Goal: Information Seeking & Learning: Understand process/instructions

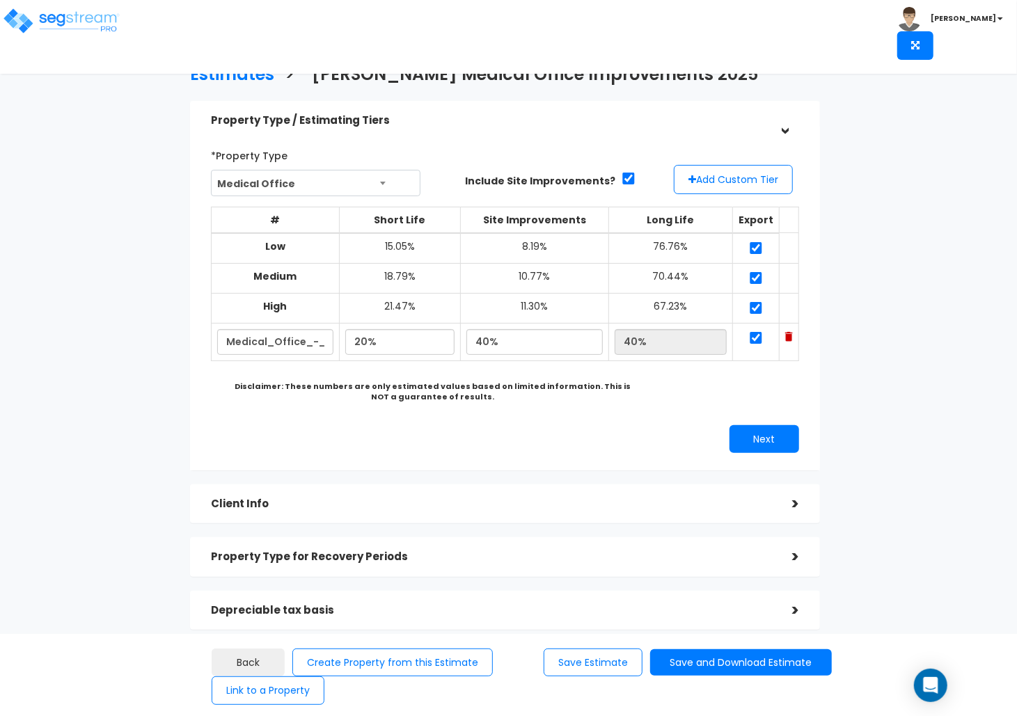
scroll to position [145, 0]
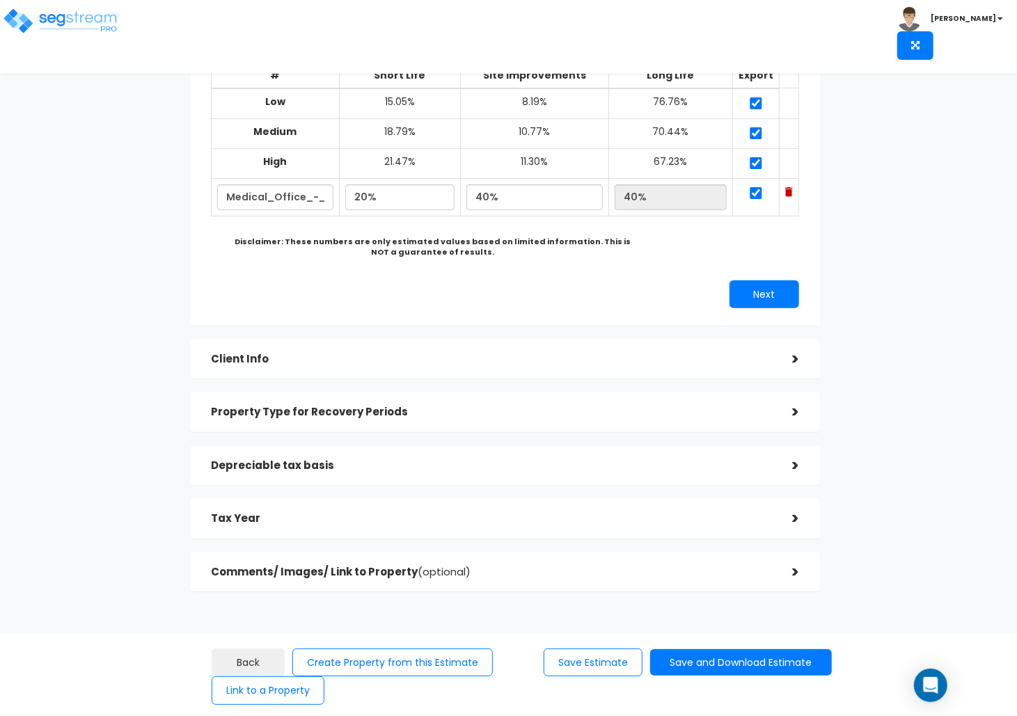
click at [669, 357] on h5 "Client Info" at bounding box center [491, 360] width 560 height 12
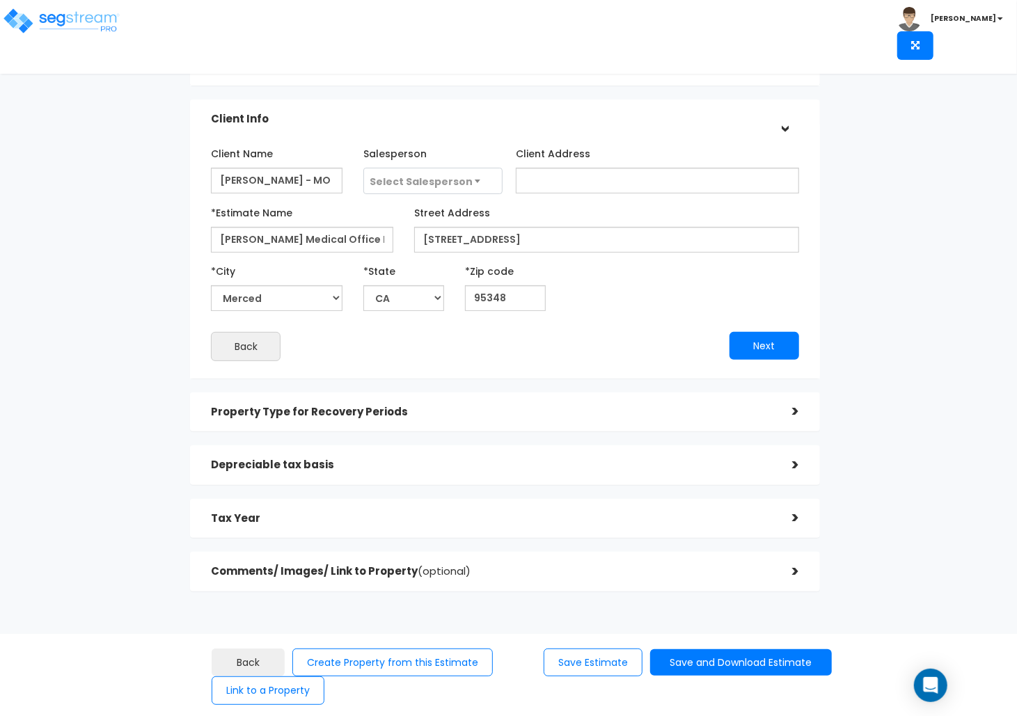
scroll to position [54, 0]
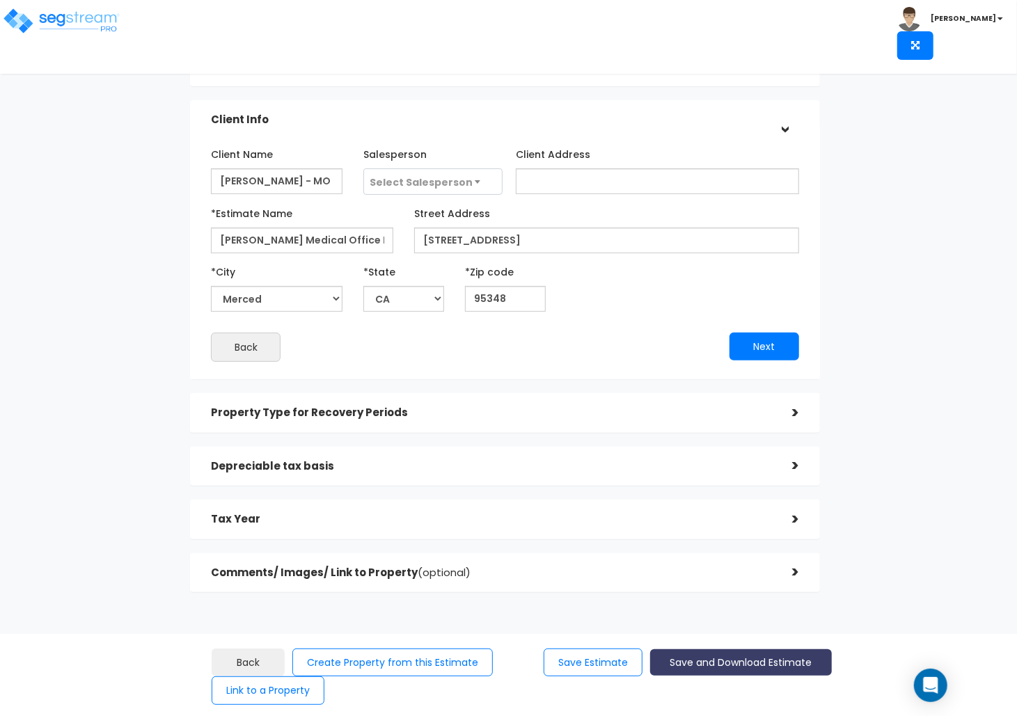
click at [770, 664] on button "Save and Download Estimate" at bounding box center [741, 662] width 182 height 27
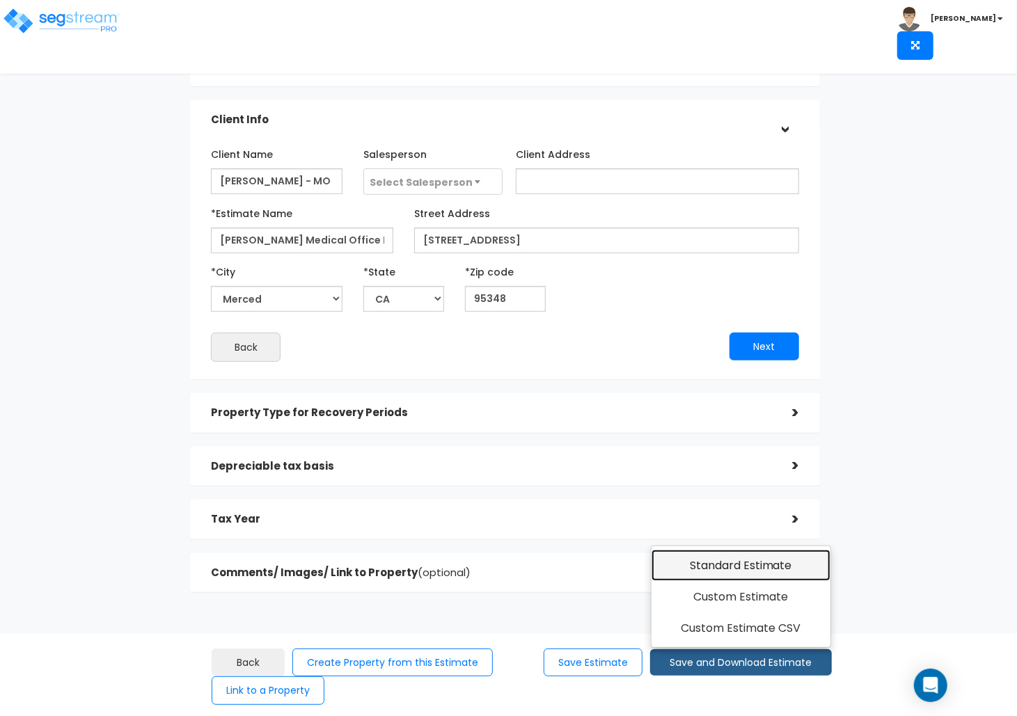
click at [775, 571] on link "Standard Estimate" at bounding box center [740, 566] width 179 height 32
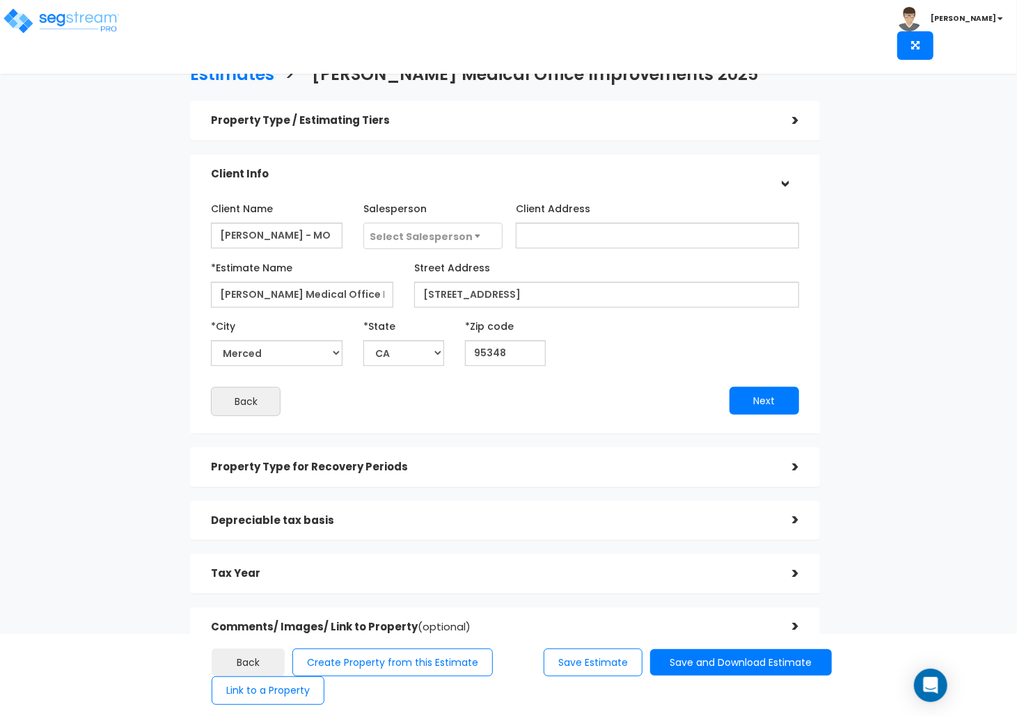
click at [777, 386] on div "Estimates > Donald Jack Medical Office Improvements 2025 Property Type / Estima…" at bounding box center [508, 409] width 1017 height 696
click at [736, 651] on button "Save and Download Estimate" at bounding box center [741, 662] width 182 height 27
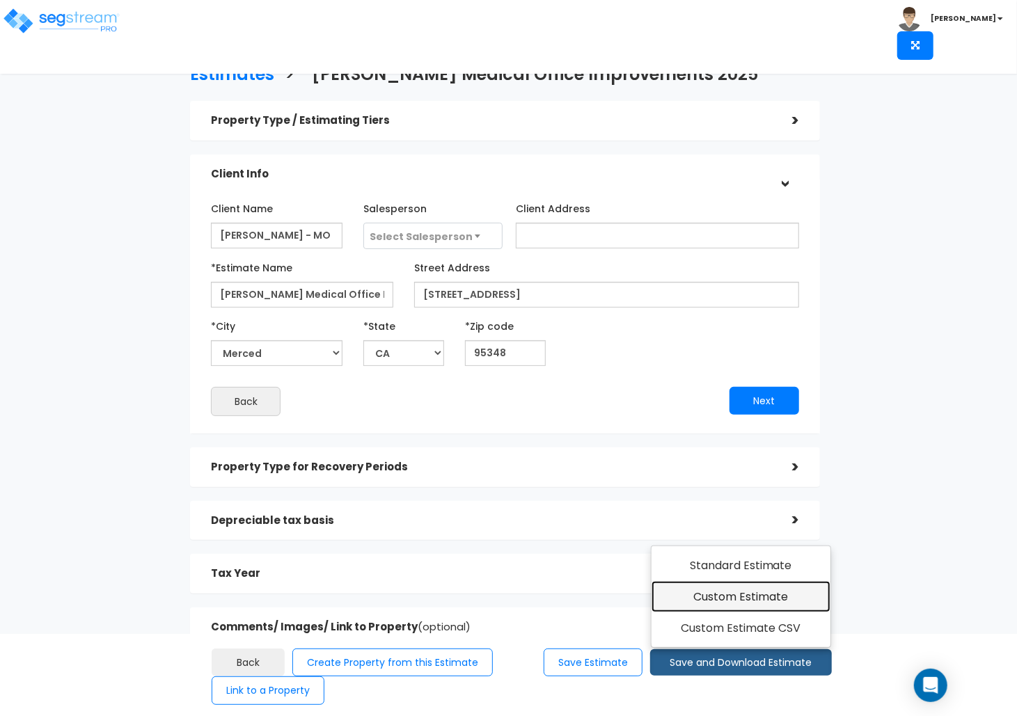
click at [738, 605] on link "Custom Estimate" at bounding box center [740, 597] width 179 height 32
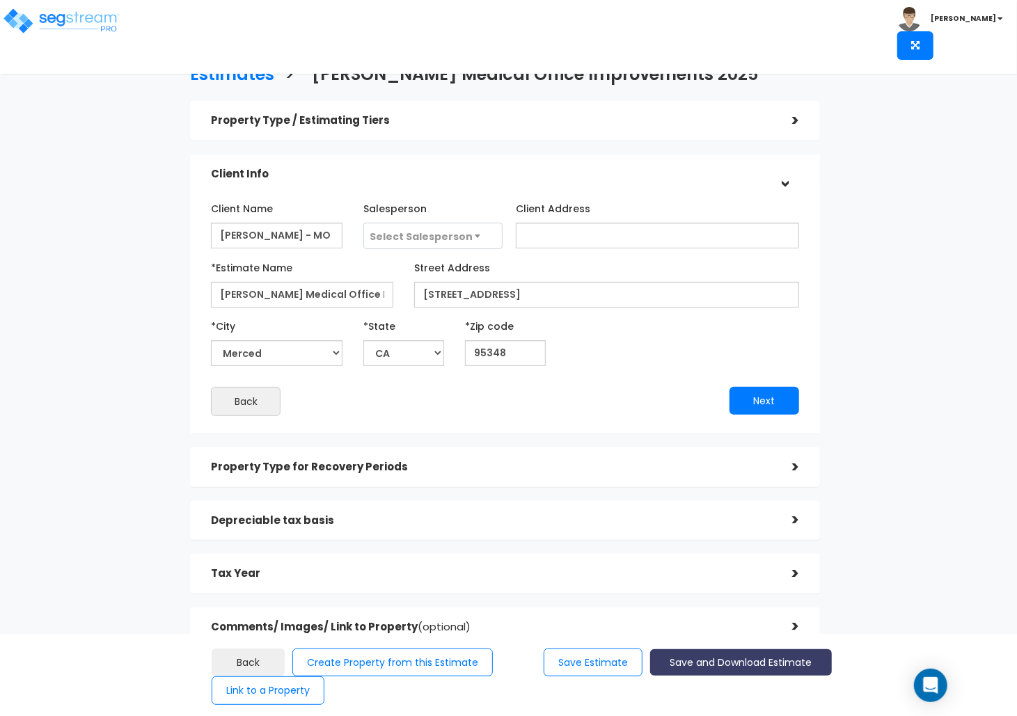
click at [738, 658] on button "Save and Download Estimate" at bounding box center [741, 662] width 182 height 27
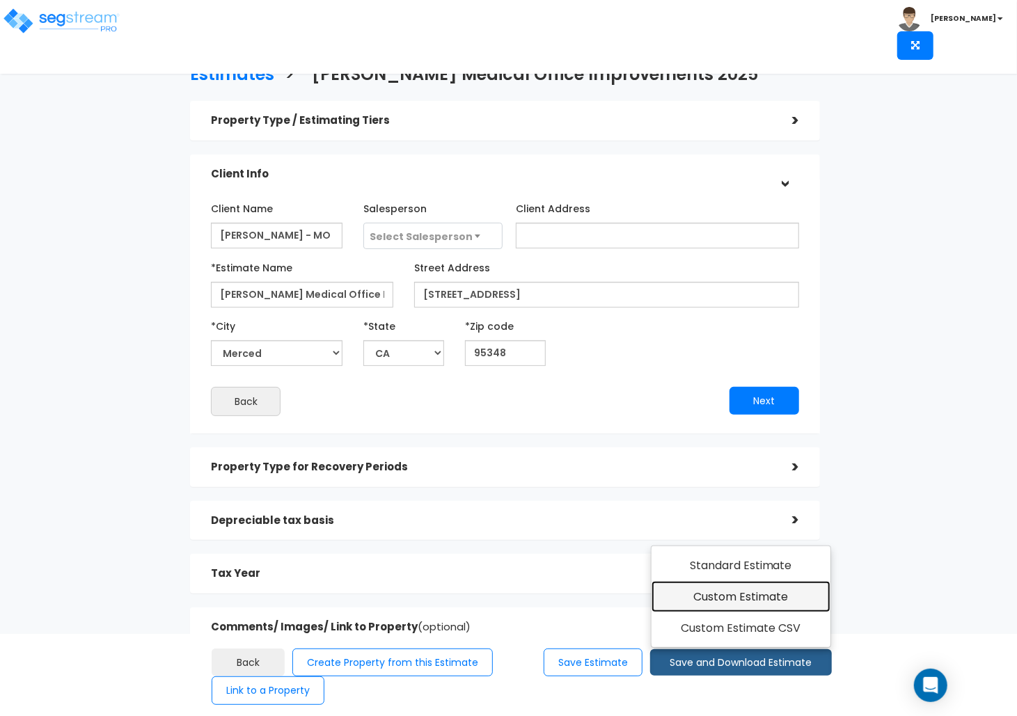
click at [743, 602] on link "Custom Estimate" at bounding box center [740, 597] width 179 height 32
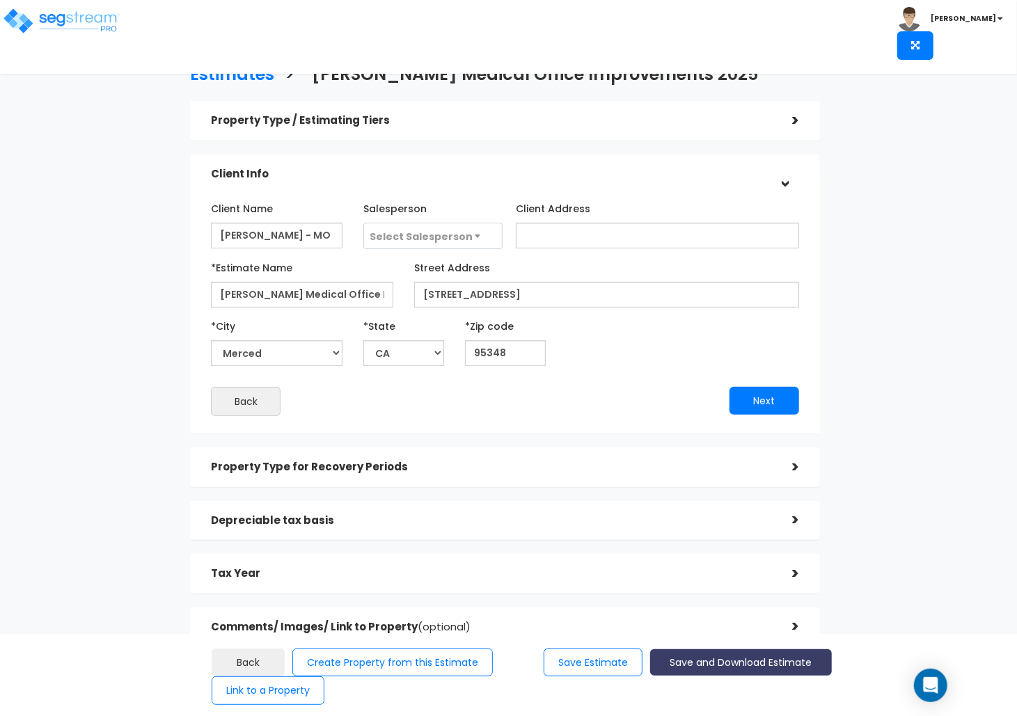
click at [701, 666] on button "Save and Download Estimate" at bounding box center [741, 662] width 182 height 27
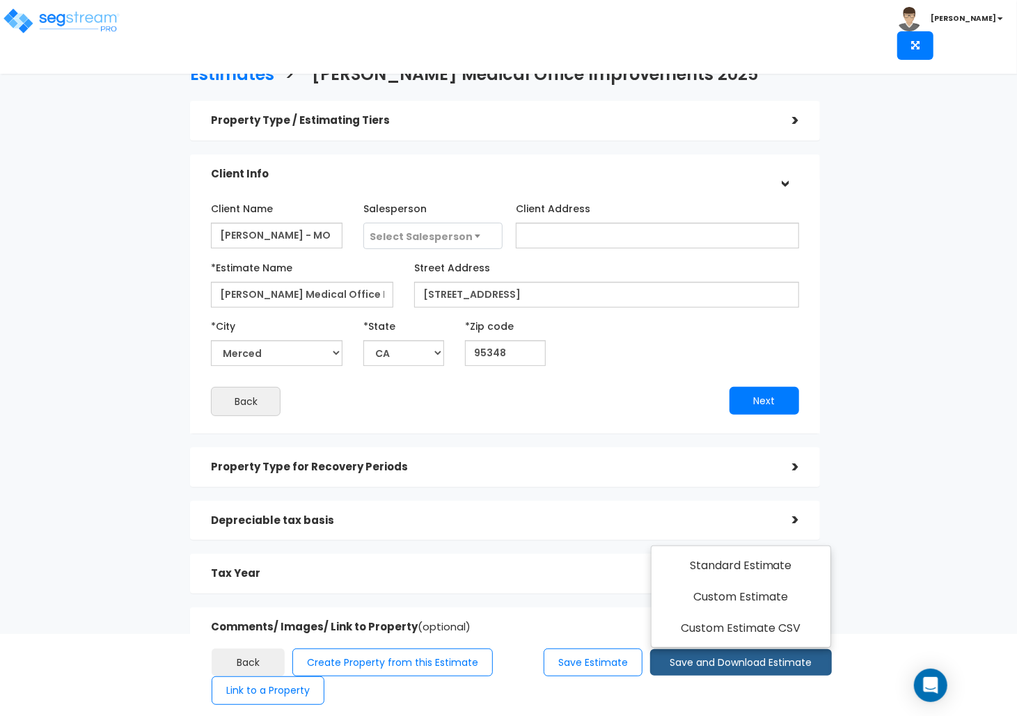
click at [97, 370] on div "Estimates > Donald Jack Medical Office Improvements 2025 Property Type / Estima…" at bounding box center [505, 359] width 830 height 795
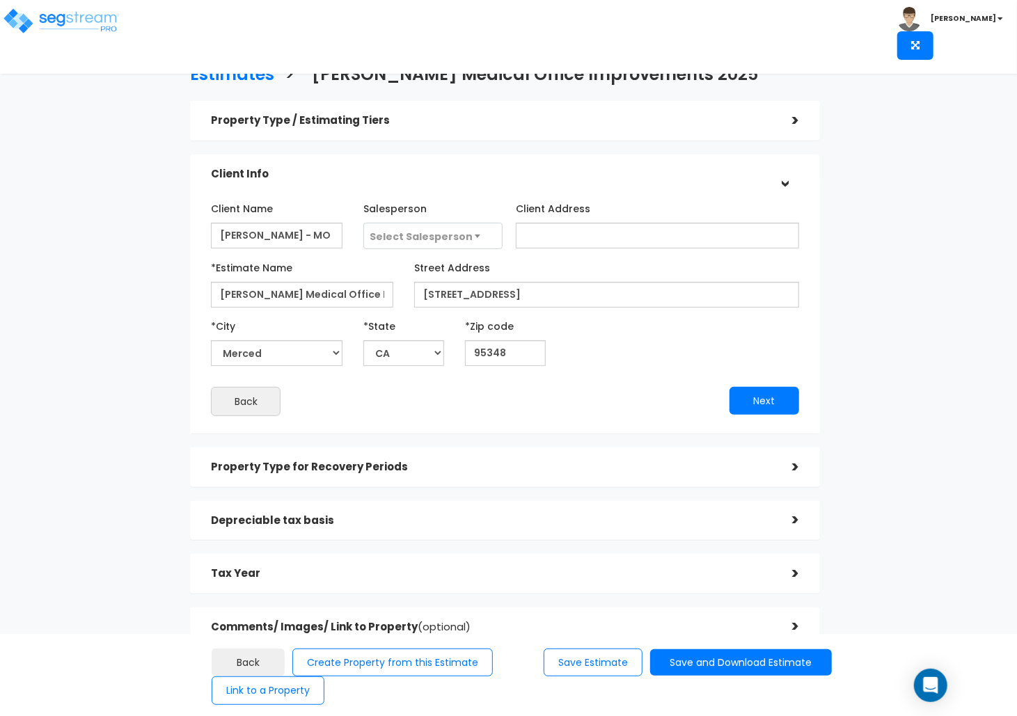
click at [777, 457] on div ">" at bounding box center [785, 468] width 28 height 22
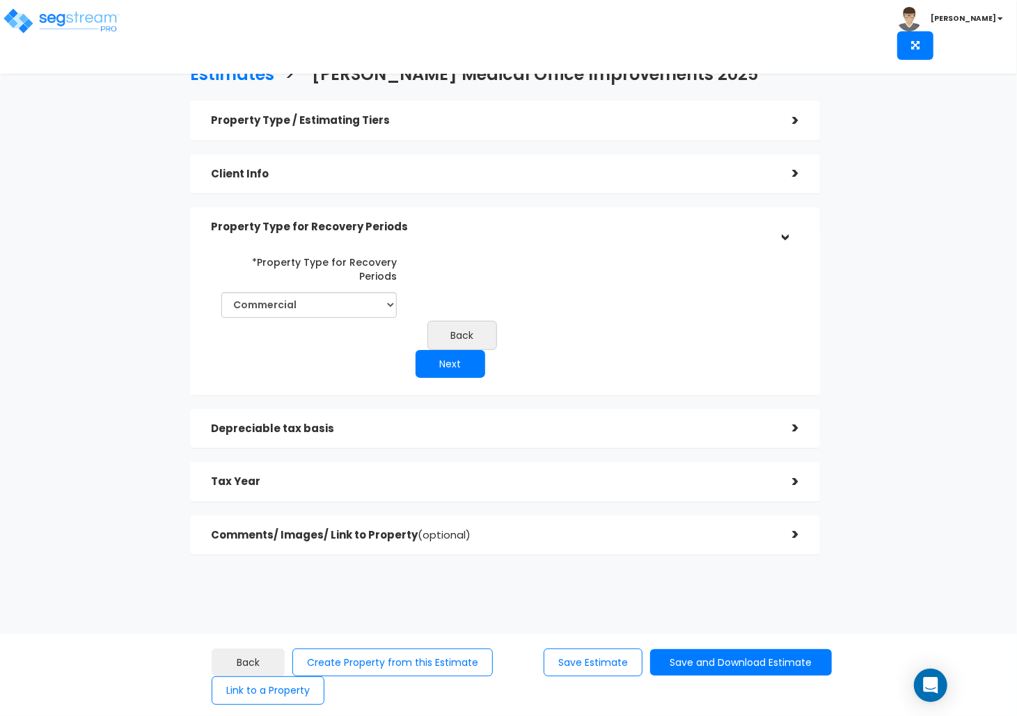
click at [763, 423] on h5 "Depreciable tax basis" at bounding box center [491, 429] width 560 height 12
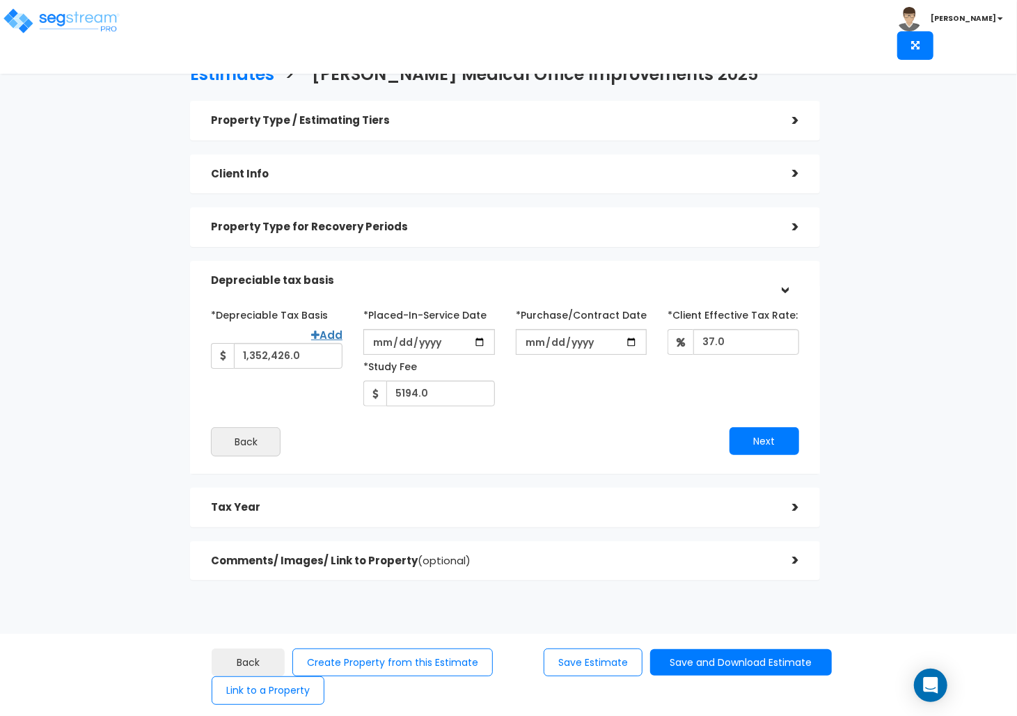
click at [746, 499] on div "Tax Year" at bounding box center [491, 508] width 560 height 26
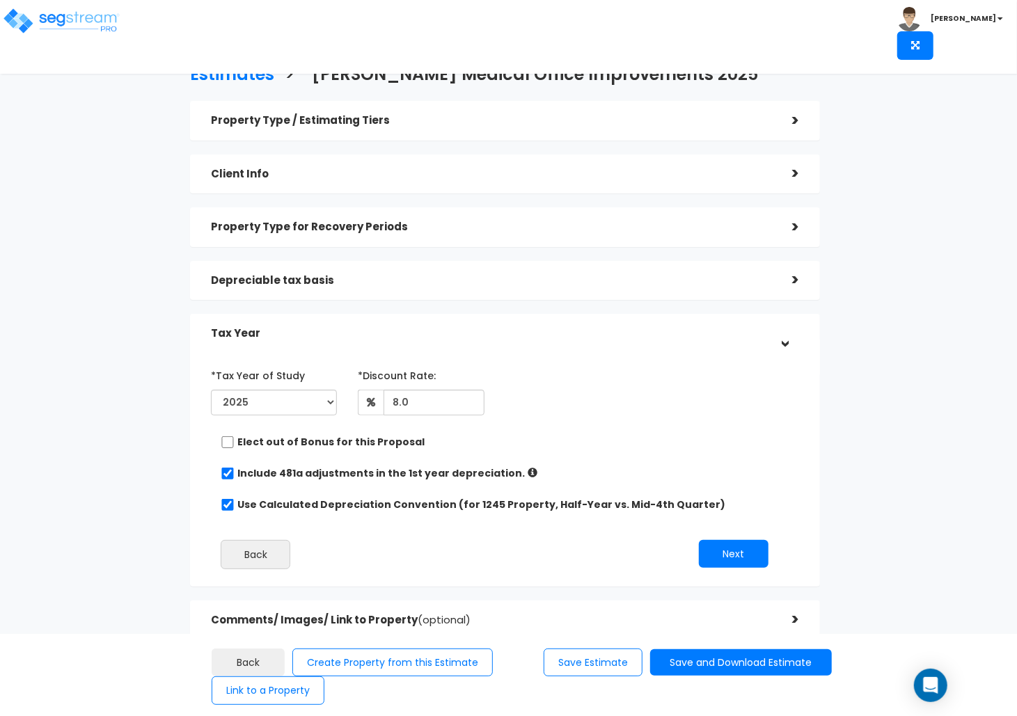
click at [720, 599] on div "Property Type / Estimating Tiers > *Property Type Medical Office Assisted/Senio…" at bounding box center [505, 370] width 630 height 539
click at [688, 614] on h5 "Comments/ Images/ Link to Property (optional)" at bounding box center [491, 620] width 560 height 12
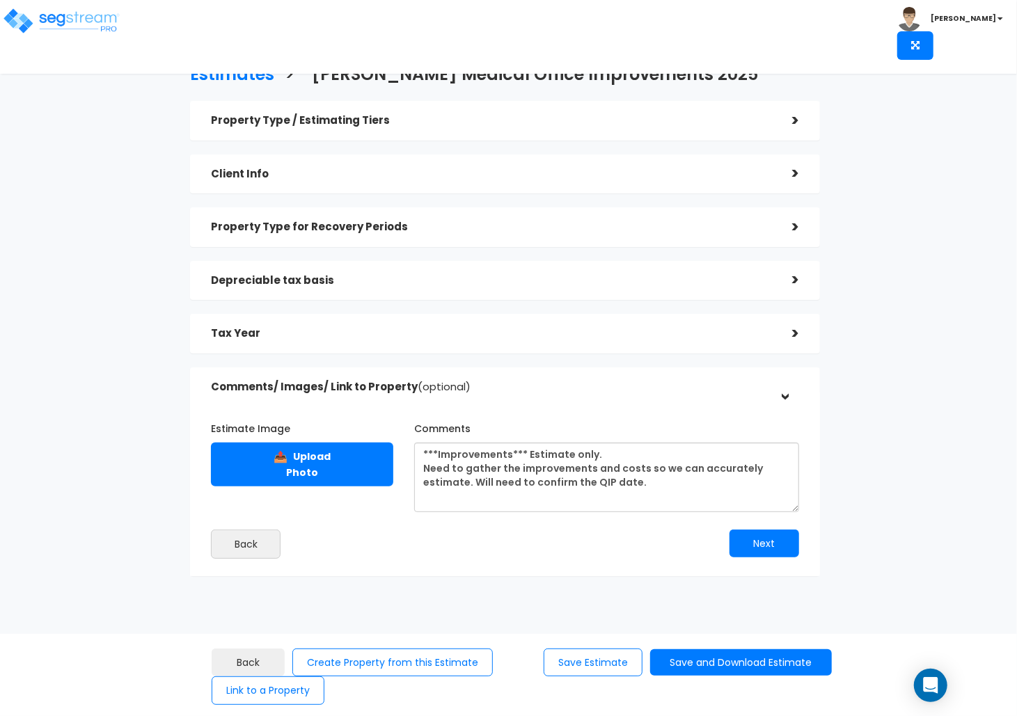
click at [349, 168] on h5 "Client Info" at bounding box center [491, 174] width 560 height 12
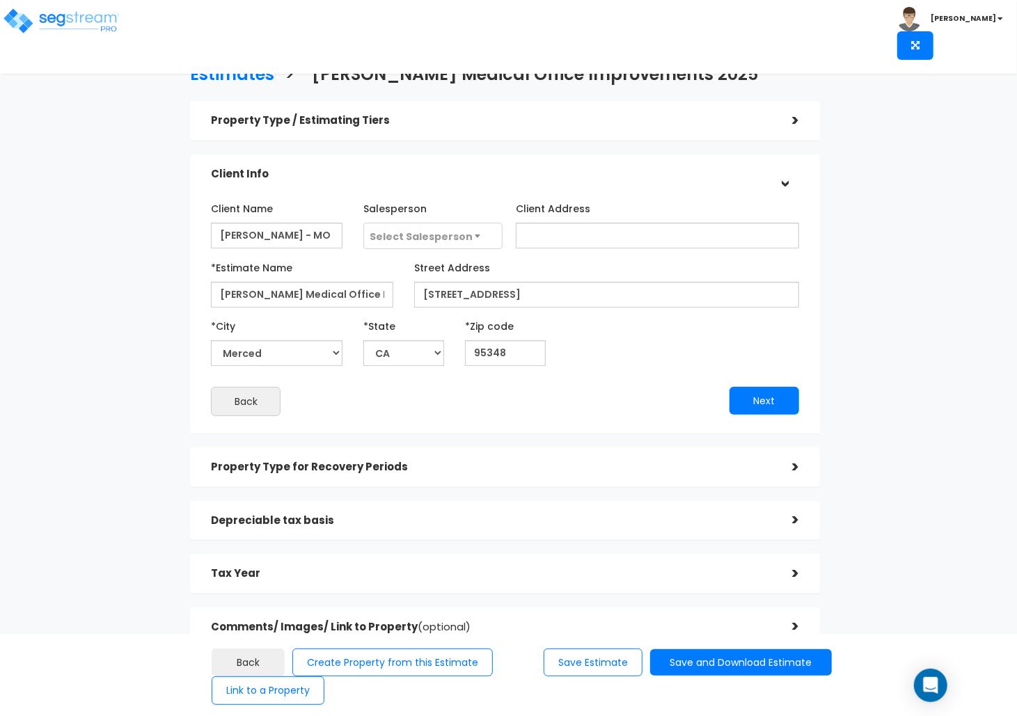
click at [404, 118] on h5 "Property Type / Estimating Tiers" at bounding box center [491, 121] width 560 height 12
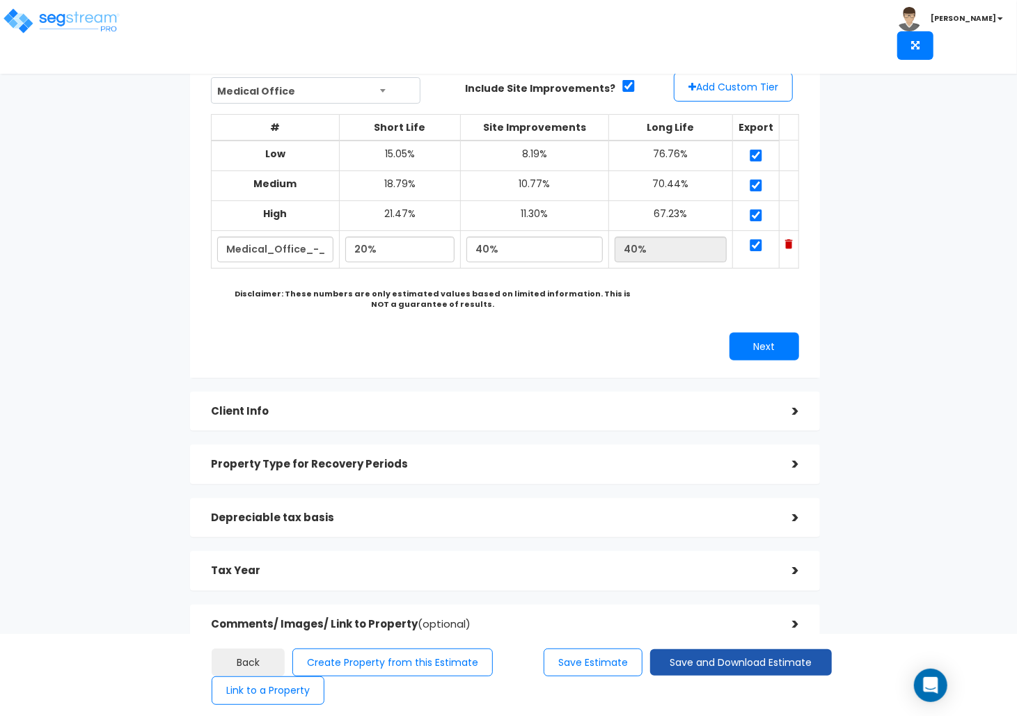
scroll to position [145, 0]
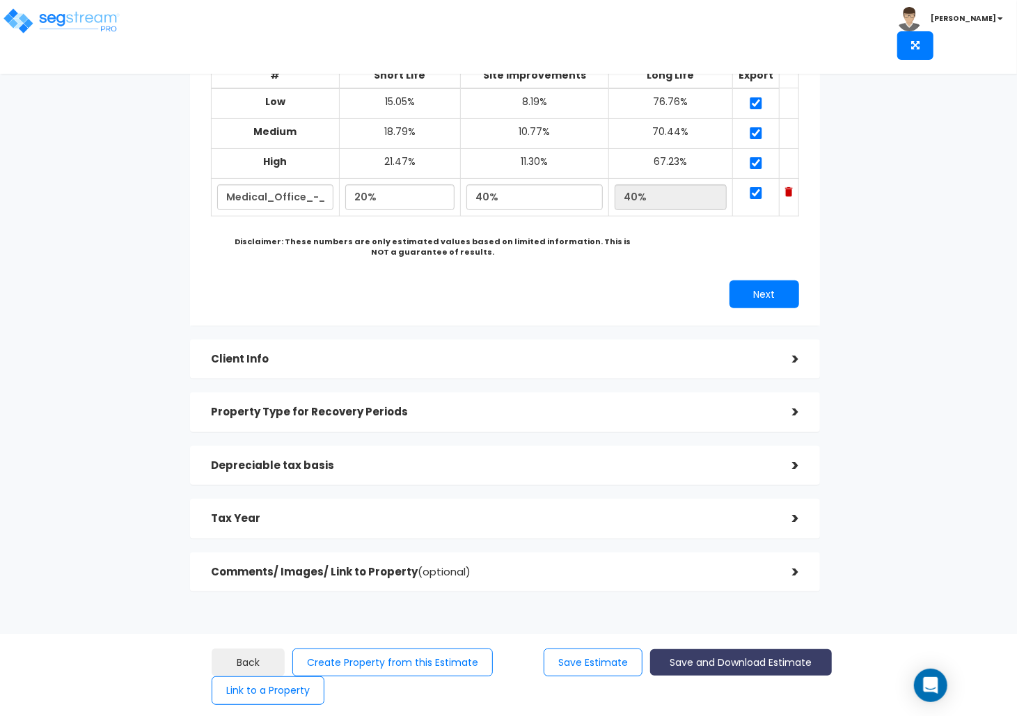
click at [775, 669] on button "Save and Download Estimate" at bounding box center [741, 662] width 182 height 27
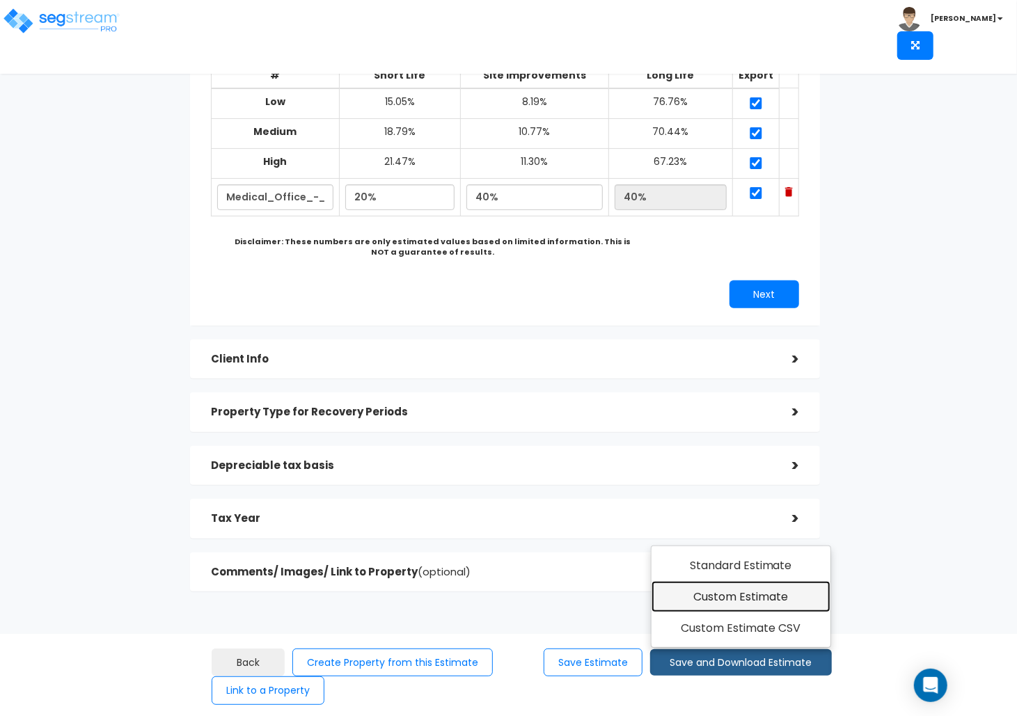
click at [777, 594] on link "Custom Estimate" at bounding box center [740, 597] width 179 height 32
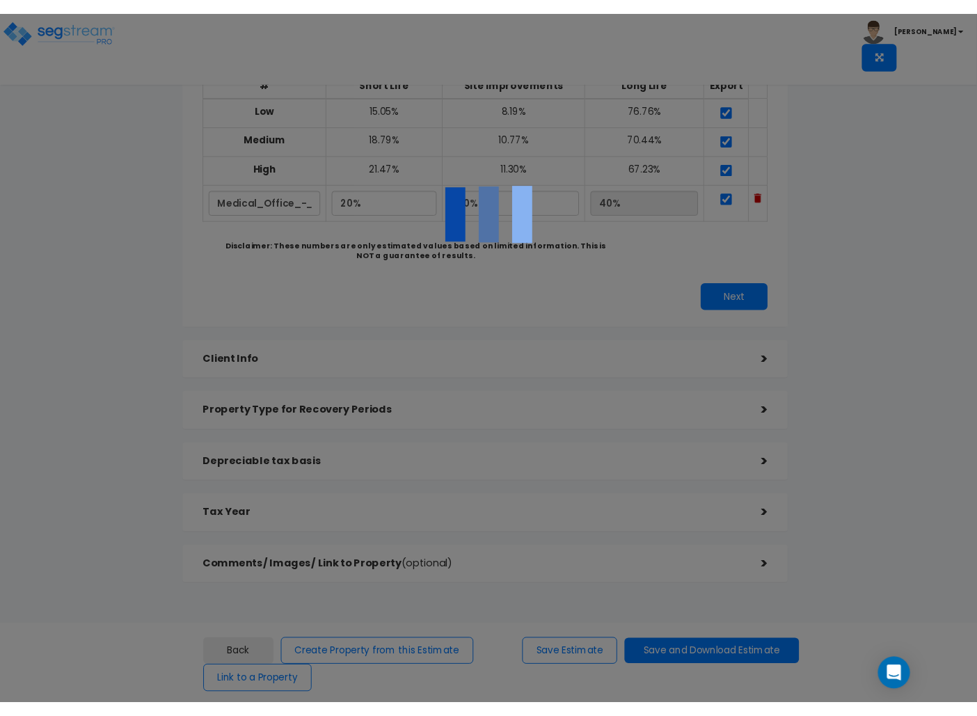
scroll to position [0, 0]
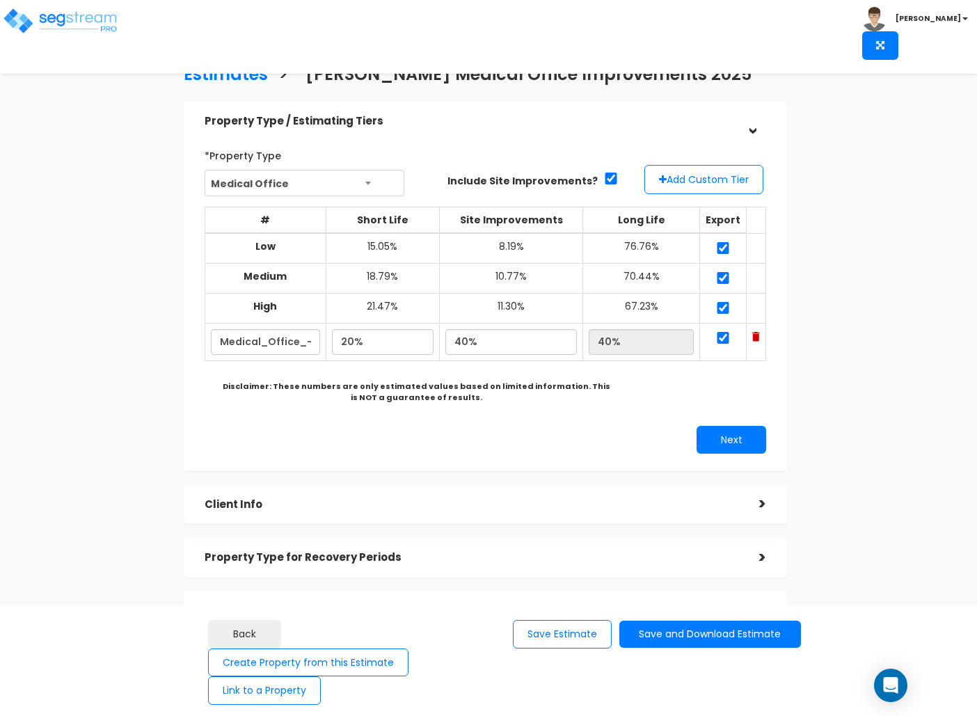
click at [76, 271] on div "Estimates > Donald Jack Medical Office Improvements 2025 Property Type / Estima…" at bounding box center [488, 452] width 977 height 783
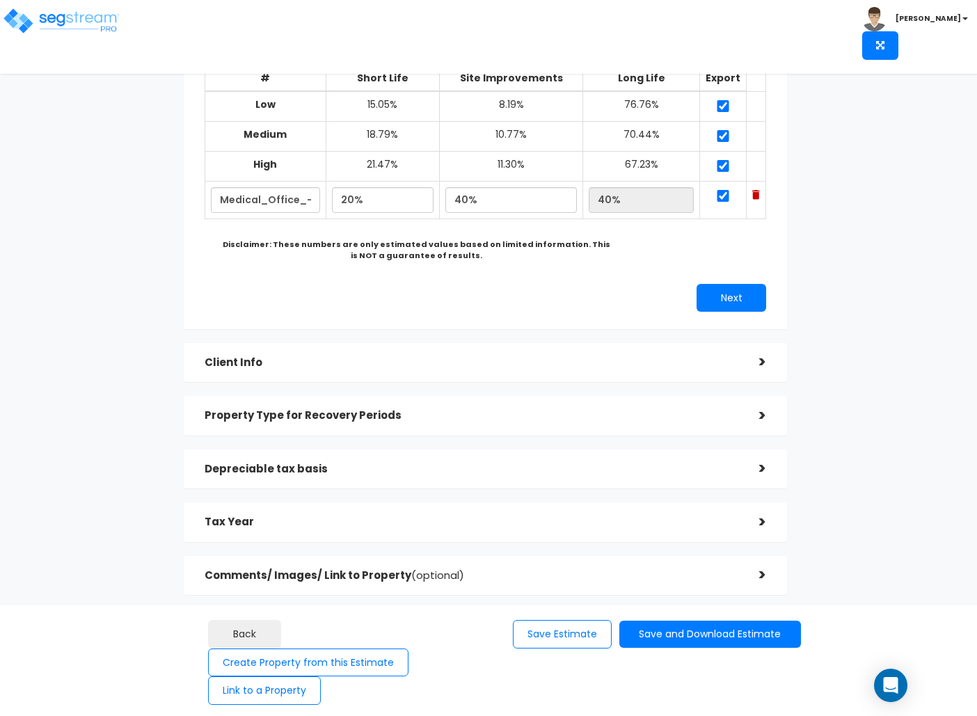
click at [79, 271] on div "Estimates > Donald Jack Medical Office Improvements 2025 Property Type / Estima…" at bounding box center [488, 310] width 977 height 783
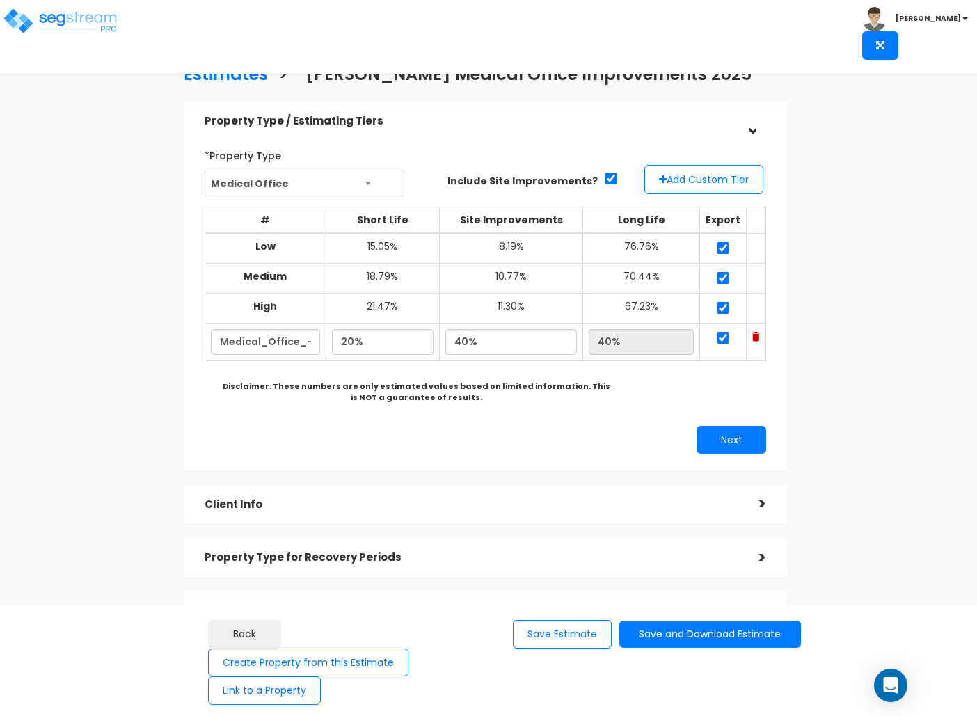
click at [79, 271] on div "Estimates > Donald Jack Medical Office Improvements 2025 Property Type / Estima…" at bounding box center [488, 452] width 977 height 783
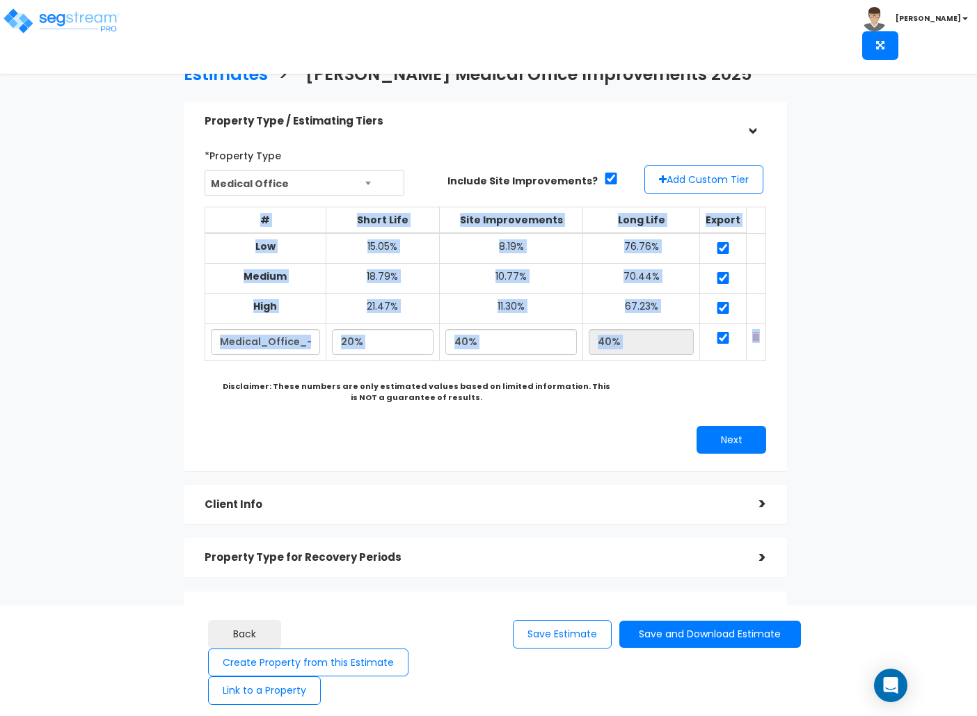
click at [79, 271] on div "Estimates > Donald Jack Medical Office Improvements 2025 Property Type / Estima…" at bounding box center [488, 452] width 977 height 783
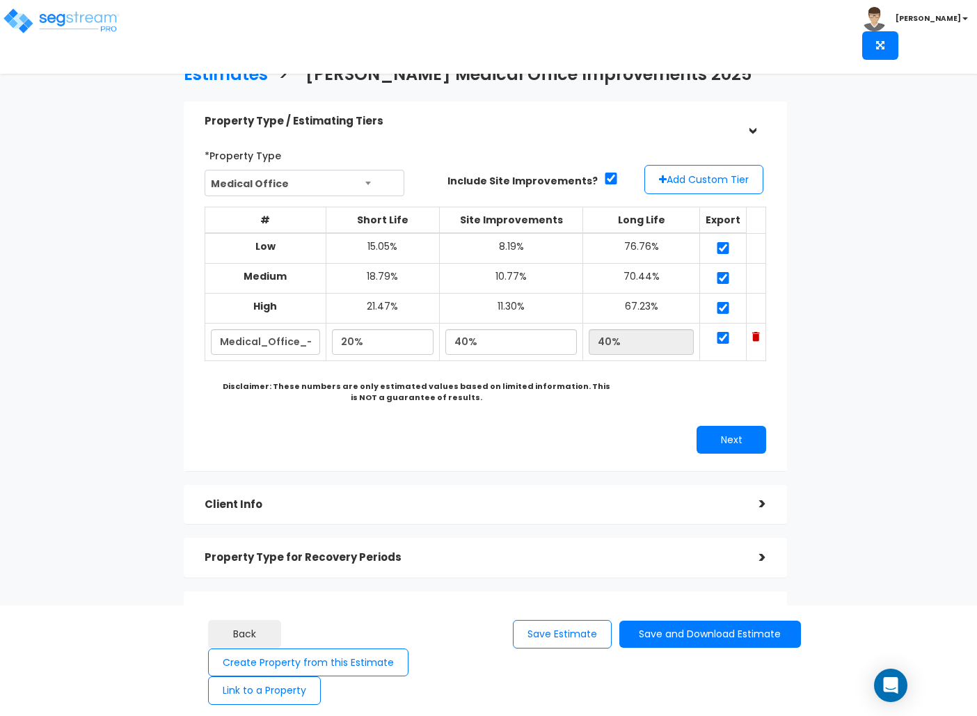
click at [594, 496] on div "Client Info" at bounding box center [472, 505] width 534 height 26
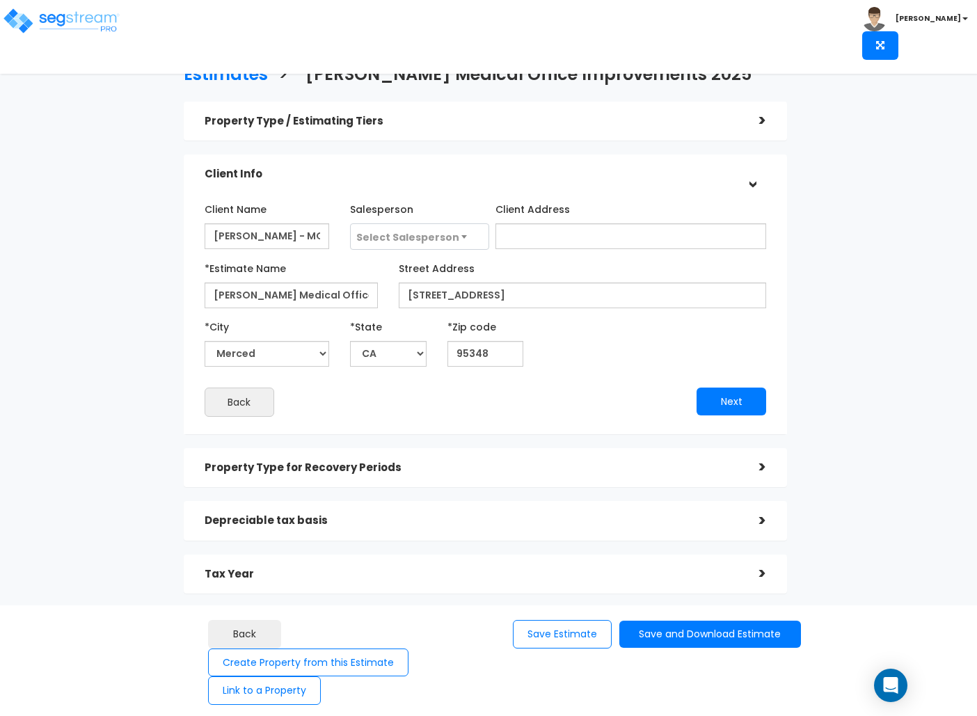
click at [777, 409] on div "Estimates > Donald Jack Medical Office Improvements 2025 Property Type / Estima…" at bounding box center [488, 407] width 977 height 692
click at [42, 505] on div "Estimates > Donald Jack Medical Office Improvements 2025 Property Type / Estima…" at bounding box center [488, 407] width 977 height 692
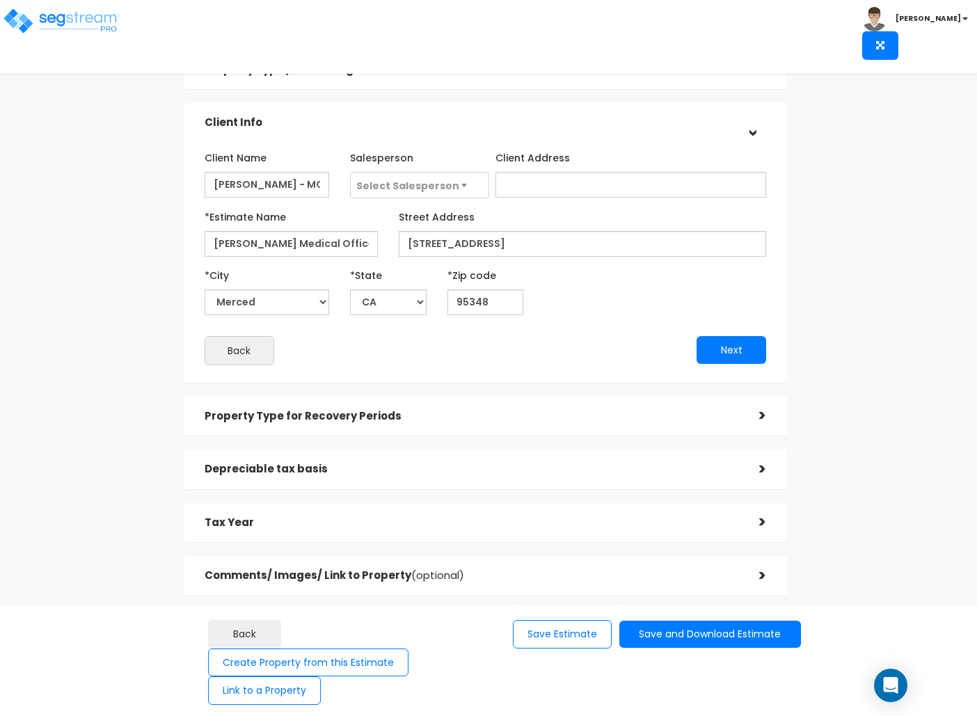
click at [107, 476] on div "Estimates > Donald Jack Medical Office Improvements 2025 Property Type / Estima…" at bounding box center [485, 308] width 797 height 788
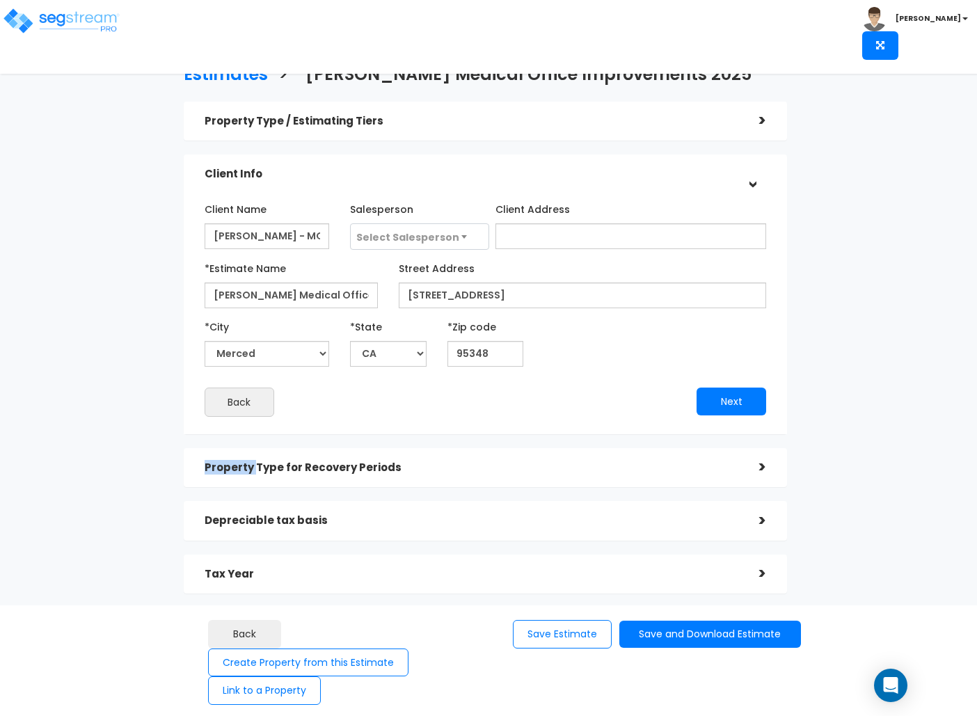
click at [107, 476] on div "Estimates > Donald Jack Medical Office Improvements 2025 Property Type / Estima…" at bounding box center [485, 360] width 797 height 788
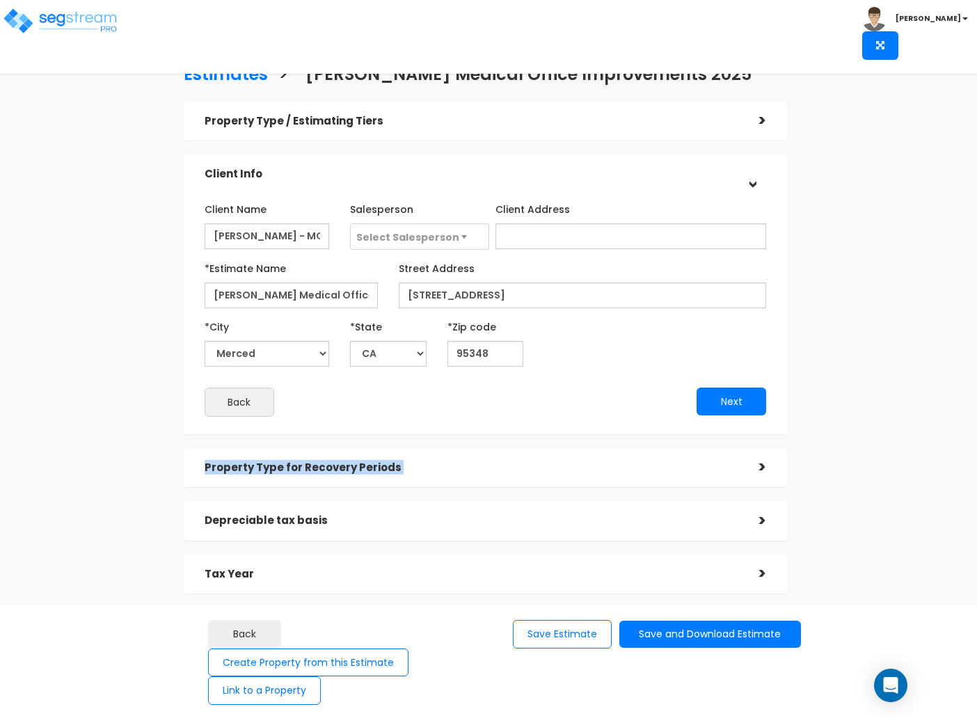
click at [107, 476] on div "Estimates > Donald Jack Medical Office Improvements 2025 Property Type / Estima…" at bounding box center [485, 360] width 797 height 788
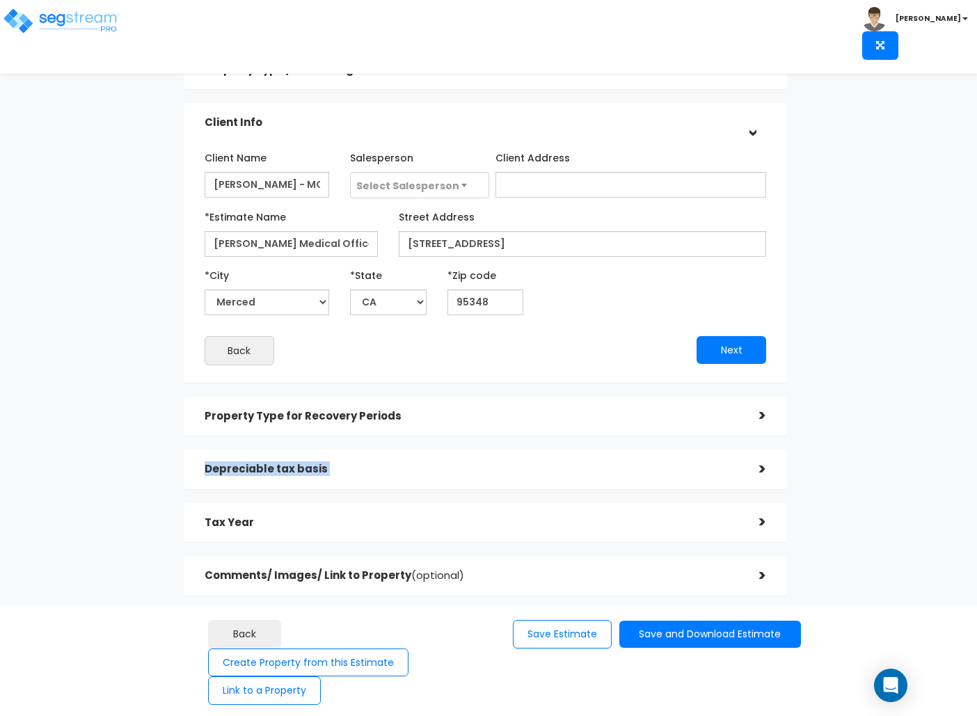
click at [107, 476] on div "Estimates > Donald Jack Medical Office Improvements 2025 Property Type / Estima…" at bounding box center [485, 308] width 797 height 788
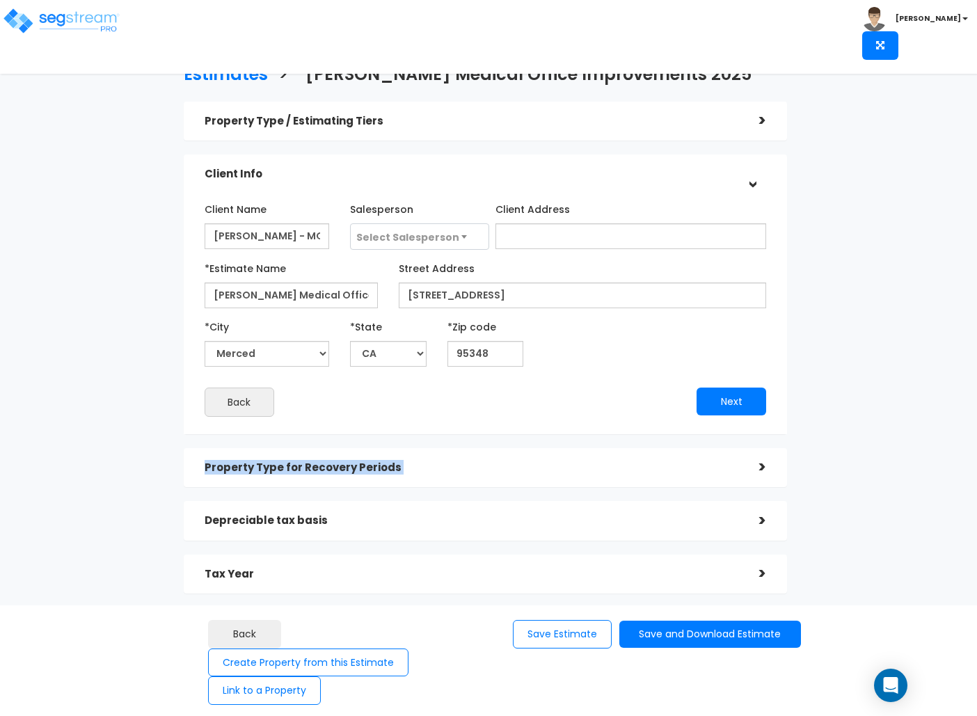
click at [107, 476] on div "Estimates > Donald Jack Medical Office Improvements 2025 Property Type / Estima…" at bounding box center [485, 360] width 797 height 788
click at [38, 313] on div "Estimates > Donald Jack Medical Office Improvements 2025 Property Type / Estima…" at bounding box center [488, 407] width 977 height 692
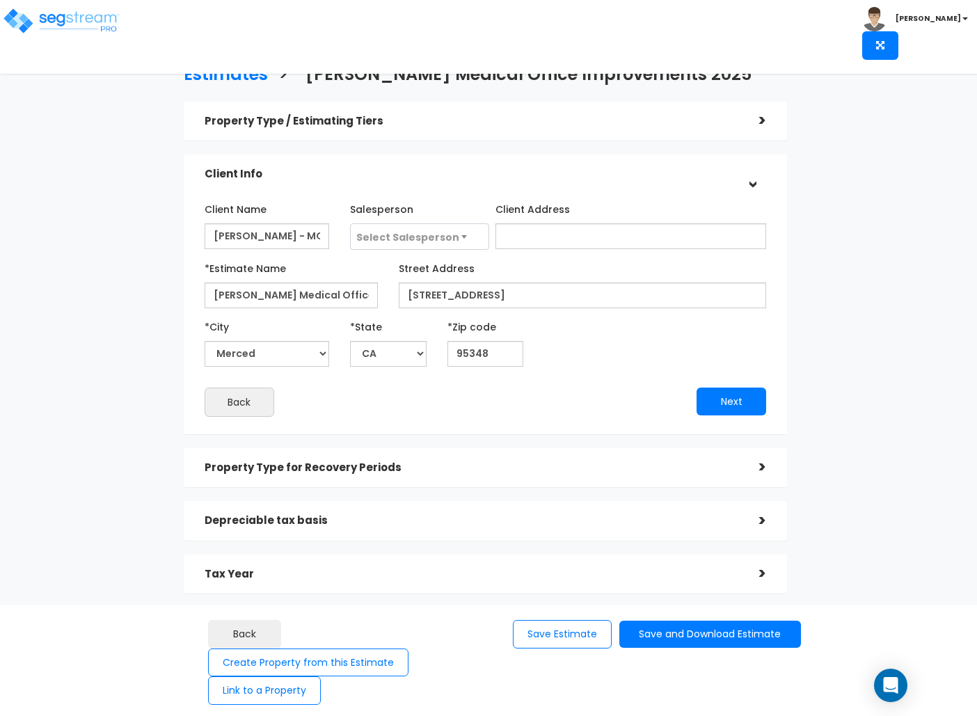
drag, startPoint x: 38, startPoint y: 313, endPoint x: 15, endPoint y: 294, distance: 30.1
click at [24, 303] on div "Estimates > Donald Jack Medical Office Improvements 2025 Property Type / Estima…" at bounding box center [488, 407] width 977 height 692
click at [15, 290] on div "Estimates > Donald Jack Medical Office Improvements 2025 Property Type / Estima…" at bounding box center [488, 407] width 977 height 692
click at [79, 227] on div "Estimates > Donald Jack Medical Office Improvements 2025 Property Type / Estima…" at bounding box center [488, 407] width 977 height 692
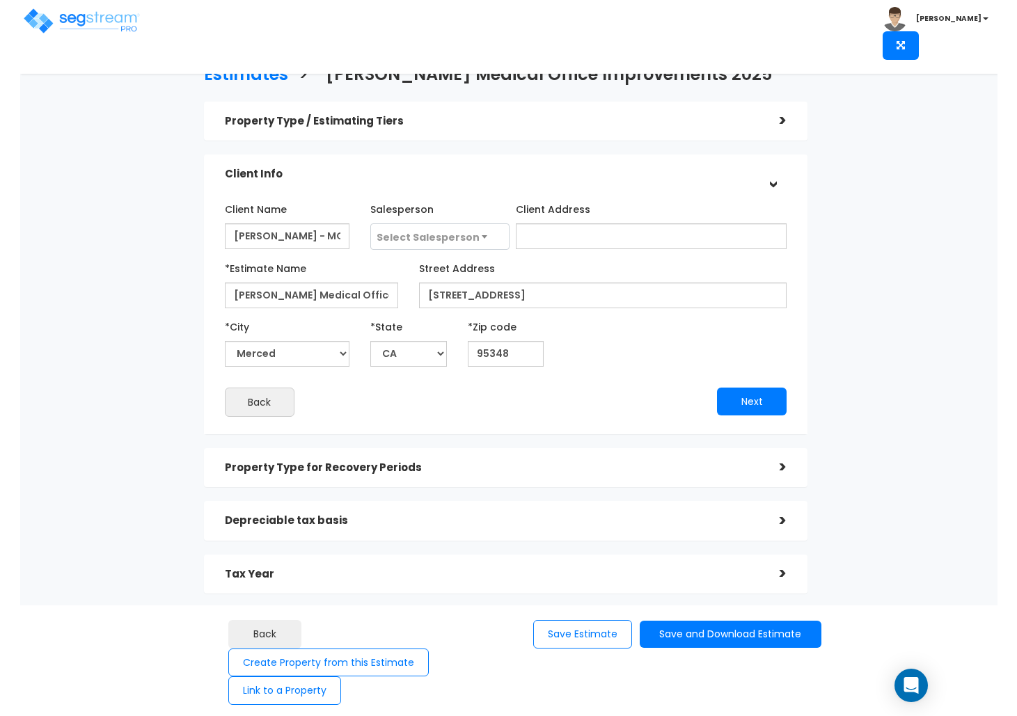
scroll to position [51, 0]
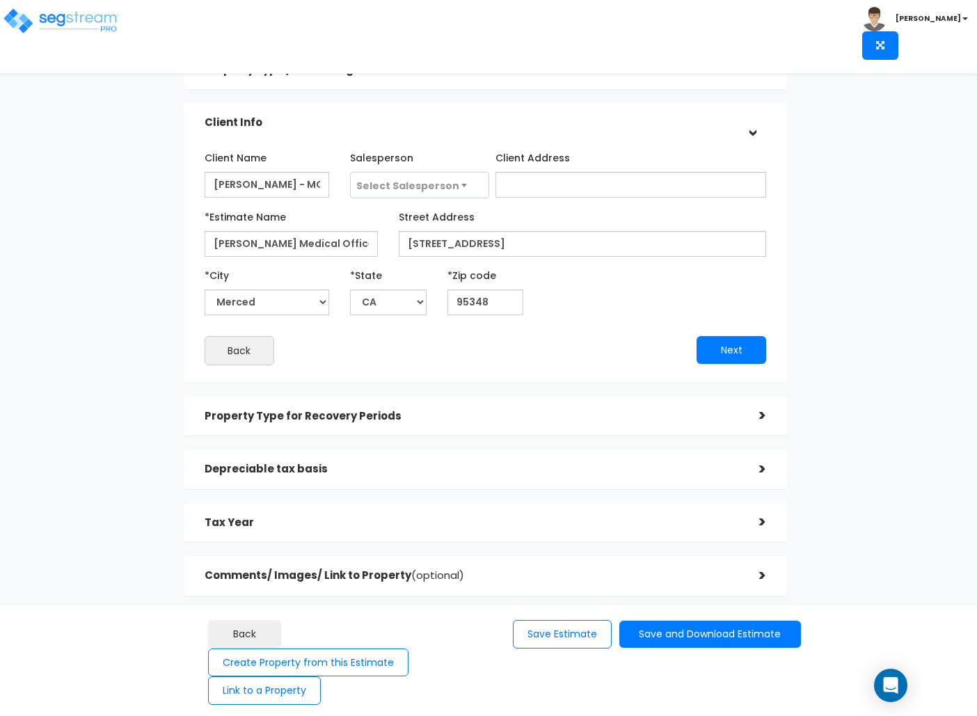
click at [79, 227] on div "Estimates > Donald Jack Medical Office Improvements 2025 Property Type / Estima…" at bounding box center [488, 356] width 977 height 692
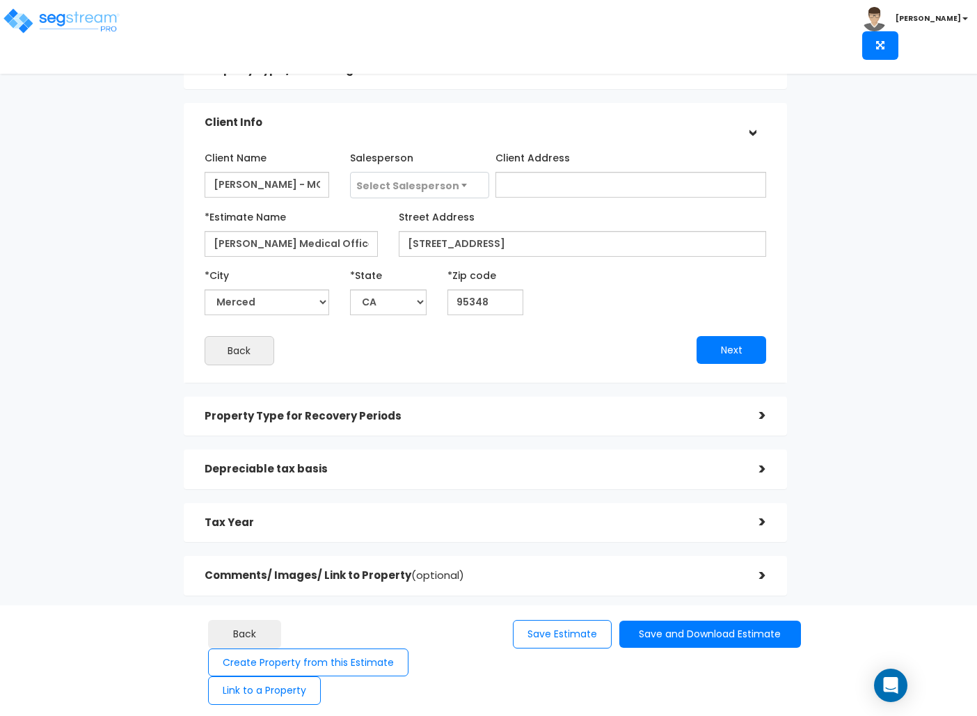
click at [85, 231] on div "Estimates > Donald Jack Medical Office Improvements 2025 Property Type / Estima…" at bounding box center [488, 356] width 977 height 692
click at [84, 150] on div "Estimates > Donald Jack Medical Office Improvements 2025 Property Type / Estima…" at bounding box center [488, 356] width 977 height 692
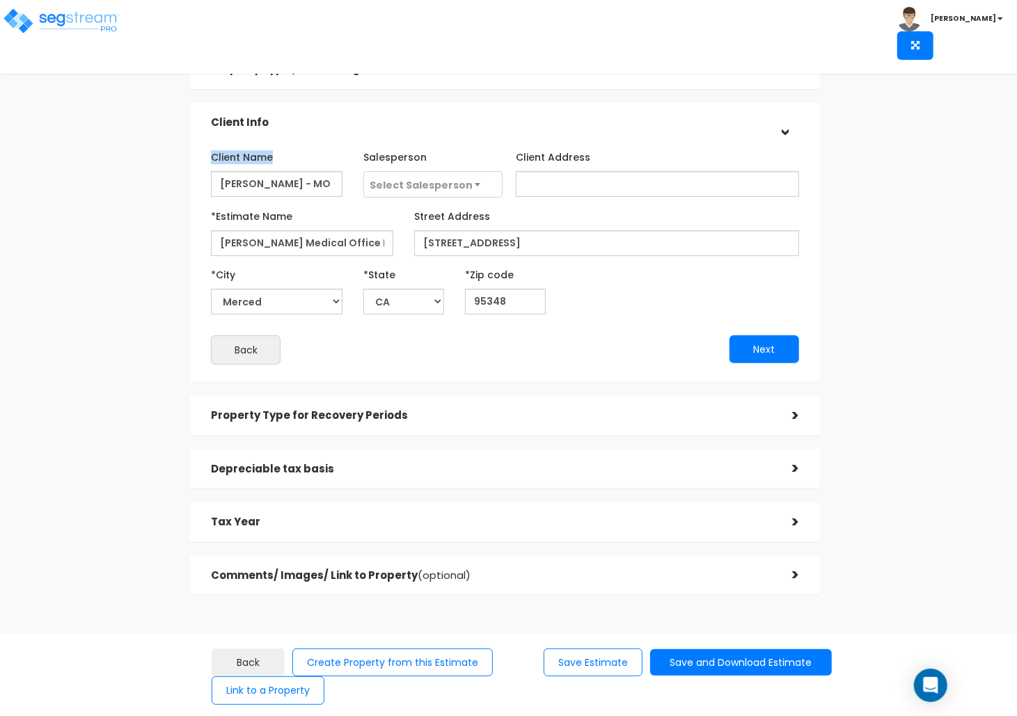
scroll to position [0, 0]
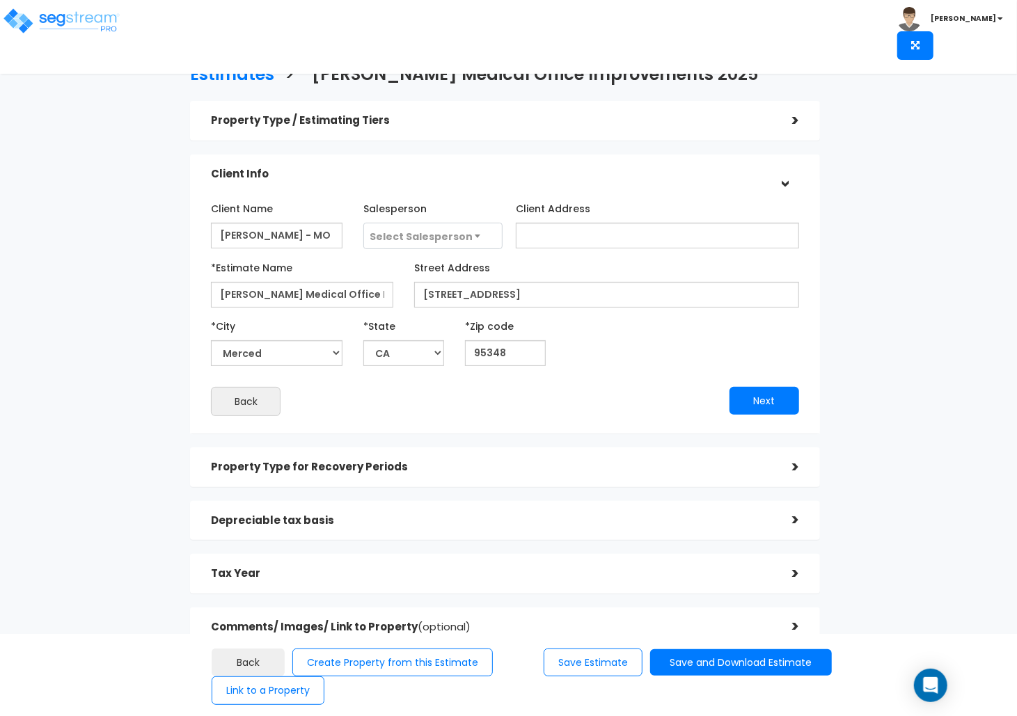
click at [566, 392] on div "Next" at bounding box center [657, 401] width 304 height 28
click at [360, 475] on div "Property Type for Recovery Periods" at bounding box center [491, 467] width 560 height 26
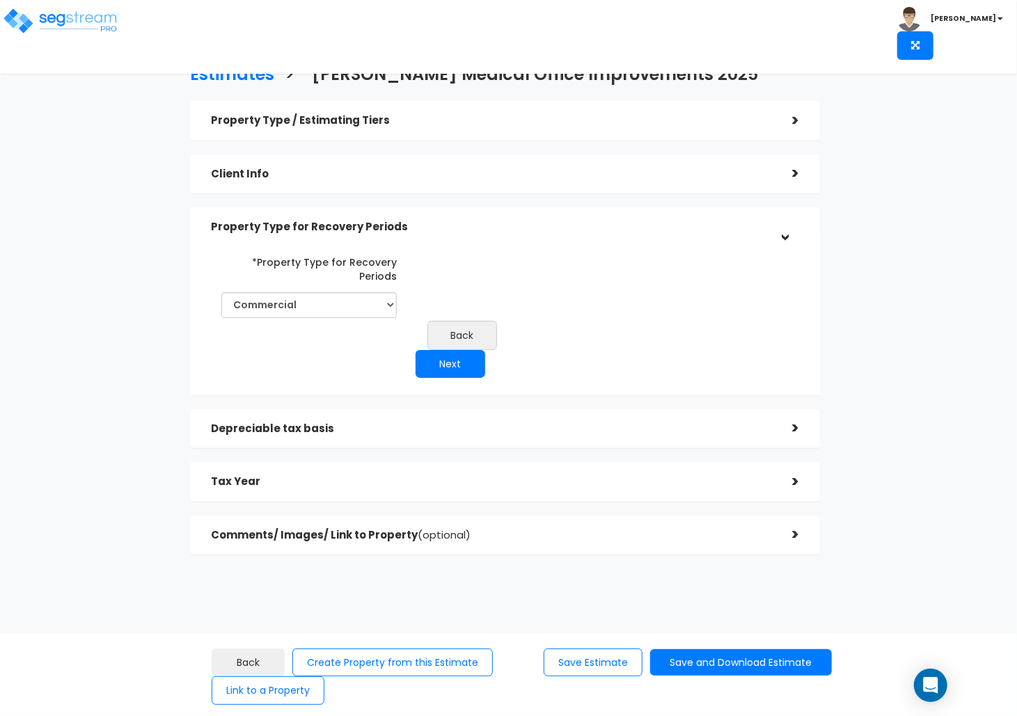
click at [399, 203] on div "Property Type / Estimating Tiers > *Property Type Medical Office Assisted/Senio…" at bounding box center [505, 328] width 630 height 454
drag, startPoint x: 365, startPoint y: 95, endPoint x: 365, endPoint y: 106, distance: 10.5
click at [365, 98] on div "Property Type / Estimating Tiers > *Property Type Medical Office Assisted/Senio…" at bounding box center [505, 335] width 651 height 482
click at [367, 109] on div "Property Type / Estimating Tiers" at bounding box center [491, 121] width 560 height 26
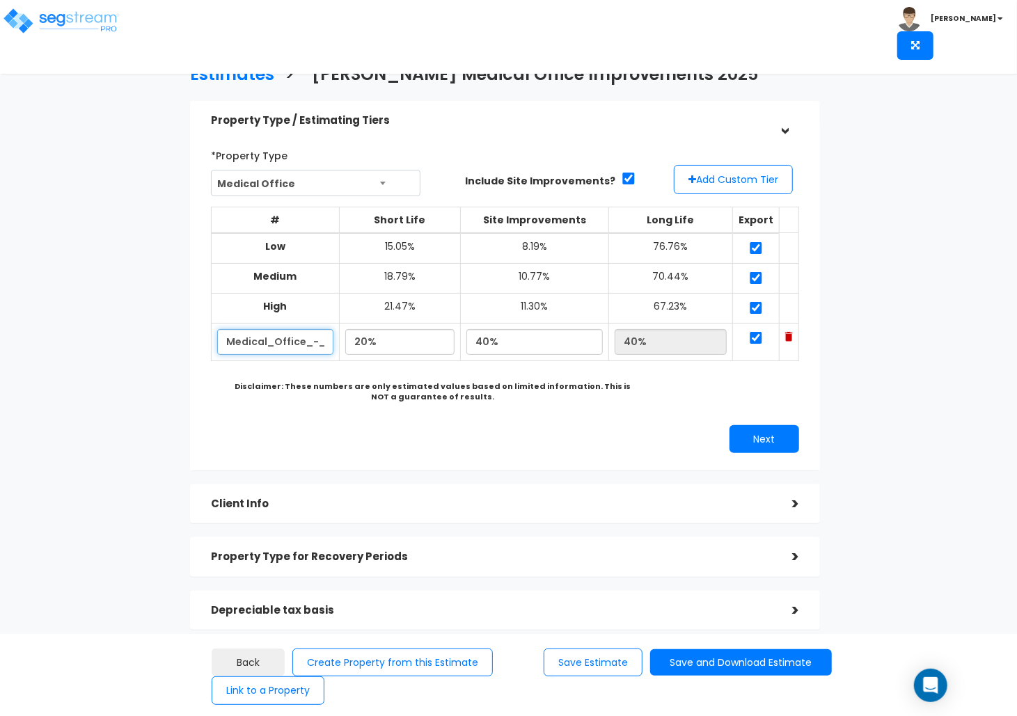
click at [294, 341] on input "Medical_Office_-_QIP/Improvements_" at bounding box center [275, 342] width 116 height 26
paste input "-QIP-Improvements"
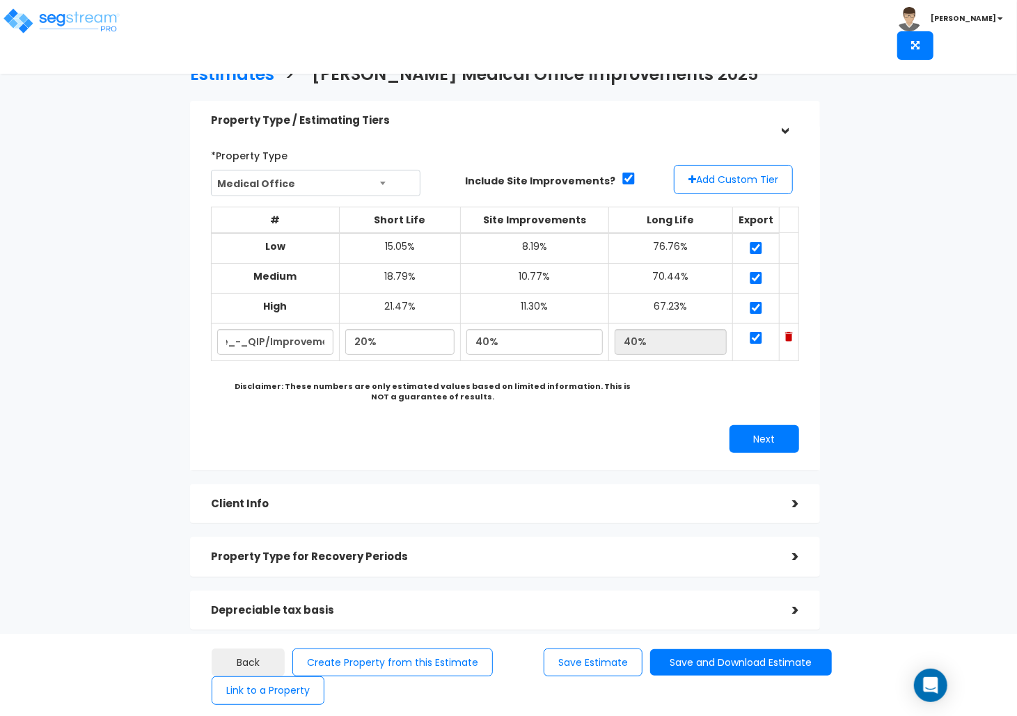
click at [251, 425] on div "*Property Type Medical Office Assisted/Senior Living Auto Repair Shop Auto Deal…" at bounding box center [504, 298] width 609 height 323
click at [277, 345] on input "Medical_Office_-_QIP/Improvements_" at bounding box center [275, 342] width 116 height 26
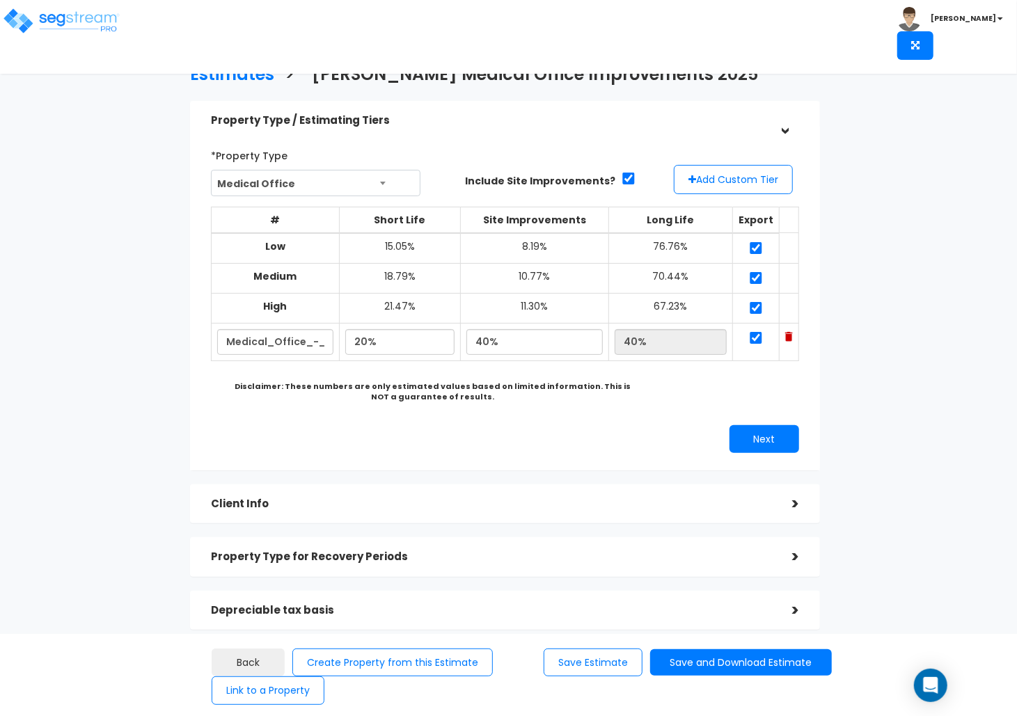
click at [271, 379] on div "# Short Life Site Improvements Long Life Export Low 15.05% 8.19% 76.76% Medium …" at bounding box center [504, 291] width 599 height 180
click at [271, 347] on input "Medical_Office_-_QIP/Improvements_" at bounding box center [275, 342] width 116 height 26
paste input "-QIP-Improvements"
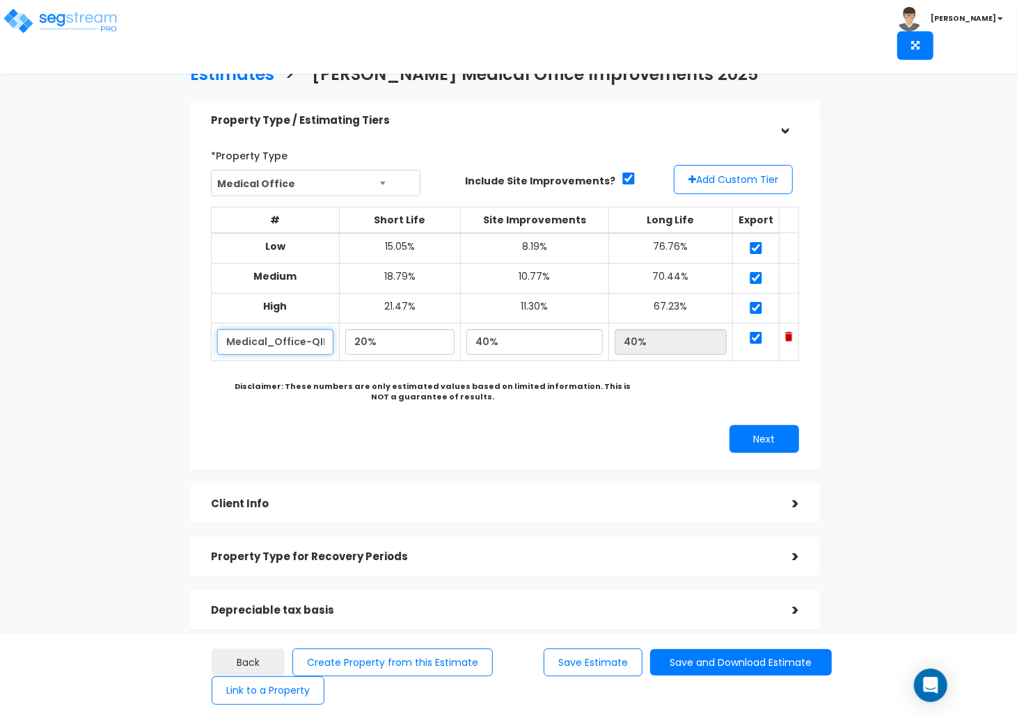
scroll to position [0, 78]
type input "Medical_Office-QIP-Improvements"
click at [563, 437] on div "Next" at bounding box center [657, 439] width 304 height 28
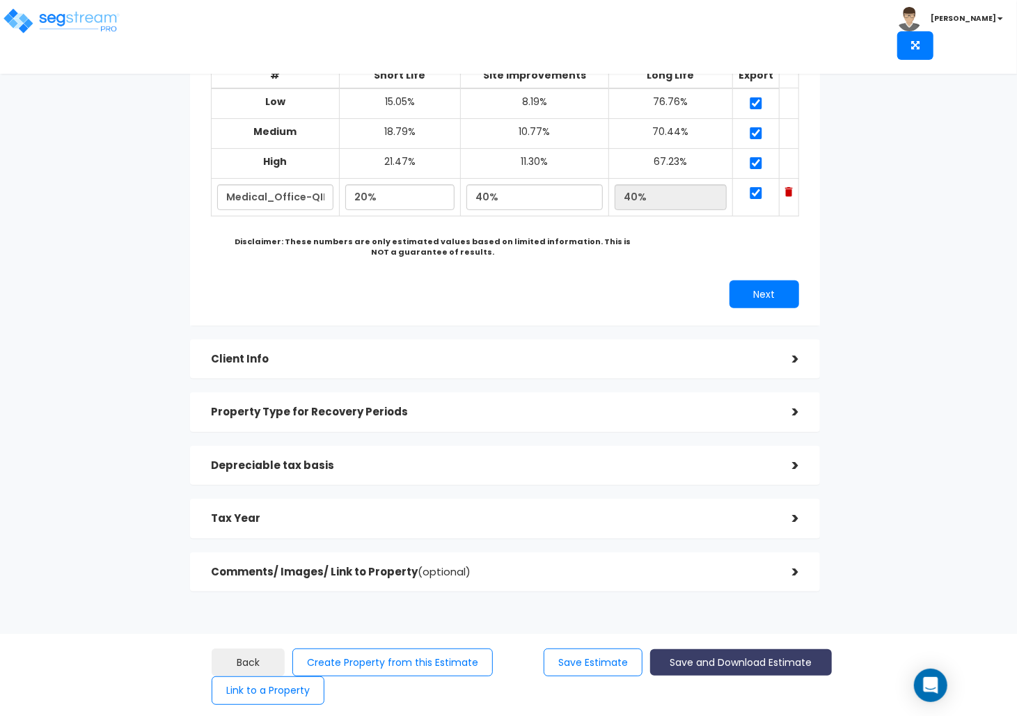
click at [768, 660] on button "Save and Download Estimate" at bounding box center [741, 662] width 182 height 27
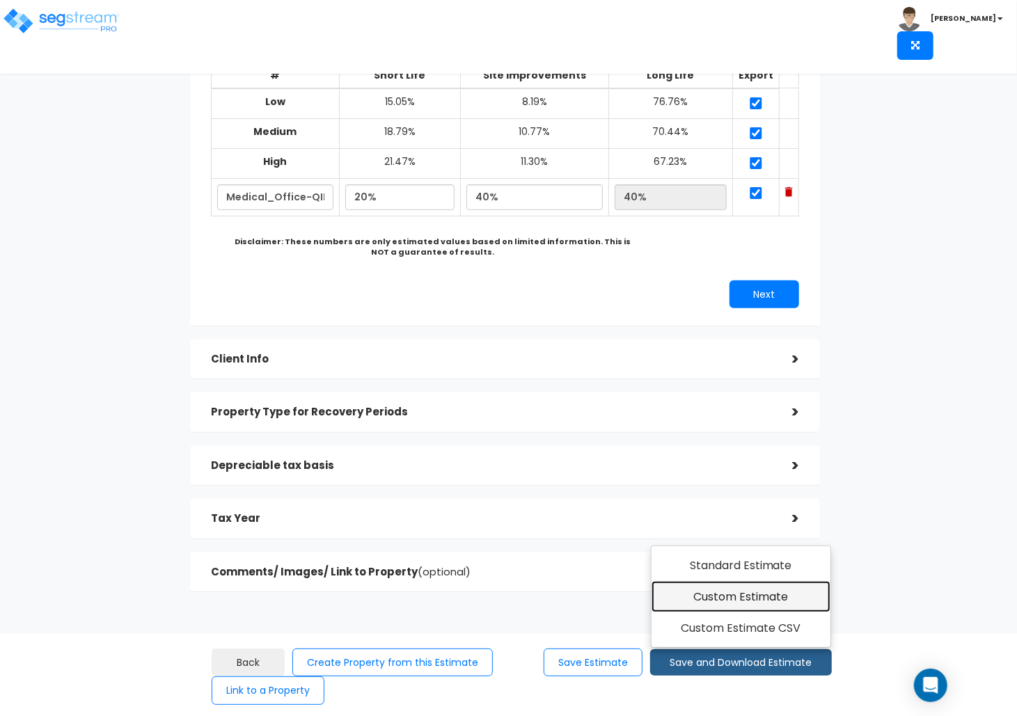
click at [765, 603] on link "Custom Estimate" at bounding box center [740, 597] width 179 height 32
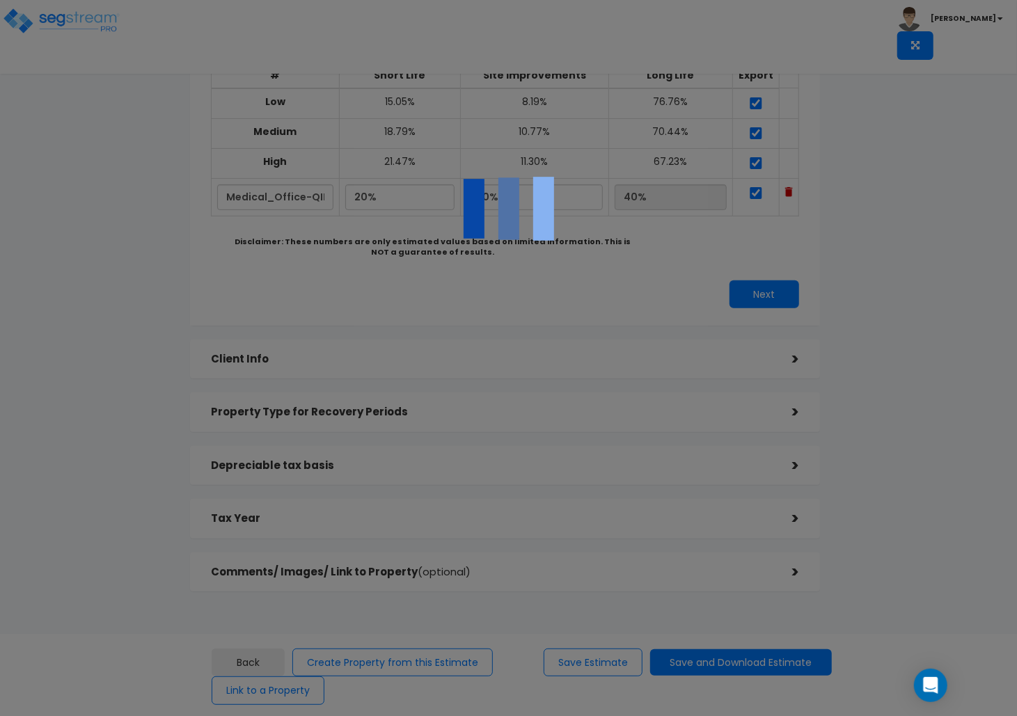
scroll to position [0, 0]
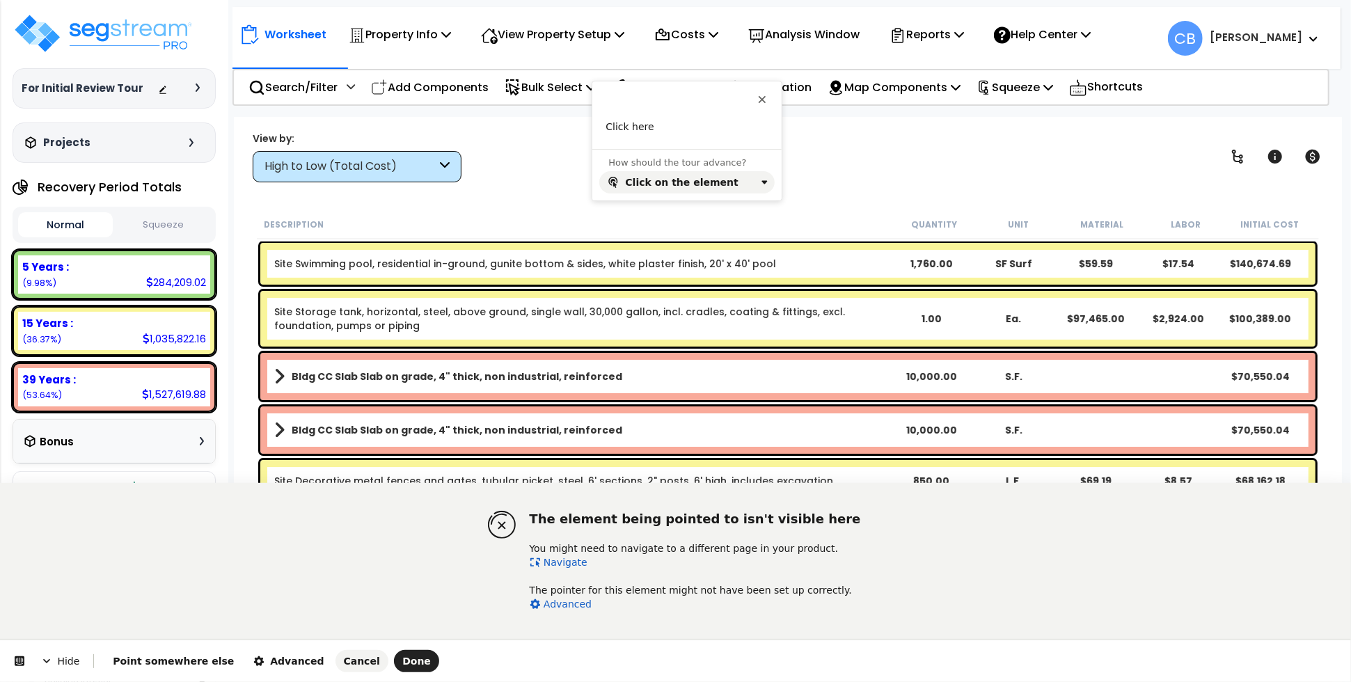
click at [550, 563] on link "Navigate" at bounding box center [559, 562] width 58 height 11
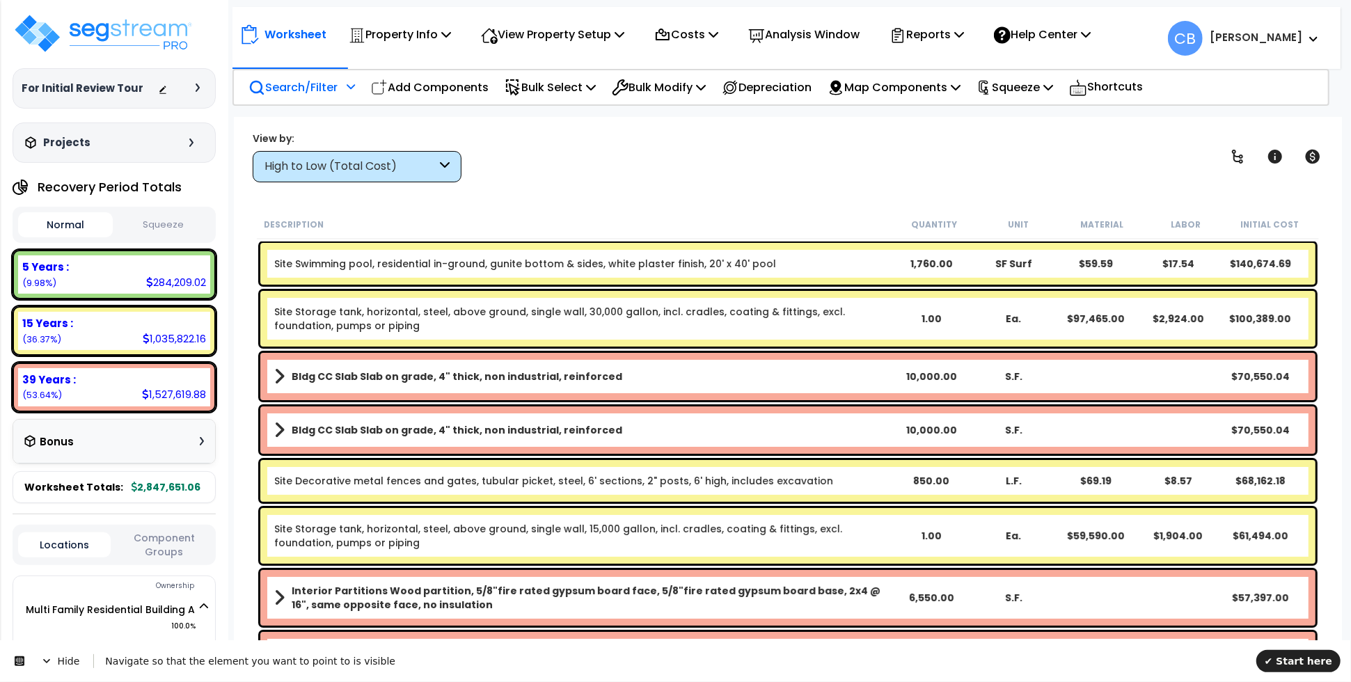
click at [319, 87] on p "Search/Filter" at bounding box center [292, 87] width 89 height 19
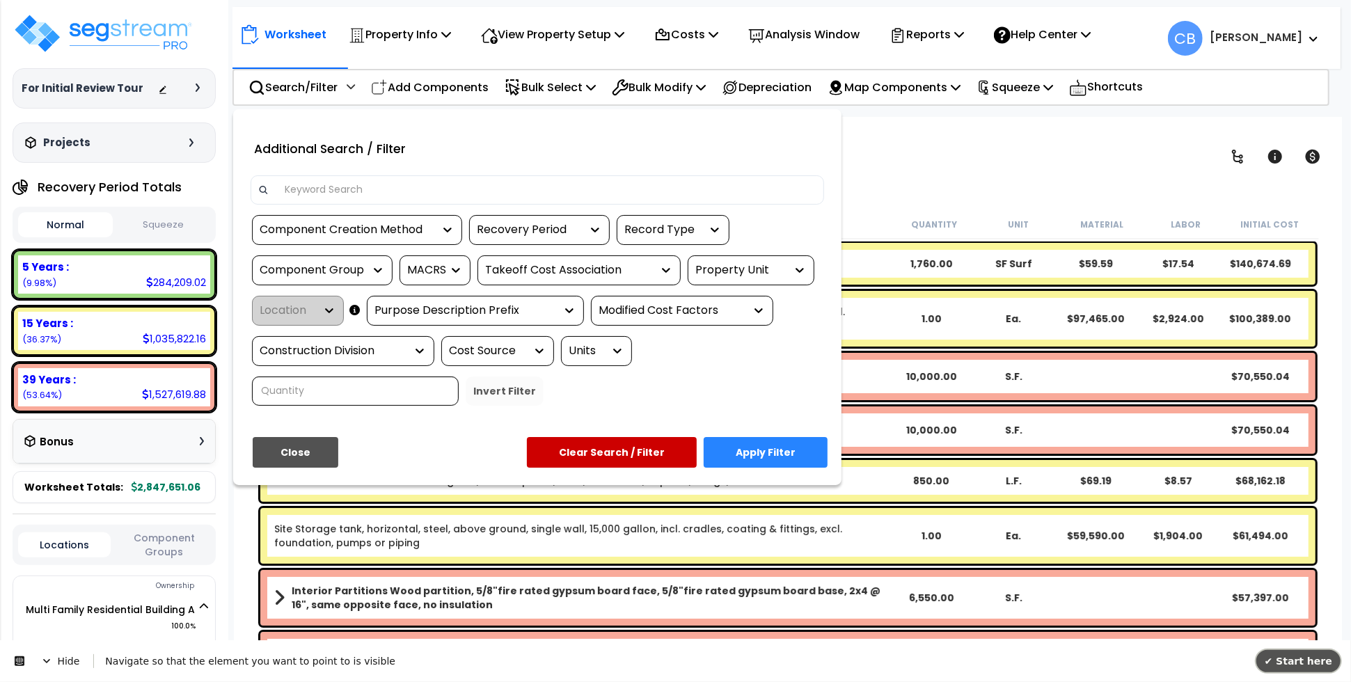
click at [1282, 658] on span "✔ Start here" at bounding box center [1298, 660] width 68 height 11
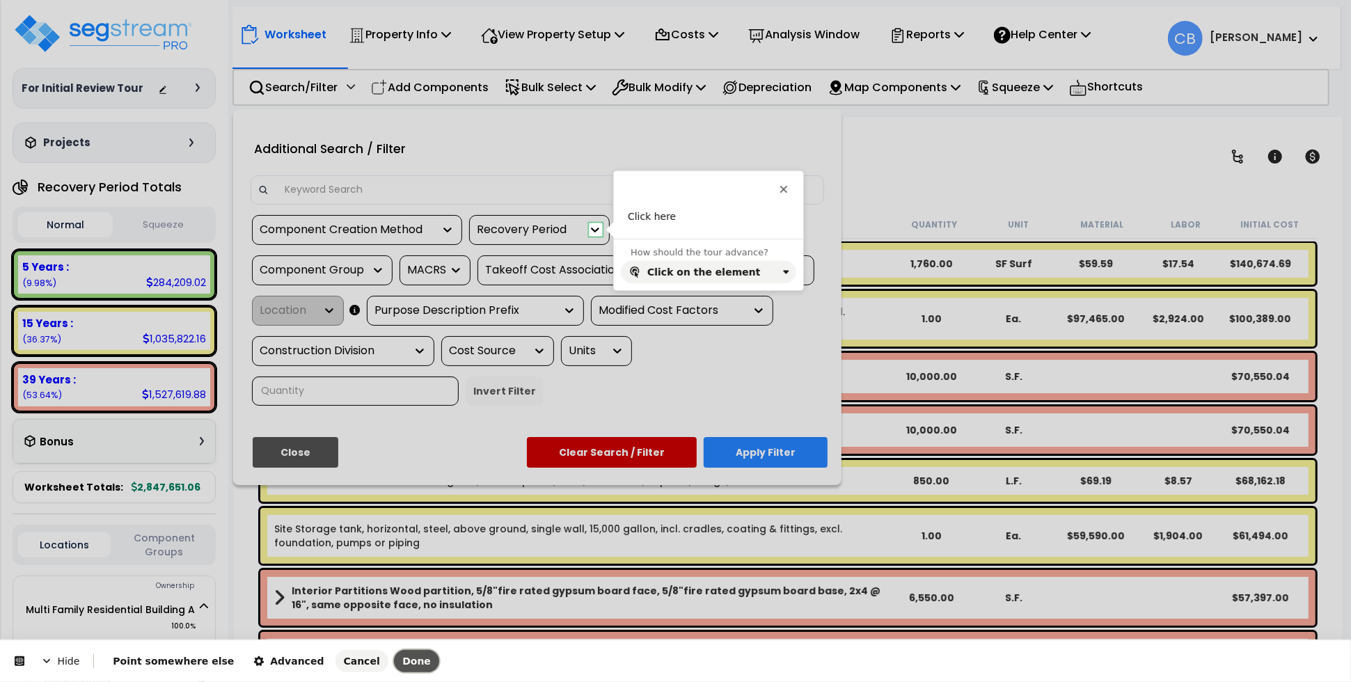
click at [402, 660] on span "Done" at bounding box center [416, 661] width 29 height 11
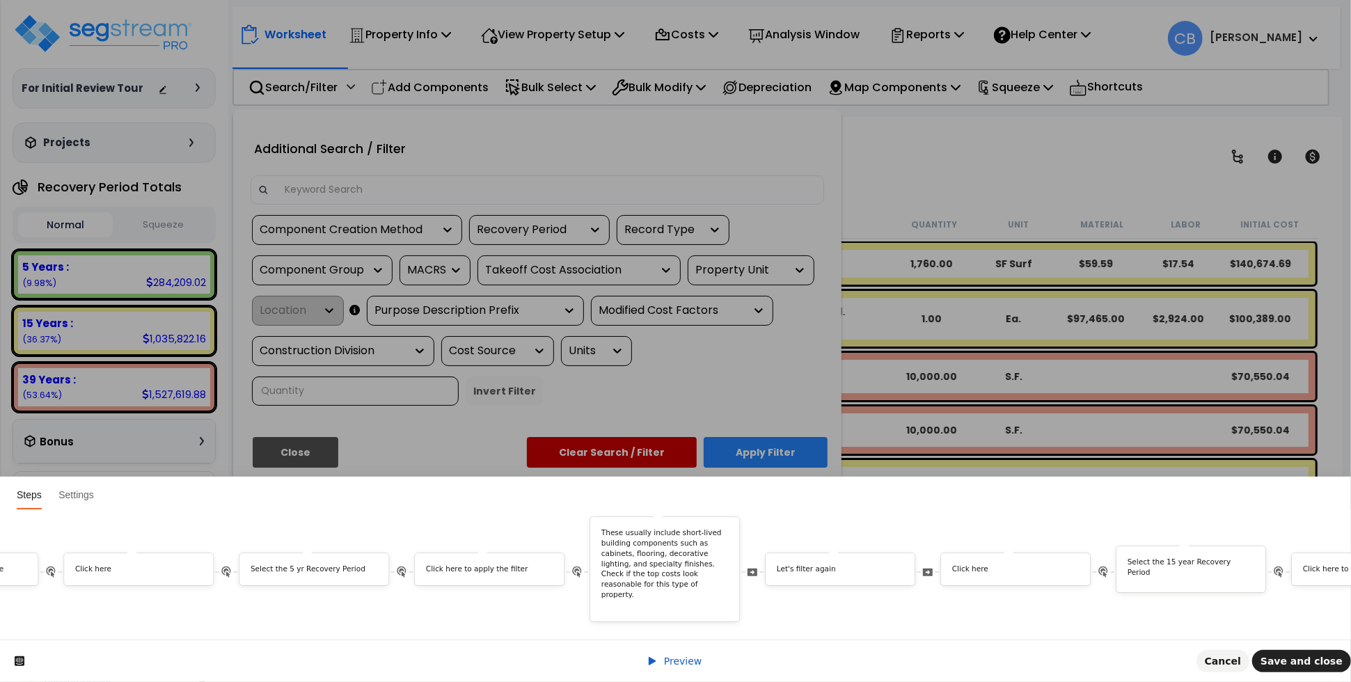
scroll to position [0, 2793]
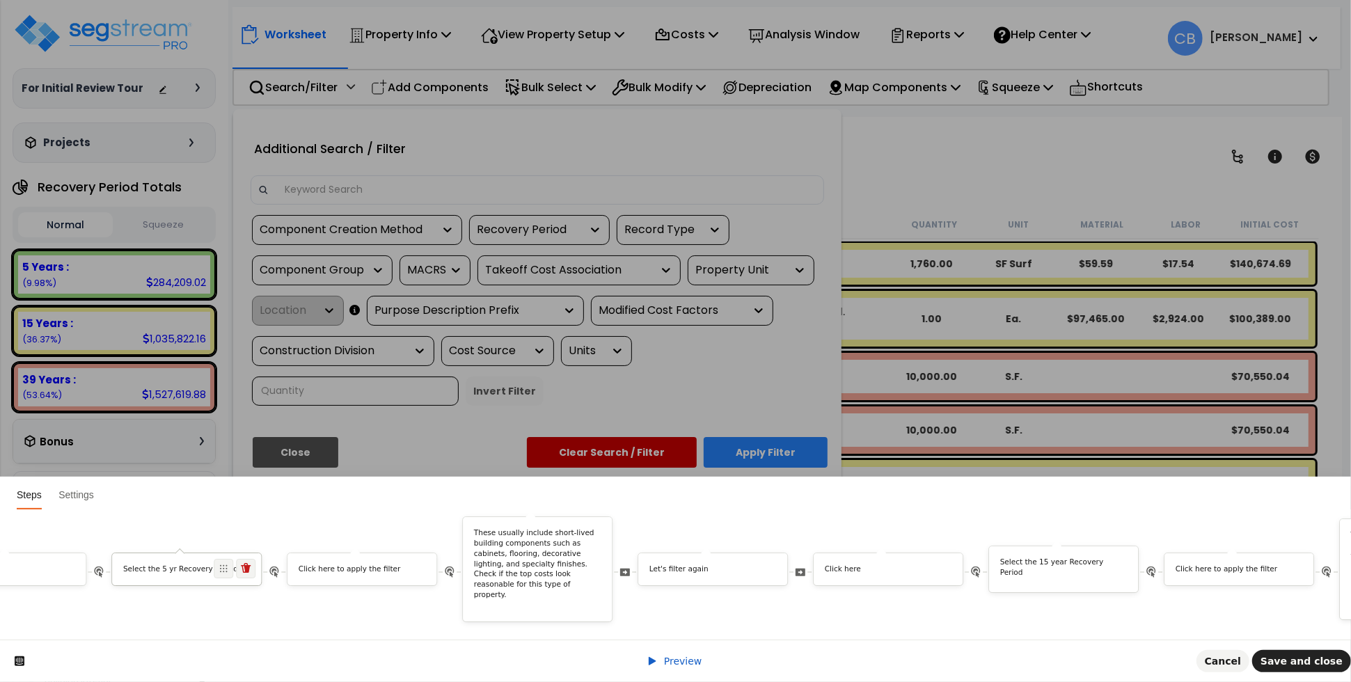
click at [191, 564] on p "Select the 5 yr Recovery Period" at bounding box center [186, 569] width 127 height 10
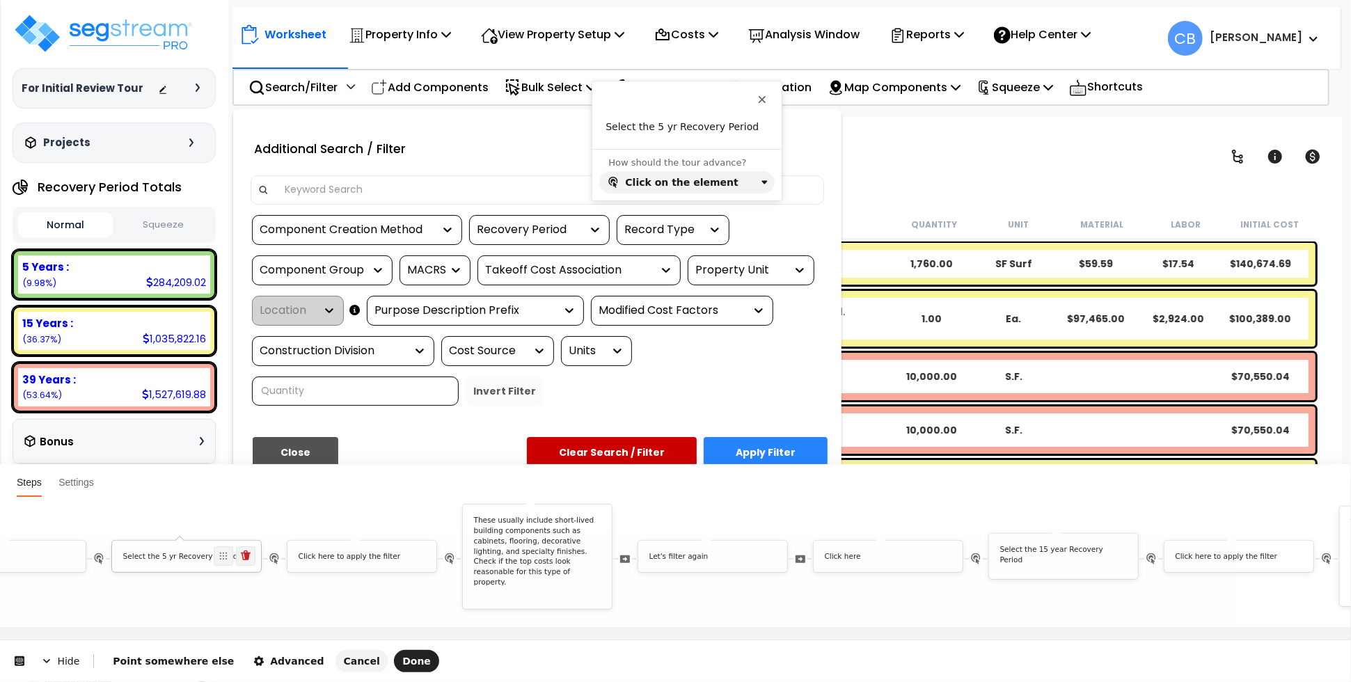
scroll to position [0, 0]
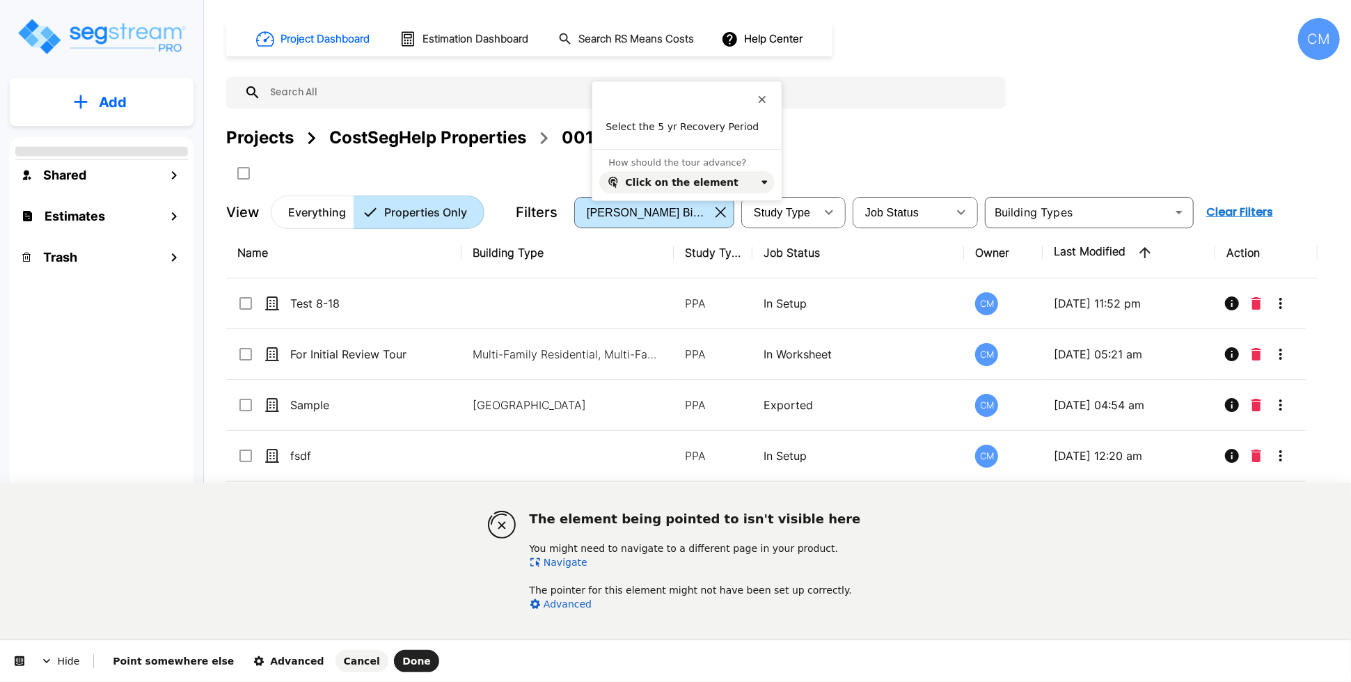
click at [554, 557] on link "Navigate" at bounding box center [559, 562] width 58 height 11
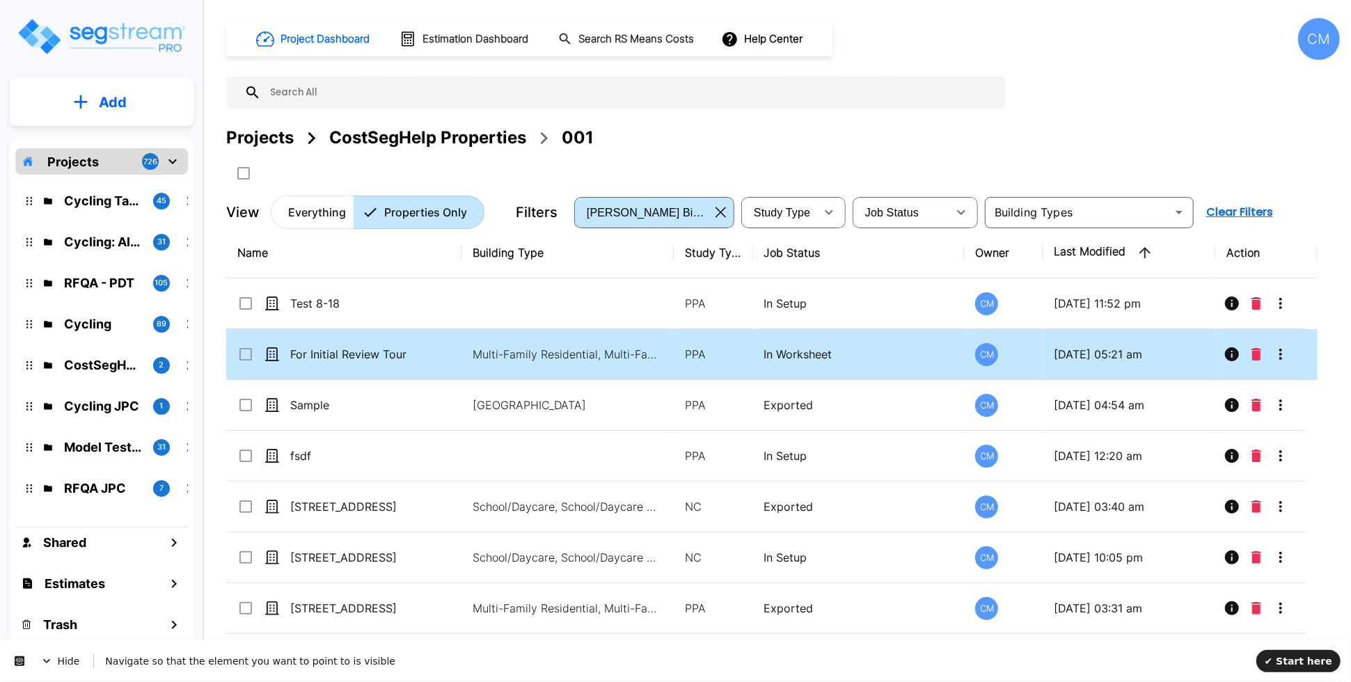
click at [347, 365] on td "For Initial Review Tour" at bounding box center [343, 354] width 235 height 51
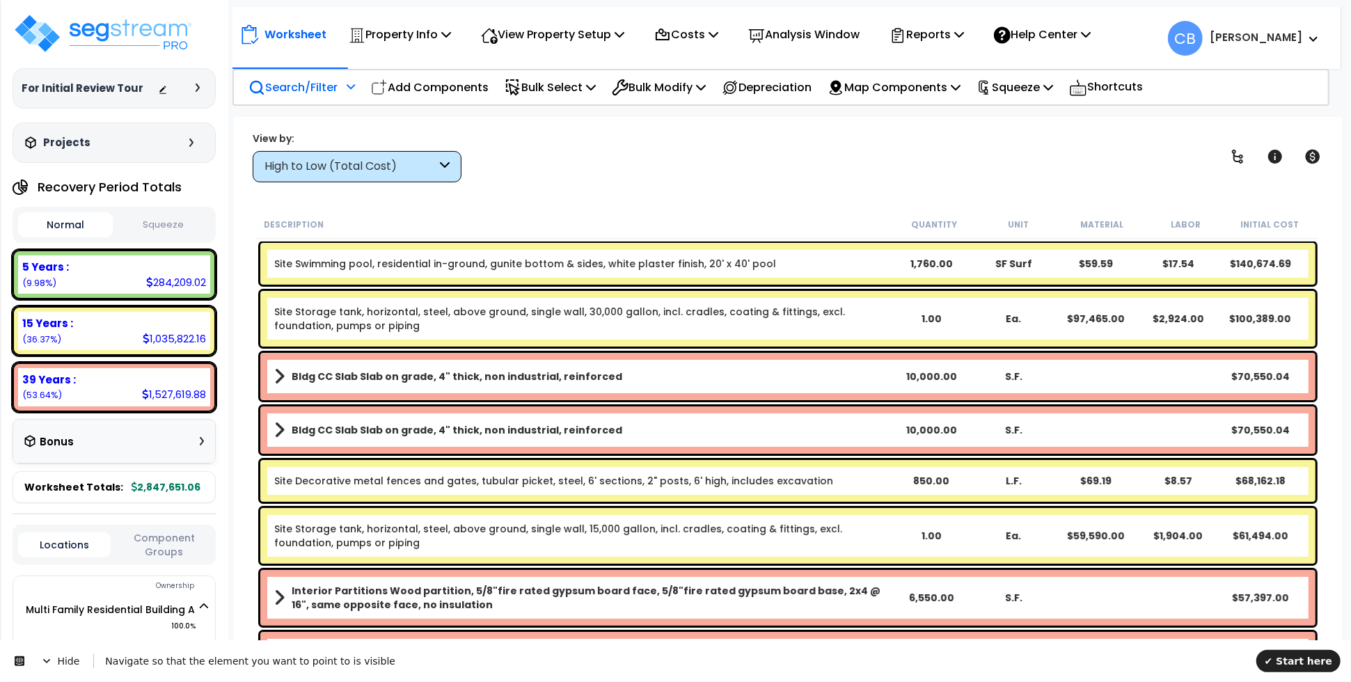
click at [324, 89] on p "Search/Filter" at bounding box center [292, 87] width 89 height 19
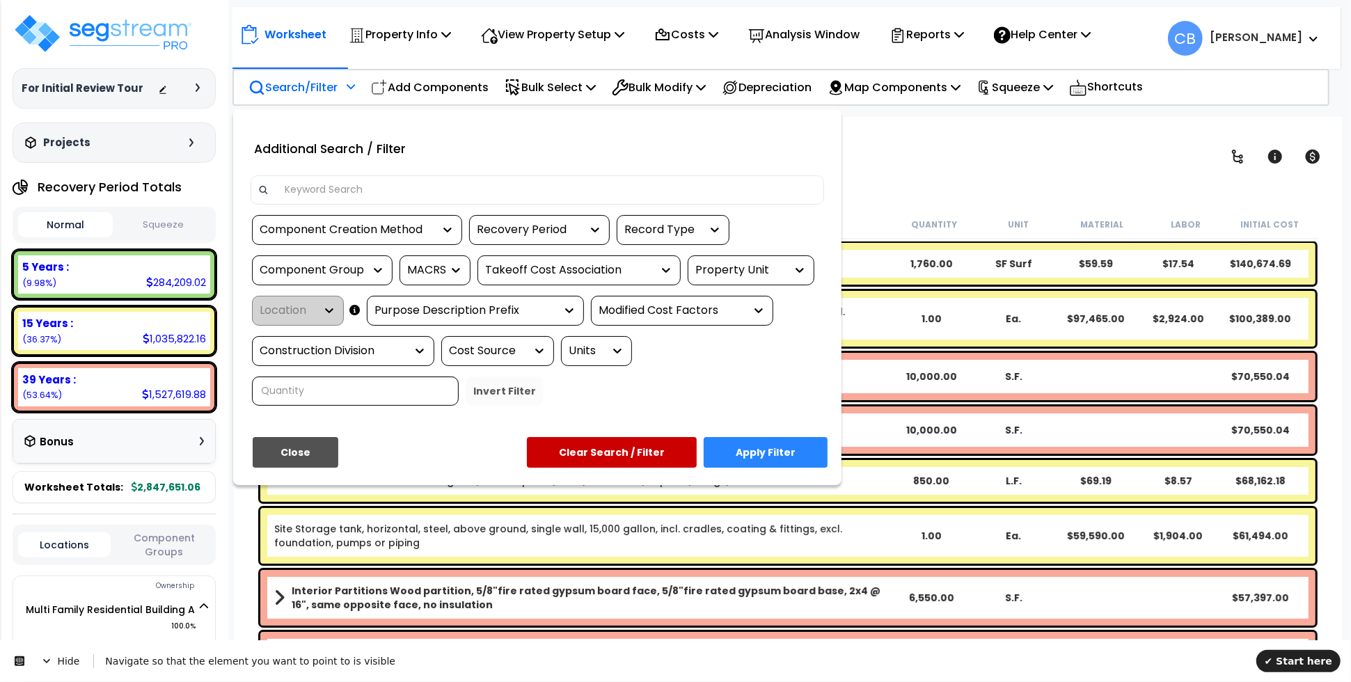
click at [540, 231] on div "Recovery Period" at bounding box center [529, 230] width 104 height 16
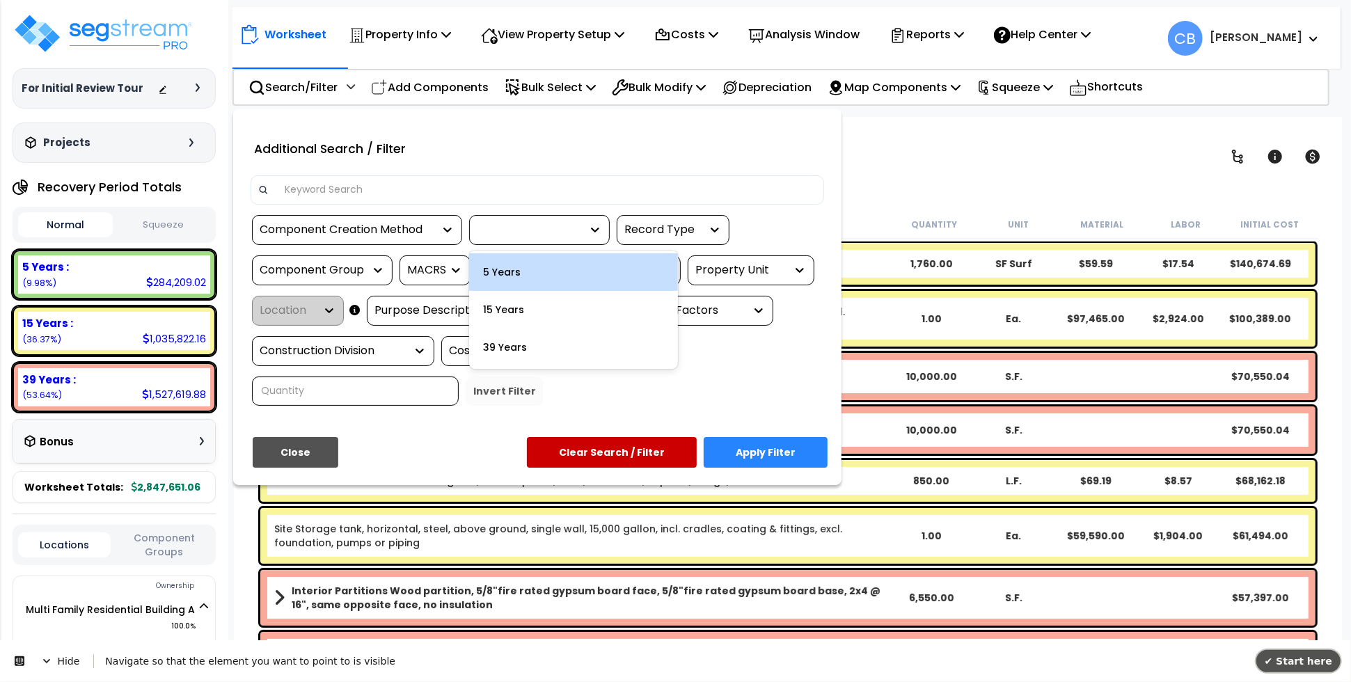
click at [1284, 660] on span "✔ Start here" at bounding box center [1298, 660] width 68 height 11
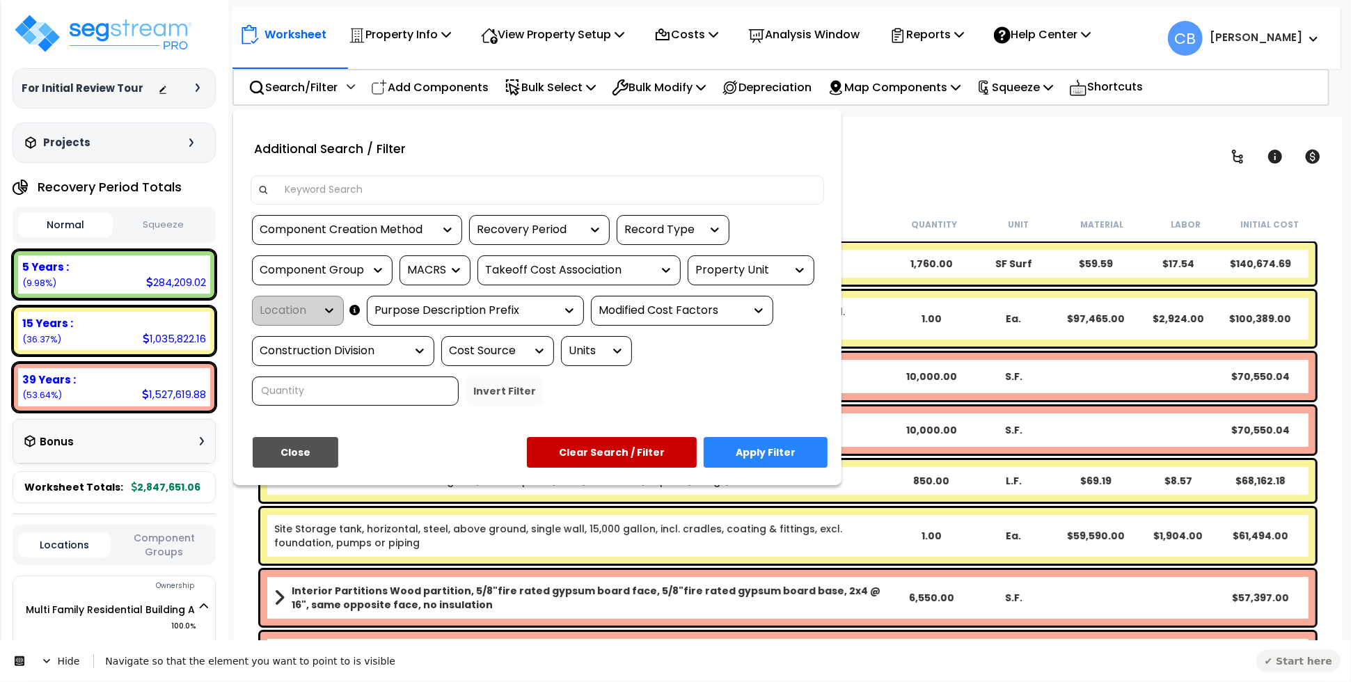
click at [45, 659] on icon at bounding box center [46, 660] width 7 height 4
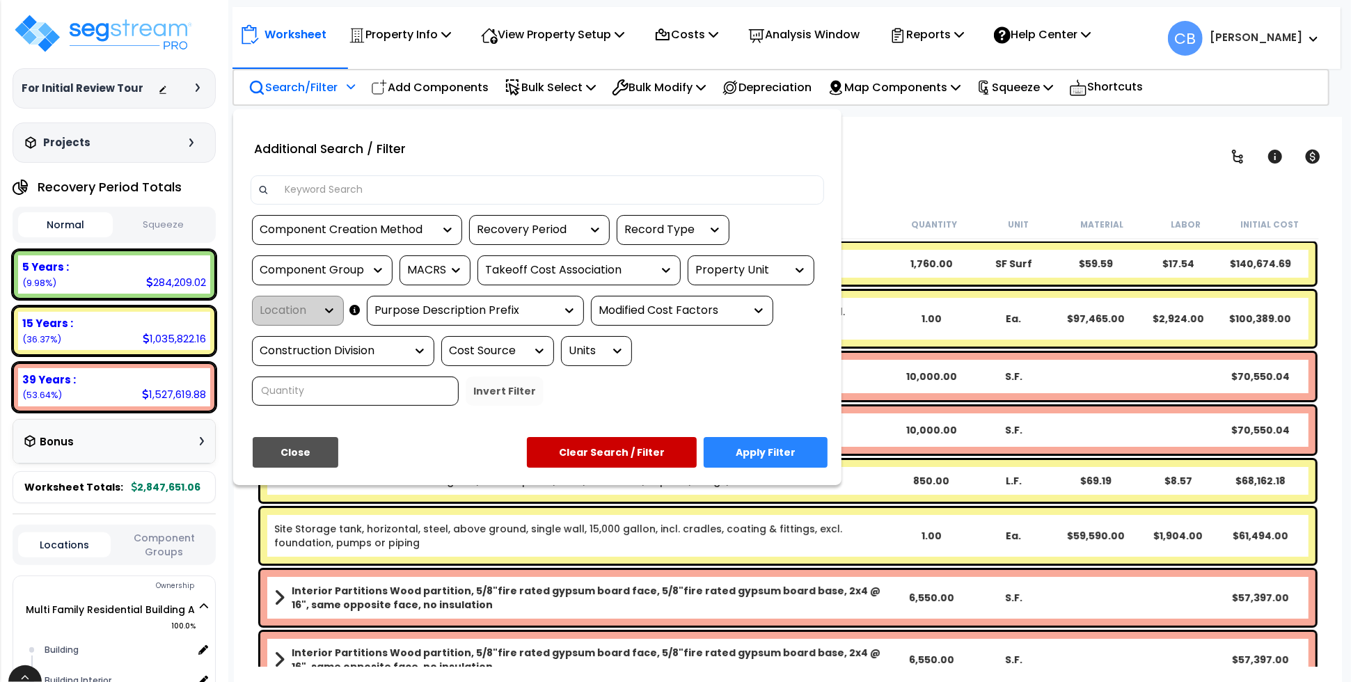
click at [544, 223] on div "Recovery Period" at bounding box center [529, 230] width 104 height 16
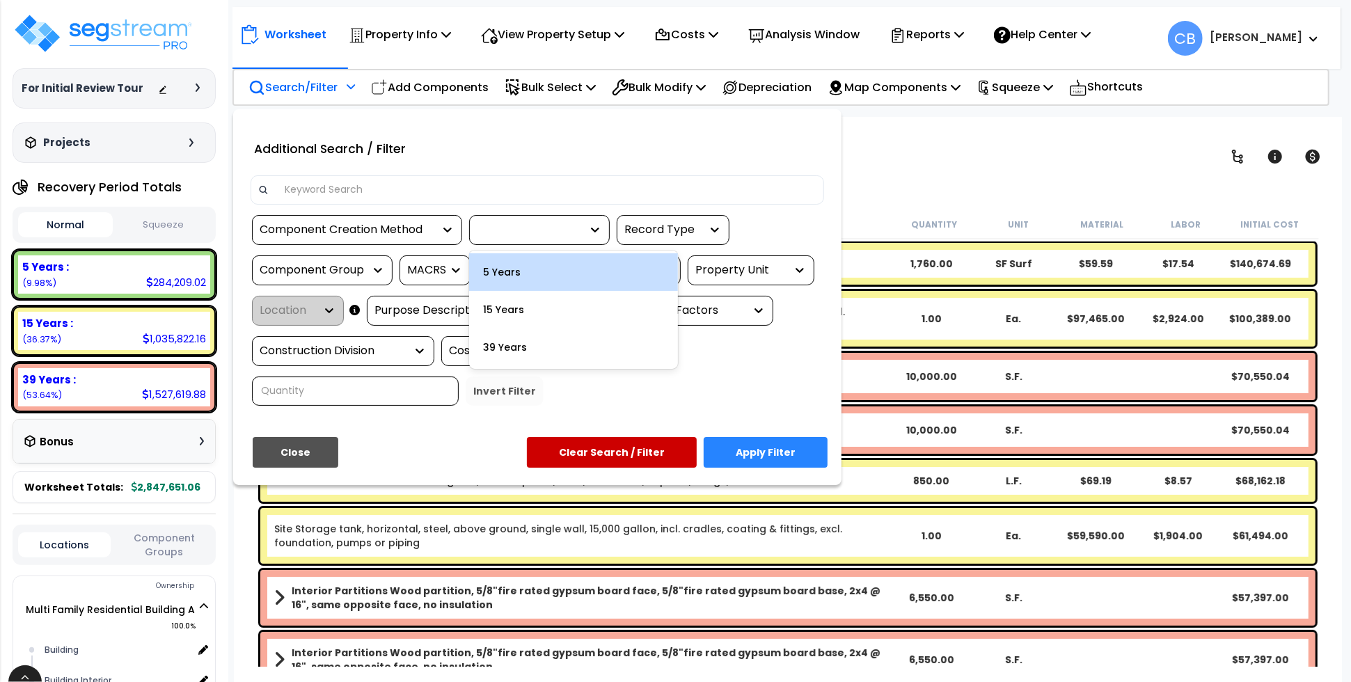
click at [605, 276] on div "5 Years" at bounding box center [573, 272] width 209 height 38
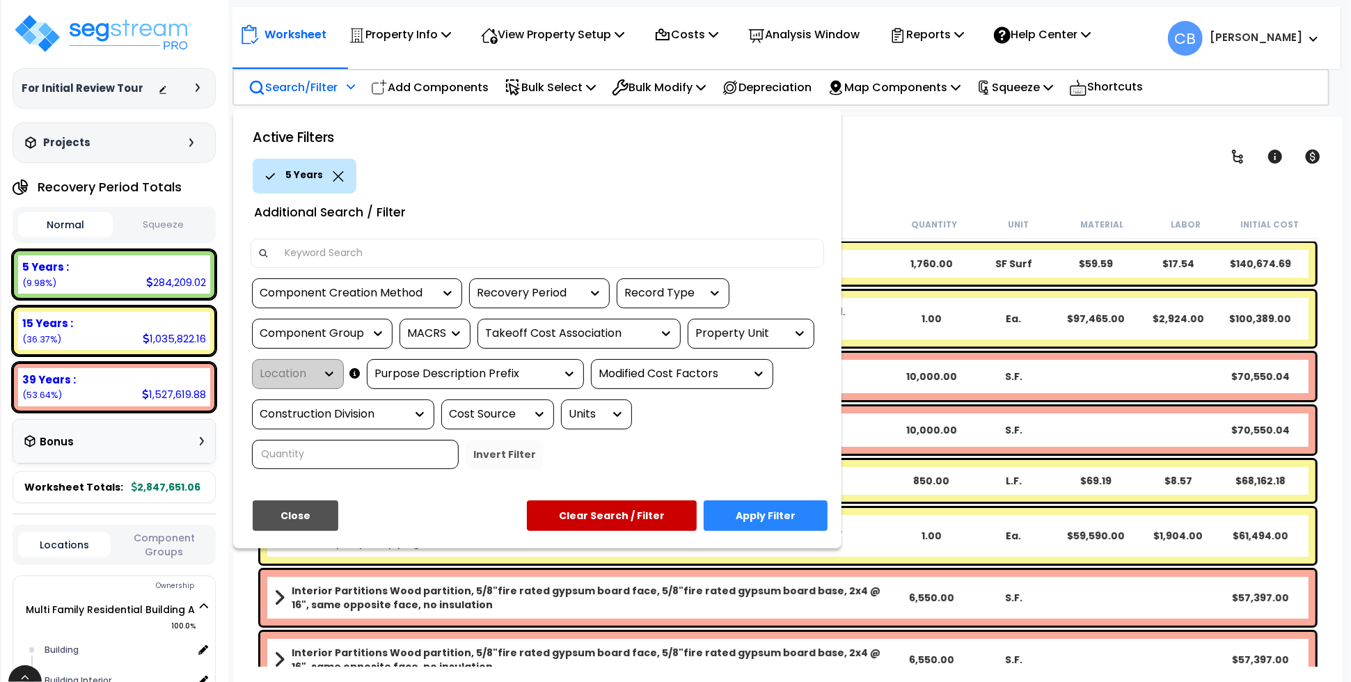
click at [335, 181] on div "5 Years" at bounding box center [305, 176] width 104 height 35
click at [333, 176] on icon at bounding box center [338, 176] width 11 height 10
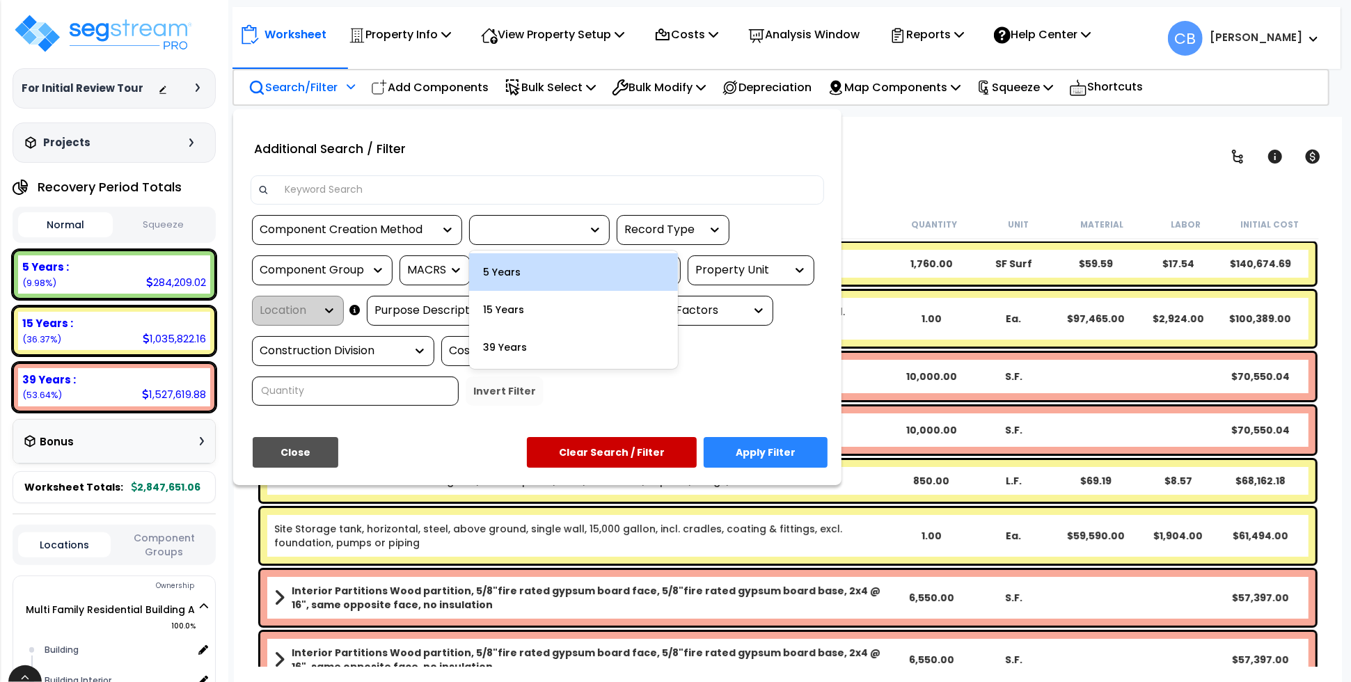
click at [560, 227] on div at bounding box center [529, 230] width 104 height 16
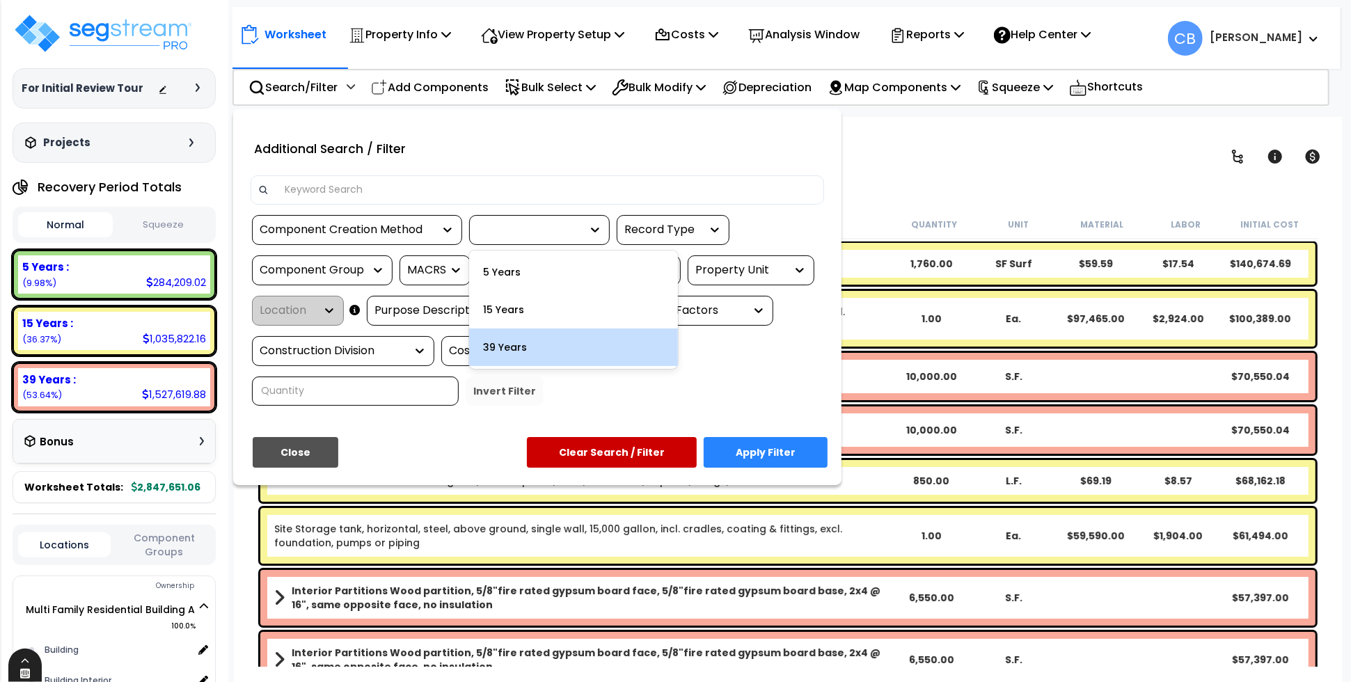
click at [29, 669] on icon at bounding box center [25, 673] width 10 height 10
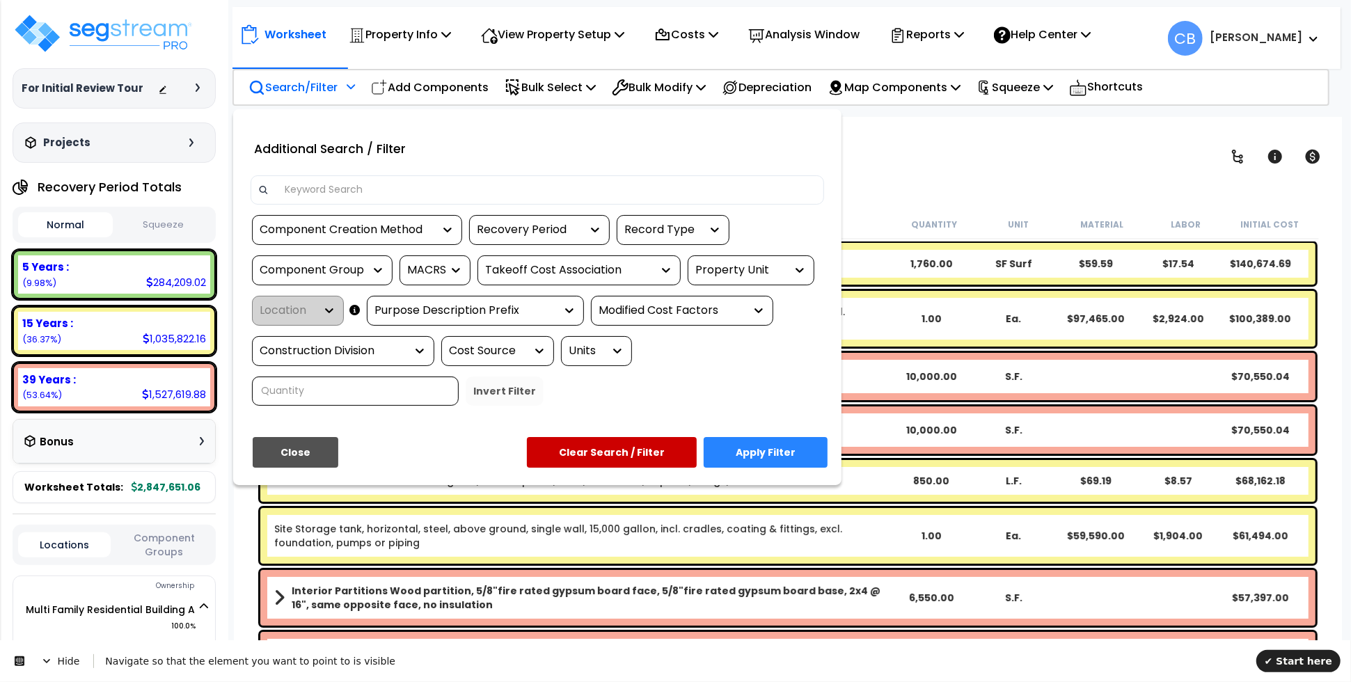
click at [578, 228] on div "Recovery Period" at bounding box center [529, 230] width 104 height 16
click at [1311, 660] on span "✔ Start here" at bounding box center [1298, 660] width 68 height 11
click at [590, 230] on icon at bounding box center [595, 230] width 14 height 14
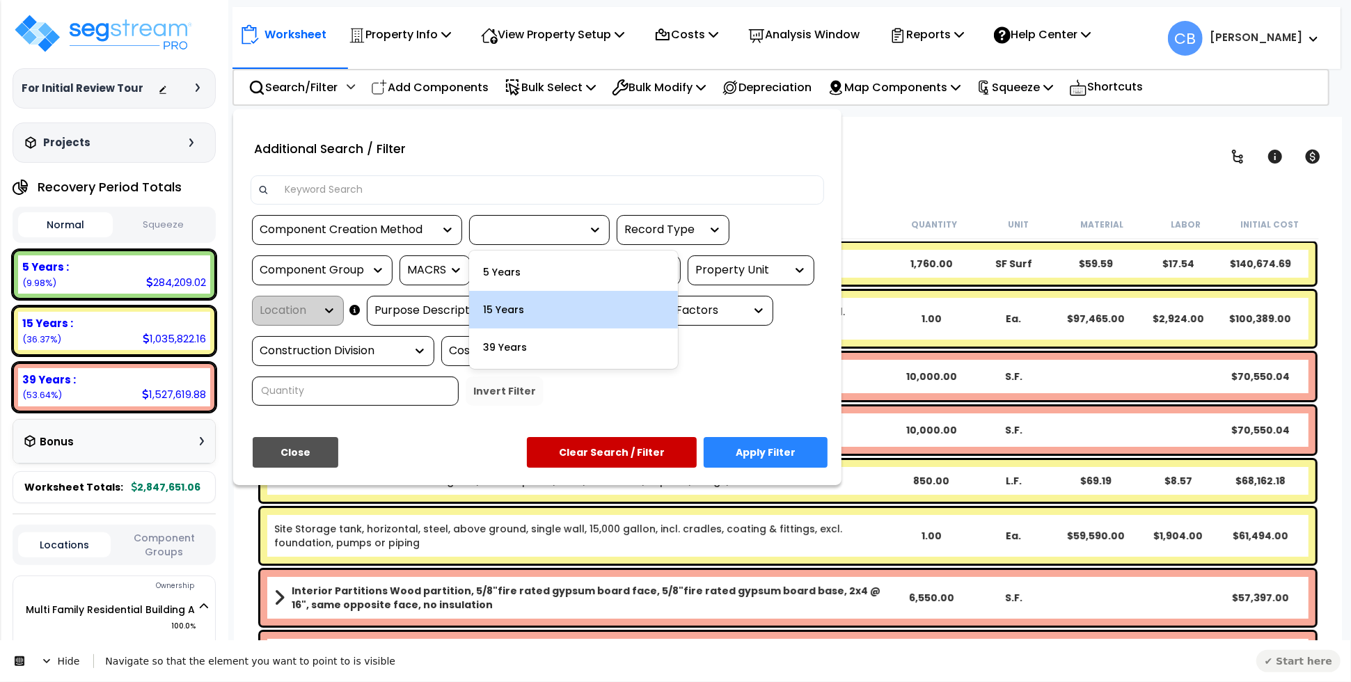
click at [51, 658] on icon at bounding box center [46, 660] width 11 height 11
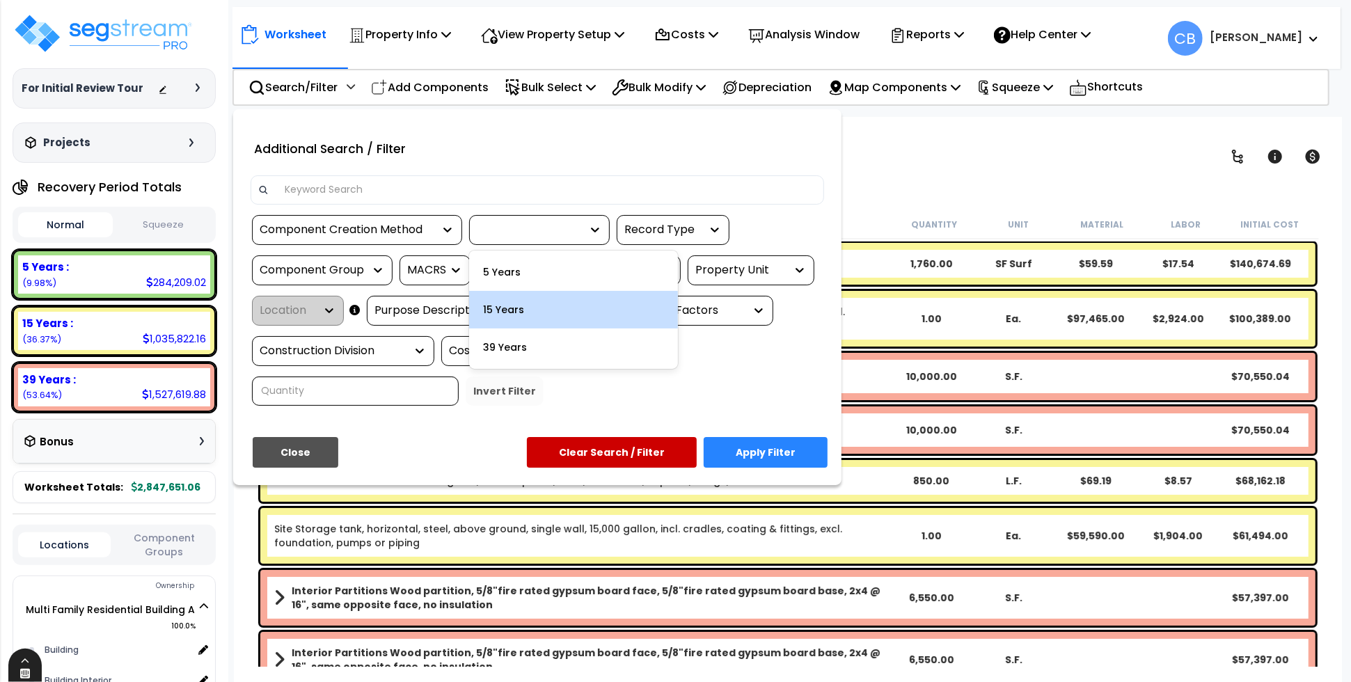
click at [18, 674] on div at bounding box center [24, 673] width 33 height 13
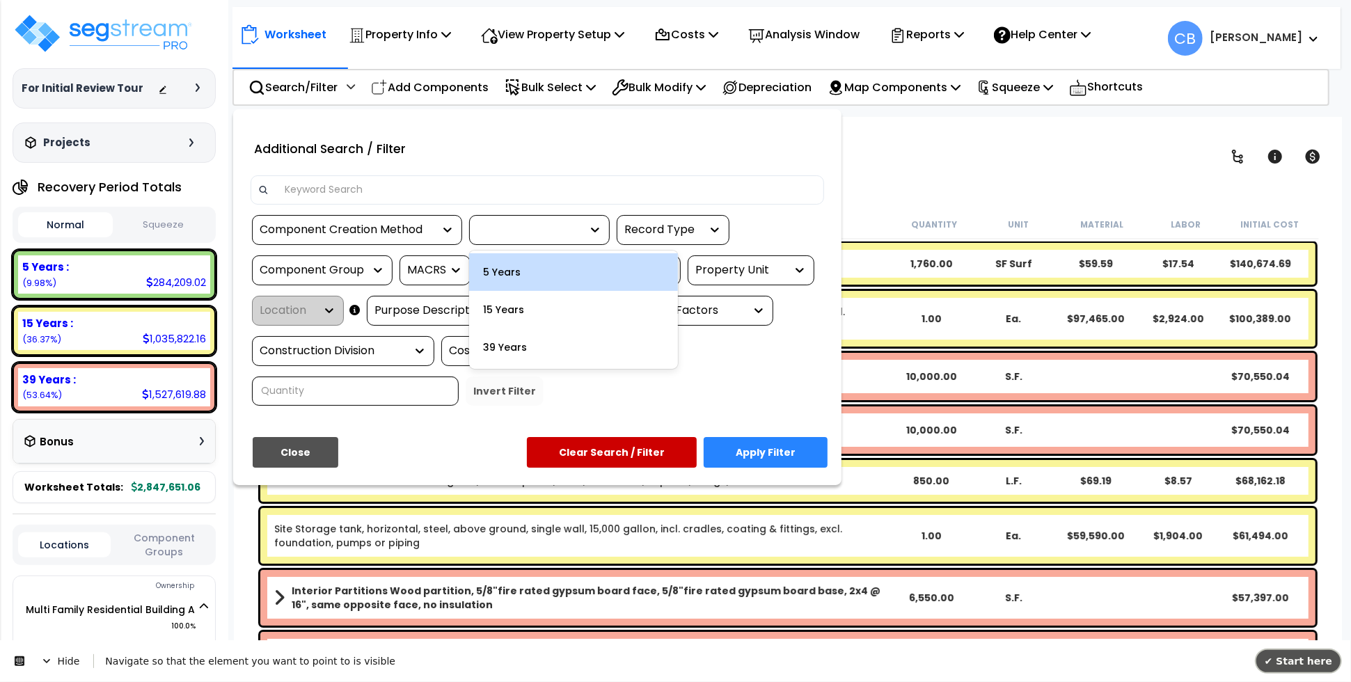
click at [1297, 655] on span "✔ Start here" at bounding box center [1298, 660] width 68 height 11
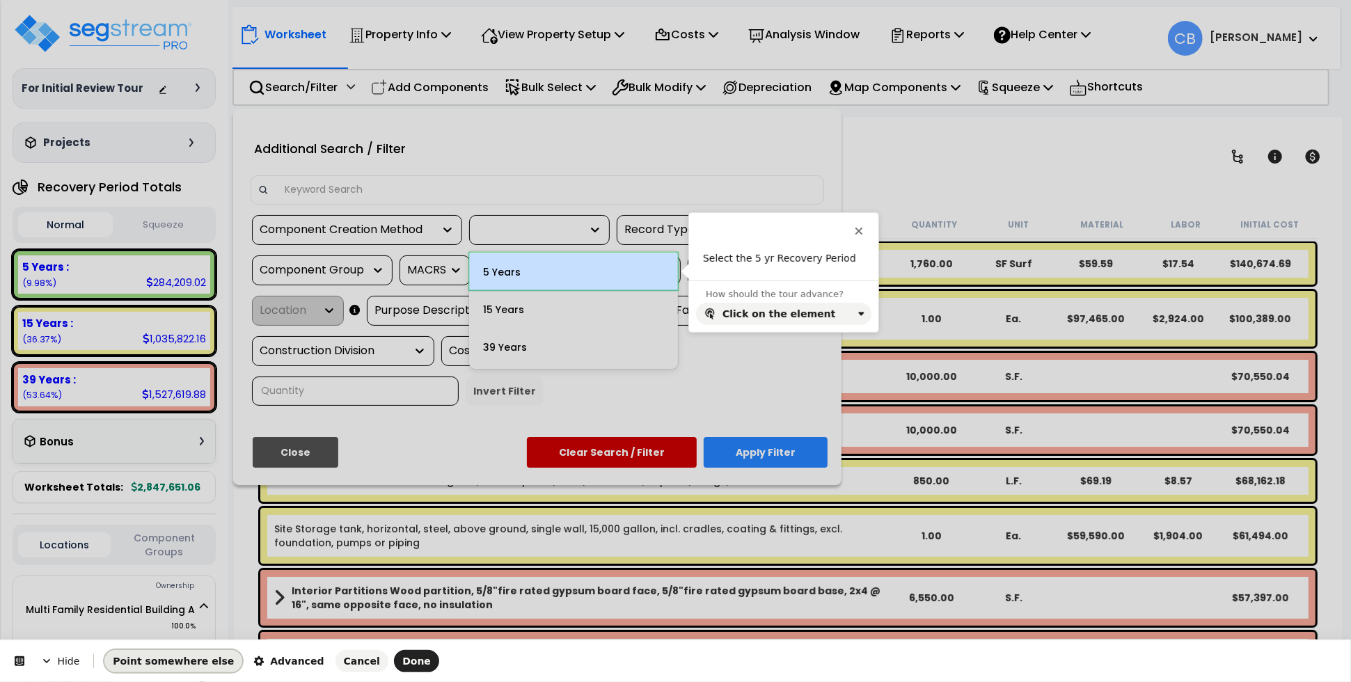
click at [168, 658] on span "Point somewhere else" at bounding box center [173, 661] width 121 height 11
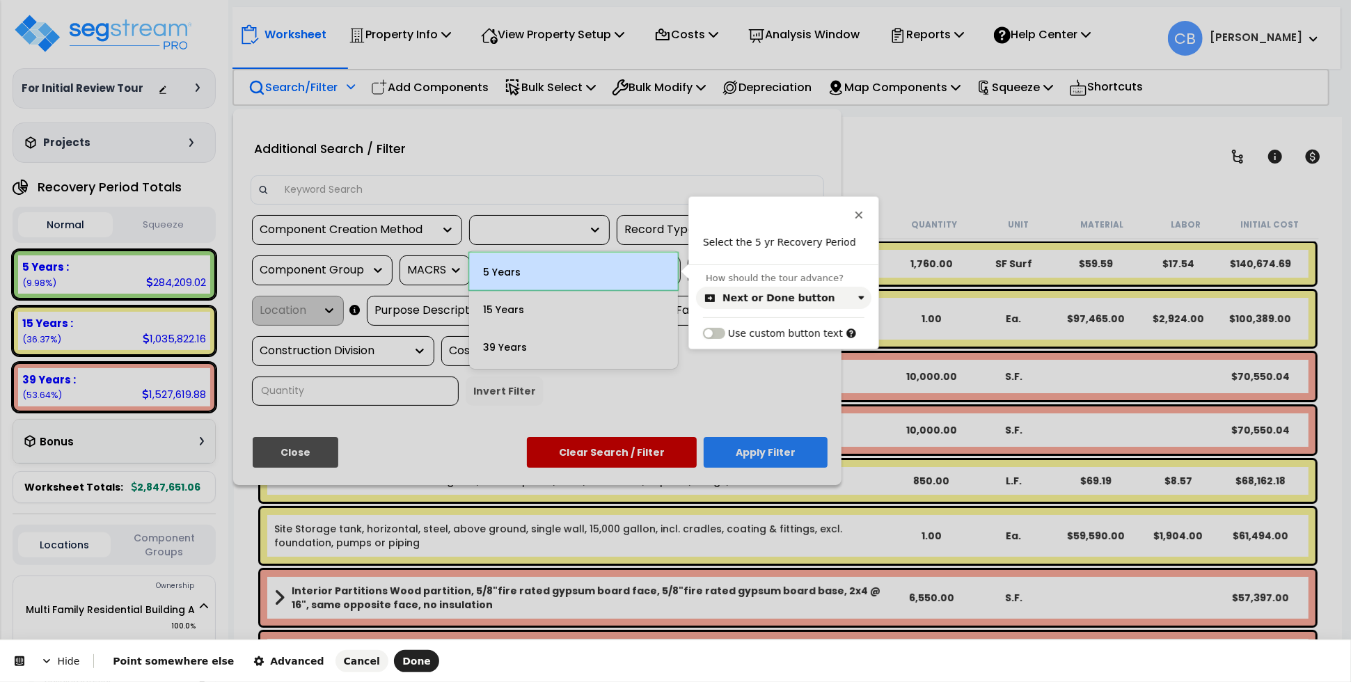
click at [644, 265] on body "We are Building your Property. So please grab a coffee and let us do the heavy …" at bounding box center [675, 402] width 1351 height 682
click at [770, 299] on div "Next or Done button" at bounding box center [778, 297] width 113 height 11
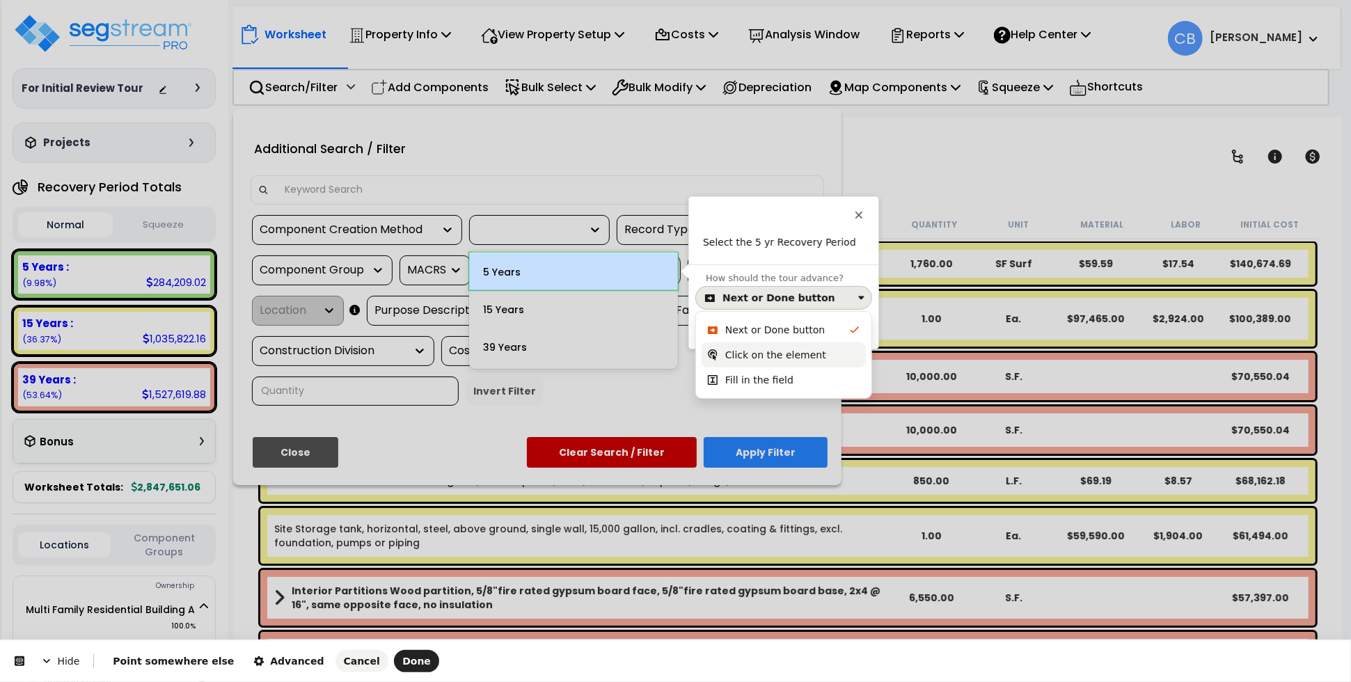
click at [772, 342] on div "Click on the element" at bounding box center [783, 354] width 164 height 25
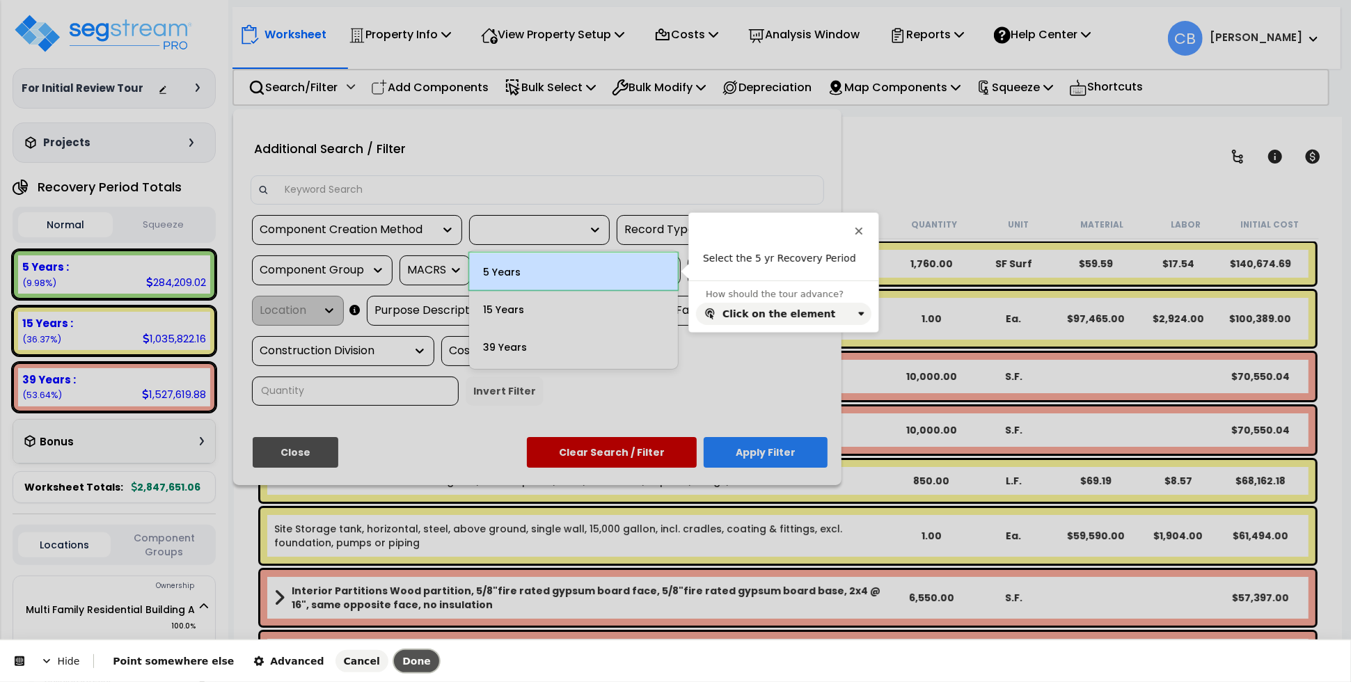
click at [402, 665] on span "Done" at bounding box center [416, 661] width 29 height 11
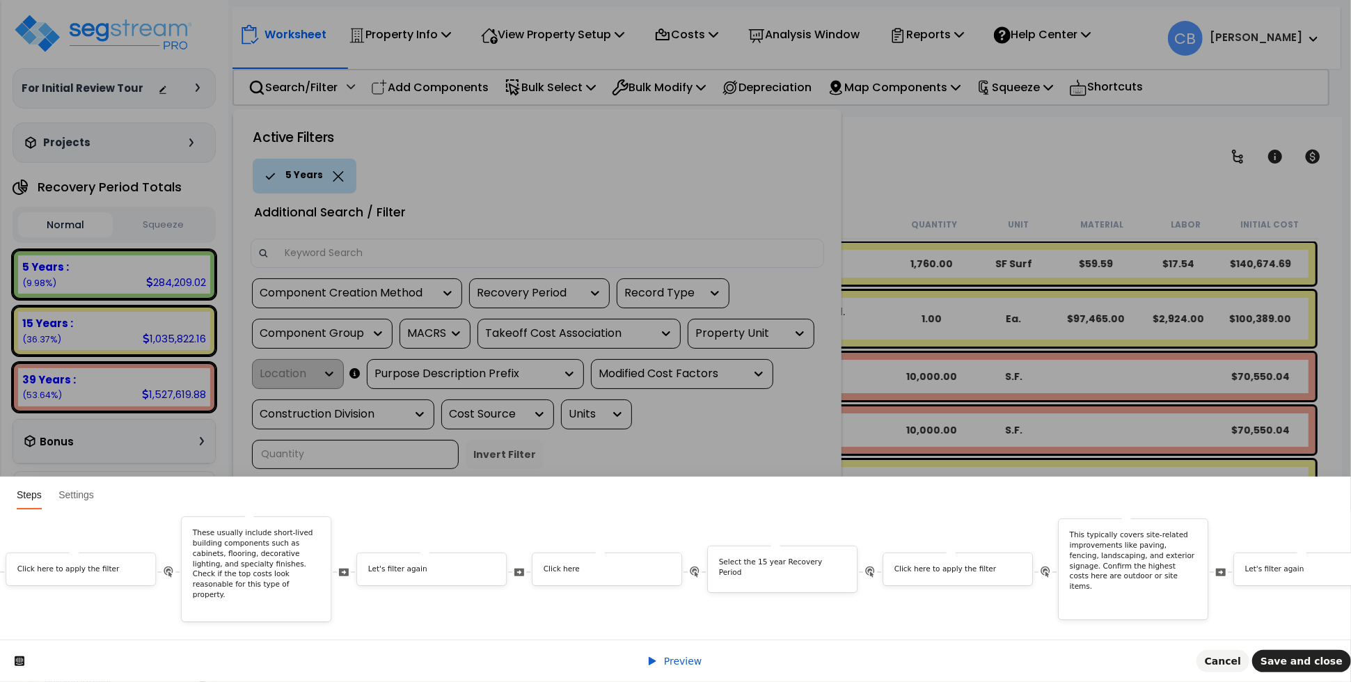
scroll to position [0, 3125]
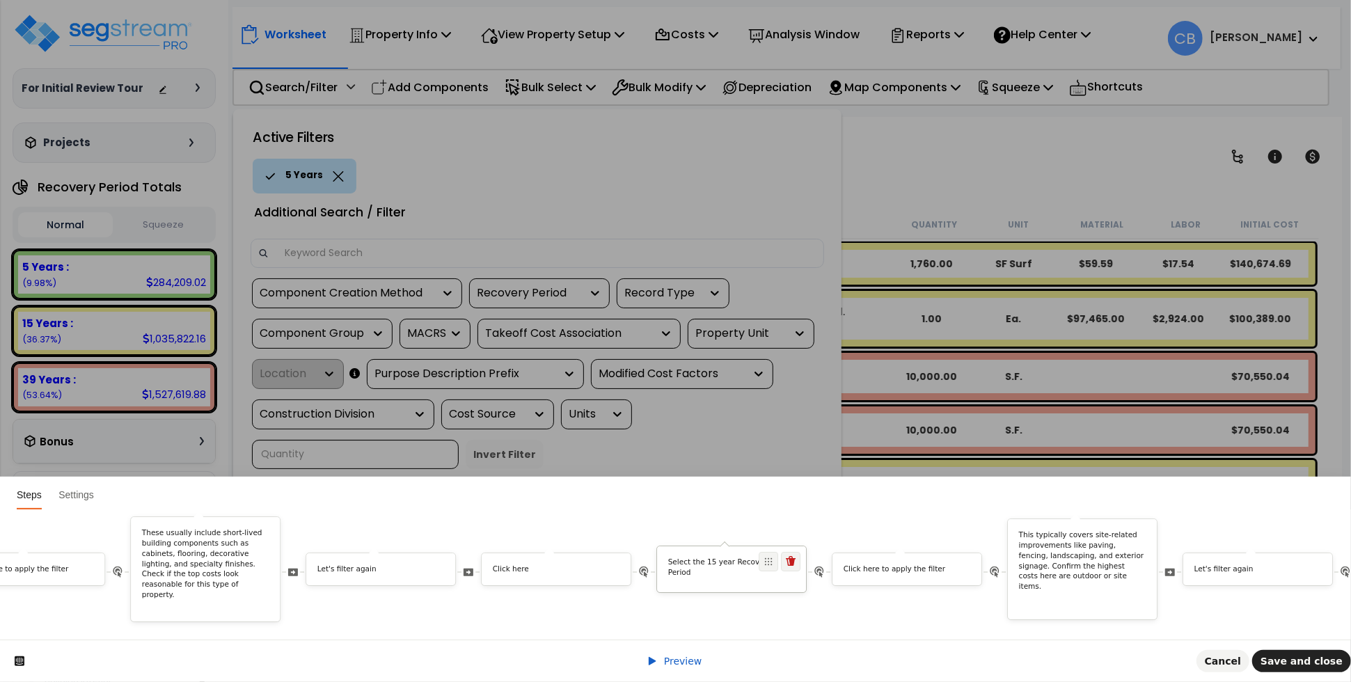
click at [729, 566] on div "Select the 15 year Recovery Period" at bounding box center [731, 568] width 149 height 45
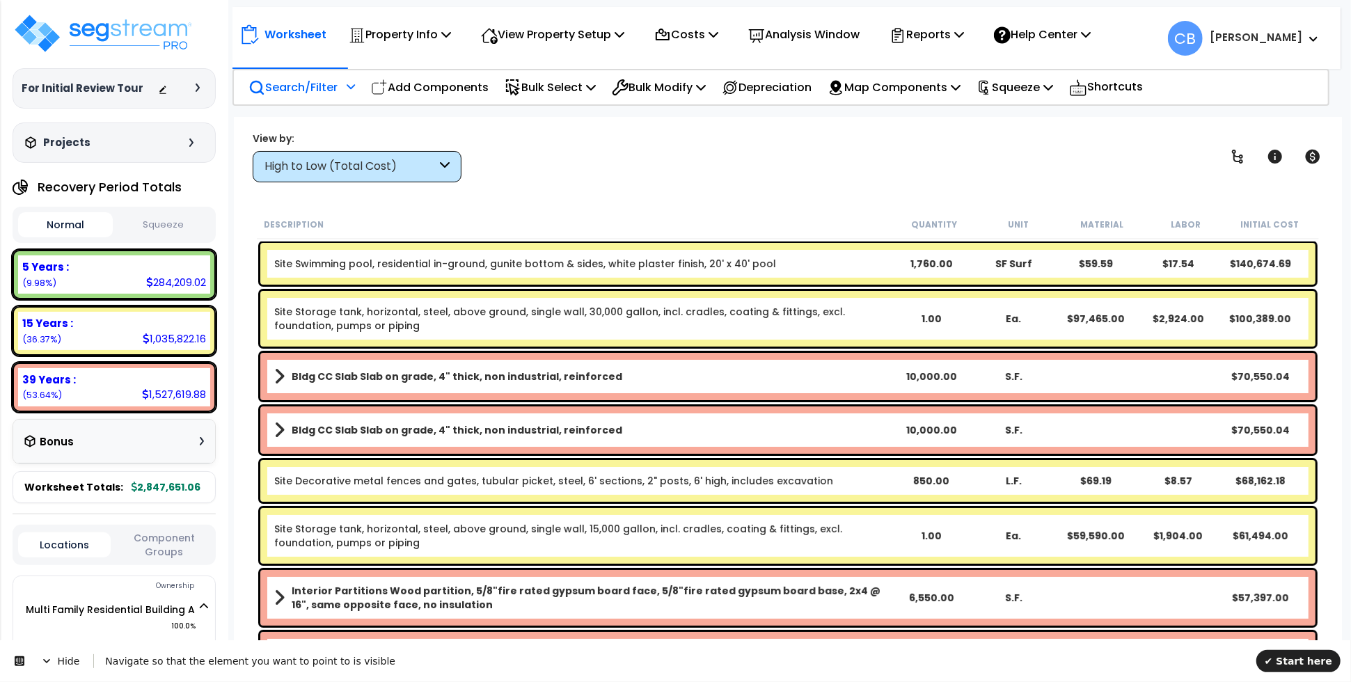
click at [287, 81] on p "Search/Filter" at bounding box center [292, 87] width 89 height 19
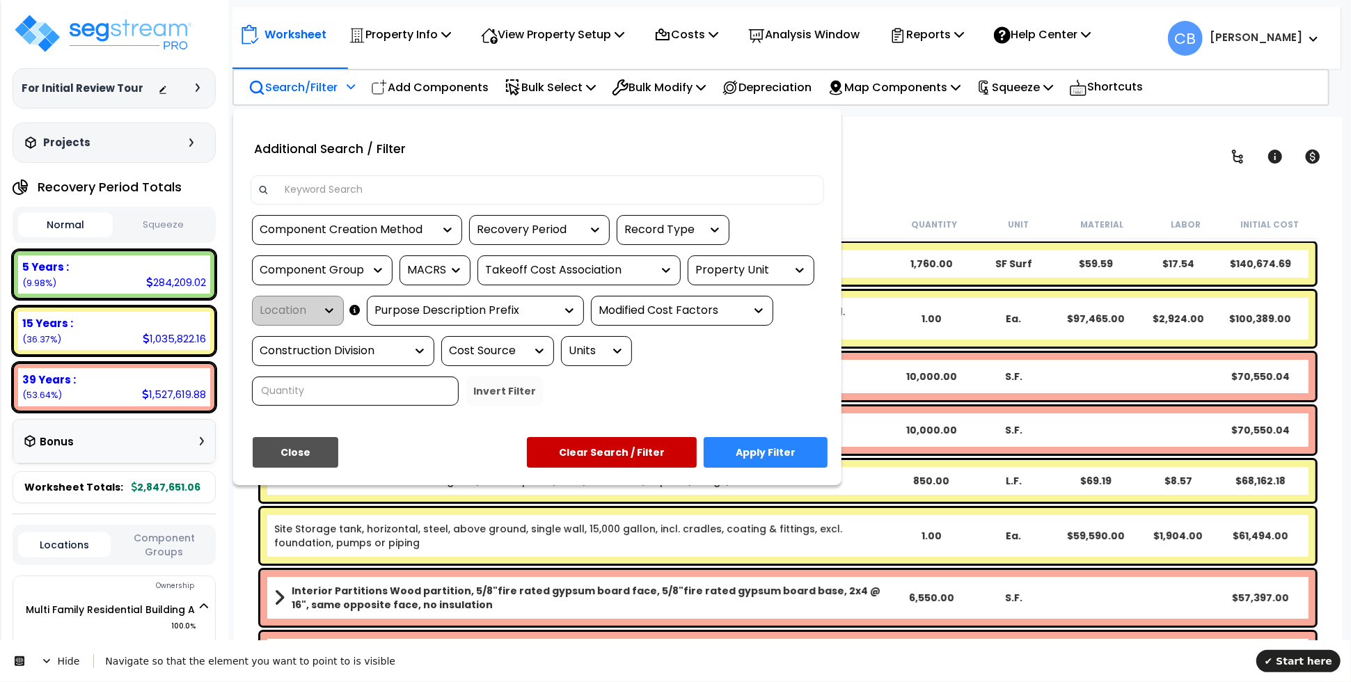
click at [575, 225] on div "Recovery Period" at bounding box center [529, 230] width 104 height 16
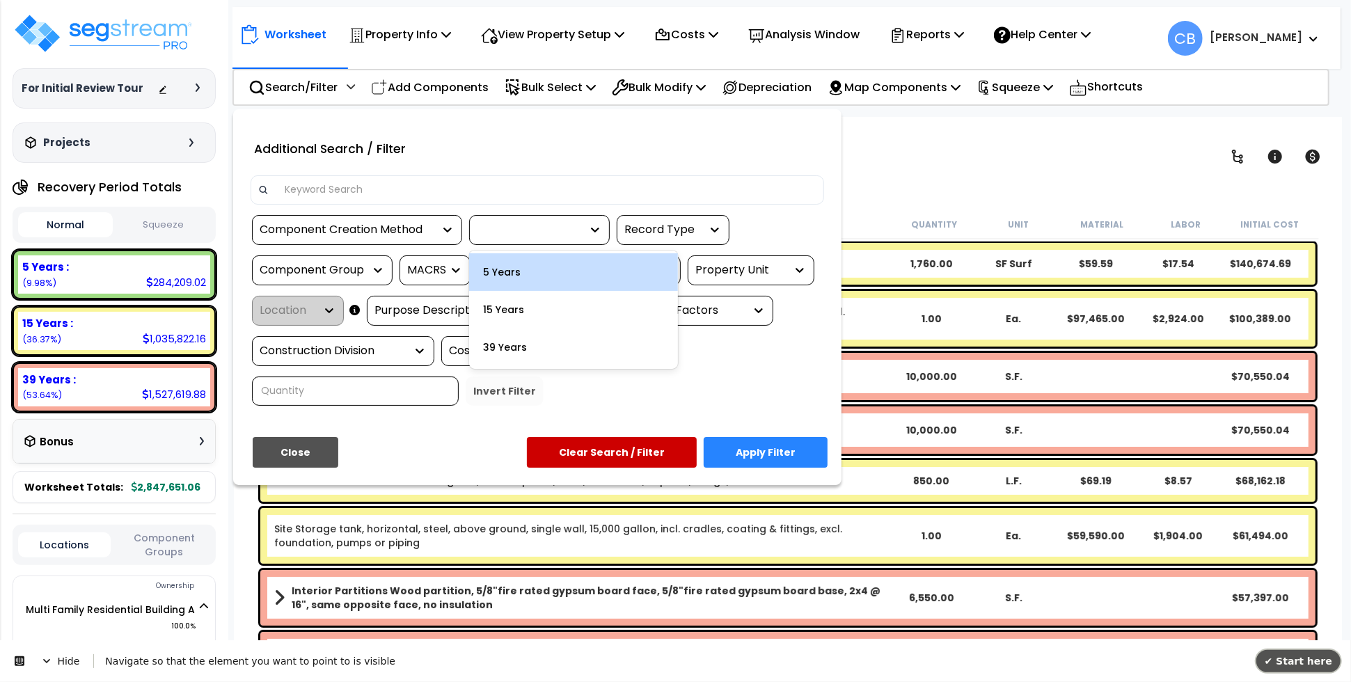
click at [1290, 655] on span "✔ Start here" at bounding box center [1298, 660] width 68 height 11
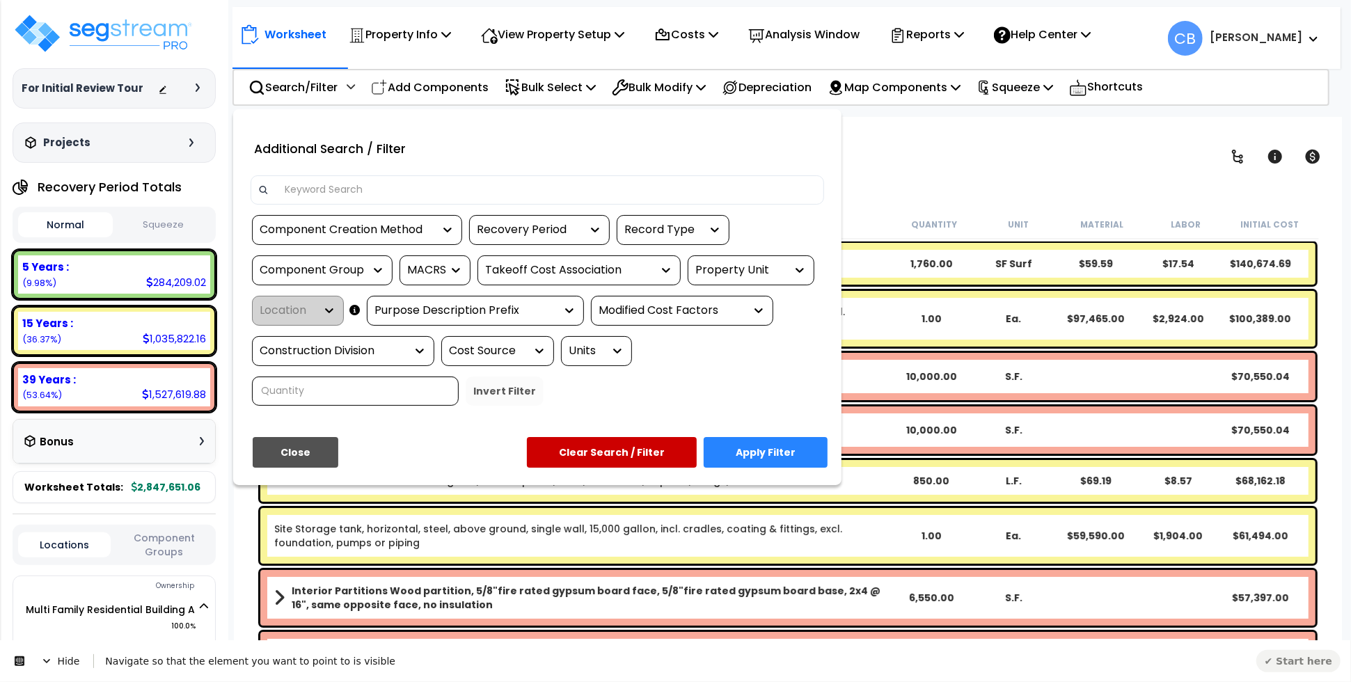
click at [45, 660] on icon at bounding box center [46, 660] width 7 height 4
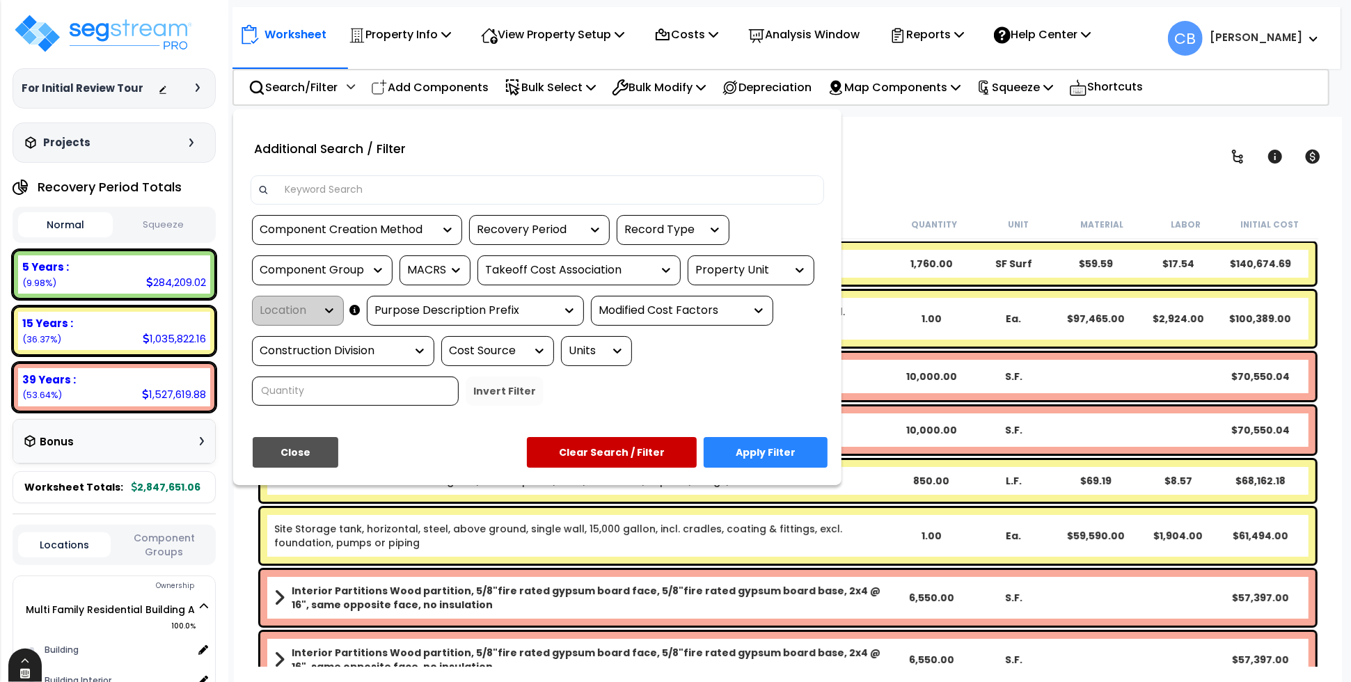
click at [29, 667] on icon at bounding box center [24, 672] width 11 height 11
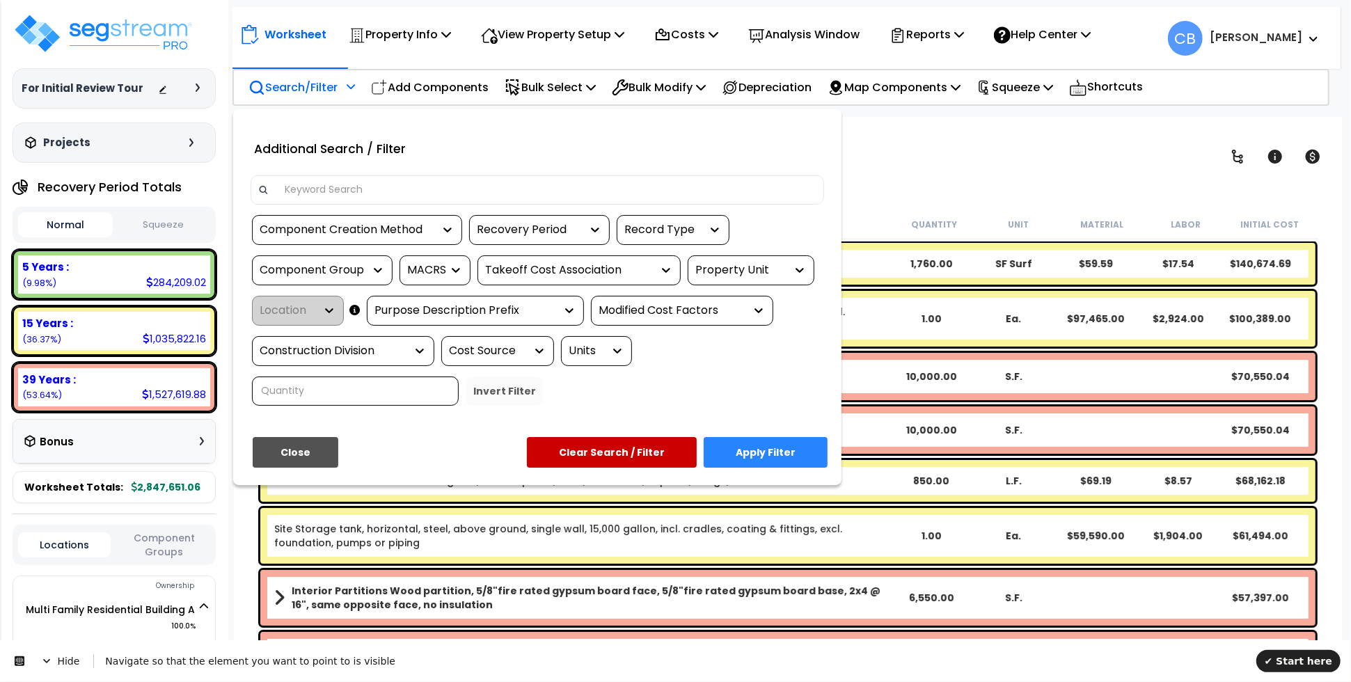
click at [525, 224] on div "Recovery Period" at bounding box center [529, 230] width 104 height 16
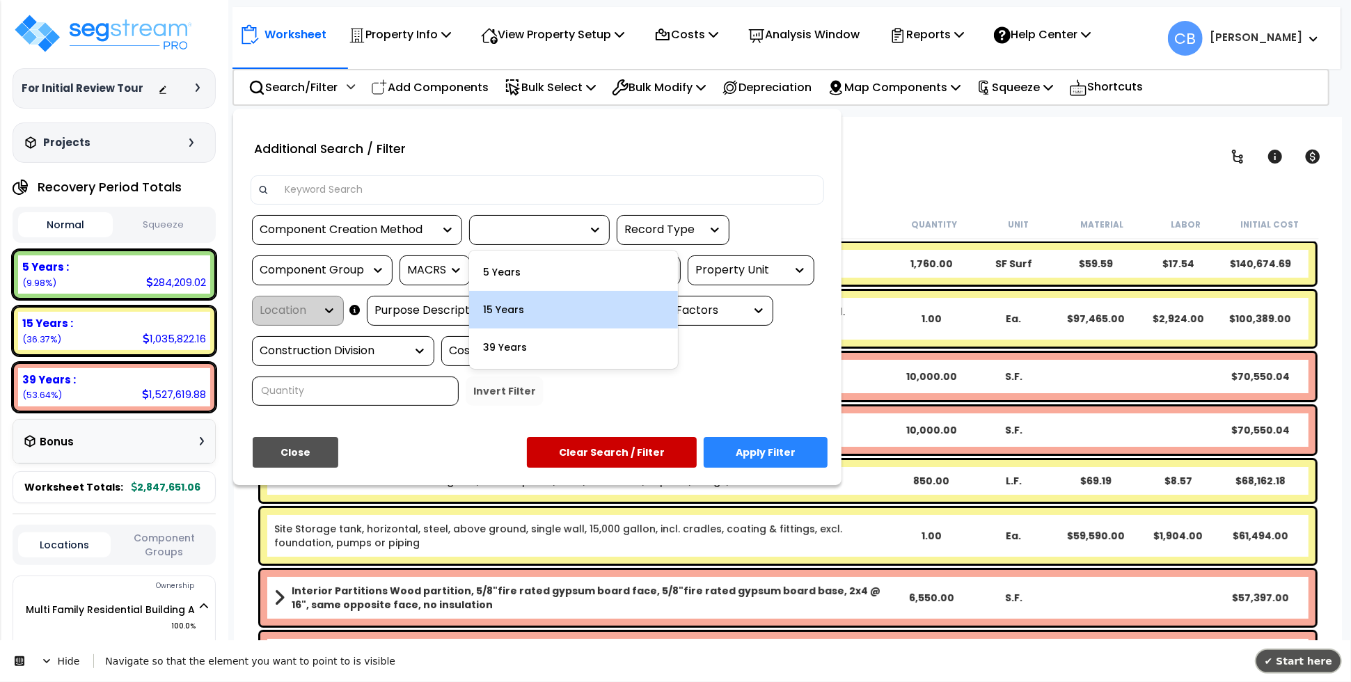
click at [1301, 662] on span "✔ Start here" at bounding box center [1298, 660] width 68 height 11
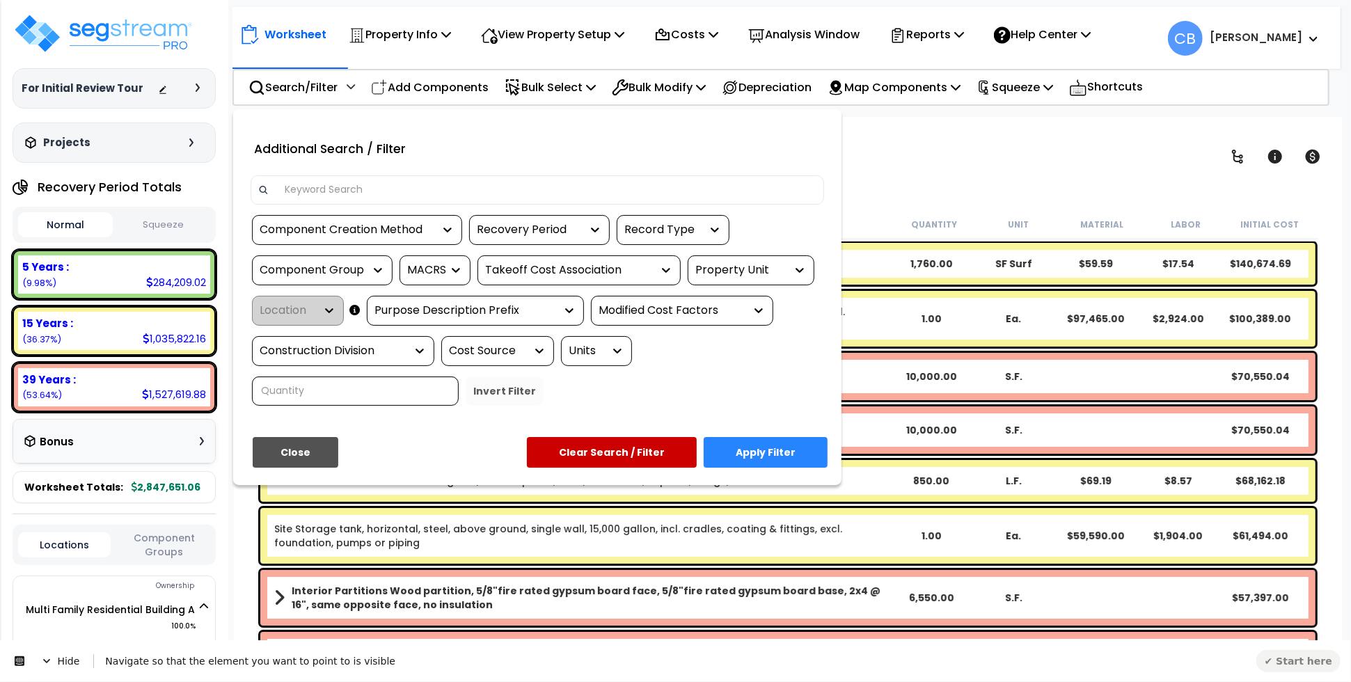
click at [40, 660] on span "Hide" at bounding box center [60, 660] width 66 height 39
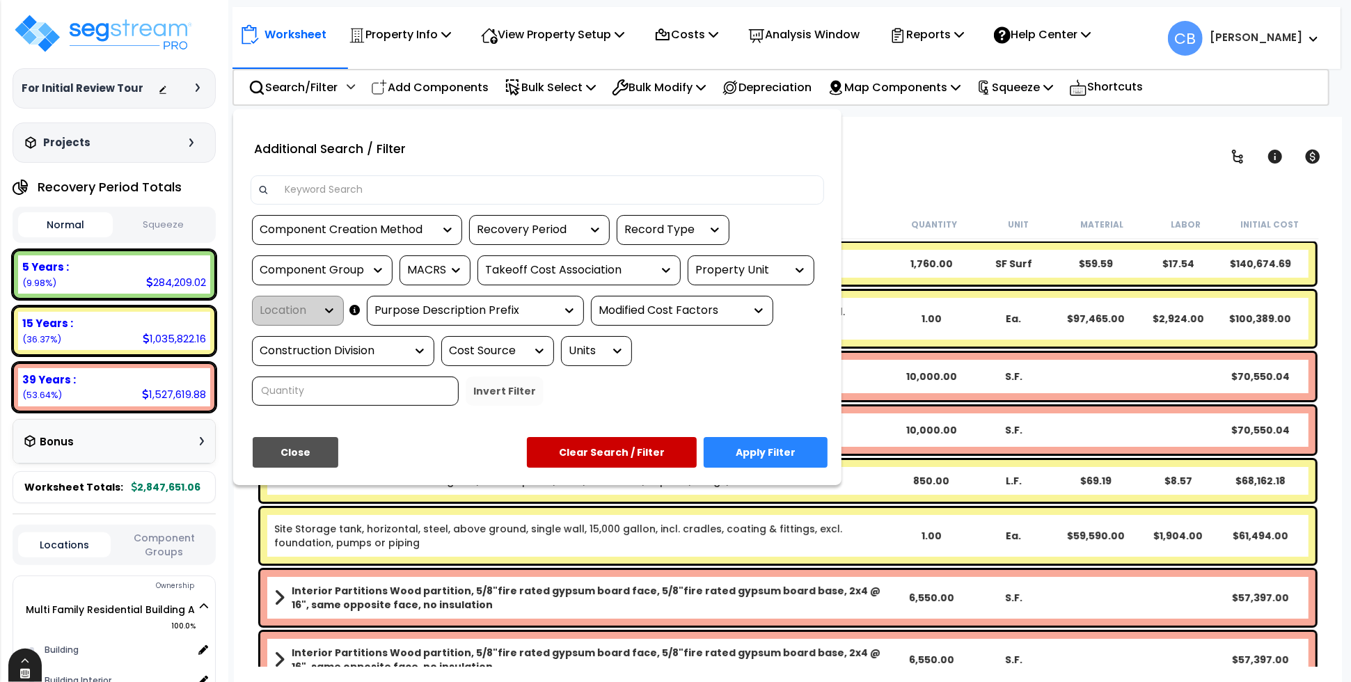
click at [26, 671] on icon at bounding box center [24, 672] width 11 height 11
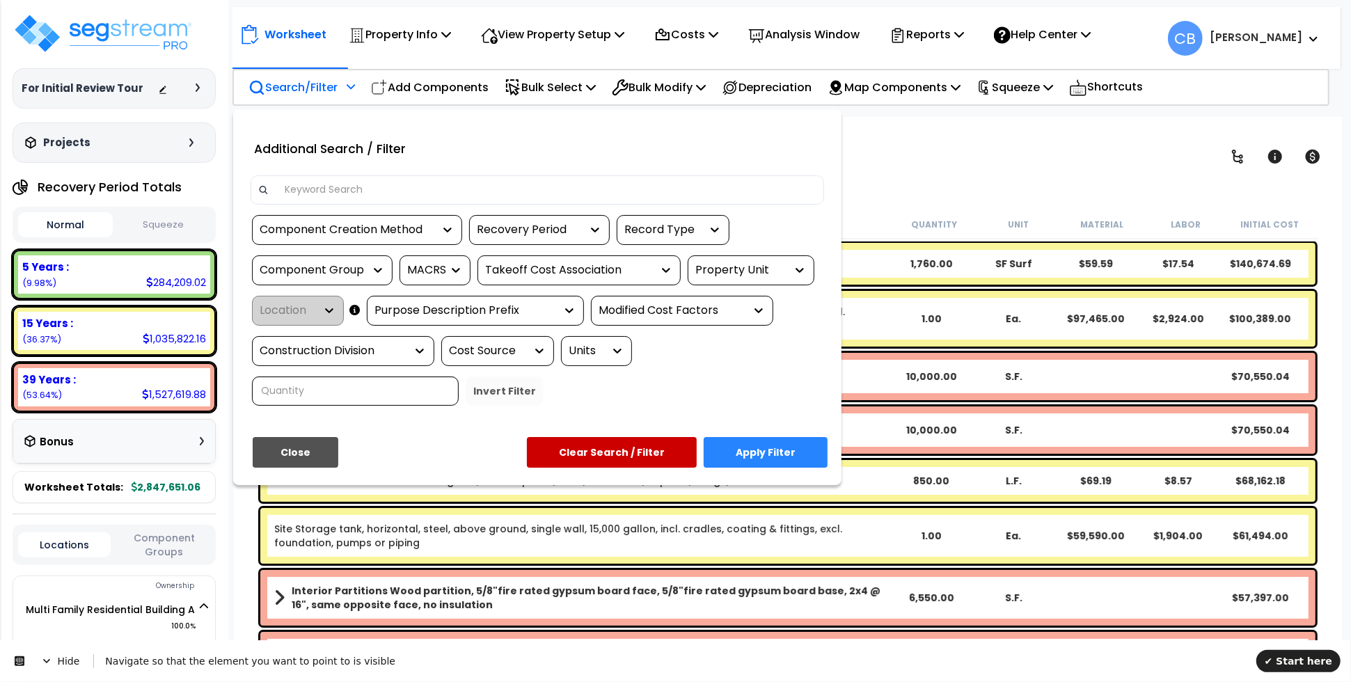
click at [582, 230] on div at bounding box center [591, 230] width 21 height 14
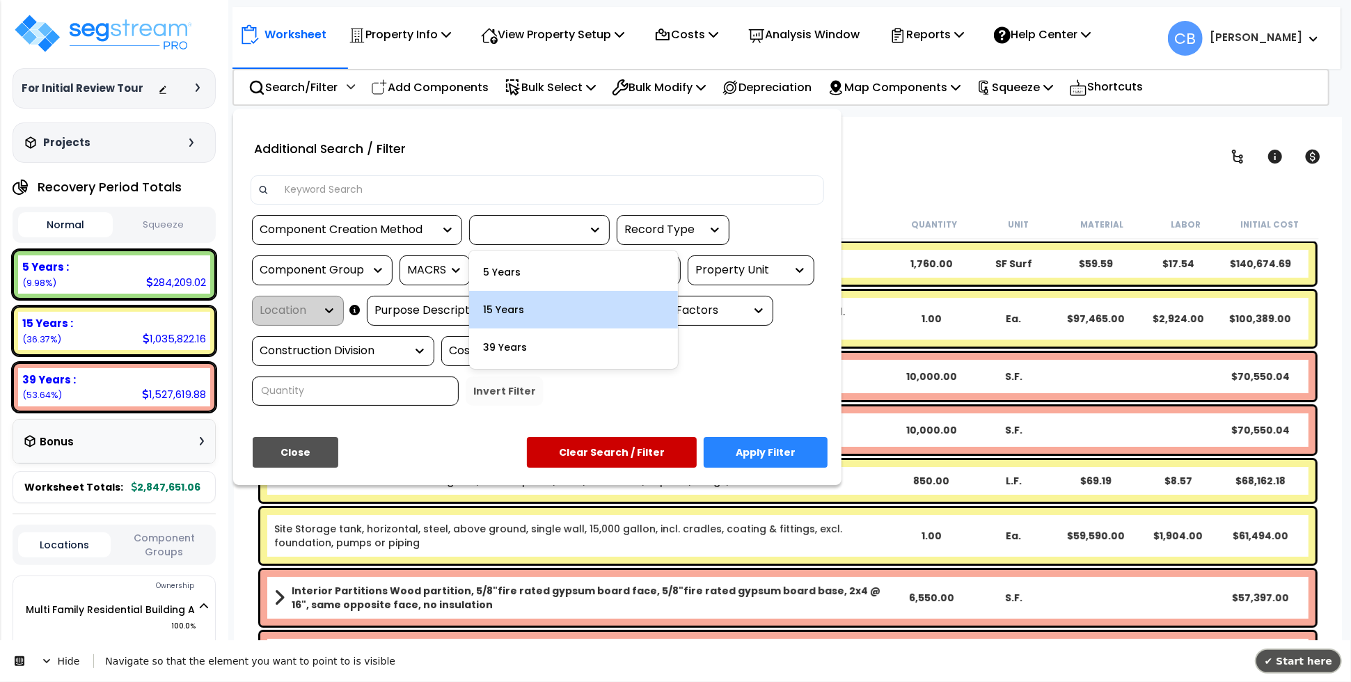
click at [1301, 655] on span "✔ Start here" at bounding box center [1298, 660] width 68 height 11
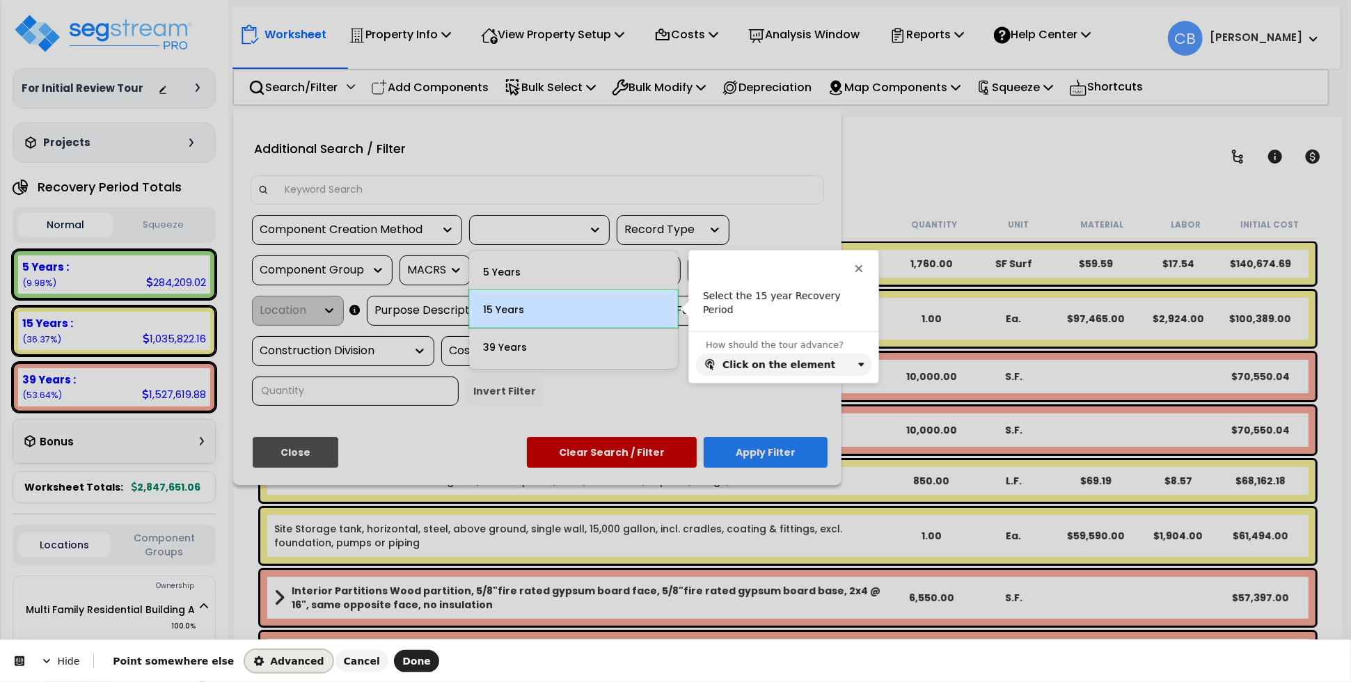
click at [254, 664] on span "Advanced" at bounding box center [288, 661] width 70 height 11
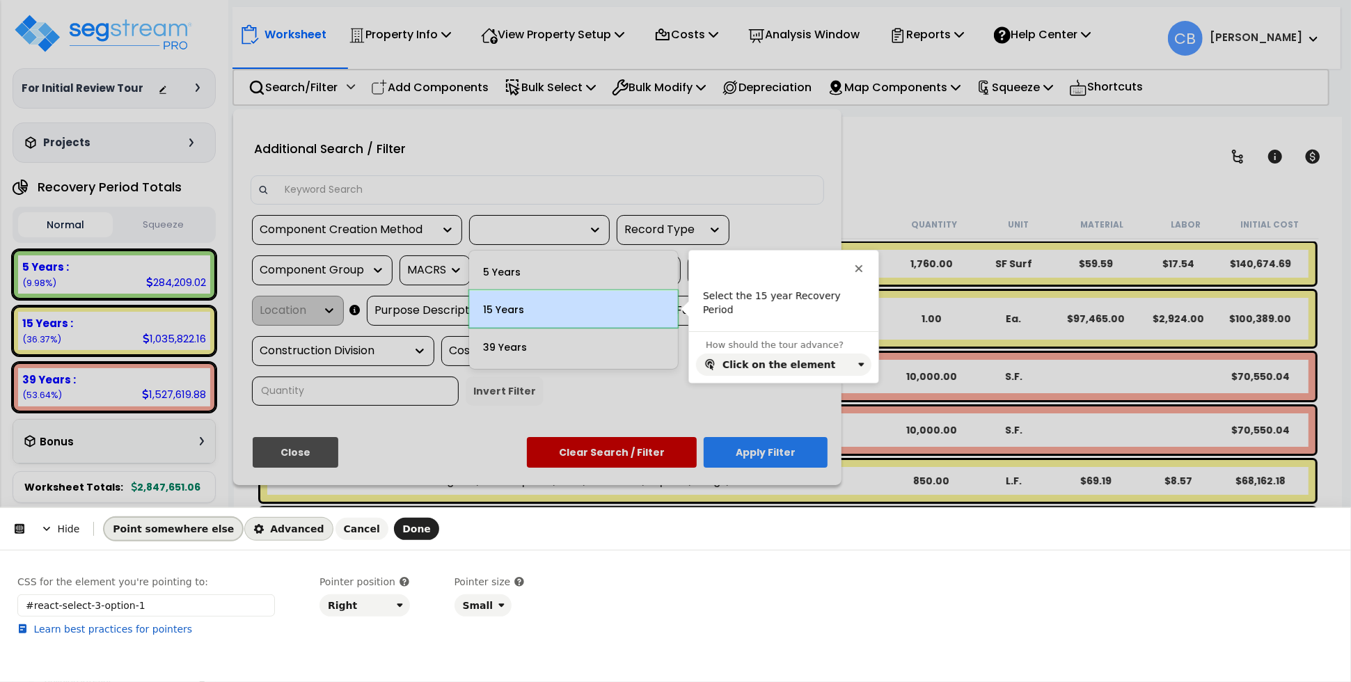
click at [177, 524] on span "Point somewhere else" at bounding box center [173, 528] width 121 height 11
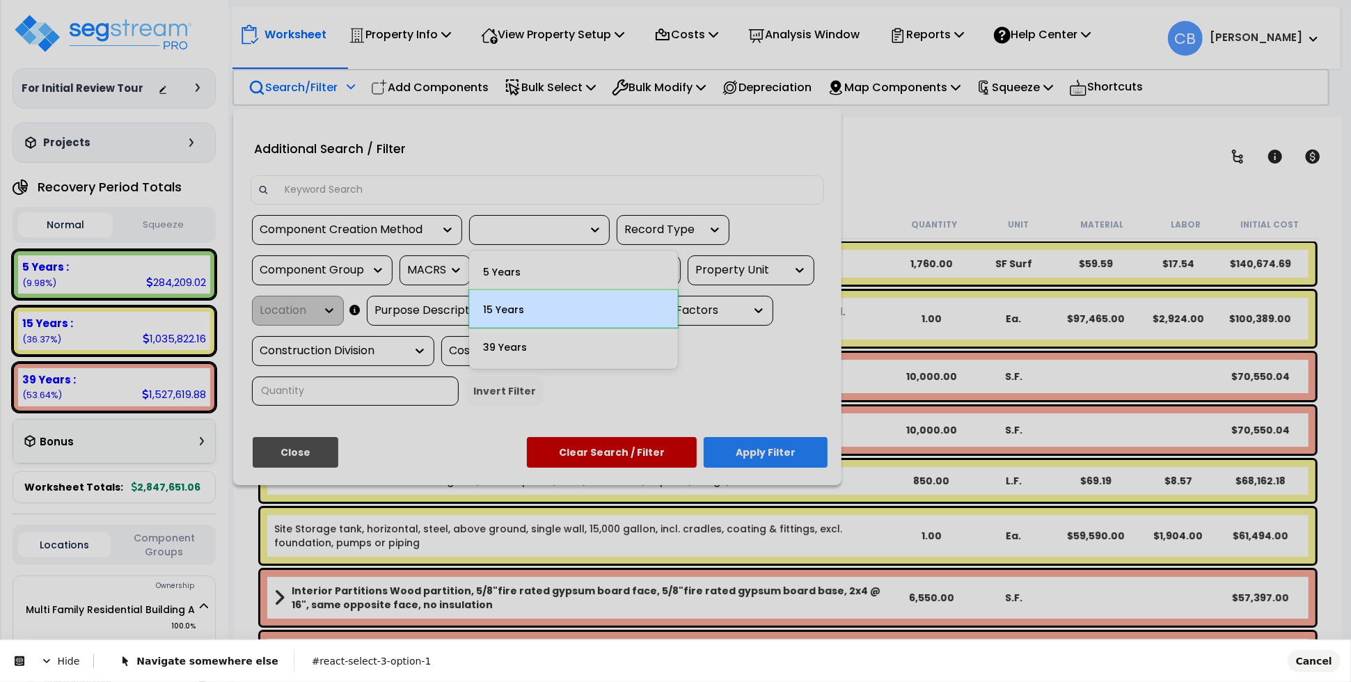
click at [575, 308] on body "We are Building your Property. So please grab a coffee and let us do the heavy …" at bounding box center [675, 402] width 1351 height 682
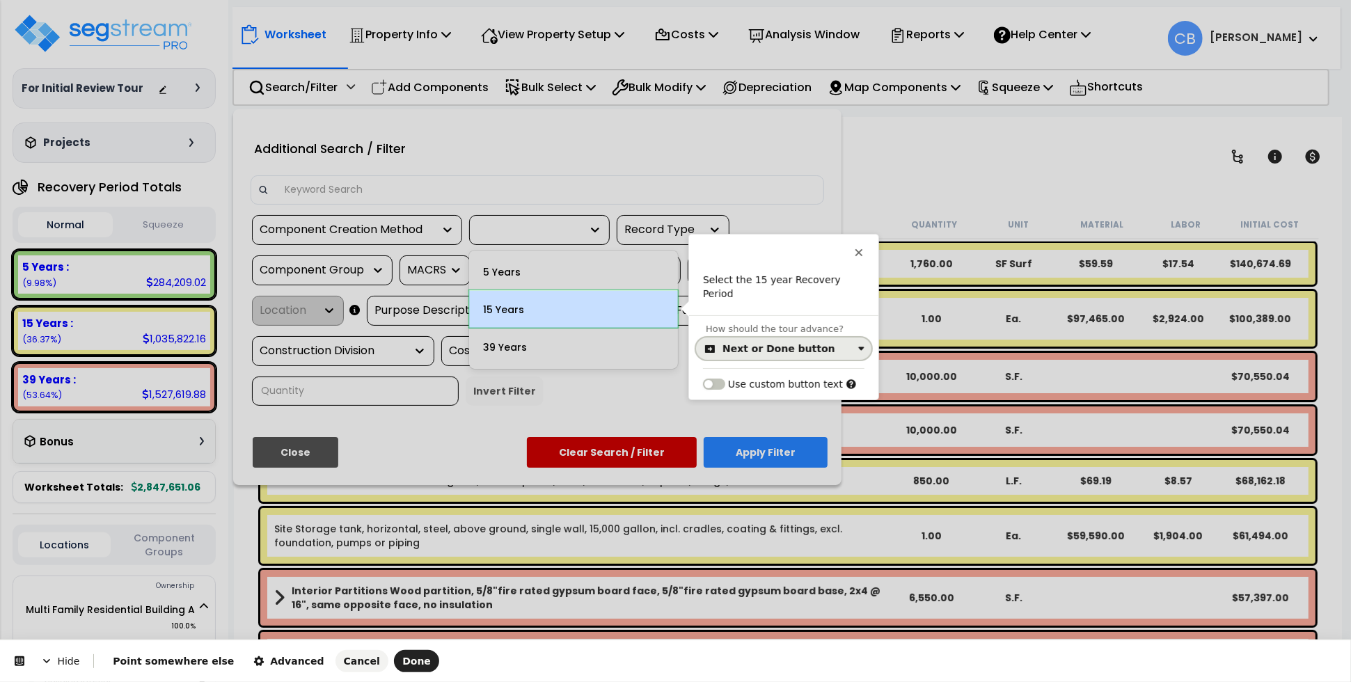
click at [753, 343] on div "Next or Done button" at bounding box center [778, 348] width 113 height 11
click at [750, 393] on div "Click on the element" at bounding box center [775, 393] width 101 height 14
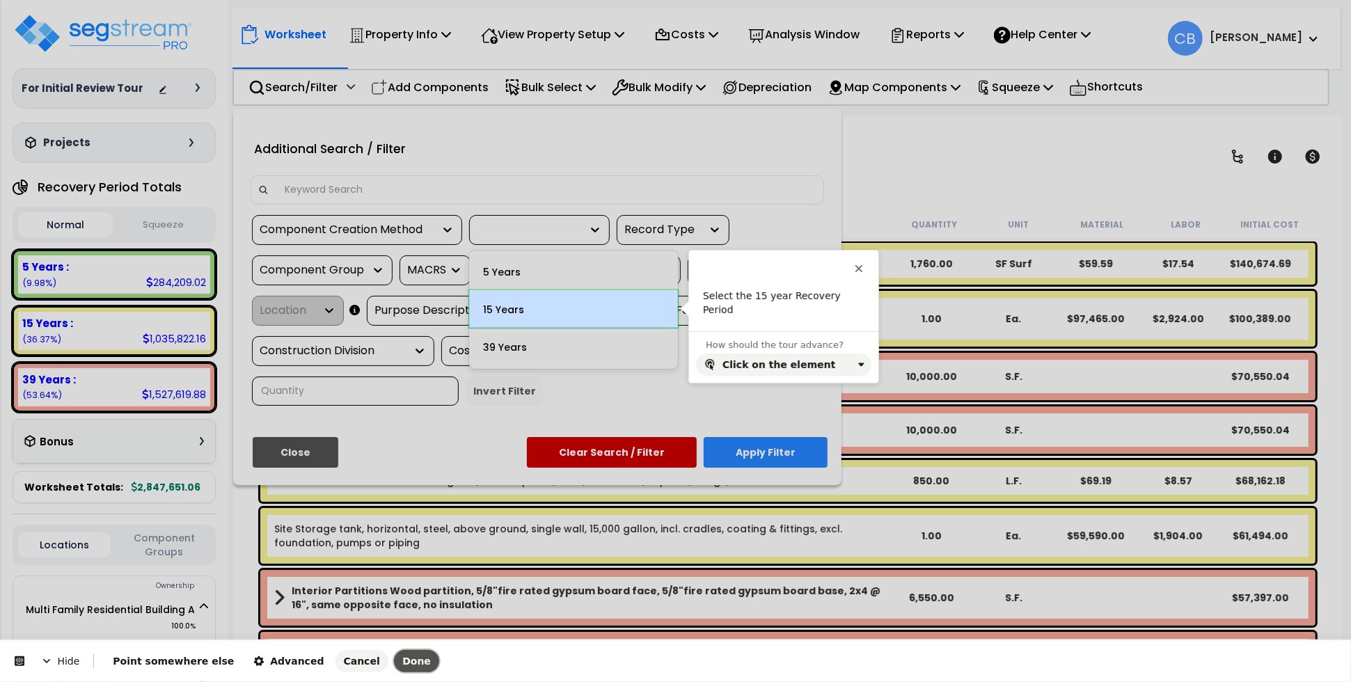
click at [402, 661] on span "Done" at bounding box center [416, 661] width 29 height 11
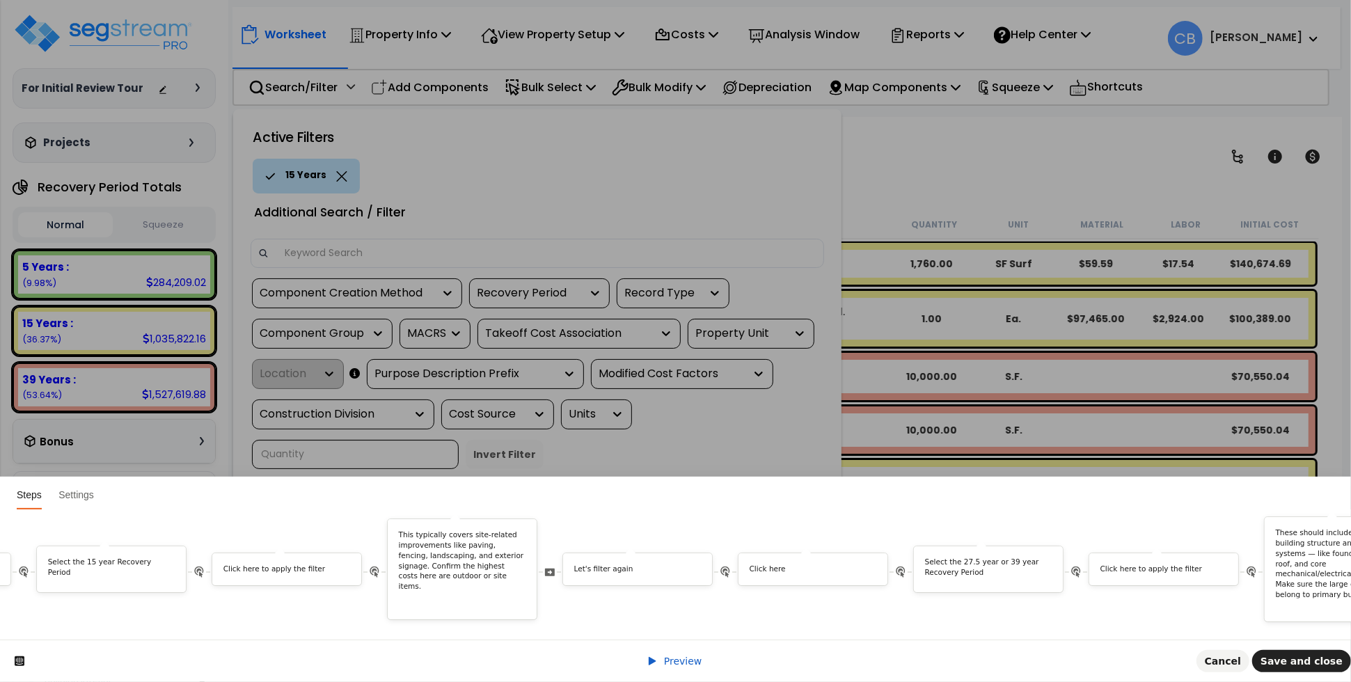
scroll to position [0, 3834]
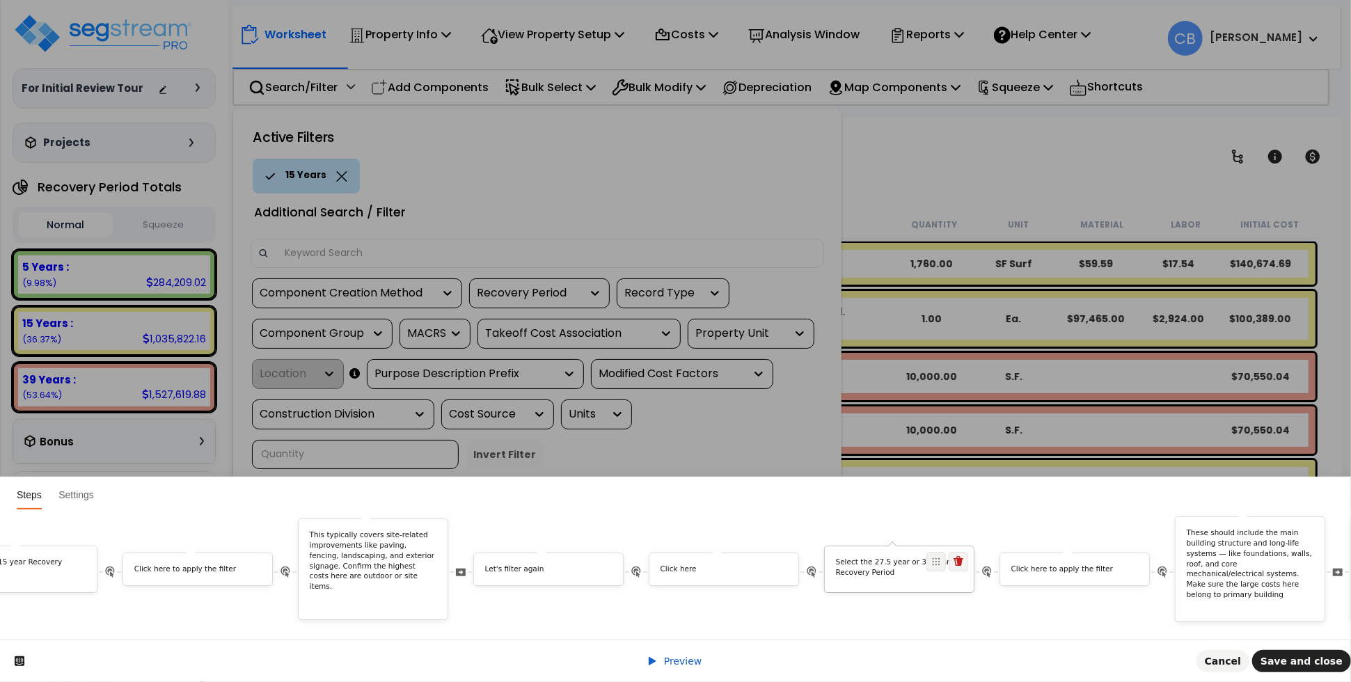
click at [888, 573] on div "Select the 27.5 year or 39 year Recovery Period" at bounding box center [899, 568] width 149 height 45
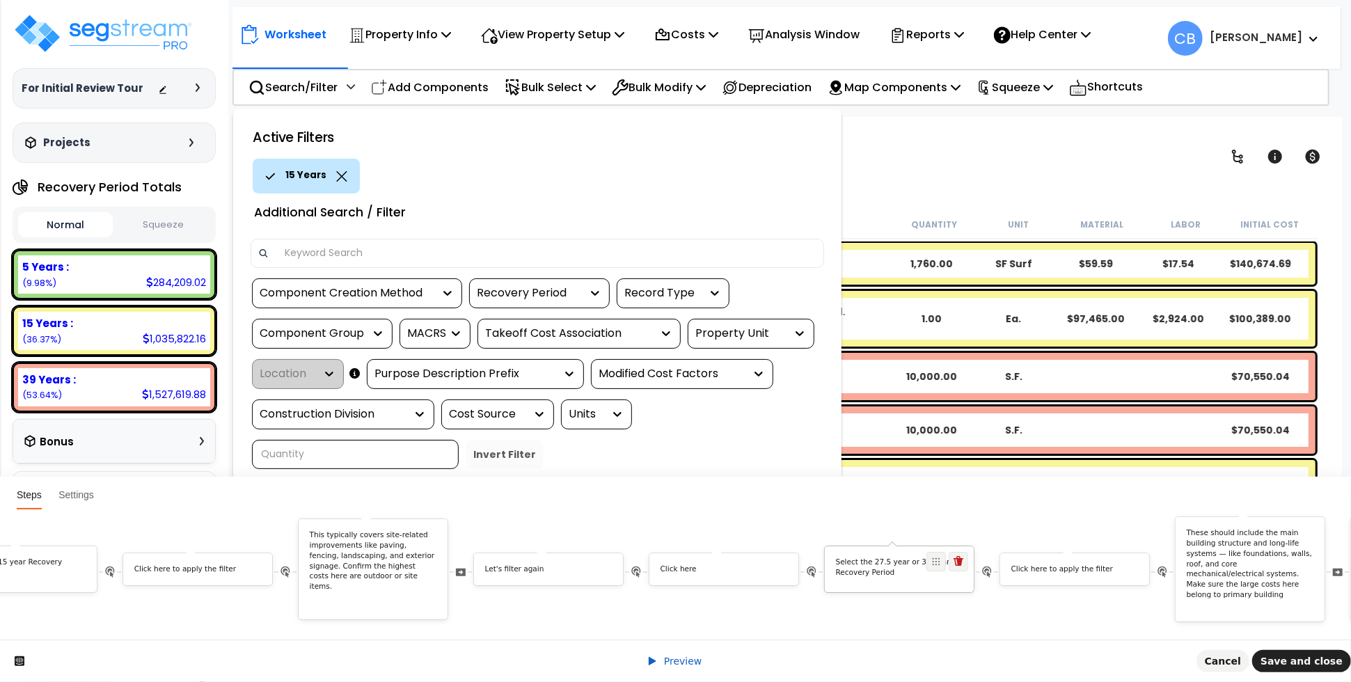
scroll to position [0, 0]
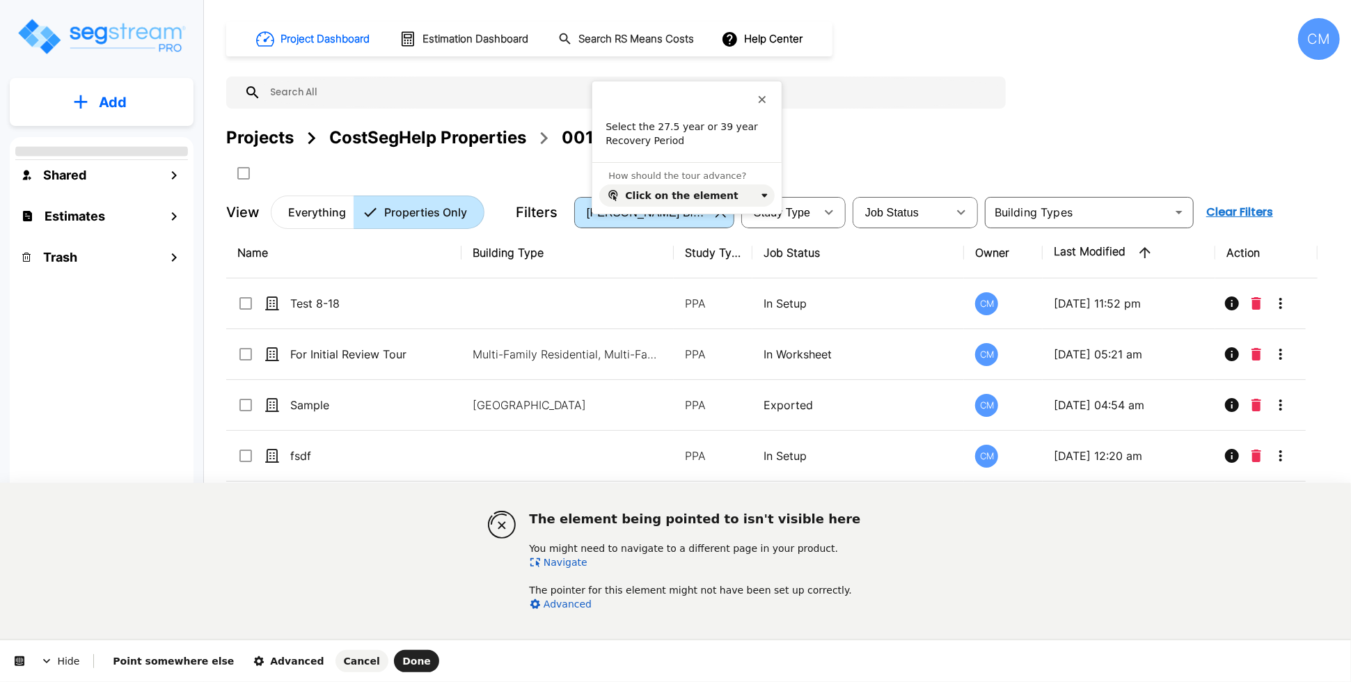
click at [564, 557] on link "Navigate" at bounding box center [559, 562] width 58 height 11
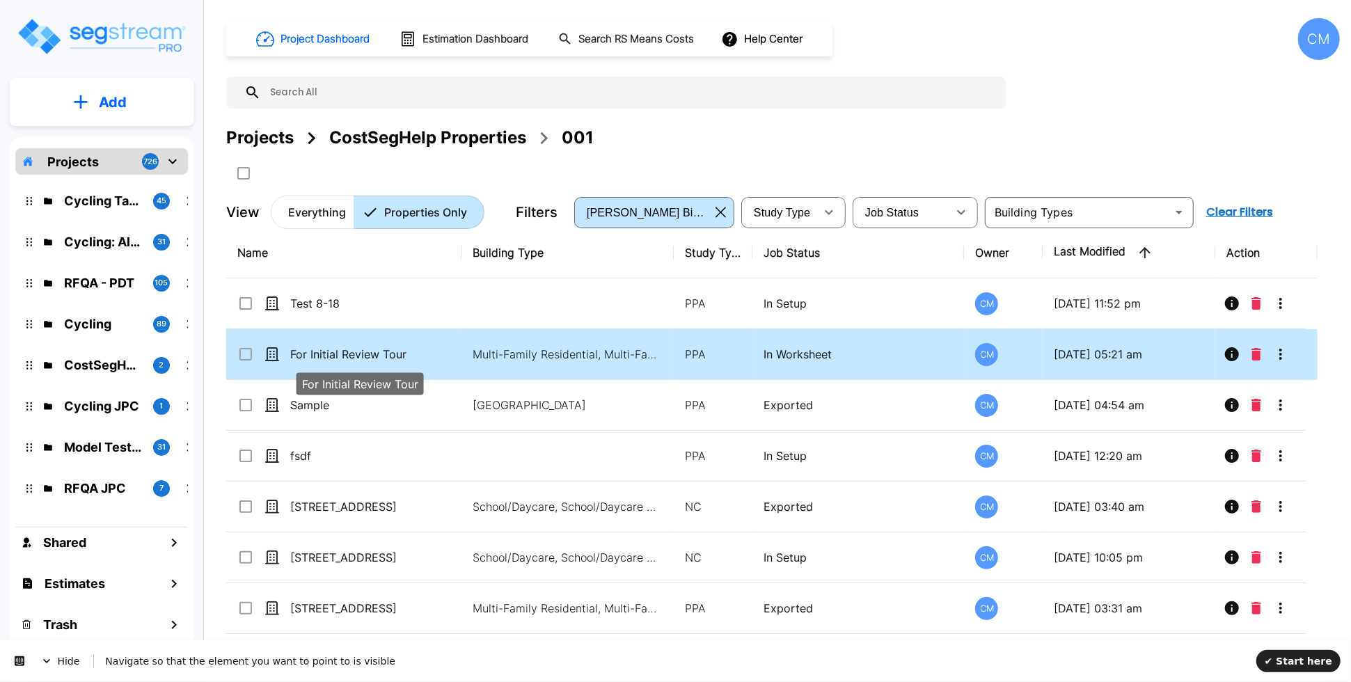
click at [351, 349] on p "For Initial Review Tour" at bounding box center [359, 354] width 139 height 17
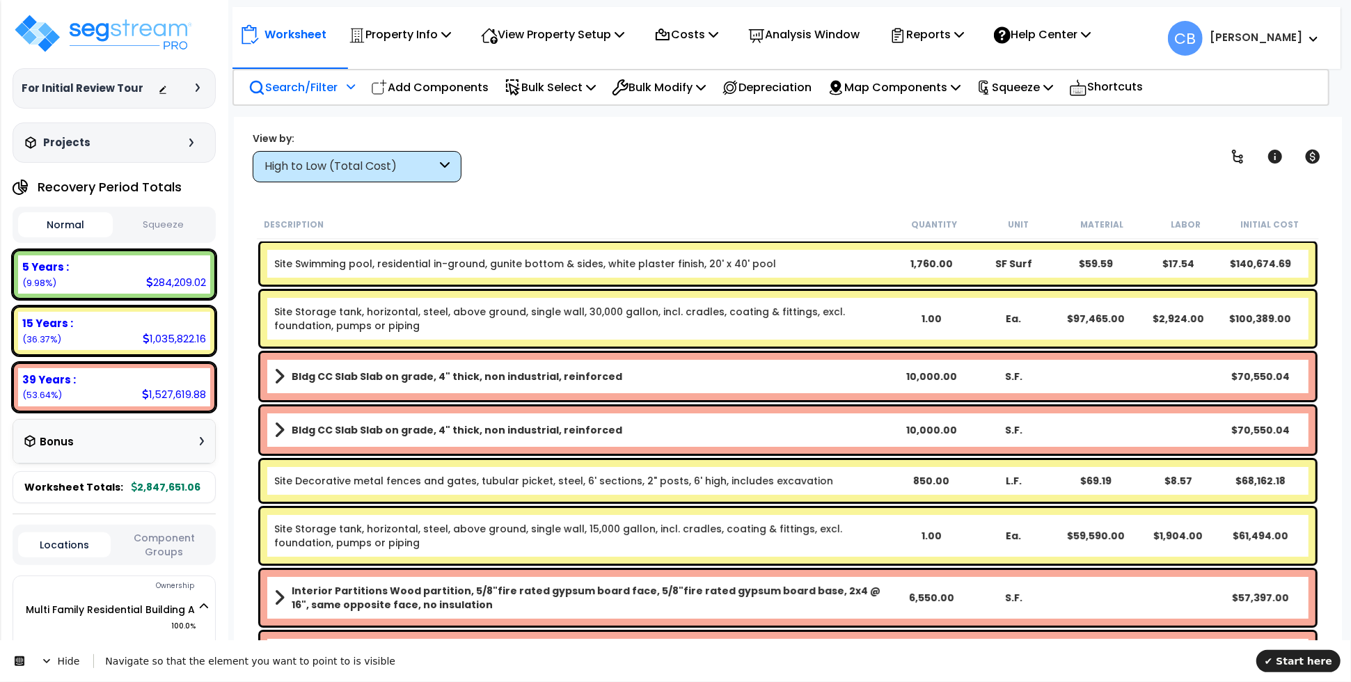
click at [305, 82] on p "Search/Filter" at bounding box center [292, 87] width 89 height 19
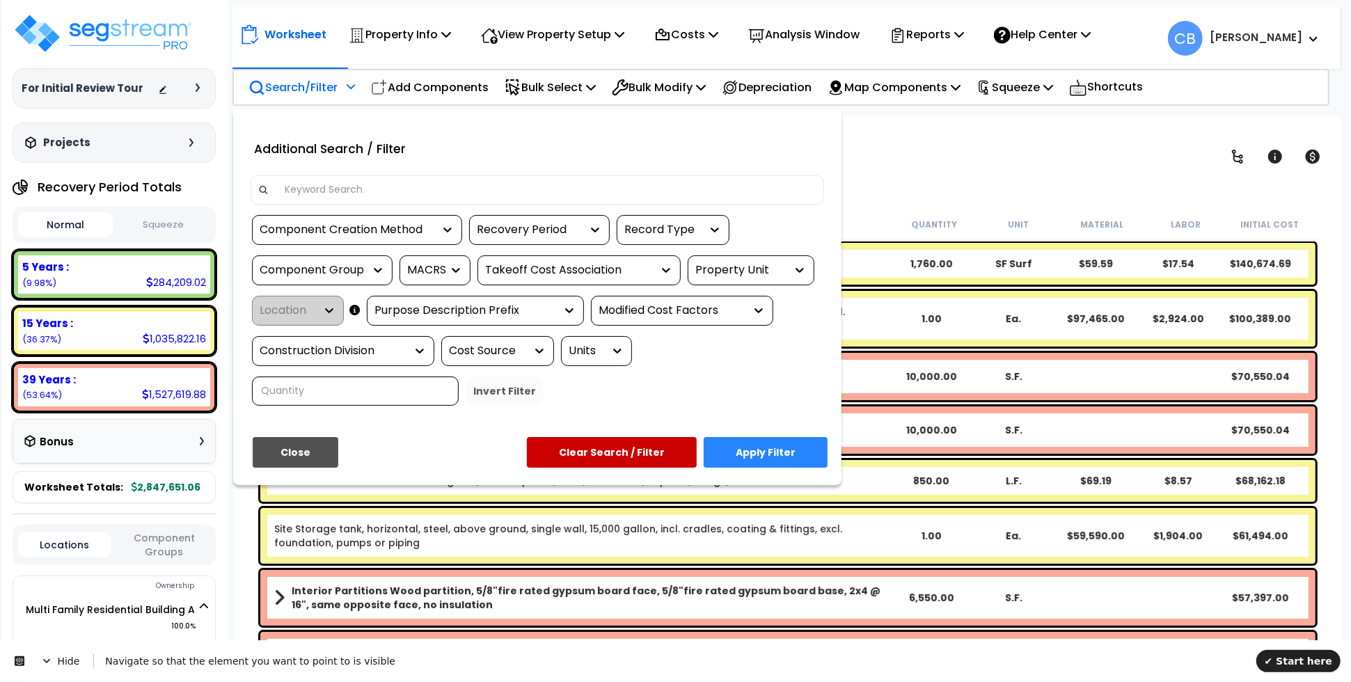
click at [540, 235] on div "Recovery Period" at bounding box center [529, 230] width 104 height 16
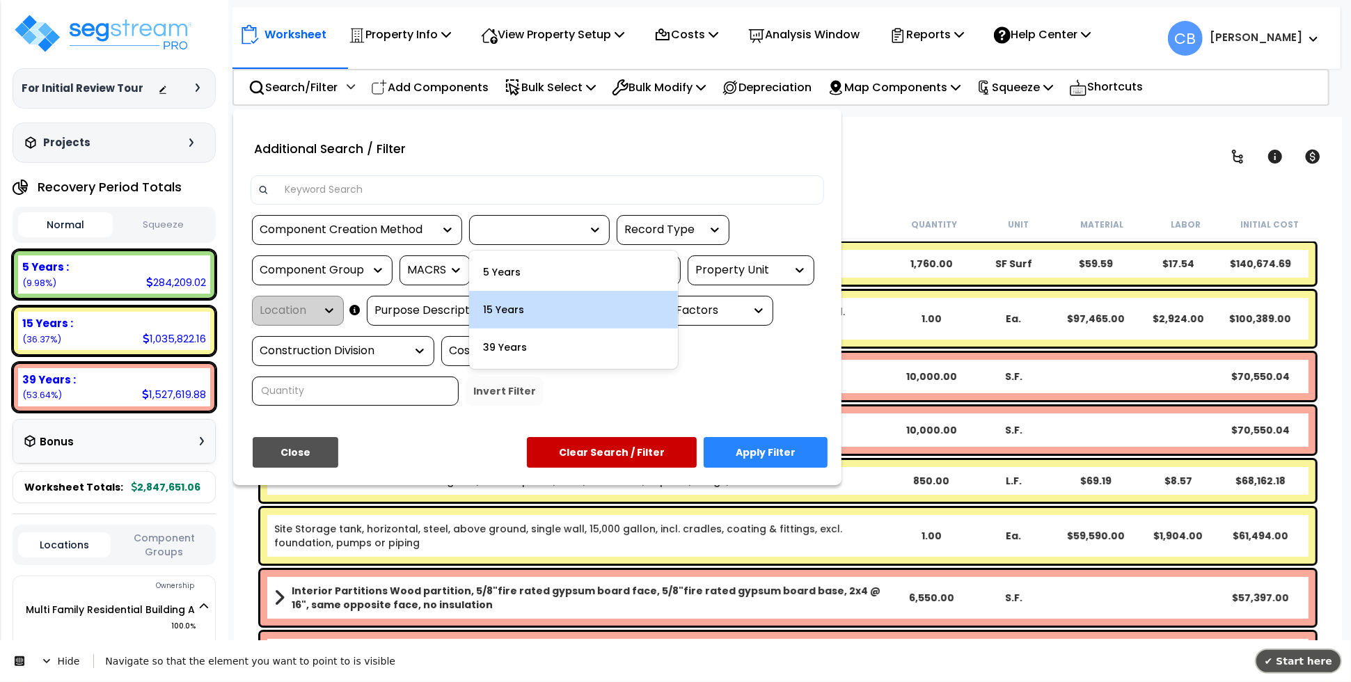
click at [1310, 655] on span "✔ Start here" at bounding box center [1298, 660] width 68 height 11
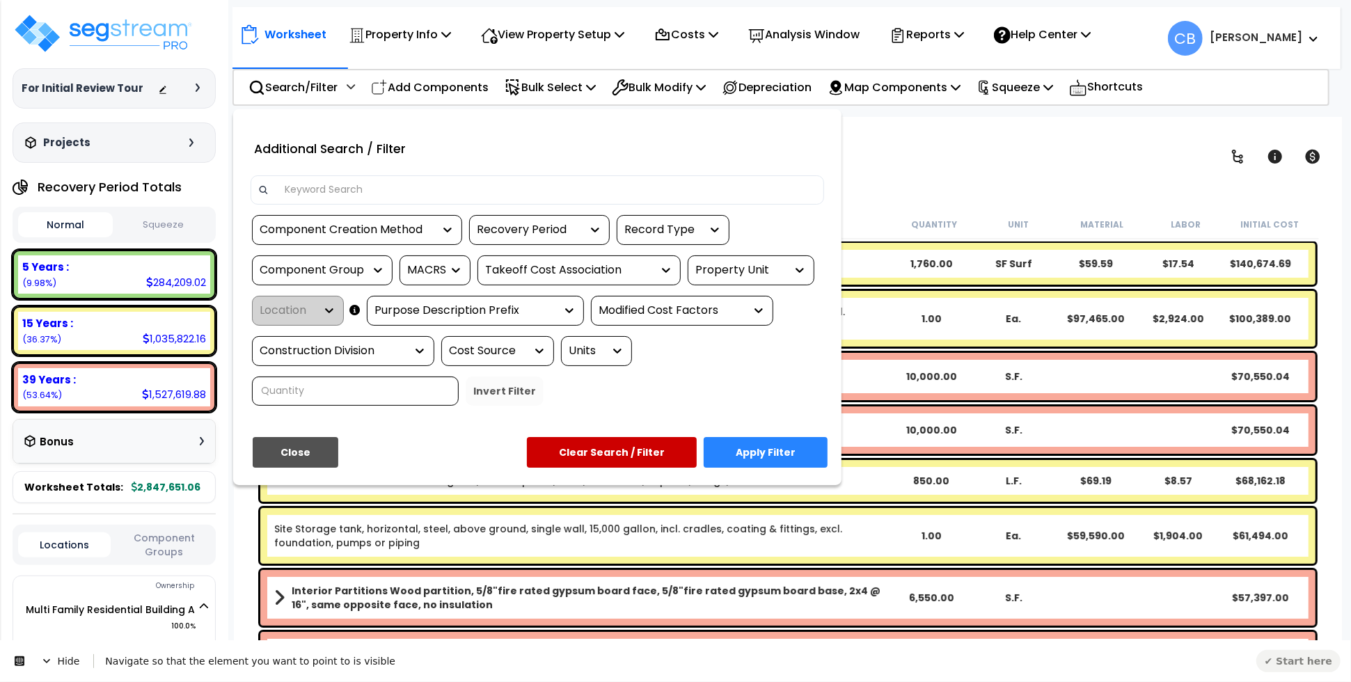
click at [56, 662] on span "Hide" at bounding box center [60, 660] width 66 height 39
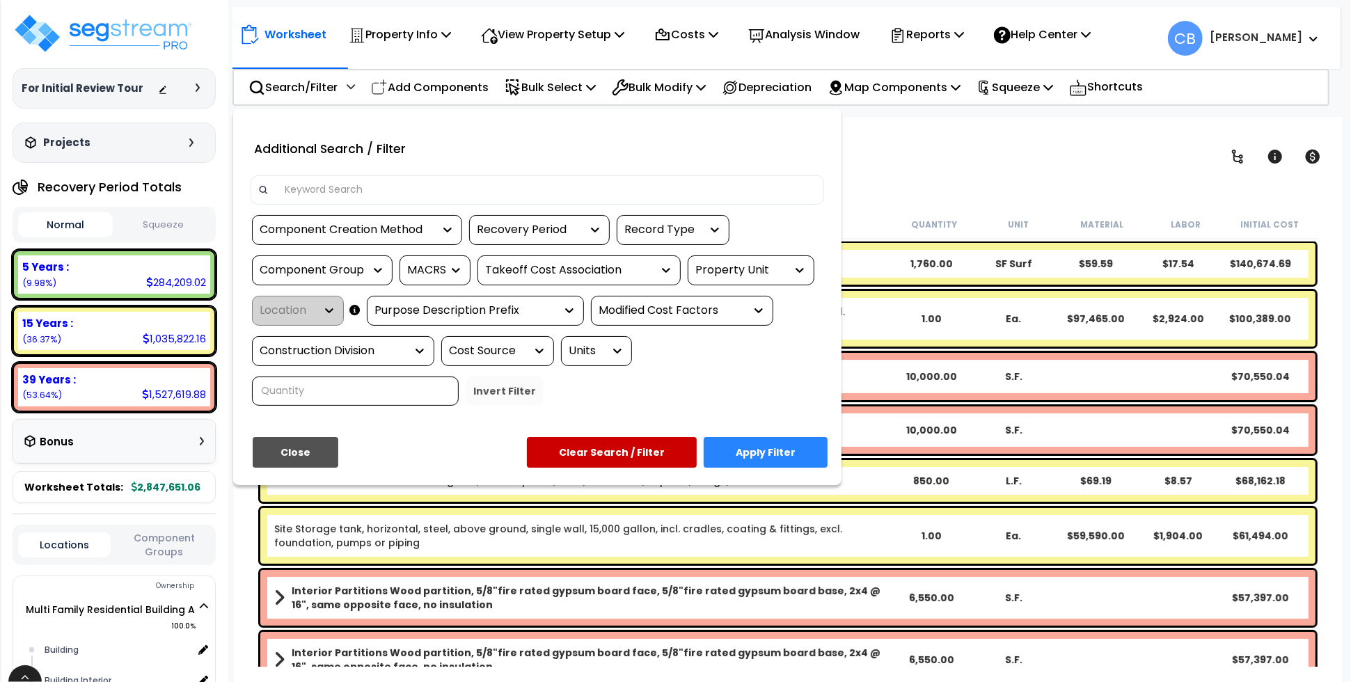
click at [42, 640] on html "This button doesn't work while you're creating your tour Select the 27.5 year o…" at bounding box center [21, 640] width 42 height 0
click at [23, 668] on icon at bounding box center [24, 672] width 11 height 11
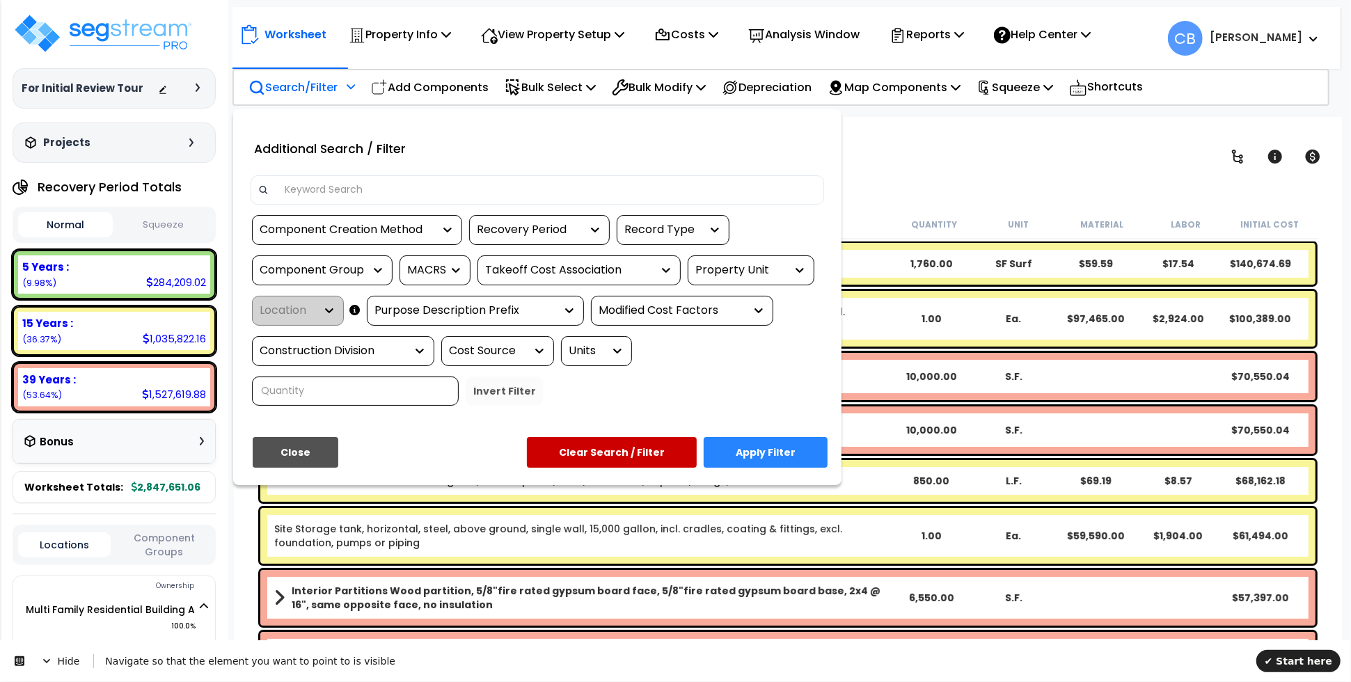
click at [561, 227] on div "Recovery Period" at bounding box center [529, 230] width 104 height 16
click at [1292, 657] on span "✔ Start here" at bounding box center [1298, 660] width 68 height 11
click at [57, 660] on span "Hide" at bounding box center [60, 660] width 66 height 39
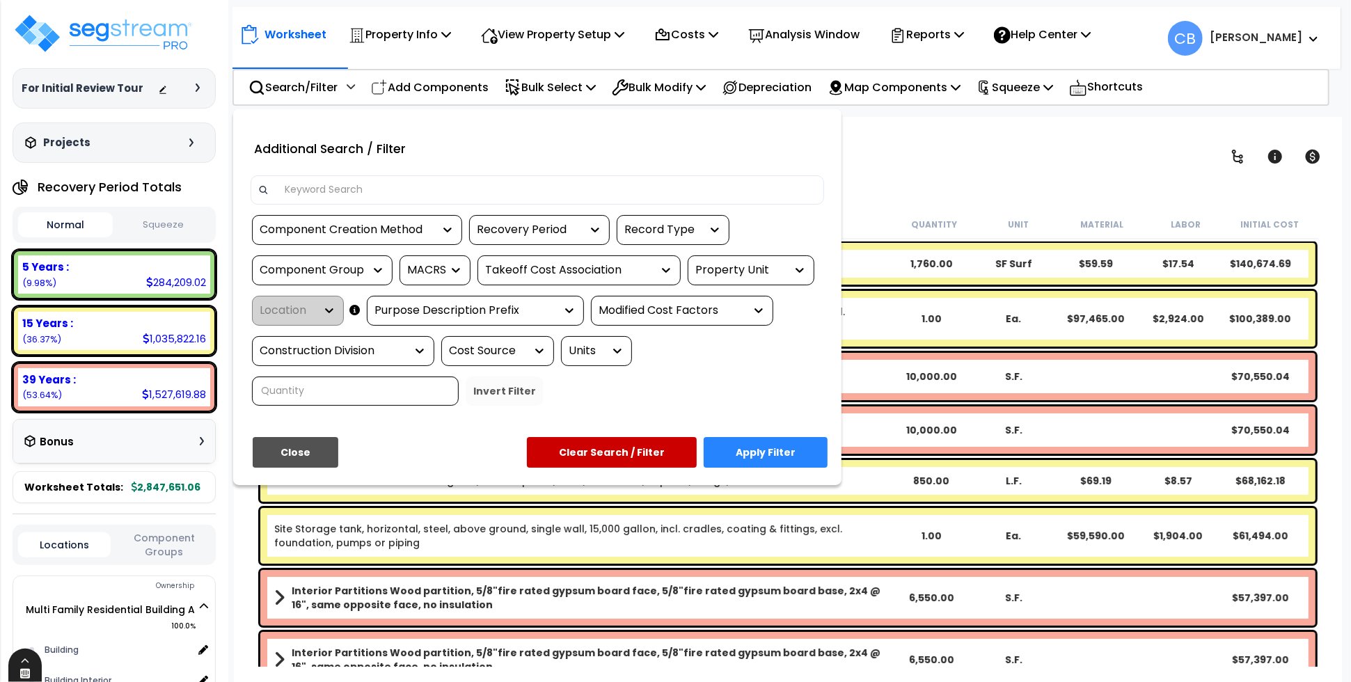
click at [31, 667] on div at bounding box center [24, 664] width 33 height 33
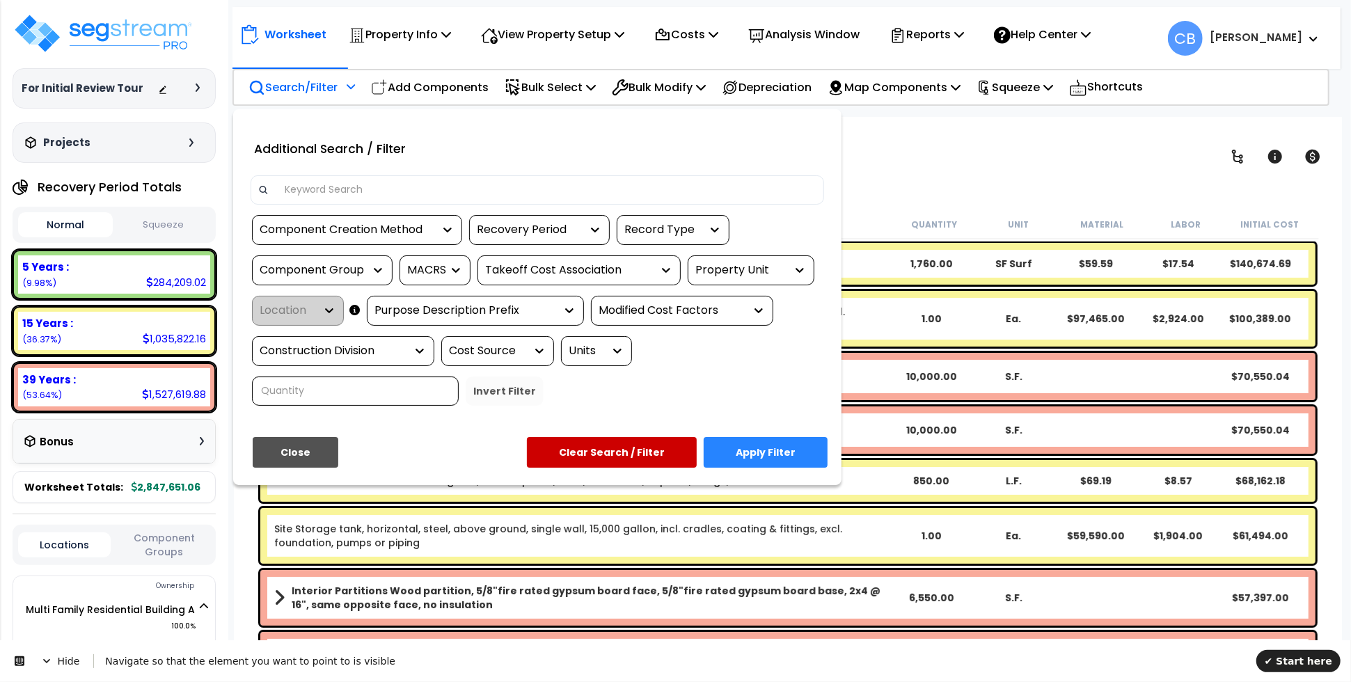
click at [571, 222] on div "Recovery Period" at bounding box center [529, 230] width 104 height 16
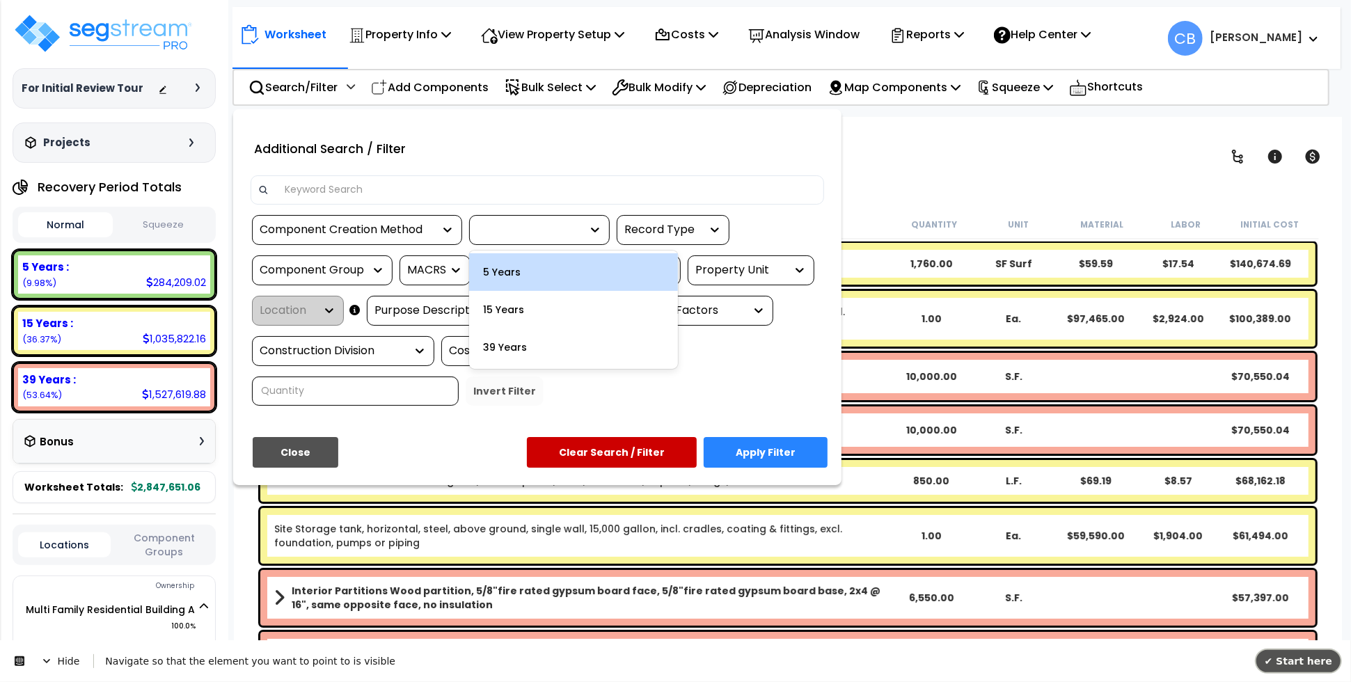
click at [1293, 671] on button "✔ Start here" at bounding box center [1298, 660] width 84 height 22
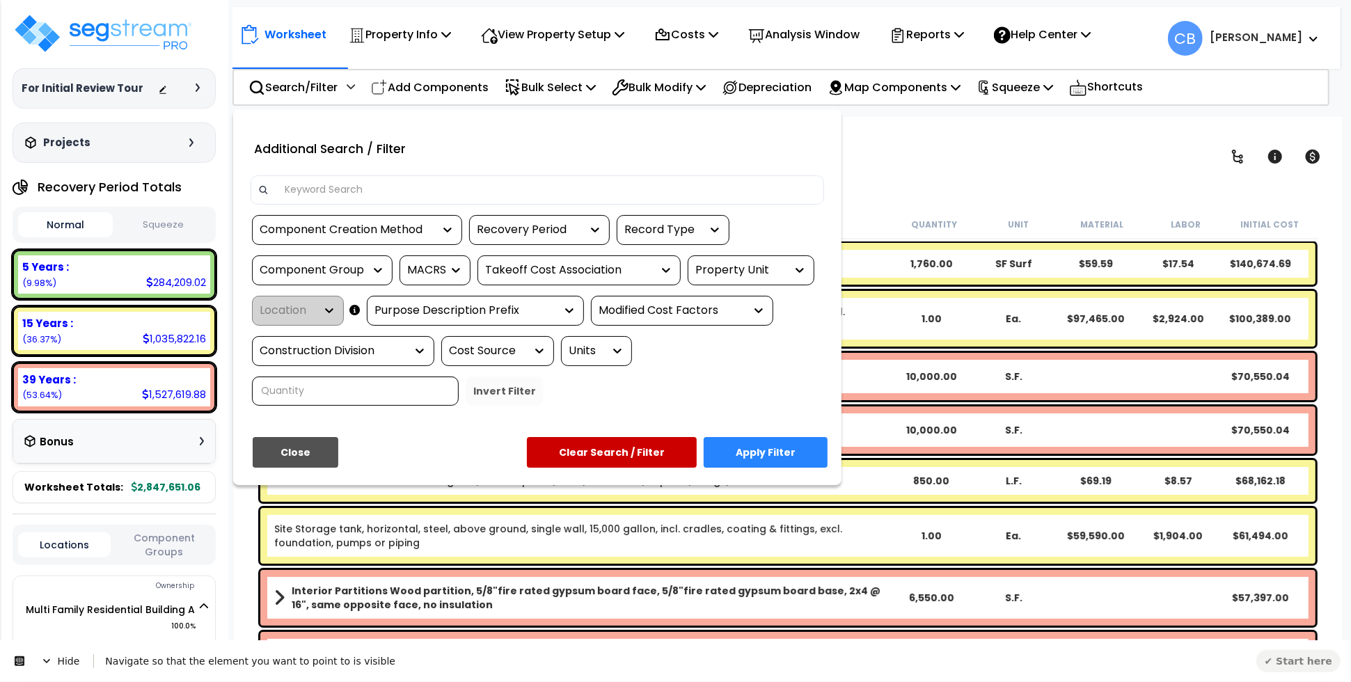
click at [58, 654] on span "Hide" at bounding box center [60, 660] width 66 height 39
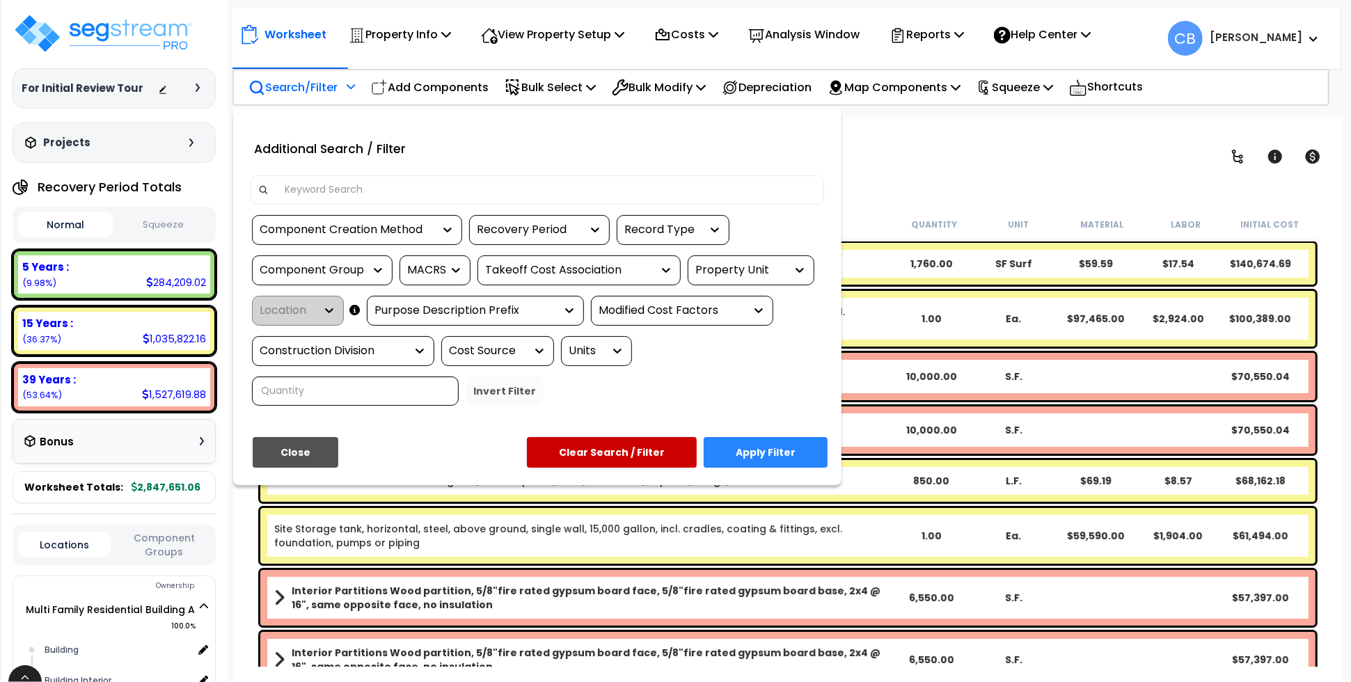
click at [539, 229] on div "Recovery Period" at bounding box center [529, 230] width 104 height 16
click at [19, 673] on icon at bounding box center [24, 672] width 11 height 11
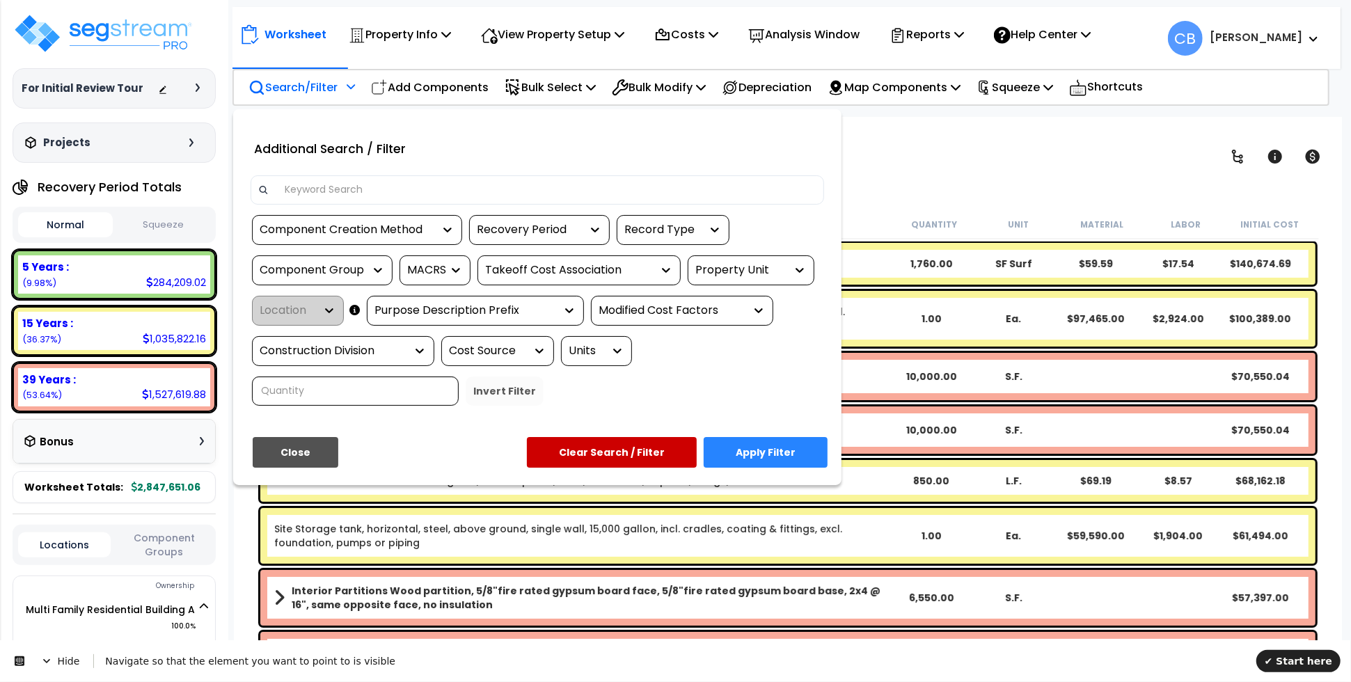
click at [566, 230] on div "Recovery Period" at bounding box center [529, 230] width 104 height 16
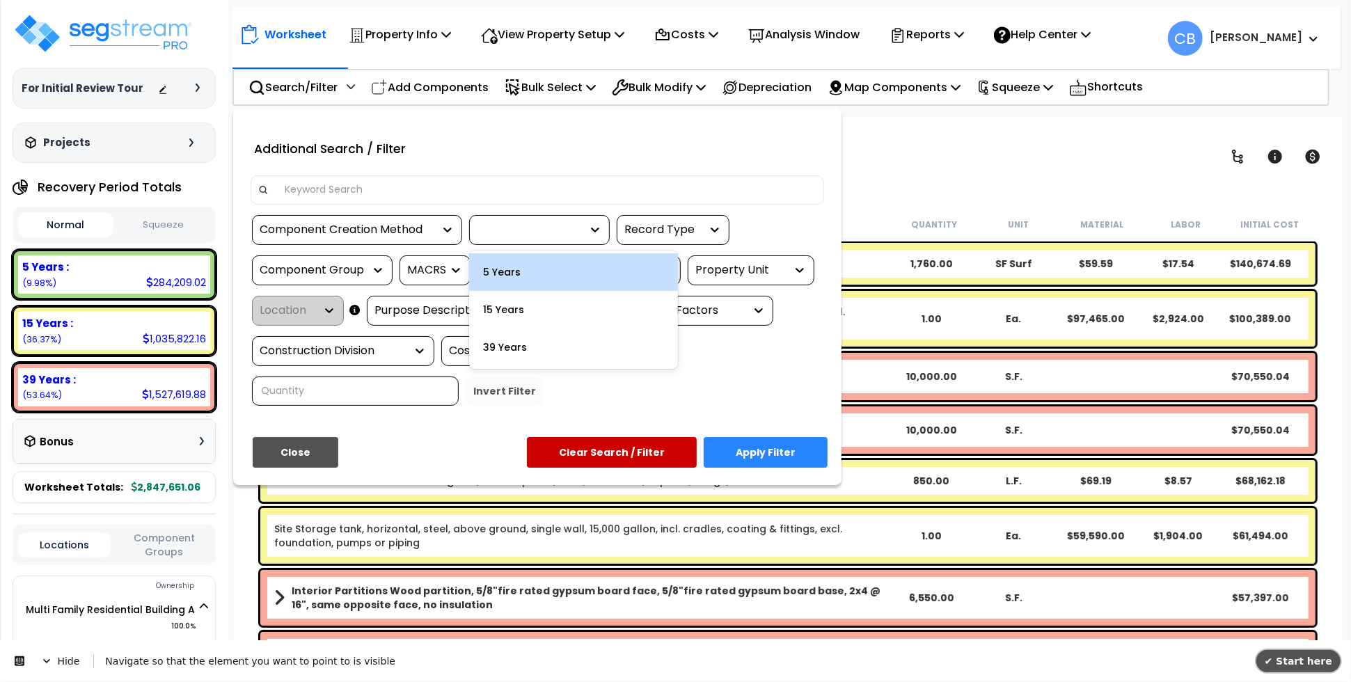
click at [1274, 660] on button "✔ Start here" at bounding box center [1298, 660] width 84 height 22
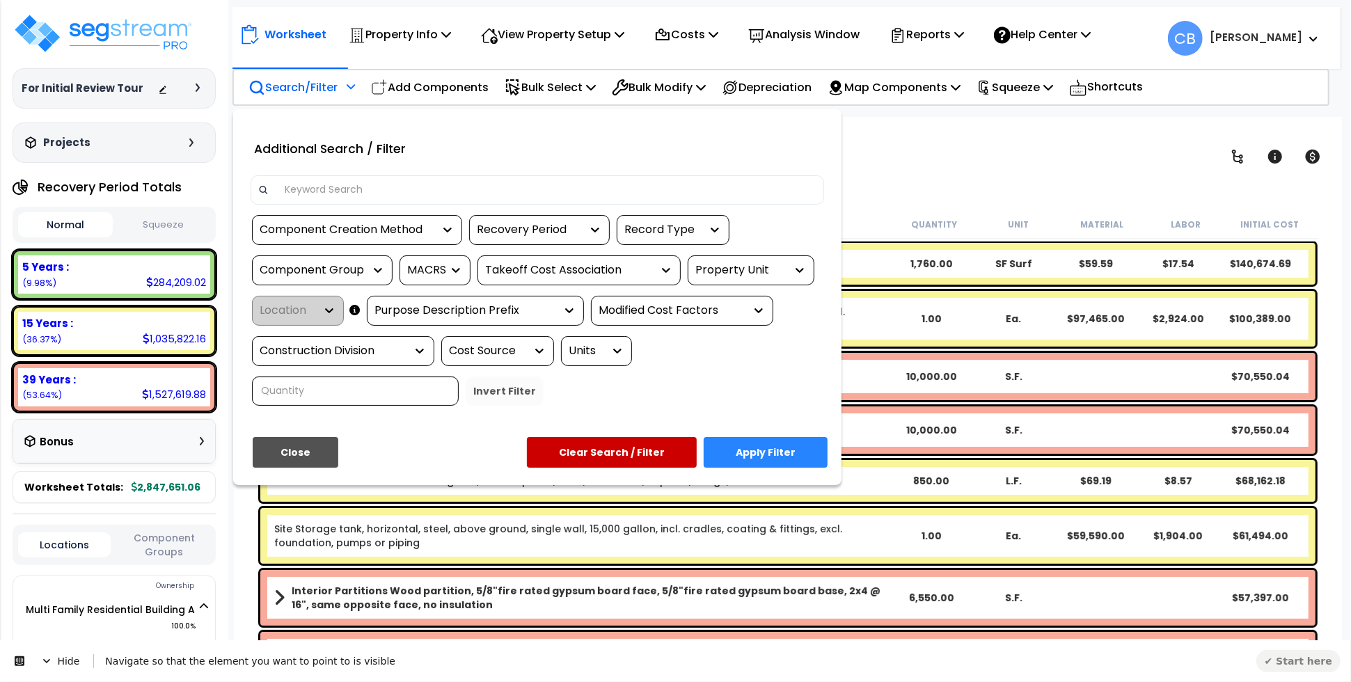
click at [529, 224] on div "Recovery Period" at bounding box center [529, 230] width 104 height 16
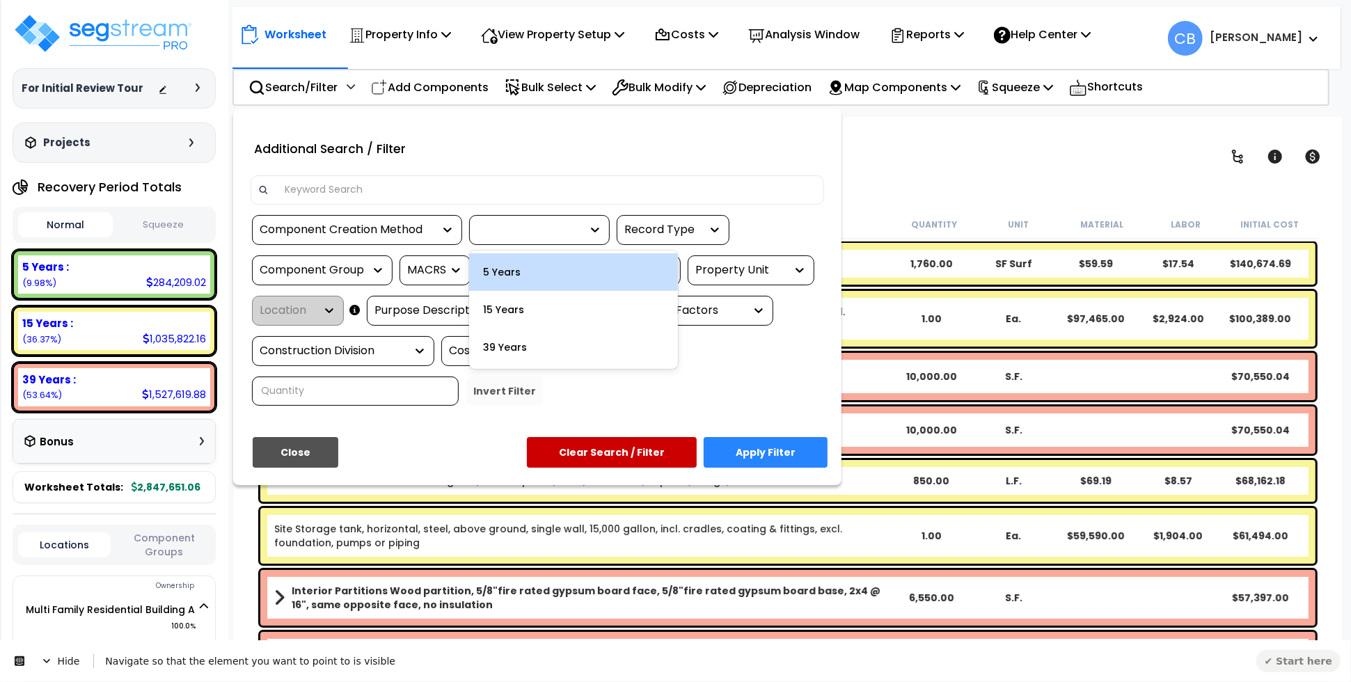
click at [62, 655] on span "Hide" at bounding box center [60, 660] width 66 height 39
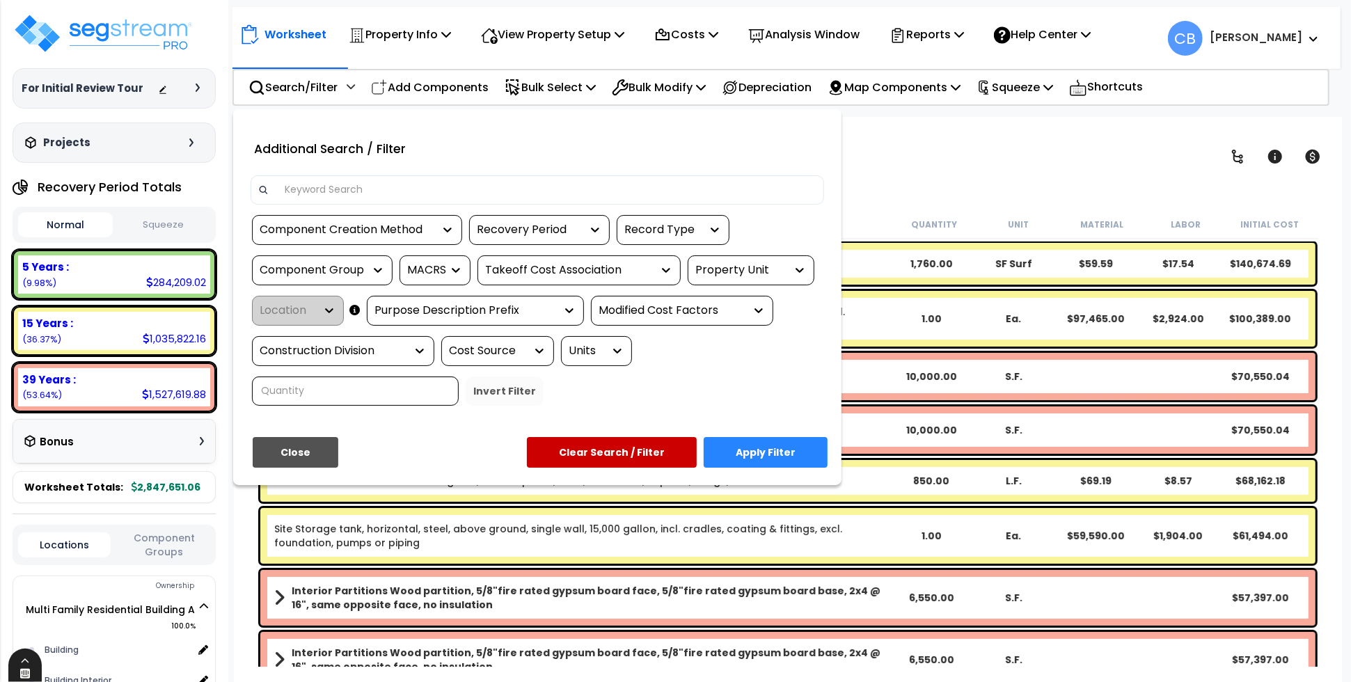
click at [29, 670] on icon at bounding box center [25, 673] width 10 height 10
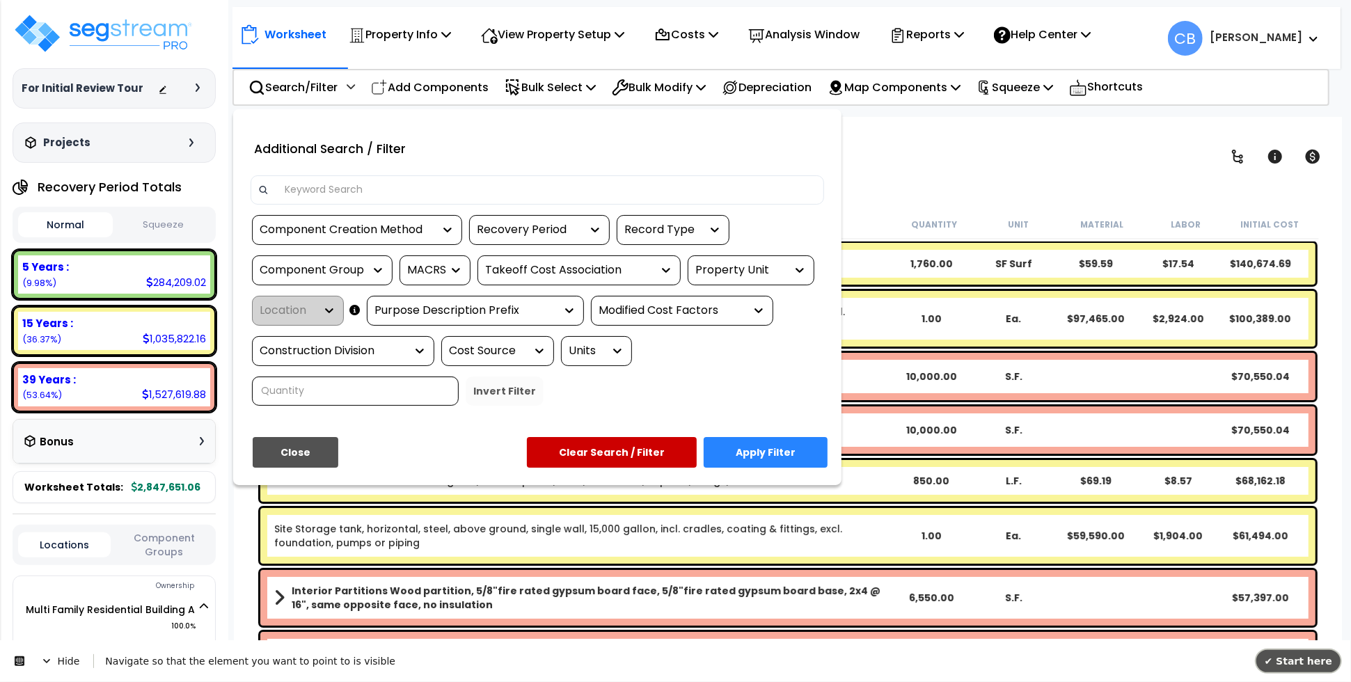
click at [1295, 651] on button "✔ Start here" at bounding box center [1298, 660] width 84 height 22
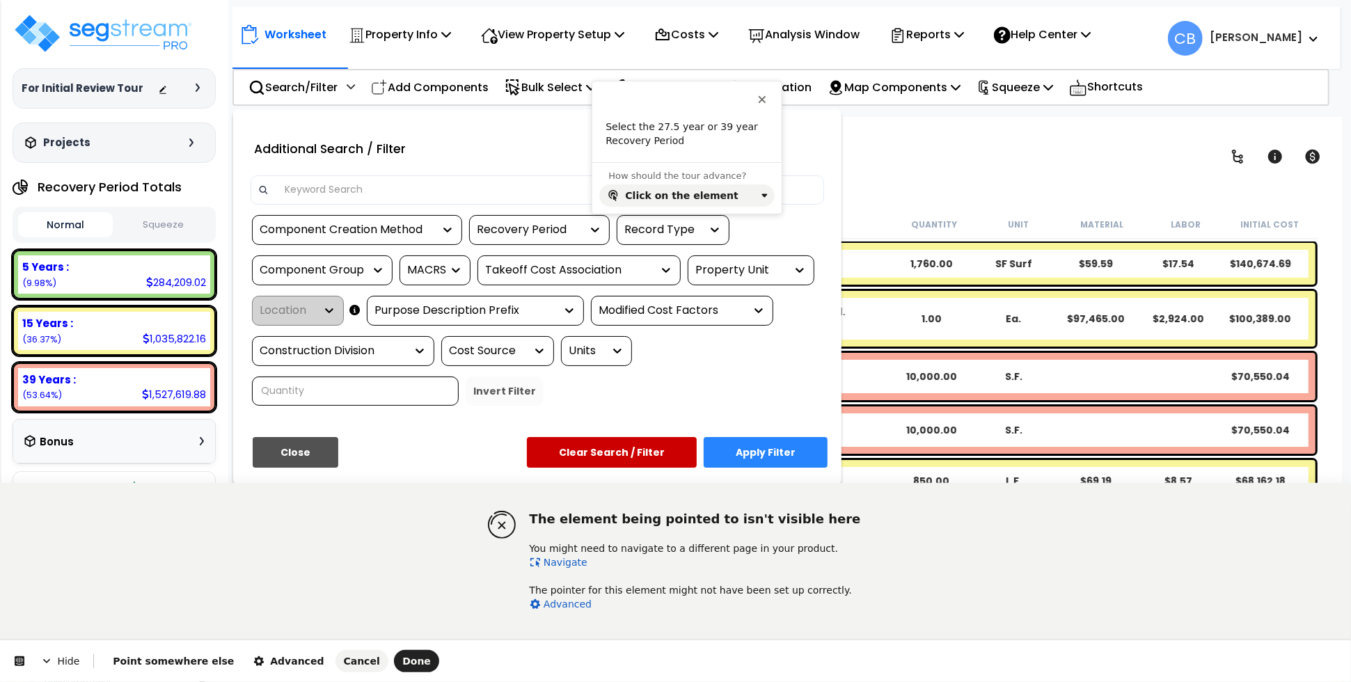
drag, startPoint x: 554, startPoint y: 560, endPoint x: 514, endPoint y: 248, distance: 314.4
click at [554, 560] on link "Navigate" at bounding box center [559, 562] width 58 height 11
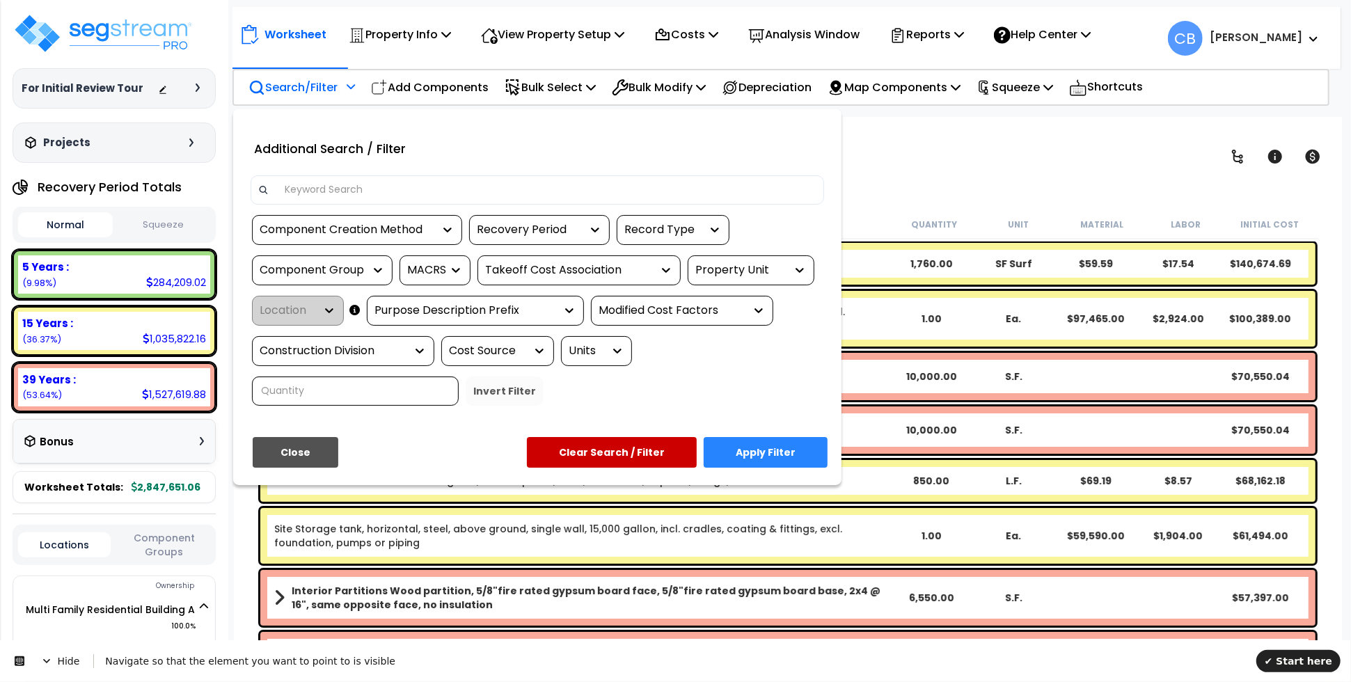
click at [515, 237] on div "Recovery Period" at bounding box center [529, 230] width 104 height 16
click at [1299, 662] on span "✔ Start here" at bounding box center [1298, 660] width 68 height 11
click at [57, 657] on span "Hide" at bounding box center [60, 660] width 66 height 39
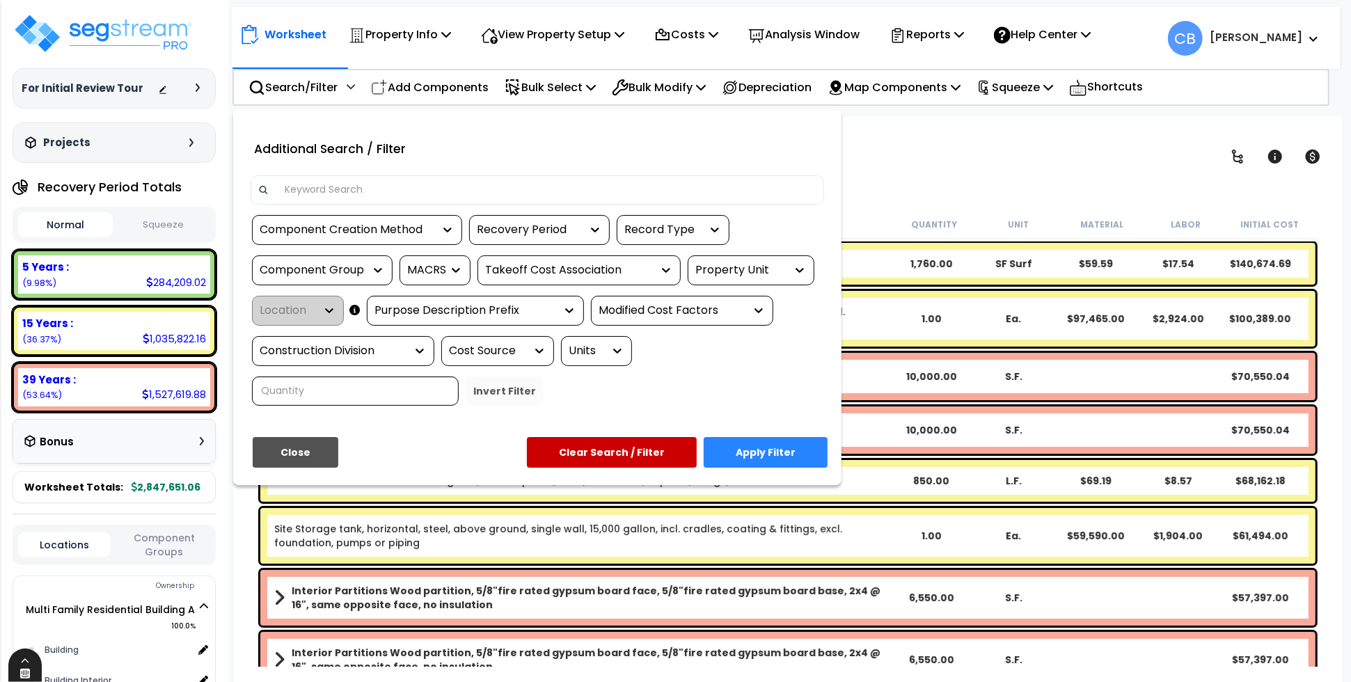
click at [15, 671] on div at bounding box center [24, 673] width 33 height 13
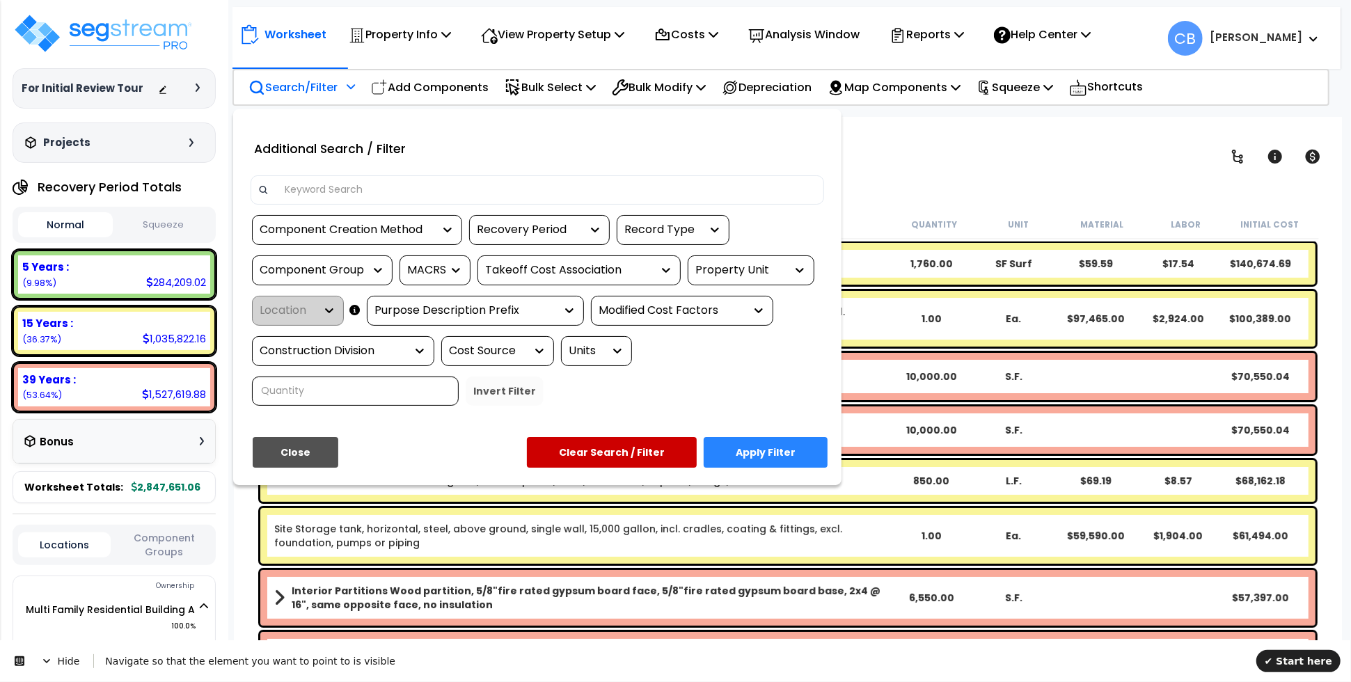
click at [574, 235] on div "Recovery Period" at bounding box center [529, 230] width 104 height 16
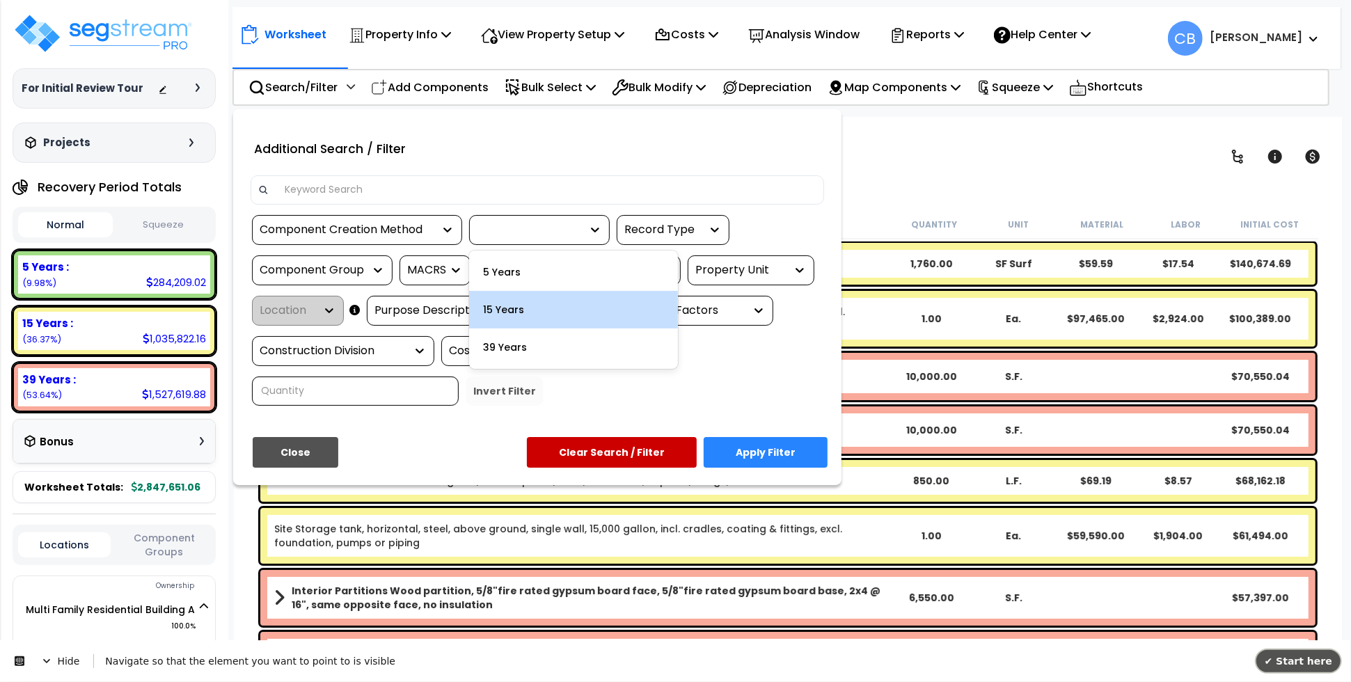
click at [1295, 666] on span "✔ Start here" at bounding box center [1298, 660] width 68 height 11
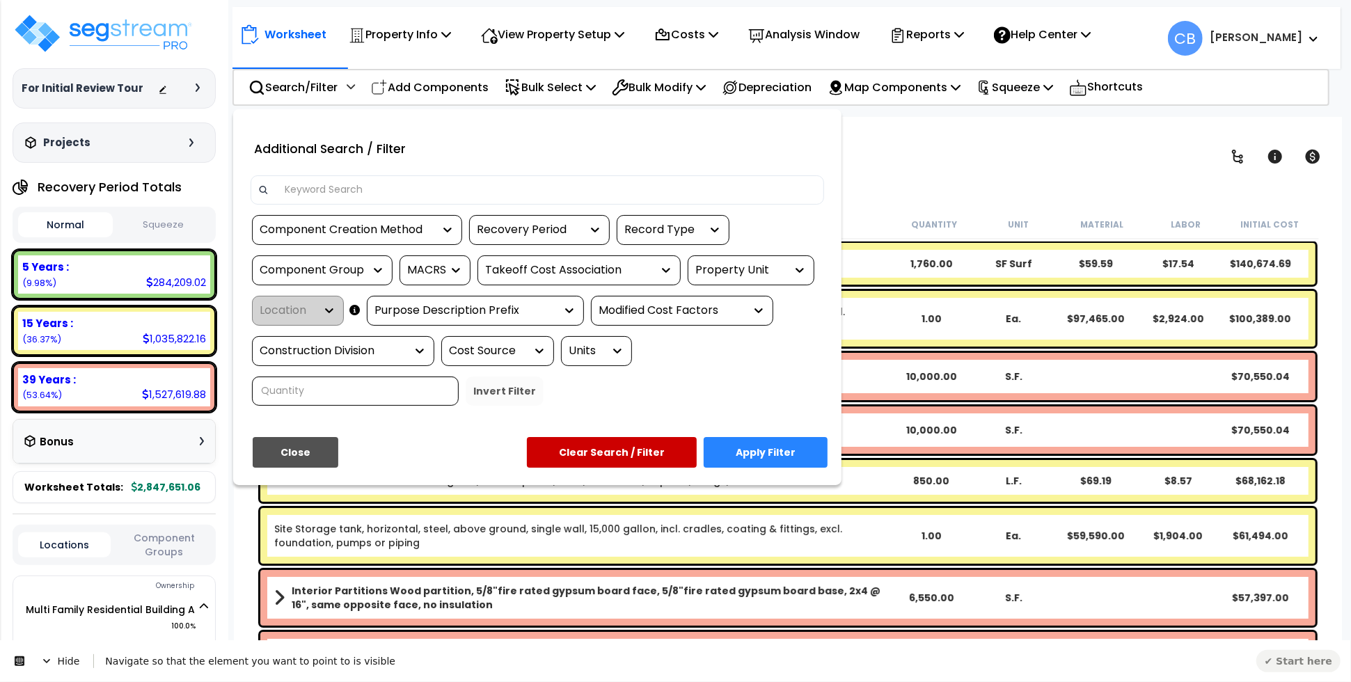
click at [48, 652] on span "Hide" at bounding box center [60, 660] width 66 height 39
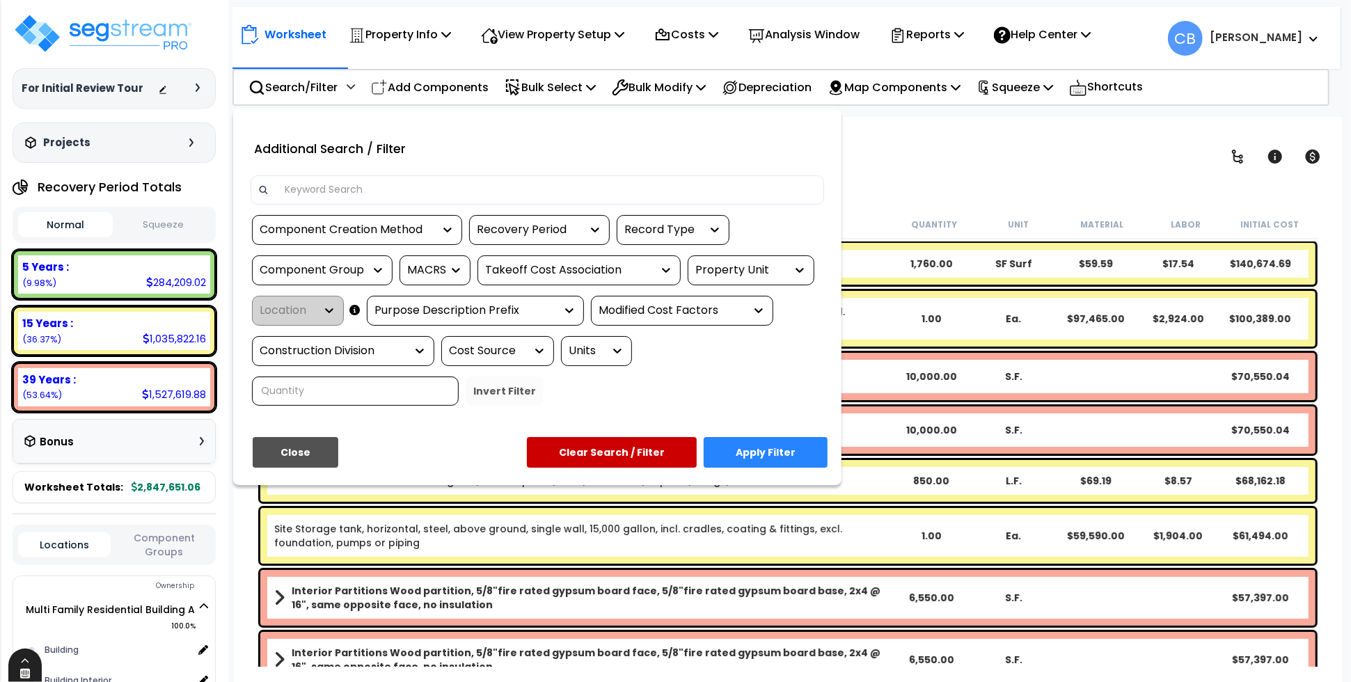
click at [20, 672] on icon at bounding box center [25, 673] width 10 height 10
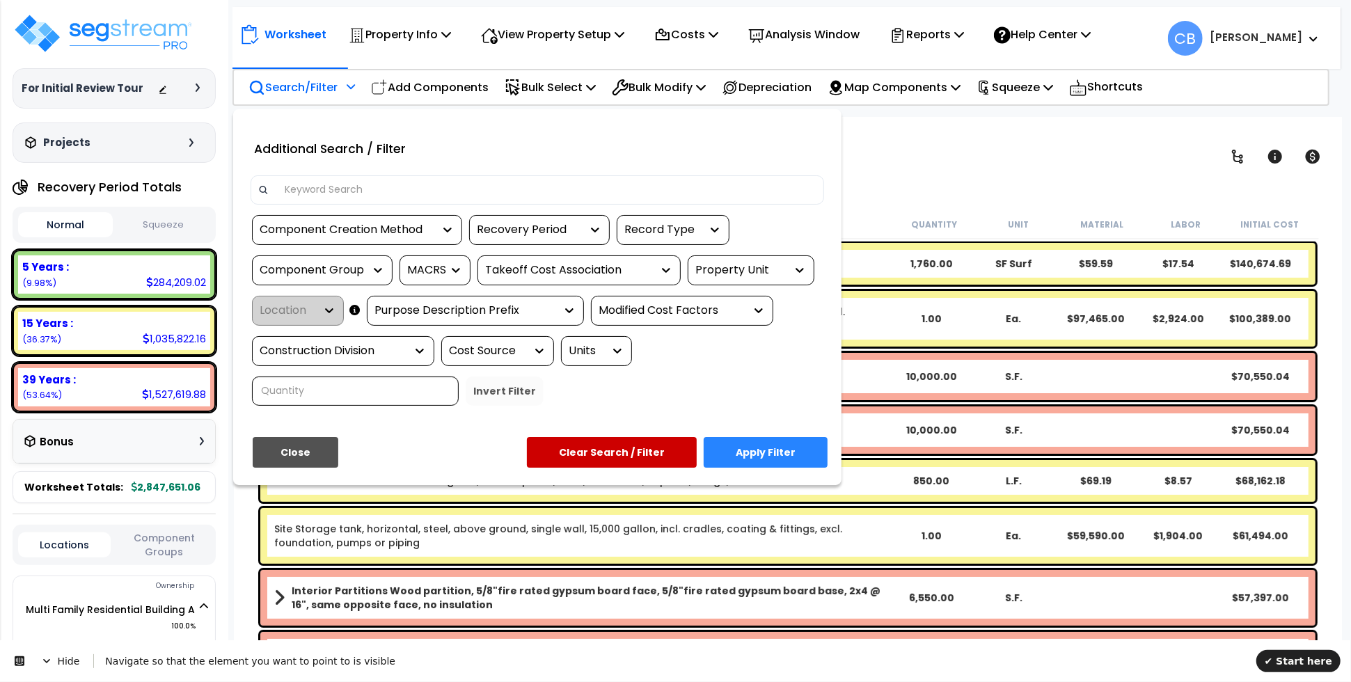
click at [576, 240] on div "Recovery Period" at bounding box center [539, 230] width 141 height 30
click at [524, 223] on div "Recovery Period" at bounding box center [529, 230] width 104 height 16
click at [1317, 657] on span "✔ Start here" at bounding box center [1298, 660] width 68 height 11
click at [53, 659] on span "Hide" at bounding box center [60, 660] width 66 height 39
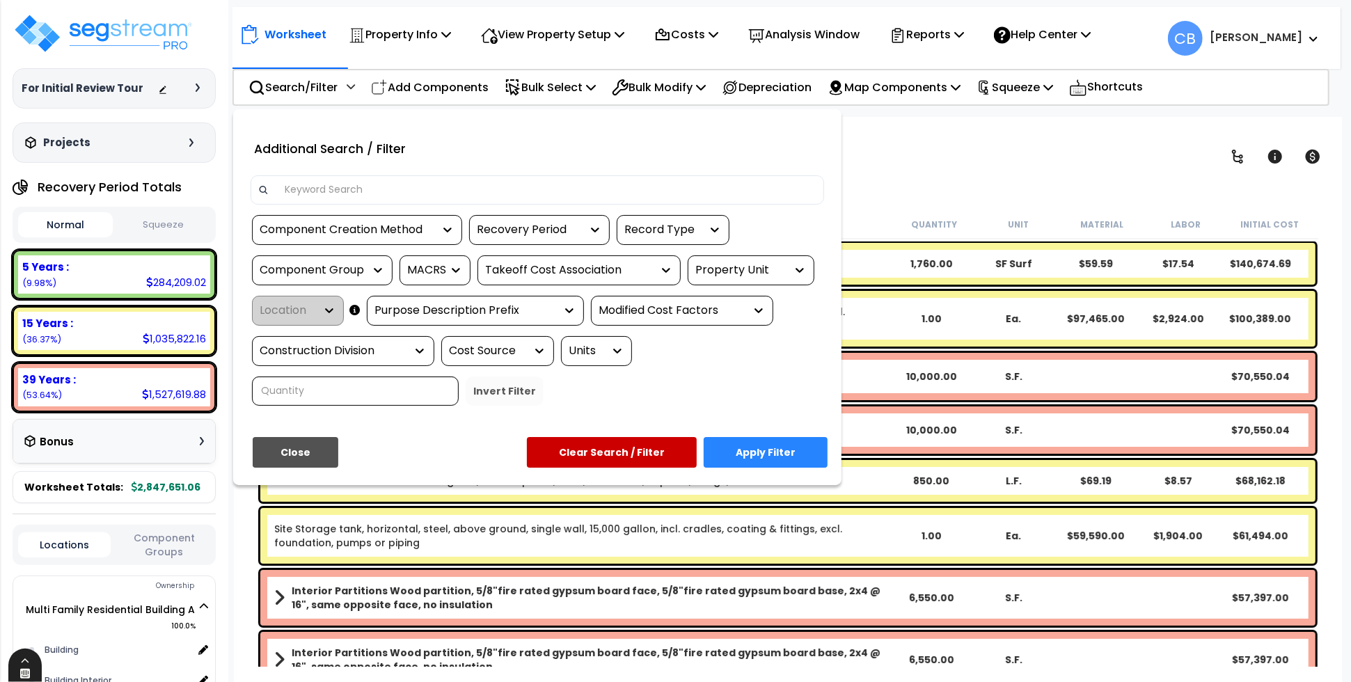
click at [26, 673] on icon at bounding box center [24, 672] width 11 height 11
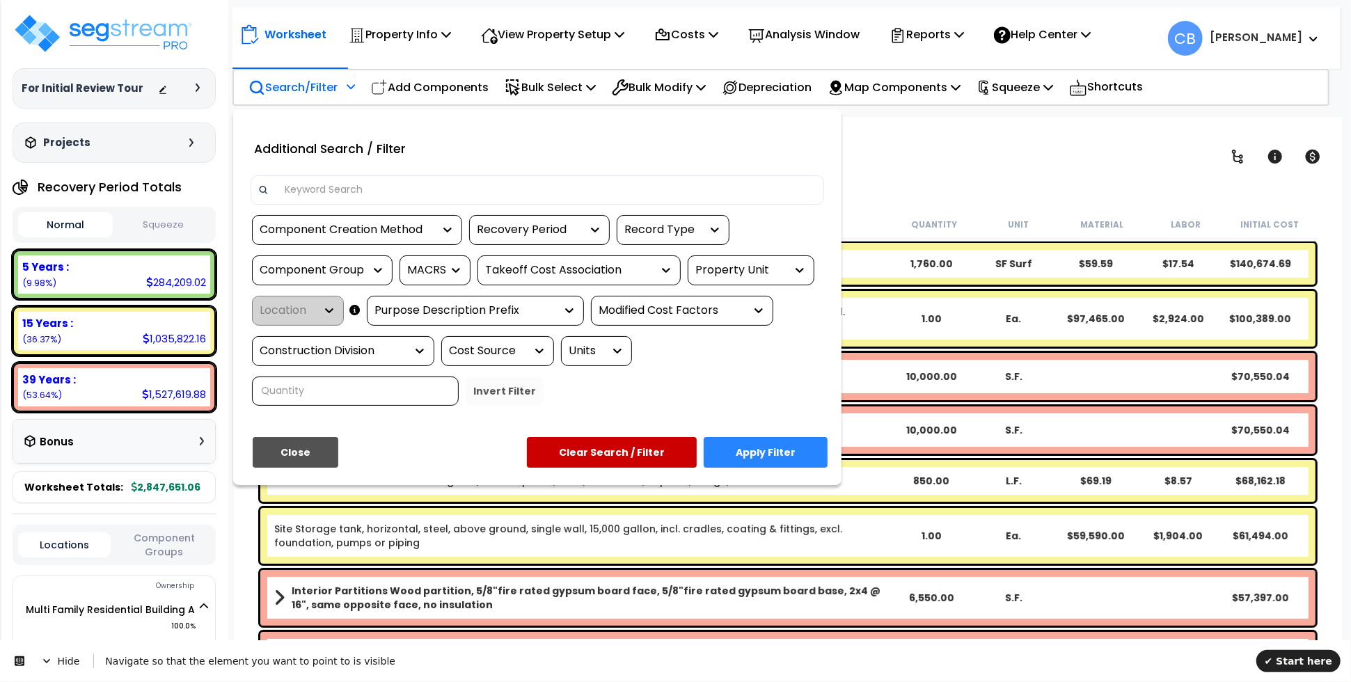
click at [533, 223] on div "Recovery Period" at bounding box center [529, 230] width 104 height 16
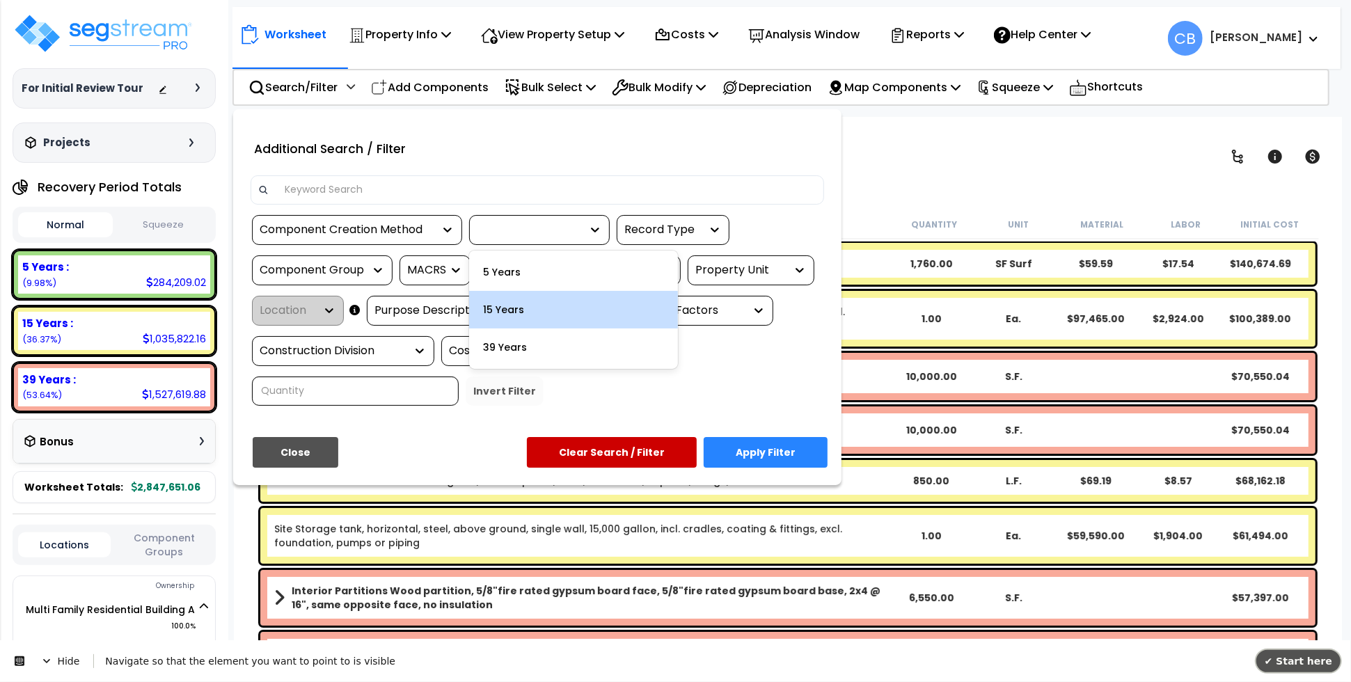
click at [1287, 657] on span "✔ Start here" at bounding box center [1298, 660] width 68 height 11
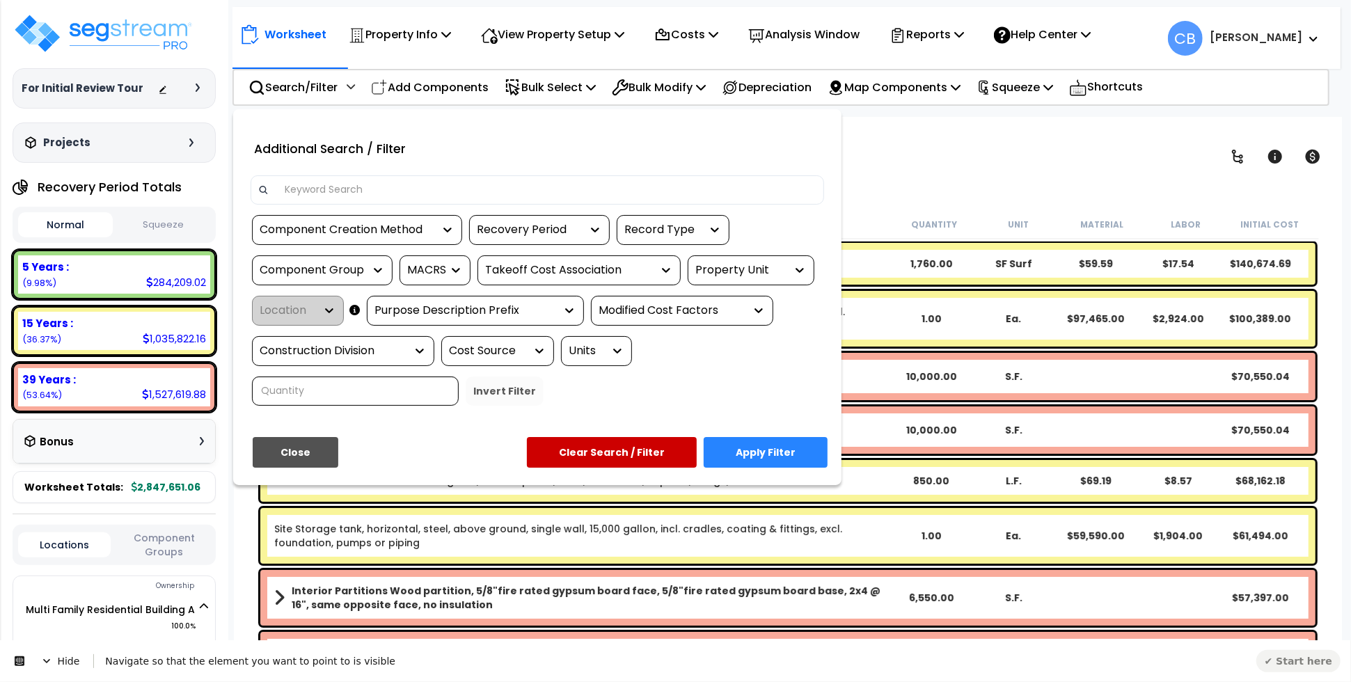
click at [50, 660] on icon at bounding box center [46, 660] width 11 height 11
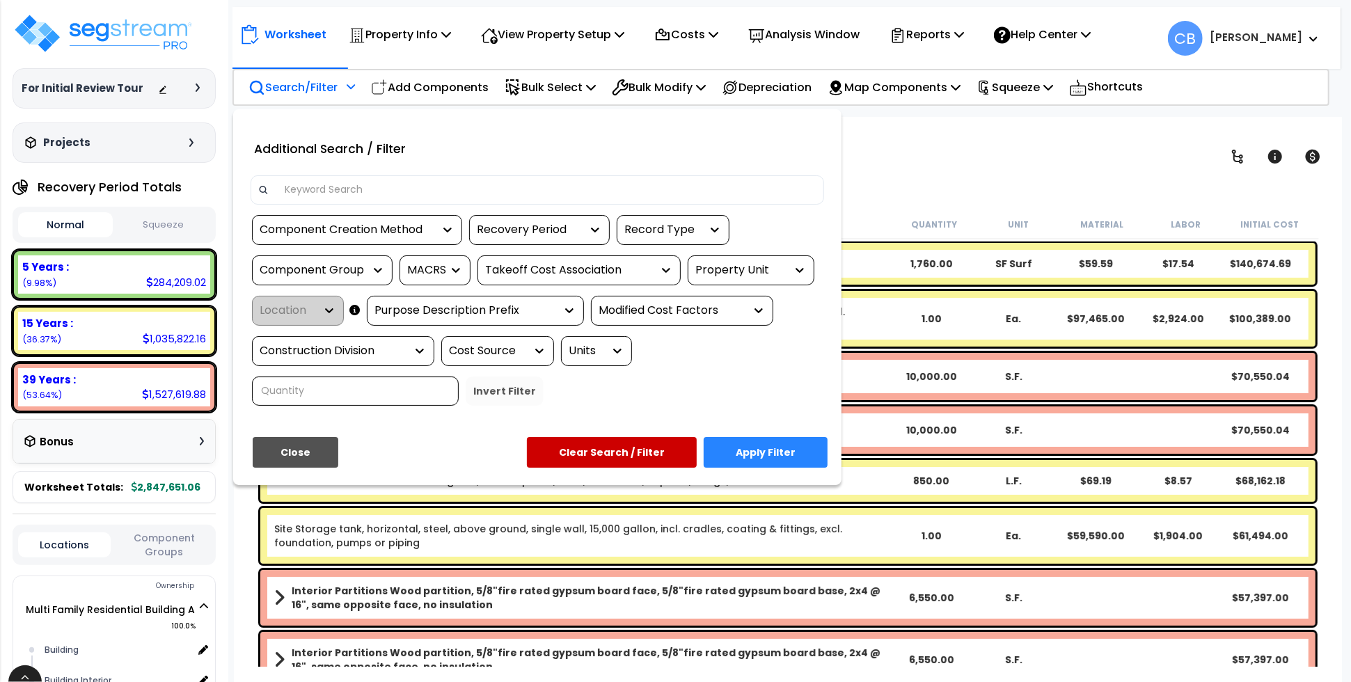
click at [527, 229] on div "Recovery Period" at bounding box center [529, 230] width 104 height 16
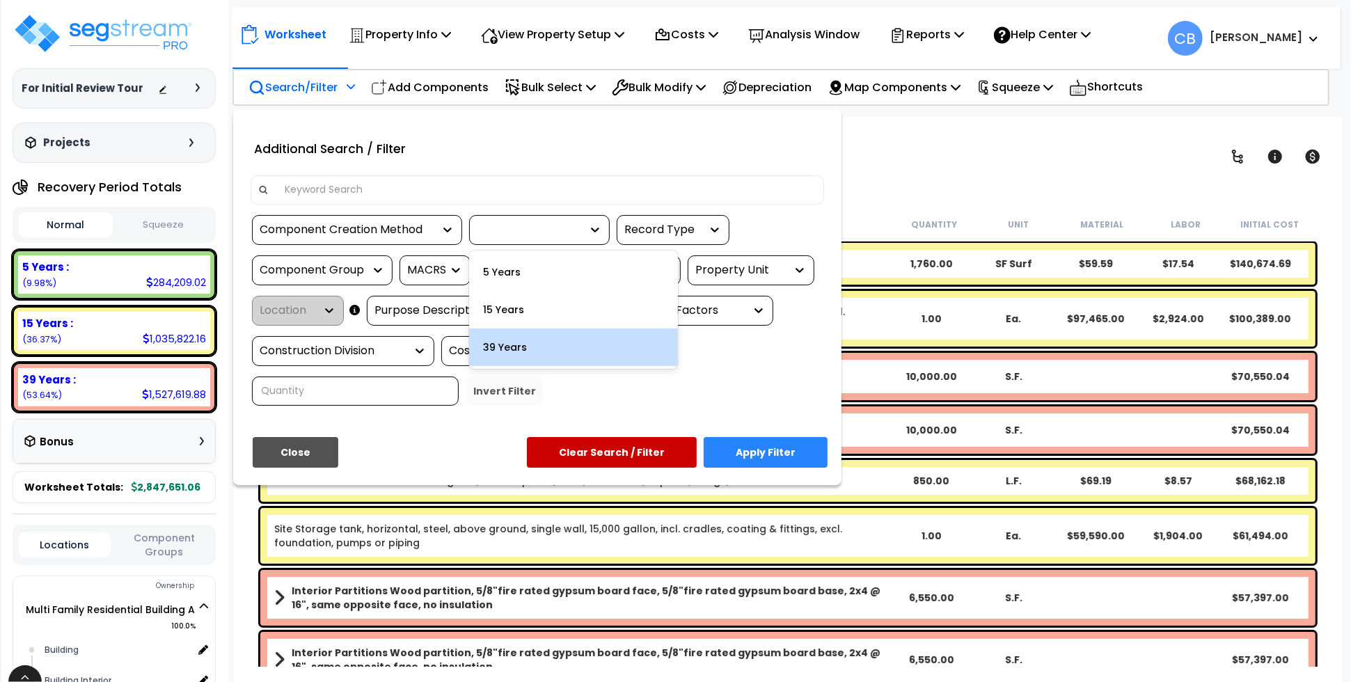
click at [553, 346] on div "39 Years" at bounding box center [573, 347] width 209 height 38
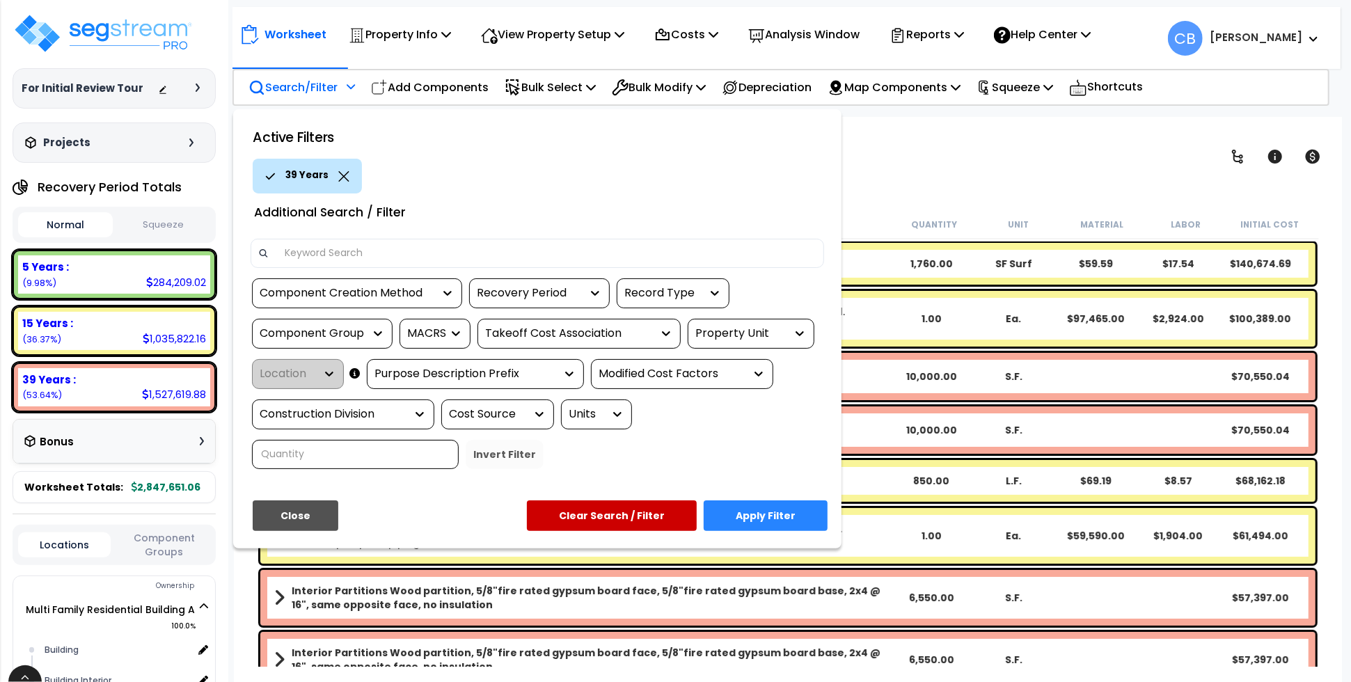
click at [338, 173] on icon at bounding box center [343, 176] width 11 height 10
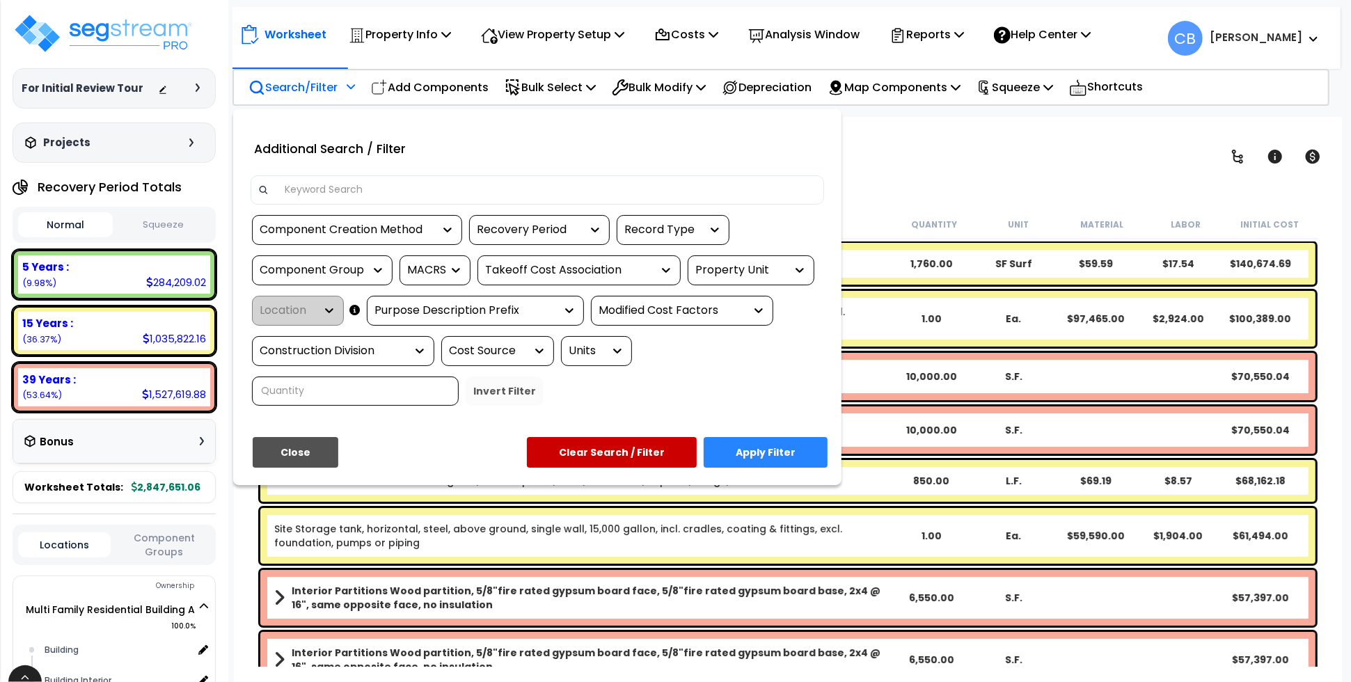
click at [562, 235] on div "Recovery Period" at bounding box center [529, 230] width 104 height 16
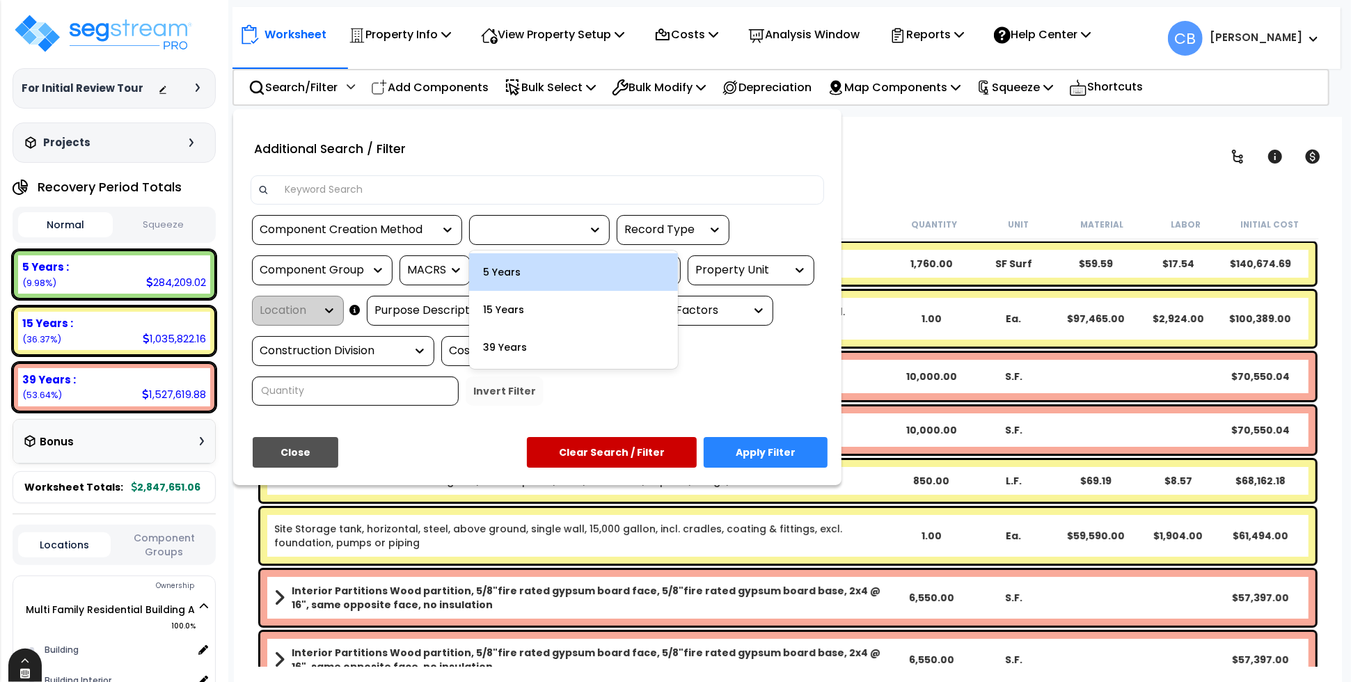
click at [25, 669] on icon at bounding box center [24, 672] width 11 height 11
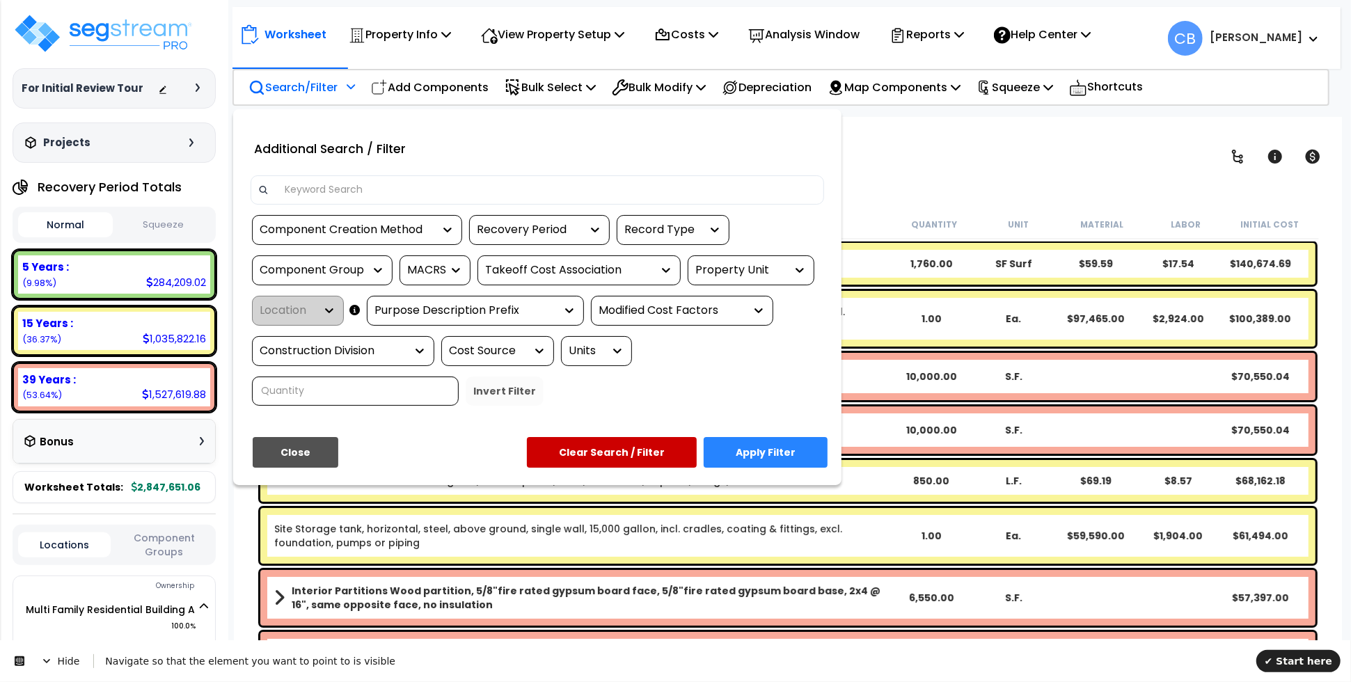
click at [504, 235] on div "Recovery Period" at bounding box center [529, 230] width 104 height 16
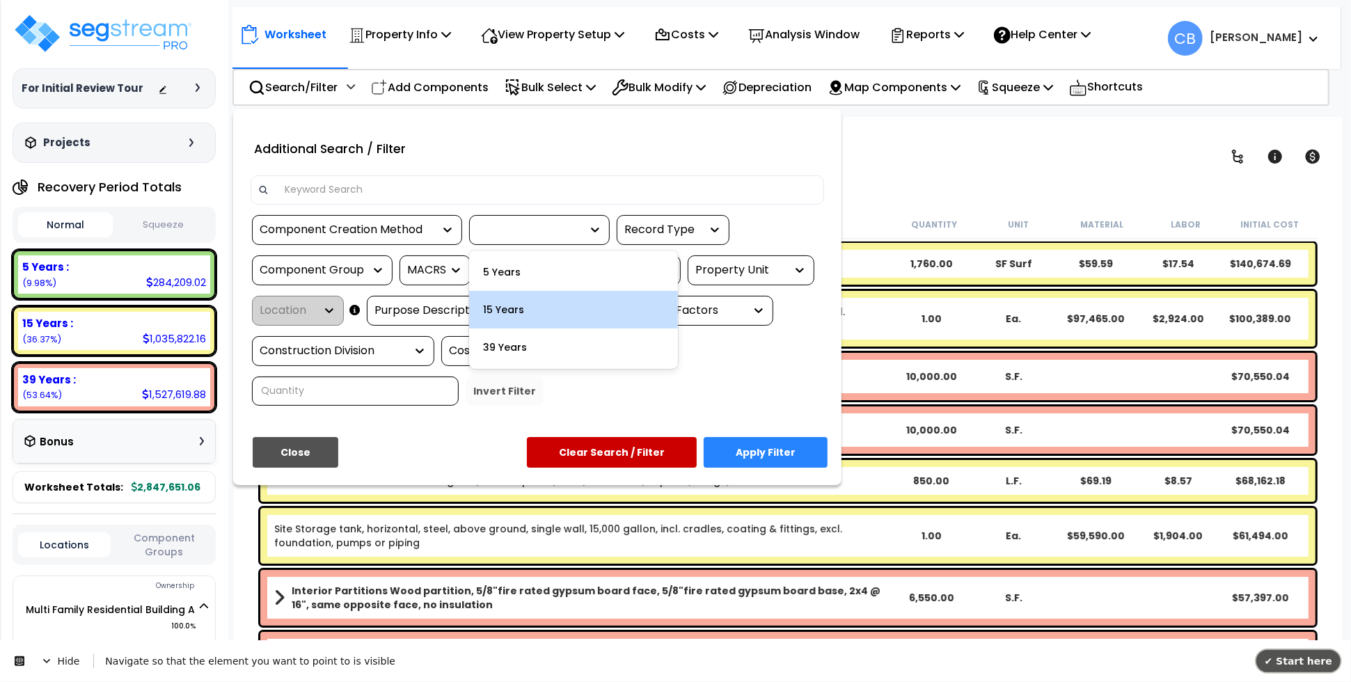
click at [1278, 655] on span "✔ Start here" at bounding box center [1298, 660] width 68 height 11
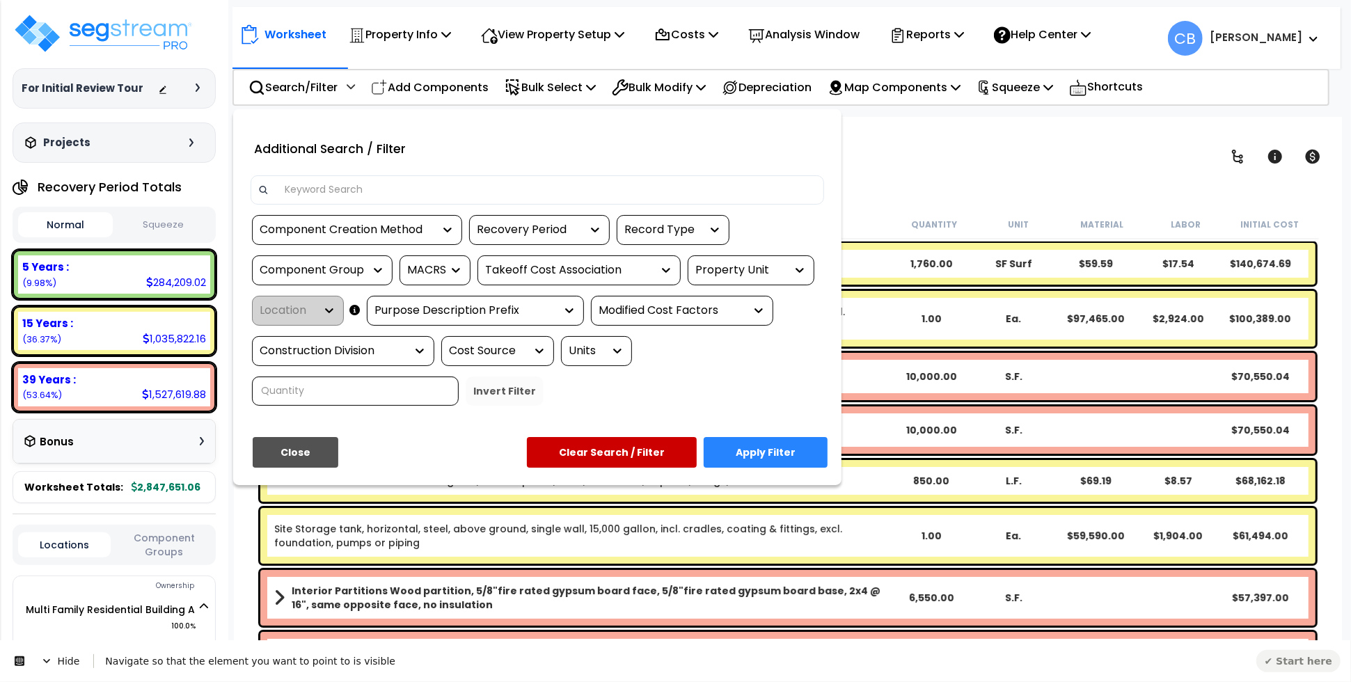
click at [42, 653] on span "Hide" at bounding box center [60, 660] width 66 height 39
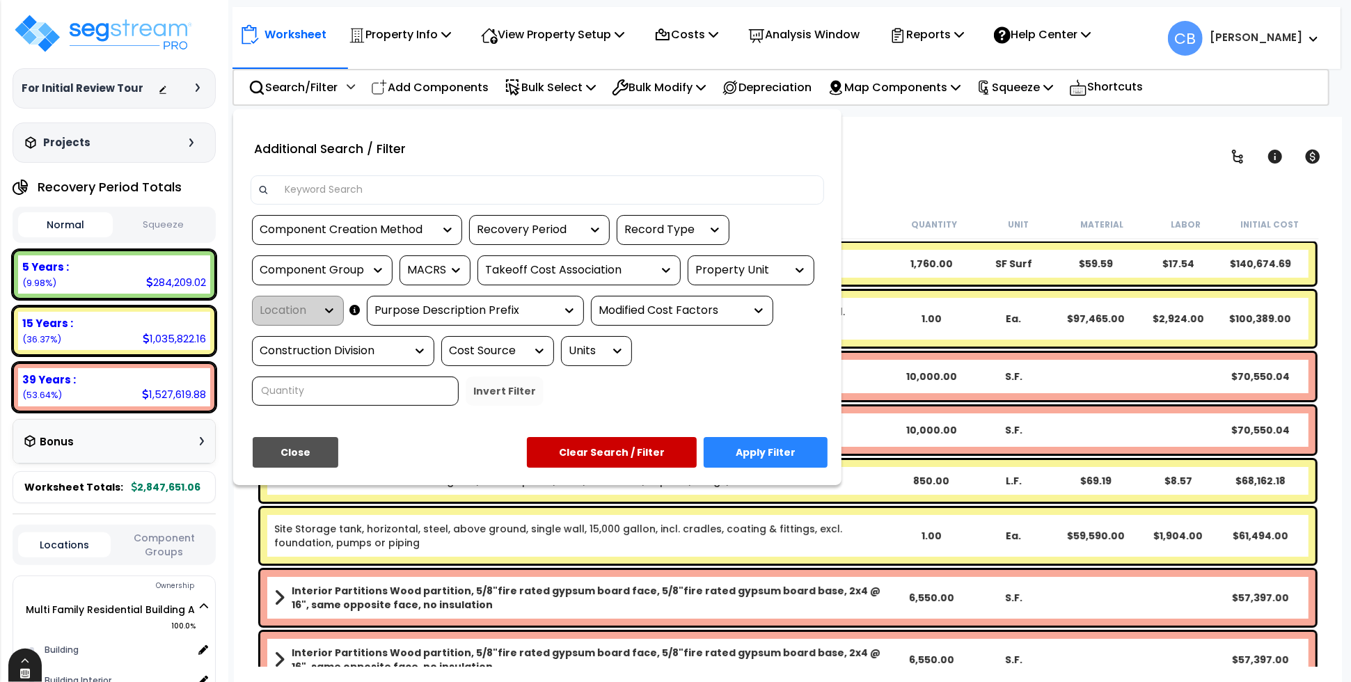
click at [31, 671] on div at bounding box center [24, 673] width 33 height 13
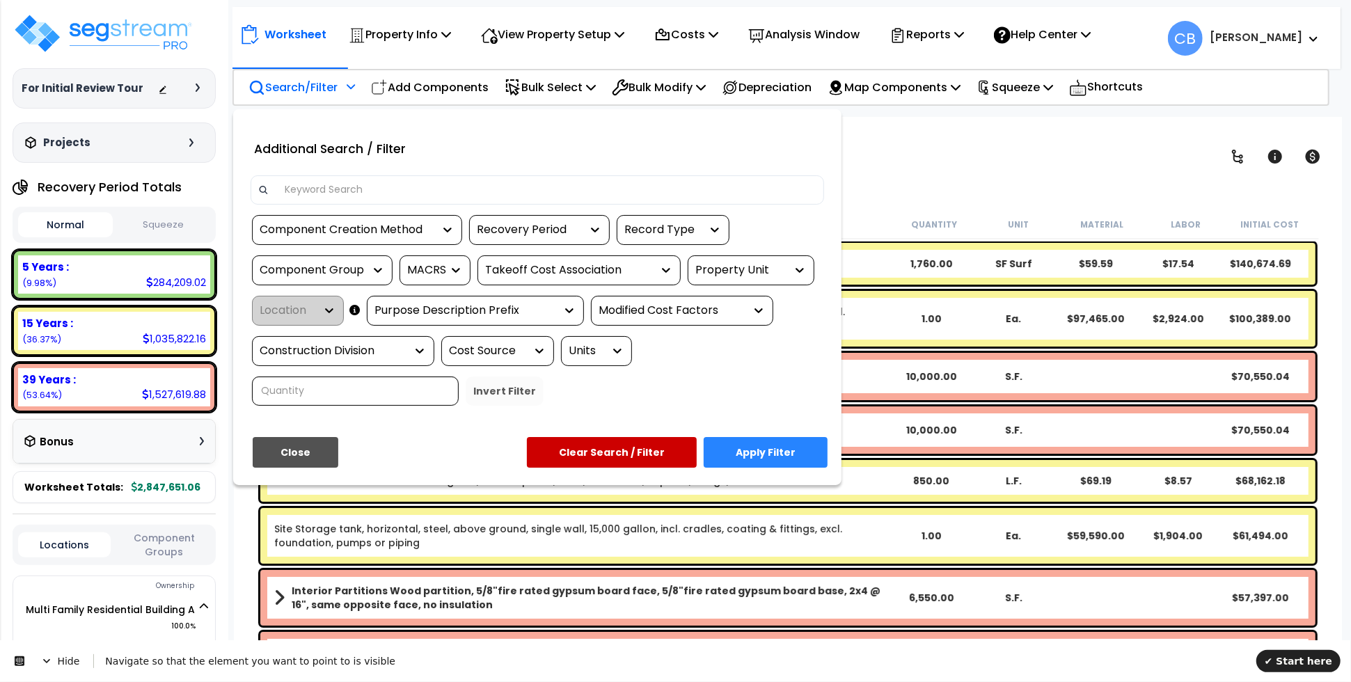
click at [572, 230] on div "Recovery Period" at bounding box center [529, 230] width 104 height 16
click at [1298, 668] on button "✔ Start here" at bounding box center [1298, 660] width 84 height 22
click at [40, 662] on span "Hide" at bounding box center [60, 660] width 66 height 39
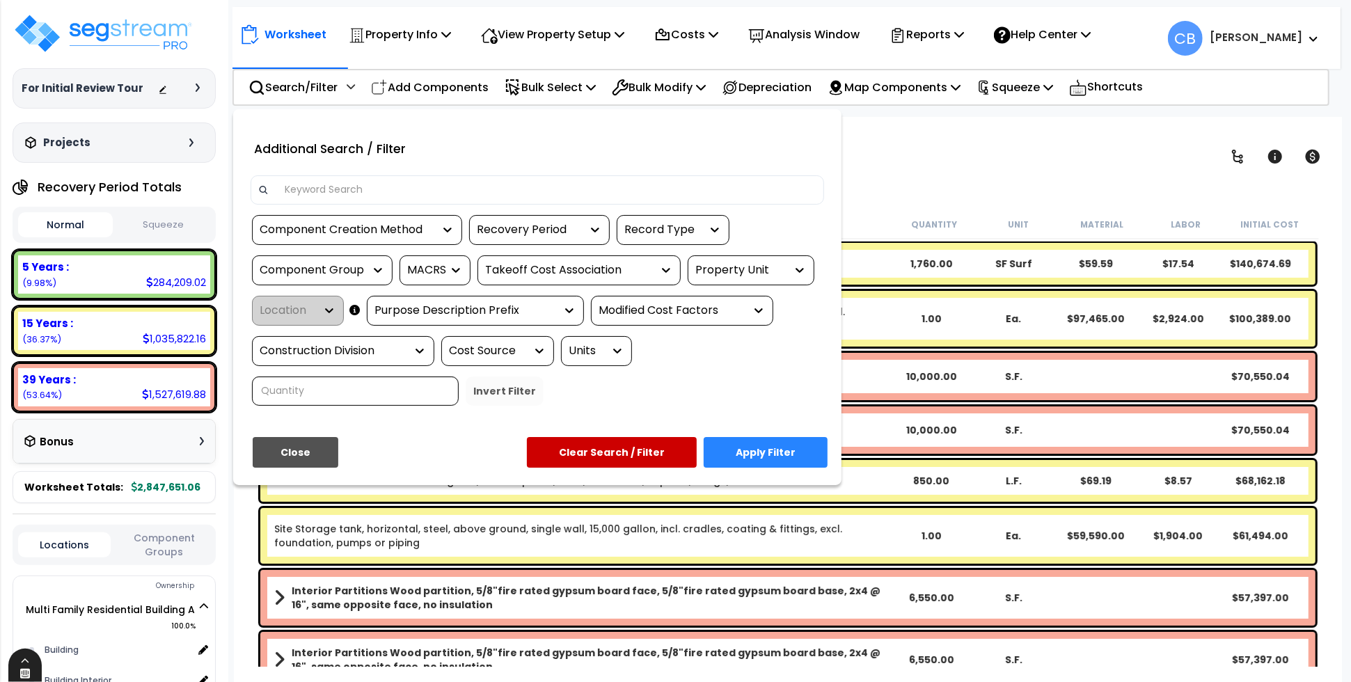
click at [15, 670] on div at bounding box center [24, 673] width 33 height 13
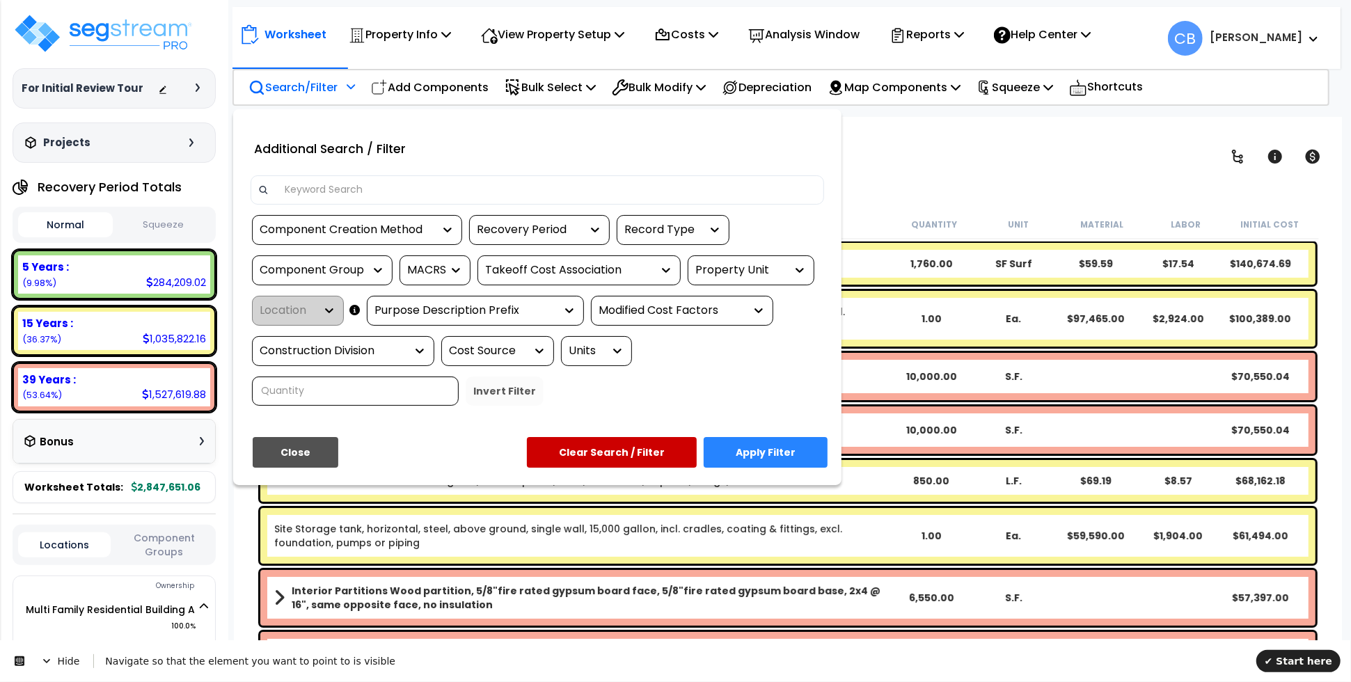
click at [527, 225] on div "Recovery Period" at bounding box center [529, 230] width 104 height 16
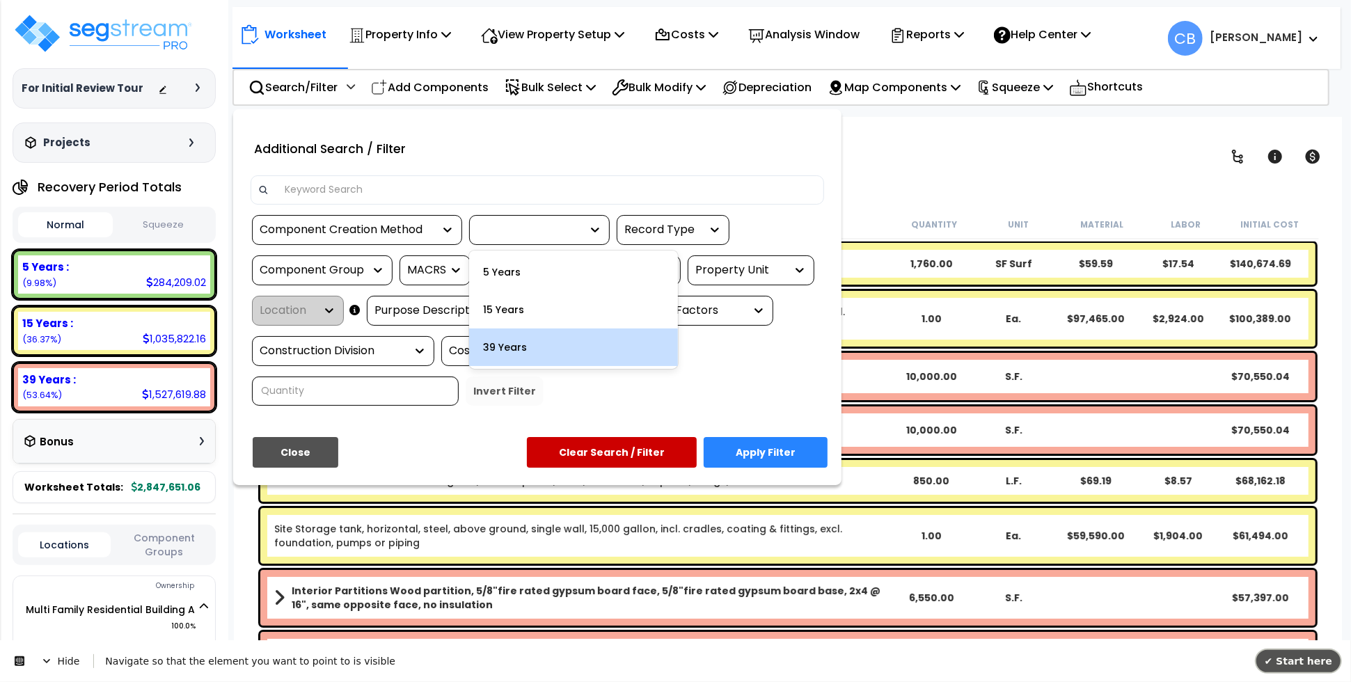
click at [1286, 656] on span "✔ Start here" at bounding box center [1298, 660] width 68 height 11
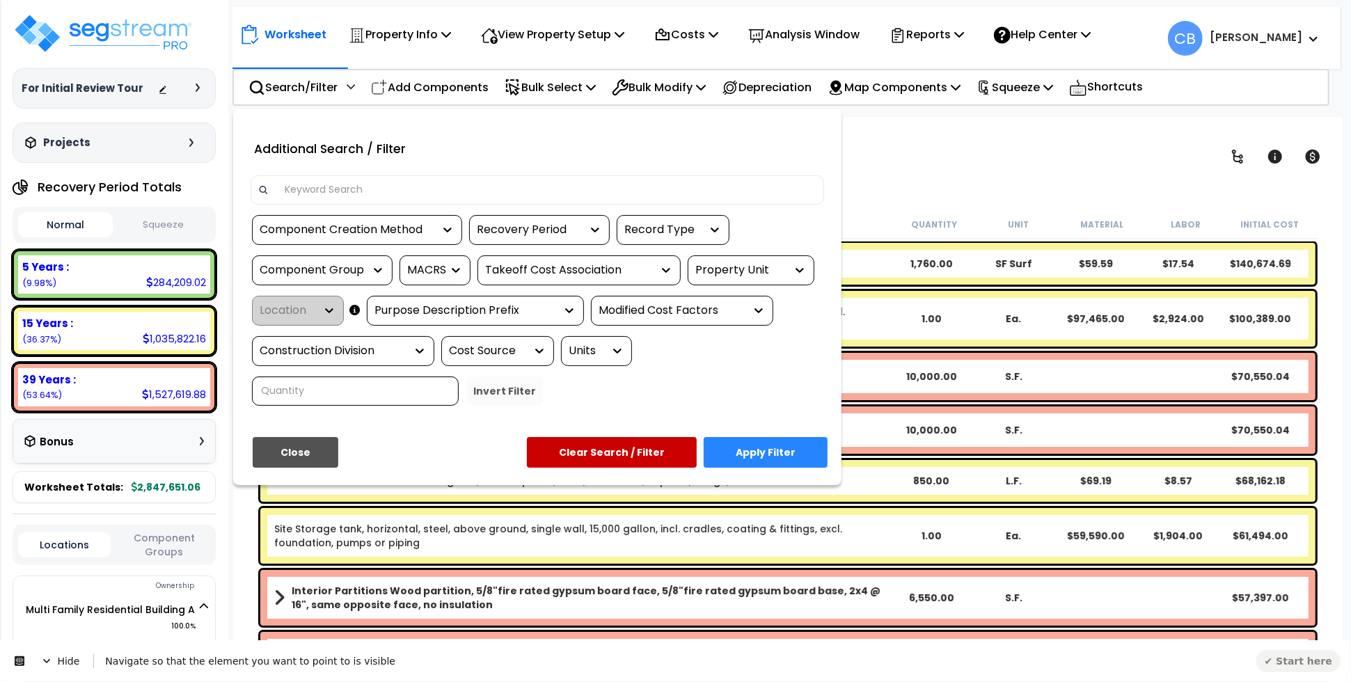
click at [31, 665] on span "Hide" at bounding box center [60, 660] width 66 height 39
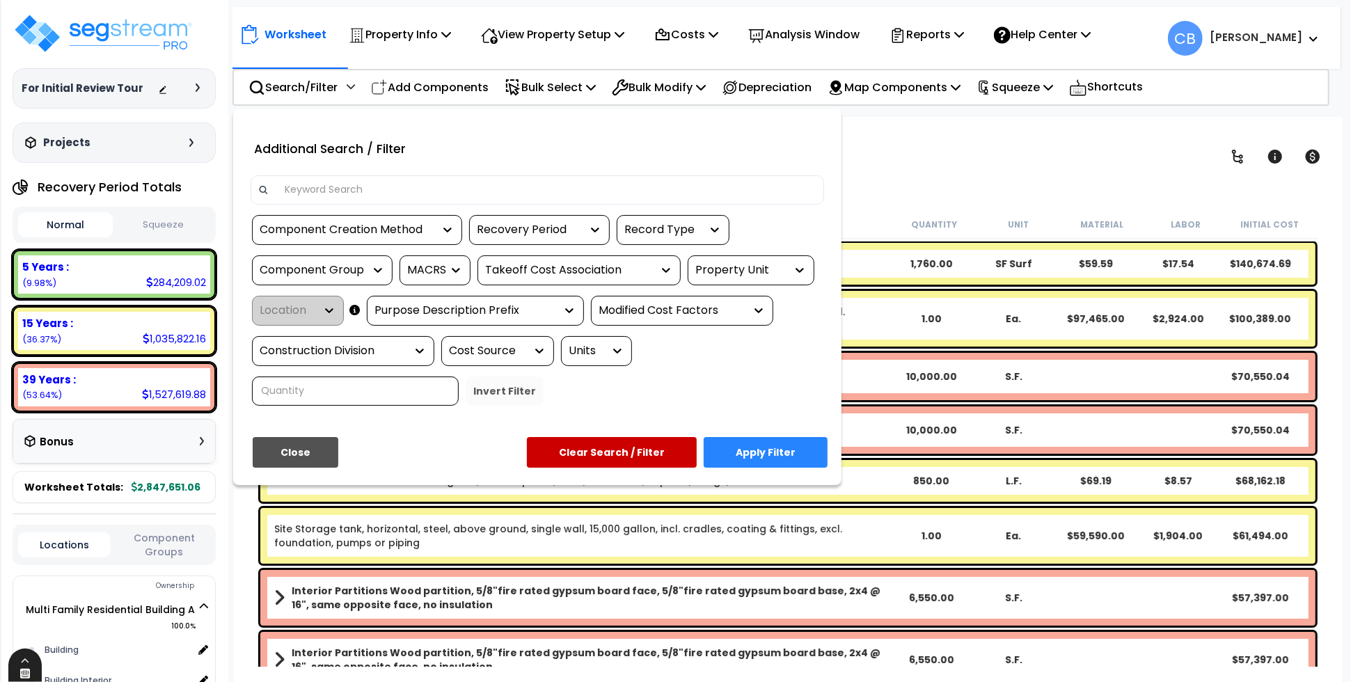
click at [26, 666] on span at bounding box center [24, 661] width 33 height 11
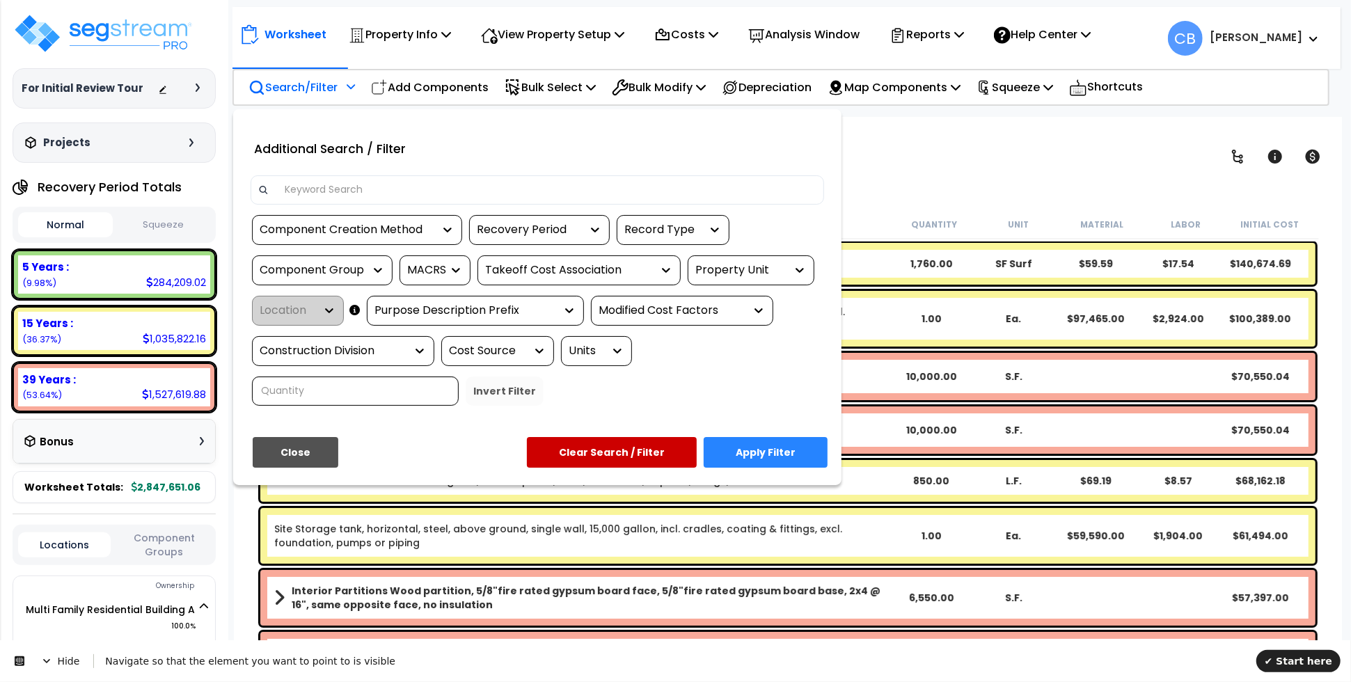
click at [523, 218] on div "Recovery Period" at bounding box center [539, 230] width 141 height 30
click at [538, 227] on div "Recovery Period" at bounding box center [529, 230] width 104 height 16
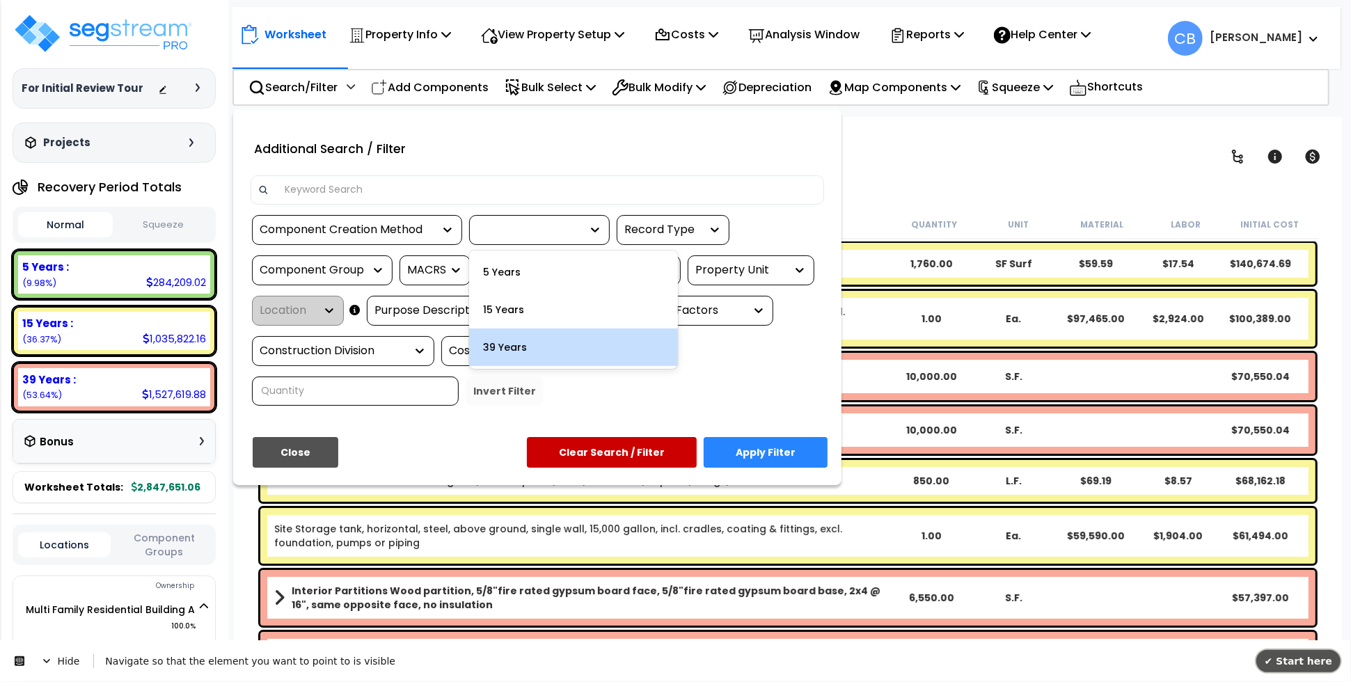
click at [1290, 655] on span "✔ Start here" at bounding box center [1298, 660] width 68 height 11
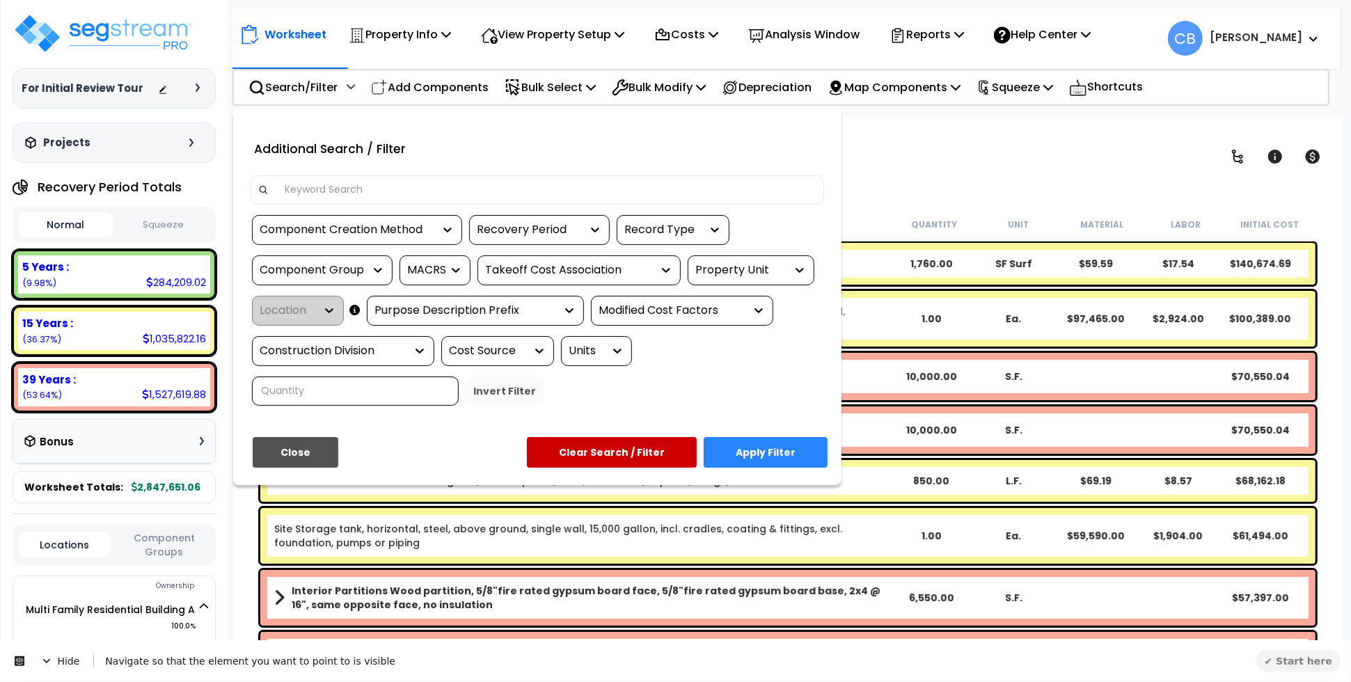
click at [54, 651] on span "Hide" at bounding box center [60, 660] width 66 height 39
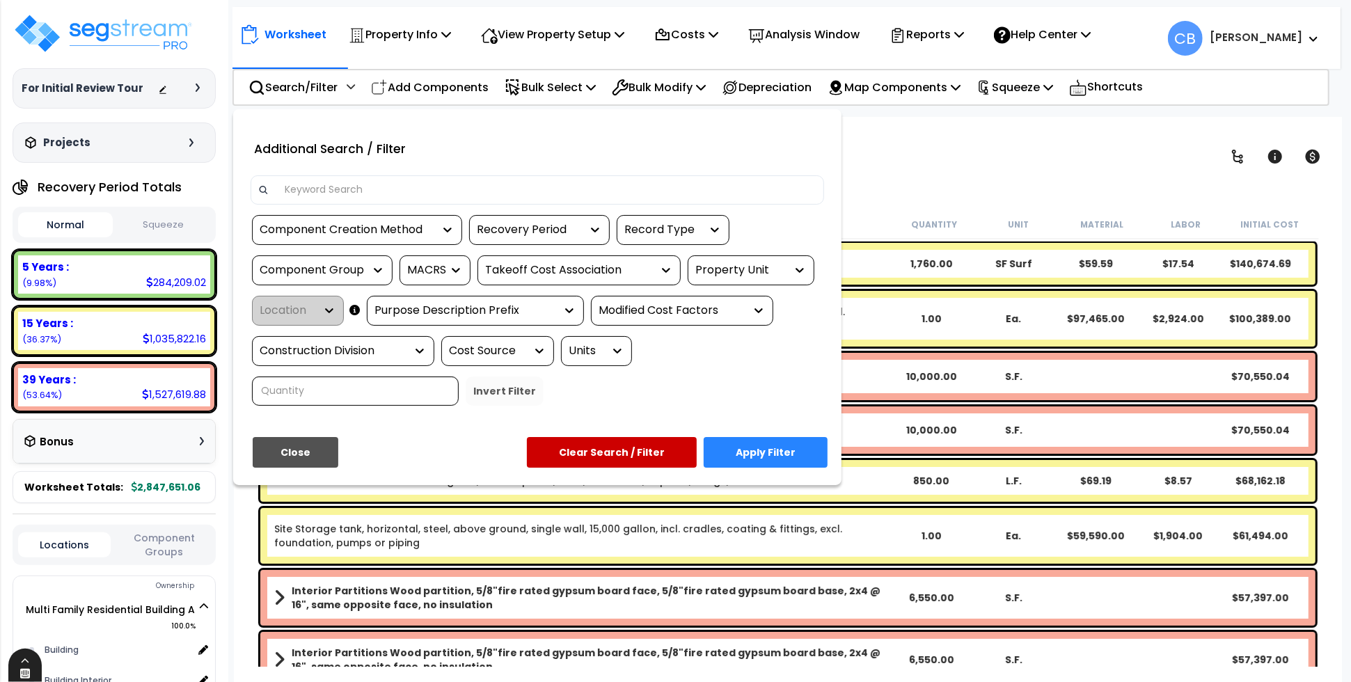
click at [29, 669] on icon at bounding box center [25, 673] width 10 height 10
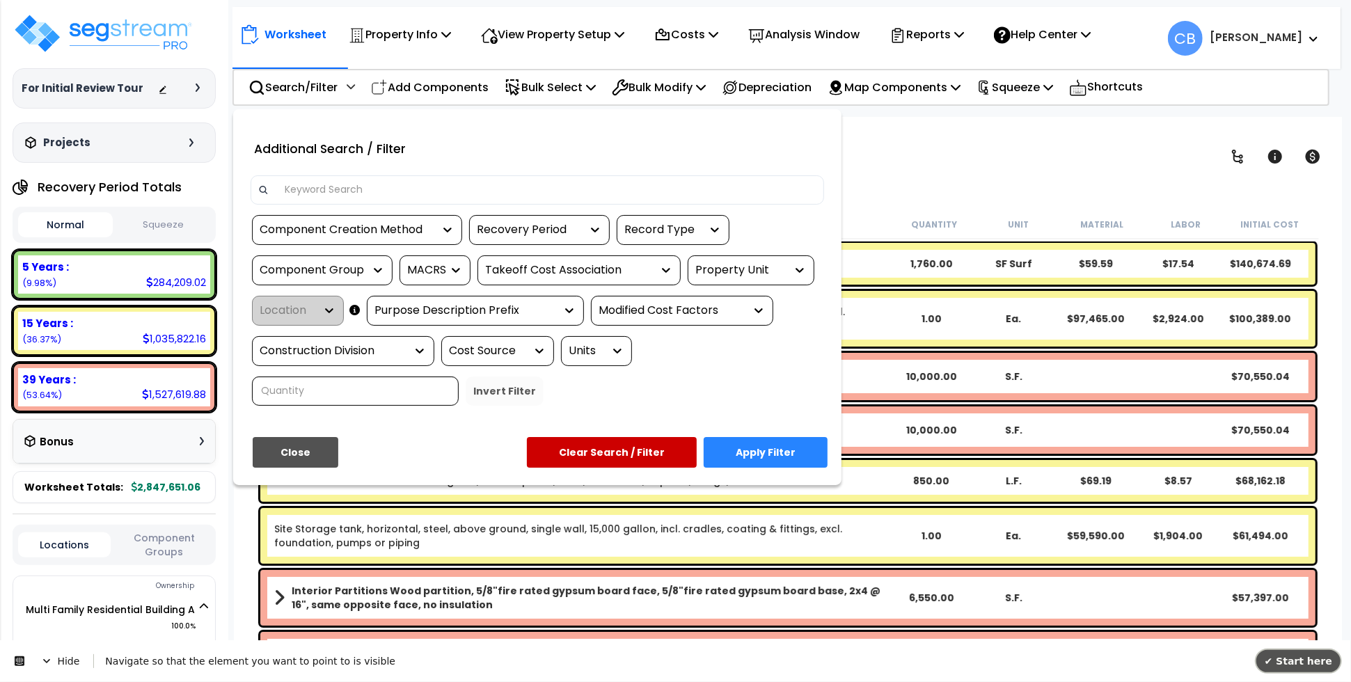
click at [1301, 655] on span "✔ Start here" at bounding box center [1298, 660] width 68 height 11
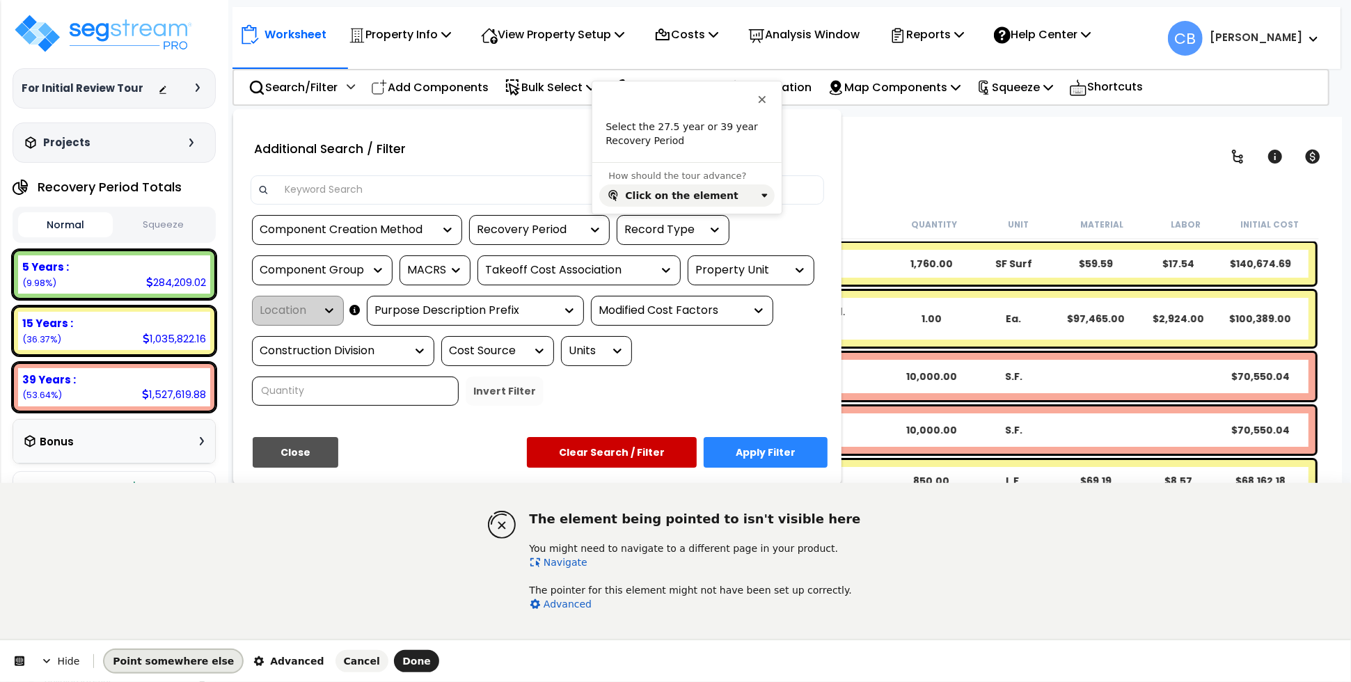
click at [177, 667] on span "Point somewhere else" at bounding box center [173, 661] width 121 height 11
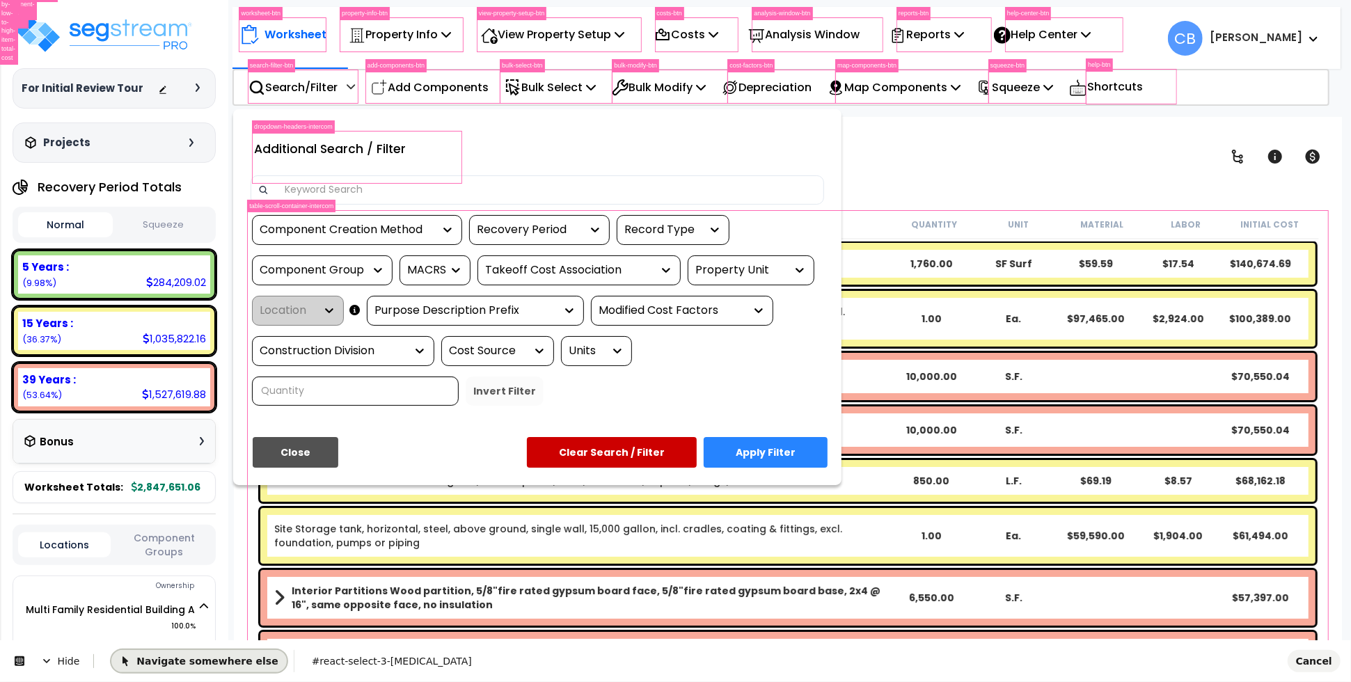
click at [177, 666] on span "Navigate somewhere else" at bounding box center [199, 660] width 158 height 11
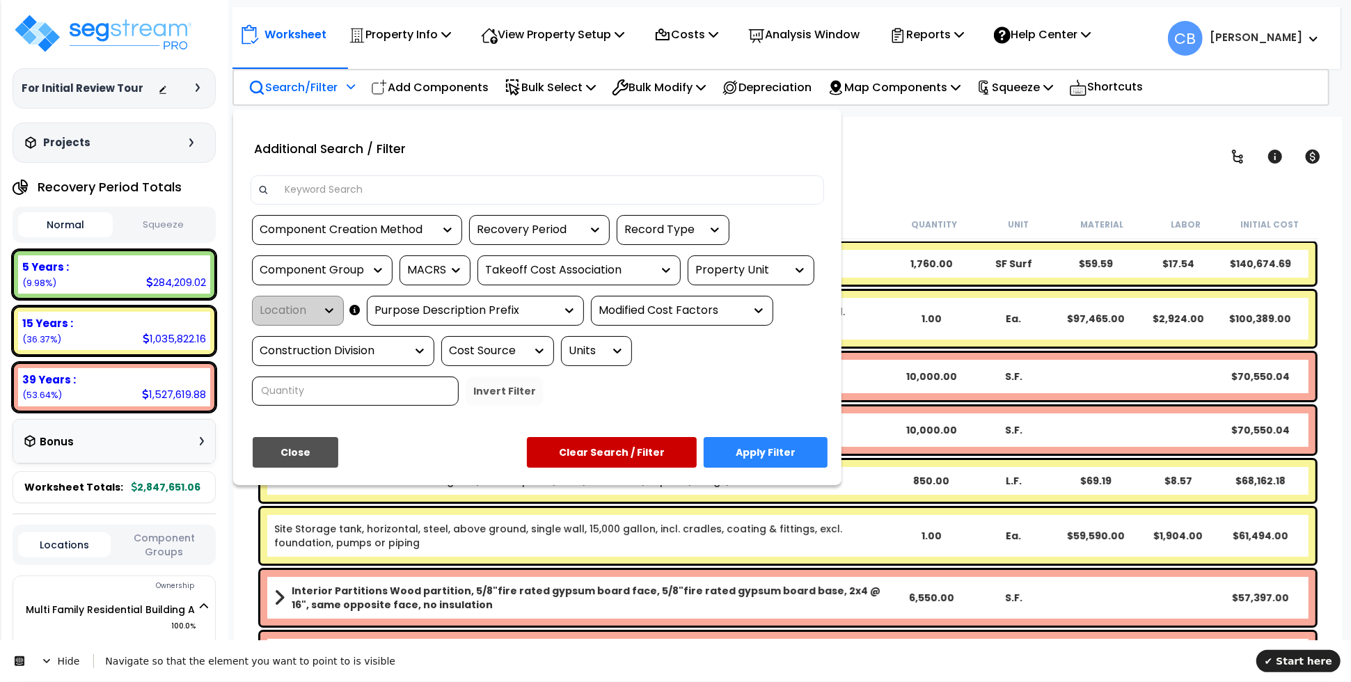
click at [519, 227] on div "Recovery Period" at bounding box center [529, 230] width 104 height 16
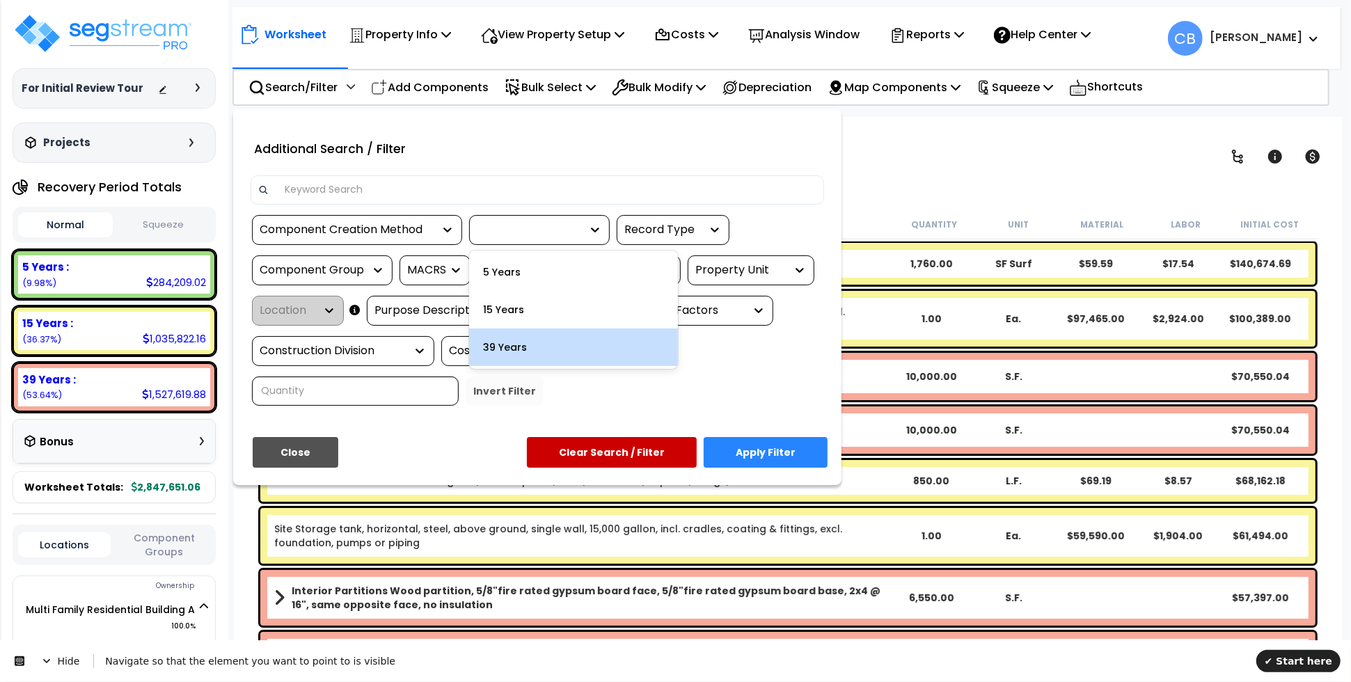
click at [1290, 672] on div "Hide Navigate so that the element you want to point to is visible ✔ Start here" at bounding box center [675, 661] width 1351 height 42
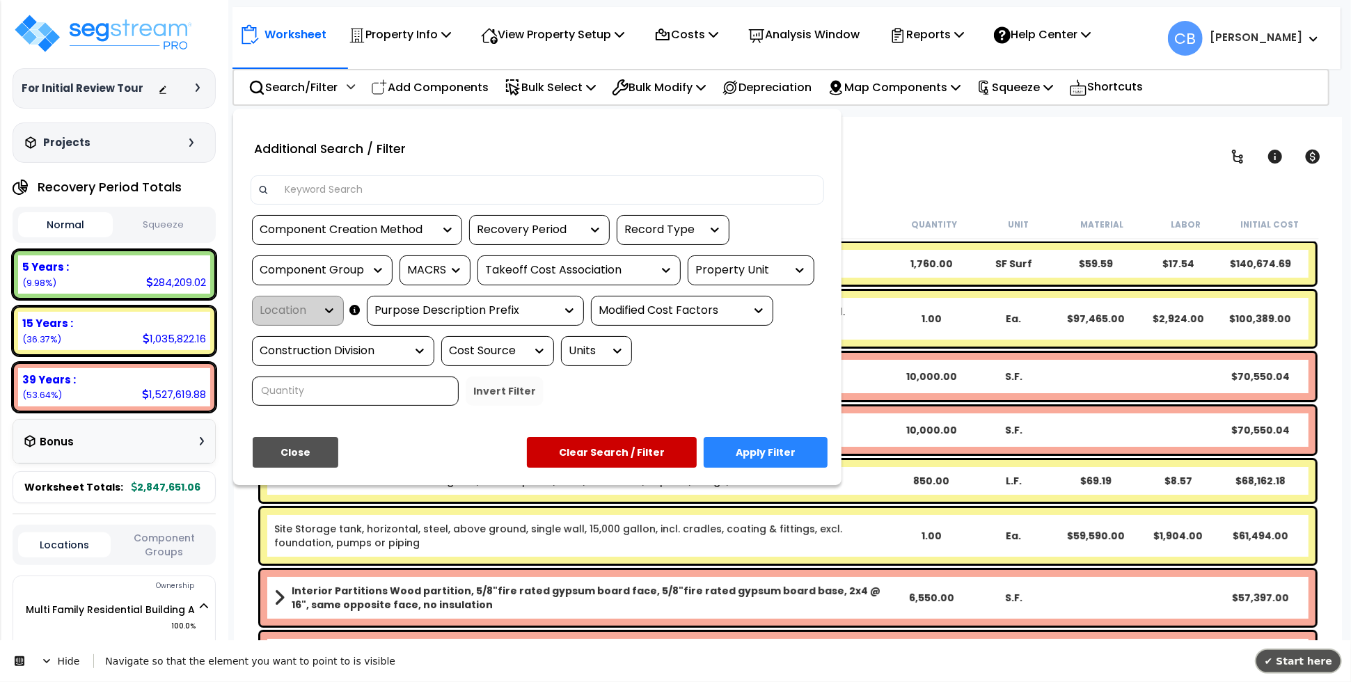
click at [1295, 659] on span "✔ Start here" at bounding box center [1298, 660] width 68 height 11
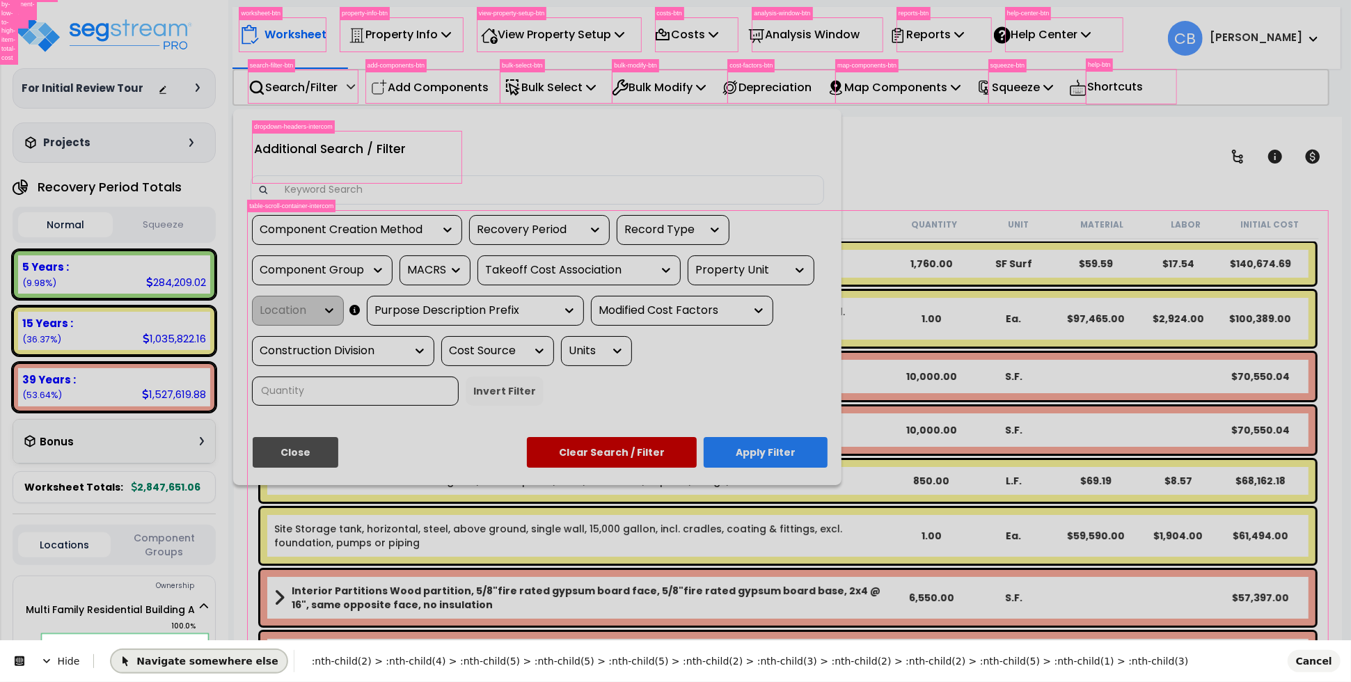
click at [134, 658] on span "Navigate somewhere else" at bounding box center [199, 660] width 158 height 11
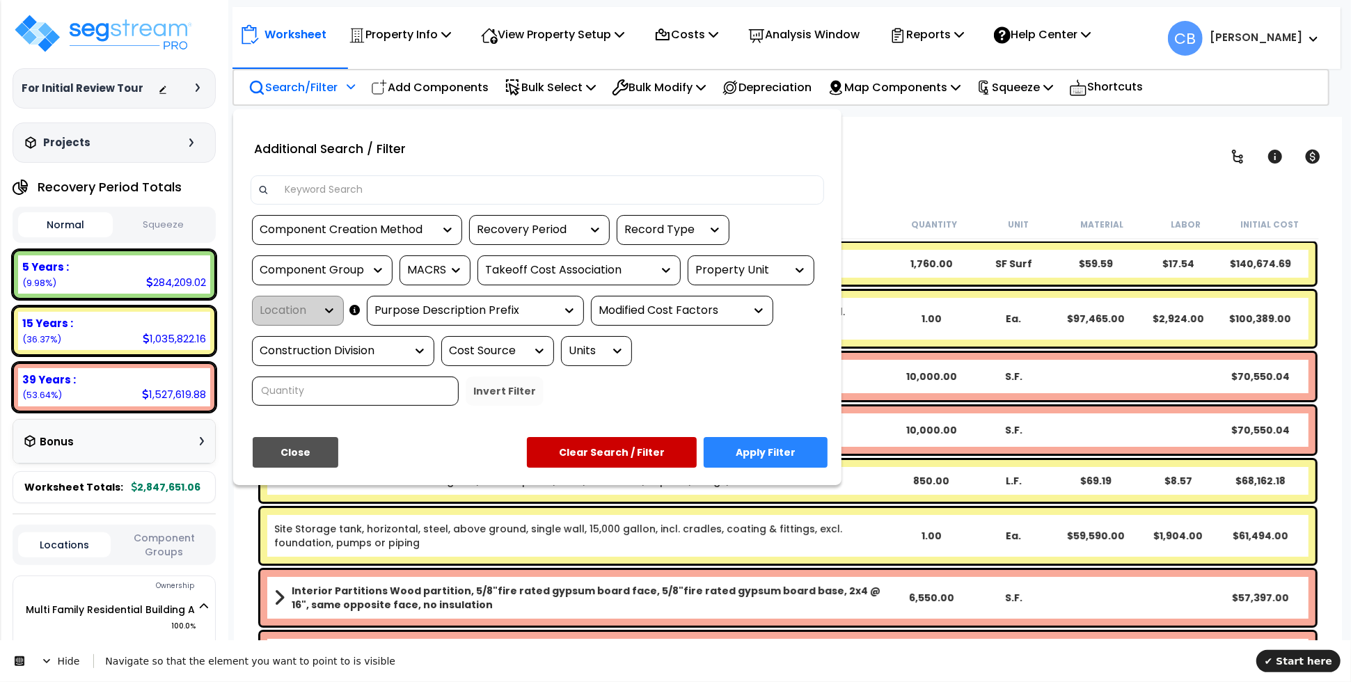
click at [513, 235] on div "Recovery Period" at bounding box center [529, 230] width 104 height 16
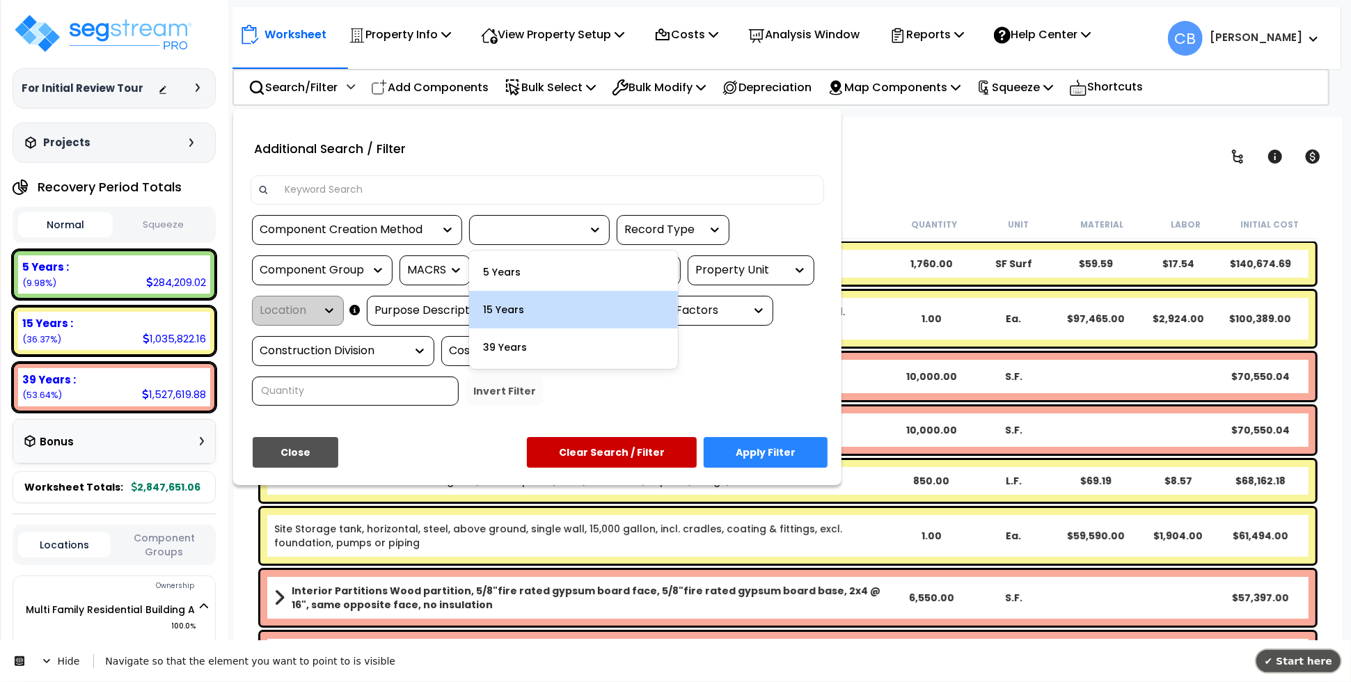
click at [1303, 662] on span "✔ Start here" at bounding box center [1298, 660] width 68 height 11
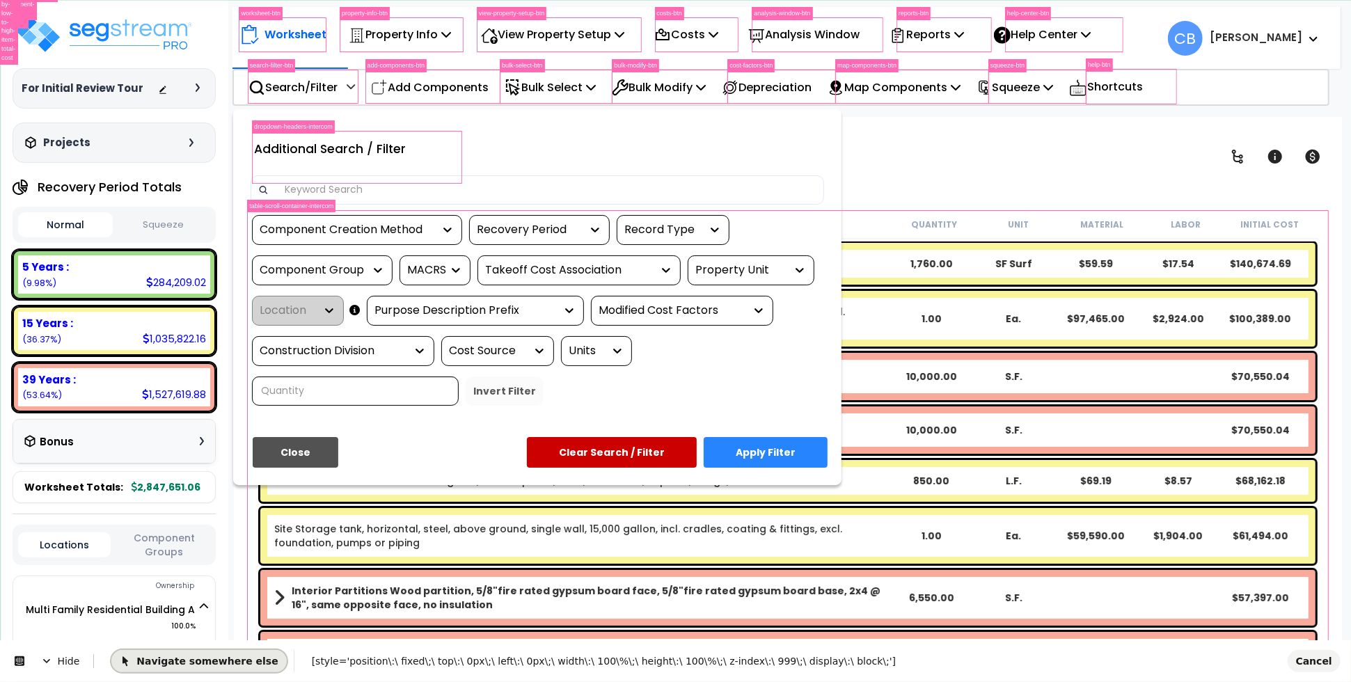
click at [231, 656] on span "Navigate somewhere else" at bounding box center [199, 660] width 158 height 11
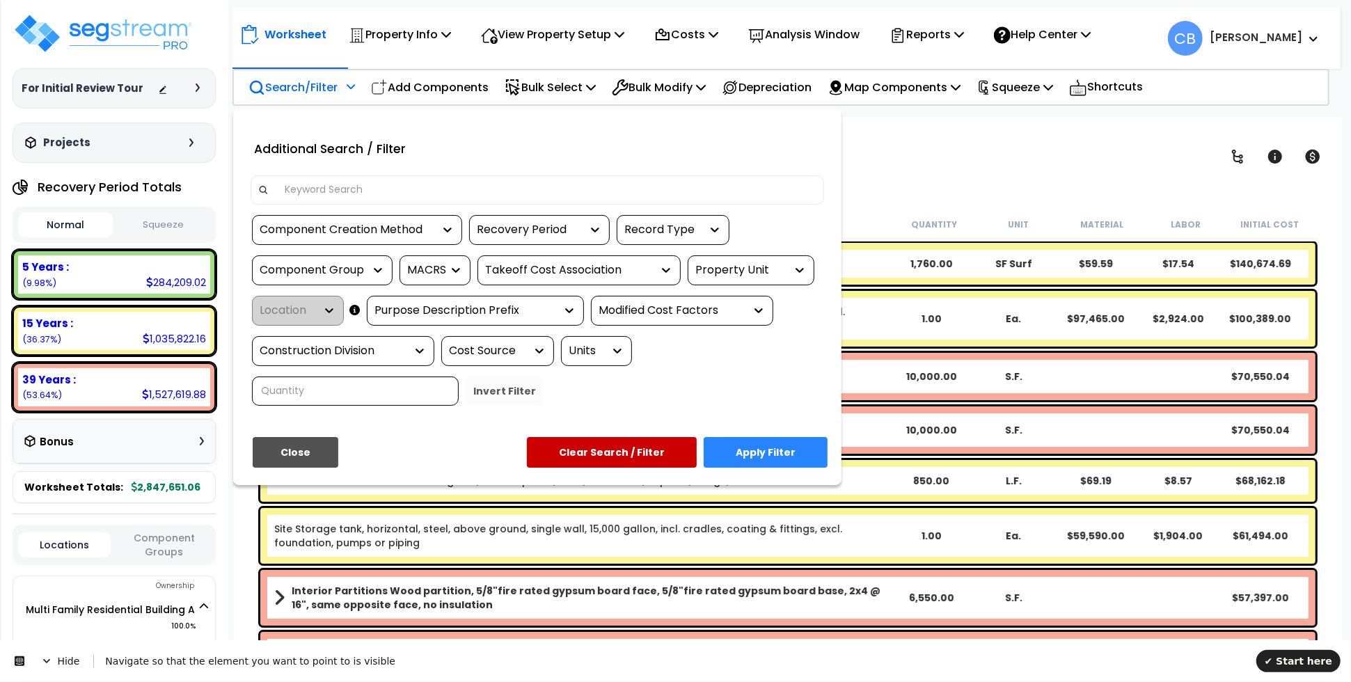
click at [599, 228] on icon at bounding box center [596, 230] width 8 height 5
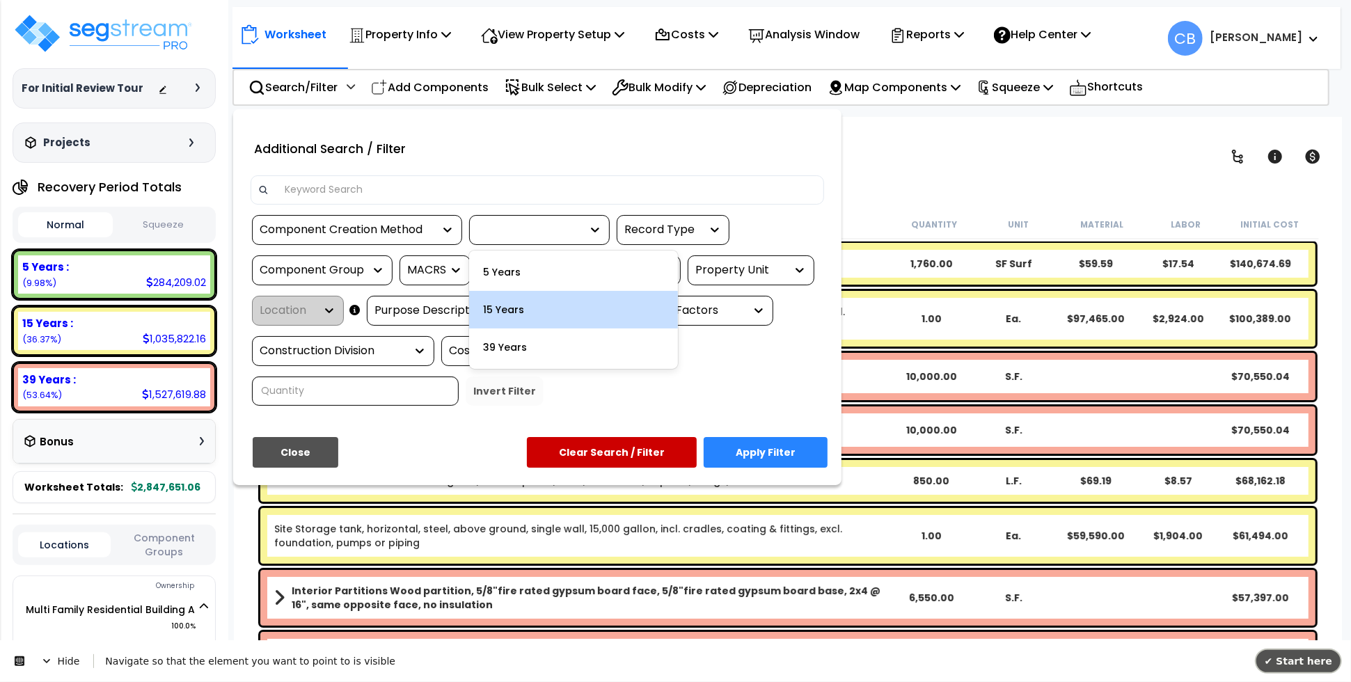
click at [1323, 658] on span "✔ Start here" at bounding box center [1298, 660] width 68 height 11
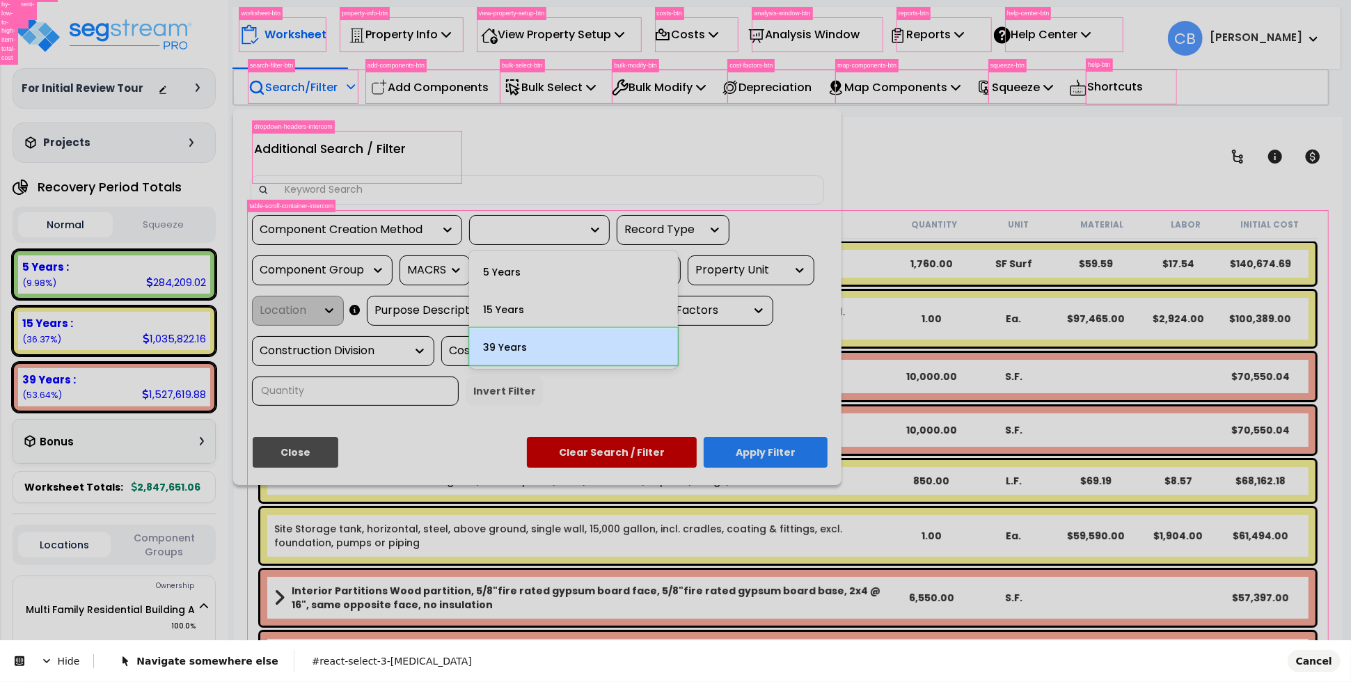
click at [526, 338] on body "We are Building your Property. So please grab a coffee and let us do the heavy …" at bounding box center [675, 402] width 1351 height 682
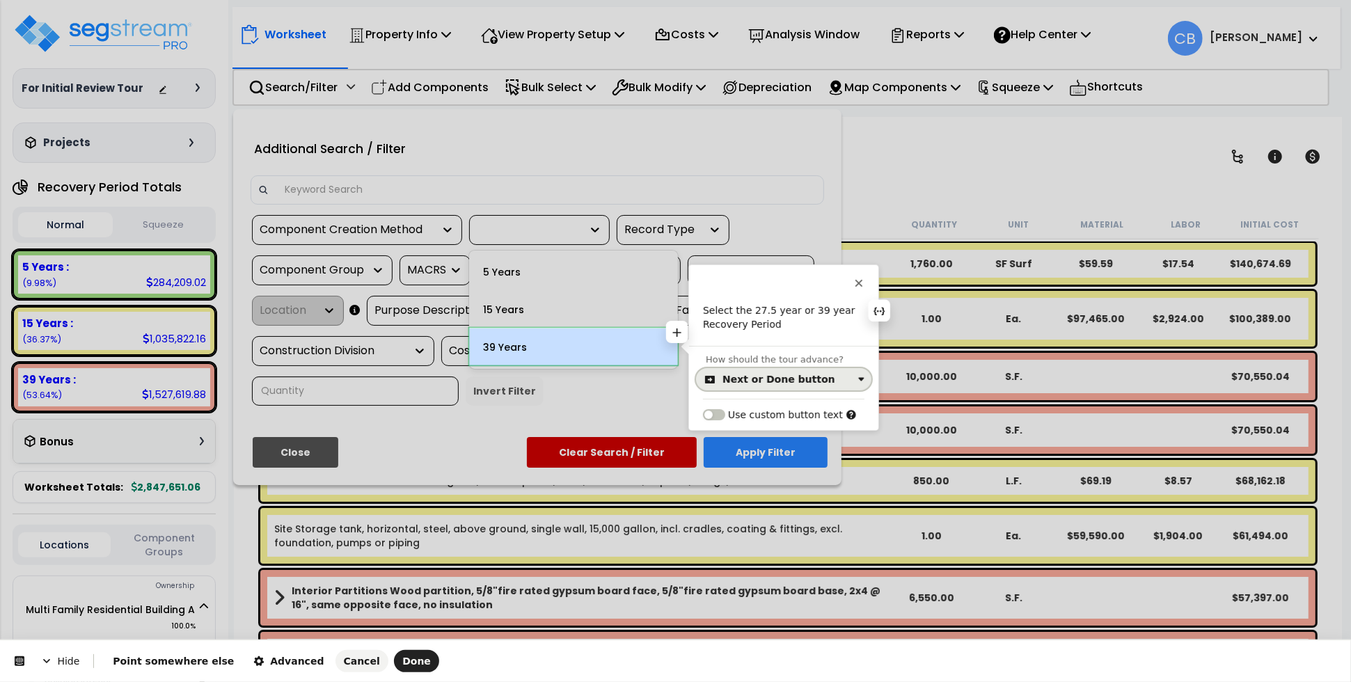
click at [752, 388] on button "Next or Done button" at bounding box center [783, 379] width 175 height 22
click at [760, 448] on div "Click on the element" at bounding box center [783, 437] width 164 height 25
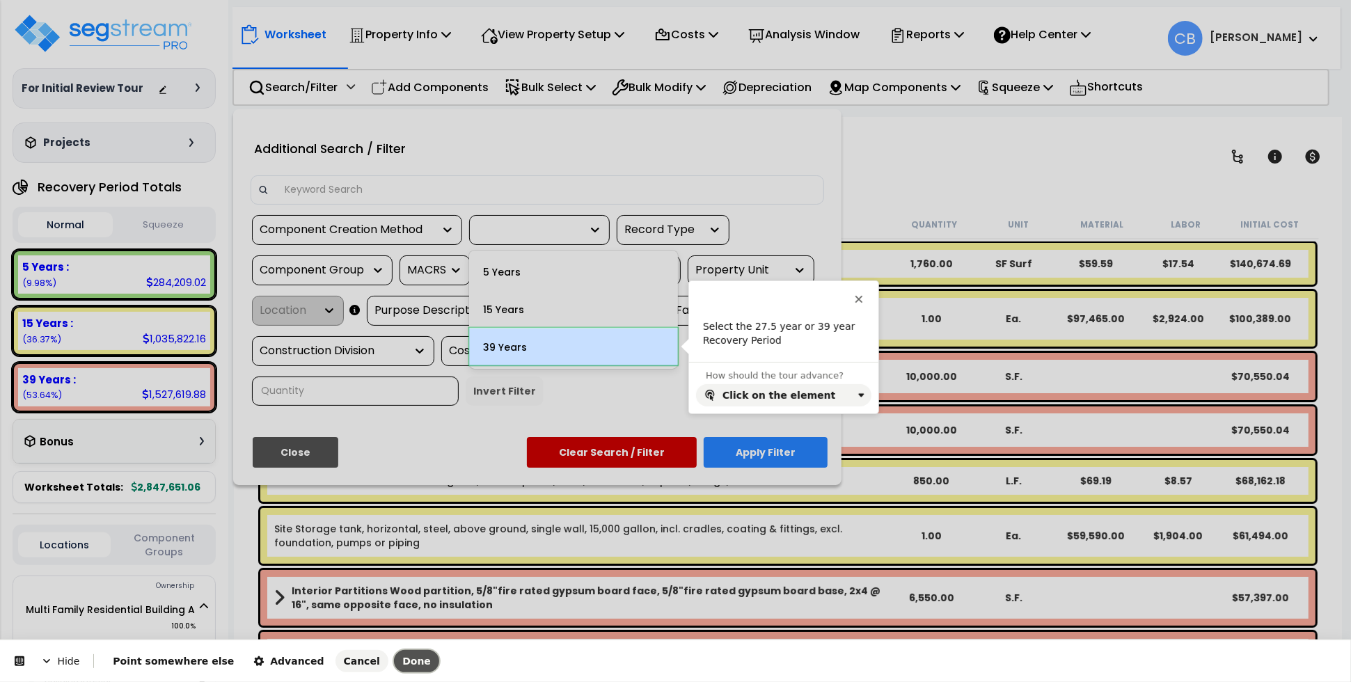
click at [402, 660] on span "Done" at bounding box center [416, 661] width 29 height 11
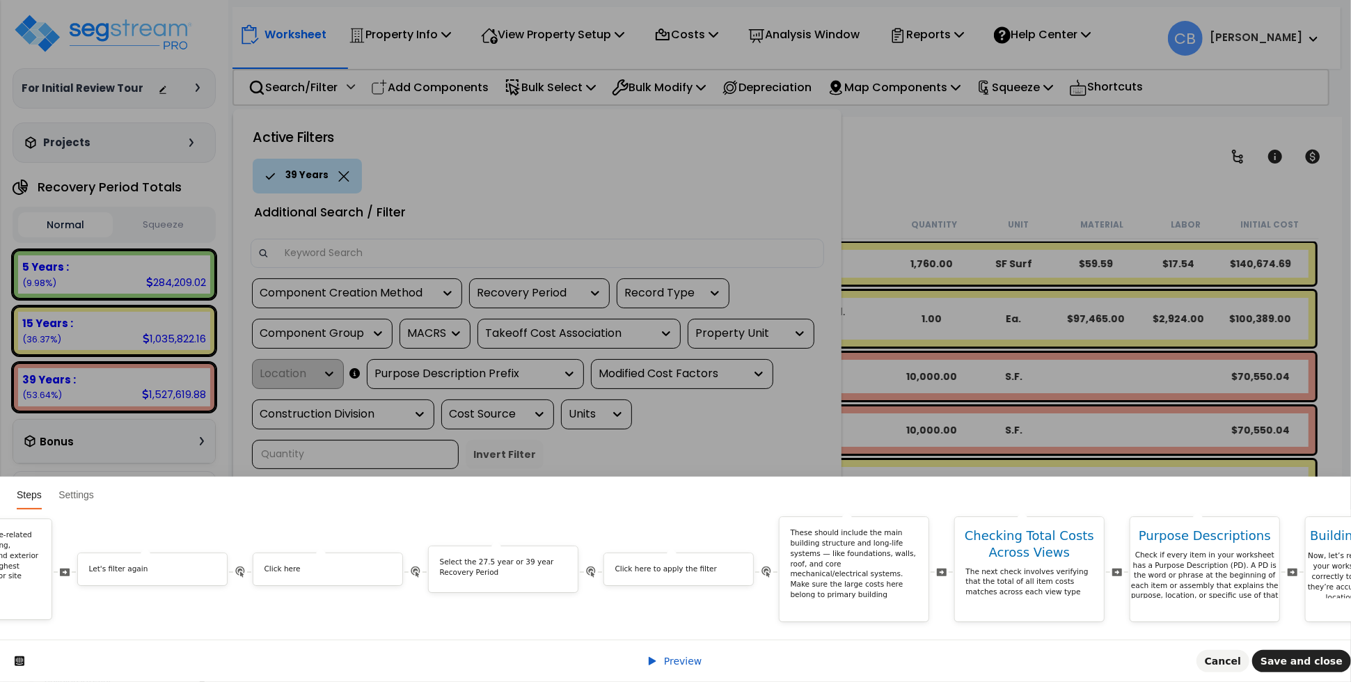
scroll to position [0, 4255]
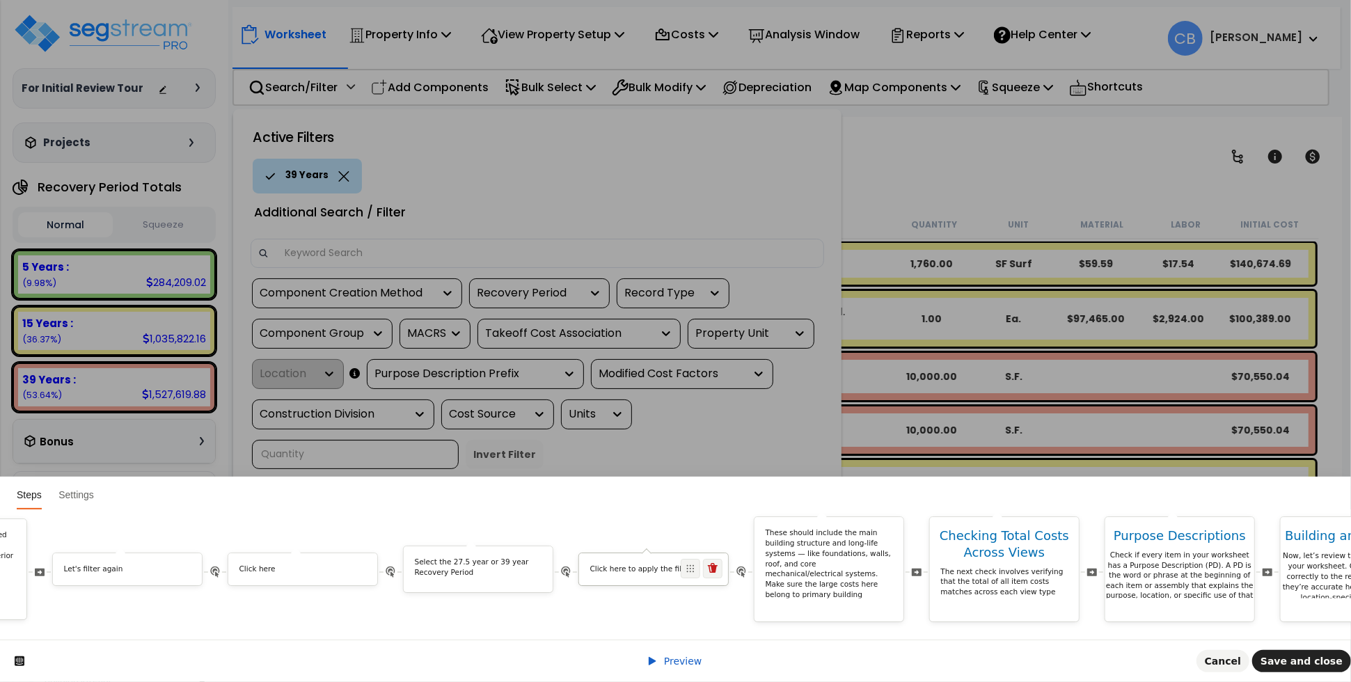
click at [646, 564] on p "Click here to apply the filter" at bounding box center [653, 569] width 127 height 10
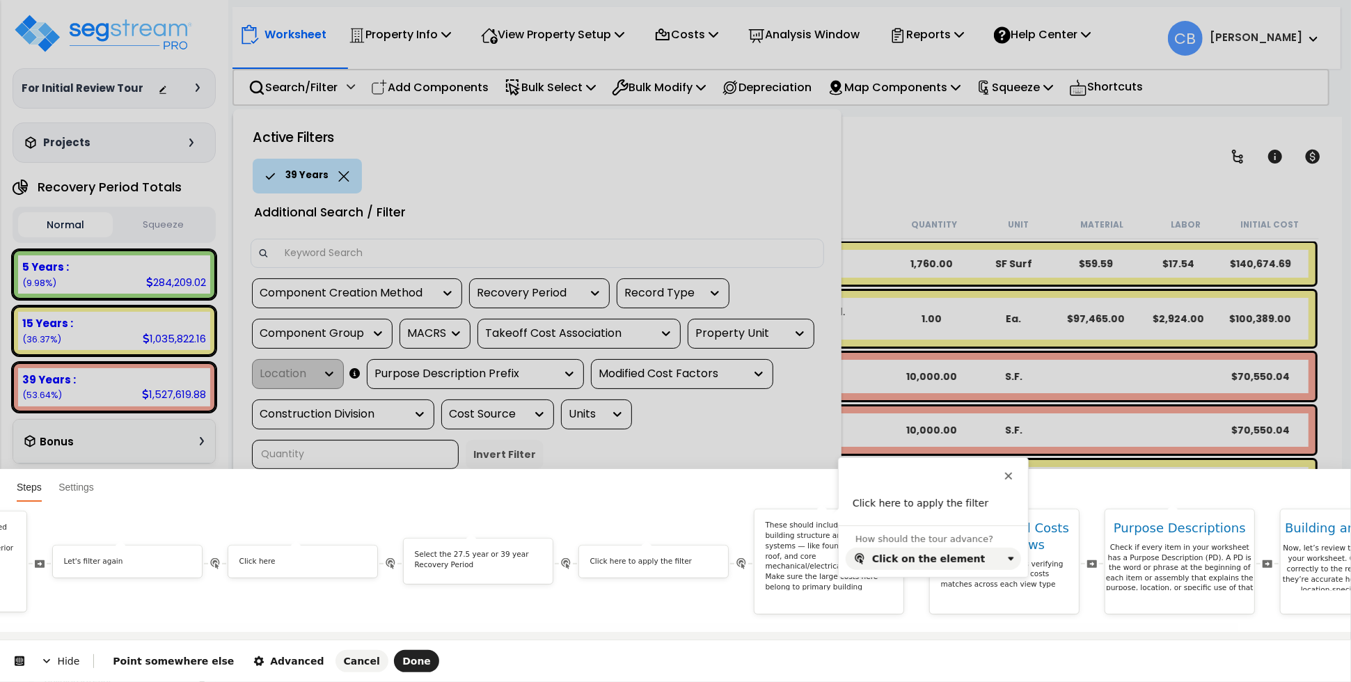
scroll to position [0, 0]
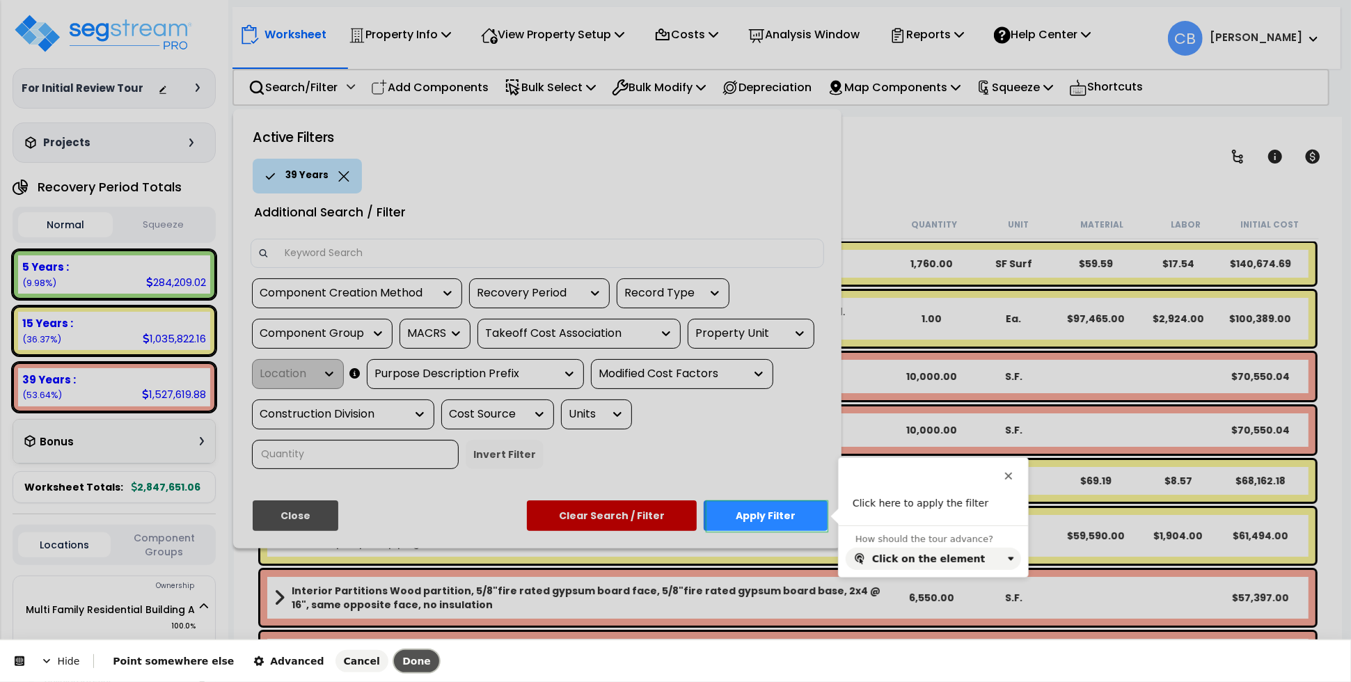
click at [402, 658] on span "Done" at bounding box center [416, 661] width 29 height 11
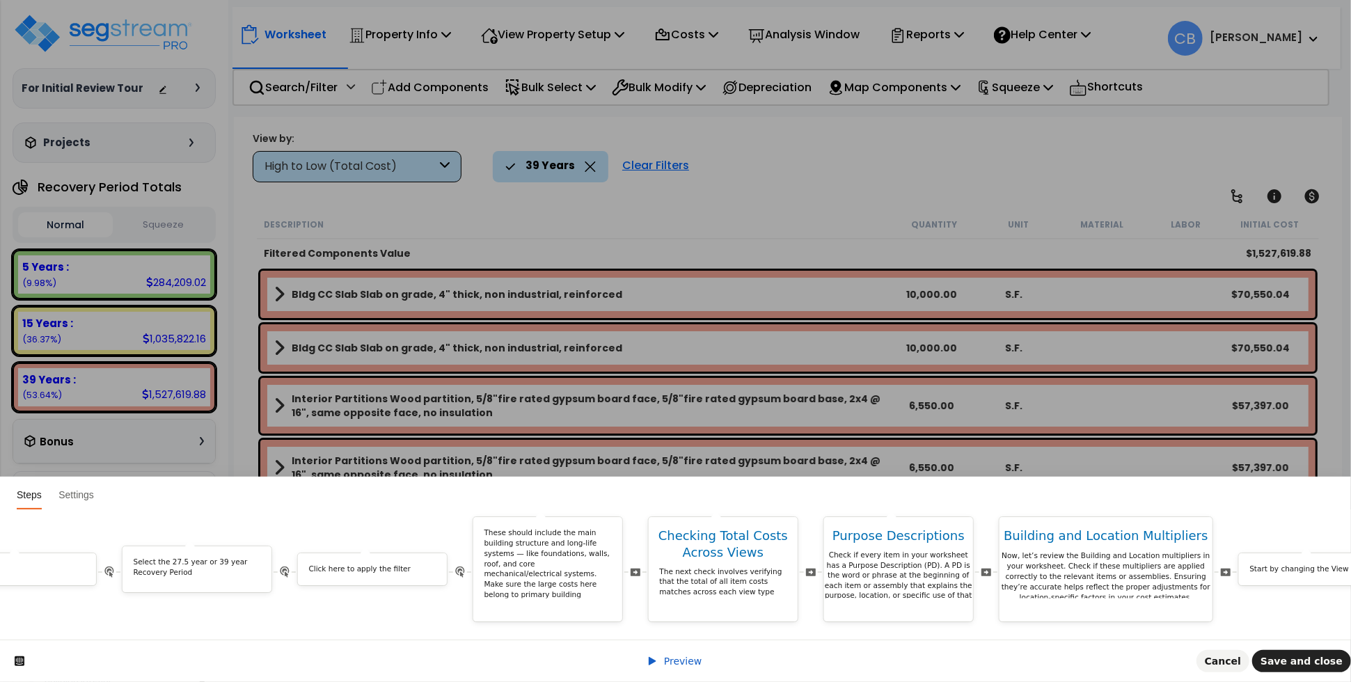
scroll to position [0, 4472]
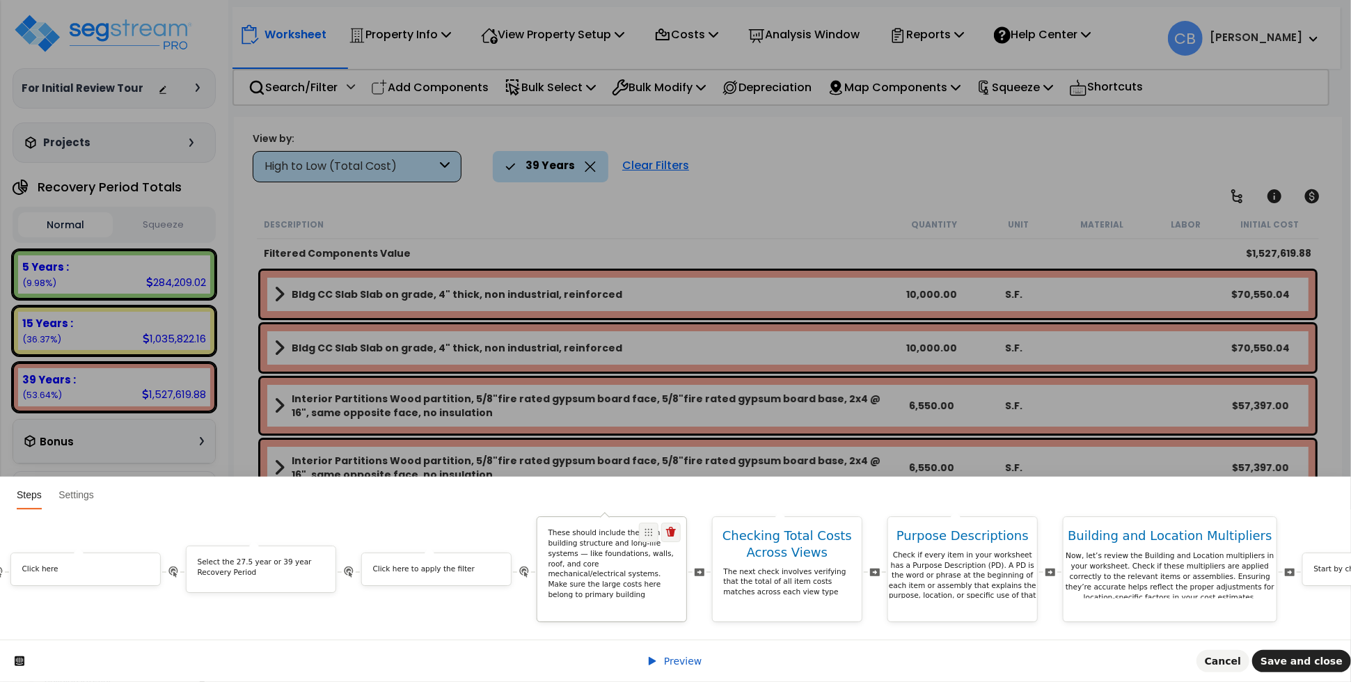
click at [616, 566] on p "These should include the main building structure and long-life systems — like f…" at bounding box center [611, 569] width 127 height 82
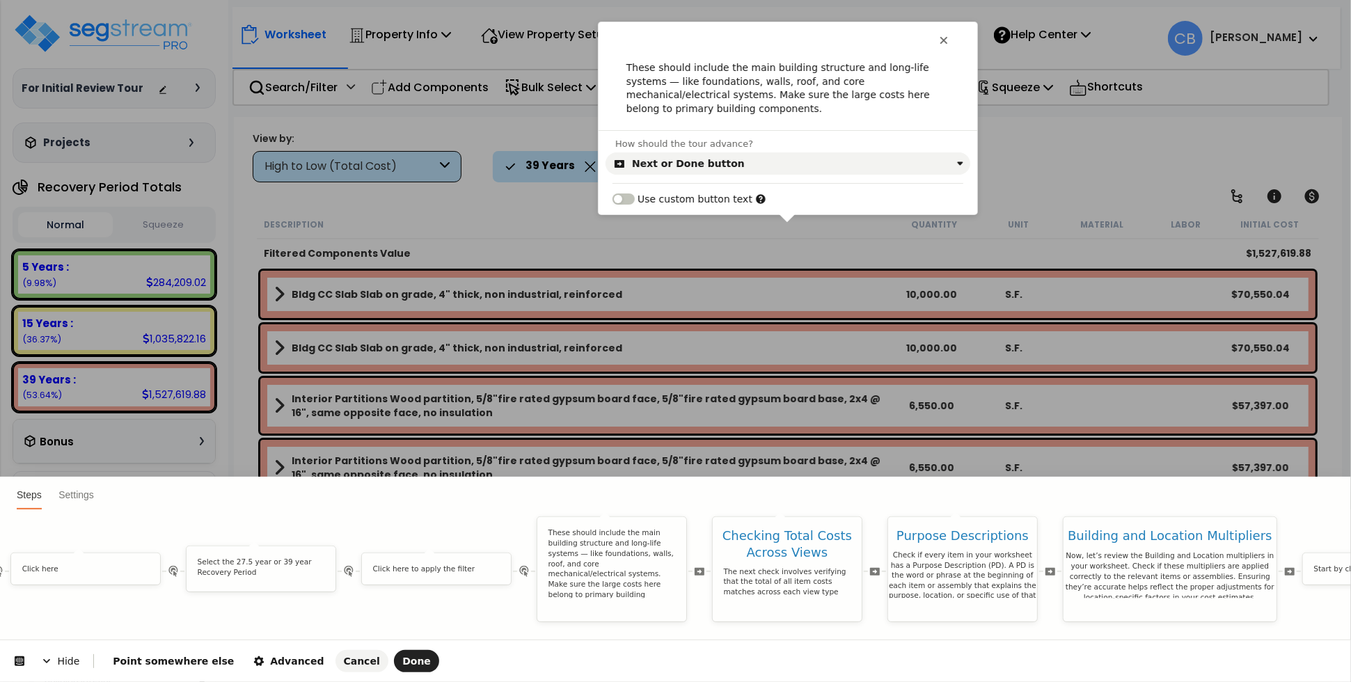
scroll to position [0, 0]
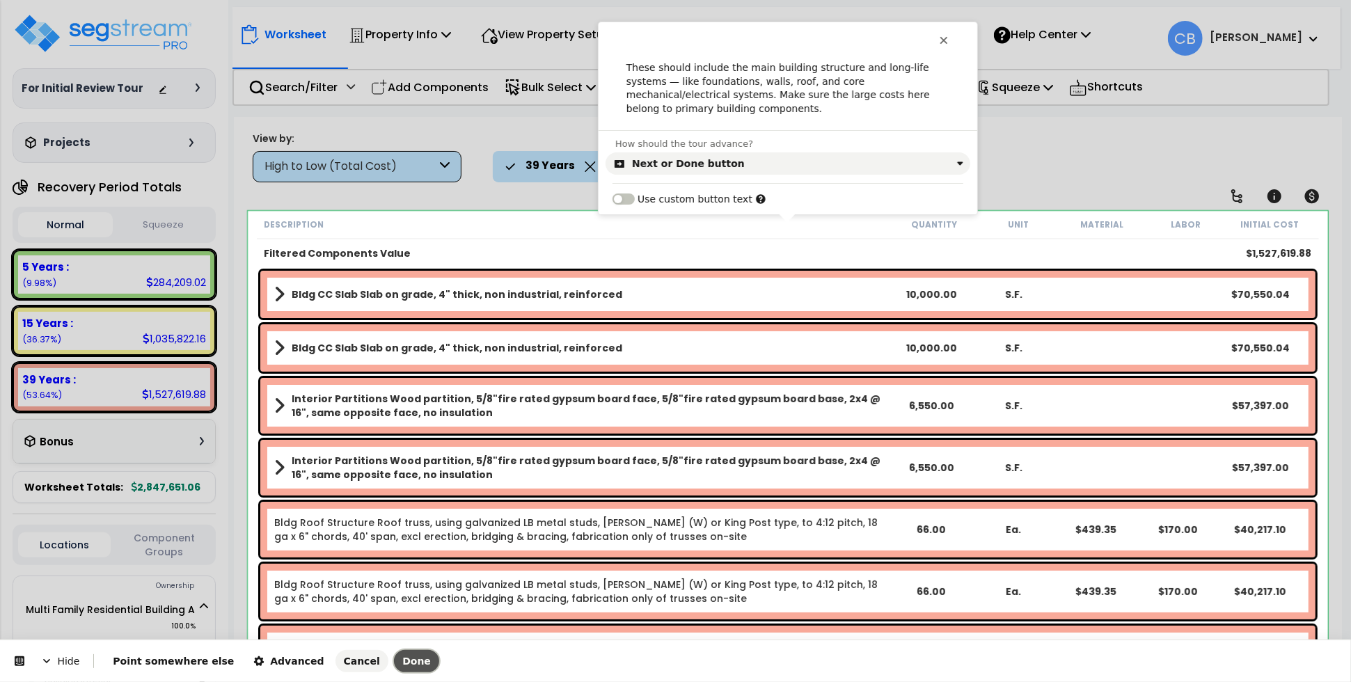
click at [394, 653] on button "Done" at bounding box center [416, 661] width 45 height 22
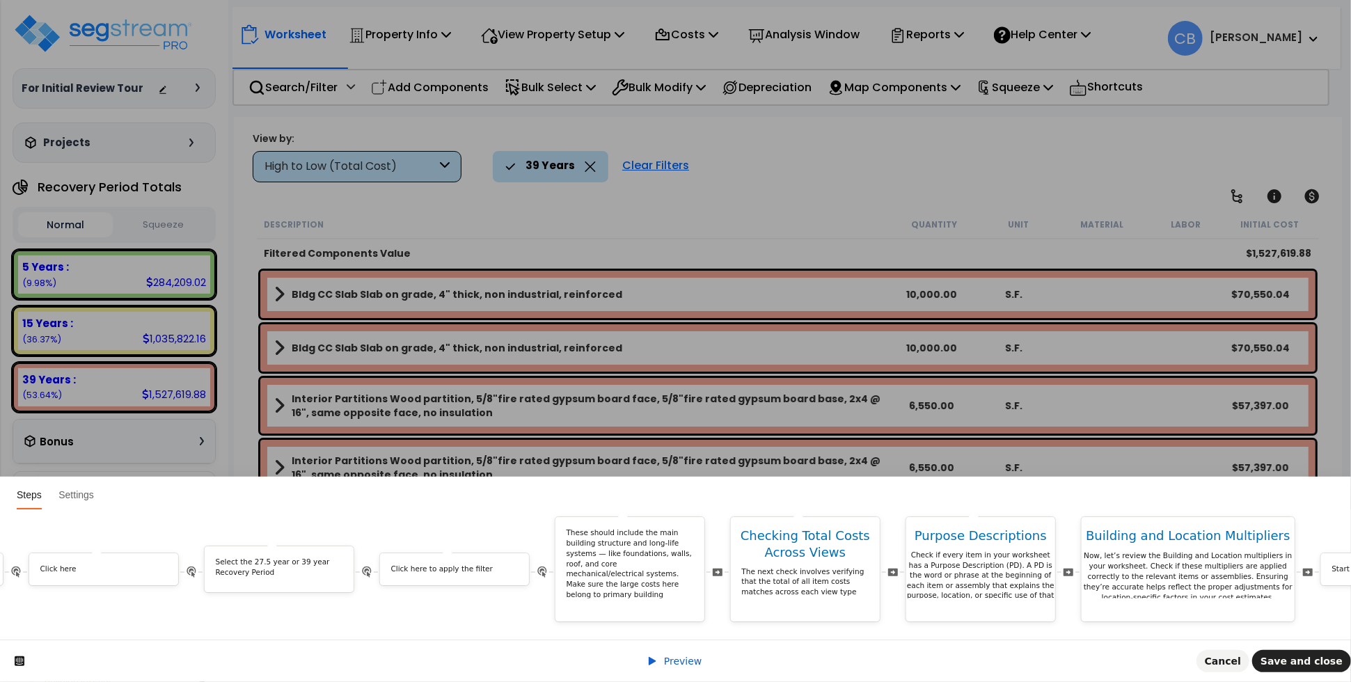
scroll to position [0, 4498]
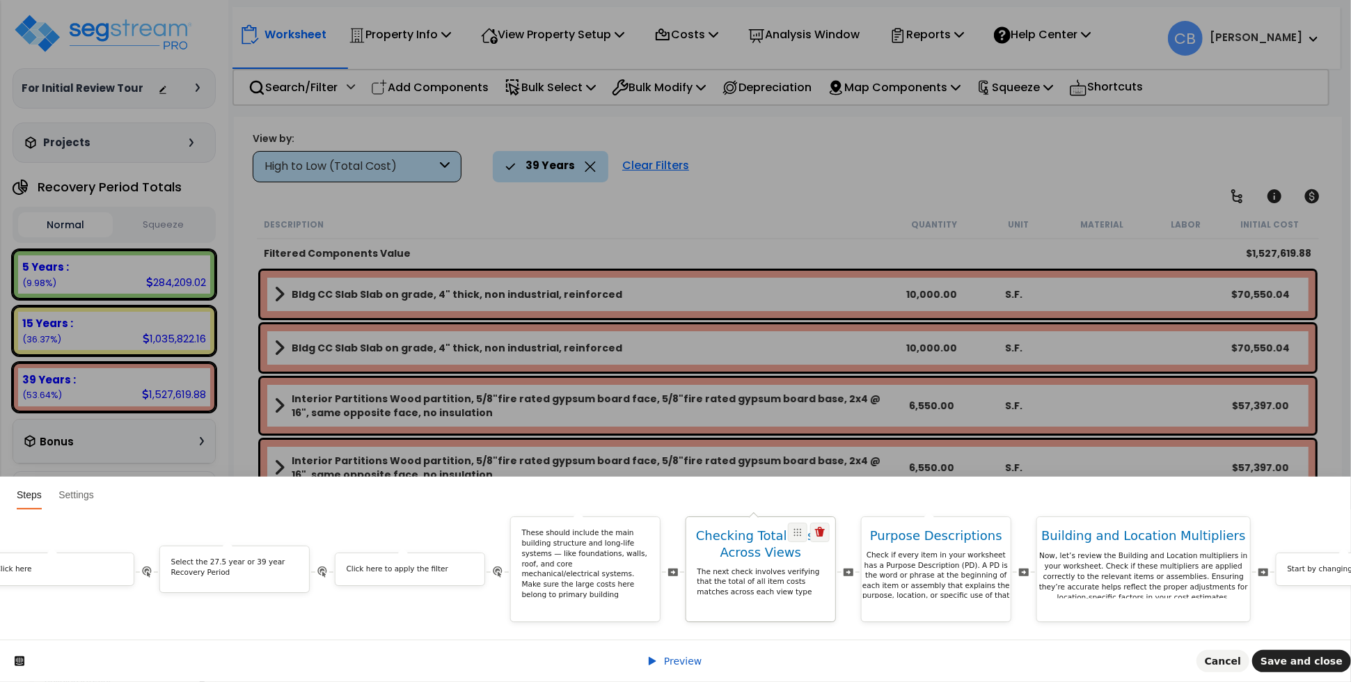
click at [775, 566] on p "The next check involves verifying that the total of all item costs matches acro…" at bounding box center [760, 581] width 127 height 31
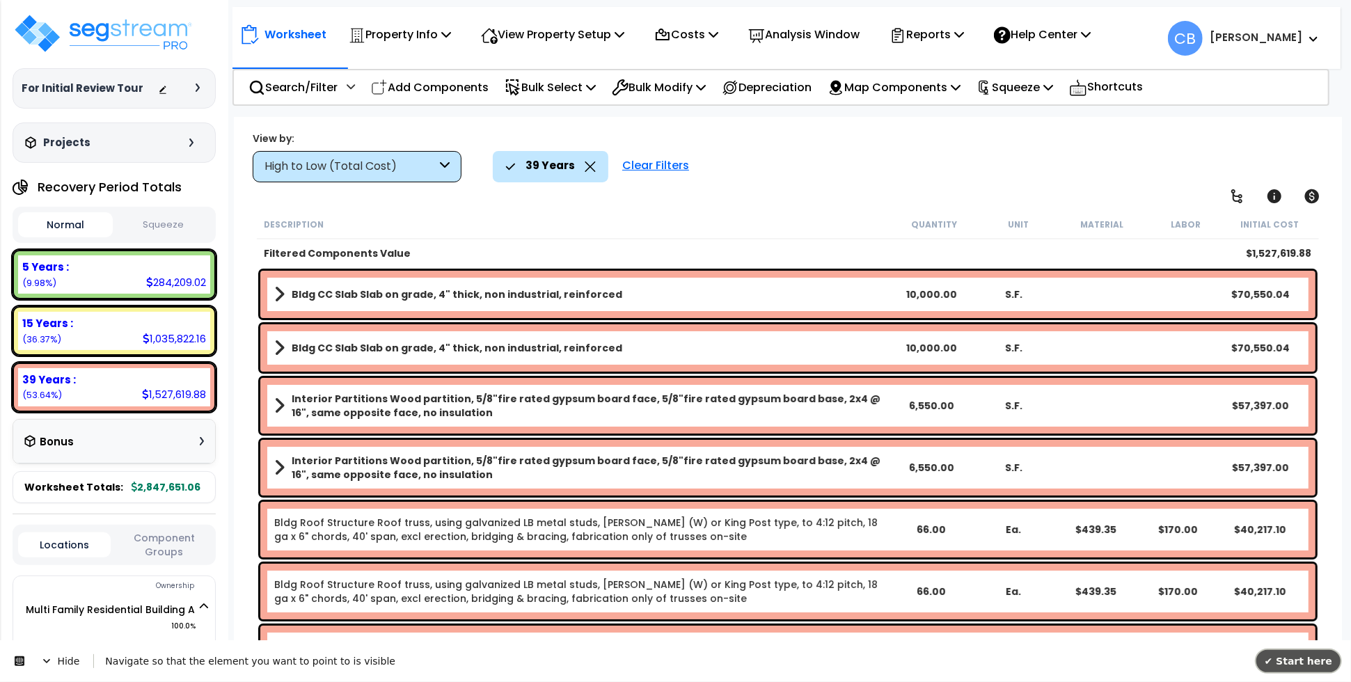
click at [1290, 668] on button "✔ Start here" at bounding box center [1298, 660] width 84 height 22
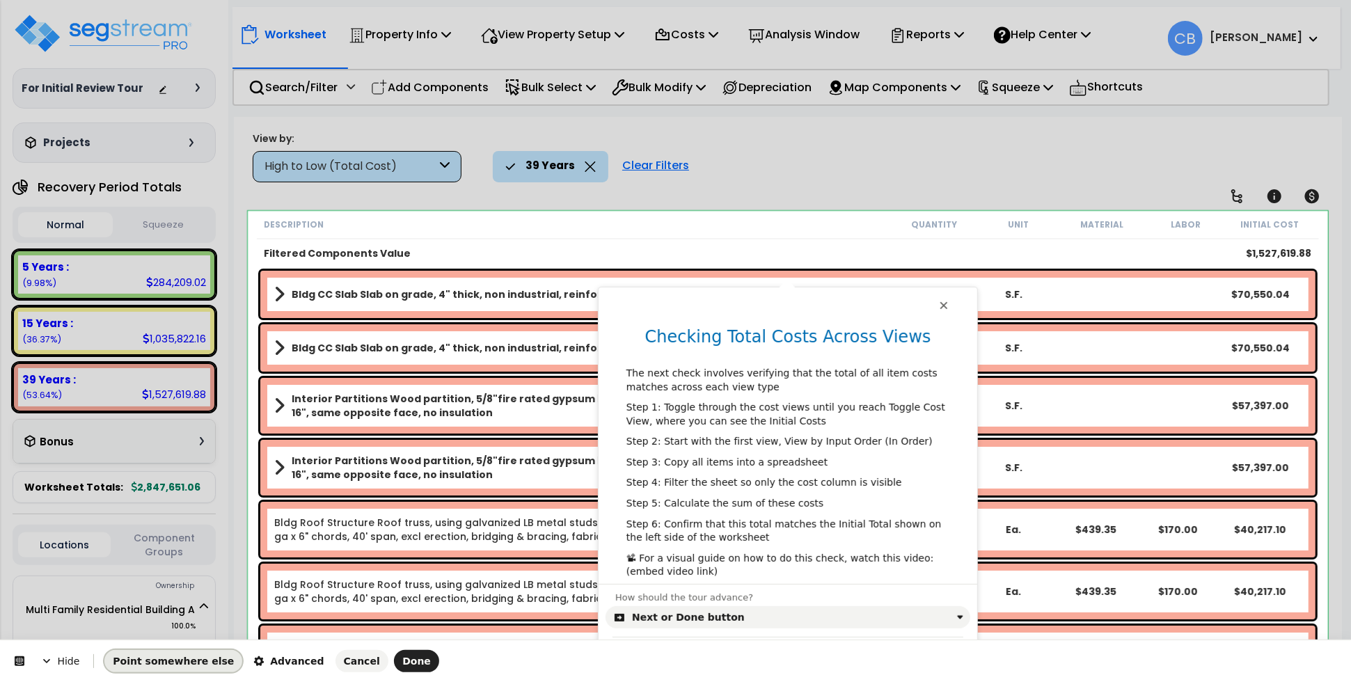
click at [137, 661] on span "Point somewhere else" at bounding box center [173, 661] width 121 height 11
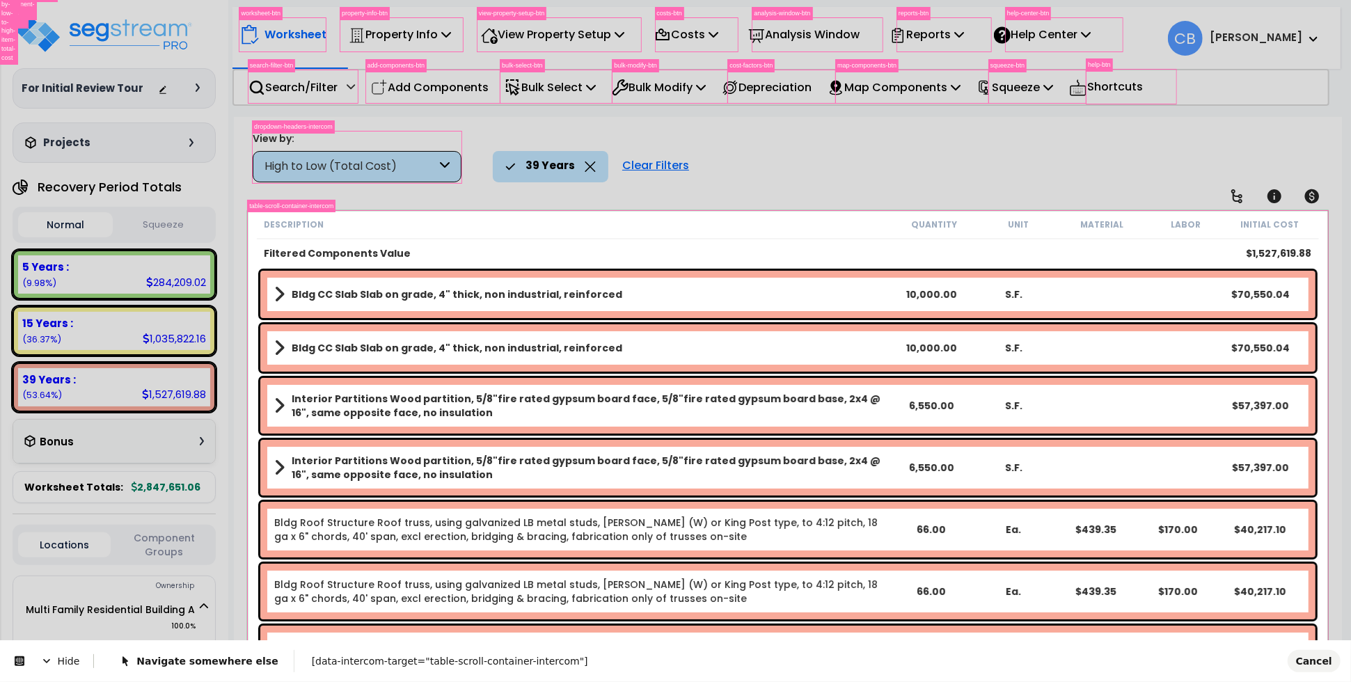
click at [249, 215] on body "We are Building your Property. So please grab a coffee and let us do the heavy …" at bounding box center [675, 402] width 1351 height 682
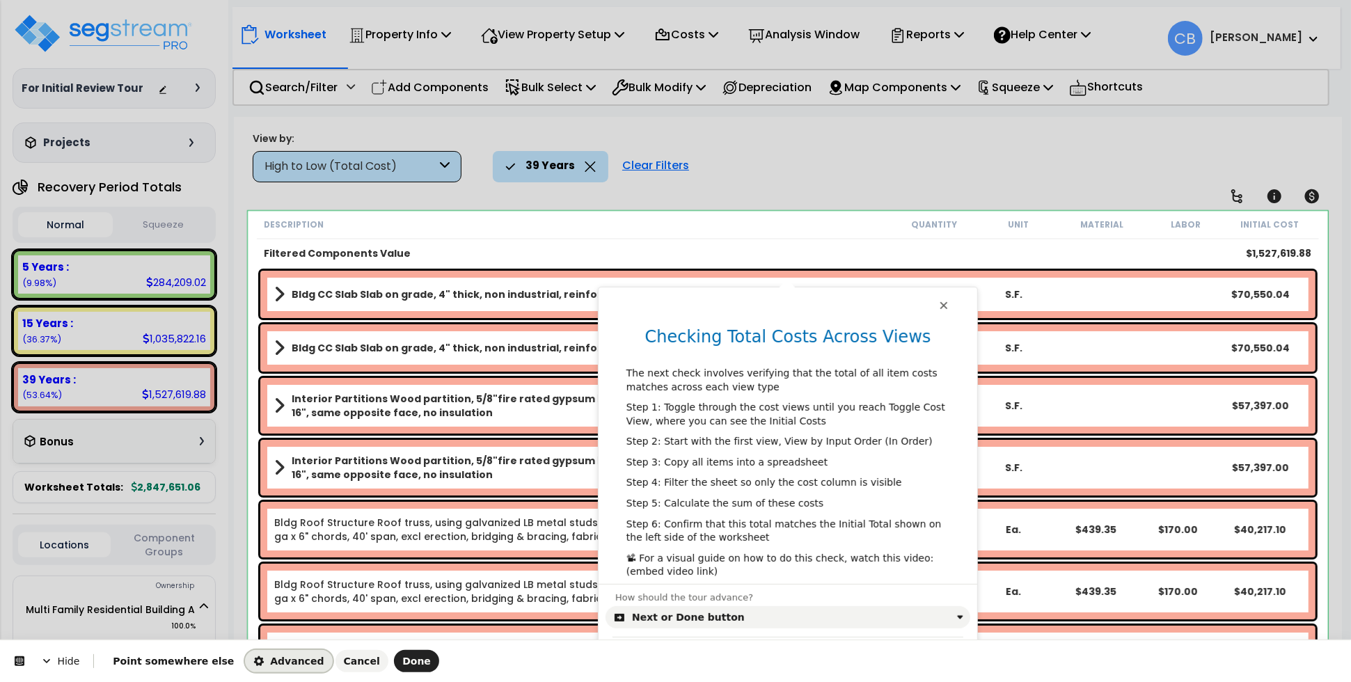
click at [253, 658] on icon "button" at bounding box center [258, 661] width 11 height 11
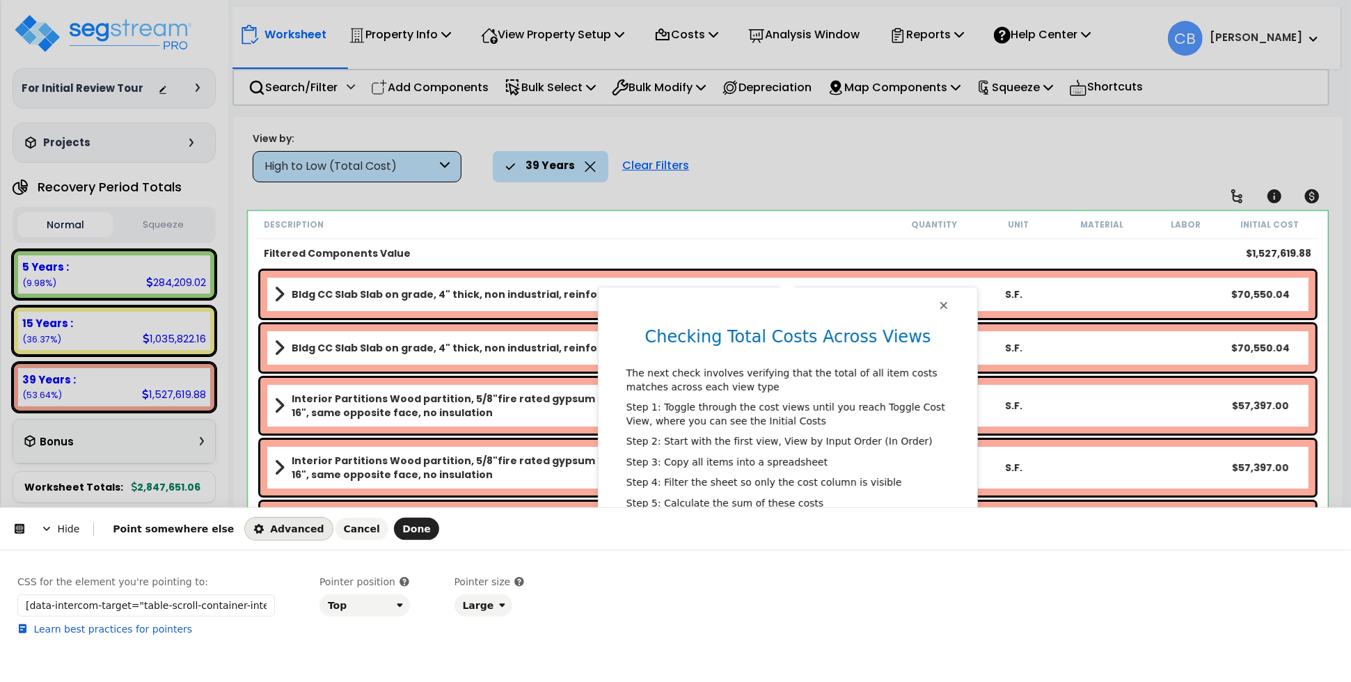
click at [262, 530] on span "Advanced" at bounding box center [288, 528] width 70 height 11
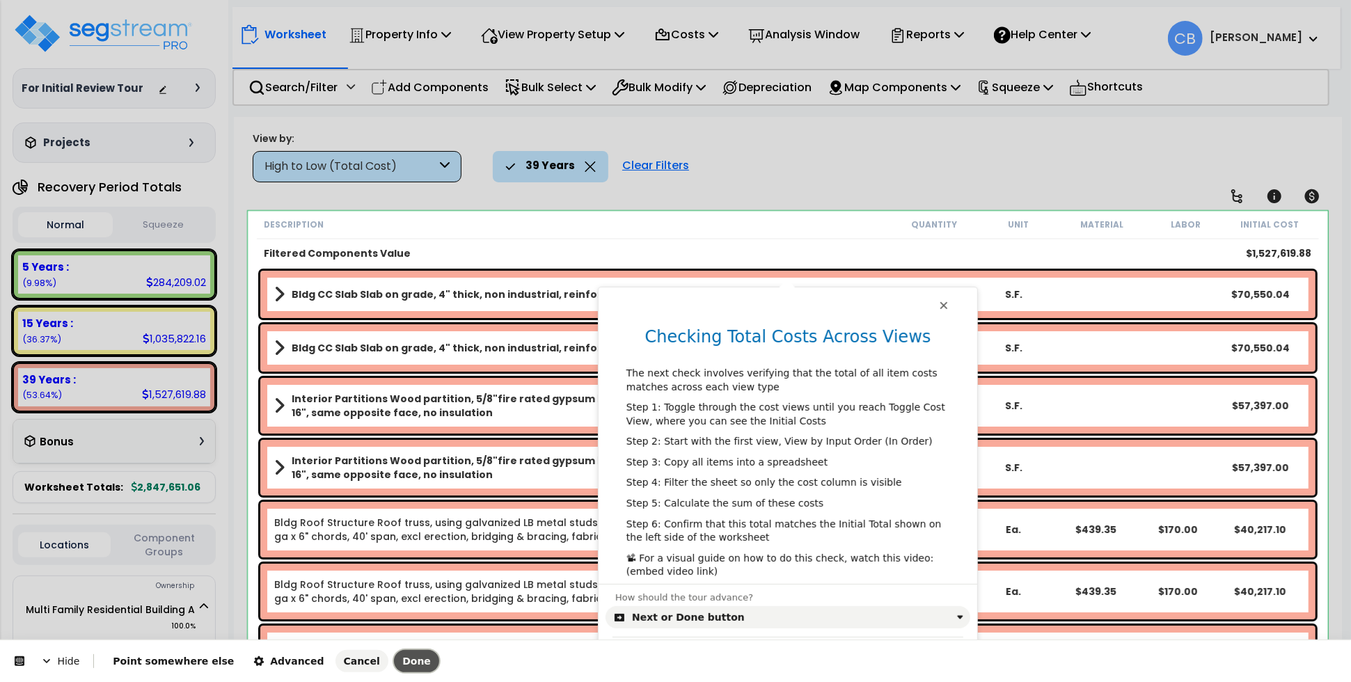
click at [402, 661] on span "Done" at bounding box center [416, 661] width 29 height 11
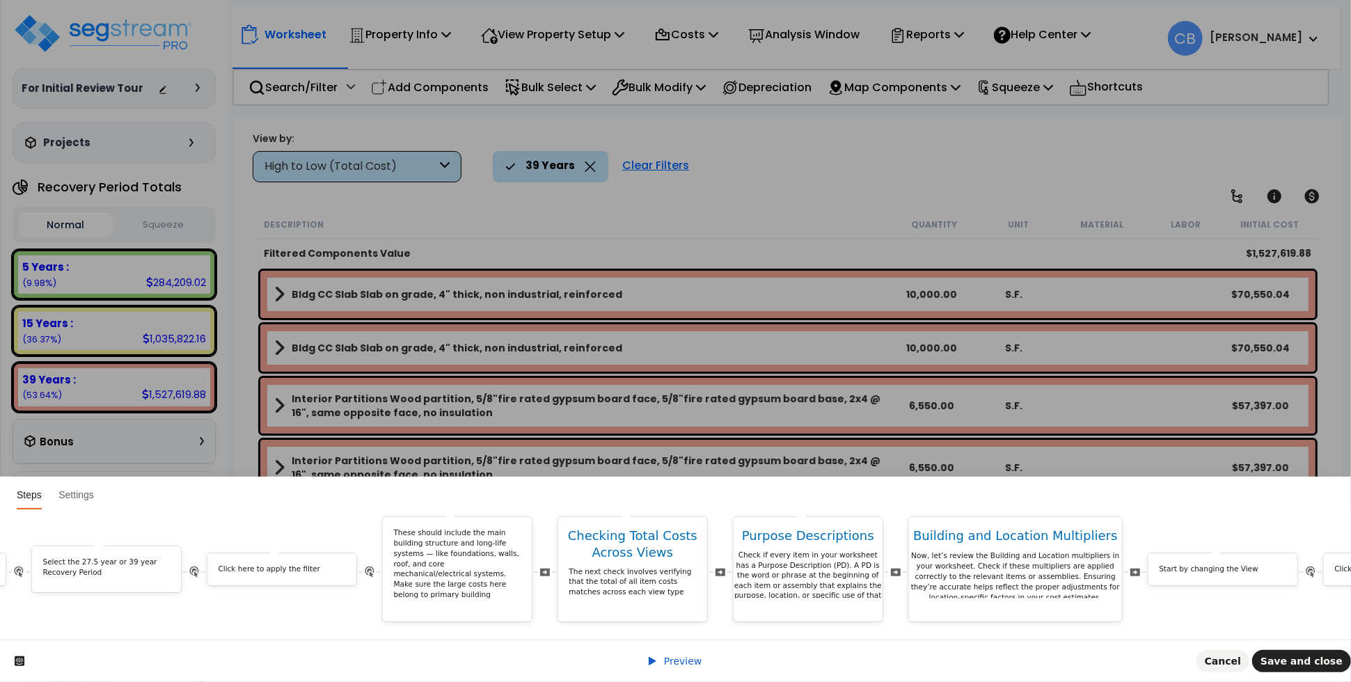
scroll to position [0, 4638]
click at [786, 574] on p "Check if every item in your worksheet has a Purpose Description (PD). A PD is t…" at bounding box center [796, 591] width 149 height 82
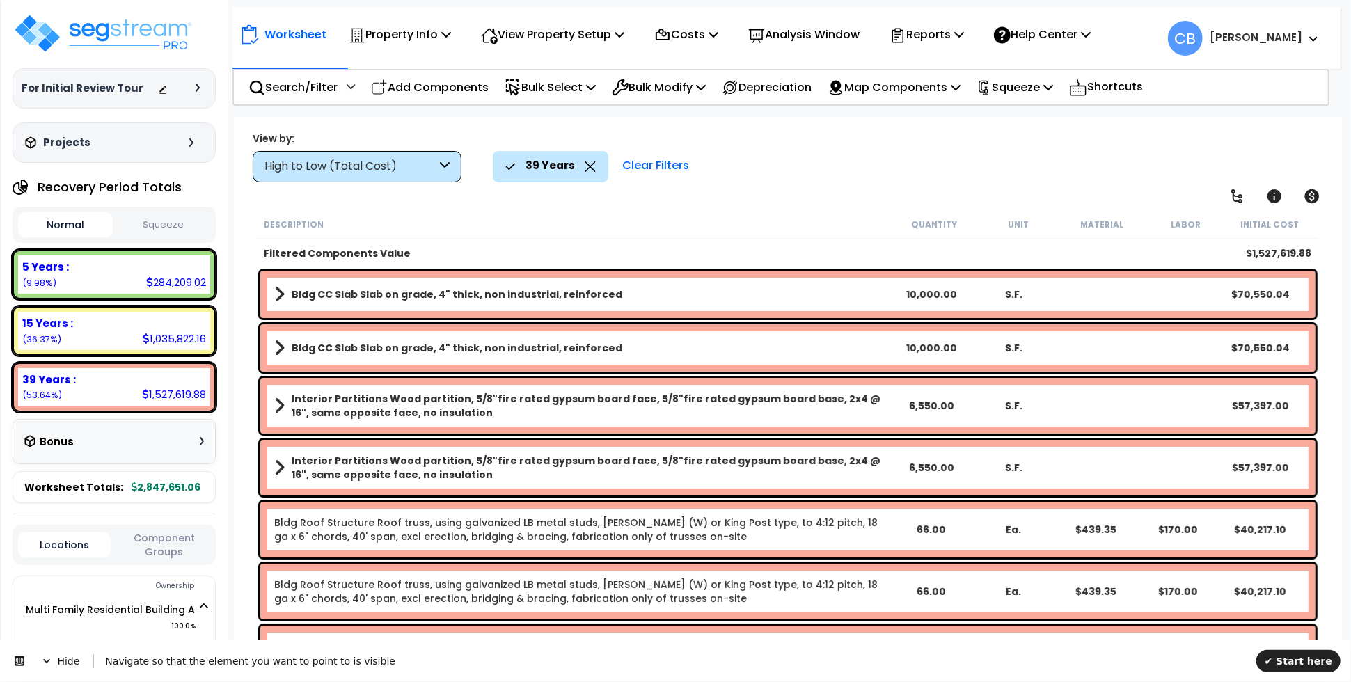
click at [383, 662] on div "Navigate so that the element you want to point to is visible" at bounding box center [674, 660] width 1161 height 14
click at [1306, 658] on span "✔ Start here" at bounding box center [1298, 660] width 68 height 11
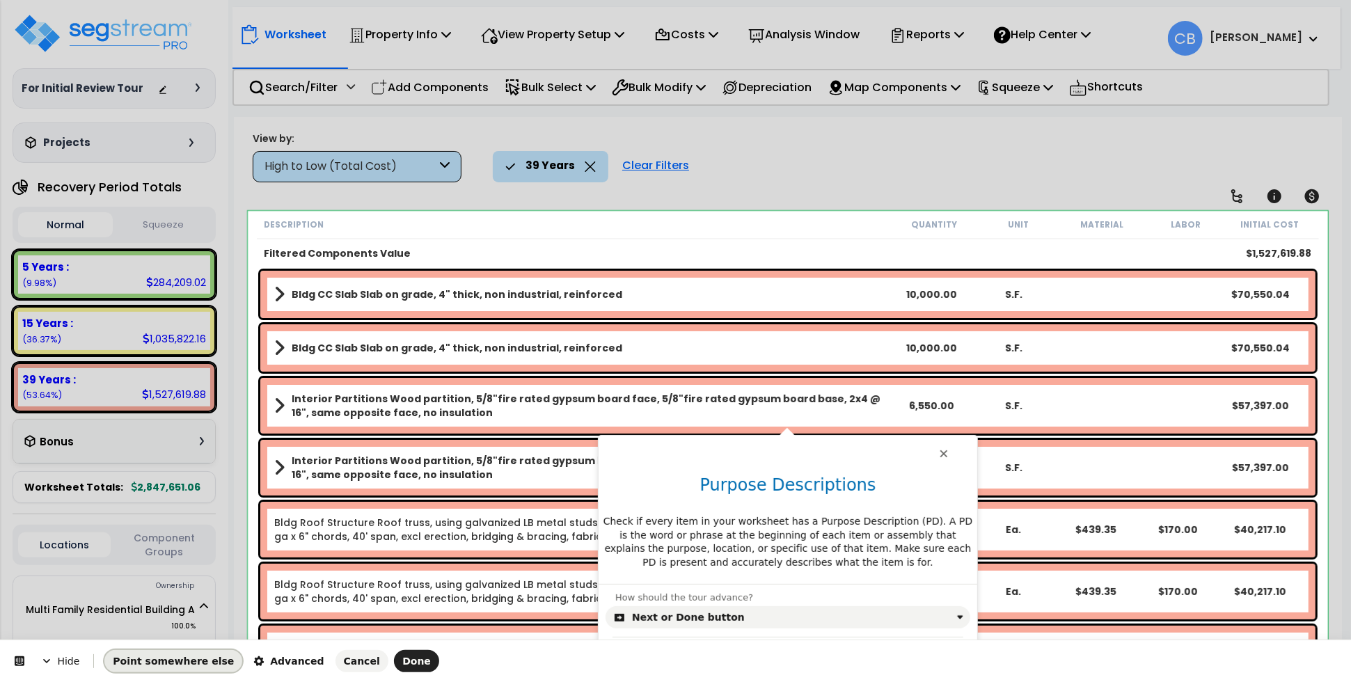
drag, startPoint x: 180, startPoint y: 665, endPoint x: 212, endPoint y: 624, distance: 52.1
click at [180, 665] on span "Point somewhere else" at bounding box center [173, 661] width 121 height 11
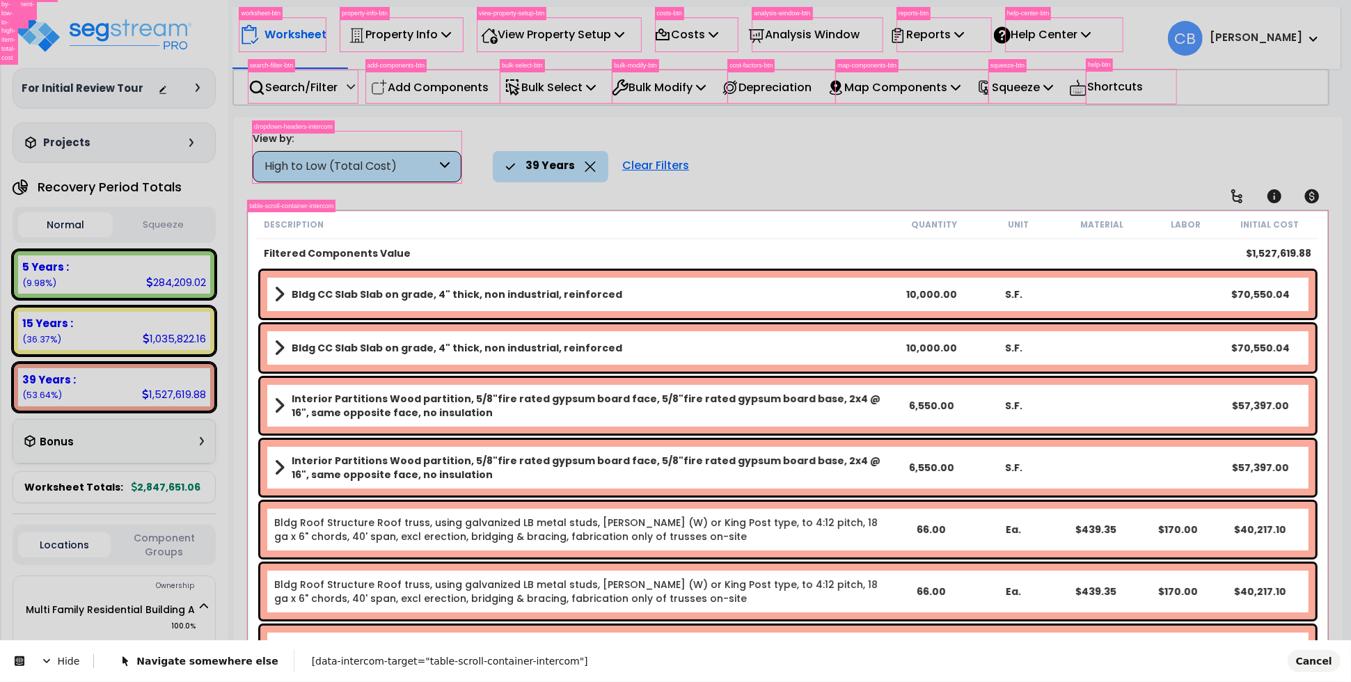
click at [248, 220] on body "We are Building your Property. So please grab a coffee and let us do the heavy …" at bounding box center [675, 402] width 1351 height 682
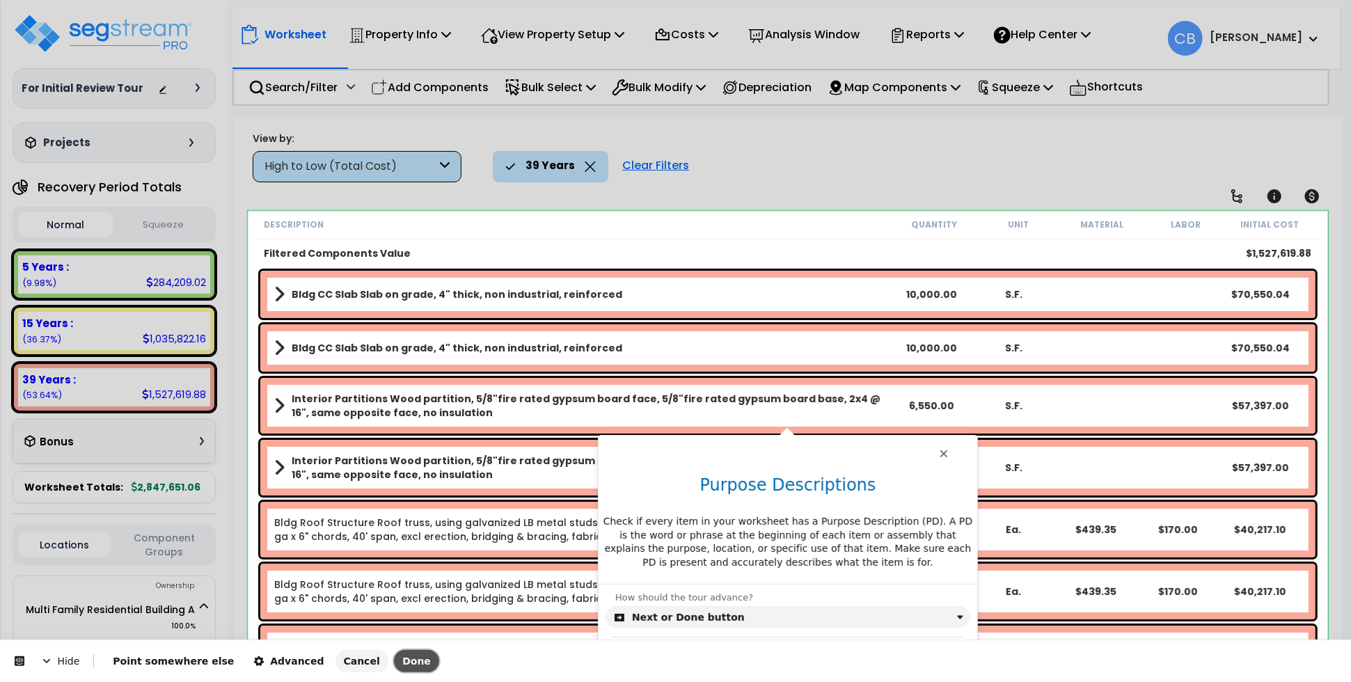
click at [402, 662] on span "Done" at bounding box center [416, 661] width 29 height 11
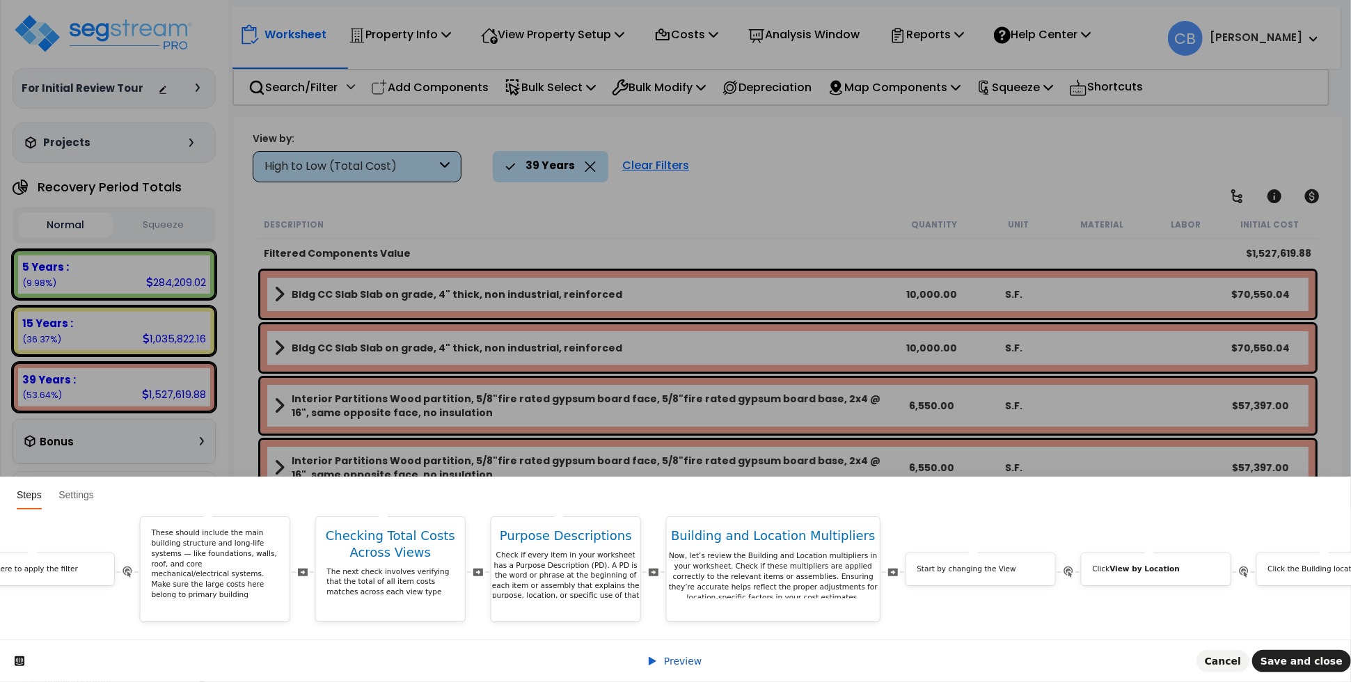
scroll to position [0, 4881]
click at [767, 571] on p "Now, let’s review the Building and Location multipliers in your worksheet. Chec…" at bounding box center [760, 576] width 213 height 52
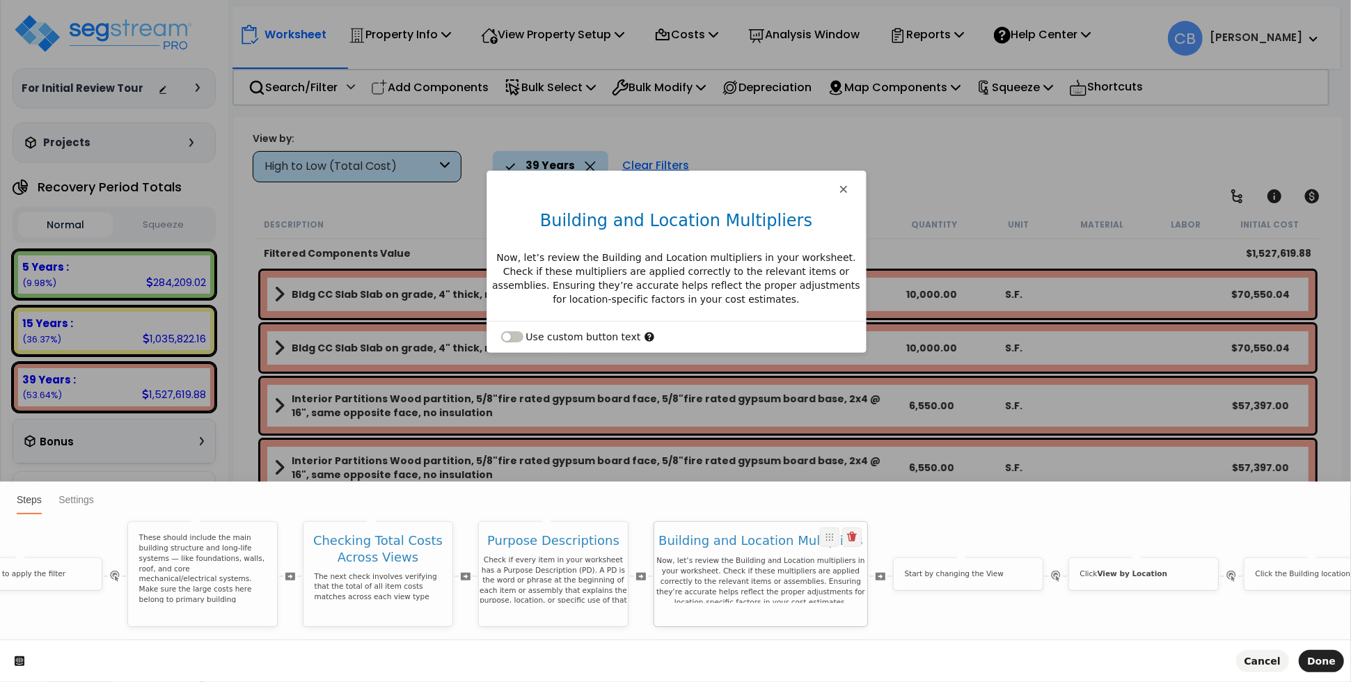
scroll to position [0, 0]
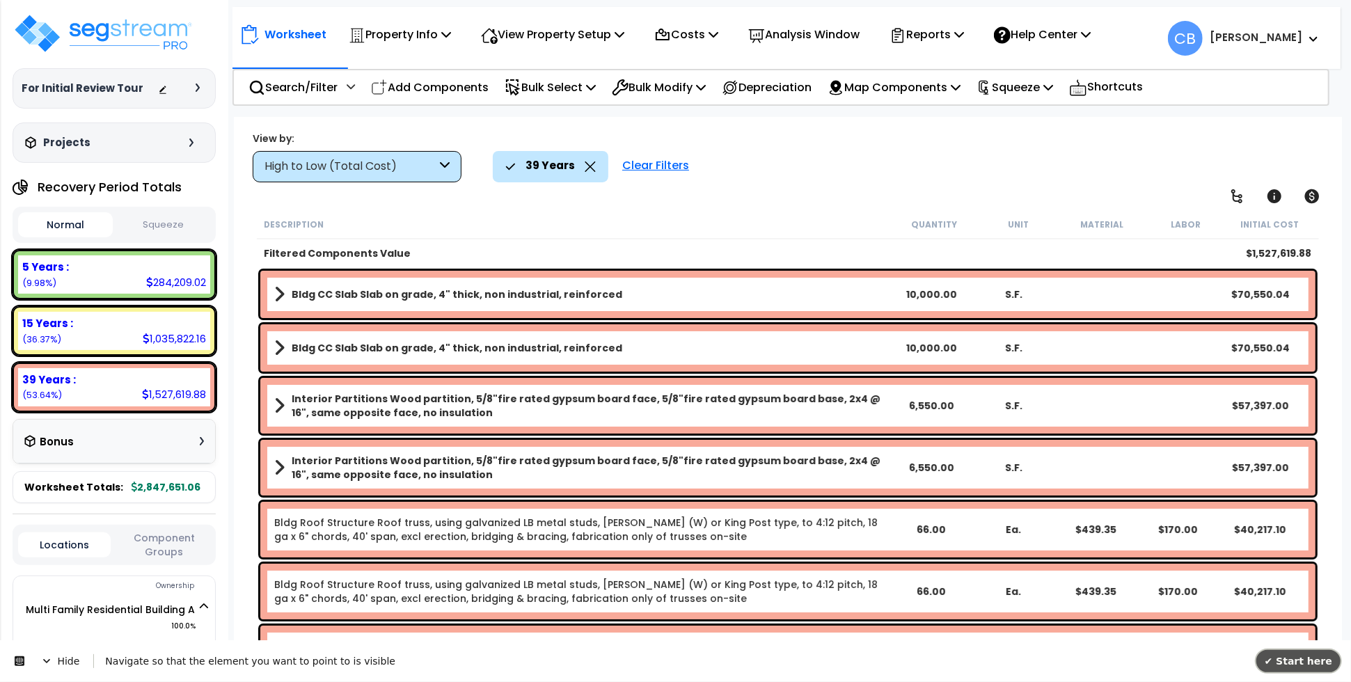
click at [1287, 660] on span "✔ Start here" at bounding box center [1298, 660] width 68 height 11
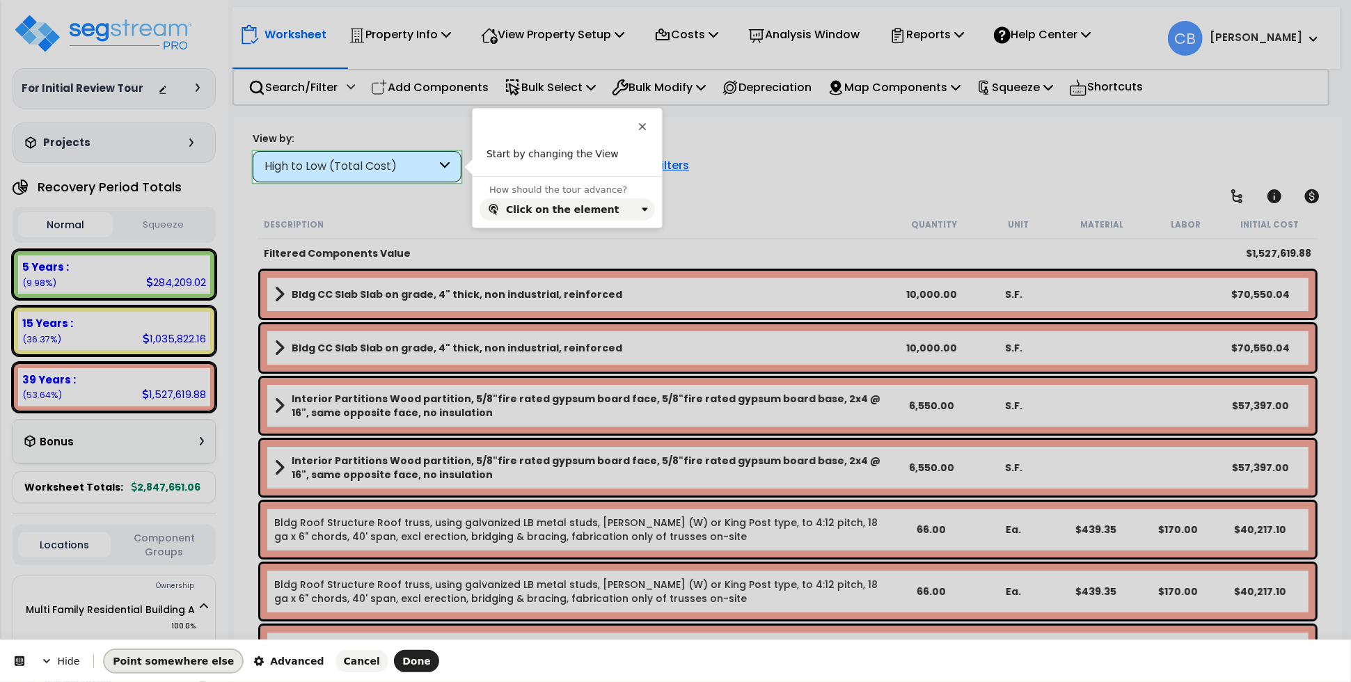
click at [160, 657] on span "Point somewhere else" at bounding box center [173, 661] width 121 height 11
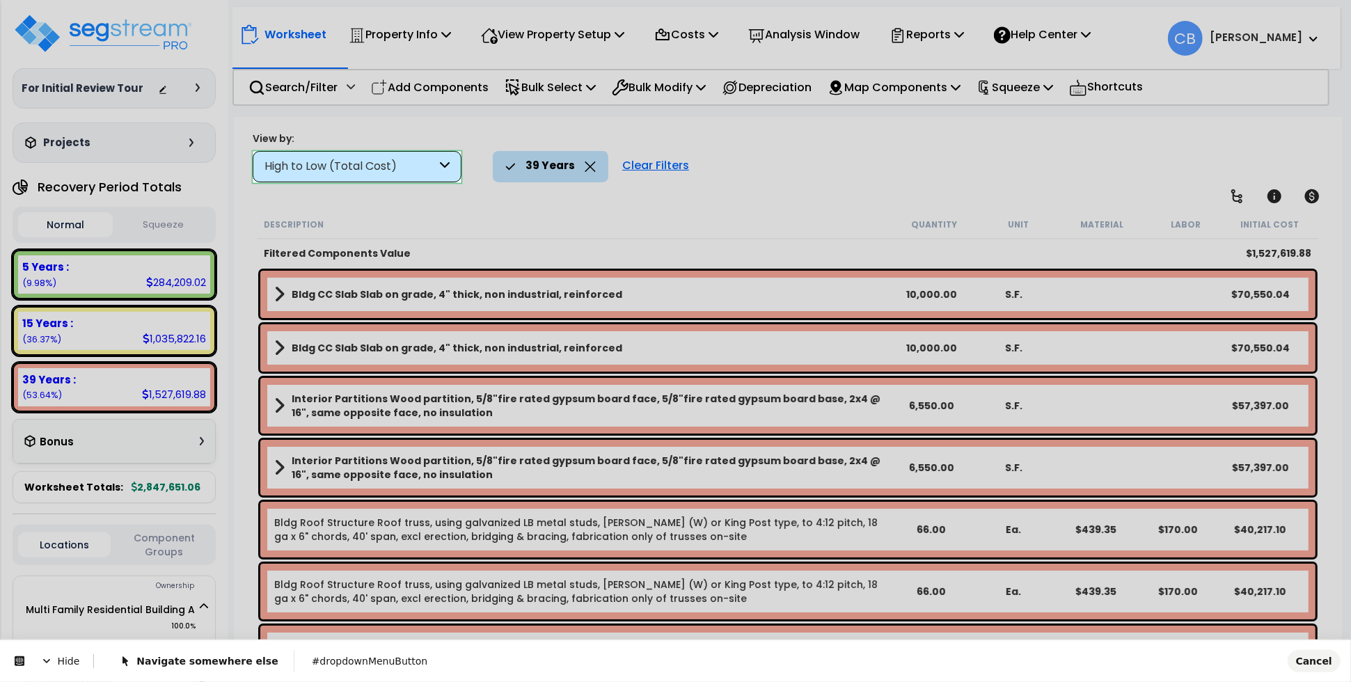
click at [257, 173] on body "We are Building your Property. So please grab a coffee and let us do the heavy …" at bounding box center [675, 402] width 1351 height 682
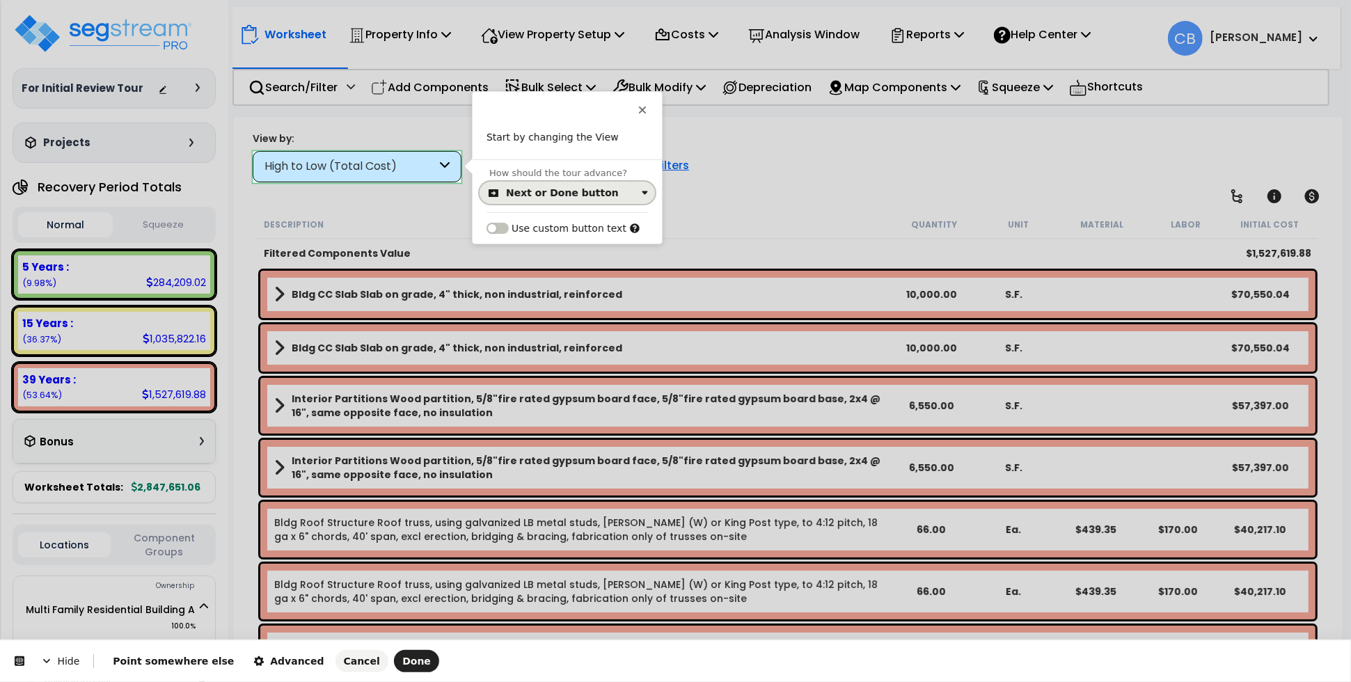
click at [524, 185] on button "Next or Done button" at bounding box center [566, 193] width 175 height 22
click at [533, 240] on div "Click on the element" at bounding box center [567, 249] width 164 height 25
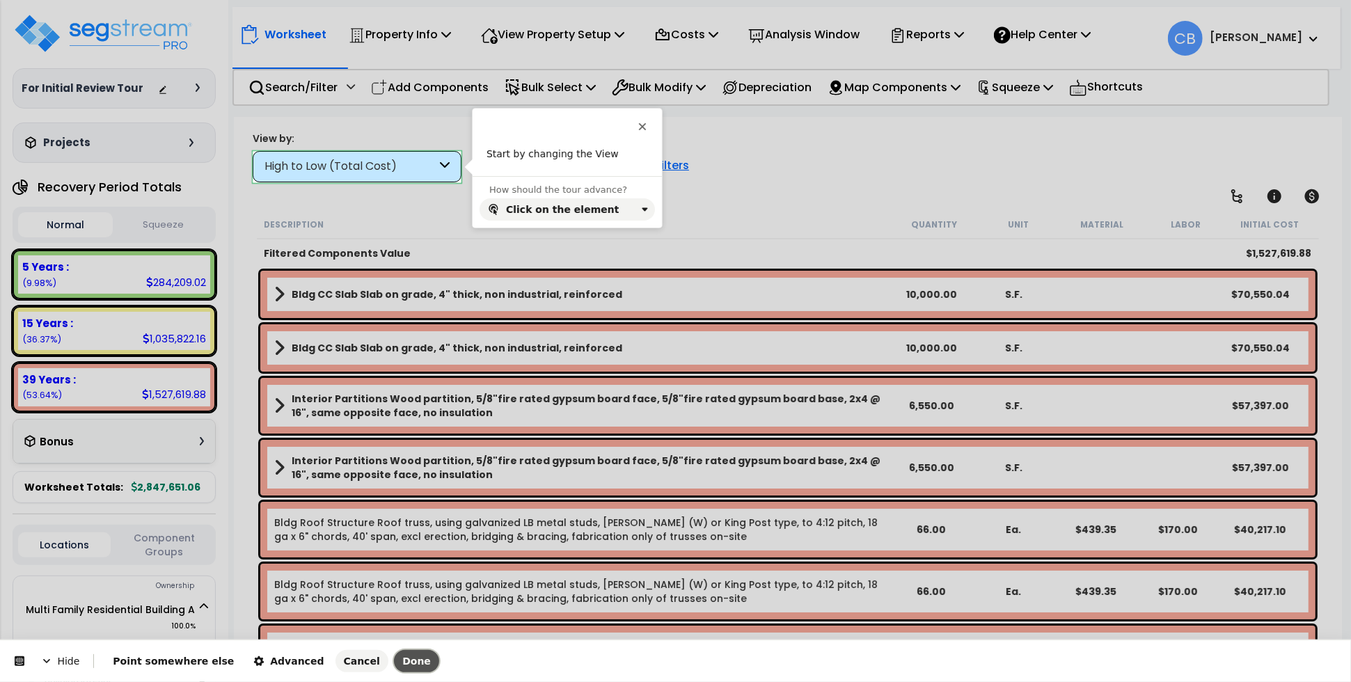
click at [402, 656] on span "Done" at bounding box center [416, 661] width 29 height 11
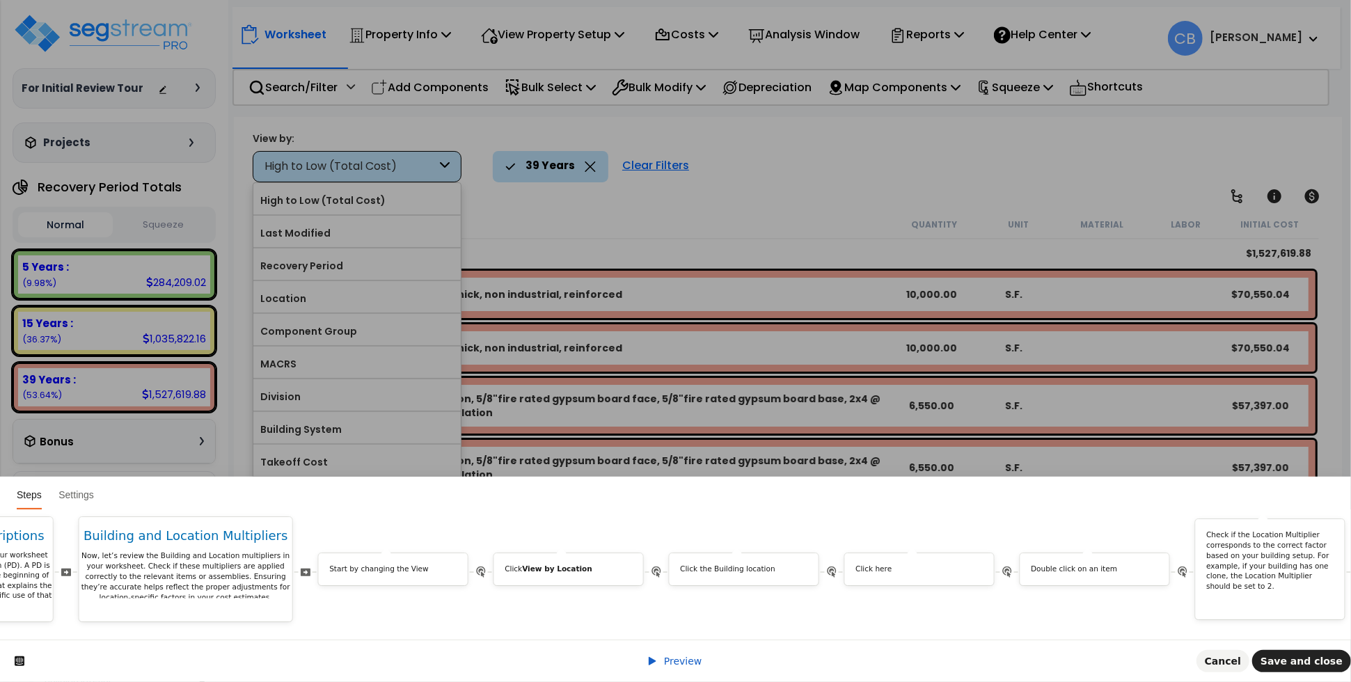
scroll to position [0, 5443]
click at [580, 565] on b "View by Location" at bounding box center [571, 569] width 70 height 8
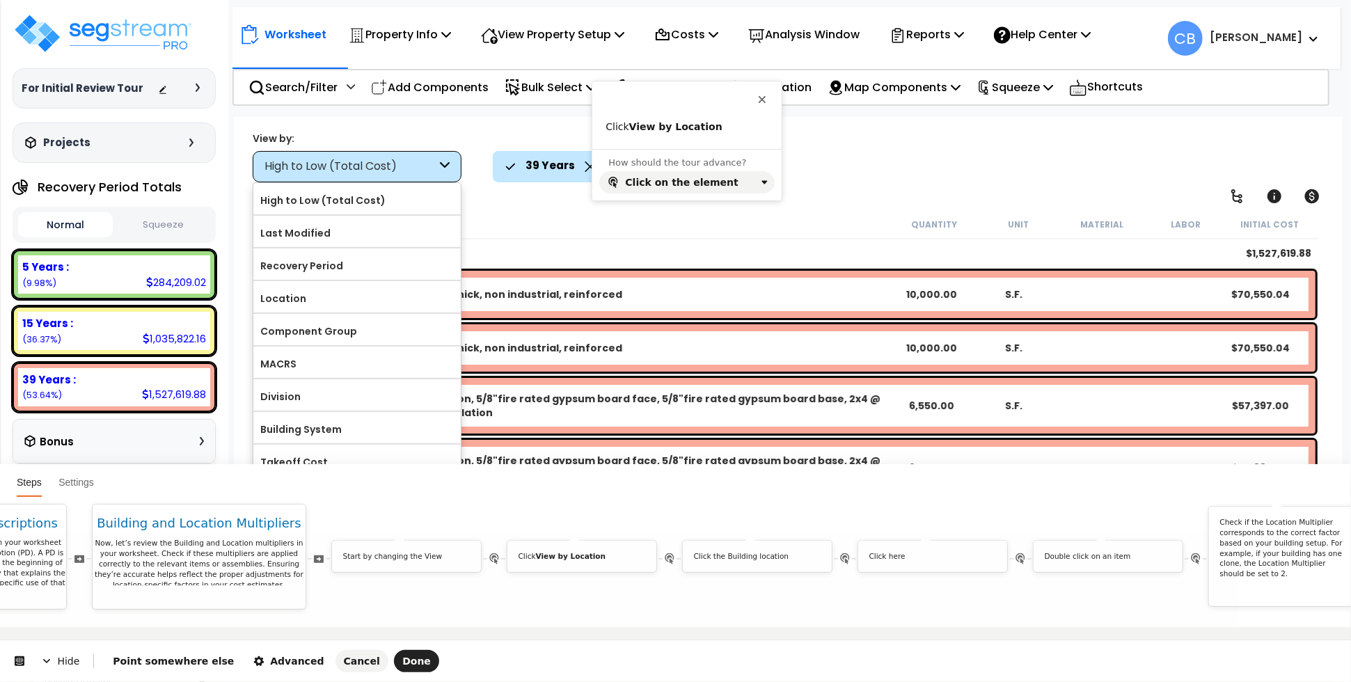
scroll to position [0, 0]
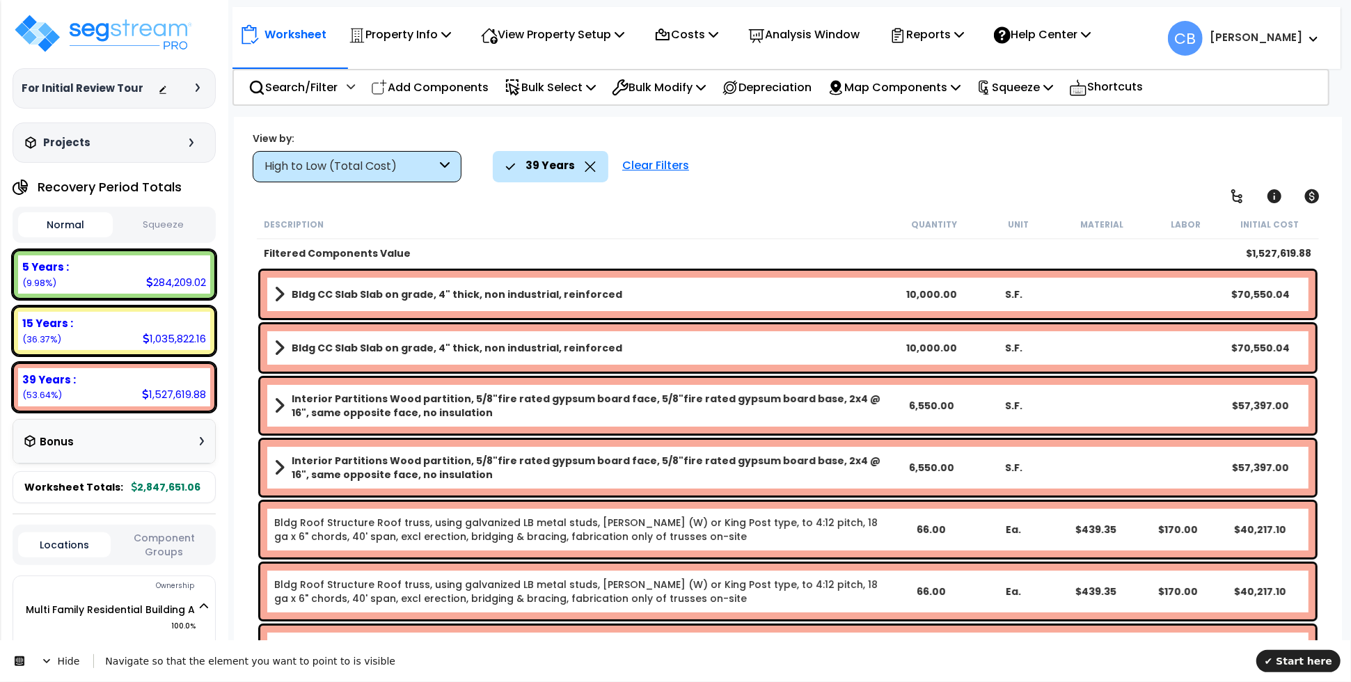
click at [422, 177] on div "High to Low (Total Cost)" at bounding box center [357, 166] width 209 height 31
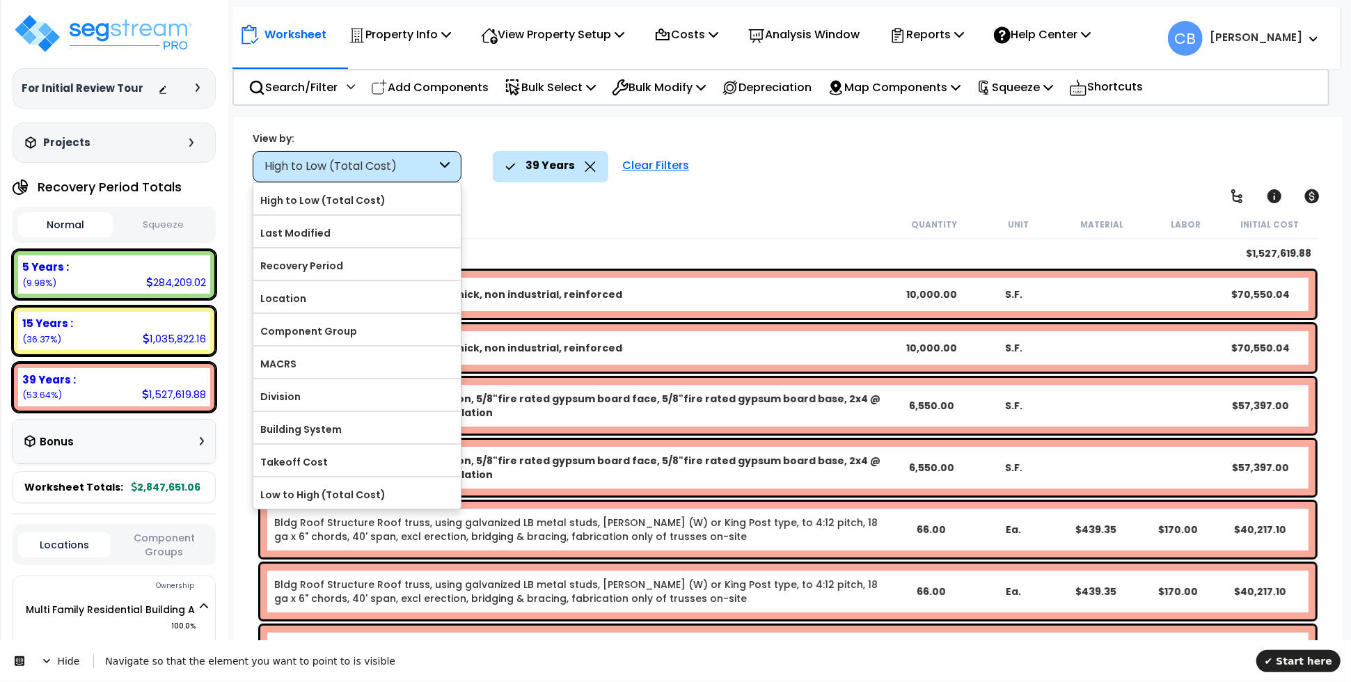
click at [585, 168] on icon at bounding box center [590, 166] width 11 height 10
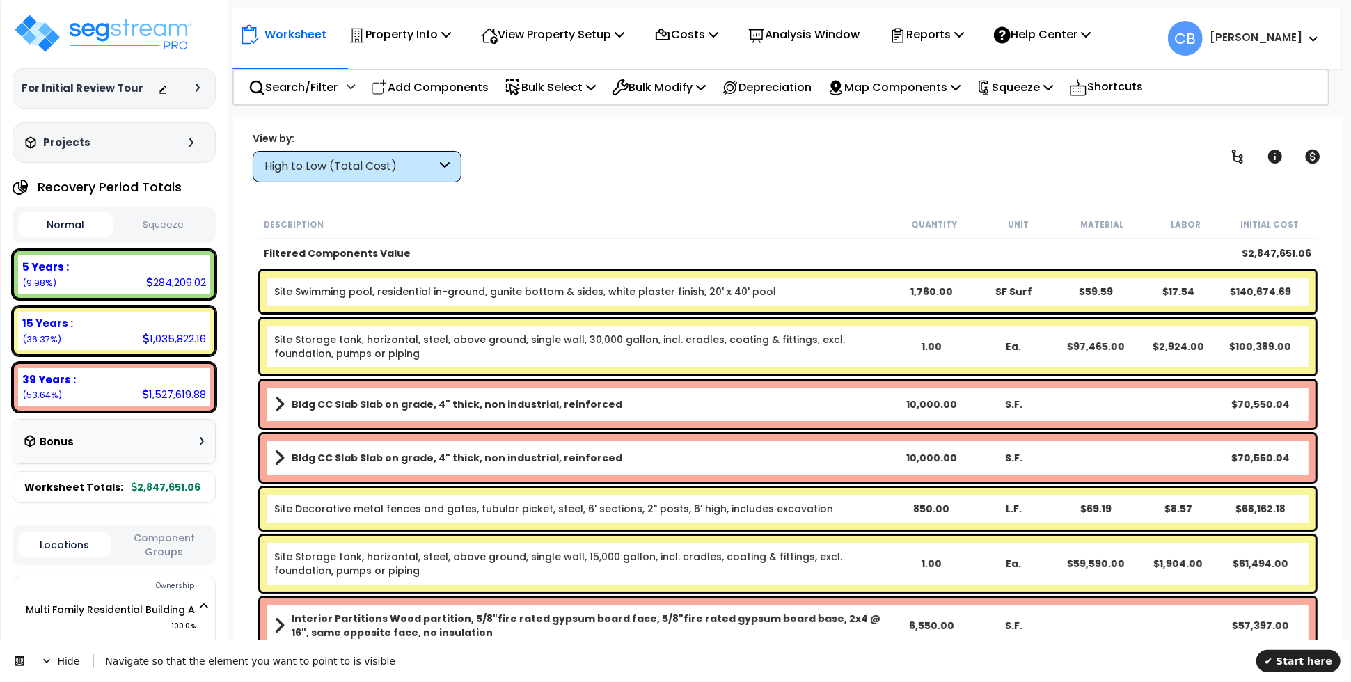
click at [420, 161] on div "High to Low (Total Cost)" at bounding box center [350, 167] width 172 height 16
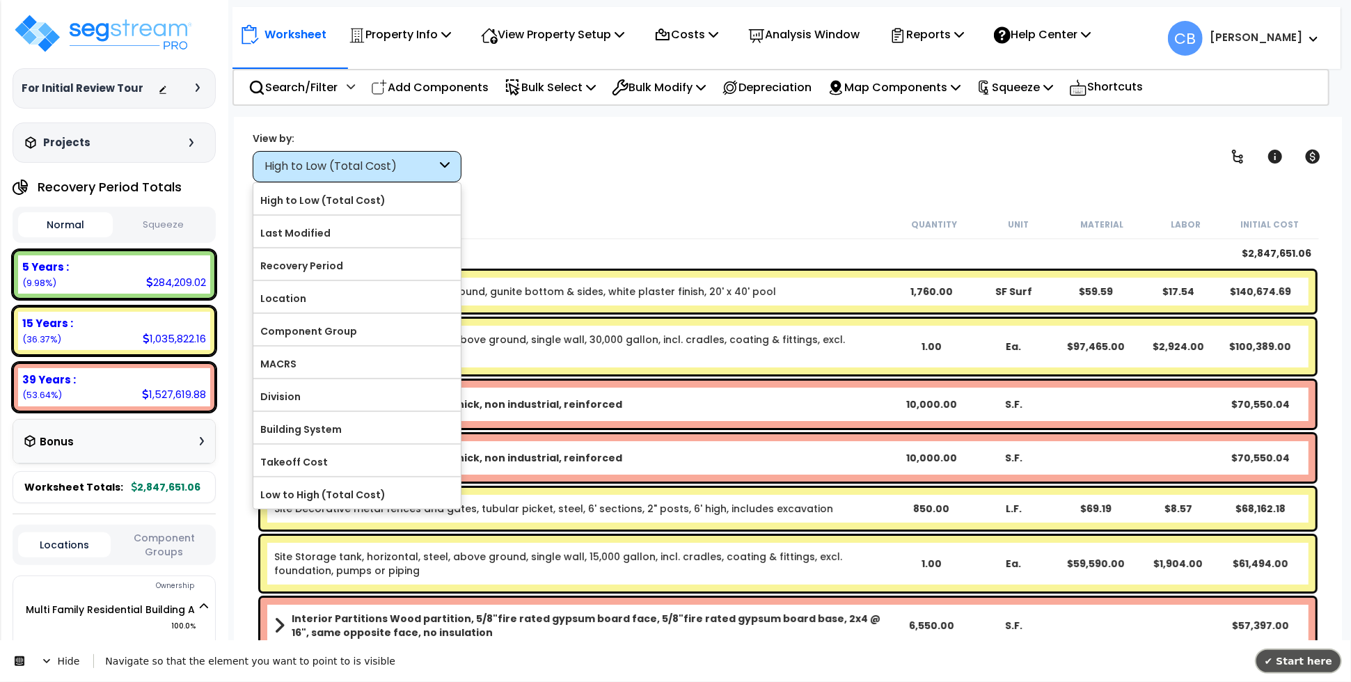
click at [1286, 657] on span "✔ Start here" at bounding box center [1298, 660] width 68 height 11
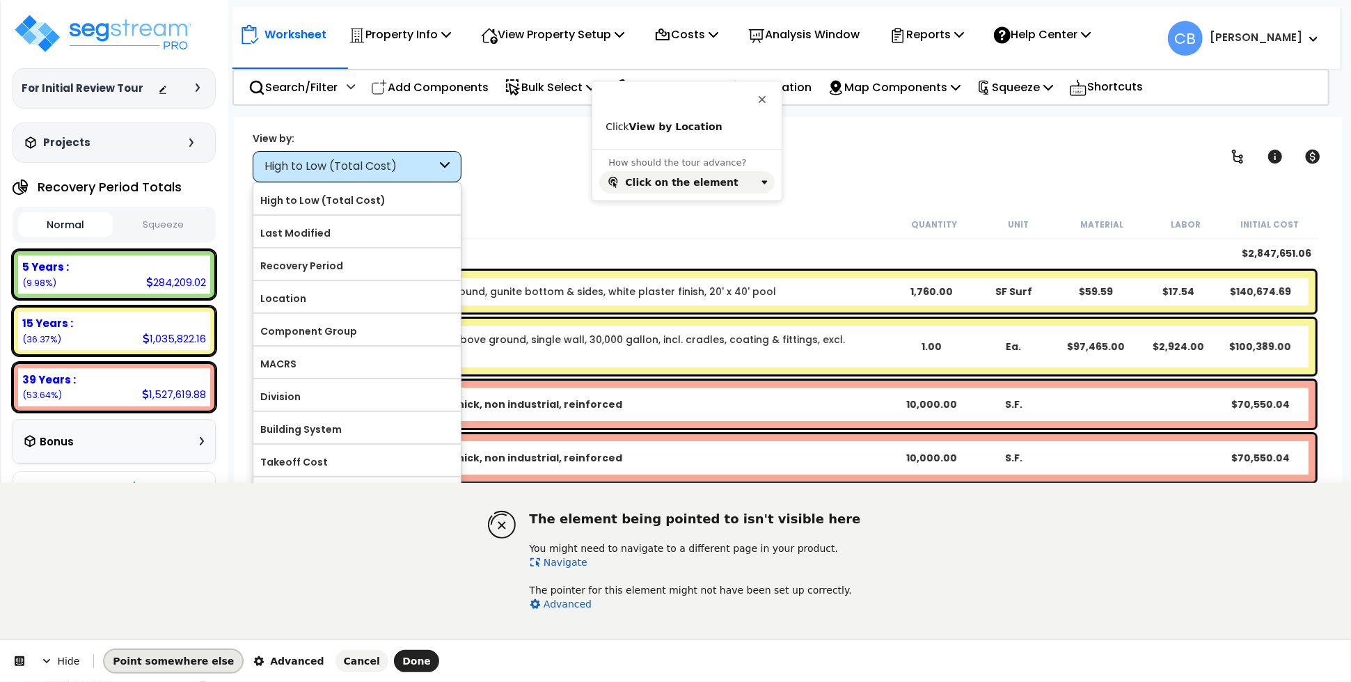
click at [168, 666] on span "Point somewhere else" at bounding box center [173, 661] width 121 height 11
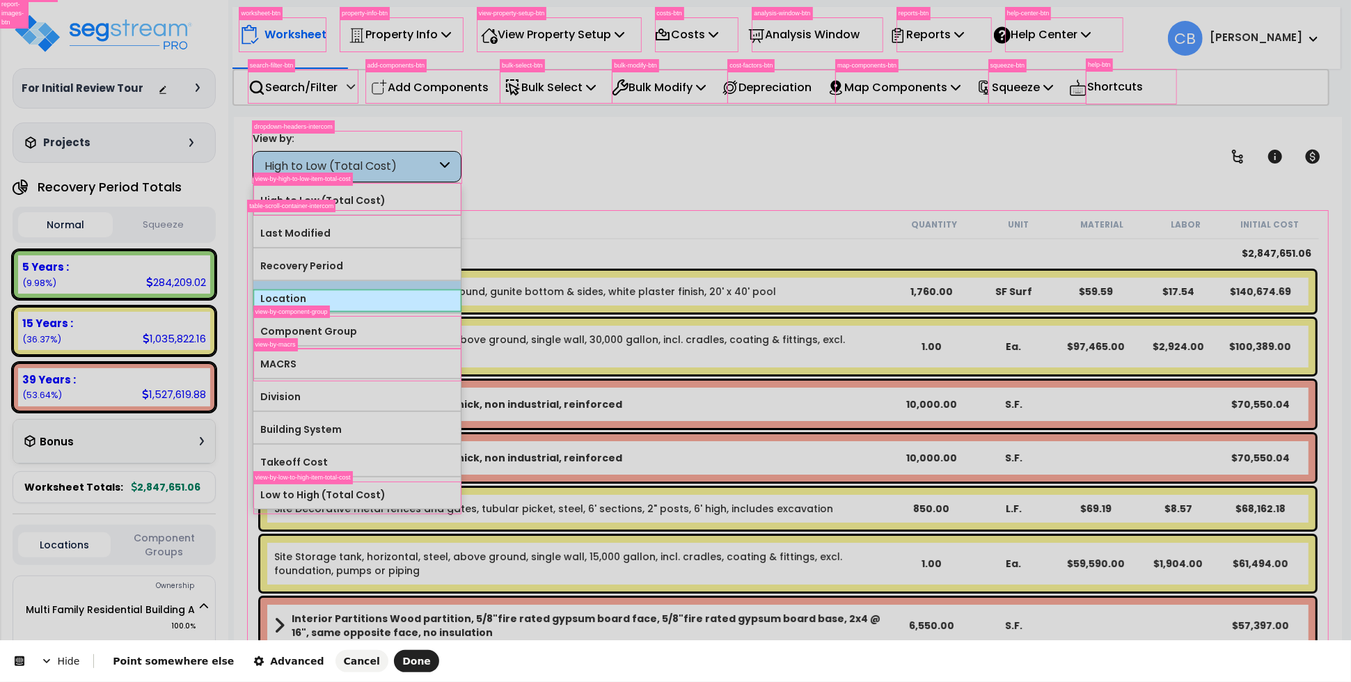
click at [326, 302] on body "We are Building your Property. So please grab a coffee and let us do the heavy …" at bounding box center [675, 402] width 1351 height 682
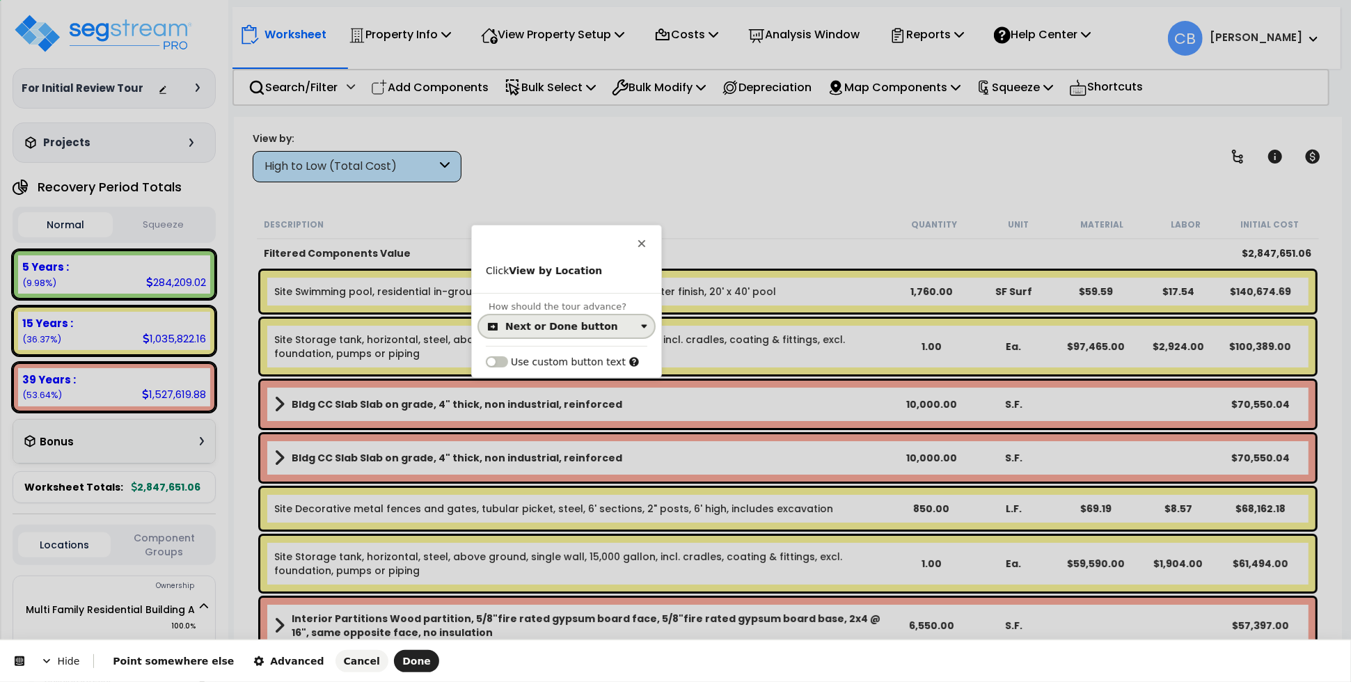
click at [574, 330] on div "Next or Done button" at bounding box center [561, 326] width 113 height 11
click at [564, 380] on div "Click on the element" at bounding box center [558, 383] width 101 height 14
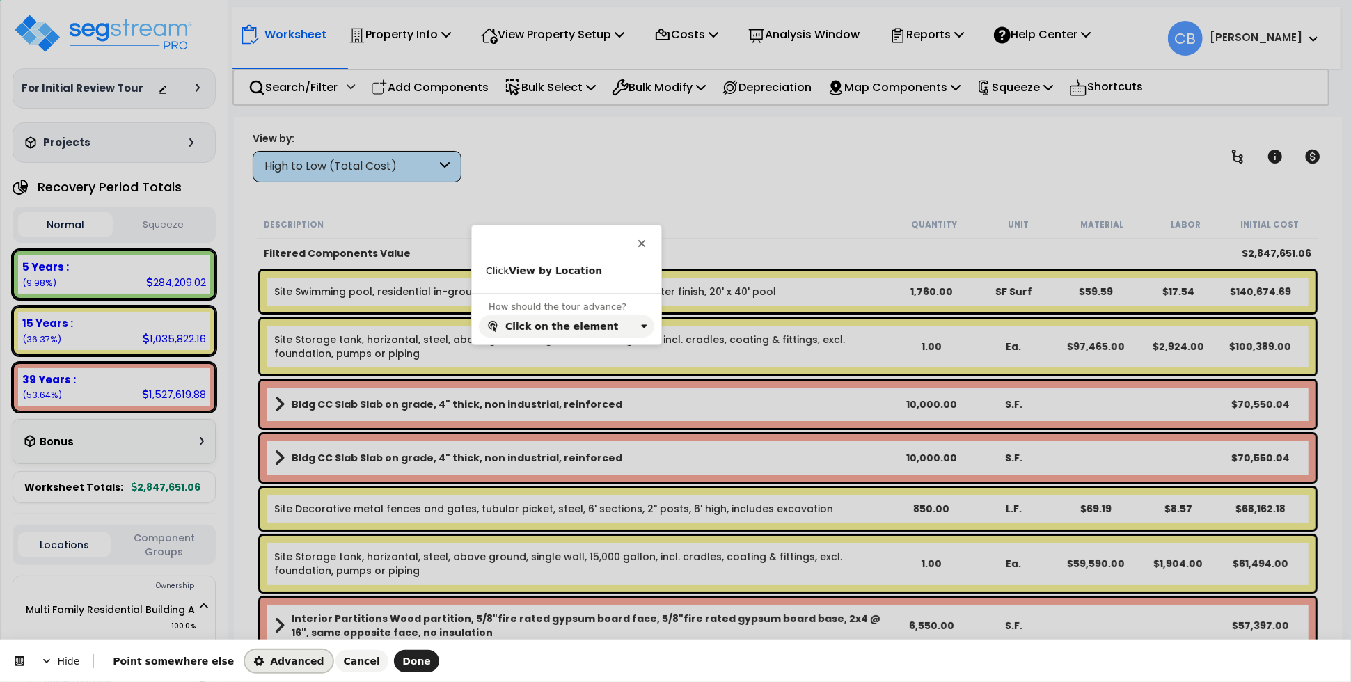
click at [285, 660] on div "Advanced" at bounding box center [288, 661] width 70 height 11
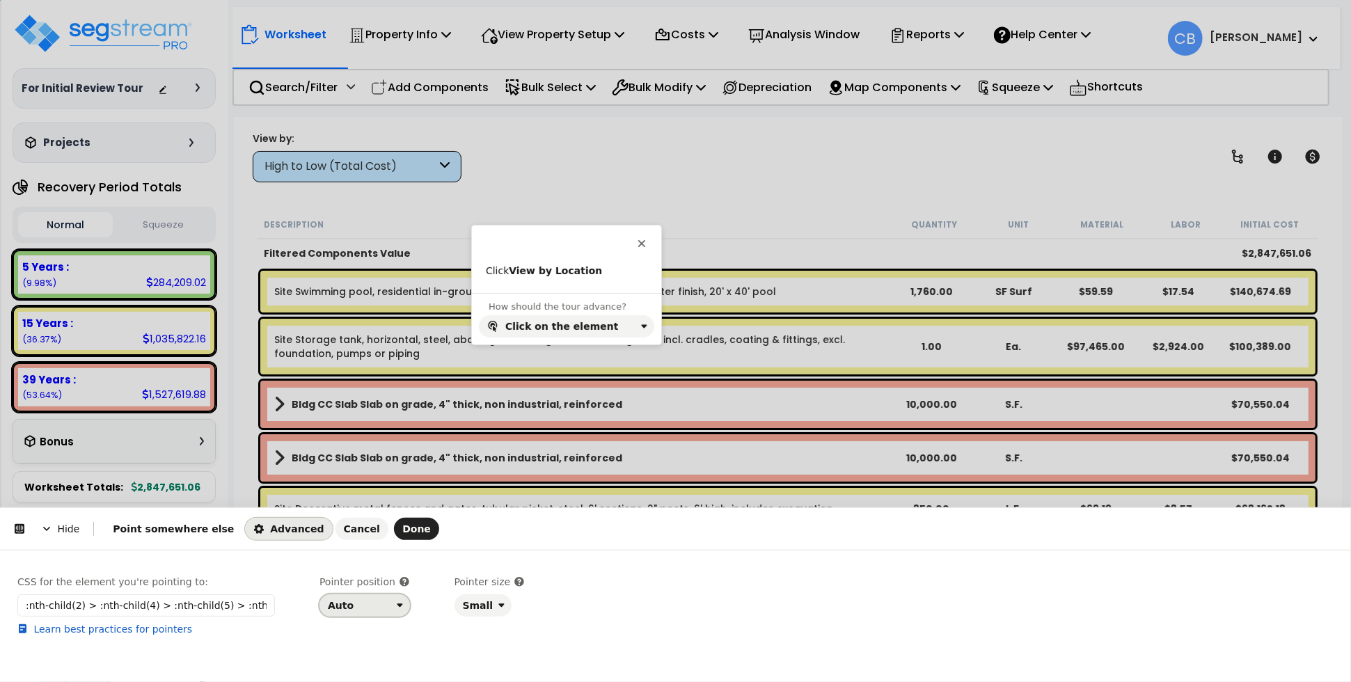
click at [358, 610] on div "Auto" at bounding box center [359, 605] width 63 height 11
click at [337, 574] on div "Left" at bounding box center [340, 574] width 18 height 14
click at [402, 529] on span "Done" at bounding box center [416, 528] width 29 height 11
click input "Location" at bounding box center [0, 0] width 0 height 0
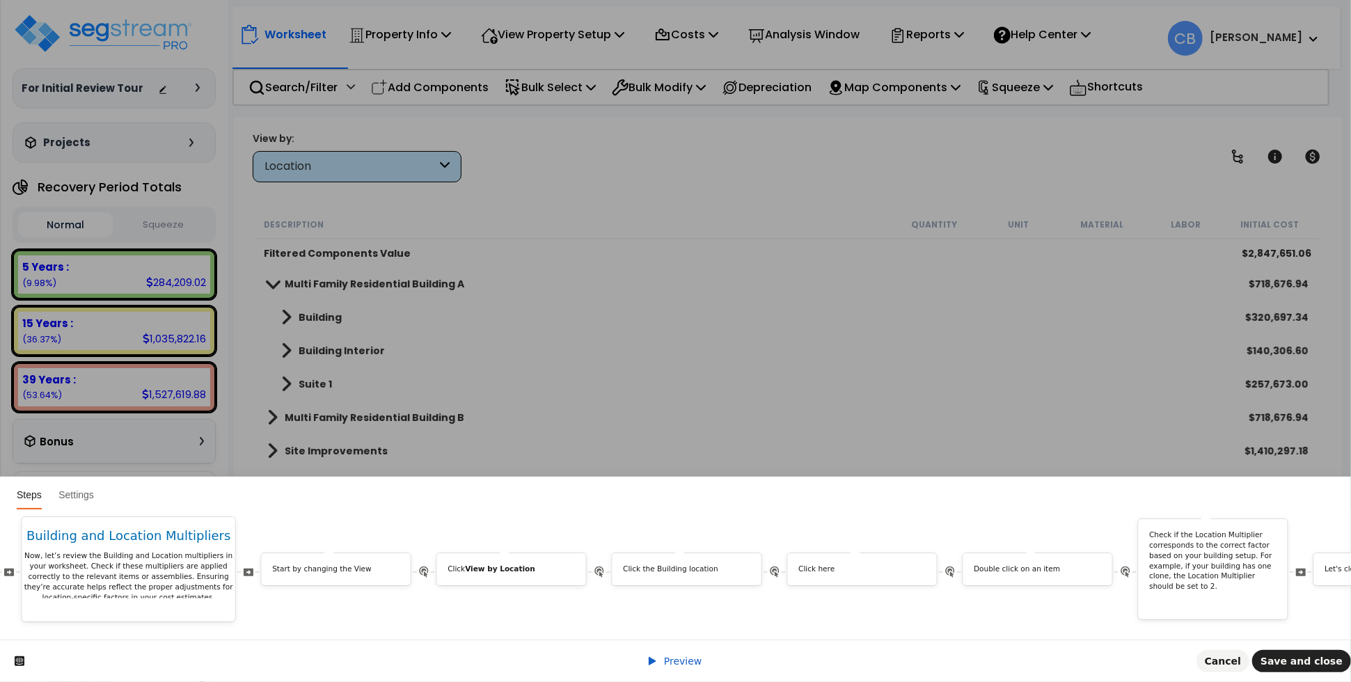
scroll to position [0, 5526]
click at [668, 564] on p "Click the Building location" at bounding box center [673, 569] width 127 height 10
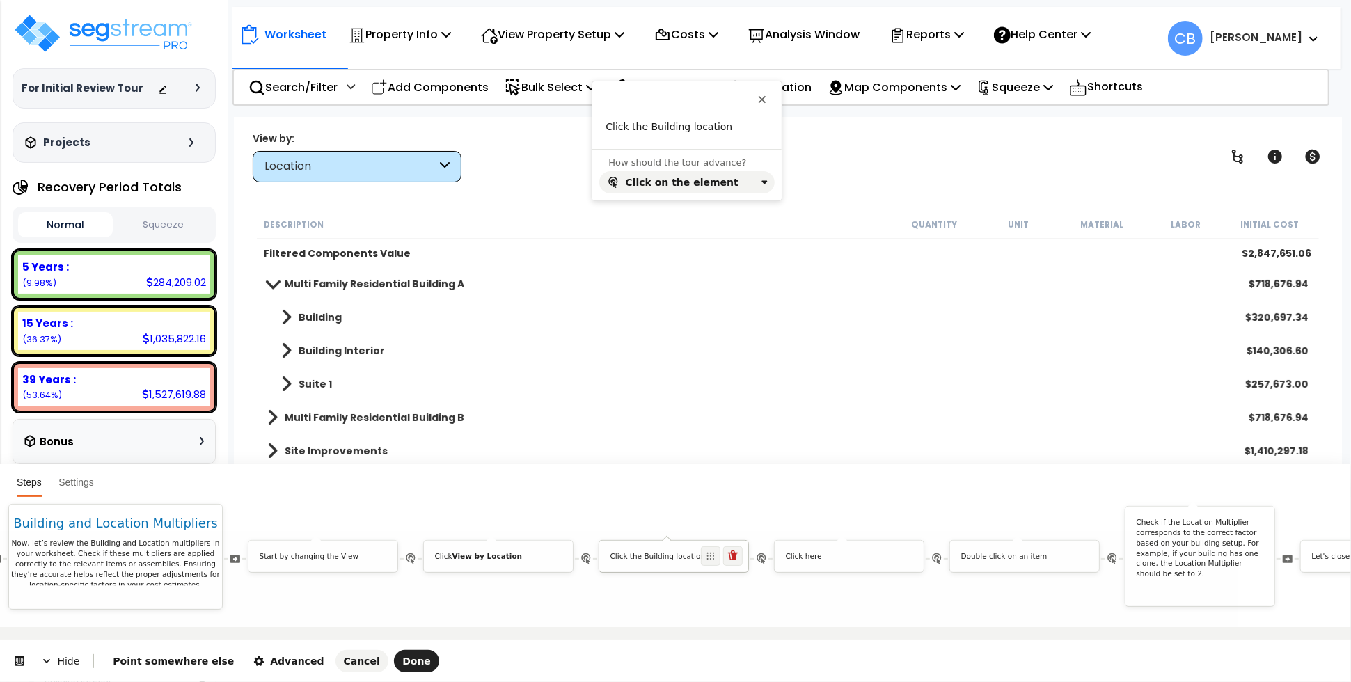
scroll to position [0, 0]
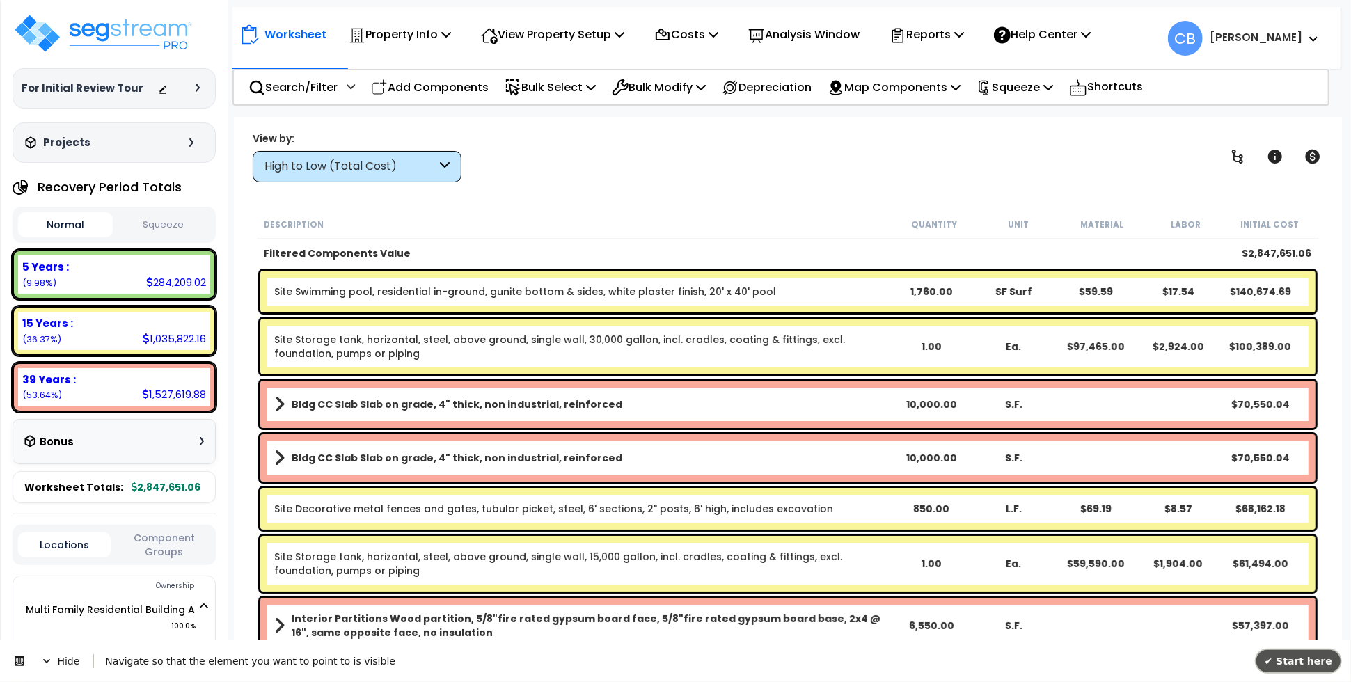
click at [1303, 659] on span "✔ Start here" at bounding box center [1298, 660] width 68 height 11
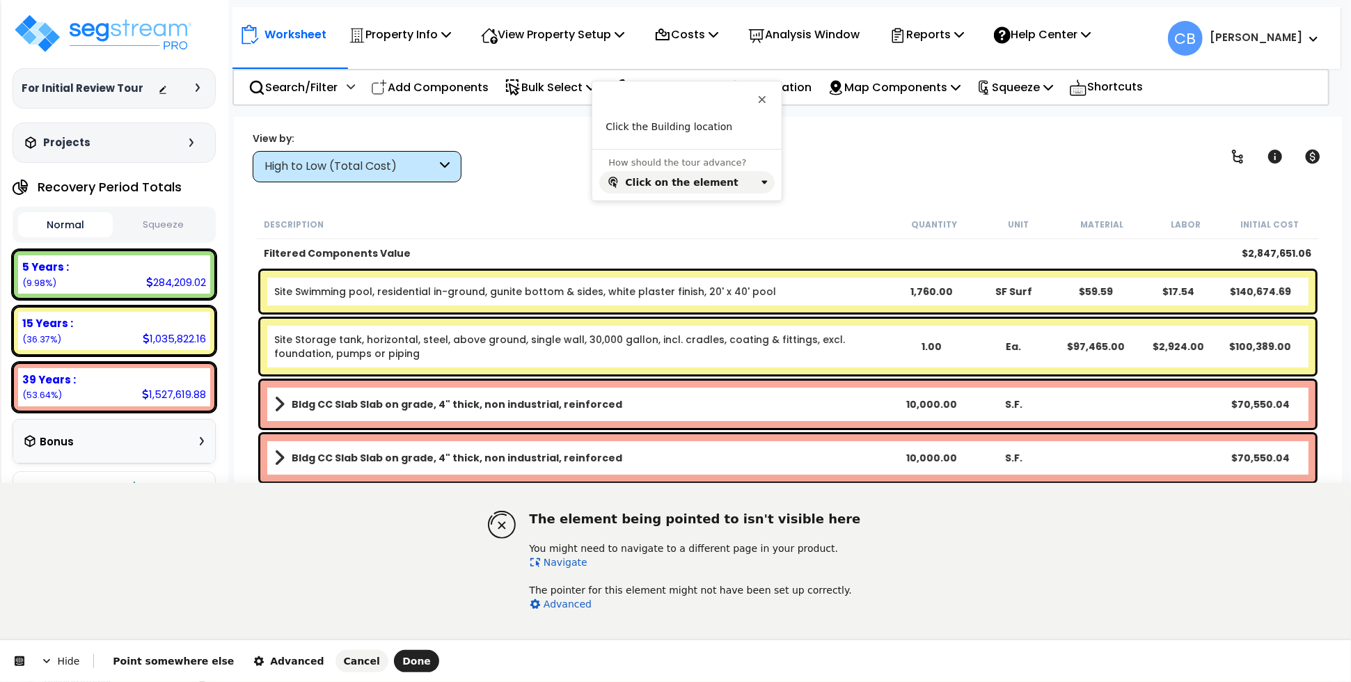
click at [544, 560] on link "Navigate" at bounding box center [559, 562] width 58 height 11
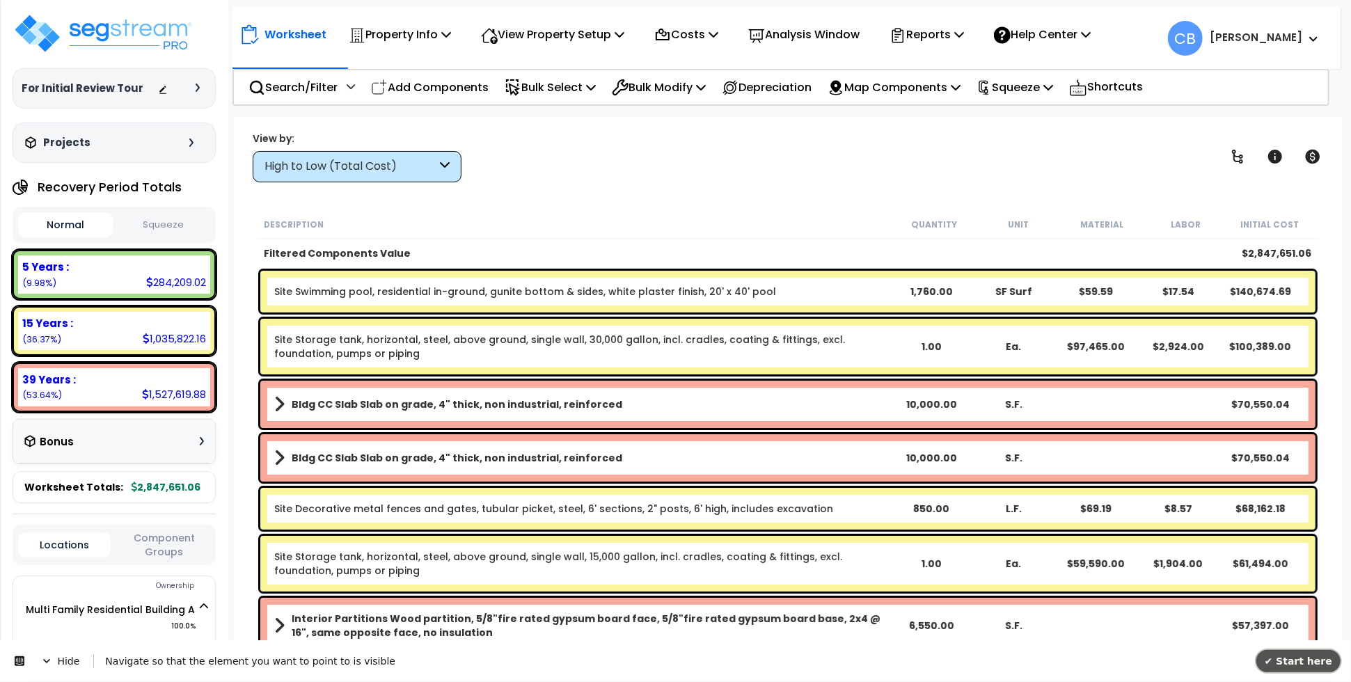
click at [1306, 665] on span "✔ Start here" at bounding box center [1298, 660] width 68 height 11
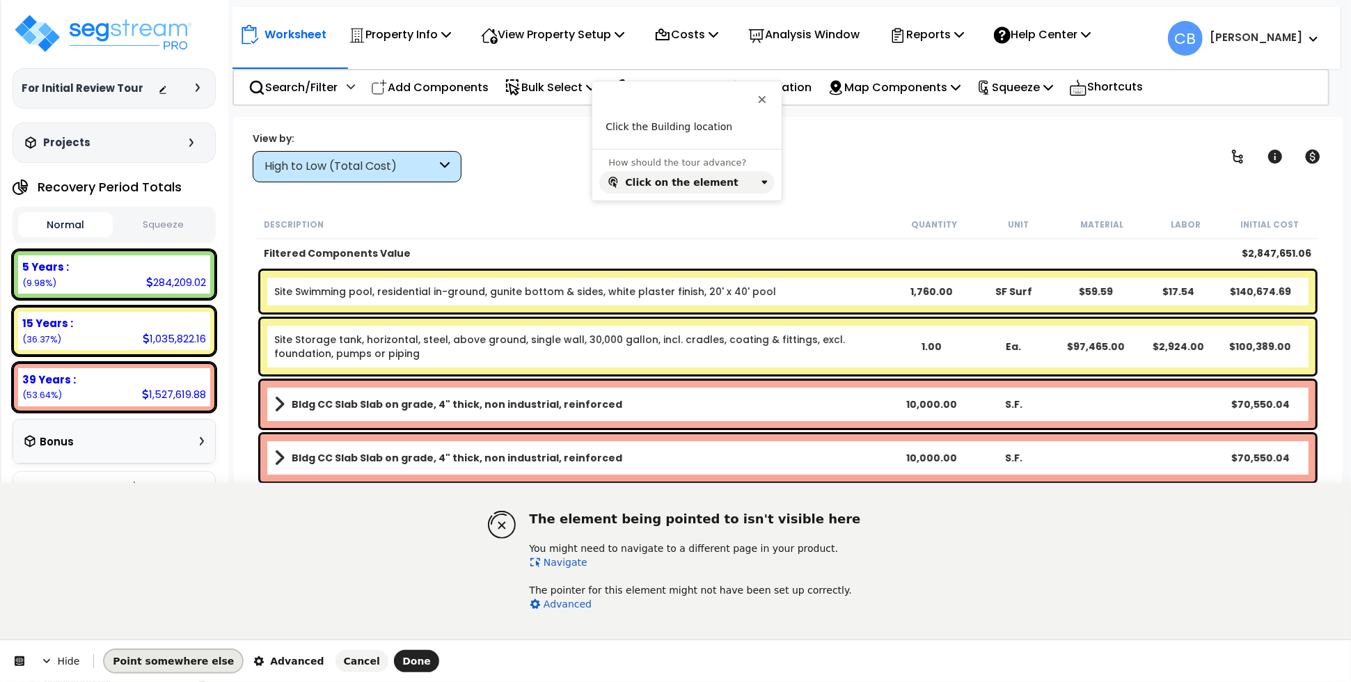
click at [178, 661] on span "Point somewhere else" at bounding box center [173, 661] width 121 height 11
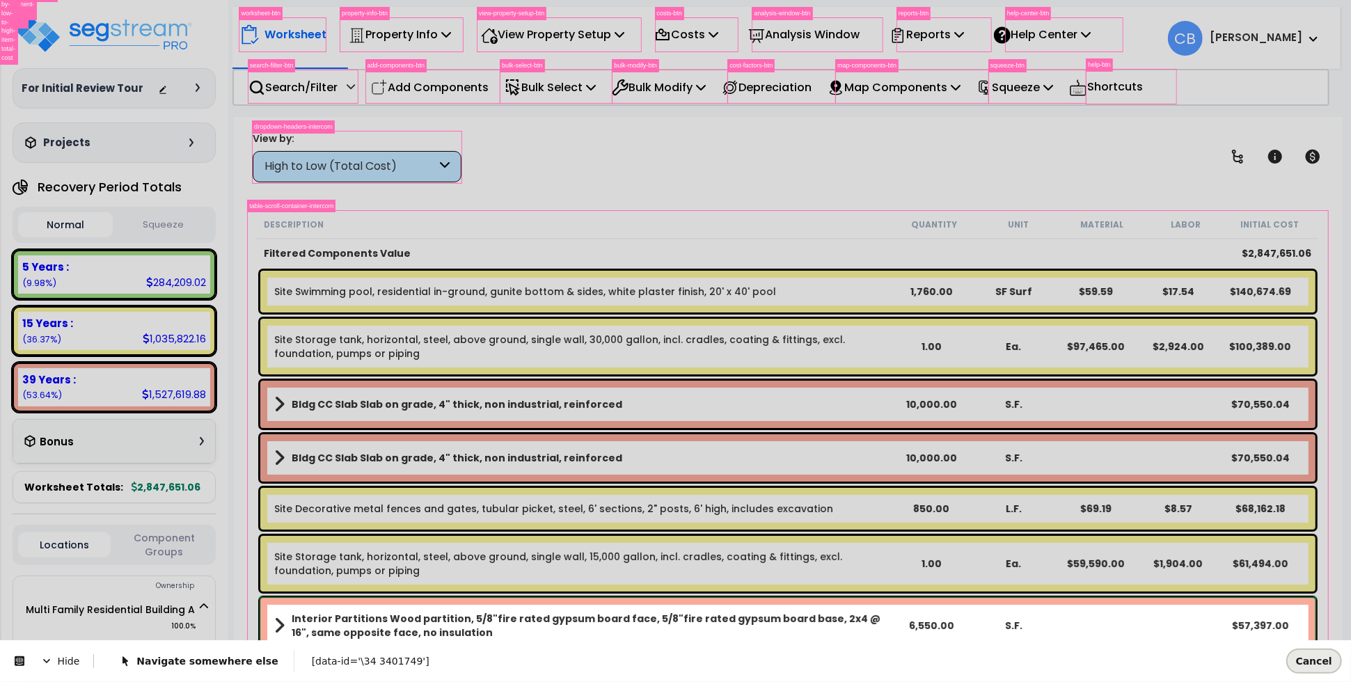
click at [1314, 659] on span "Cancel" at bounding box center [1314, 660] width 36 height 11
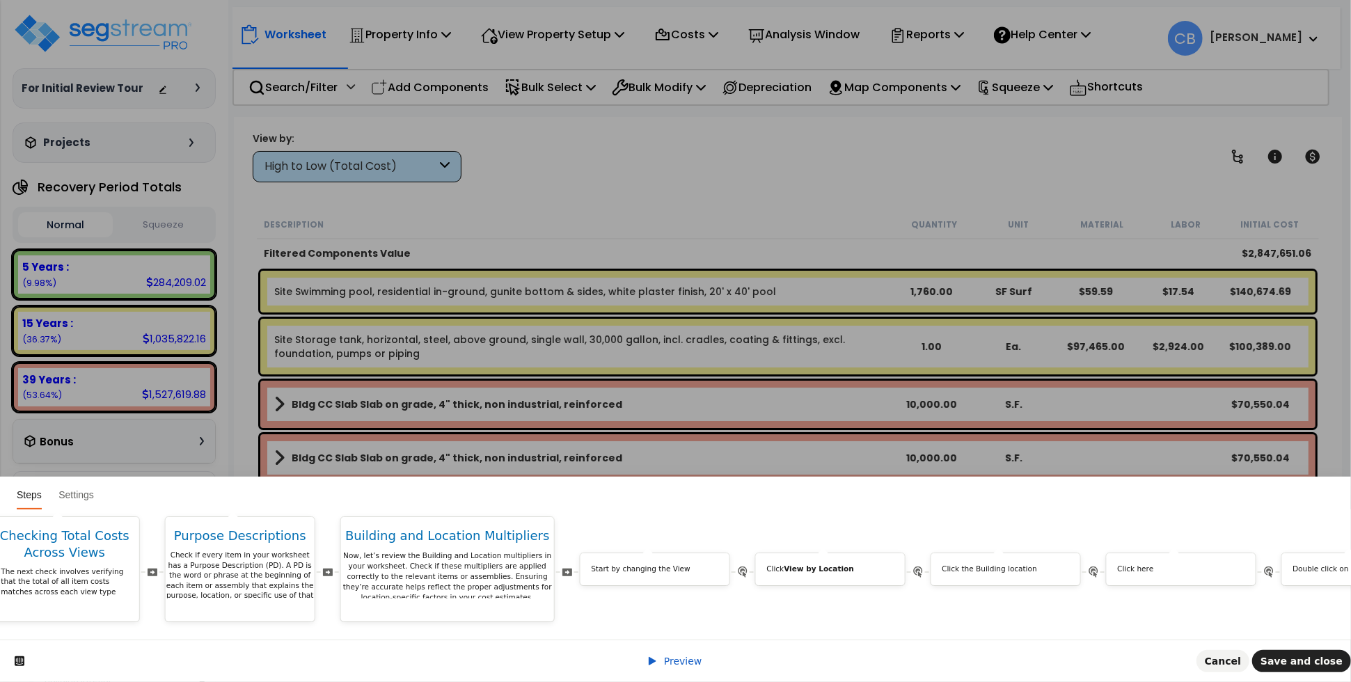
scroll to position [0, 5258]
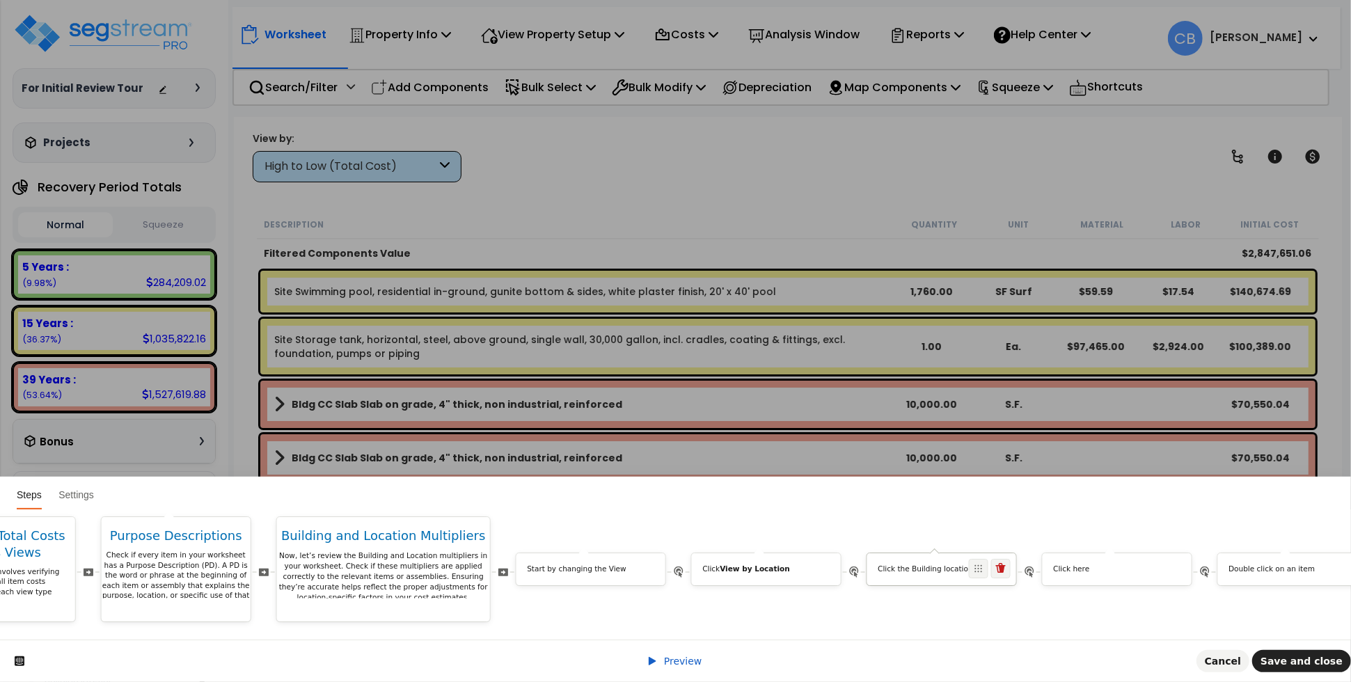
click at [913, 564] on p "Click the Building location" at bounding box center [941, 569] width 127 height 10
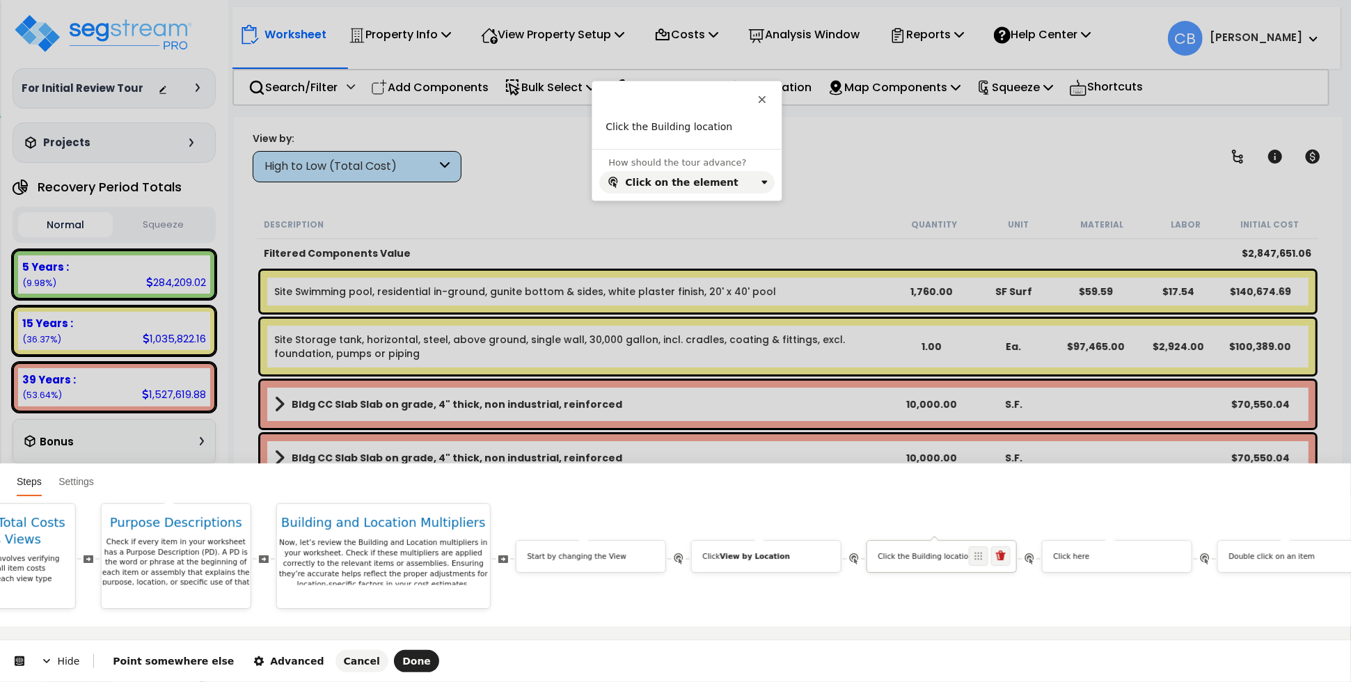
scroll to position [0, 0]
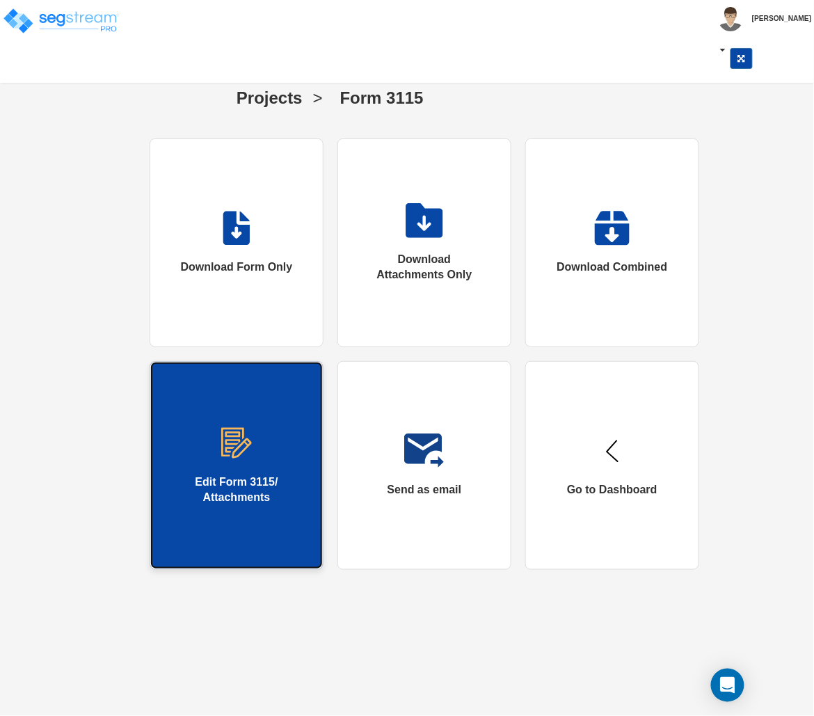
click at [278, 483] on div "Edit Form 3115/ Attachments" at bounding box center [236, 491] width 117 height 32
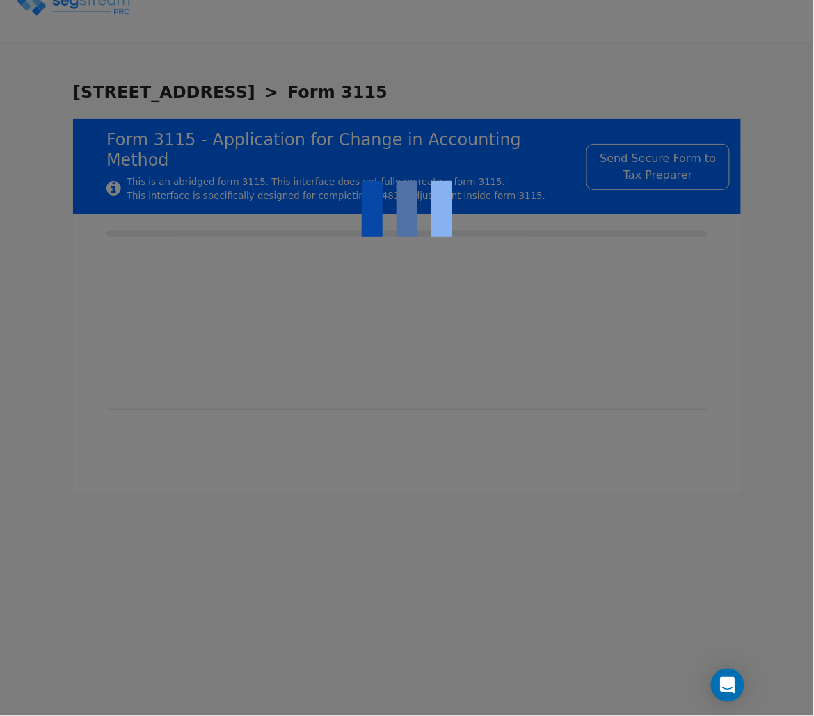
checkbox input "true"
type input "RENTAL REAL ESTATE"
type input "RESIDENTIAL"
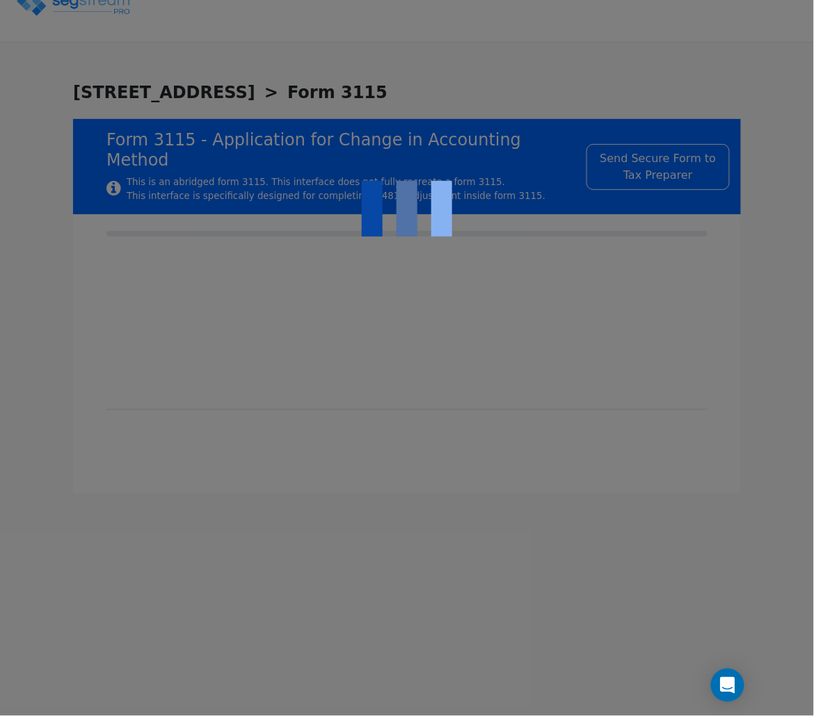
type input "2022"
type input "RENTAL"
type input "N/A"
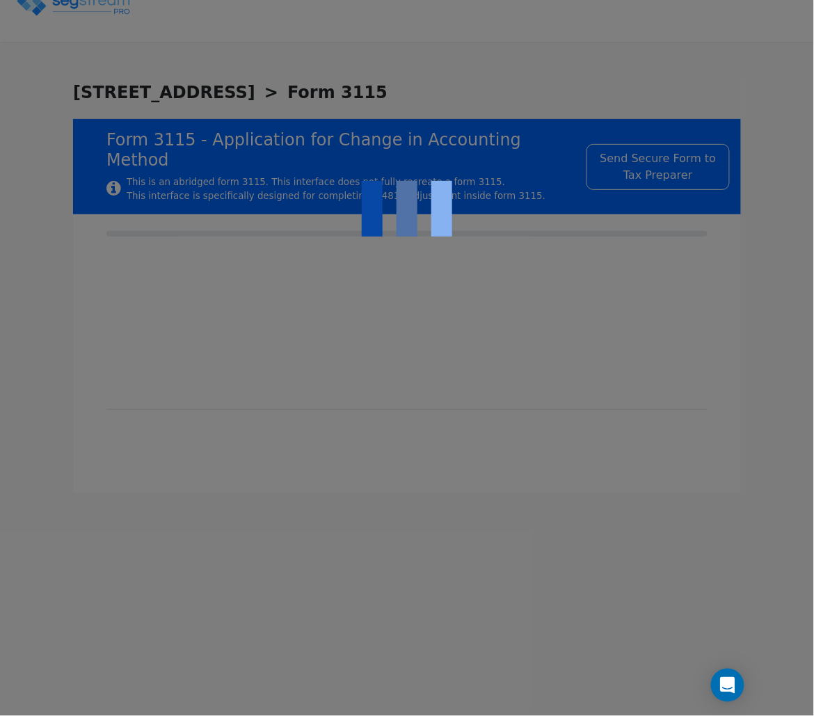
checkbox input "true"
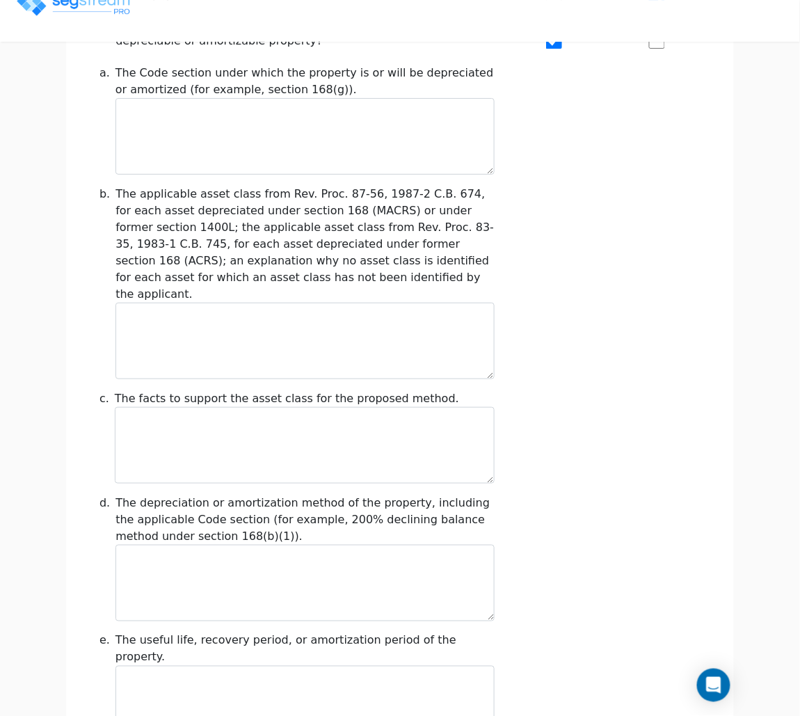
scroll to position [1670, 0]
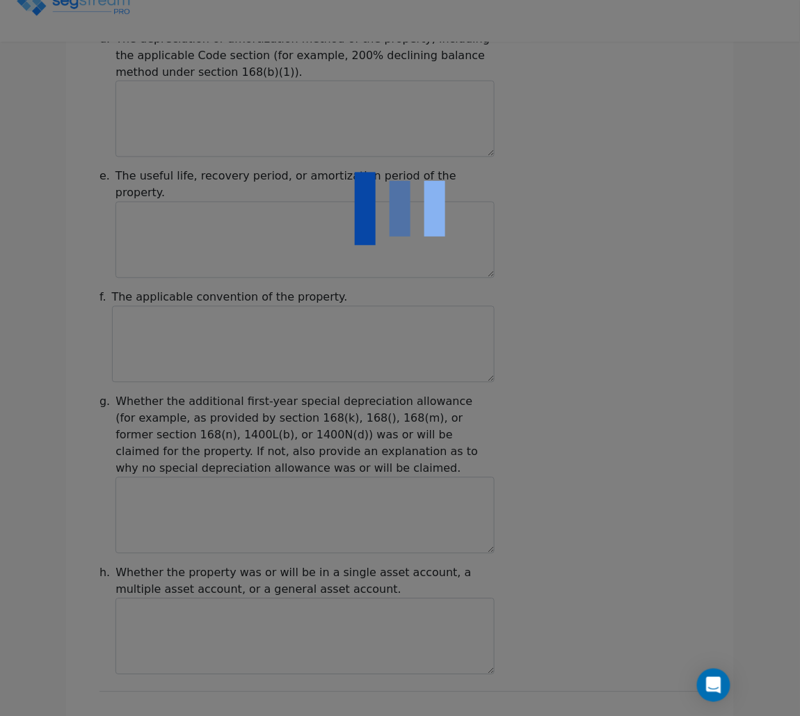
type input "-310,772.68"
checkbox input "true"
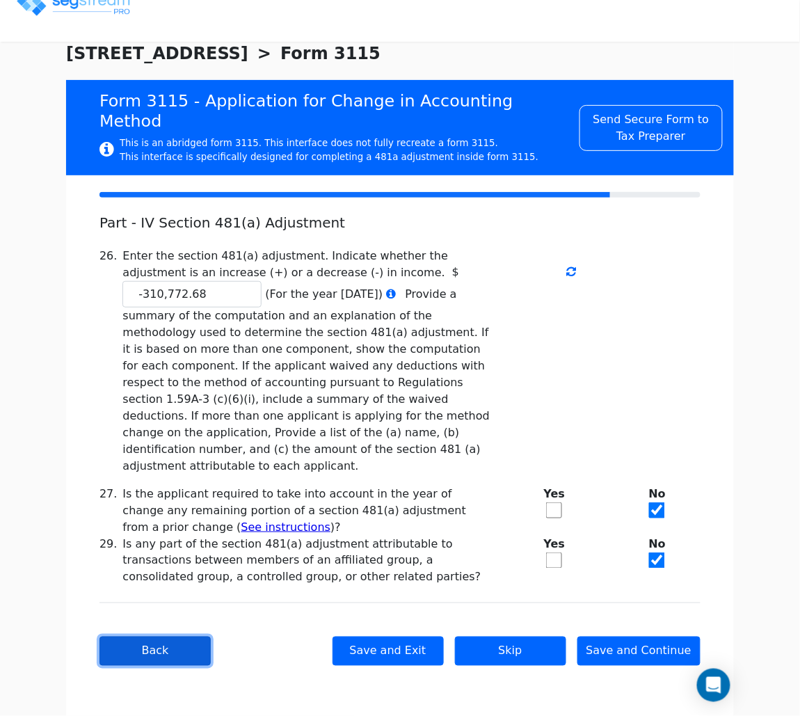
scroll to position [0, 0]
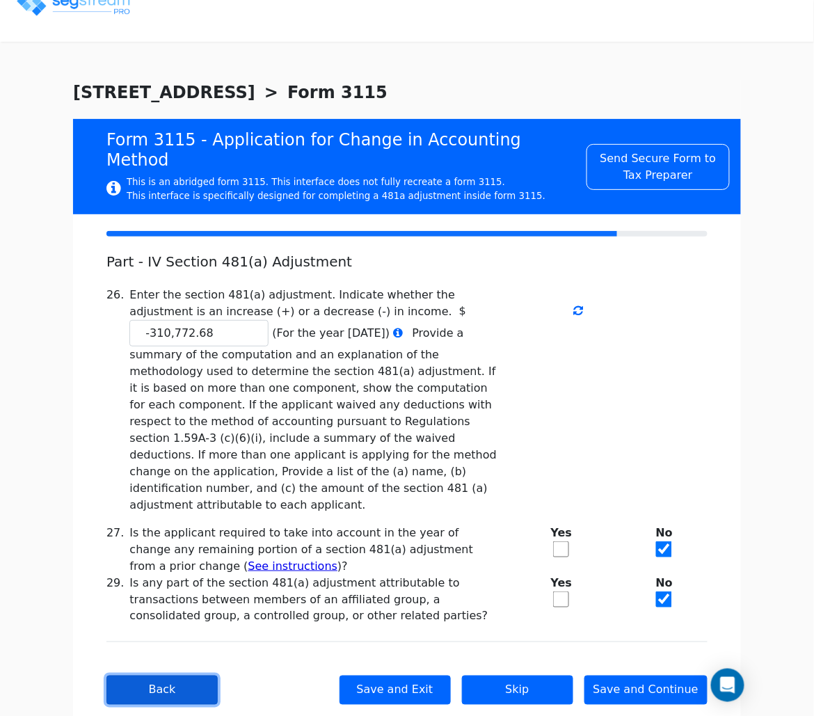
click at [148, 676] on button "Back" at bounding box center [161, 690] width 111 height 29
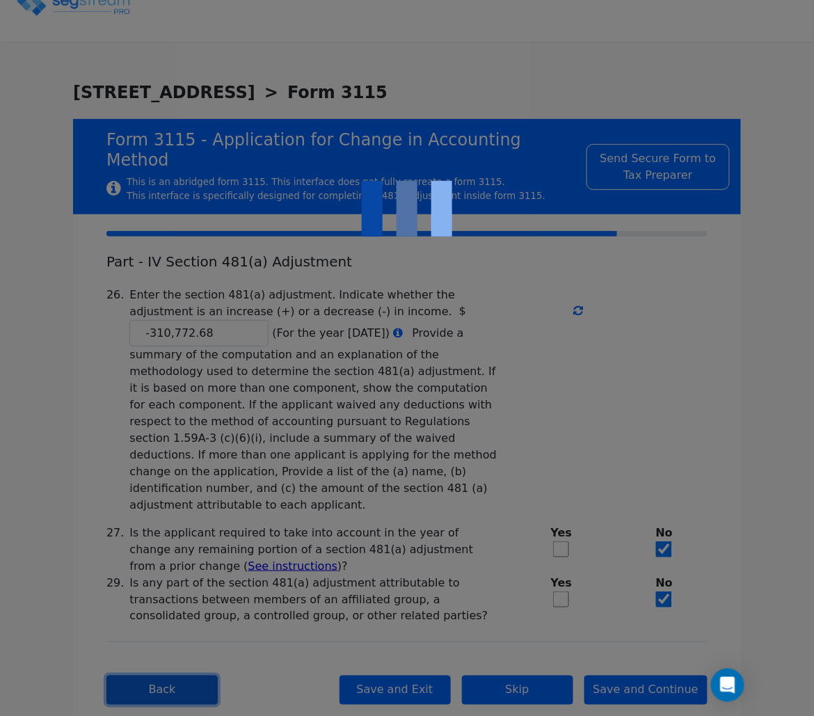
select select "Cash"
checkbox input "true"
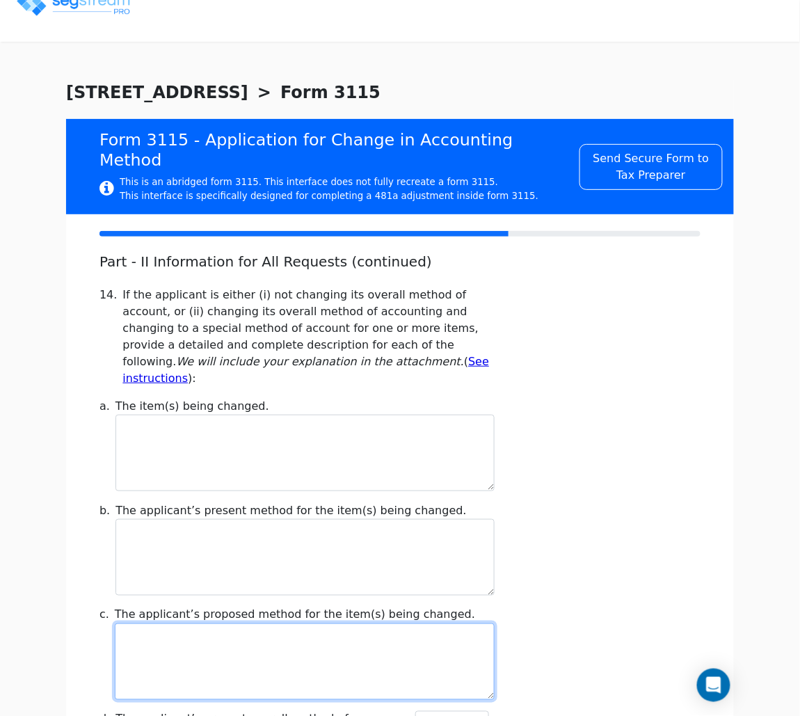
click at [148, 644] on textarea at bounding box center [305, 662] width 380 height 77
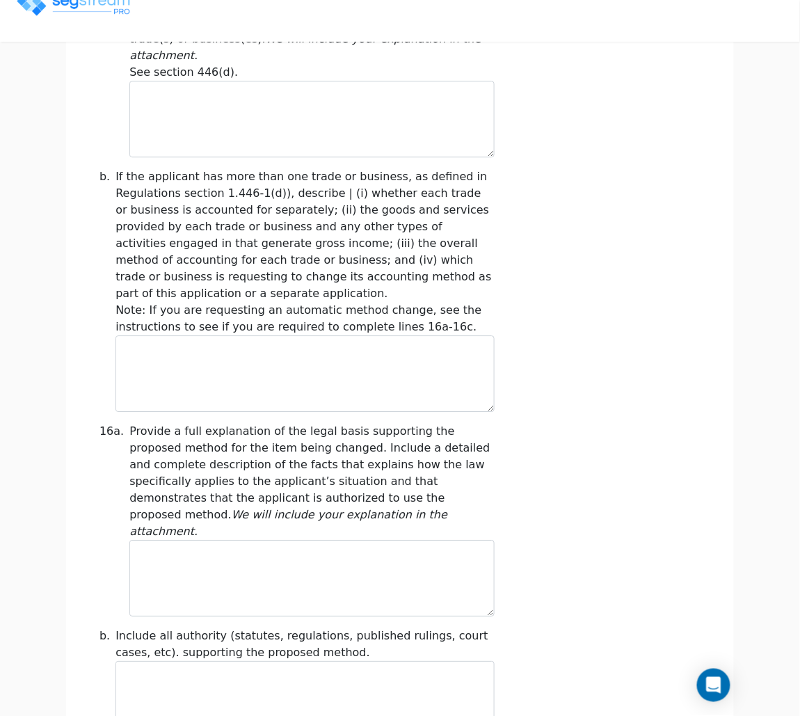
scroll to position [1045, 0]
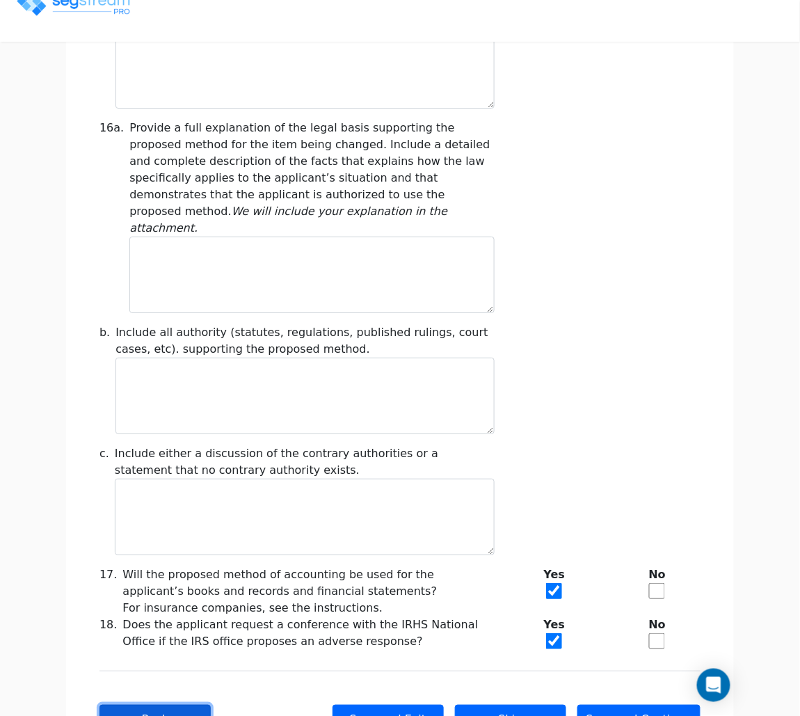
click at [193, 705] on button "Back" at bounding box center [155, 719] width 111 height 29
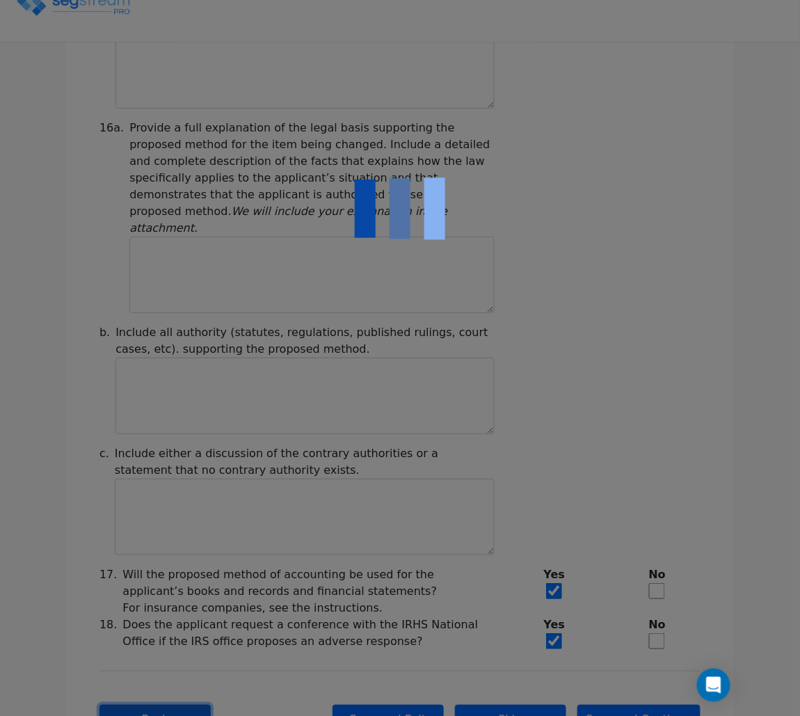
checkbox input "true"
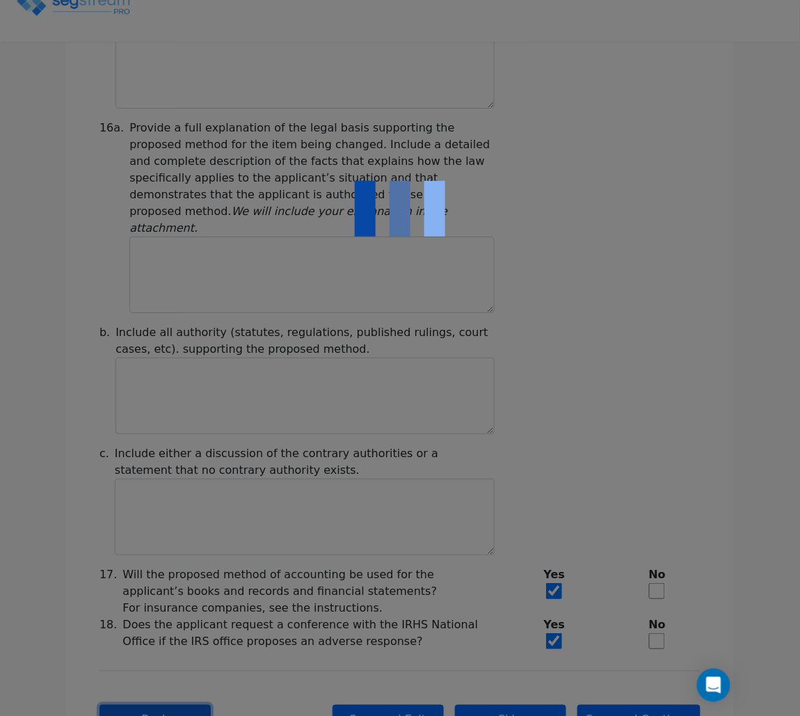
checkbox input "true"
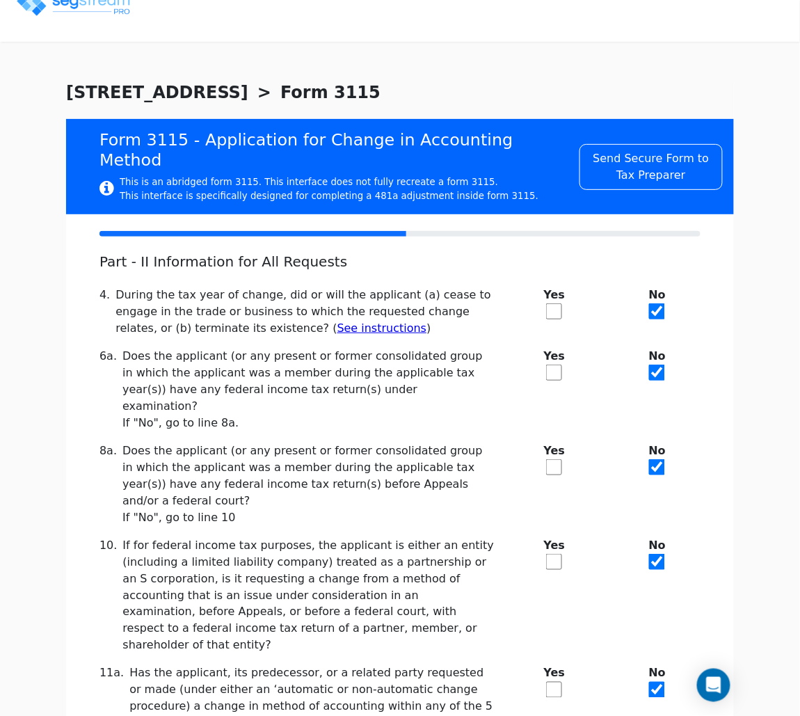
scroll to position [154, 0]
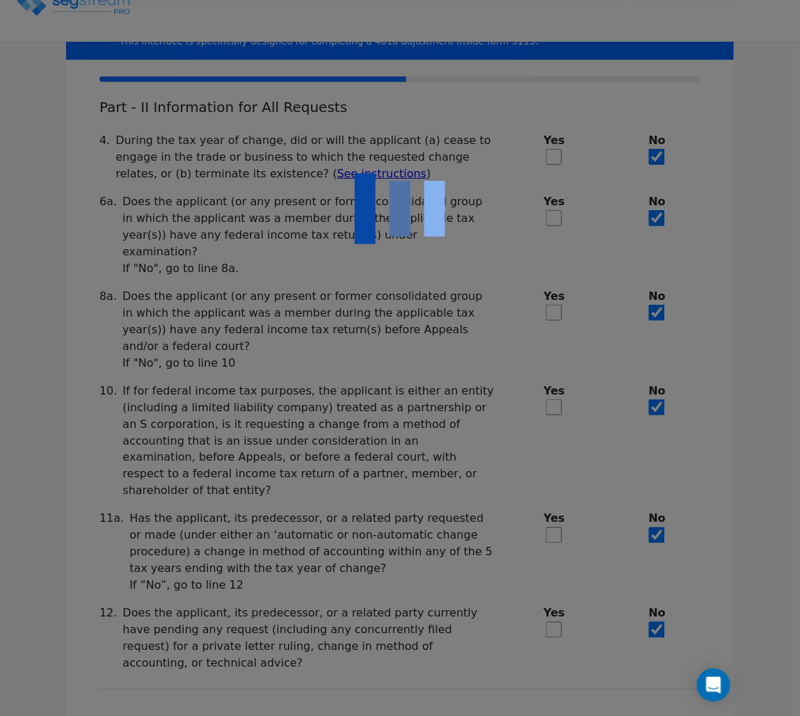
checkbox input "true"
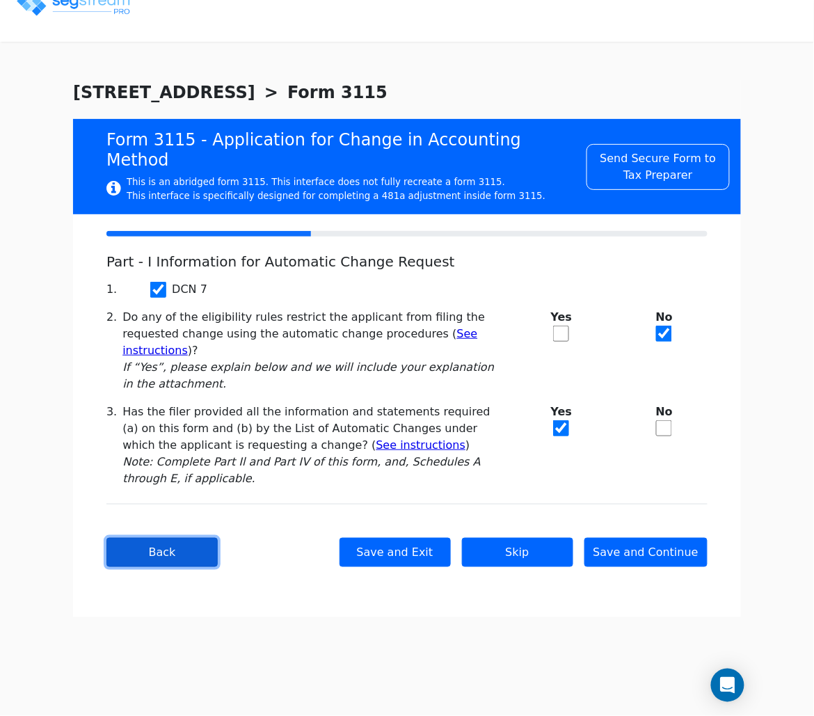
click at [190, 540] on button "Back" at bounding box center [161, 552] width 111 height 29
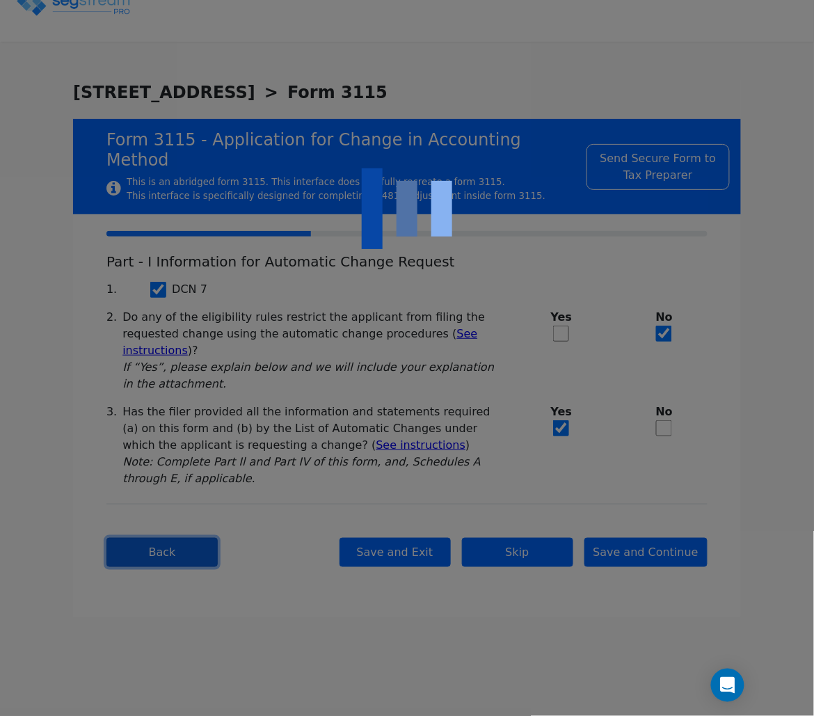
type input "6028 55 LLC"
type input "2024-01-01"
type input "2024-12-31"
select select "Residential"
select select "Partnership"
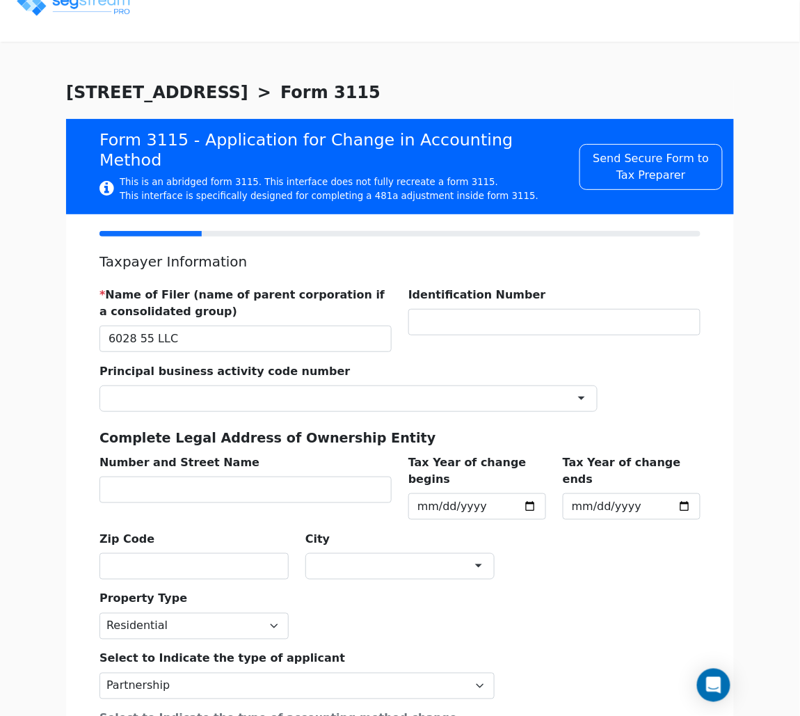
scroll to position [140, 0]
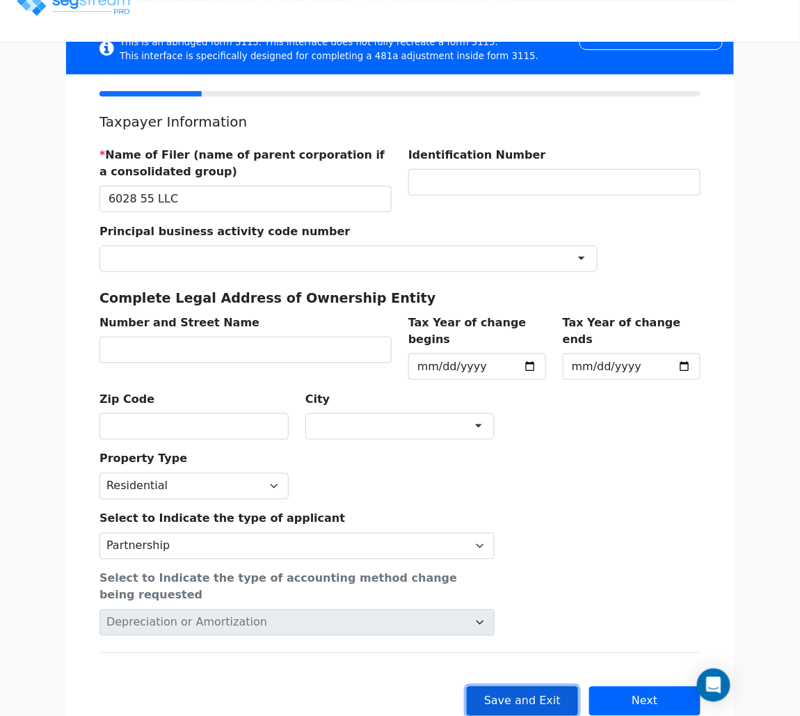
click at [549, 687] on button "Save and Exit" at bounding box center [522, 701] width 111 height 29
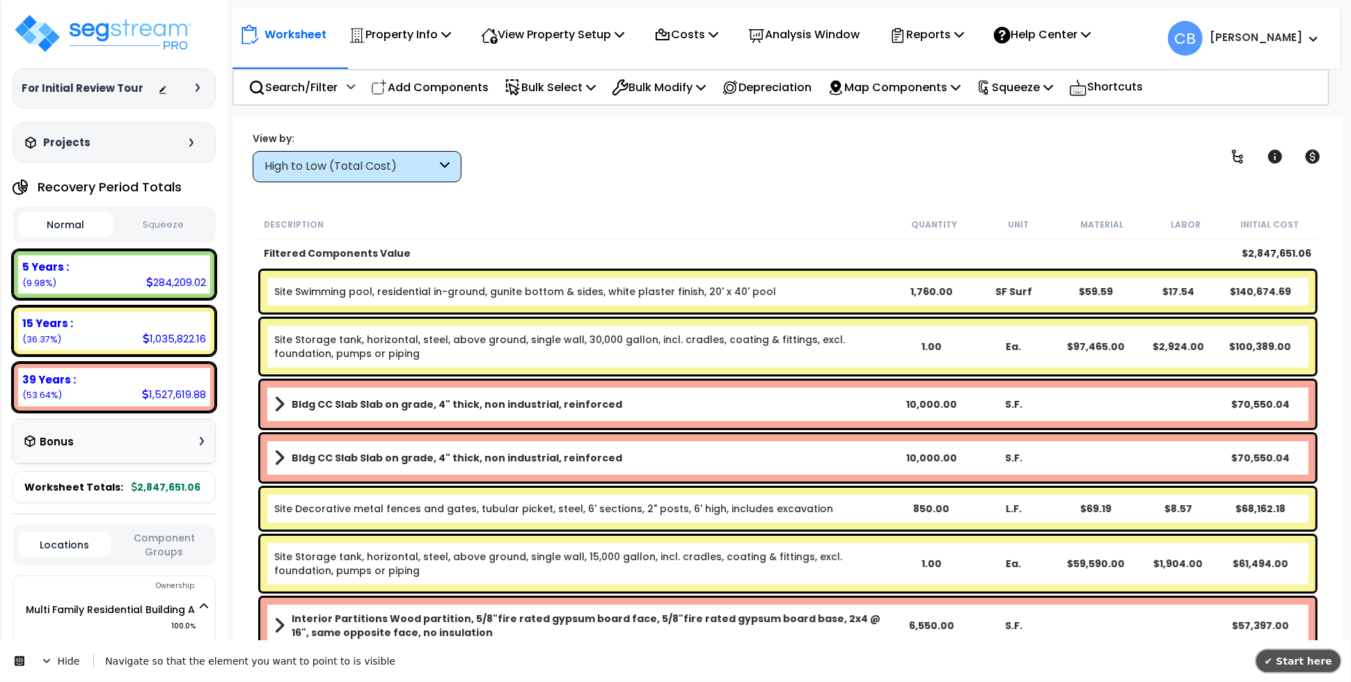
click at [1290, 666] on span "✔ Start here" at bounding box center [1298, 660] width 68 height 11
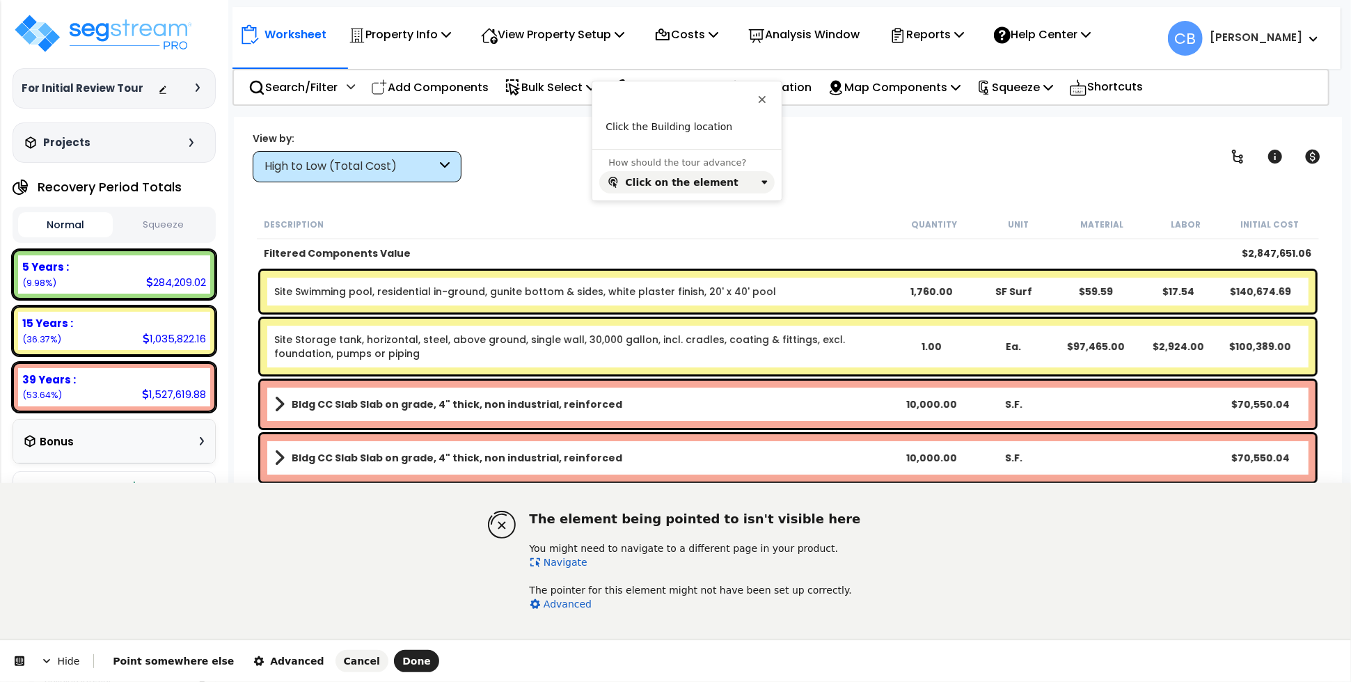
click at [564, 557] on link "Navigate" at bounding box center [559, 562] width 58 height 11
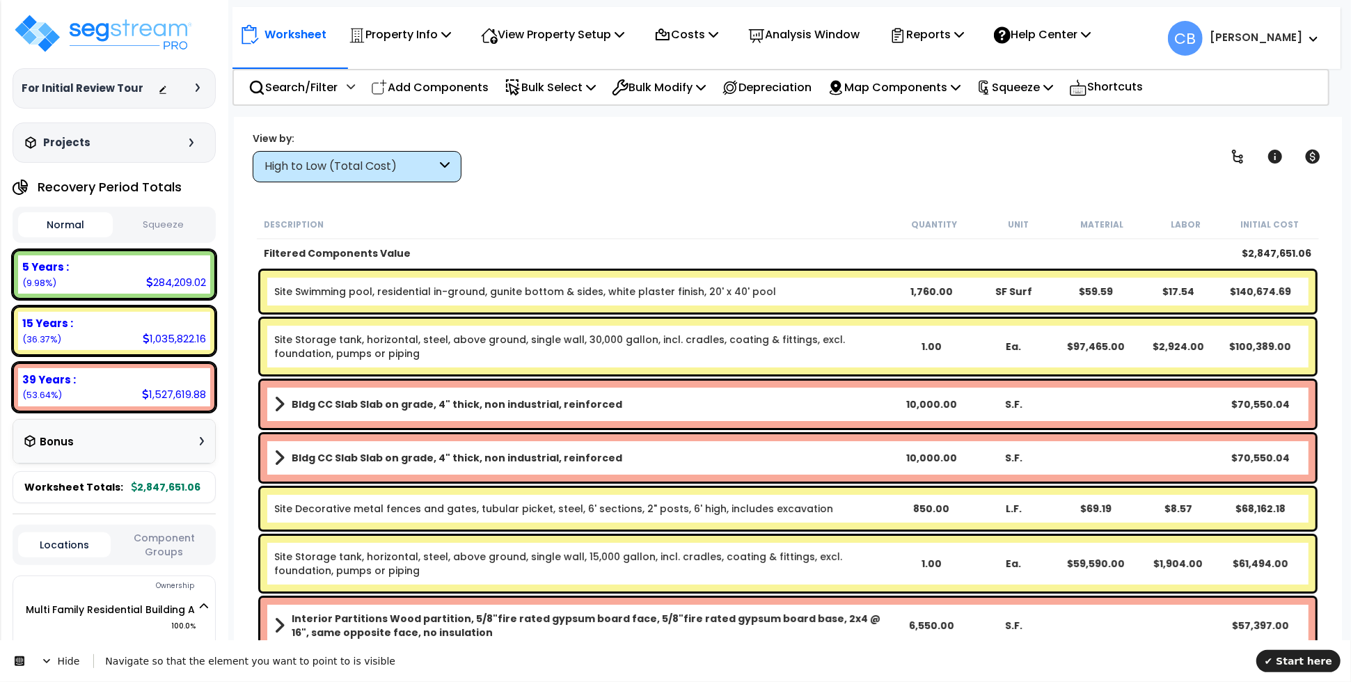
click at [372, 175] on div "High to Low (Total Cost)" at bounding box center [357, 166] width 209 height 31
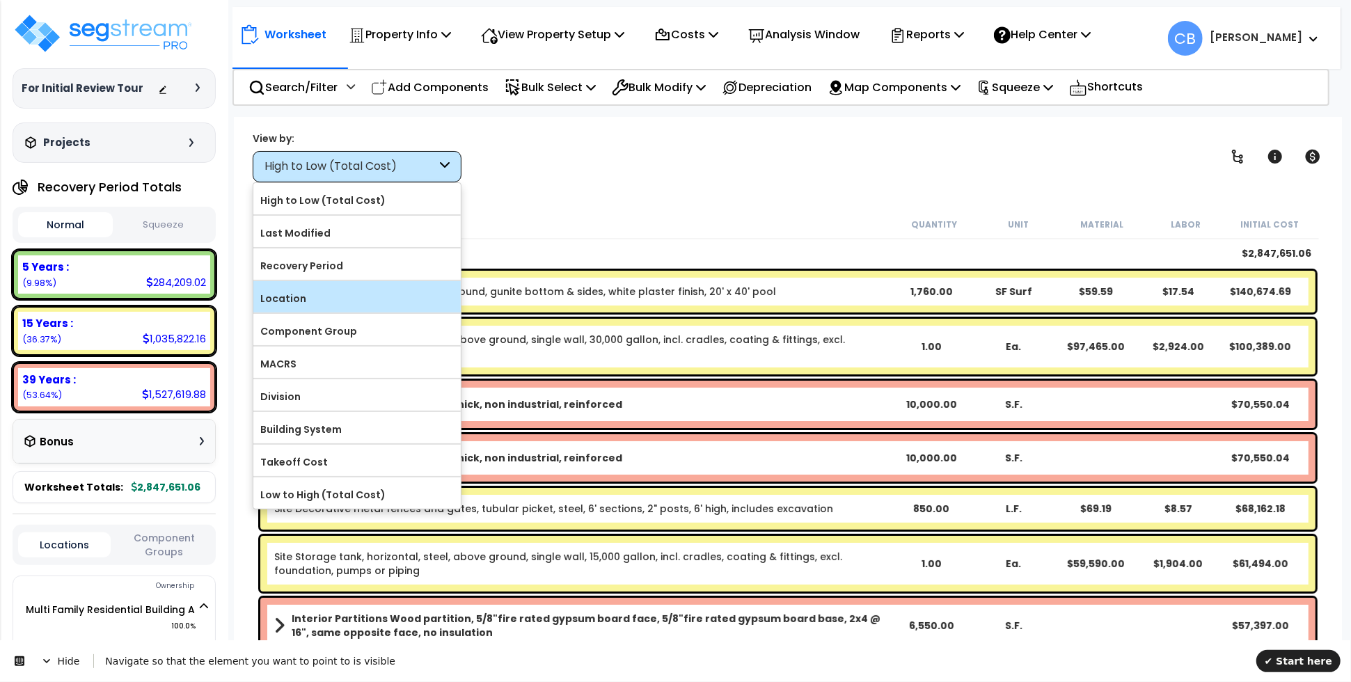
click at [349, 301] on label "Location" at bounding box center [356, 298] width 207 height 21
click at [0, 0] on input "Location" at bounding box center [0, 0] width 0 height 0
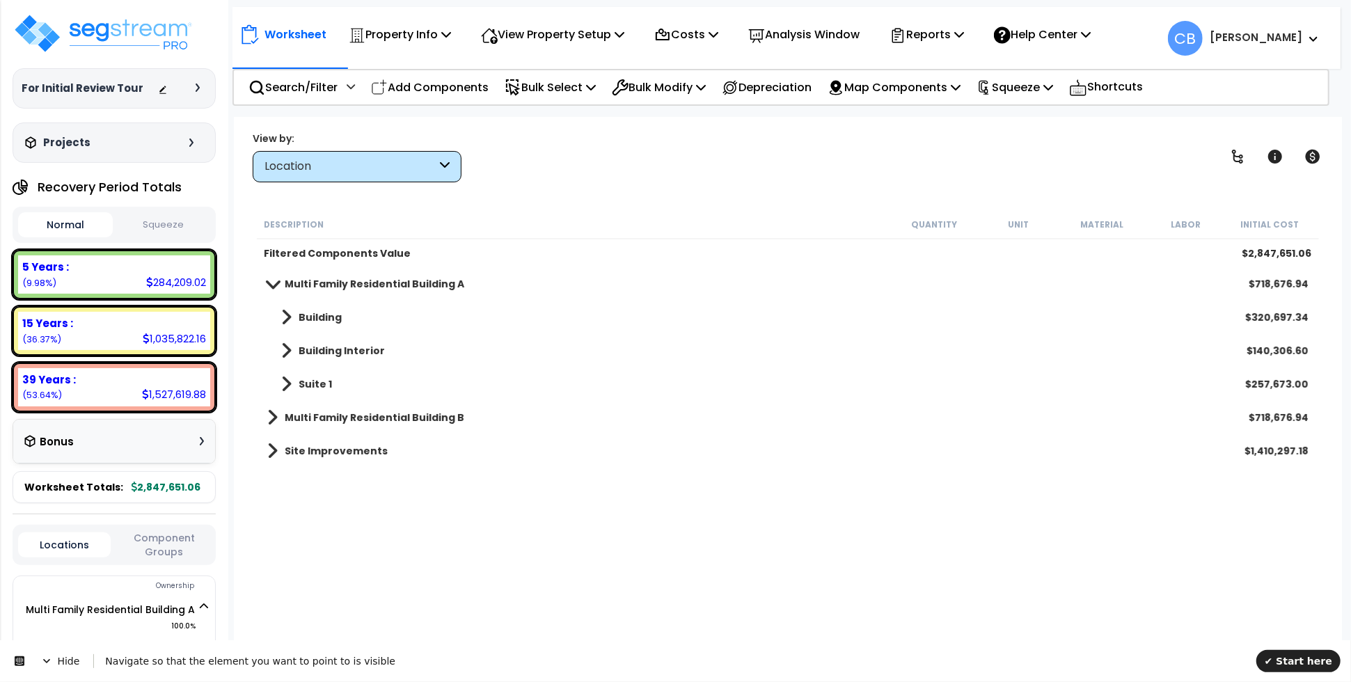
click at [276, 281] on span at bounding box center [272, 283] width 19 height 10
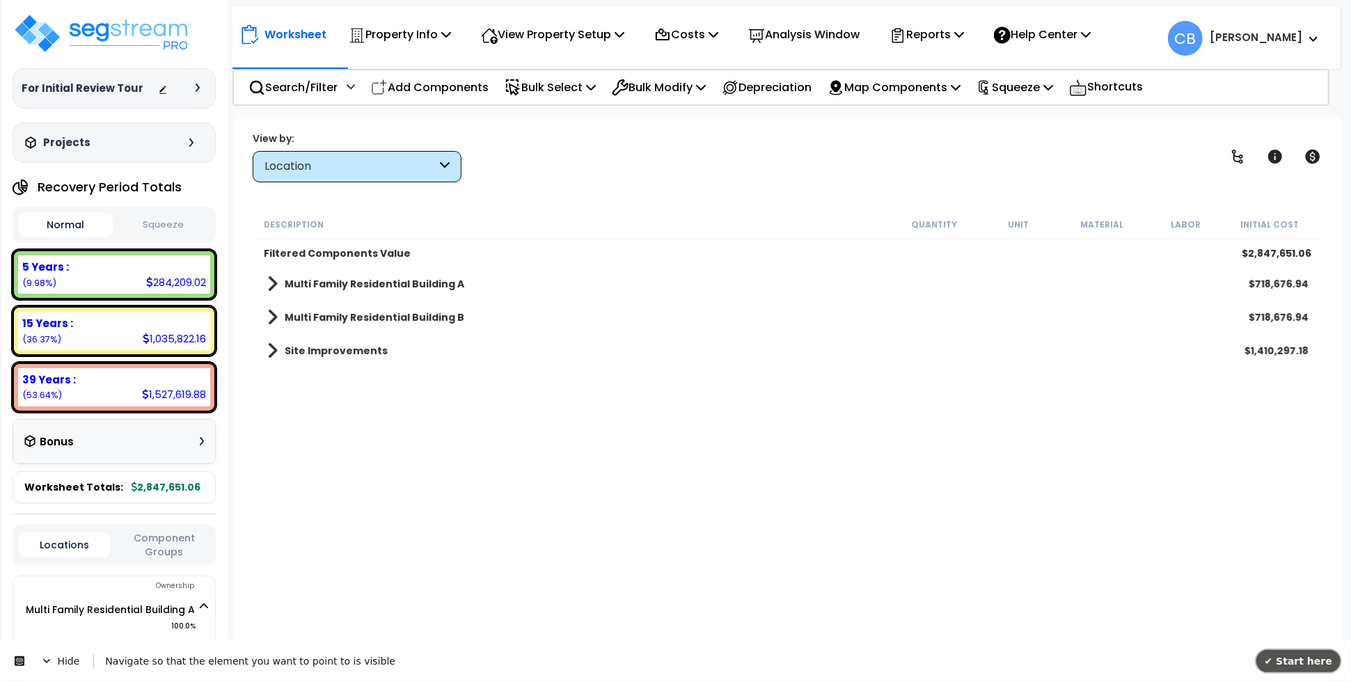
click at [1295, 656] on span "✔ Start here" at bounding box center [1298, 660] width 68 height 11
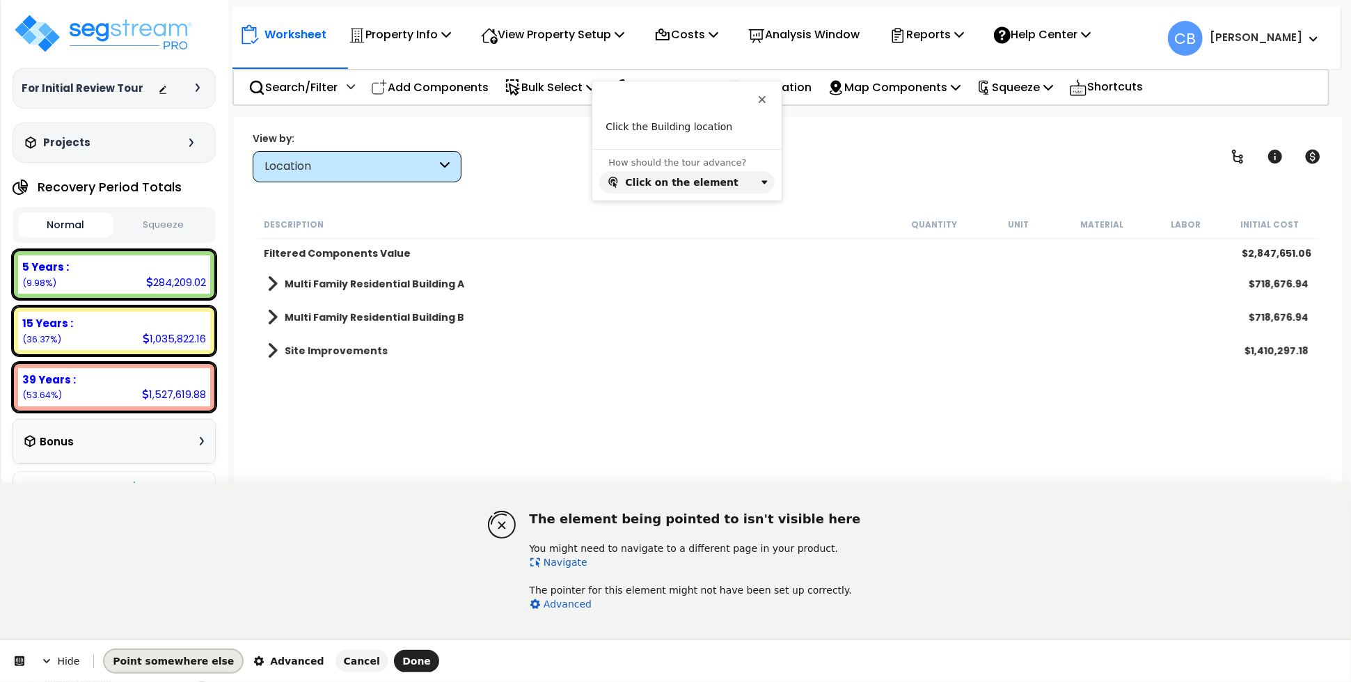
click at [168, 656] on span "Point somewhere else" at bounding box center [173, 661] width 121 height 11
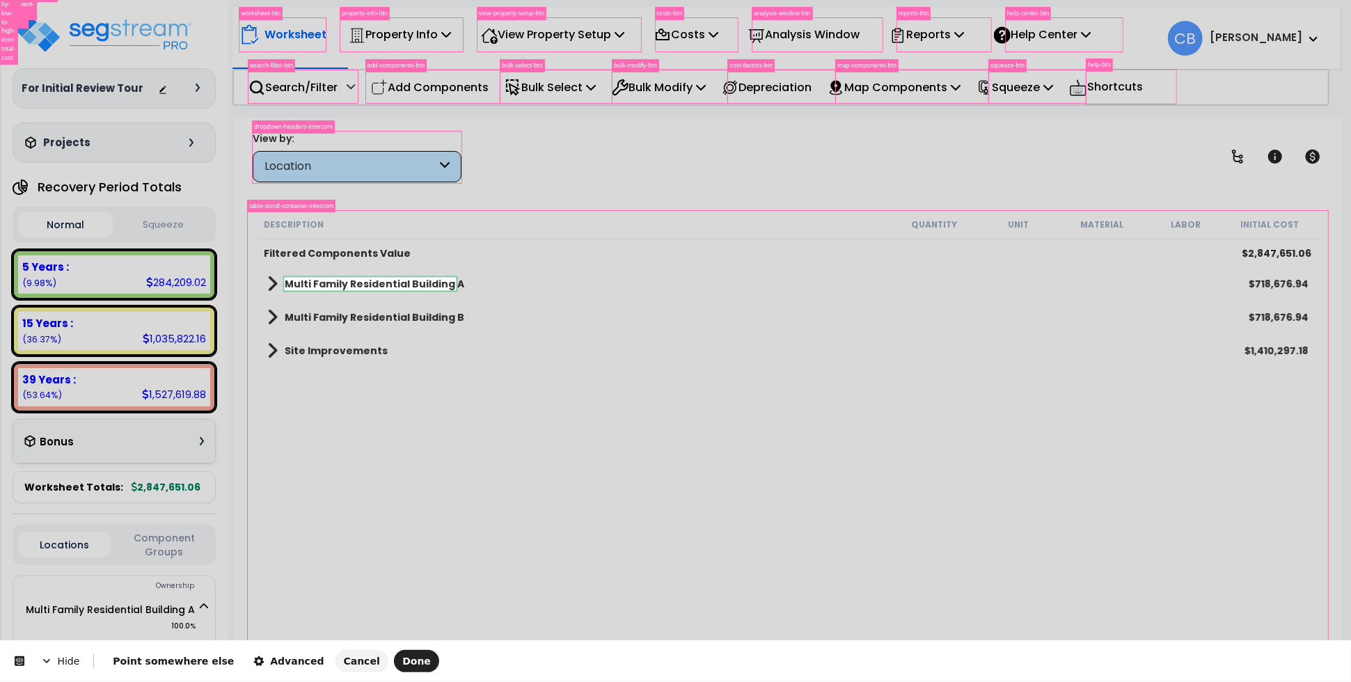
click at [312, 288] on body "We are Building your Property. So please grab a coffee and let us do the heavy …" at bounding box center [675, 402] width 1351 height 682
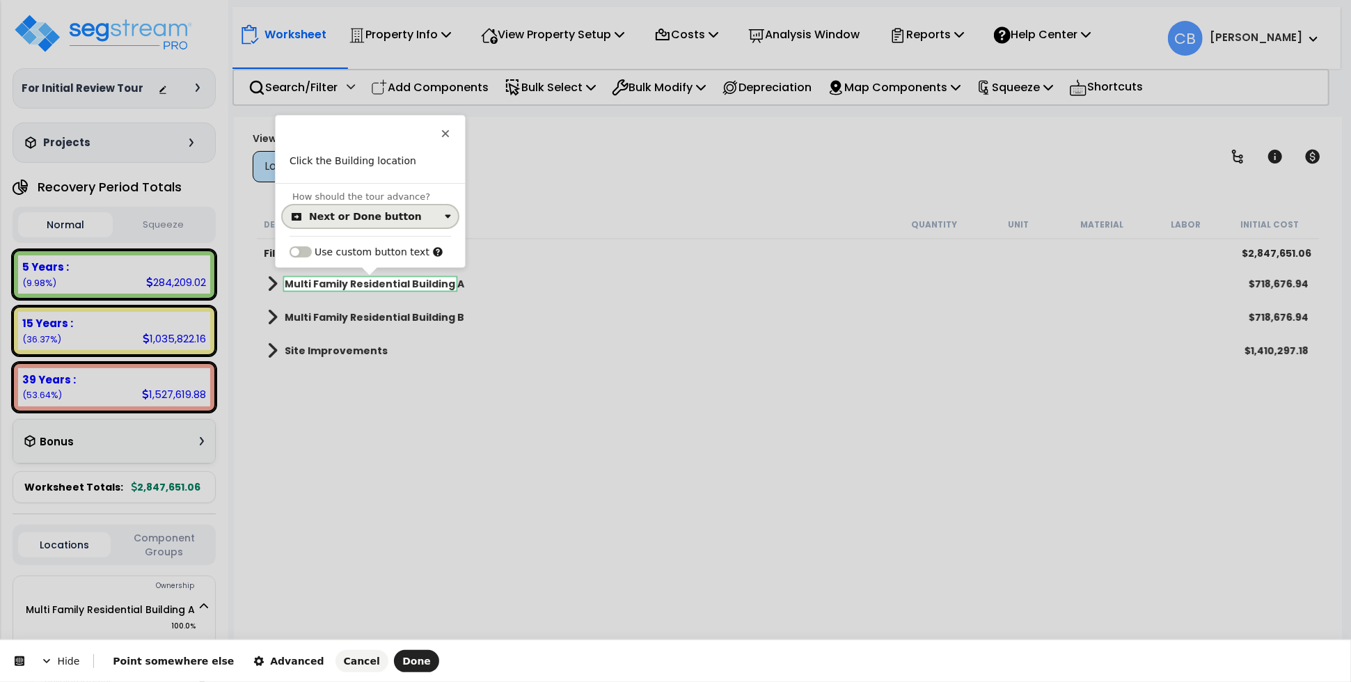
click at [324, 223] on button "Next or Done button" at bounding box center [370, 216] width 175 height 22
click at [340, 271] on div "Click on the element" at bounding box center [362, 274] width 101 height 14
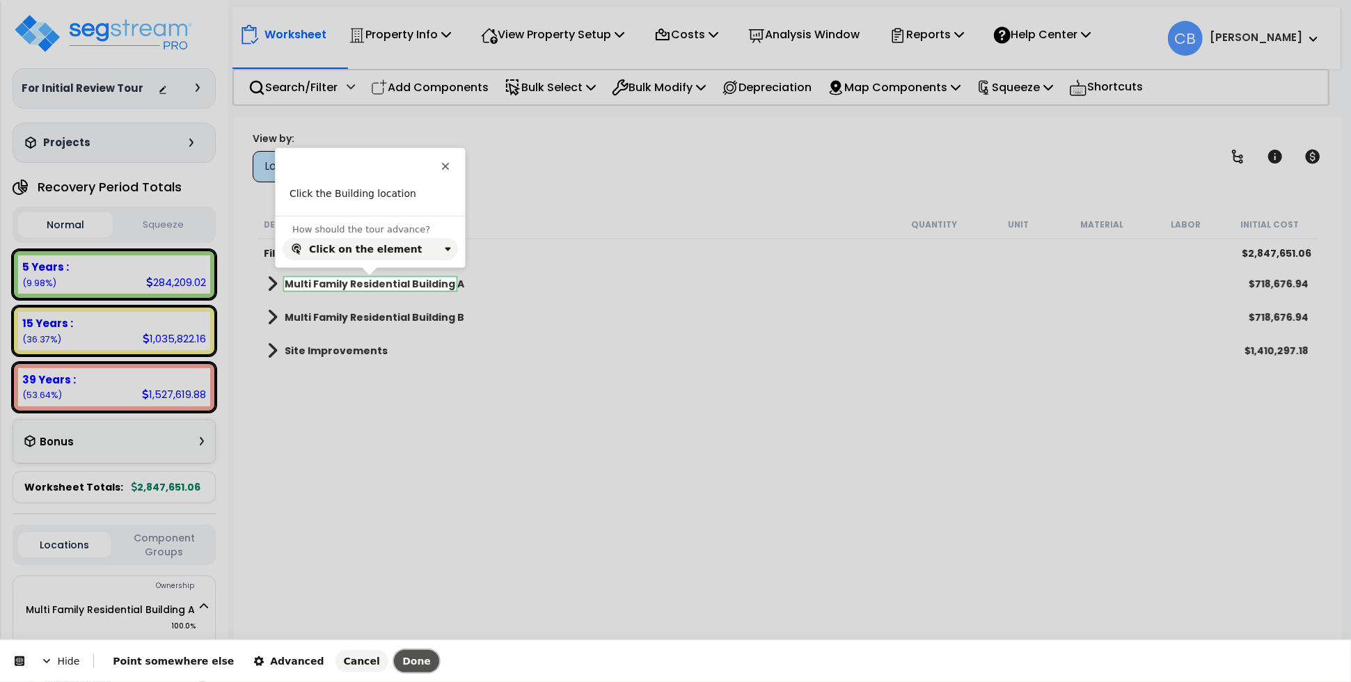
click at [402, 662] on span "Done" at bounding box center [416, 661] width 29 height 11
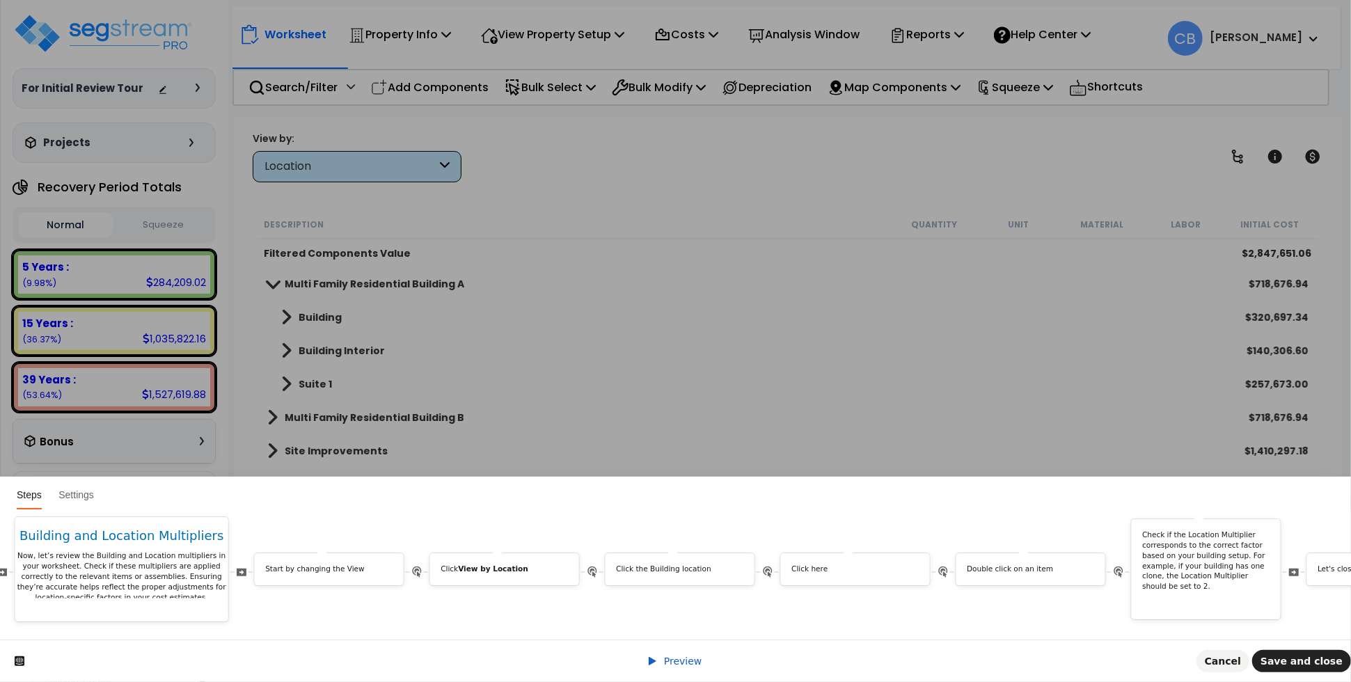
scroll to position [0, 5431]
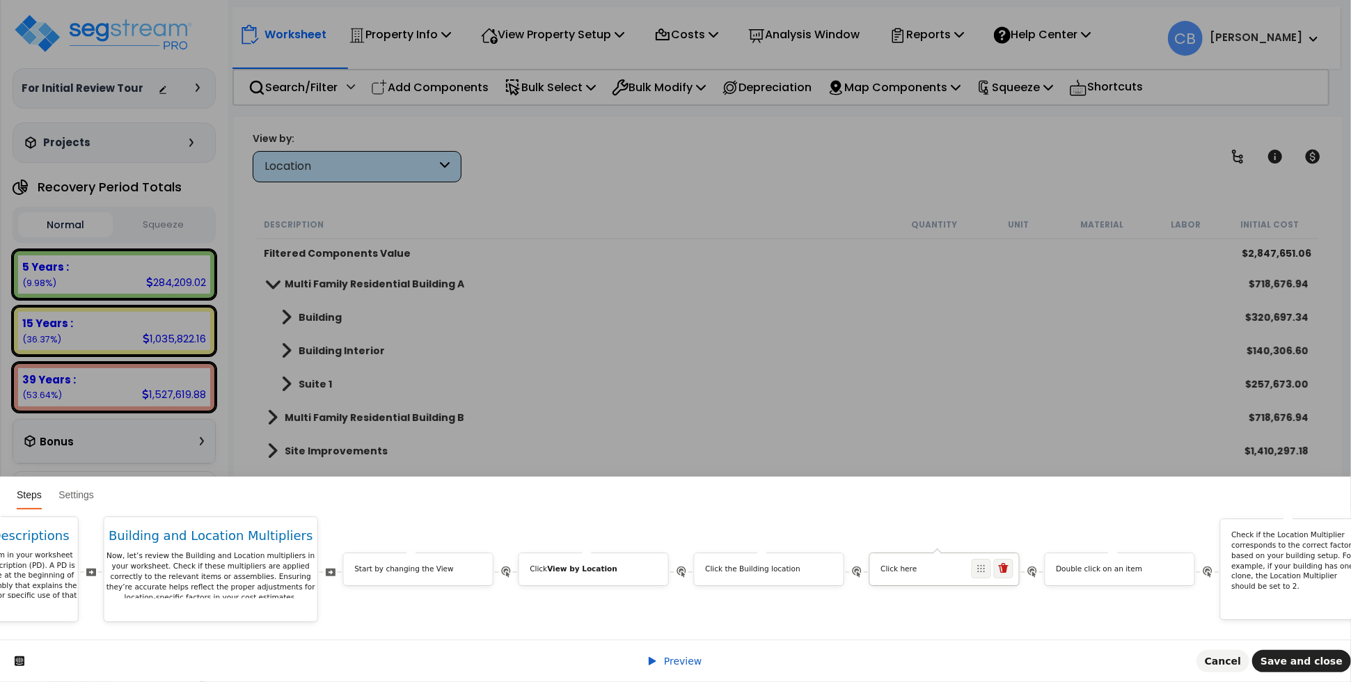
click at [930, 564] on p "Click here" at bounding box center [944, 569] width 127 height 10
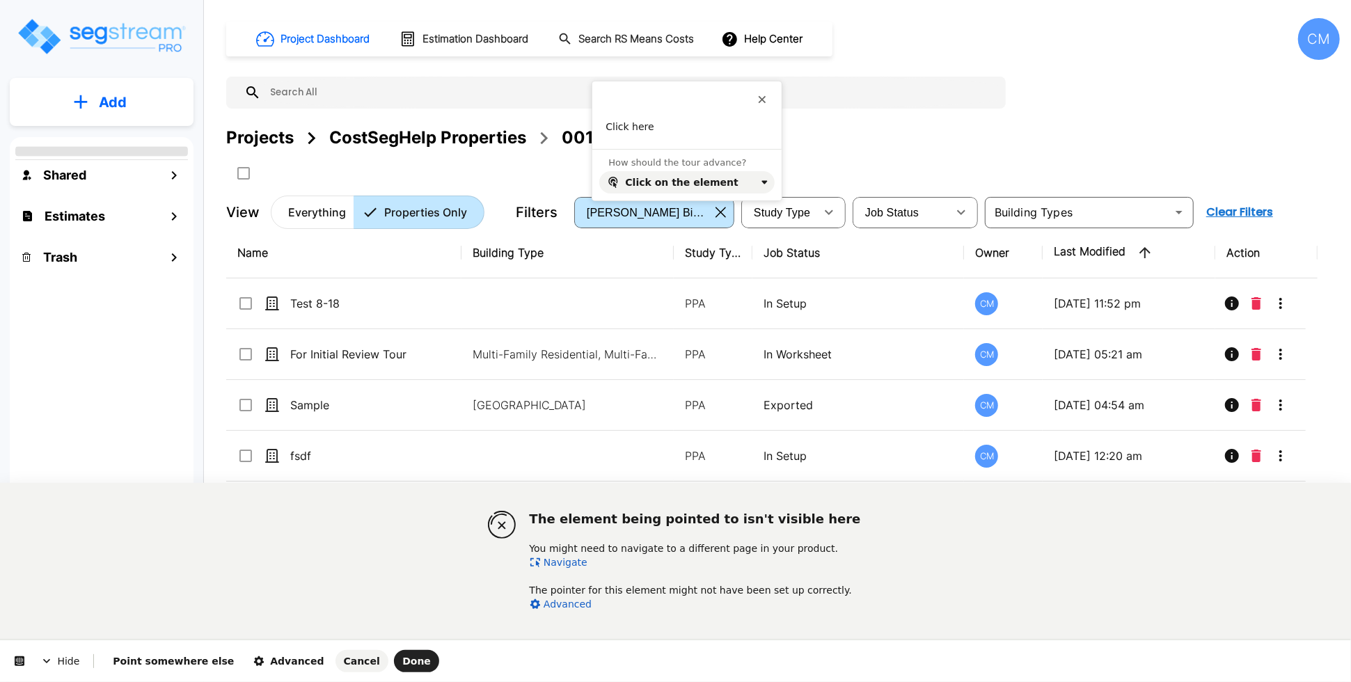
click at [564, 565] on link "Navigate" at bounding box center [559, 562] width 58 height 11
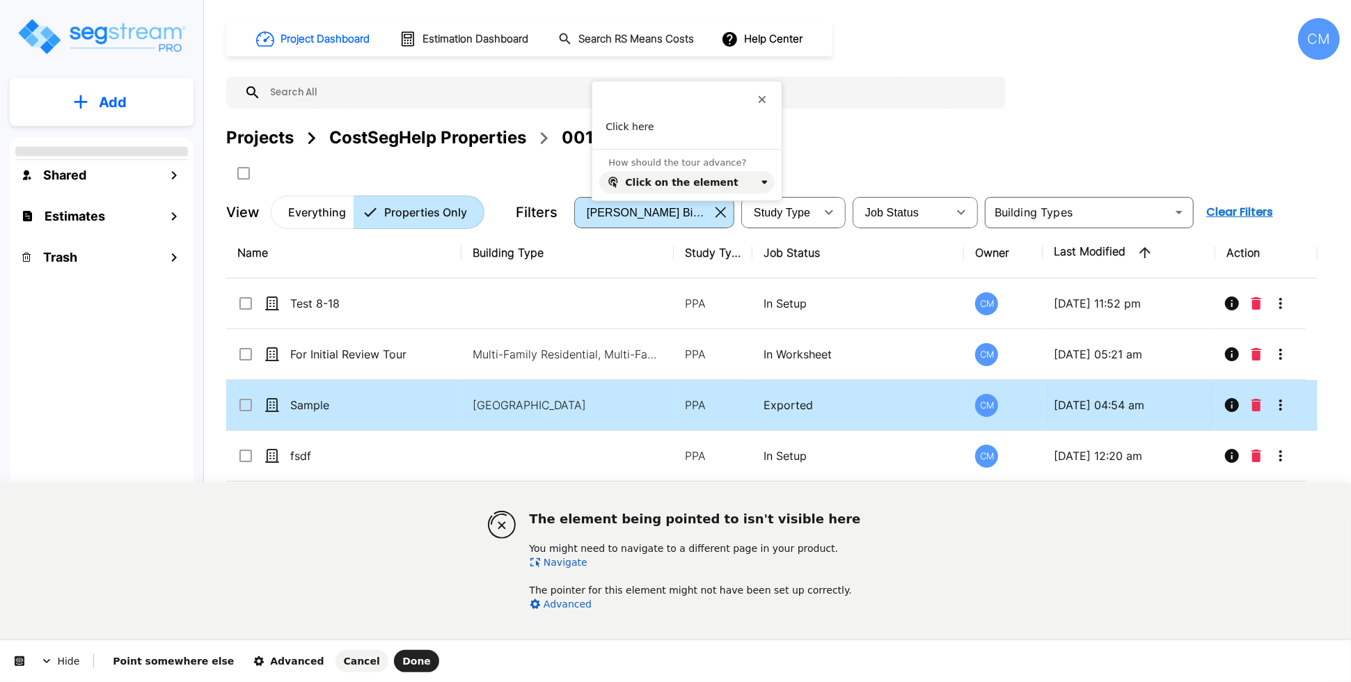
click at [312, 356] on p "For Initial Review Tour" at bounding box center [359, 354] width 139 height 17
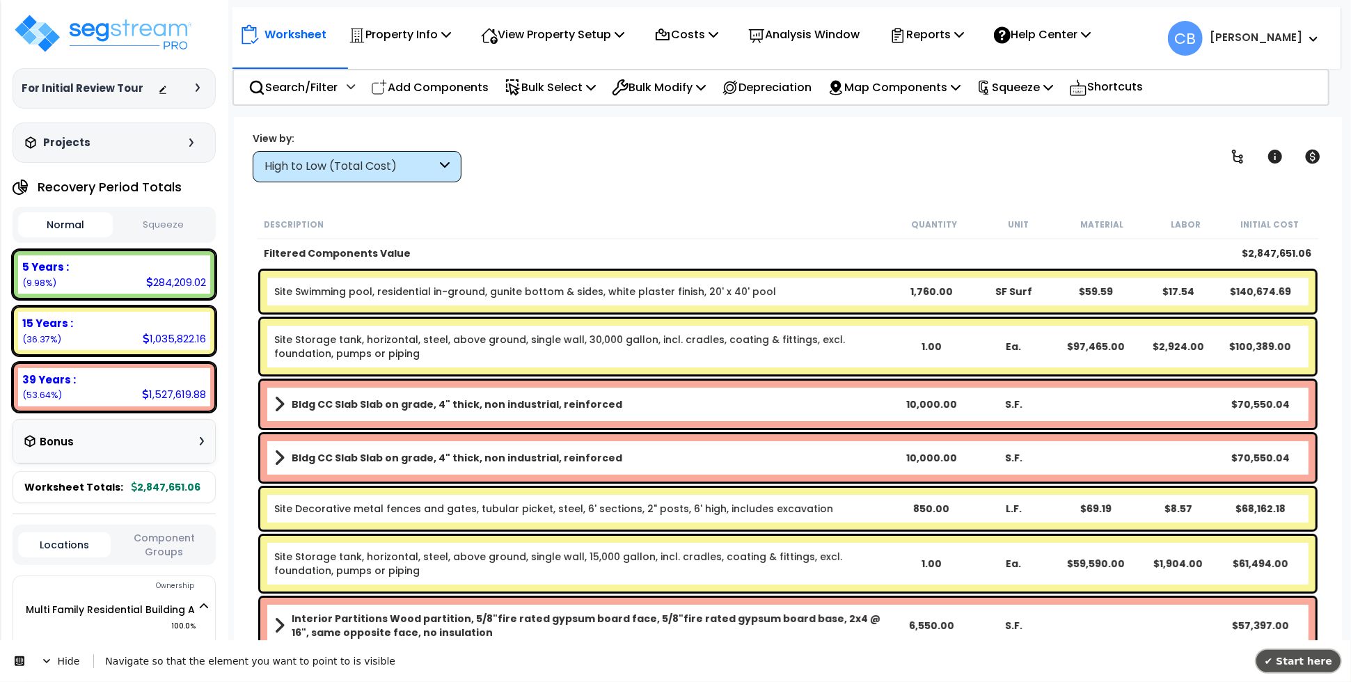
click at [1296, 659] on span "✔ Start here" at bounding box center [1298, 660] width 68 height 11
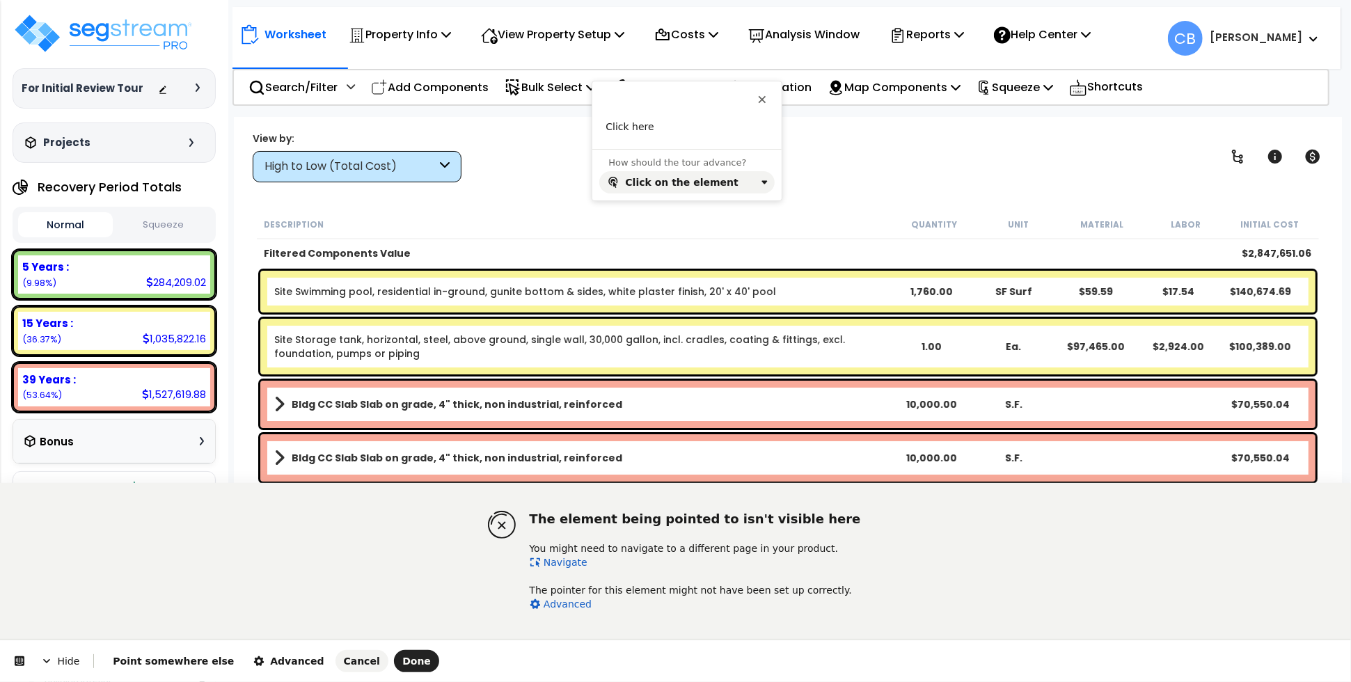
click at [557, 562] on link "Navigate" at bounding box center [559, 562] width 58 height 11
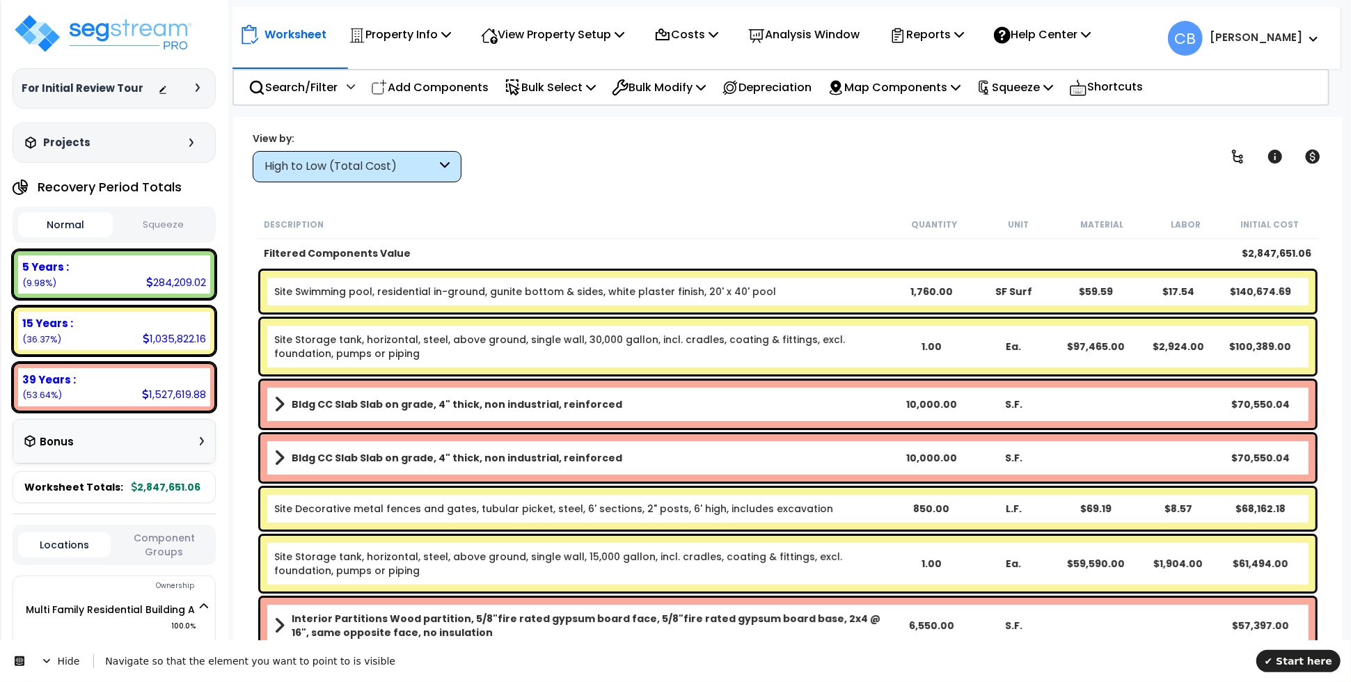
click at [354, 173] on div "High to Low (Total Cost)" at bounding box center [350, 167] width 172 height 16
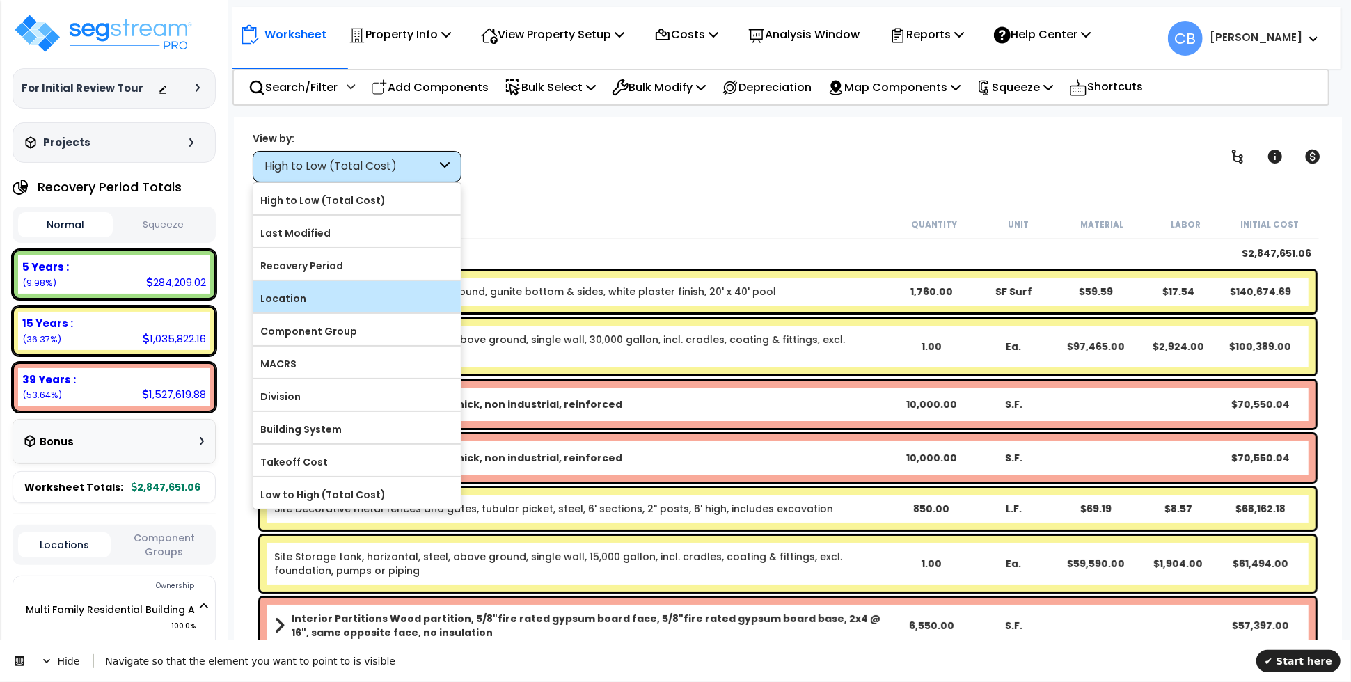
click at [334, 294] on label "Location" at bounding box center [356, 298] width 207 height 21
click at [0, 0] on input "Location" at bounding box center [0, 0] width 0 height 0
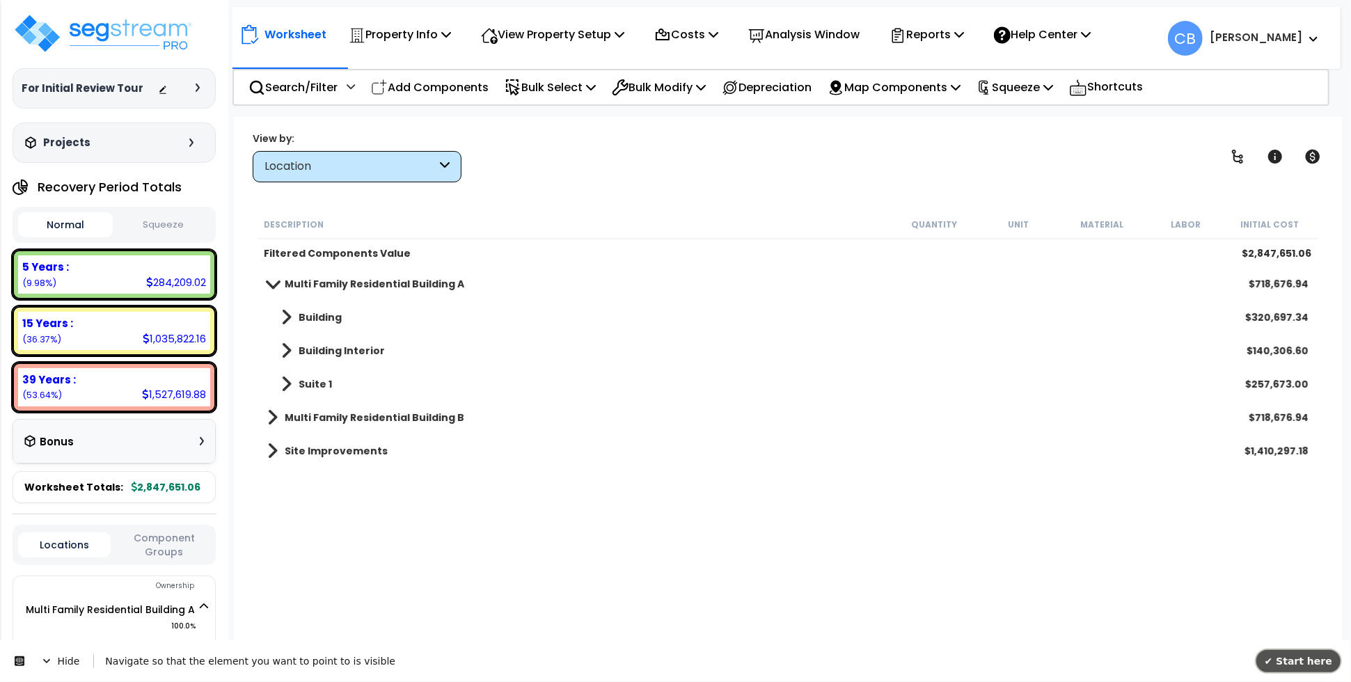
click at [1292, 658] on span "✔ Start here" at bounding box center [1298, 660] width 68 height 11
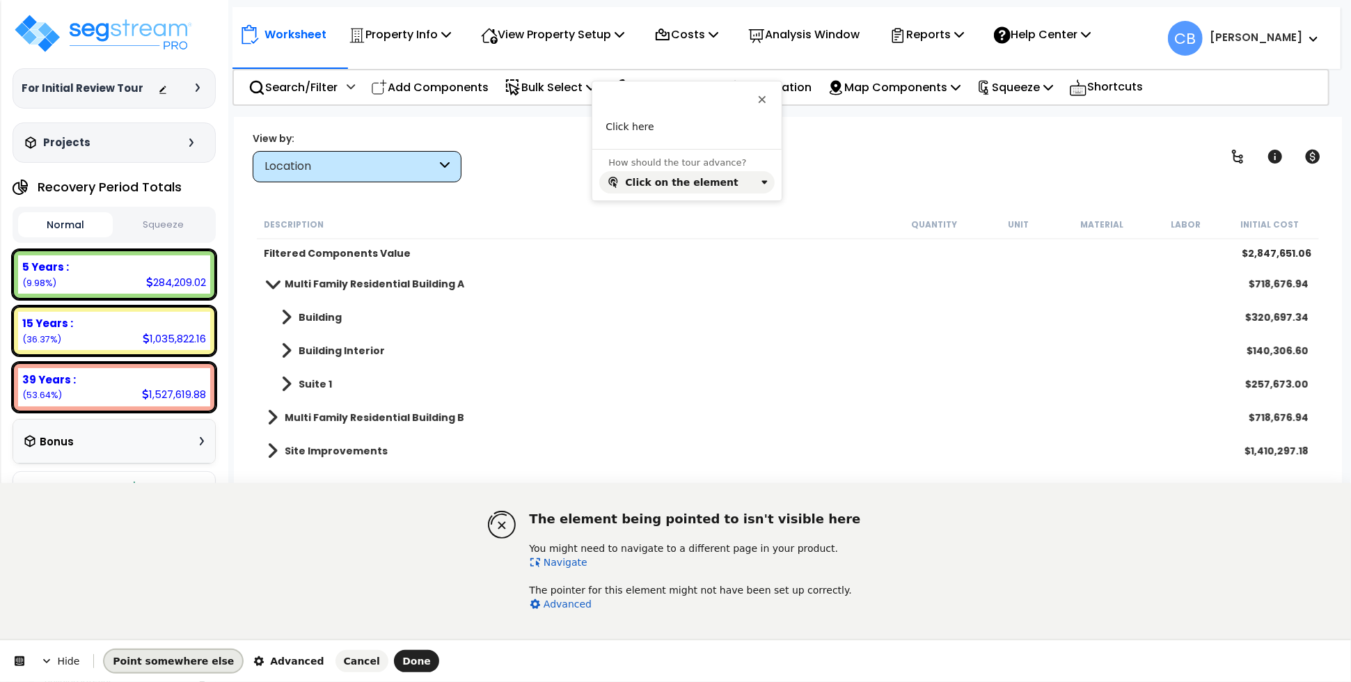
click at [185, 671] on button "Point somewhere else" at bounding box center [173, 661] width 138 height 22
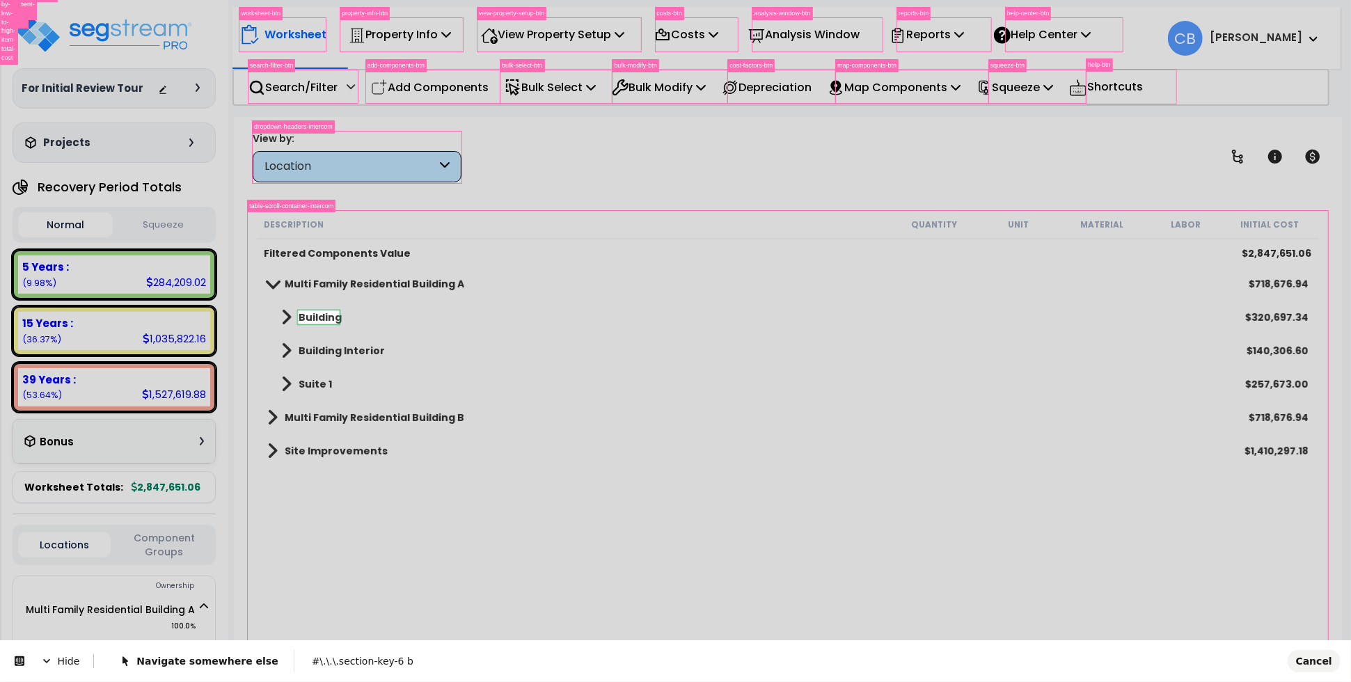
click at [329, 322] on body "We are Building your Property. So please grab a coffee and let us do the heavy …" at bounding box center [675, 402] width 1351 height 682
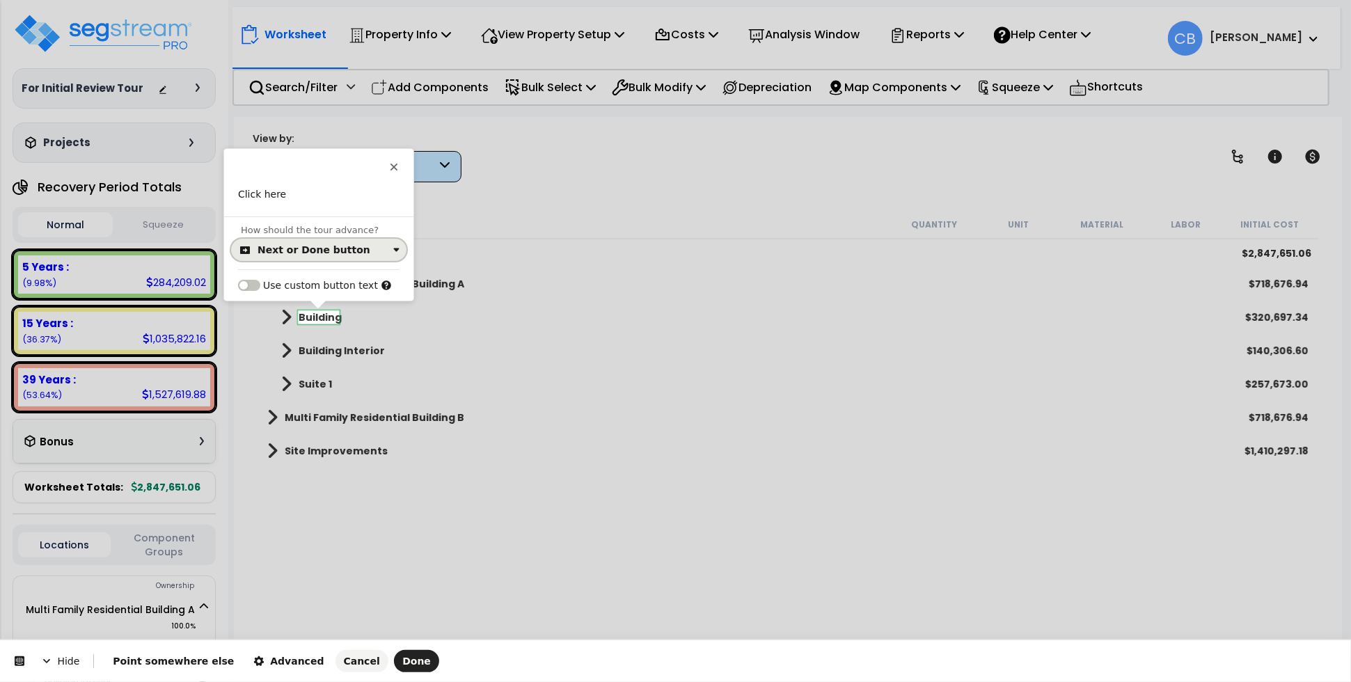
click at [274, 251] on div "Next or Done button" at bounding box center [313, 249] width 113 height 11
click at [288, 306] on div "Click on the element" at bounding box center [310, 308] width 101 height 14
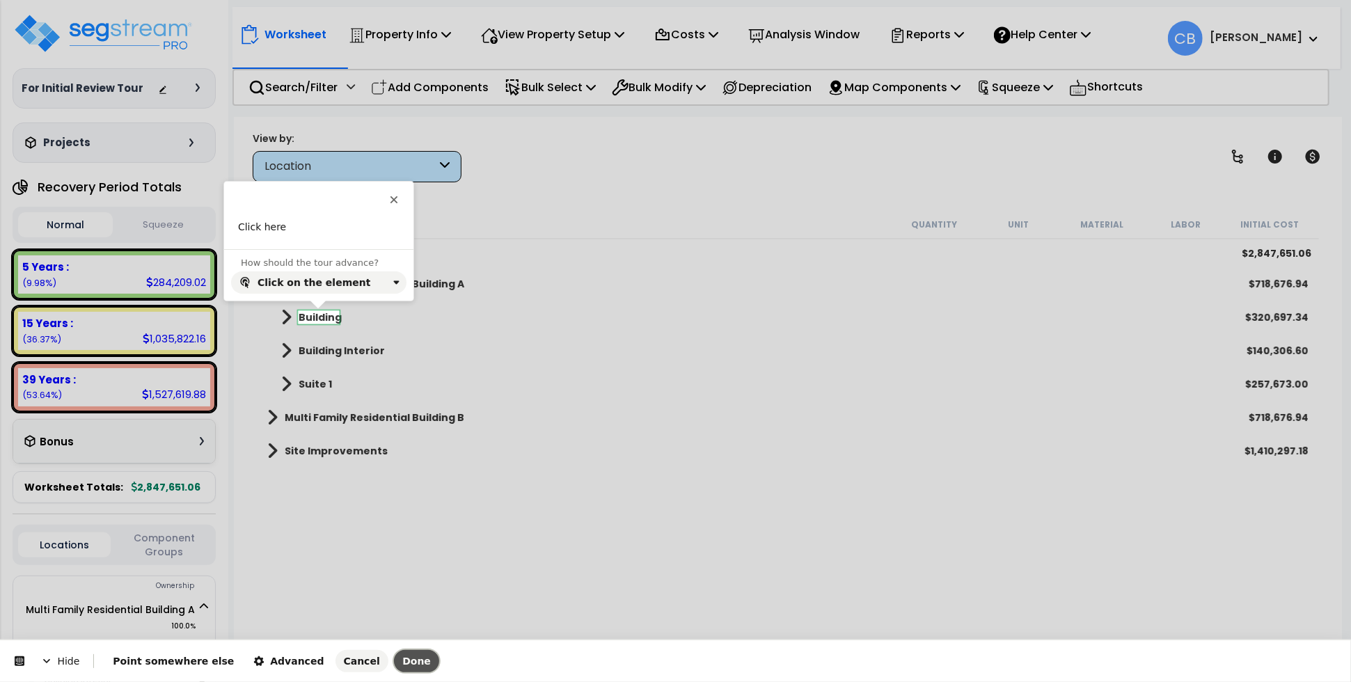
click at [402, 665] on span "Done" at bounding box center [416, 661] width 29 height 11
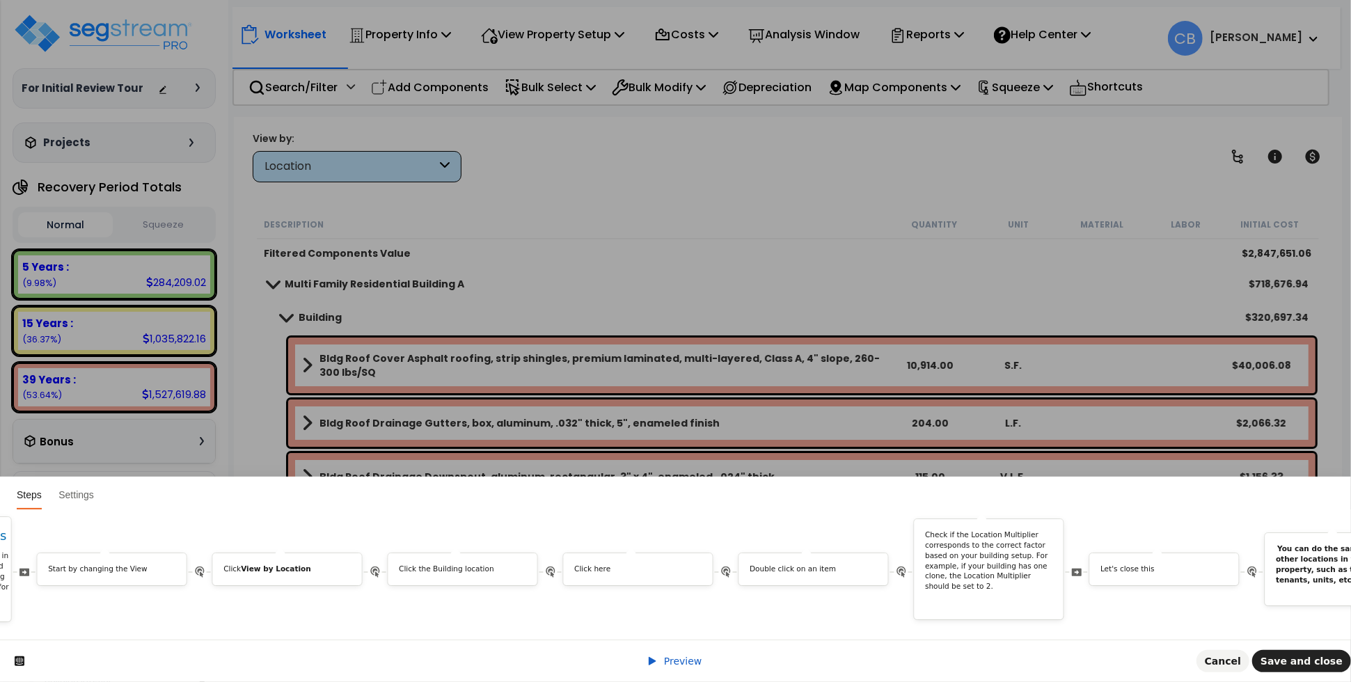
scroll to position [0, 5821]
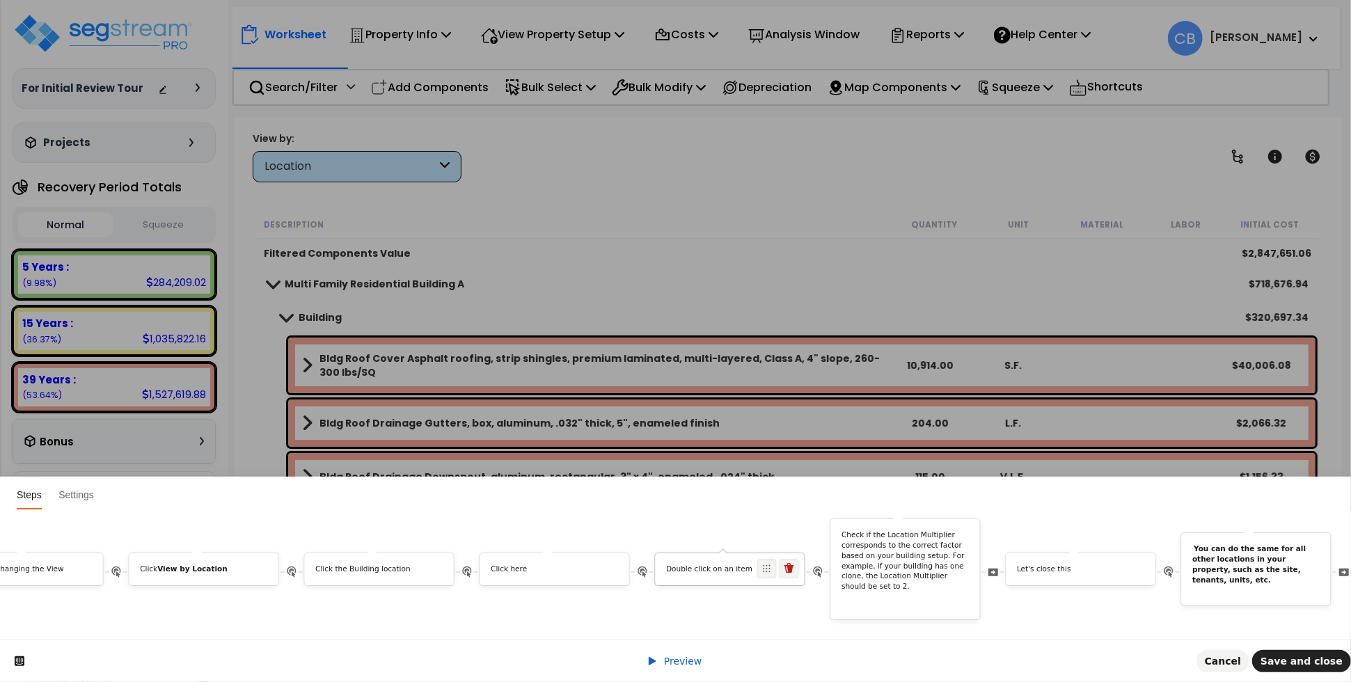
click at [711, 564] on div "Double click on an item" at bounding box center [730, 571] width 149 height 15
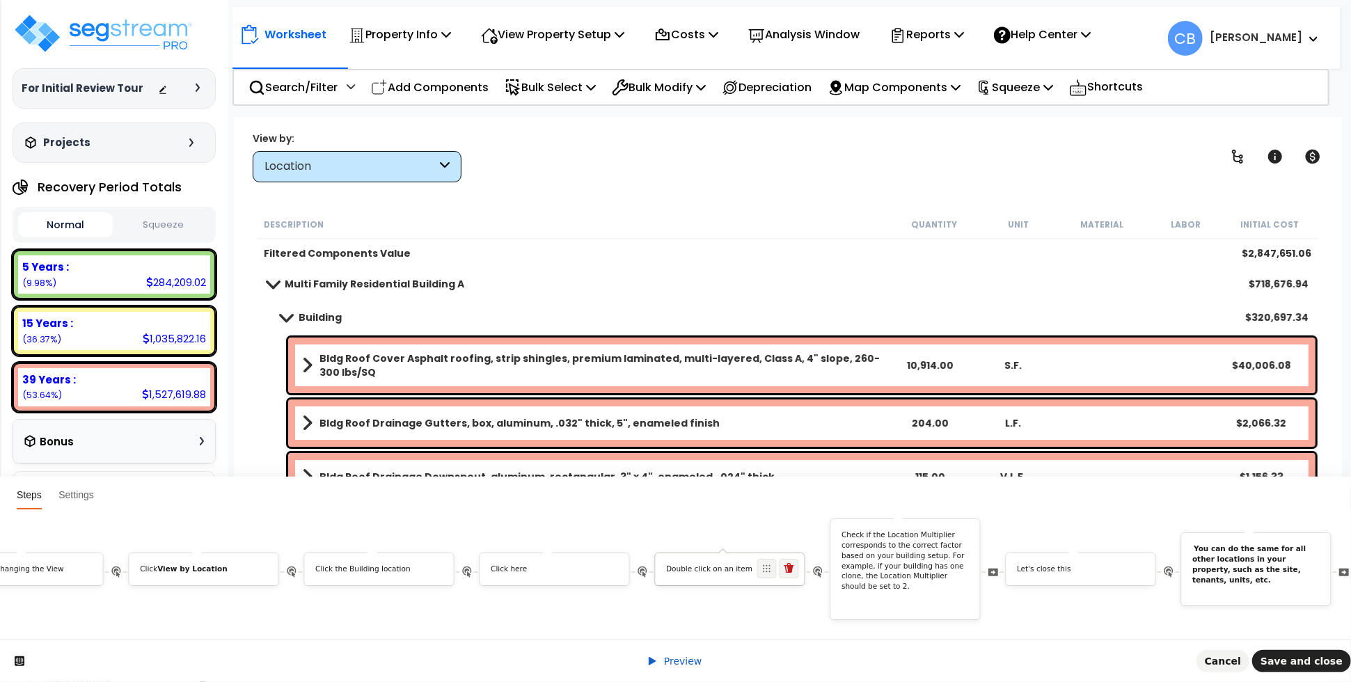
scroll to position [0, 0]
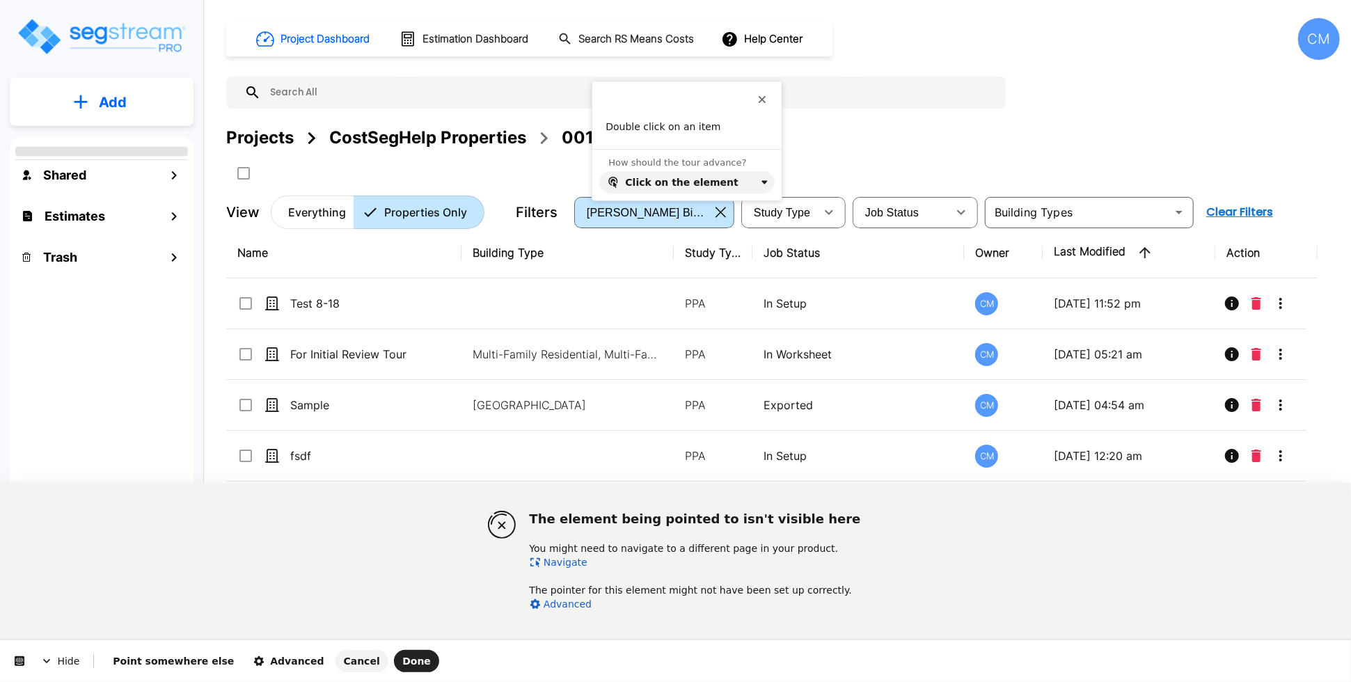
click at [555, 558] on link "Navigate" at bounding box center [559, 562] width 58 height 11
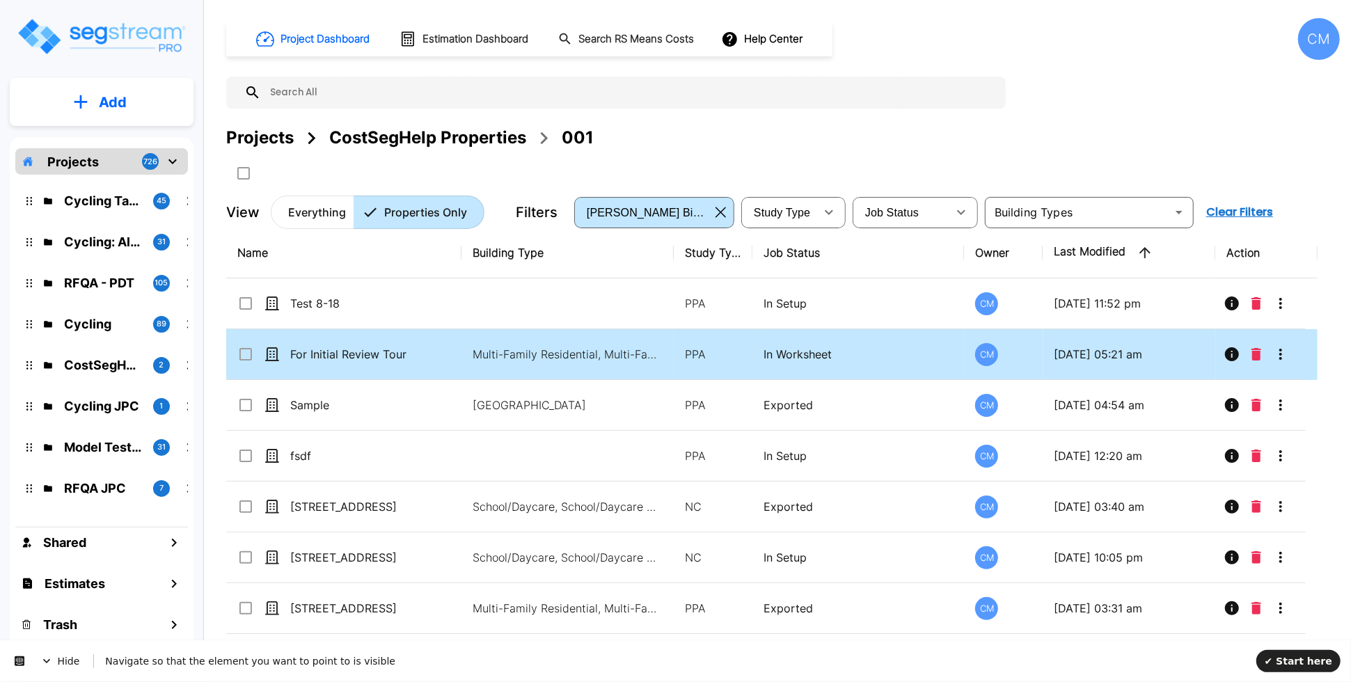
click at [324, 349] on p "For Initial Review Tour" at bounding box center [359, 354] width 139 height 17
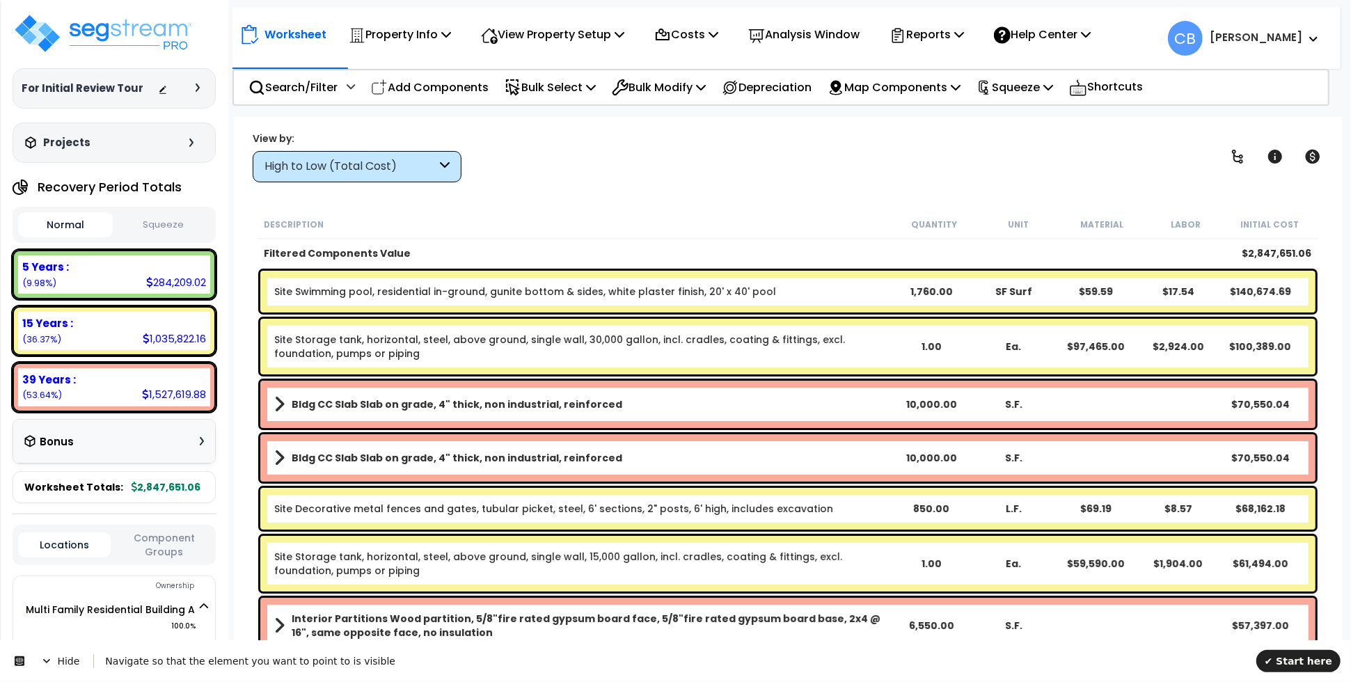
click at [318, 161] on div "High to Low (Total Cost)" at bounding box center [350, 167] width 172 height 16
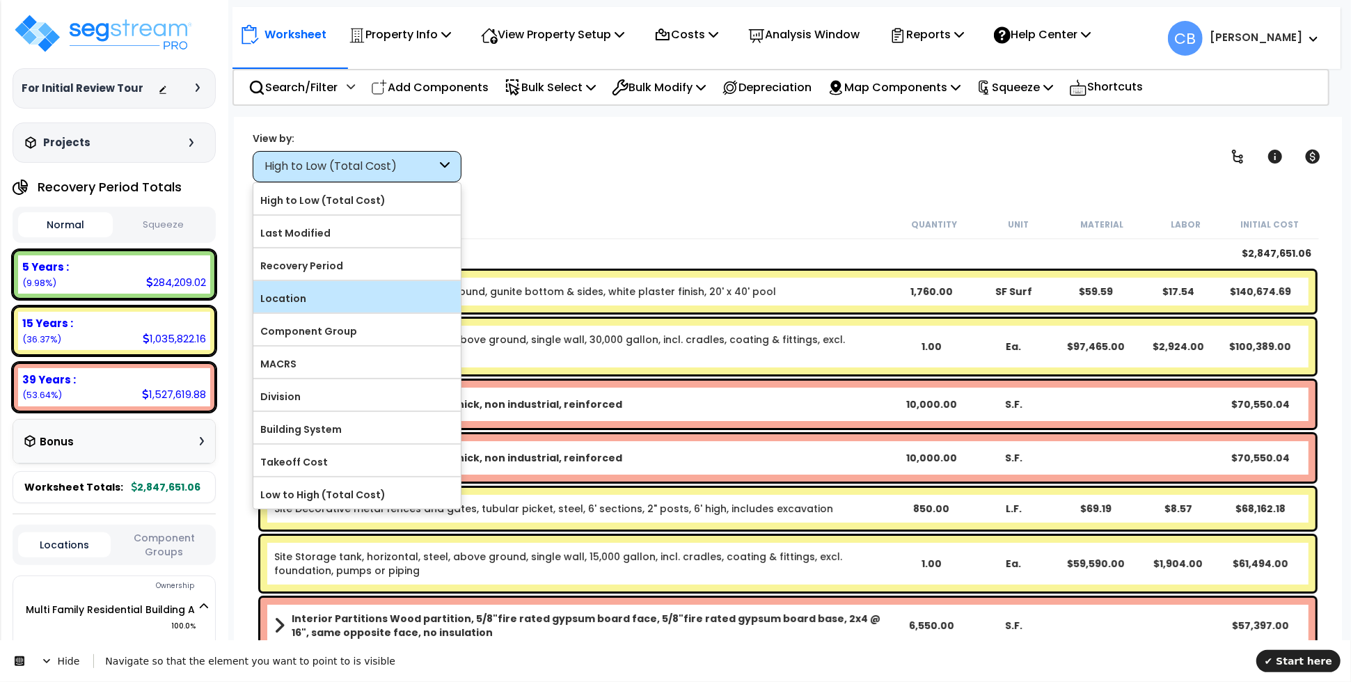
click at [320, 292] on label "Location" at bounding box center [356, 298] width 207 height 21
click at [0, 0] on input "Location" at bounding box center [0, 0] width 0 height 0
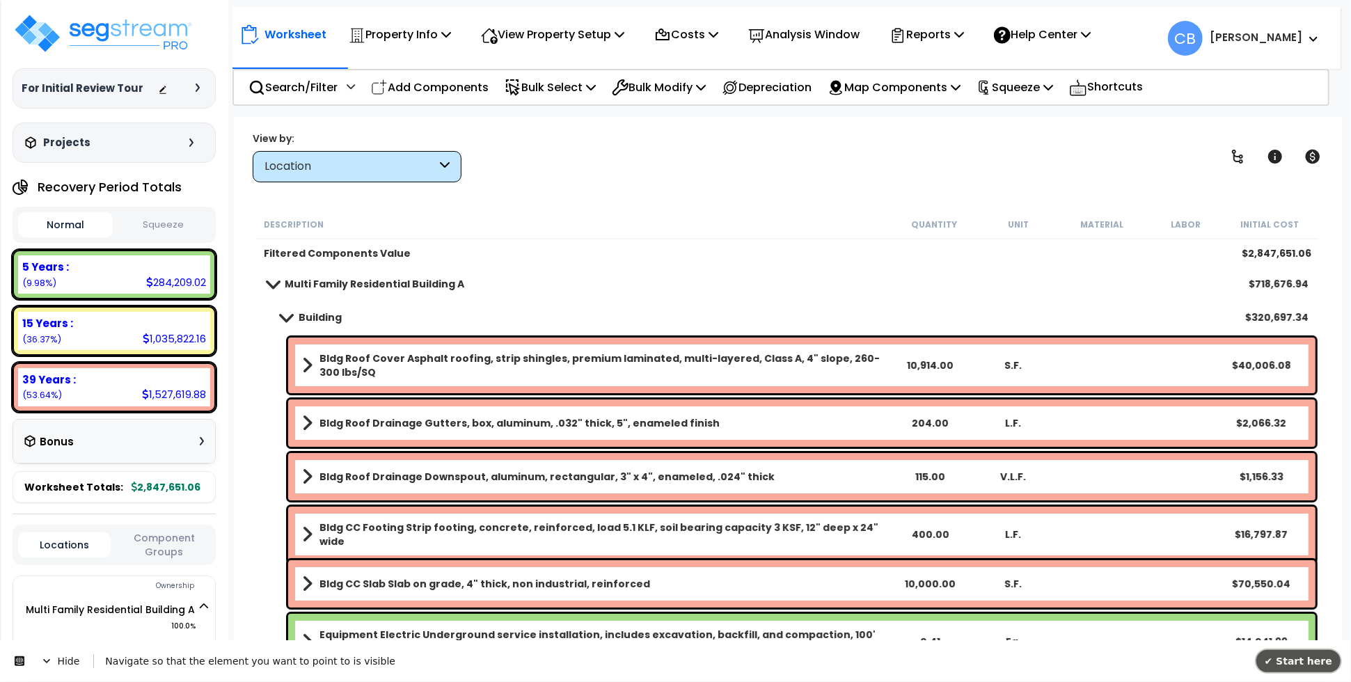
click at [1315, 665] on span "✔ Start here" at bounding box center [1298, 660] width 68 height 11
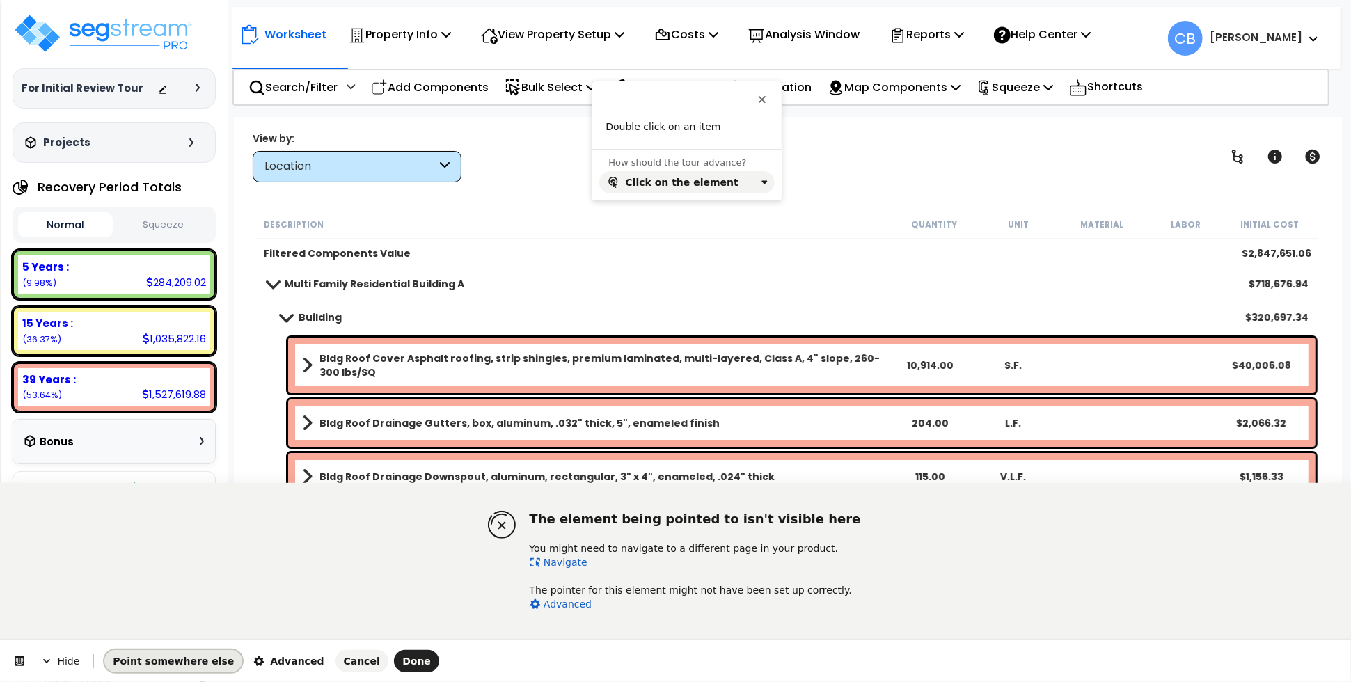
click at [154, 656] on span "Point somewhere else" at bounding box center [173, 661] width 121 height 11
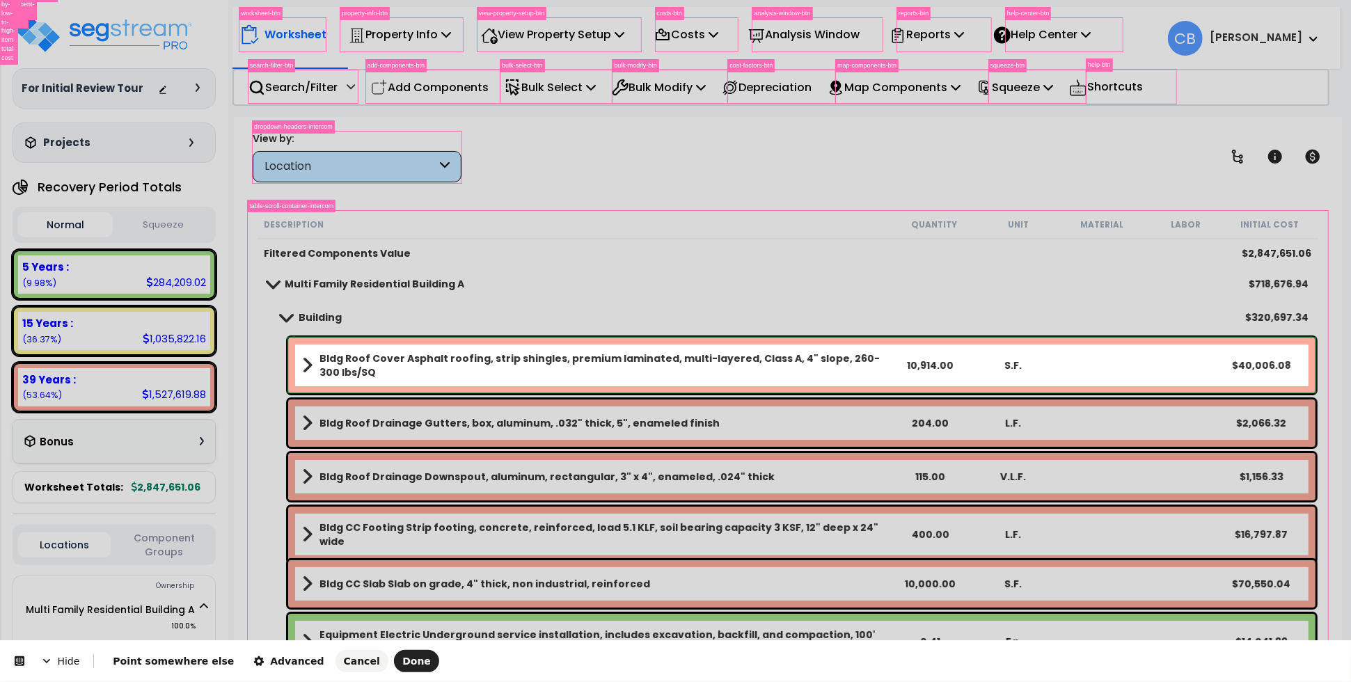
click at [296, 379] on body "We are Building your Property. So please grab a coffee and let us do the heavy …" at bounding box center [675, 402] width 1351 height 682
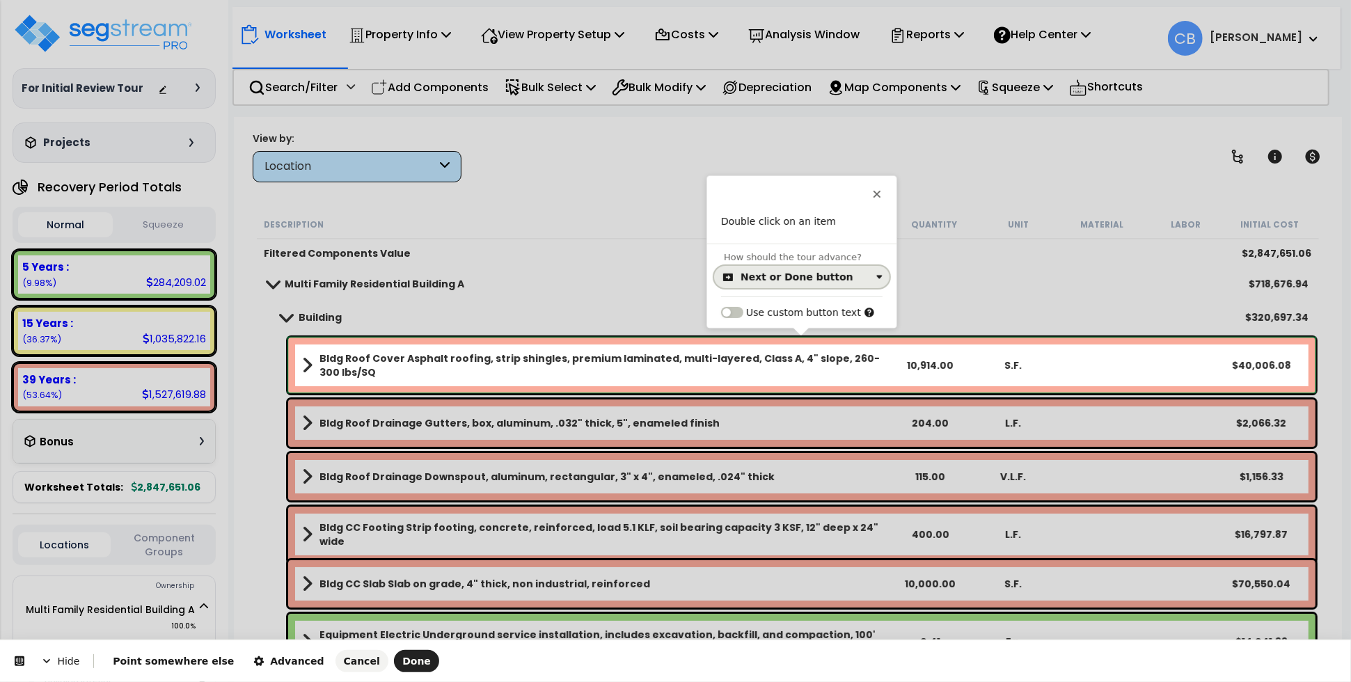
click at [756, 284] on button "Next or Done button" at bounding box center [801, 277] width 175 height 22
click at [755, 326] on div "Click on the element" at bounding box center [802, 334] width 164 height 25
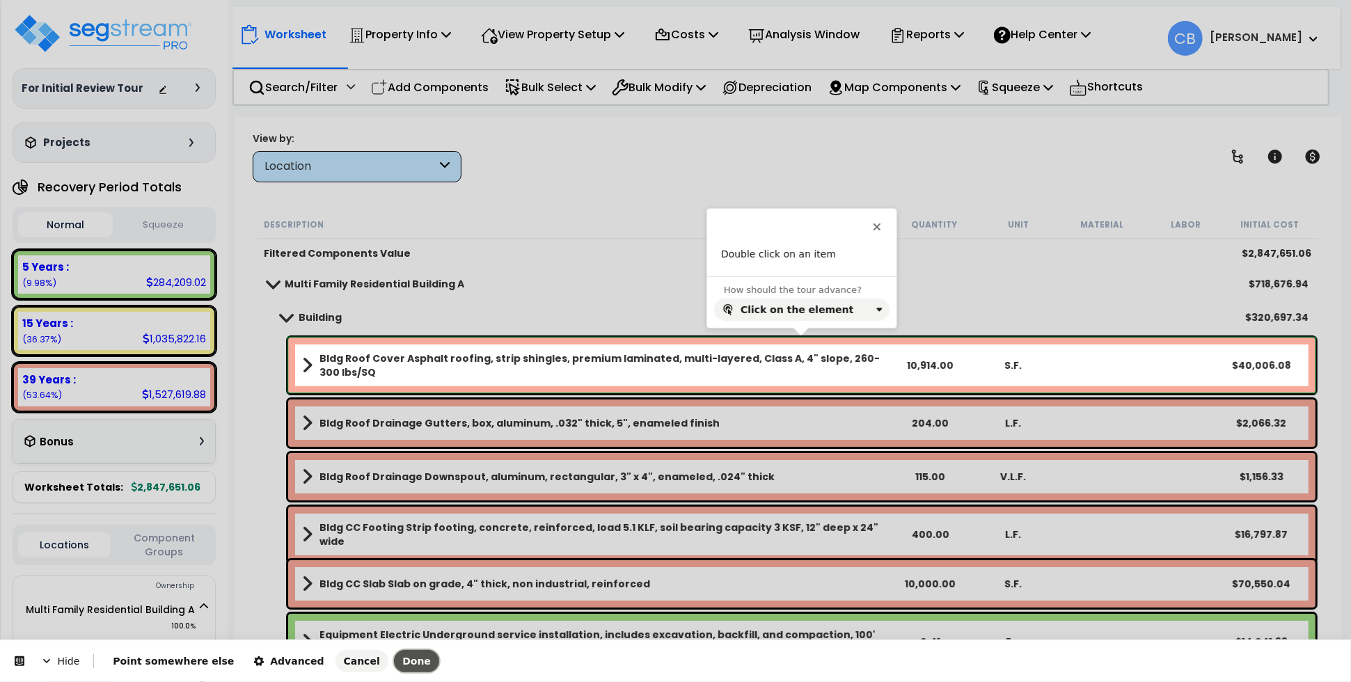
click at [402, 661] on span "Done" at bounding box center [416, 661] width 29 height 11
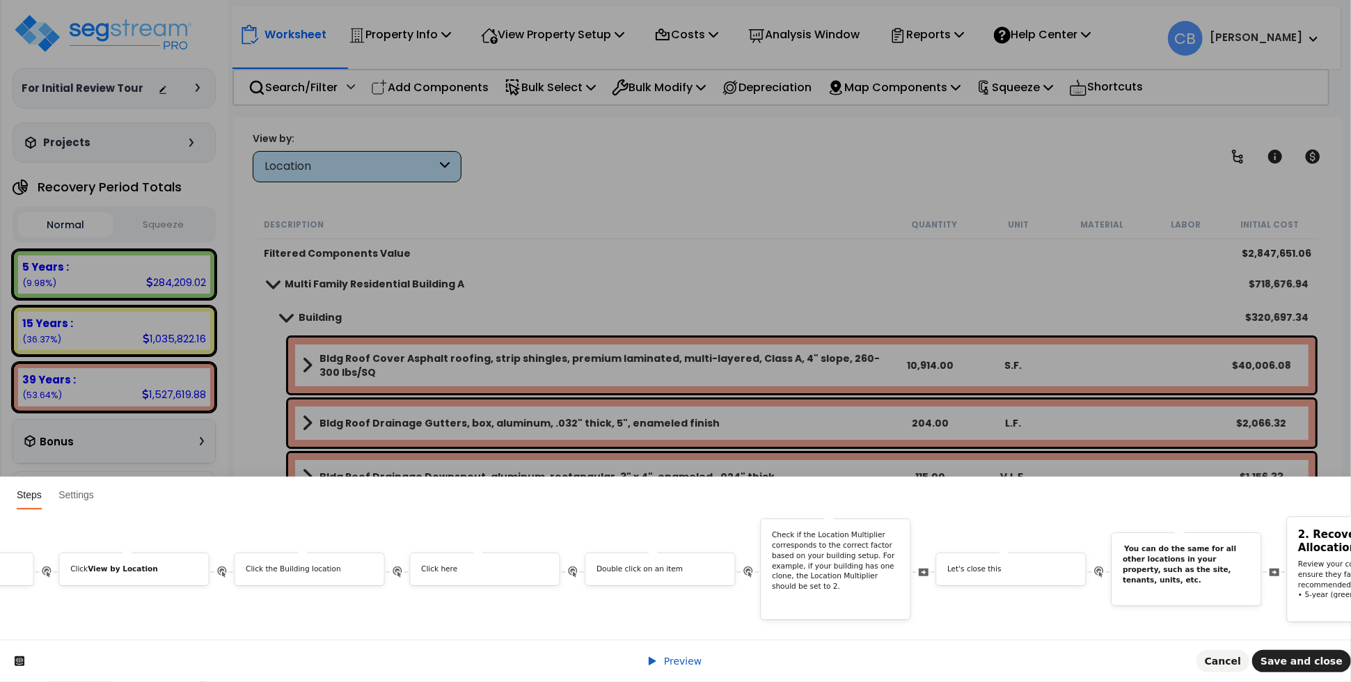
scroll to position [0, 5941]
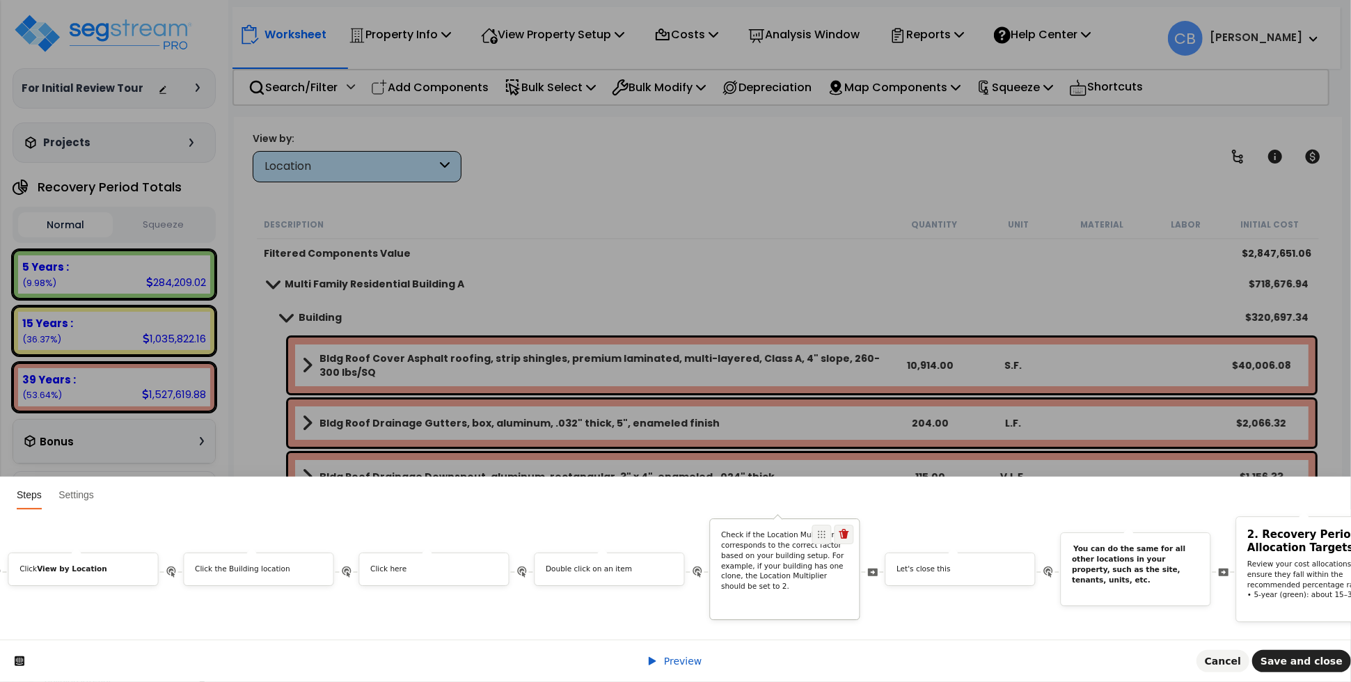
click at [799, 541] on p "Check if the Location Multiplier corresponds to the correct factor based on you…" at bounding box center [785, 560] width 127 height 61
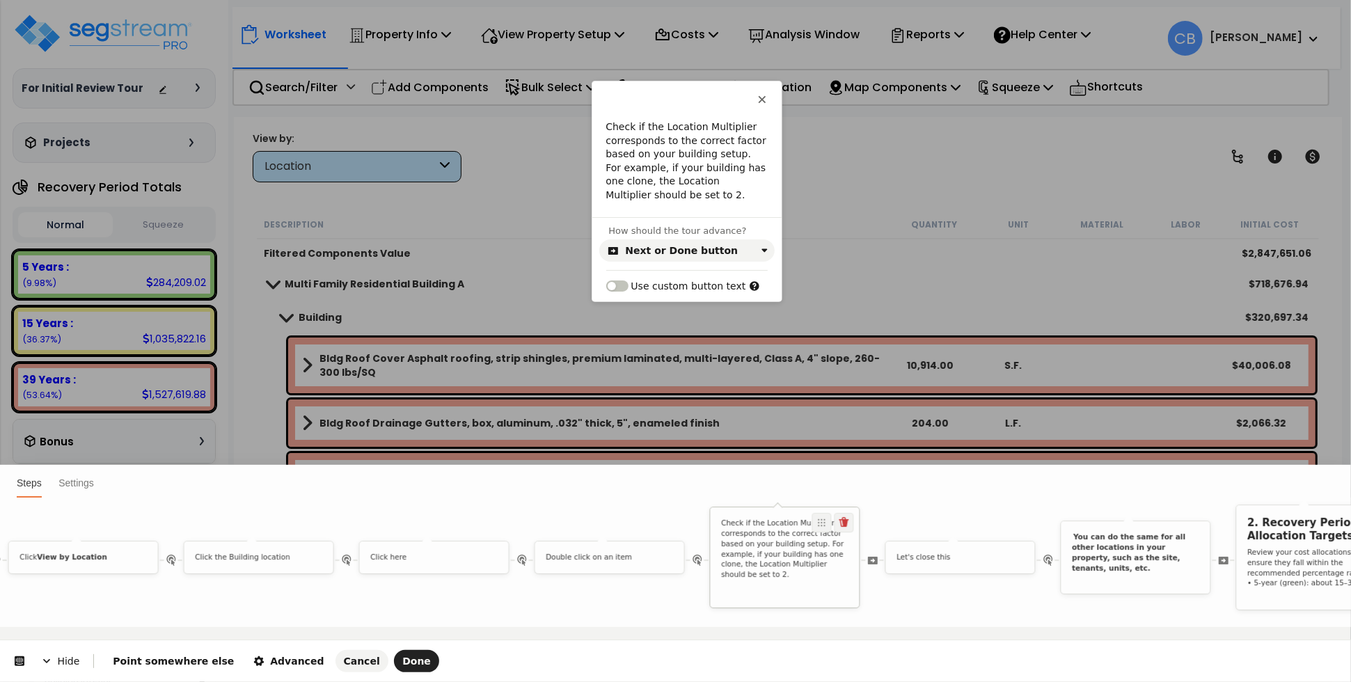
scroll to position [0, 0]
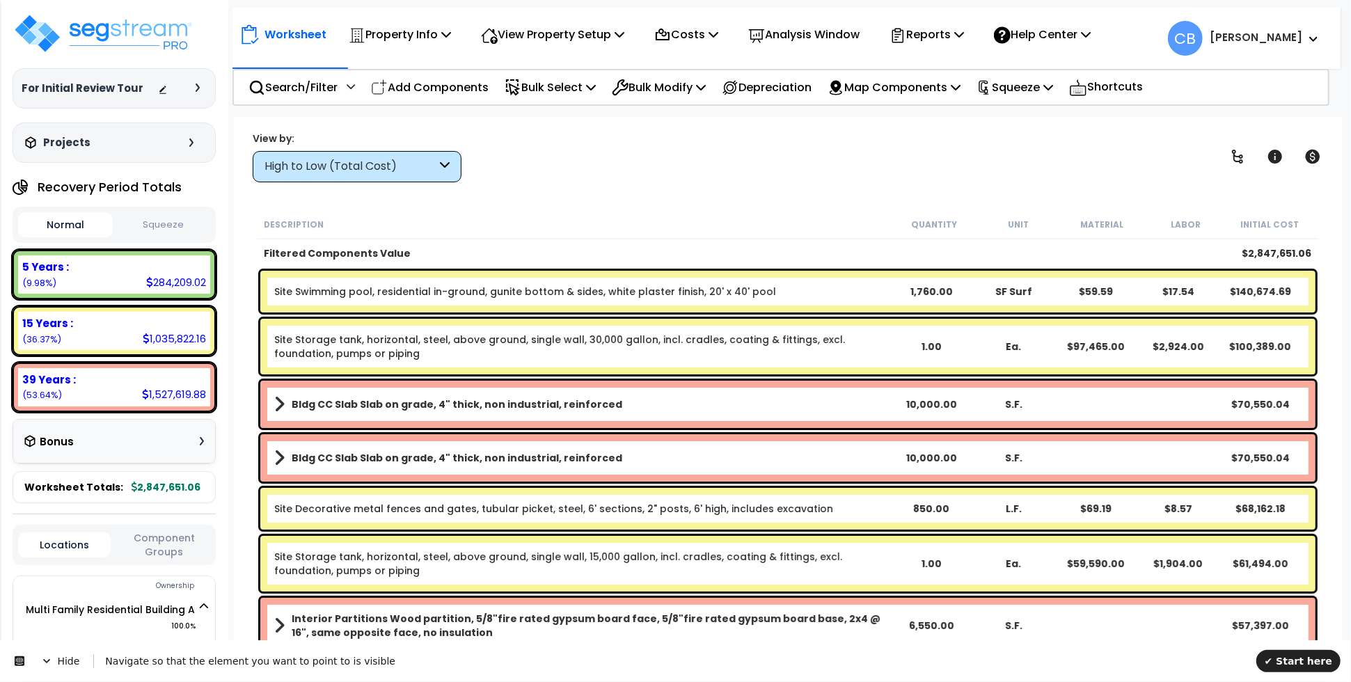
click at [319, 177] on div "High to Low (Total Cost)" at bounding box center [357, 166] width 209 height 31
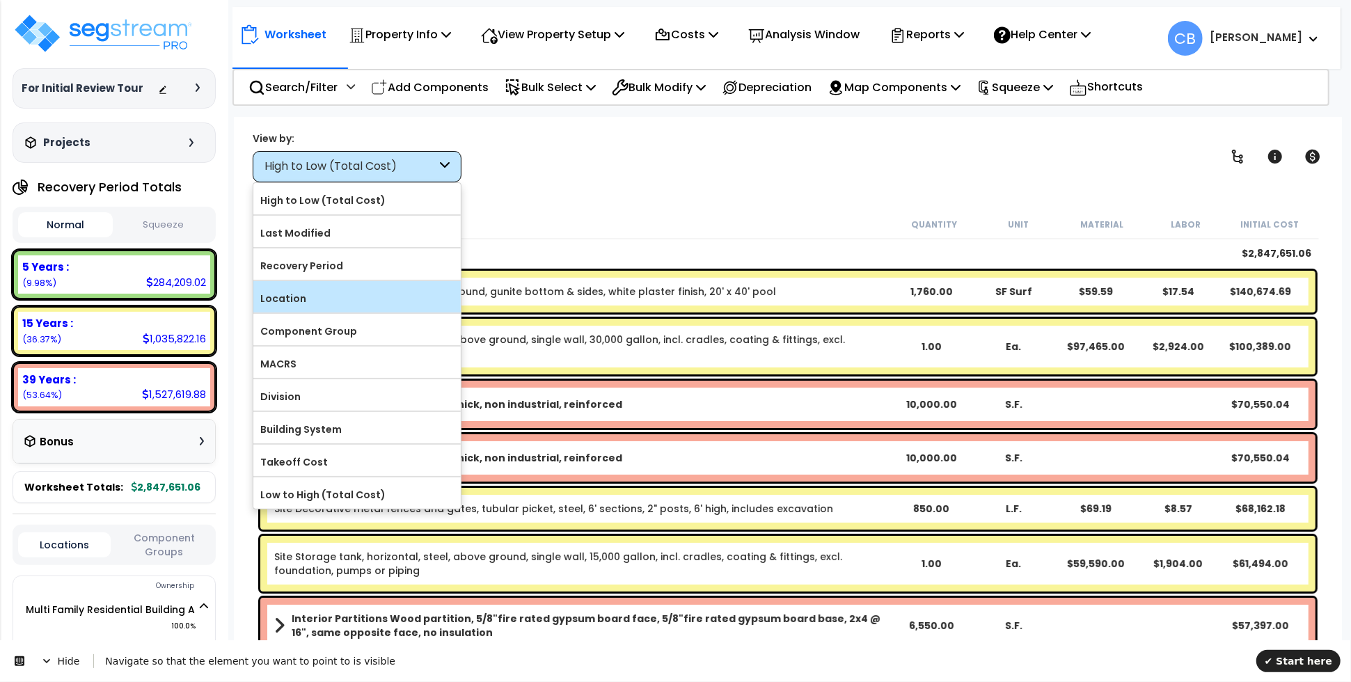
click at [331, 301] on label "Location" at bounding box center [356, 298] width 207 height 21
click at [0, 0] on input "Location" at bounding box center [0, 0] width 0 height 0
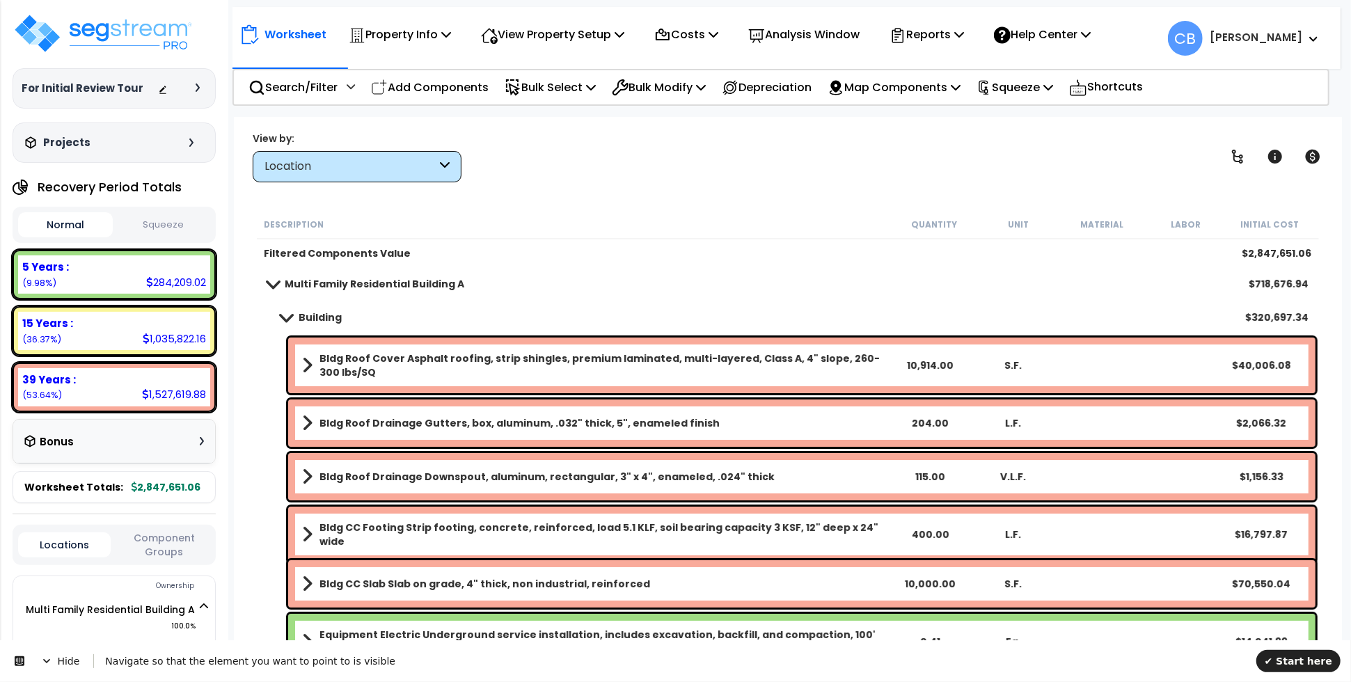
click at [335, 363] on b "Bldg Roof Cover Asphalt roofing, strip shingles, premium laminated, multi-layer…" at bounding box center [603, 365] width 568 height 28
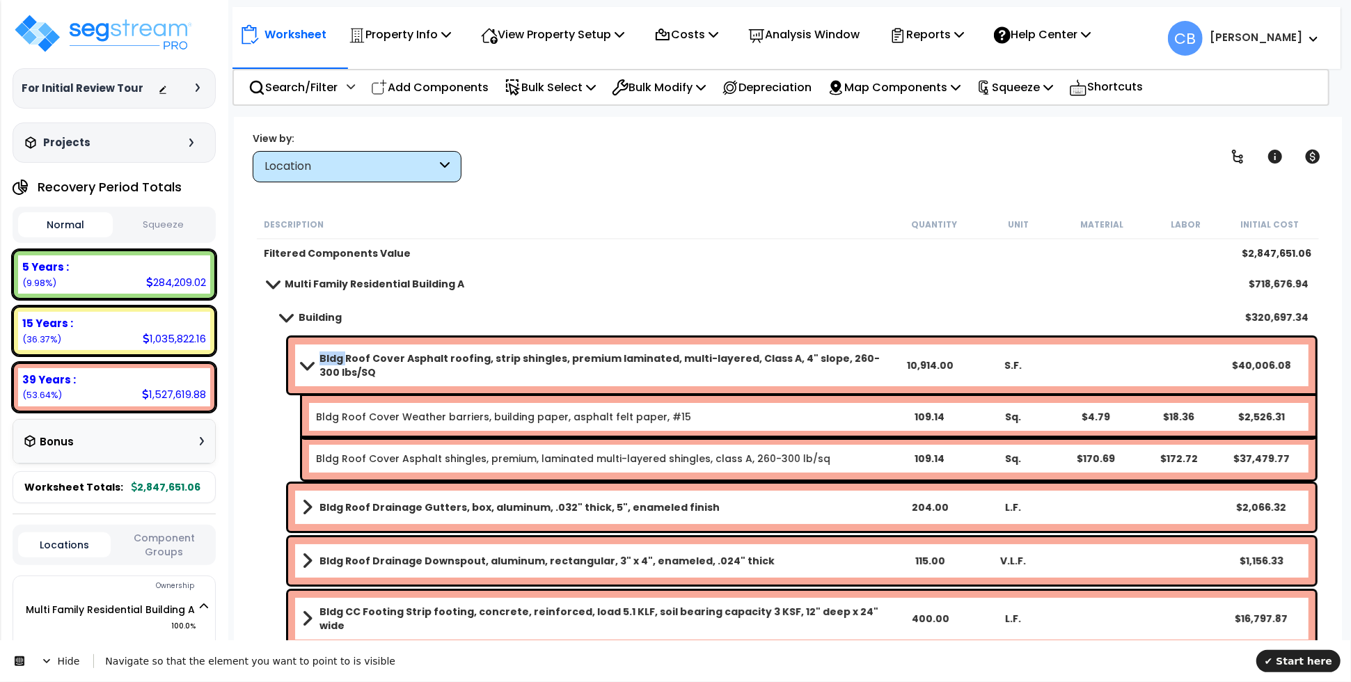
click at [335, 363] on b "Bldg Roof Cover Asphalt roofing, strip shingles, premium laminated, multi-layer…" at bounding box center [603, 365] width 568 height 28
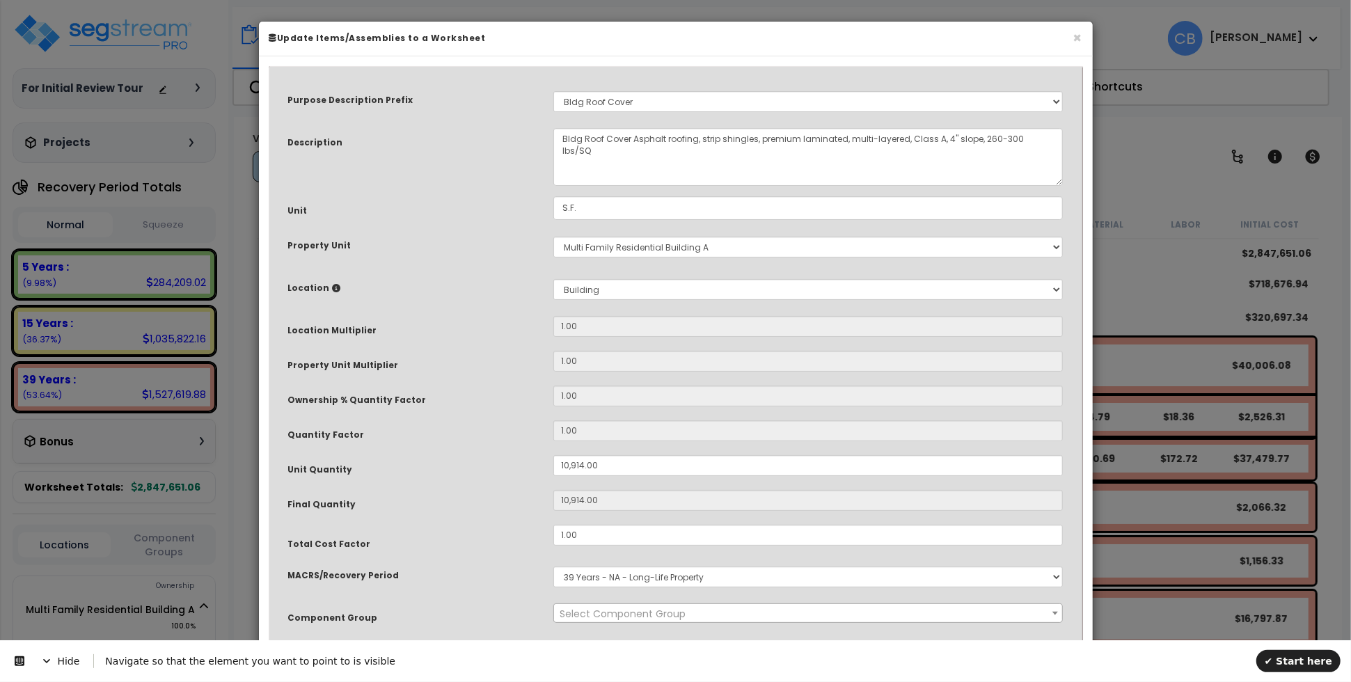
select select "10899"
click at [1284, 657] on span "✔ Start here" at bounding box center [1298, 660] width 68 height 11
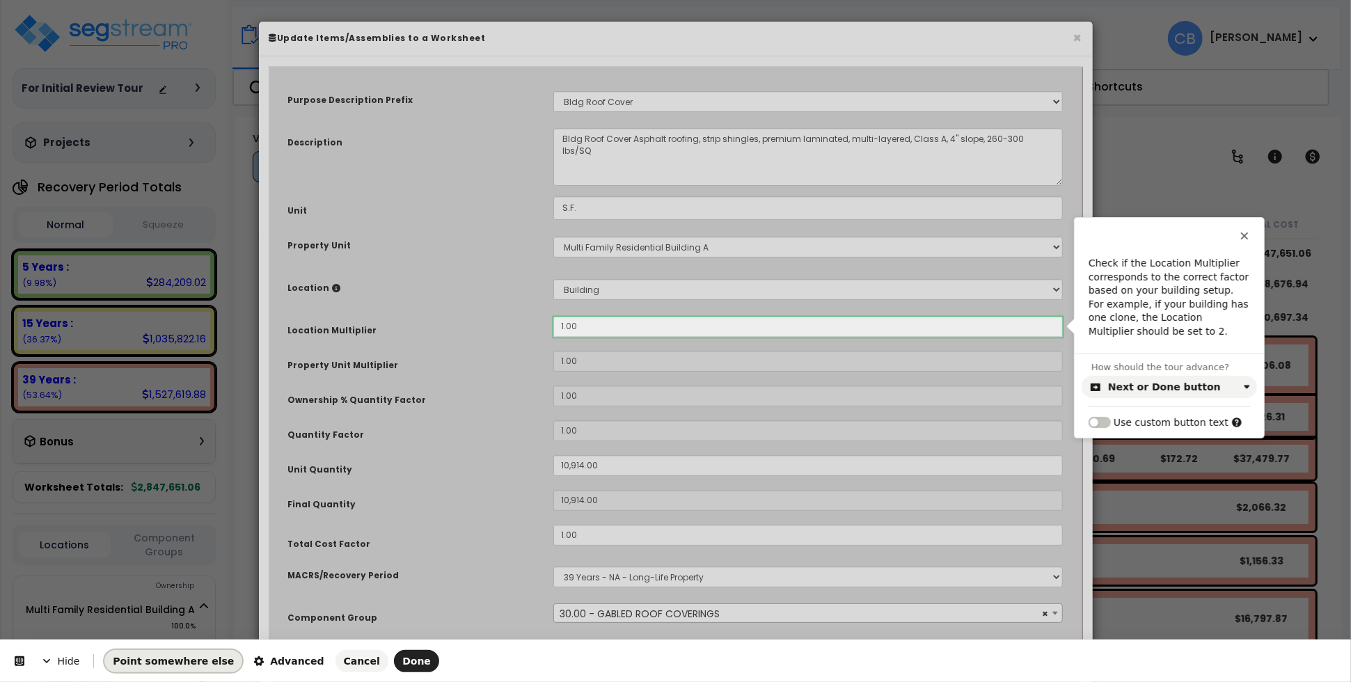
click at [143, 658] on span "Point somewhere else" at bounding box center [173, 661] width 121 height 11
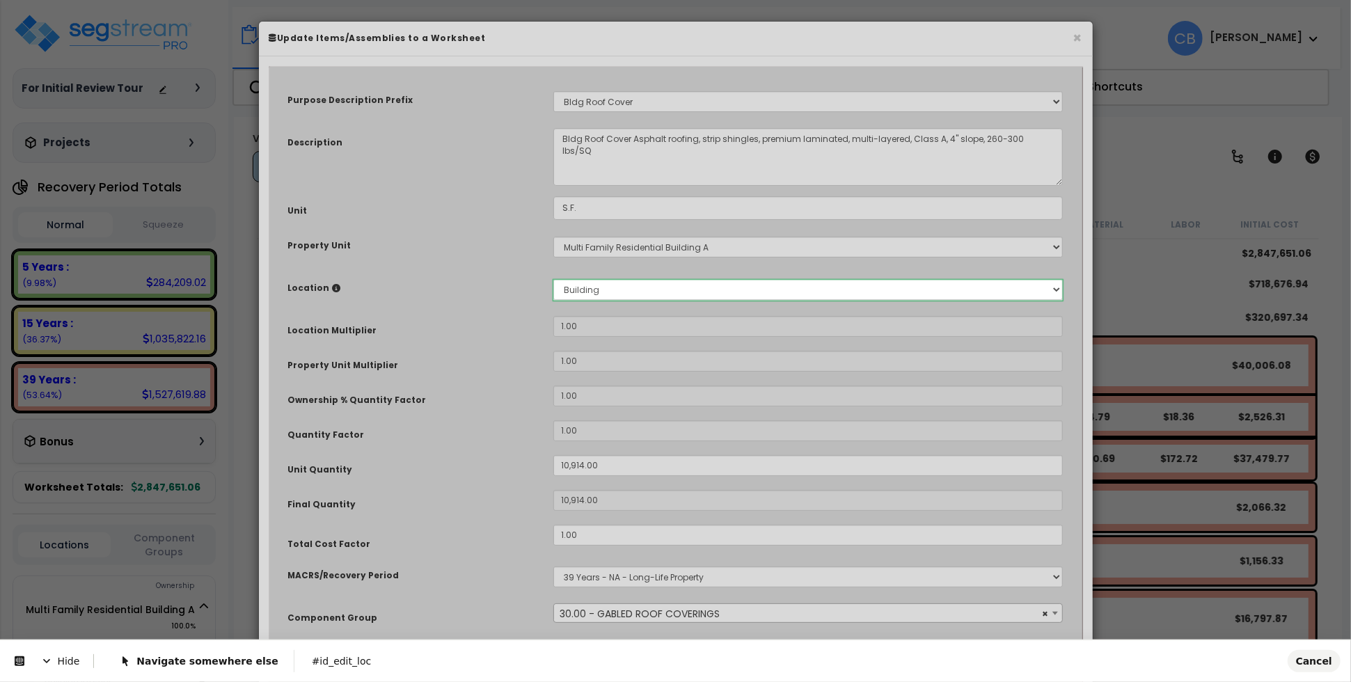
click at [597, 290] on body "We are Building your Property. So please grab a coffee and let us do the heavy …" at bounding box center [675, 402] width 1351 height 682
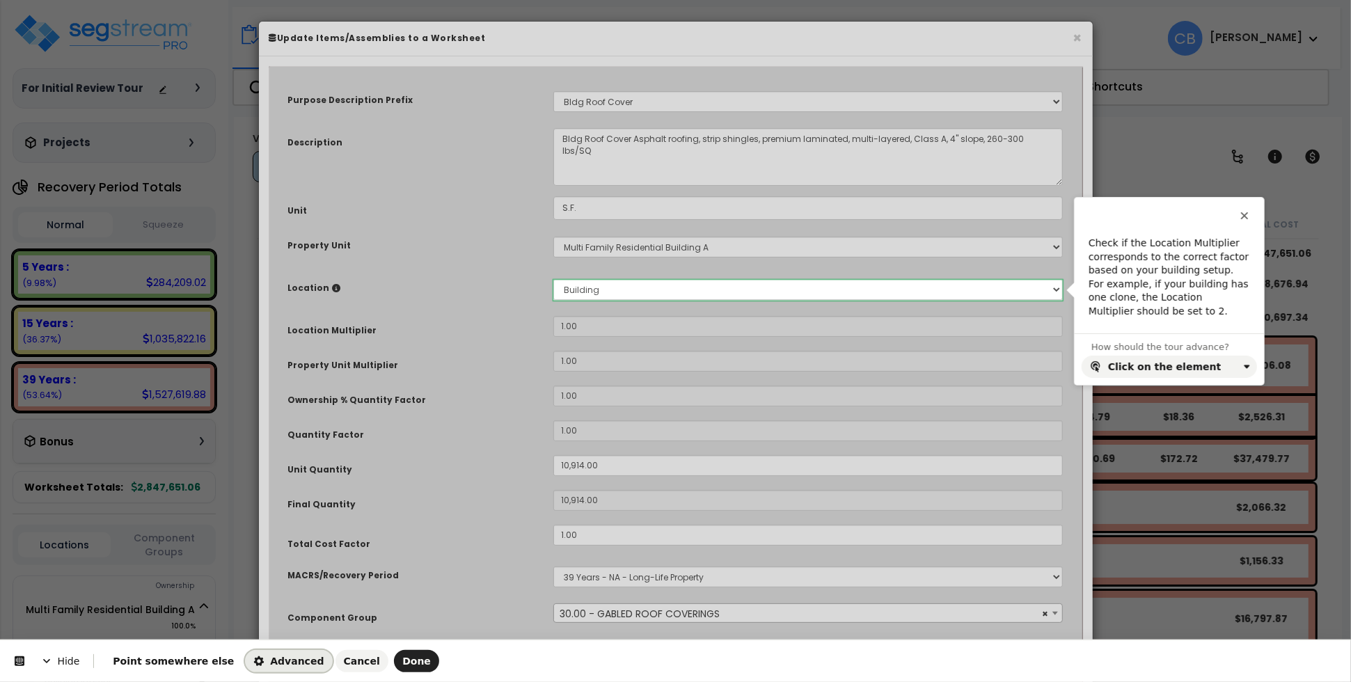
click at [264, 654] on button "Advanced" at bounding box center [288, 661] width 87 height 22
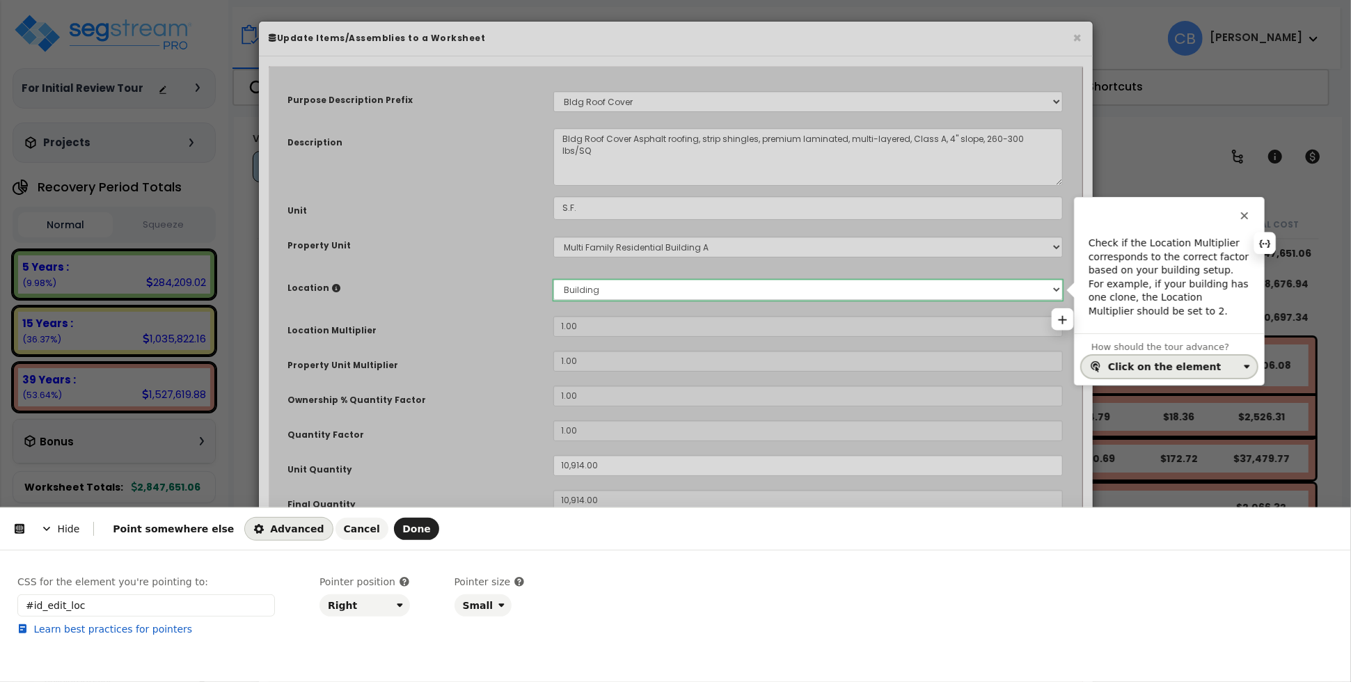
click at [1134, 365] on div "Click on the element" at bounding box center [1164, 366] width 113 height 11
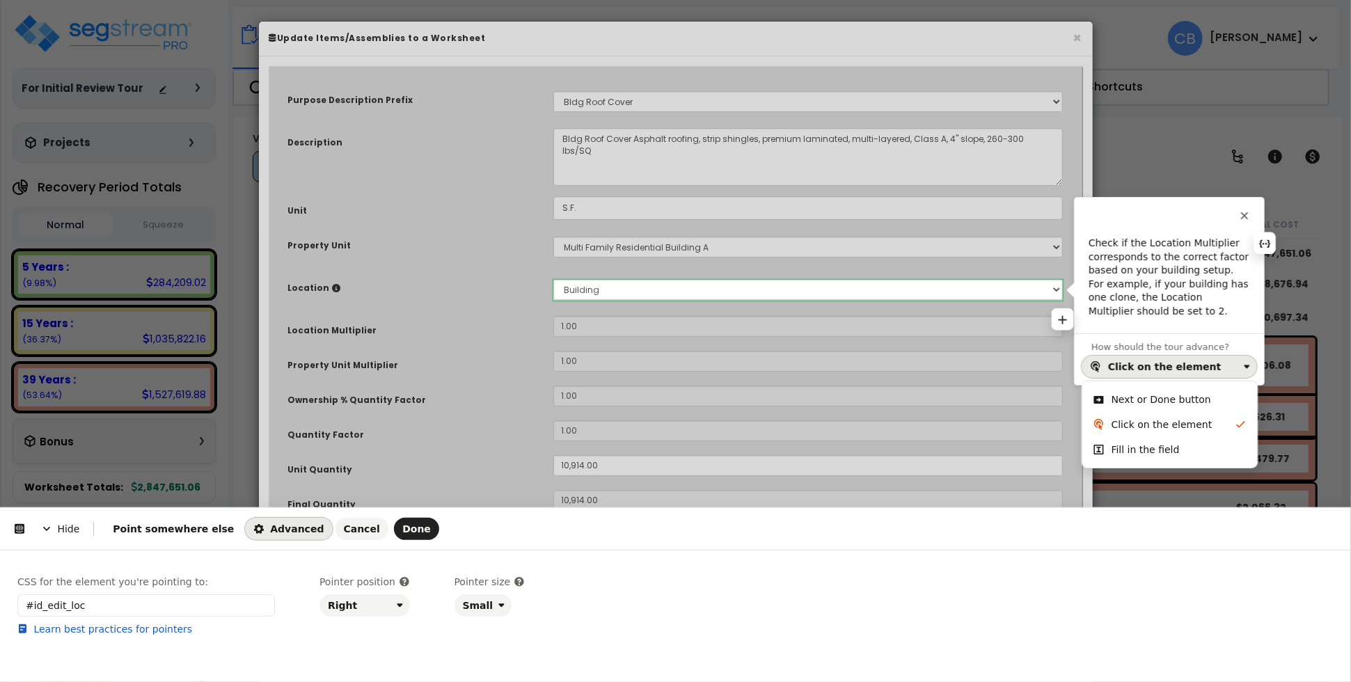
click at [1127, 399] on div "Next or Done button" at bounding box center [1161, 399] width 100 height 14
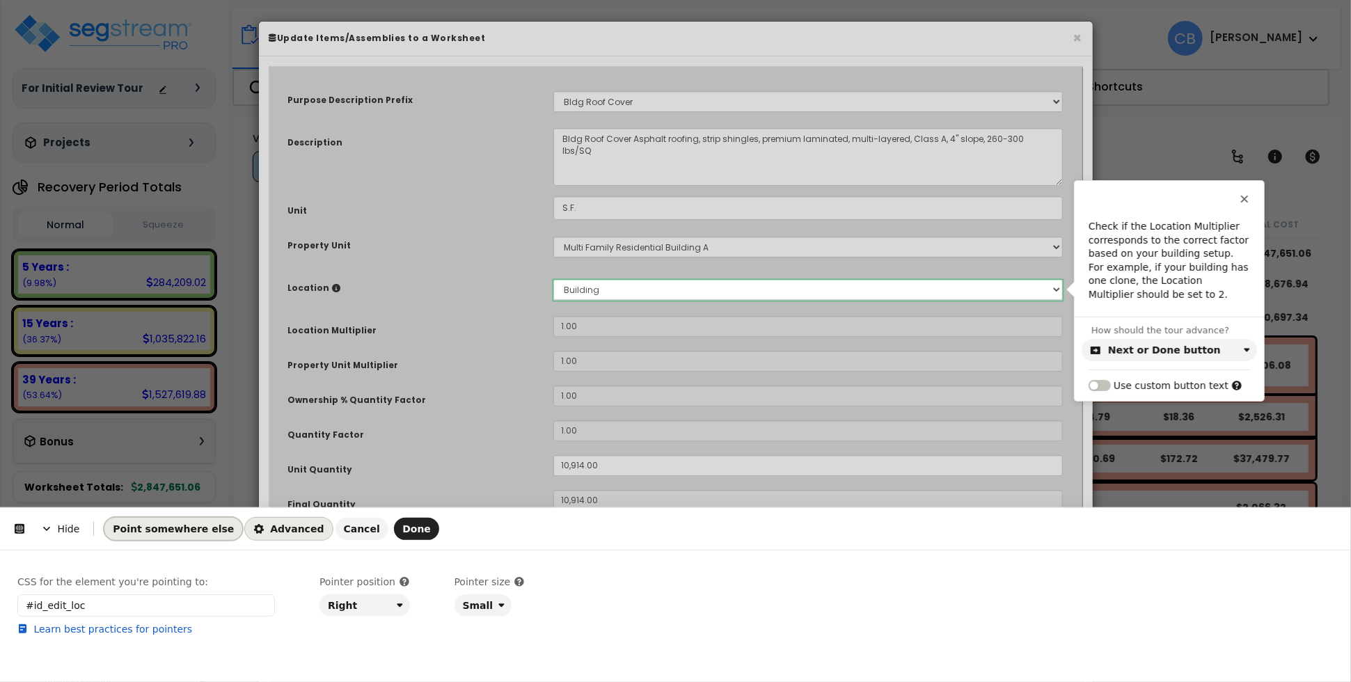
click at [149, 530] on span "Point somewhere else" at bounding box center [173, 528] width 121 height 11
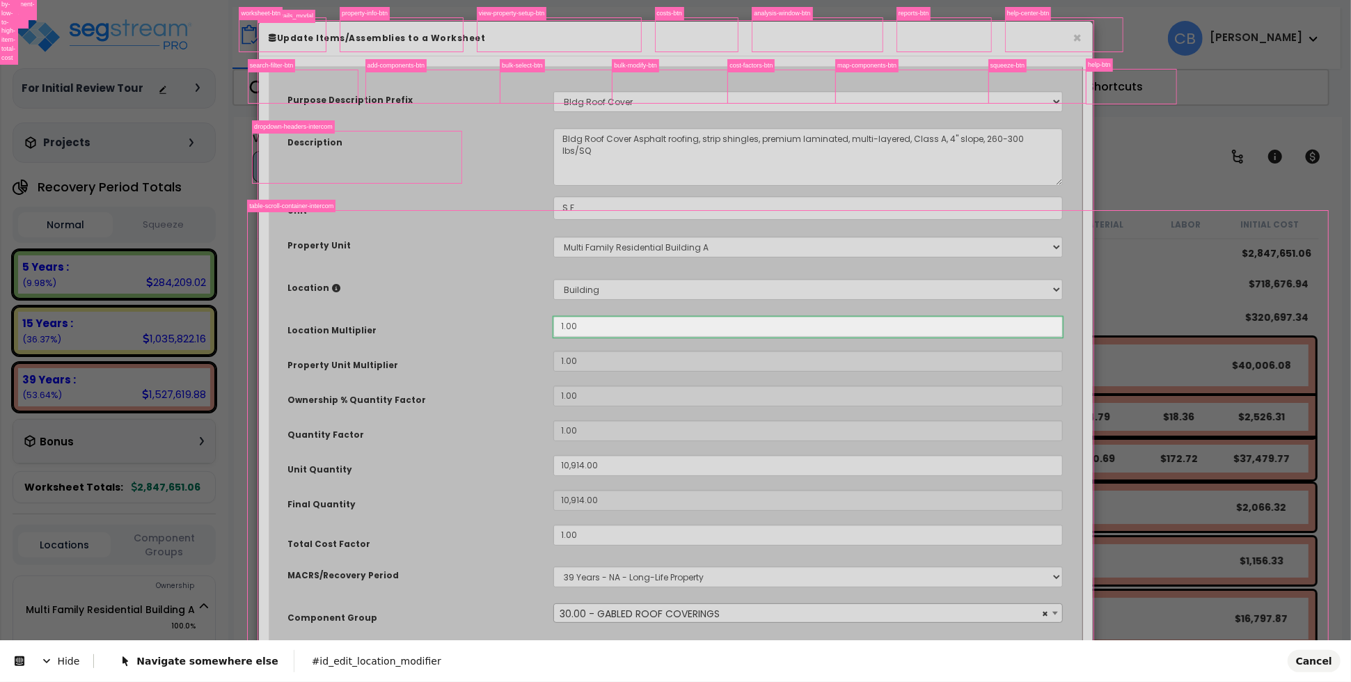
click at [582, 326] on body "We are Building your Property. So please grab a coffee and let us do the heavy …" at bounding box center [675, 402] width 1351 height 682
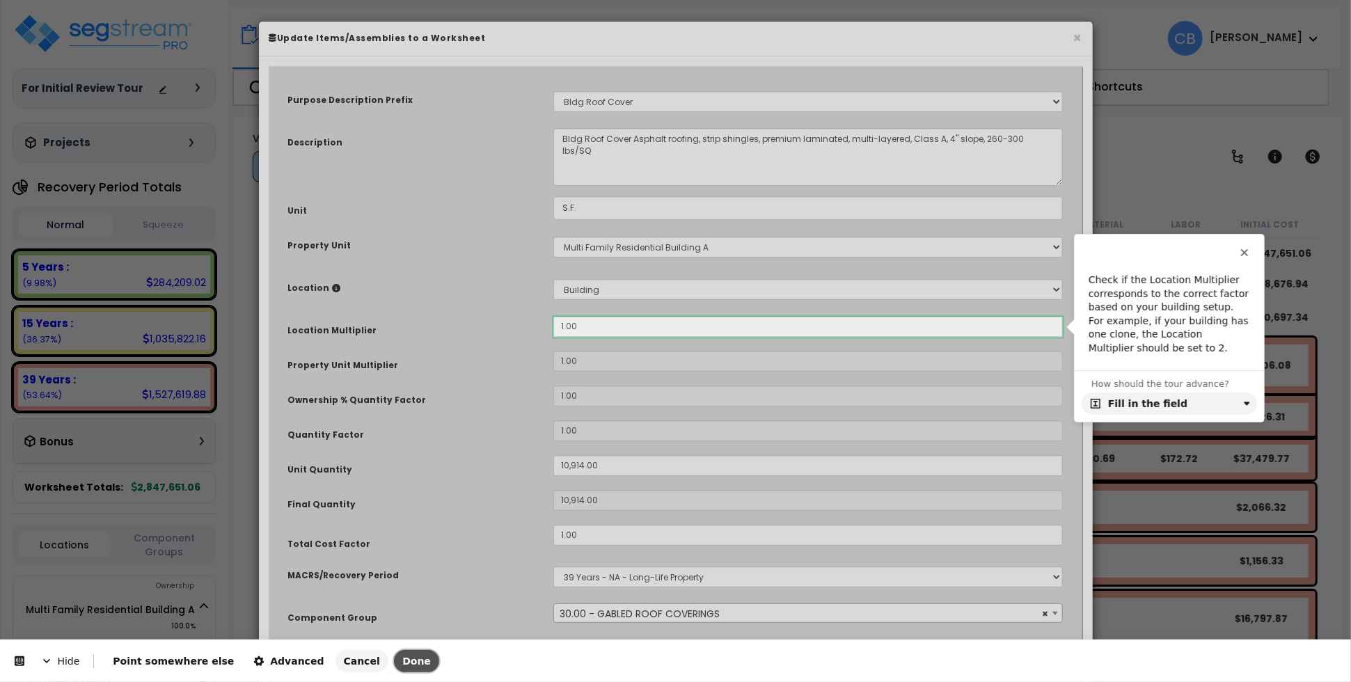
click at [394, 653] on button "Done" at bounding box center [416, 661] width 45 height 22
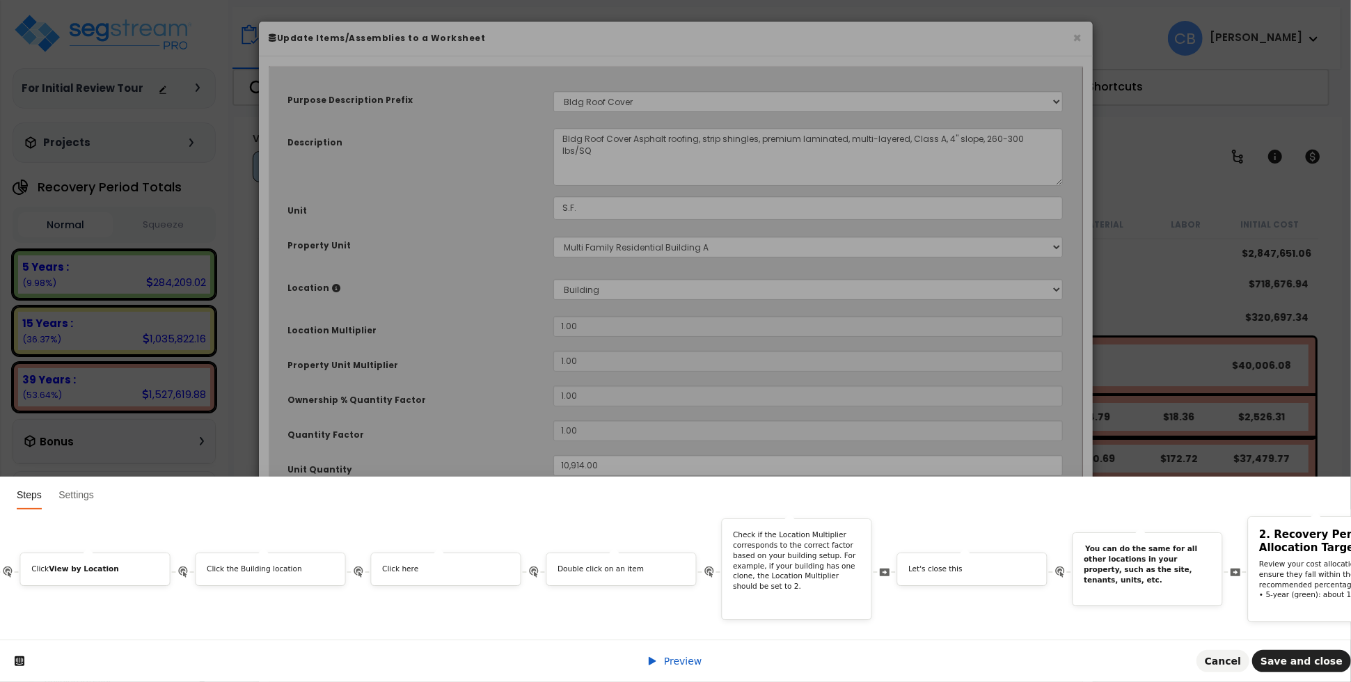
scroll to position [0, 6114]
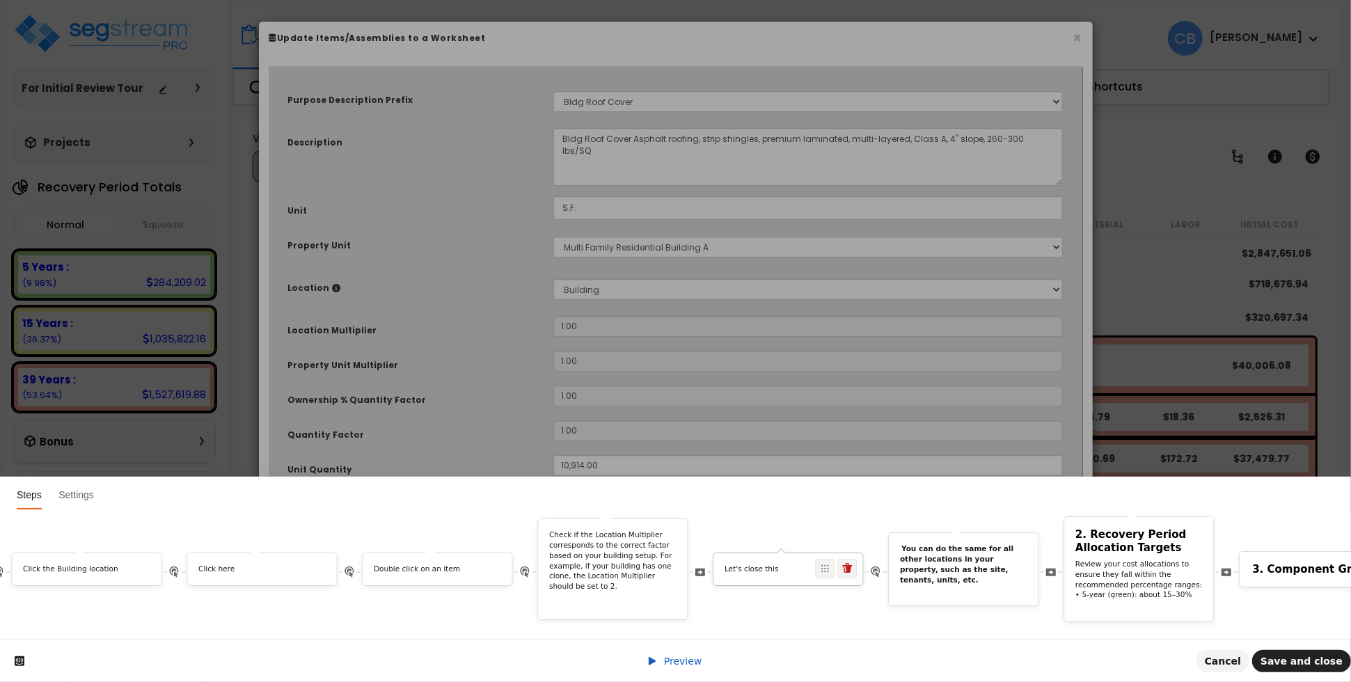
click at [822, 564] on div "Let's close this" at bounding box center [787, 571] width 149 height 15
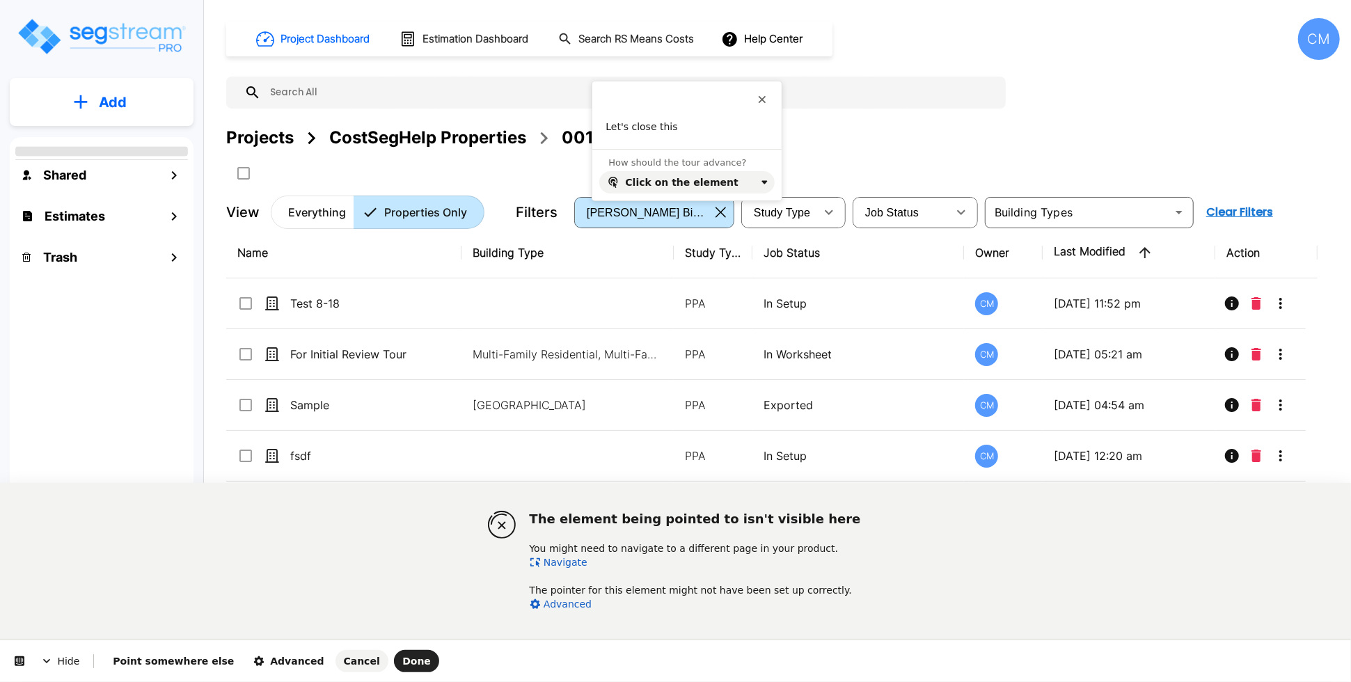
click at [572, 560] on link "Navigate" at bounding box center [559, 562] width 58 height 11
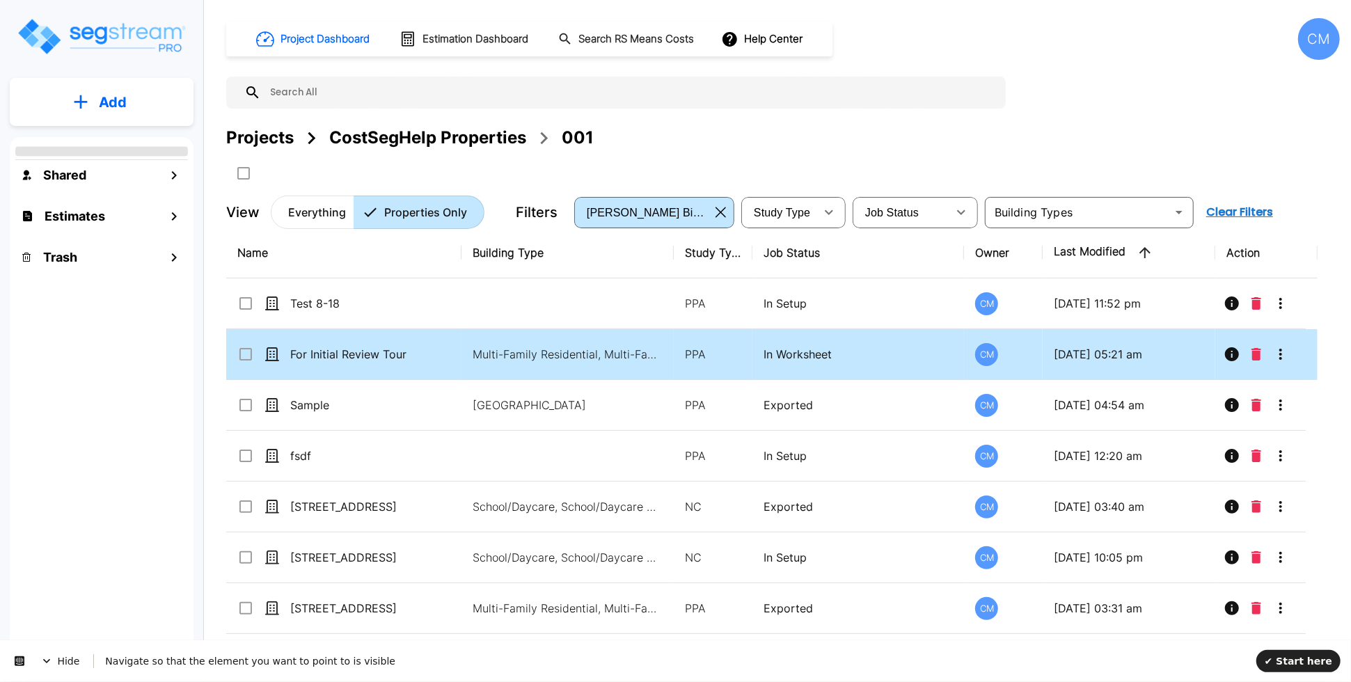
click at [376, 360] on p "For Initial Review Tour" at bounding box center [359, 354] width 139 height 17
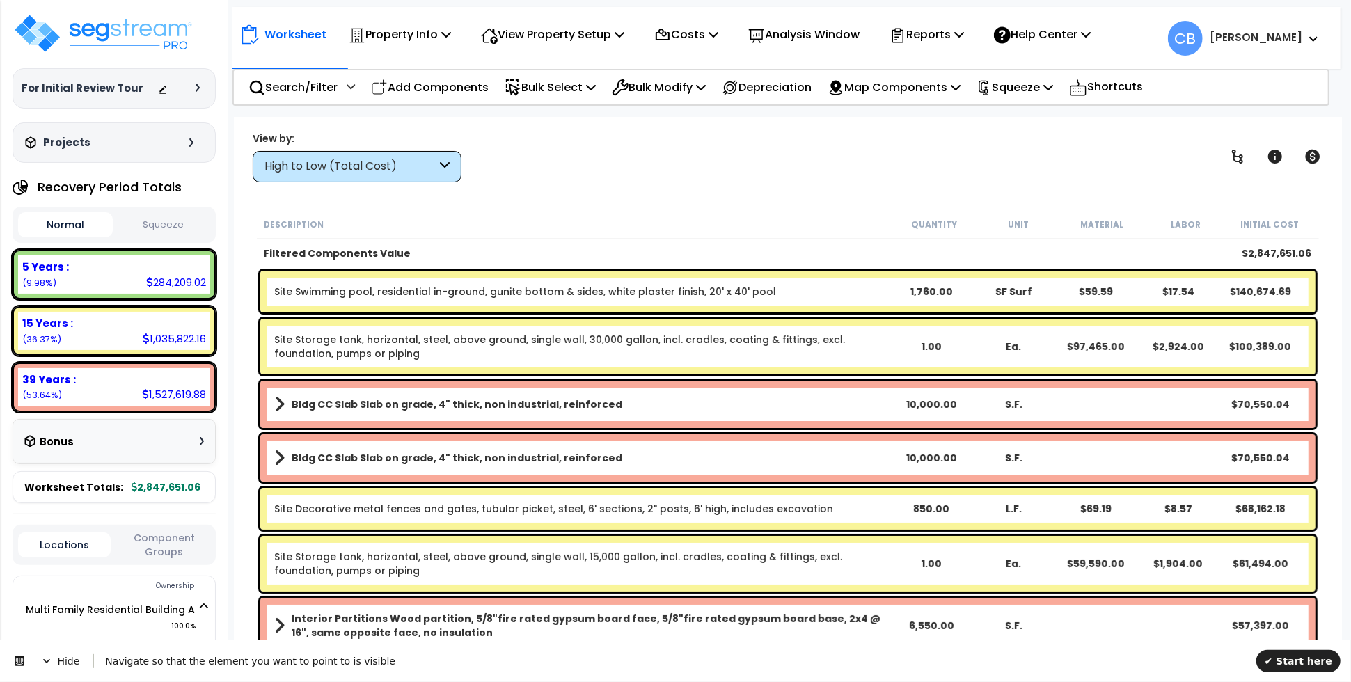
click at [558, 154] on div "View by: High to Low (Total Cost) High to Low (Total Cost)" at bounding box center [788, 156] width 1080 height 51
click at [374, 171] on div "High to Low (Total Cost)" at bounding box center [350, 167] width 172 height 16
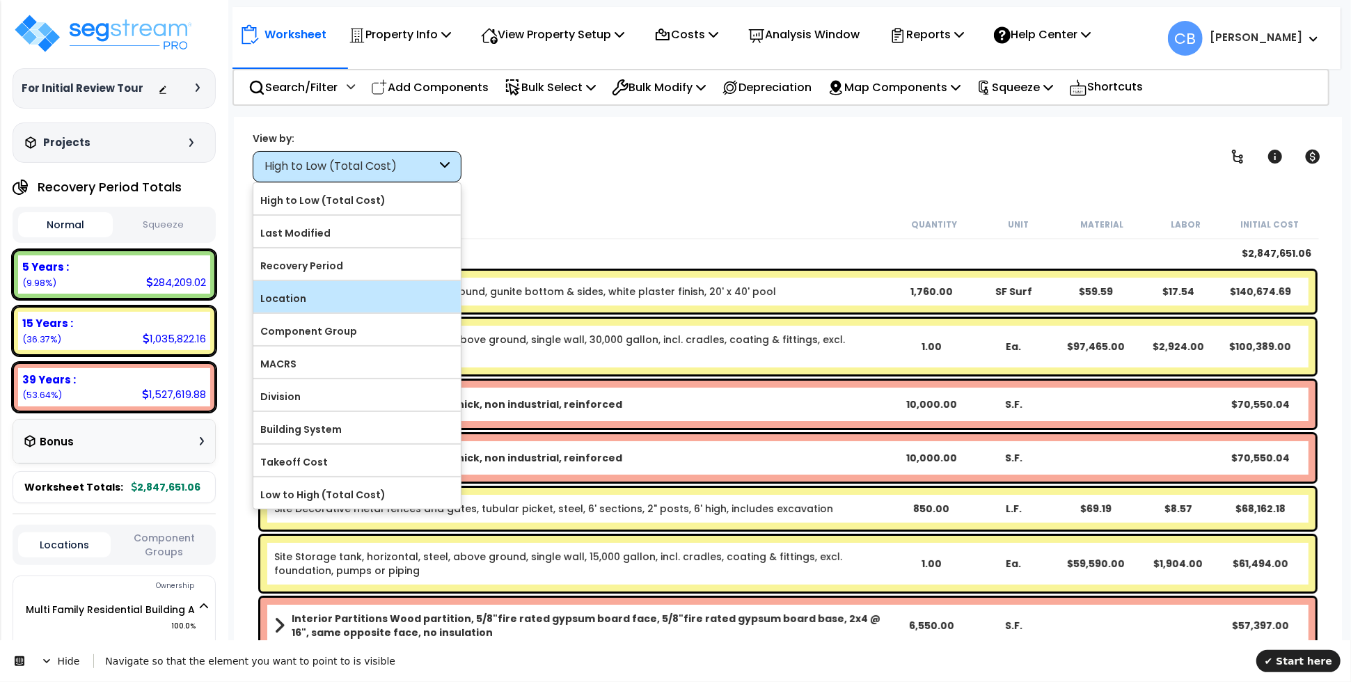
click at [365, 301] on label "Location" at bounding box center [356, 298] width 207 height 21
click at [0, 0] on input "Location" at bounding box center [0, 0] width 0 height 0
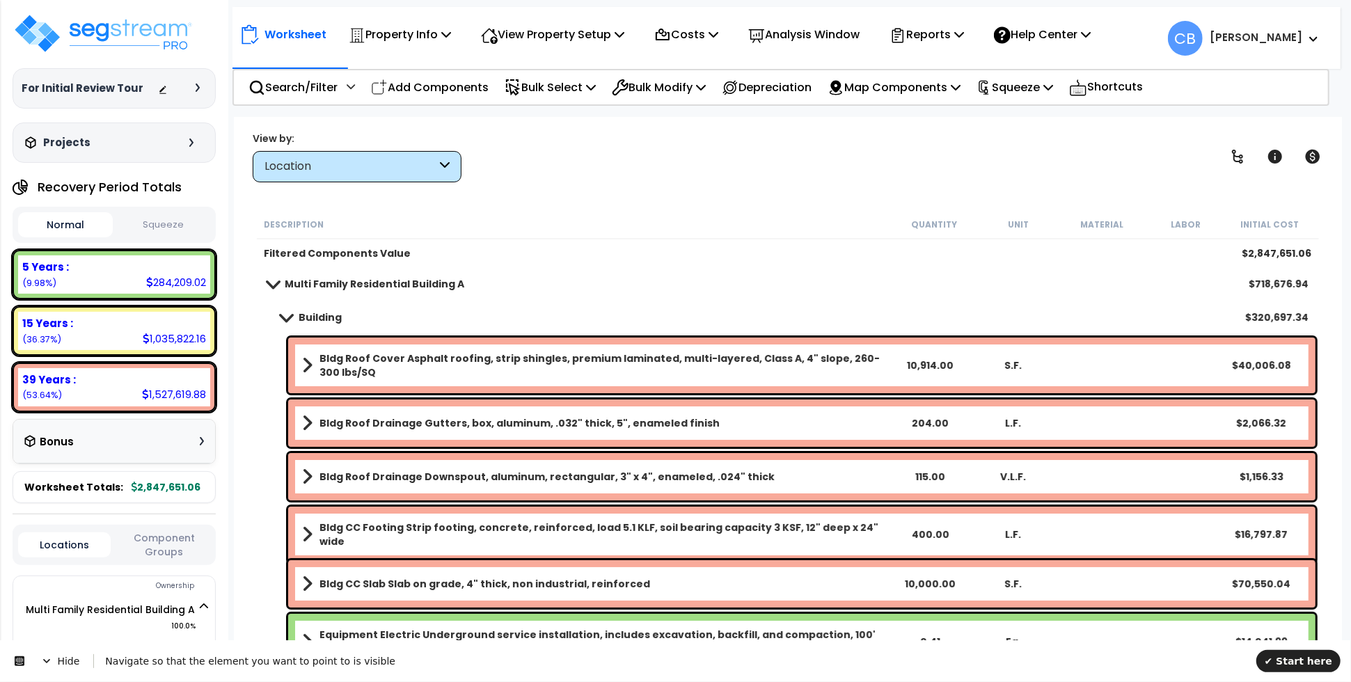
click at [363, 345] on div "Bldg Roof Cover Asphalt roofing, strip shingles, premium laminated, multi-layer…" at bounding box center [801, 366] width 1027 height 56
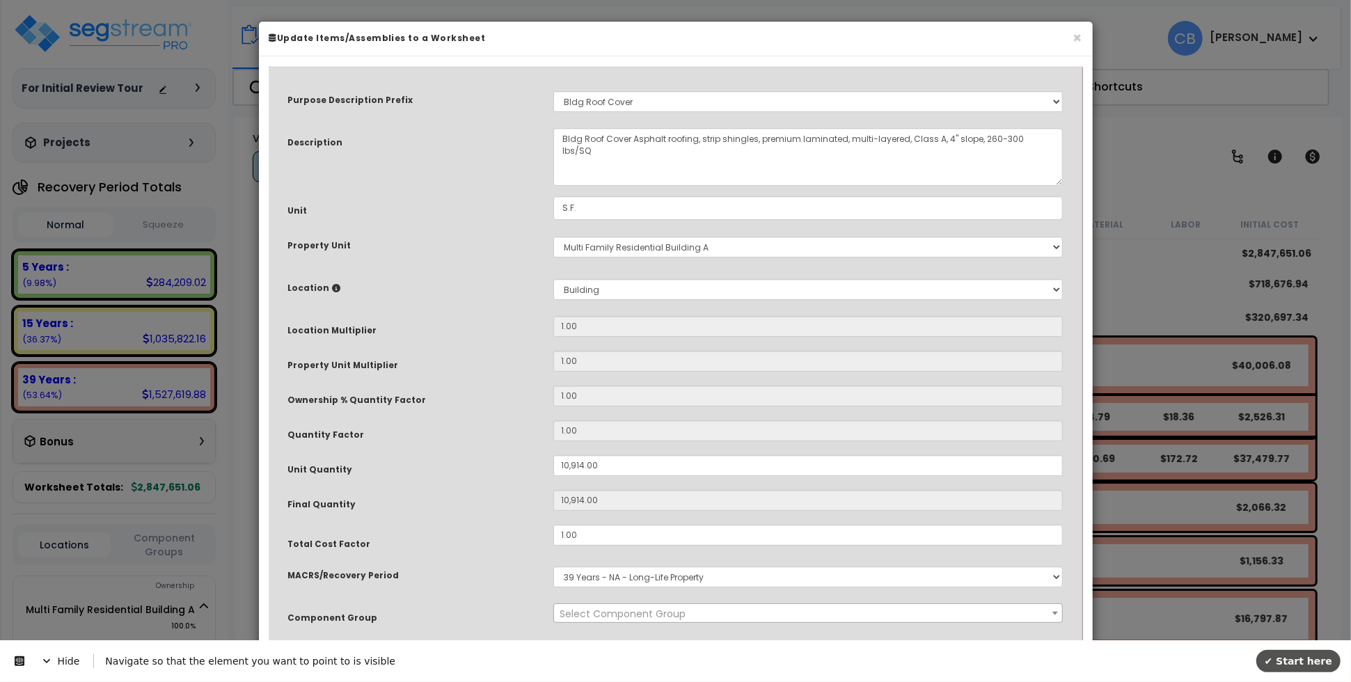
select select "10899"
click at [1296, 652] on button "✔ Start here" at bounding box center [1298, 660] width 84 height 22
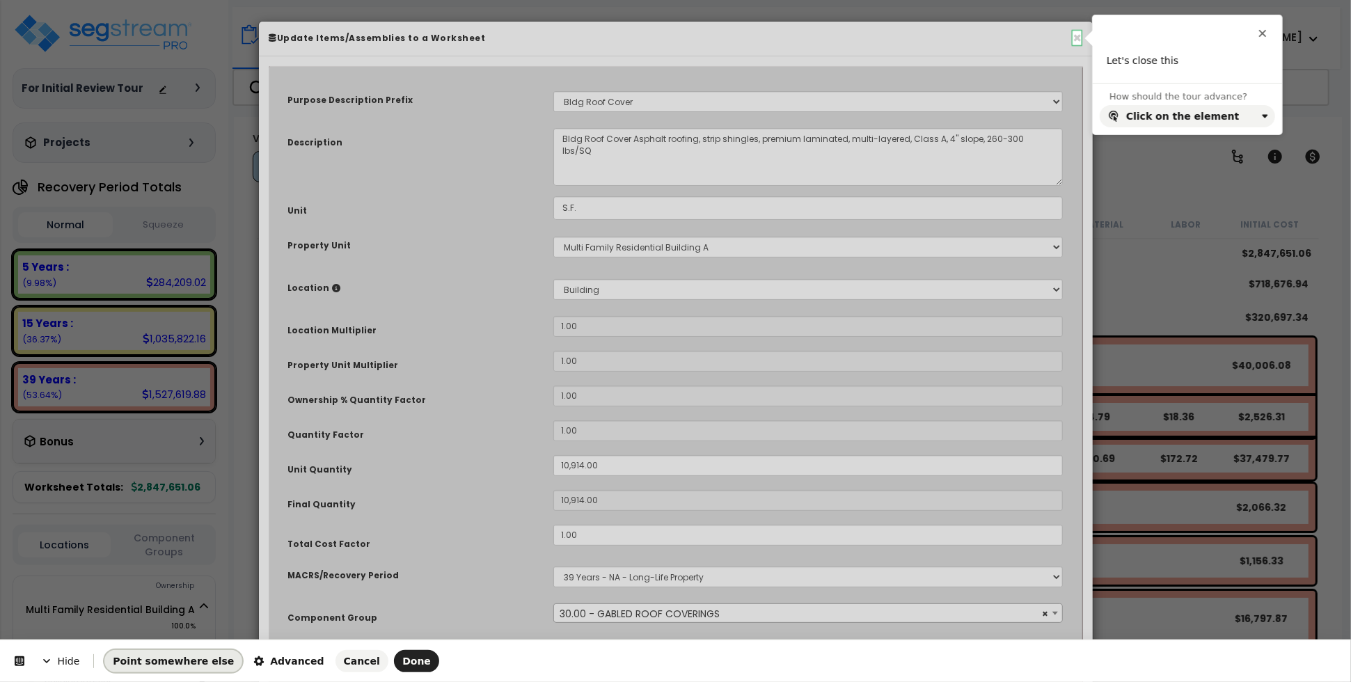
click at [114, 665] on span "Point somewhere else" at bounding box center [173, 661] width 121 height 11
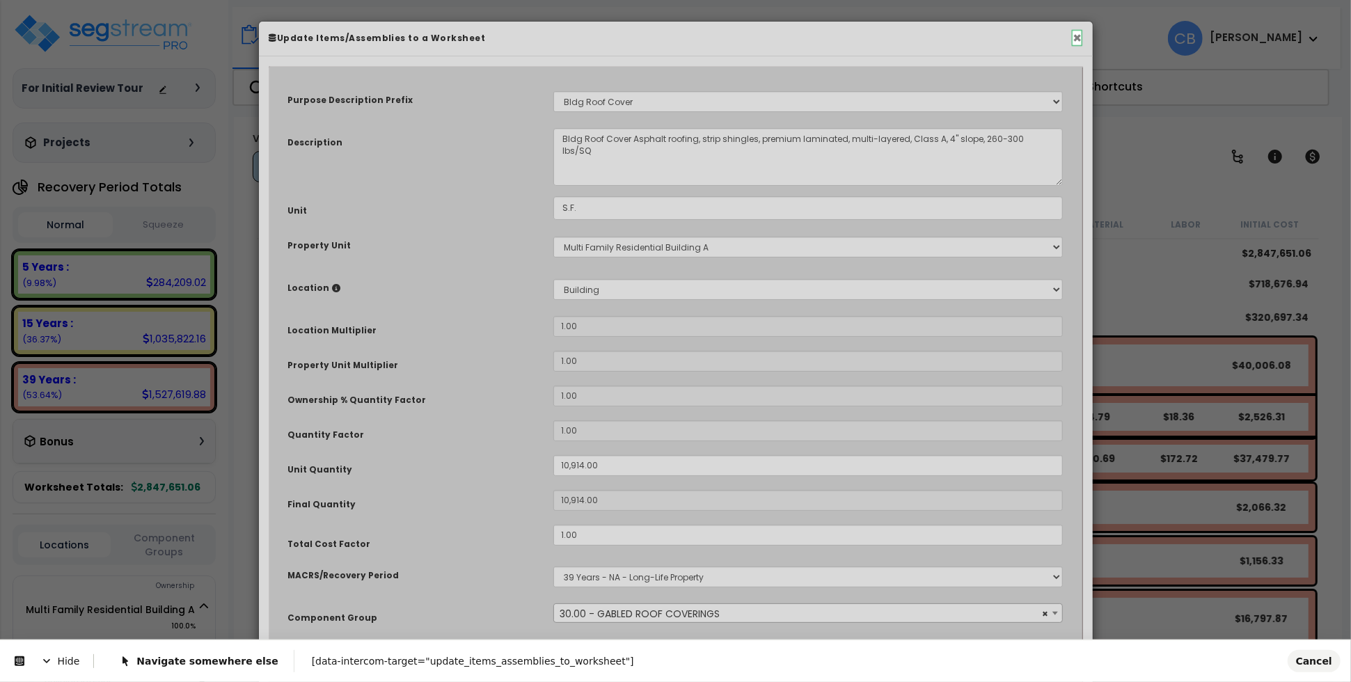
click at [1075, 40] on html "We are Building your Property. So please grab a coffee and let us do the heavy …" at bounding box center [675, 341] width 1351 height 682
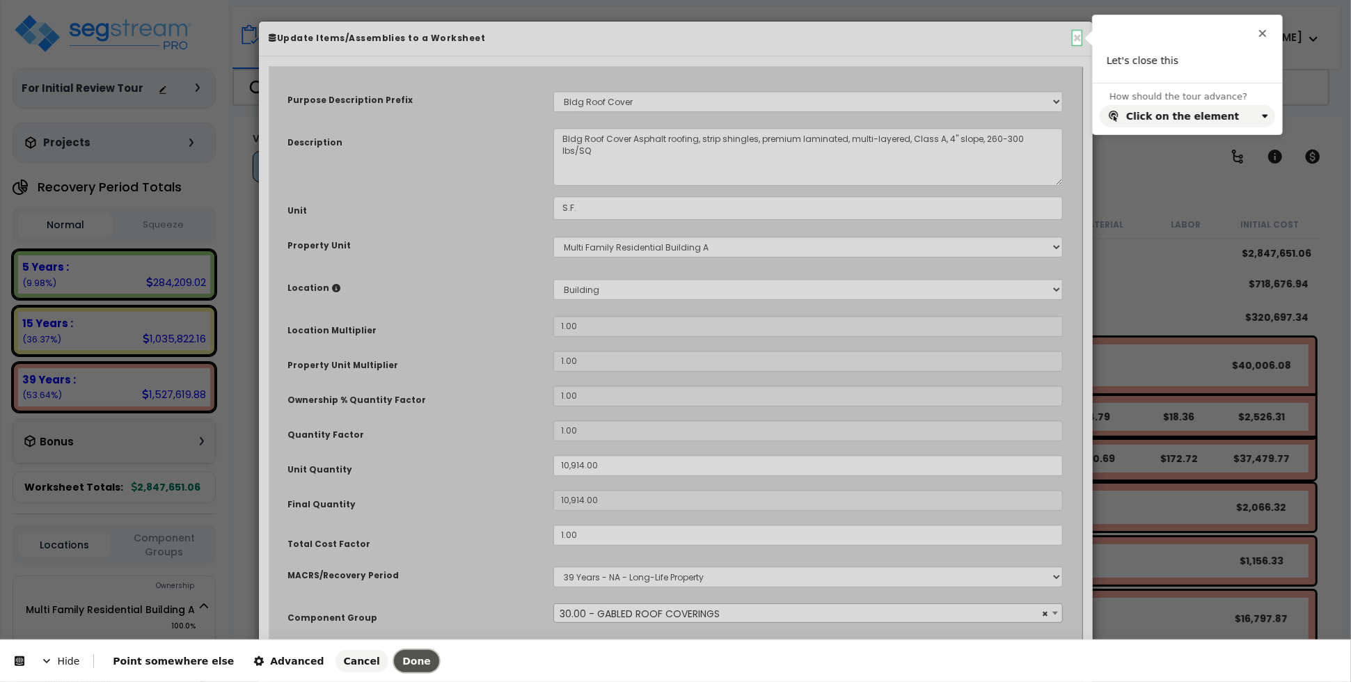
click at [402, 661] on span "Done" at bounding box center [416, 661] width 29 height 11
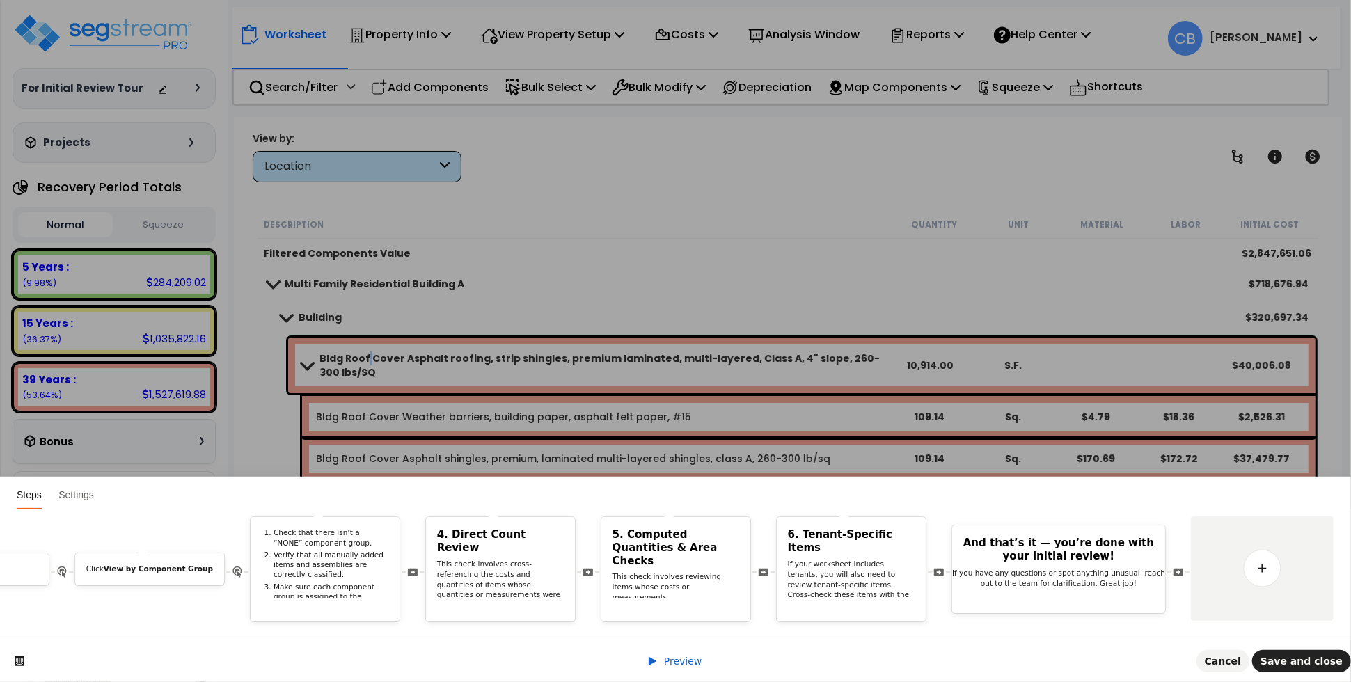
drag, startPoint x: 1189, startPoint y: 624, endPoint x: 1001, endPoint y: 636, distance: 189.0
click at [1001, 636] on div "Hi First name ! We noticed you changed the Job Status of your property. Do you …" at bounding box center [675, 574] width 1351 height 130
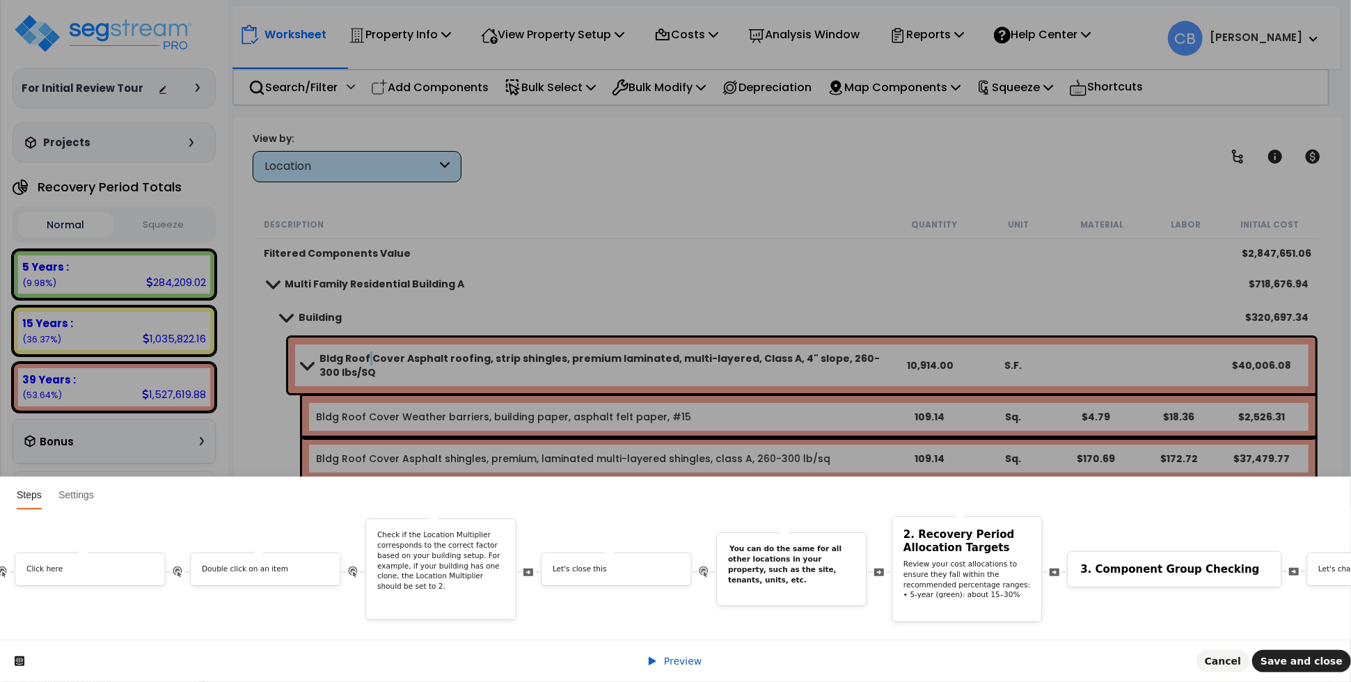
scroll to position [0, 6228]
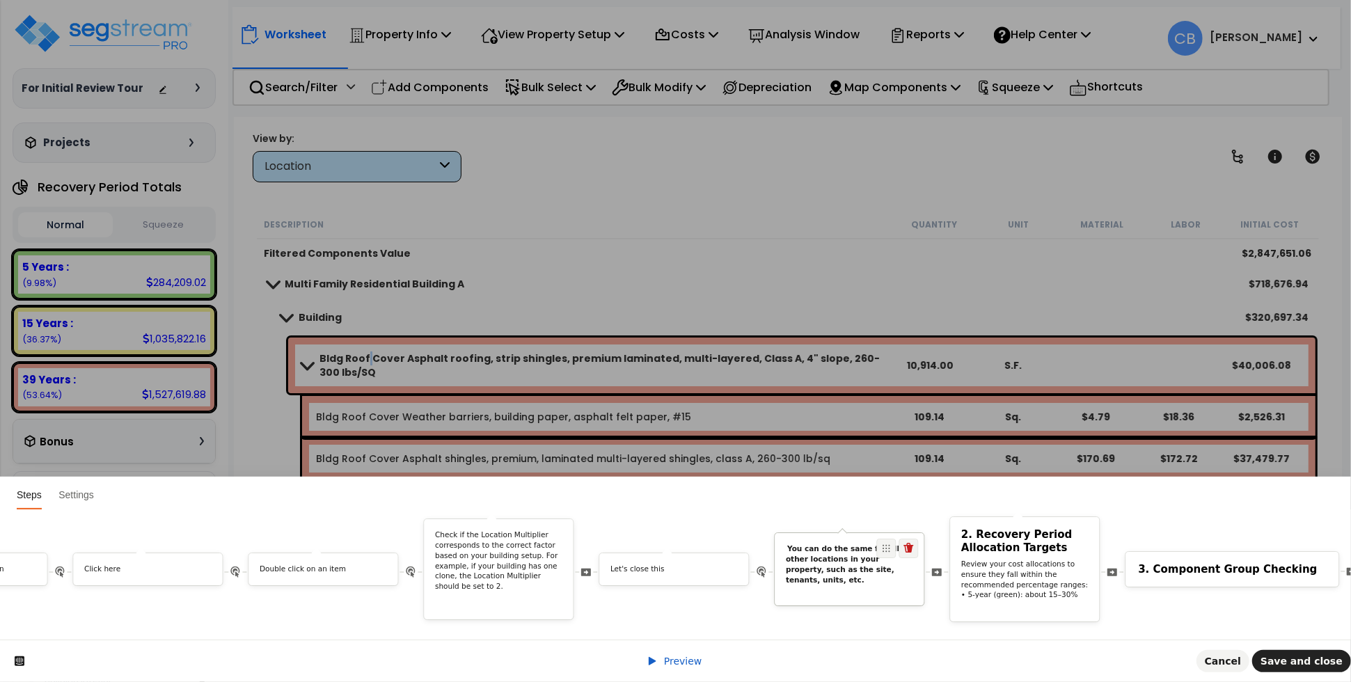
click at [833, 565] on b "You can do the same for all other locations in your property, such as the site,…" at bounding box center [842, 564] width 113 height 39
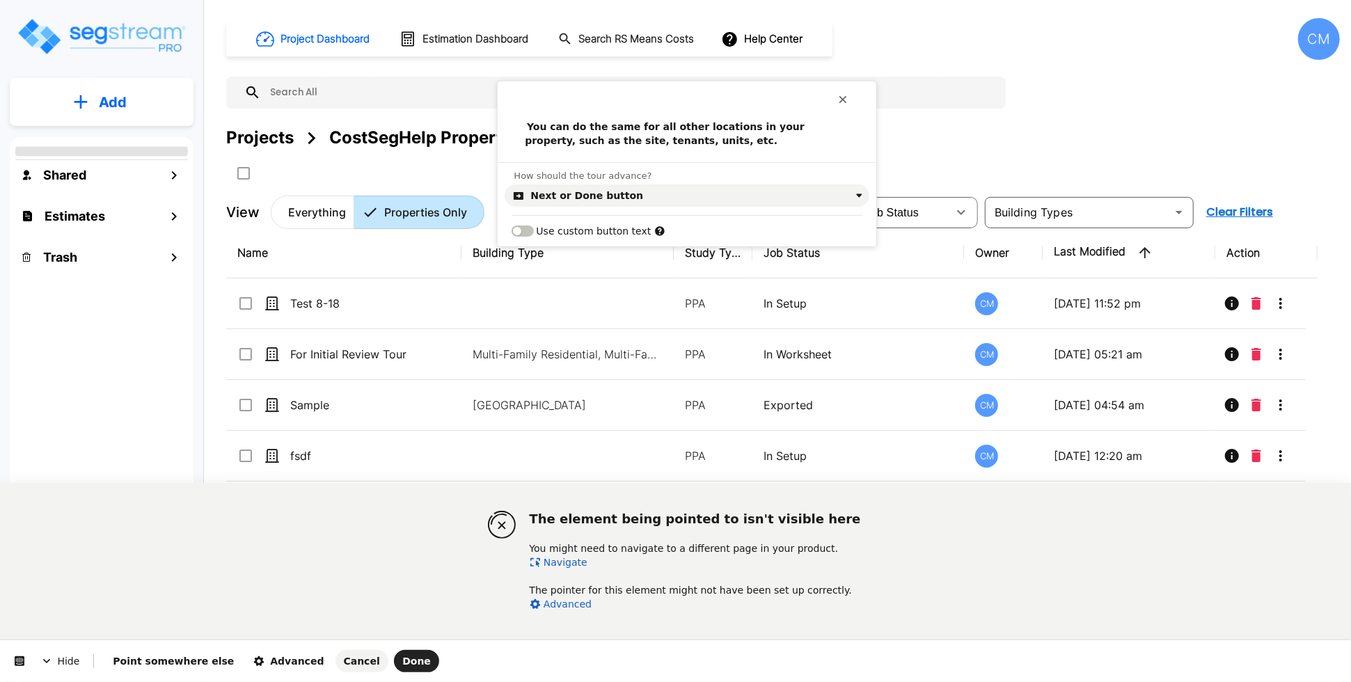
click at [552, 557] on link "Navigate" at bounding box center [559, 562] width 58 height 11
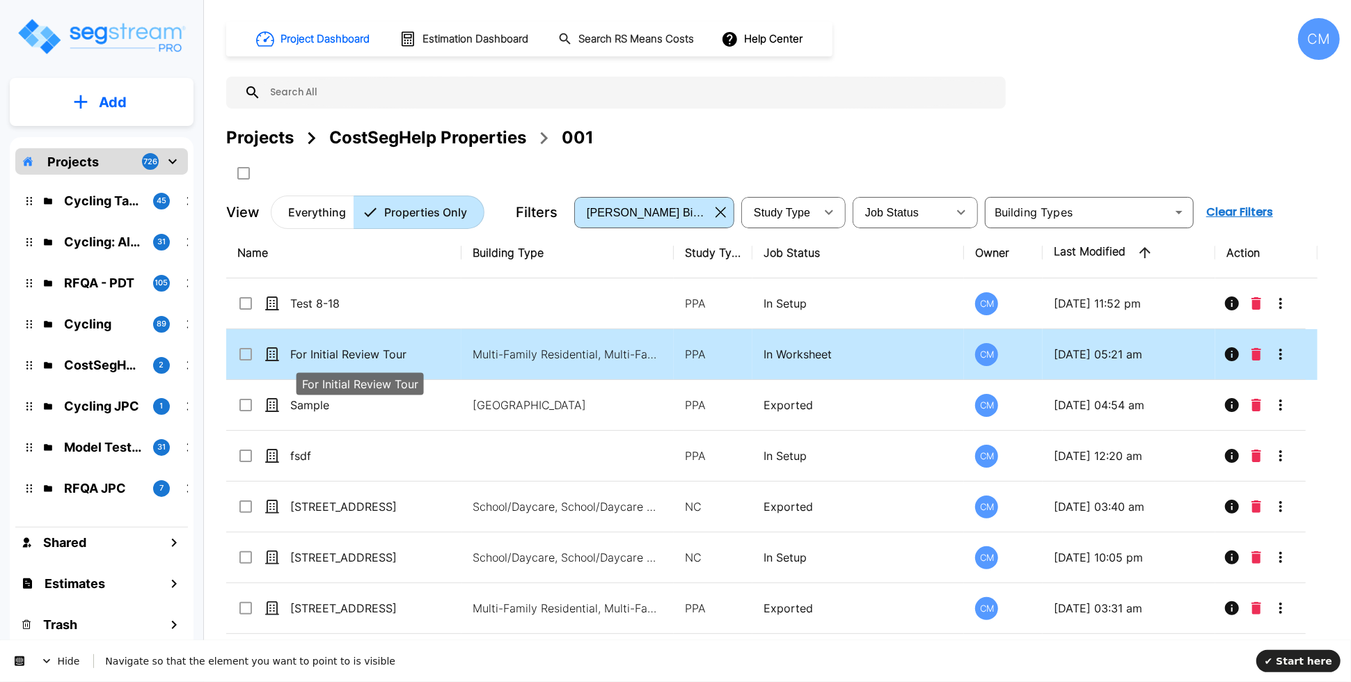
click at [335, 354] on p "For Initial Review Tour" at bounding box center [359, 354] width 139 height 17
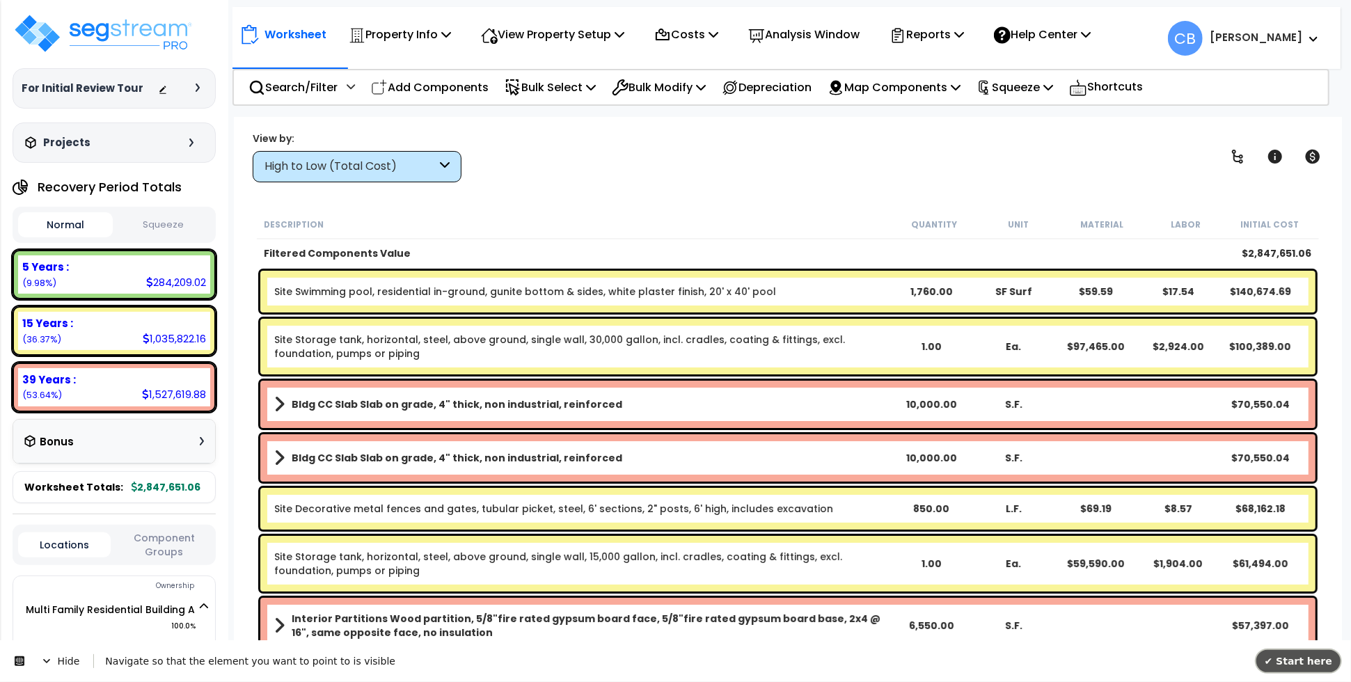
click at [1287, 655] on span "✔ Start here" at bounding box center [1298, 660] width 68 height 11
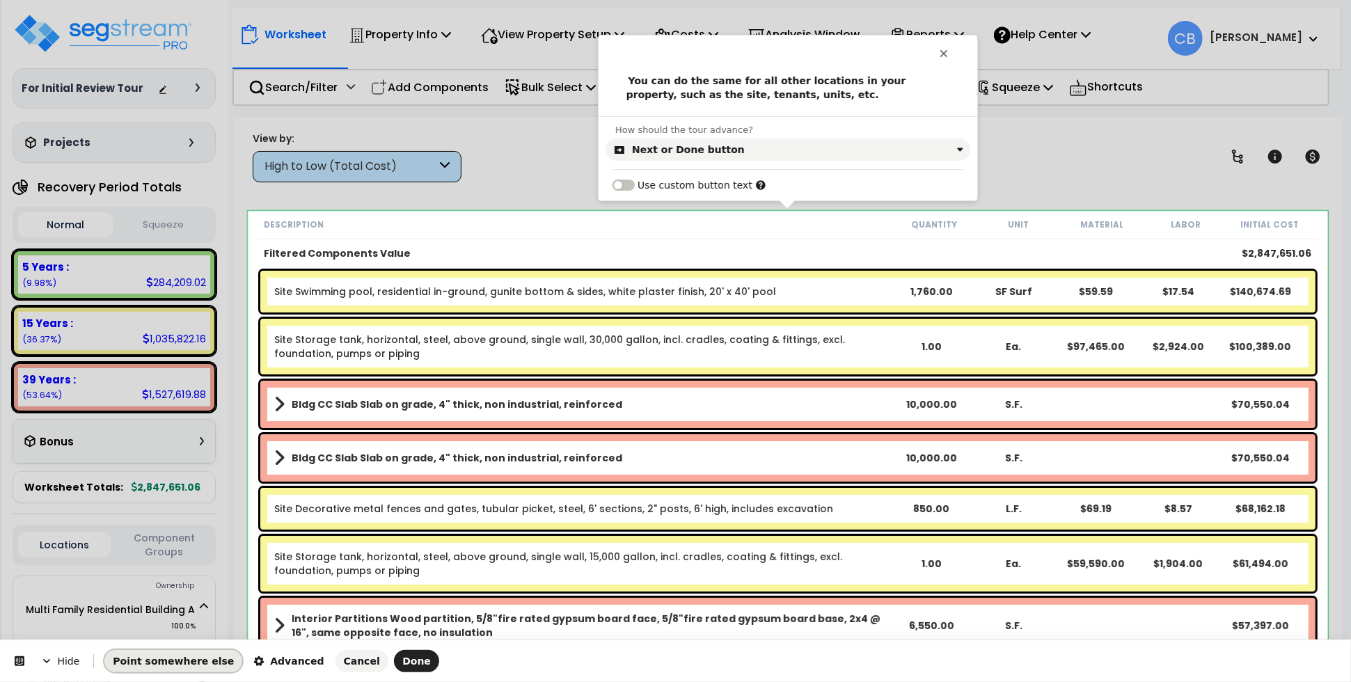
drag, startPoint x: 188, startPoint y: 658, endPoint x: 237, endPoint y: 608, distance: 69.9
click at [188, 658] on span "Point somewhere else" at bounding box center [173, 661] width 121 height 11
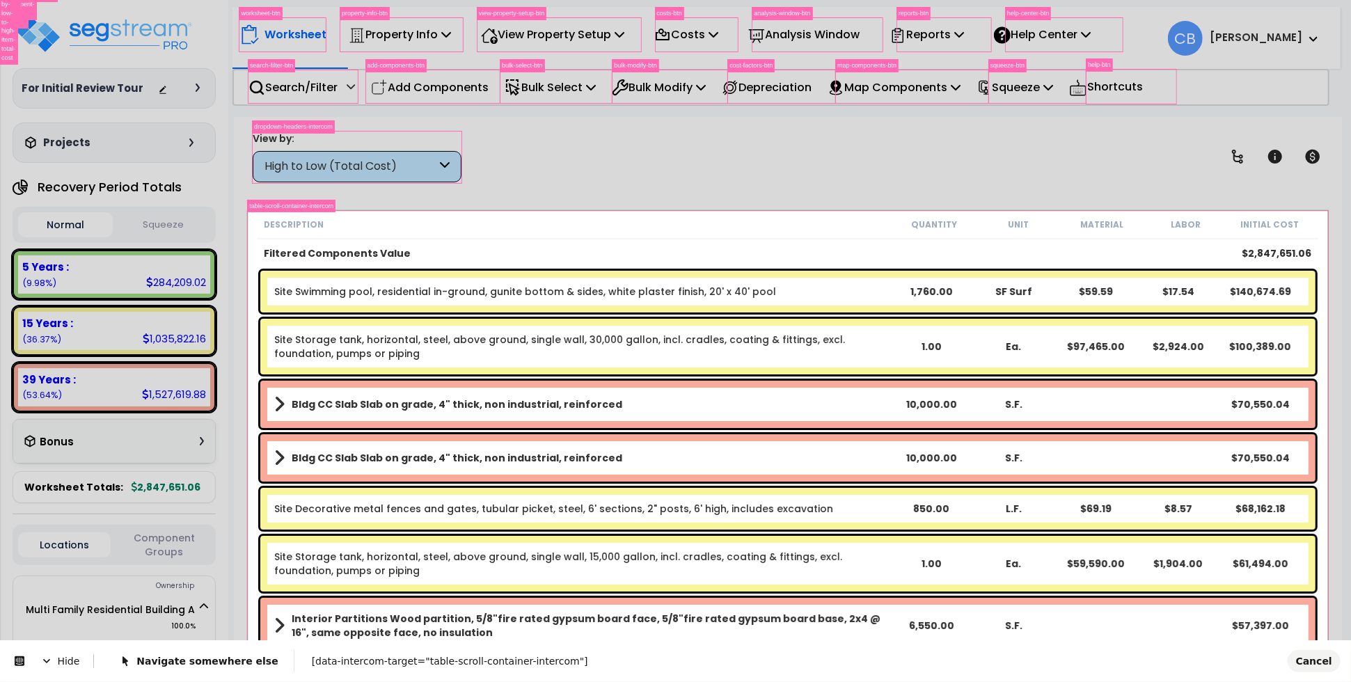
click at [251, 223] on body "We are Building your Property. So please grab a coffee and let us do the heavy …" at bounding box center [675, 402] width 1351 height 682
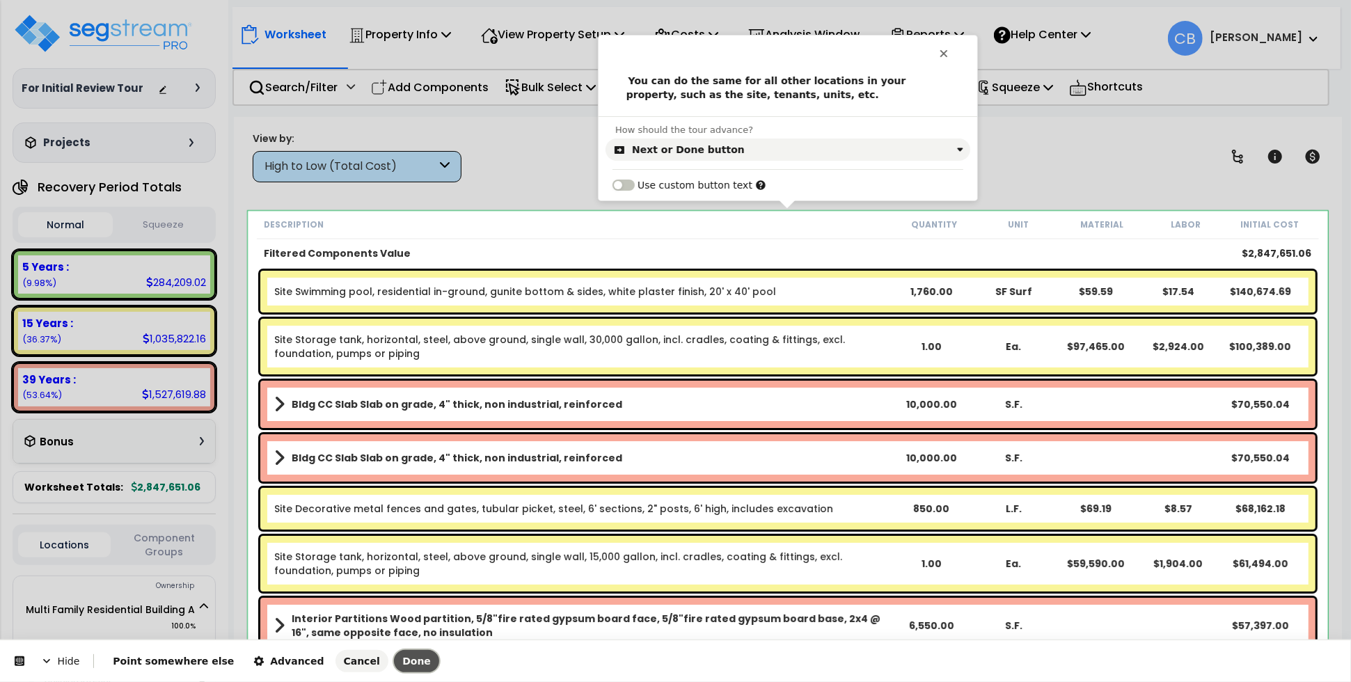
click at [394, 669] on button "Done" at bounding box center [416, 661] width 45 height 22
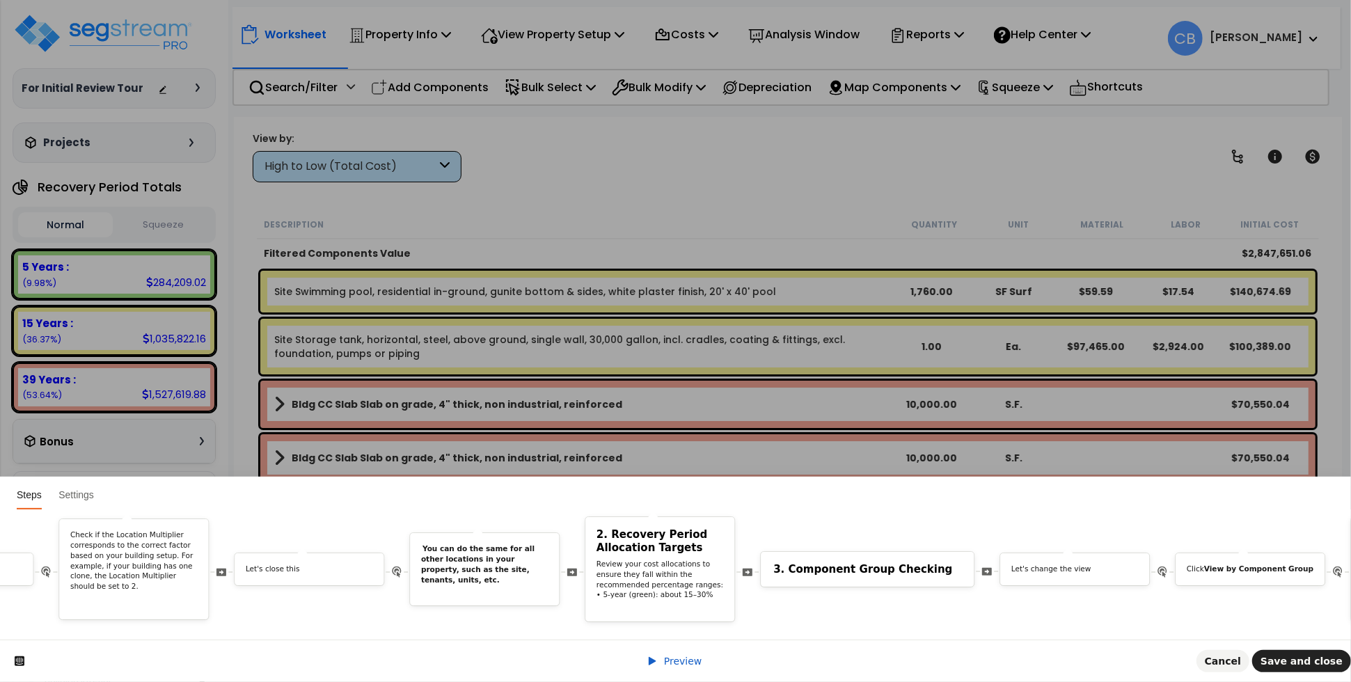
scroll to position [0, 6778]
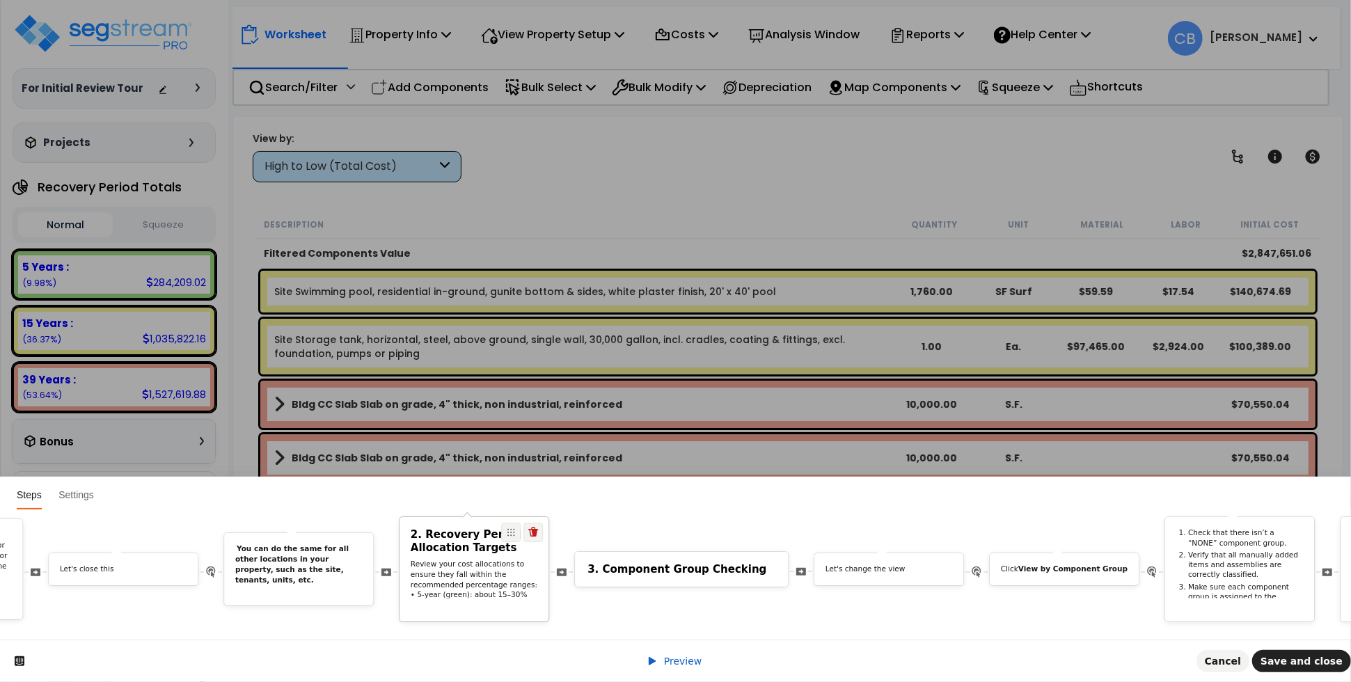
click at [498, 571] on p "Review your cost allocations to ensure they fall within the recommended percent…" at bounding box center [474, 596] width 127 height 72
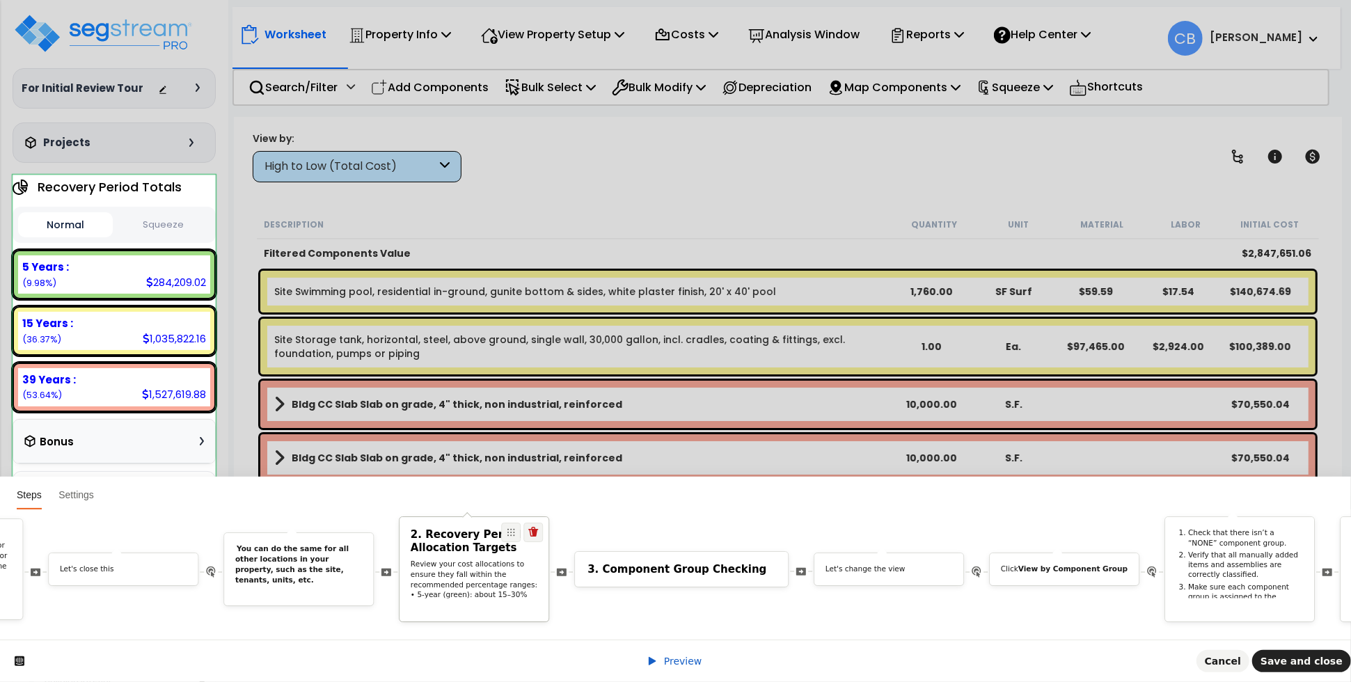
scroll to position [0, 0]
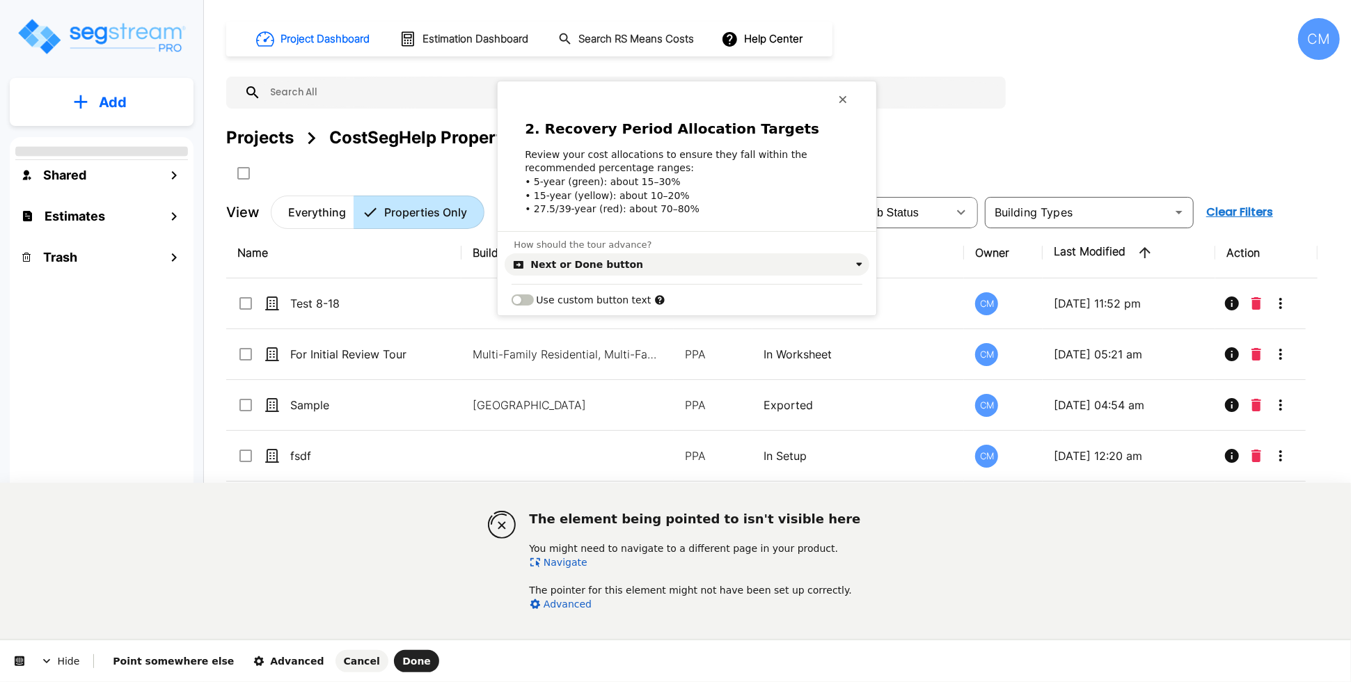
click at [566, 557] on link "Navigate" at bounding box center [559, 562] width 58 height 11
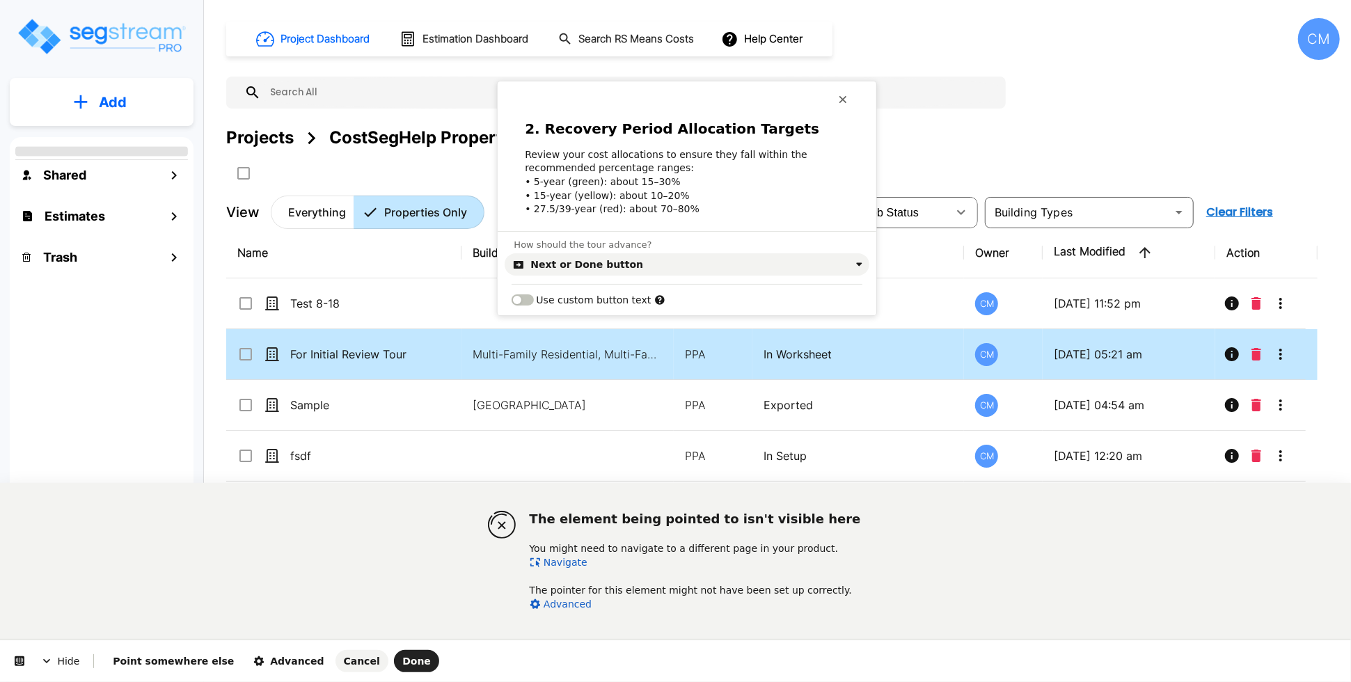
click at [327, 354] on p "For Initial Review Tour" at bounding box center [359, 354] width 139 height 17
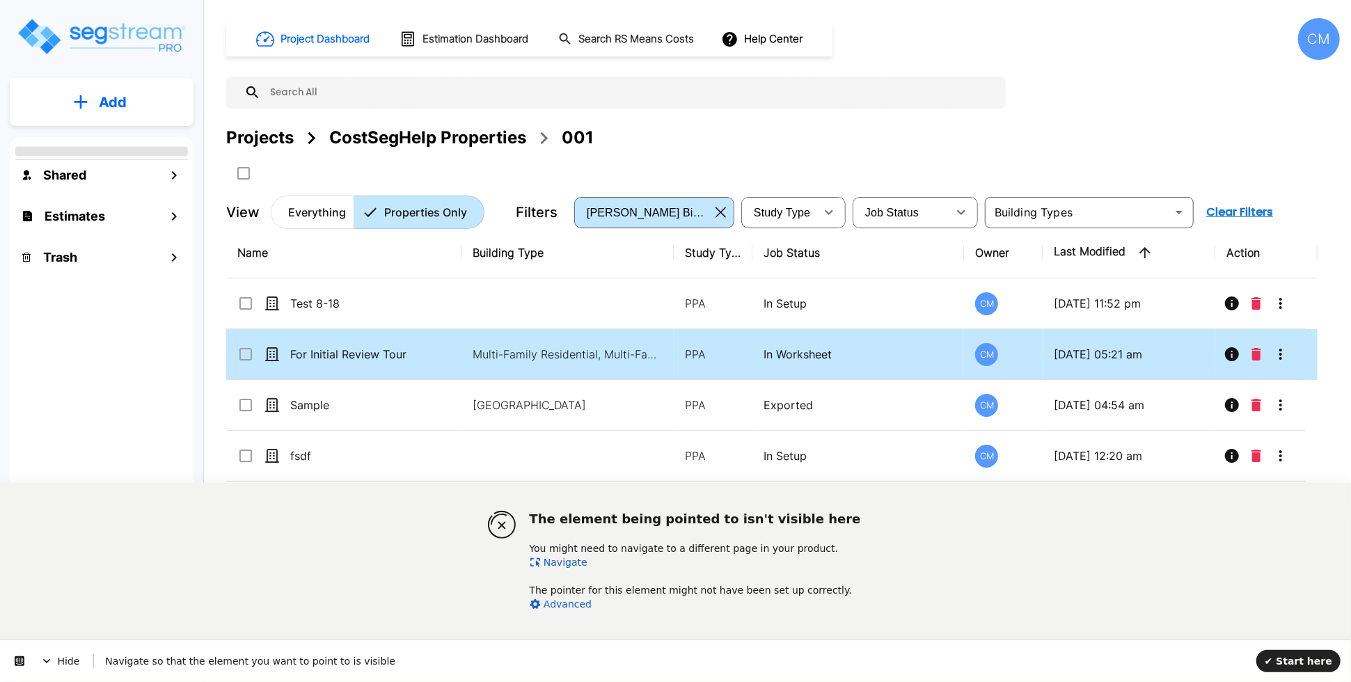
click at [327, 354] on p "For Initial Review Tour" at bounding box center [359, 354] width 139 height 17
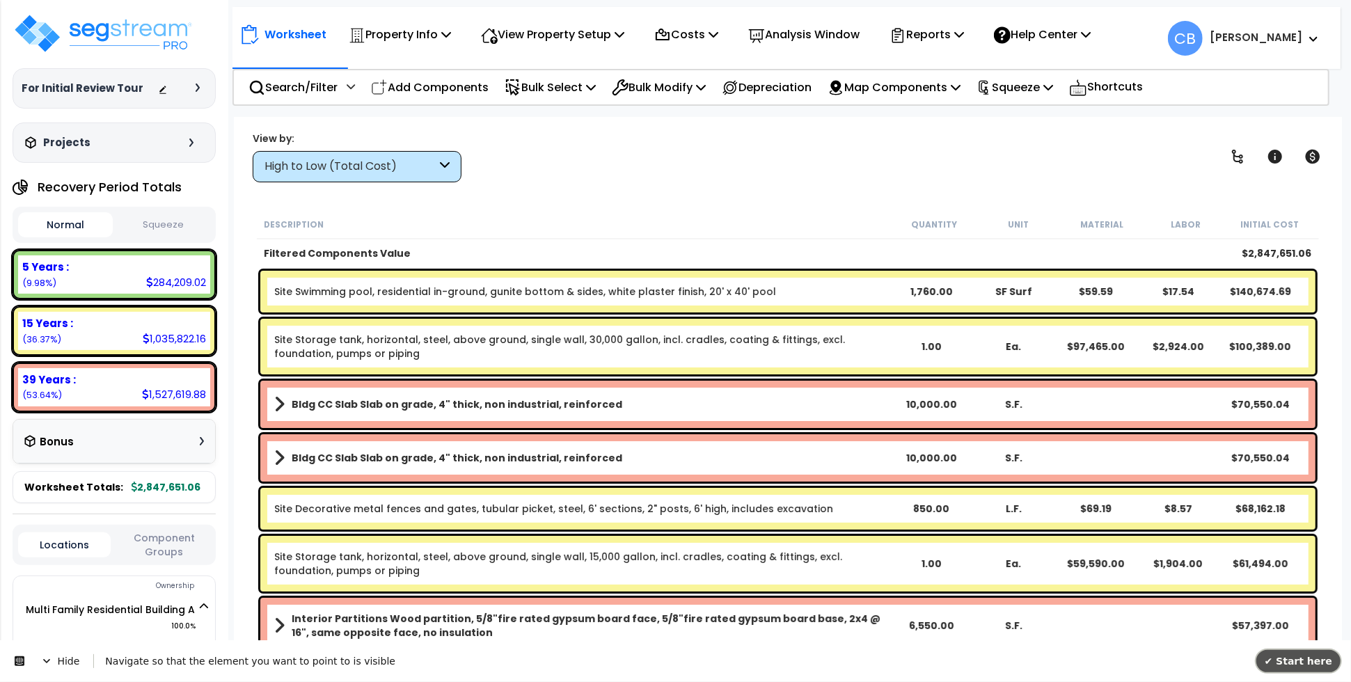
click at [1306, 657] on span "✔ Start here" at bounding box center [1298, 660] width 68 height 11
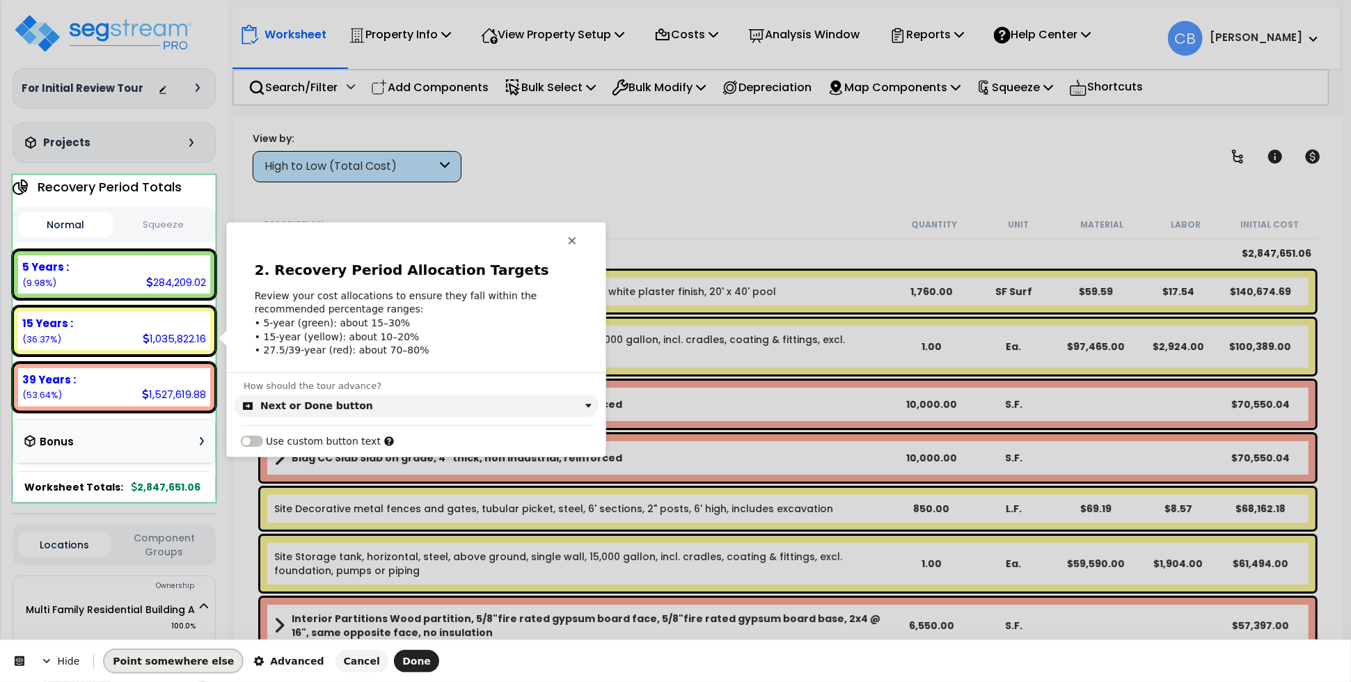
click at [179, 658] on span "Point somewhere else" at bounding box center [173, 661] width 121 height 11
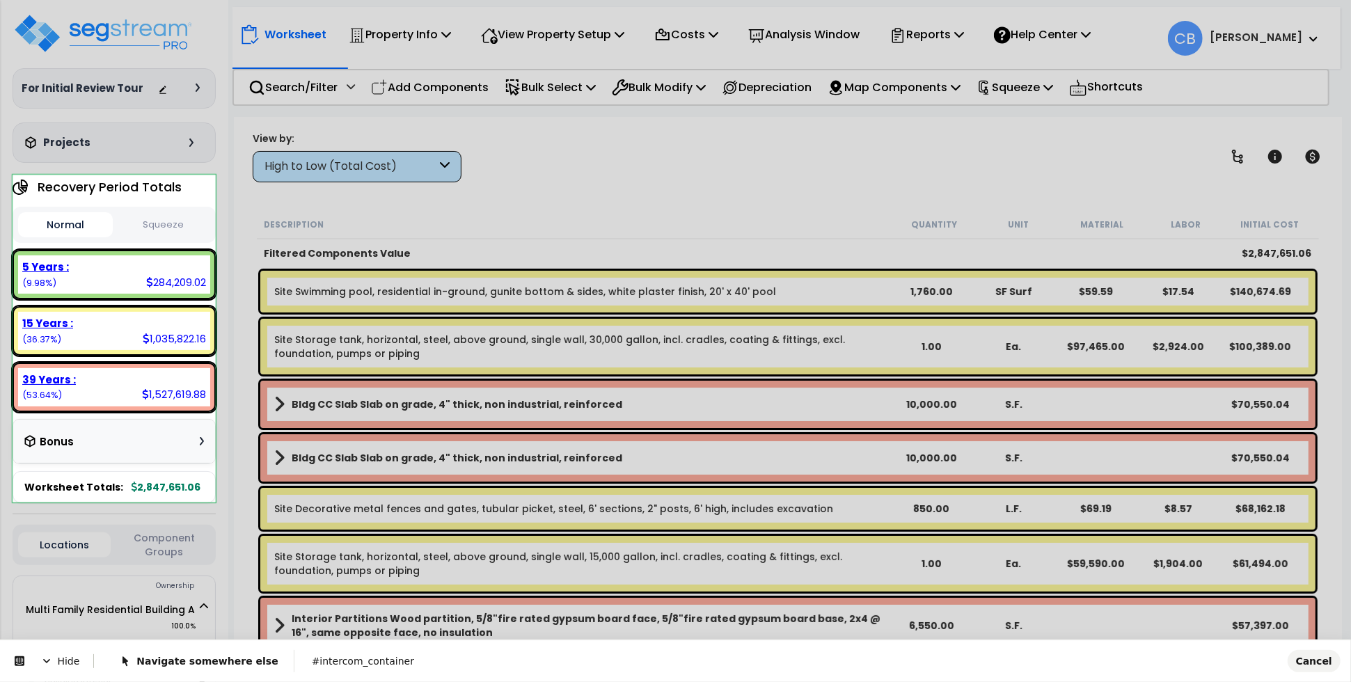
click at [209, 202] on body "We are Building your Property. So please grab a coffee and let us do the heavy …" at bounding box center [675, 402] width 1351 height 682
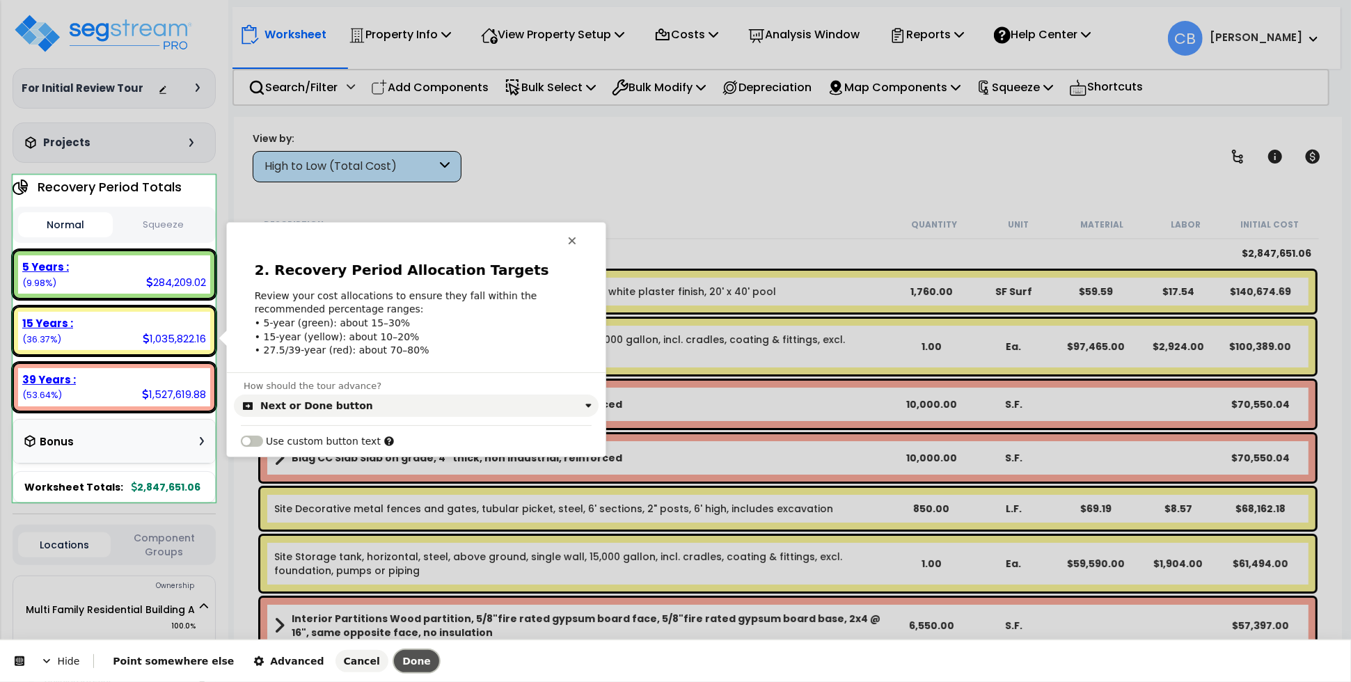
click at [402, 660] on span "Done" at bounding box center [416, 661] width 29 height 11
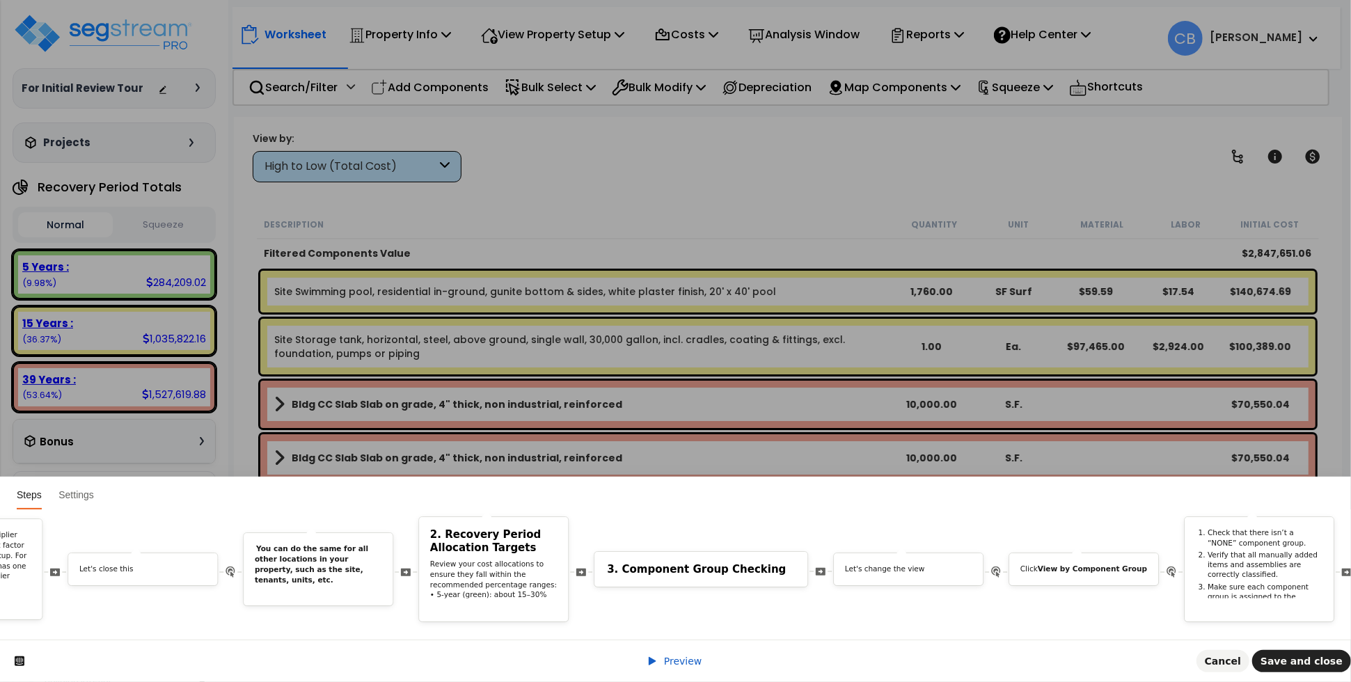
scroll to position [0, 6746]
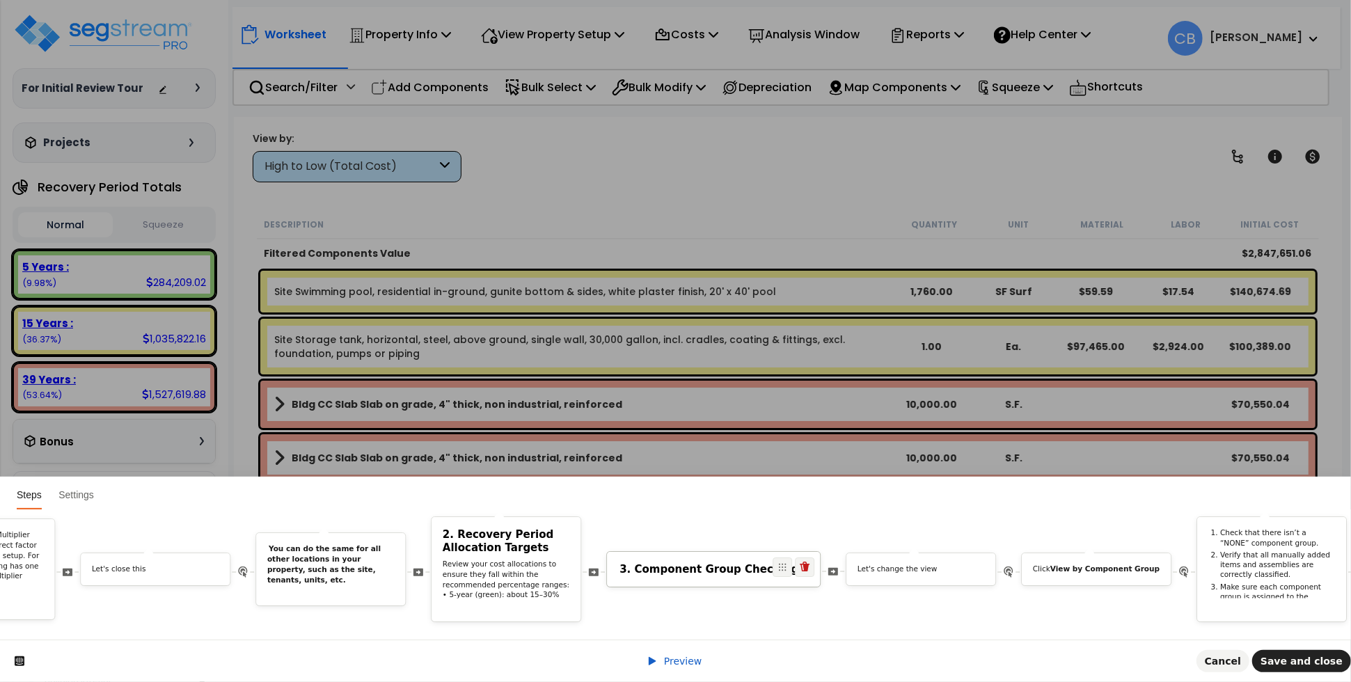
click at [733, 563] on h2 "3. Component Group Checking" at bounding box center [713, 569] width 188 height 13
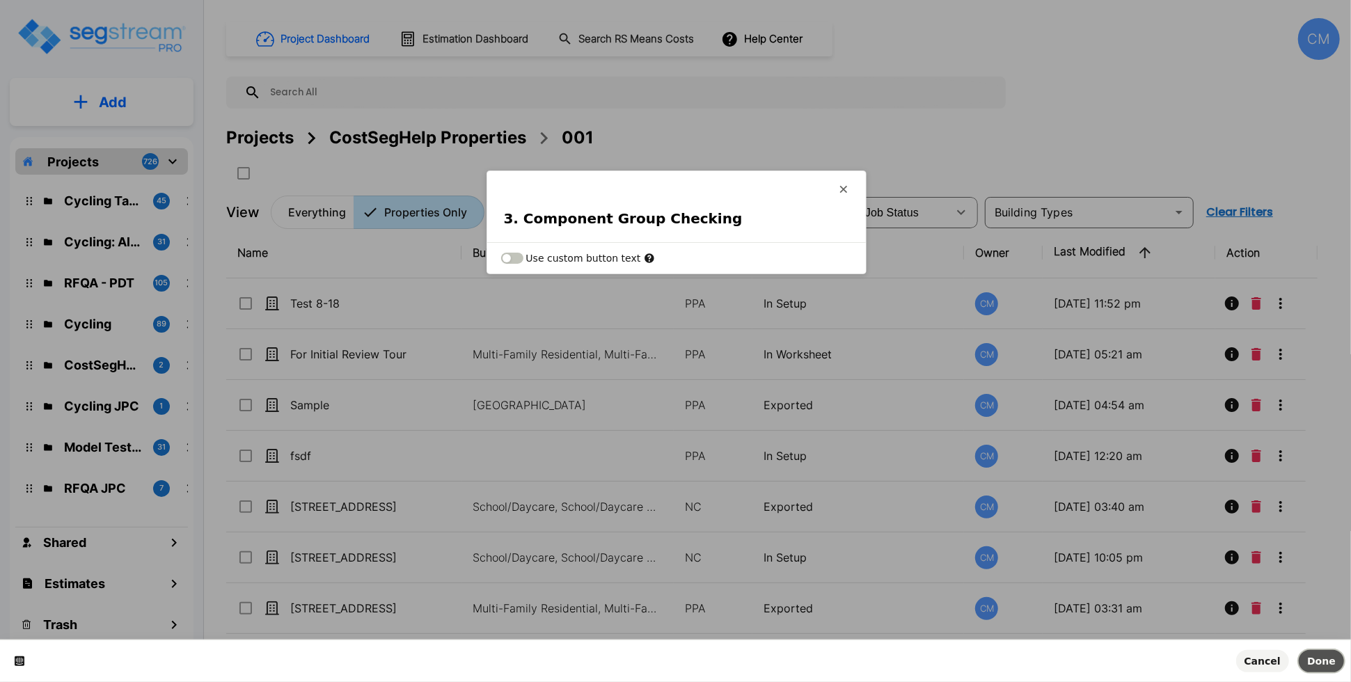
click at [1315, 660] on span "Done" at bounding box center [1321, 661] width 29 height 11
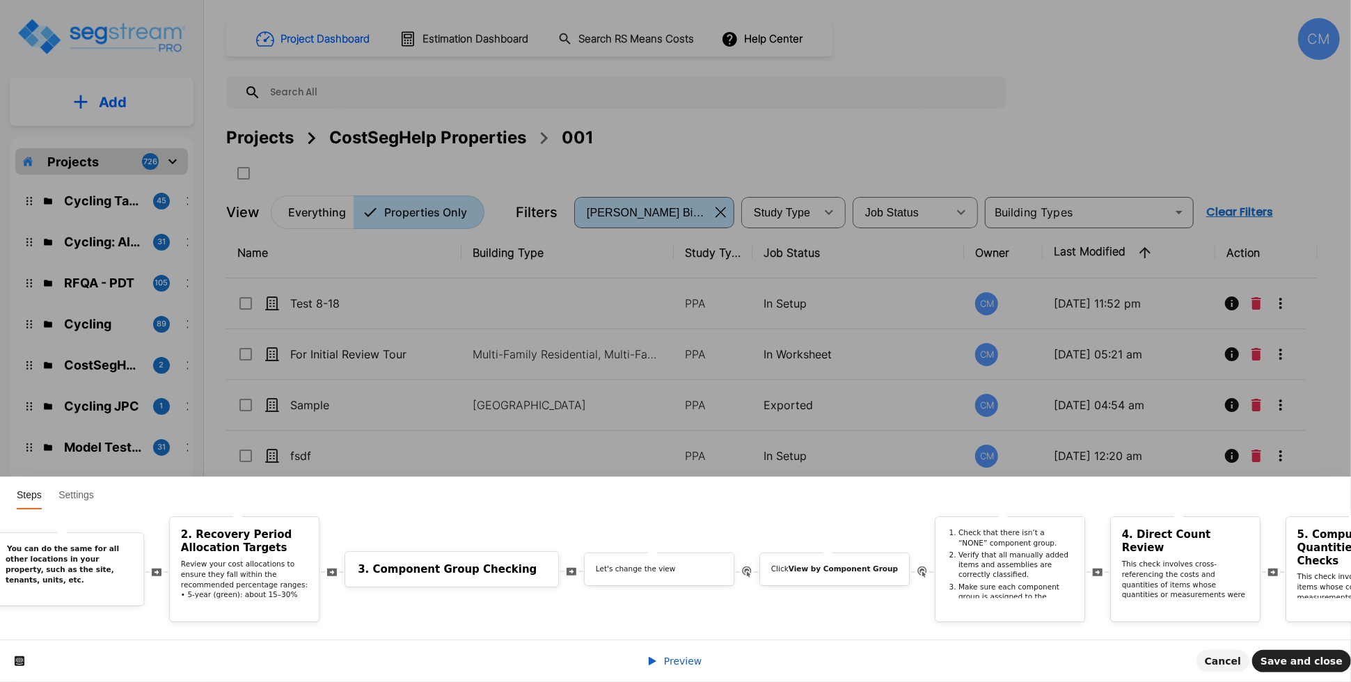
scroll to position [0, 6823]
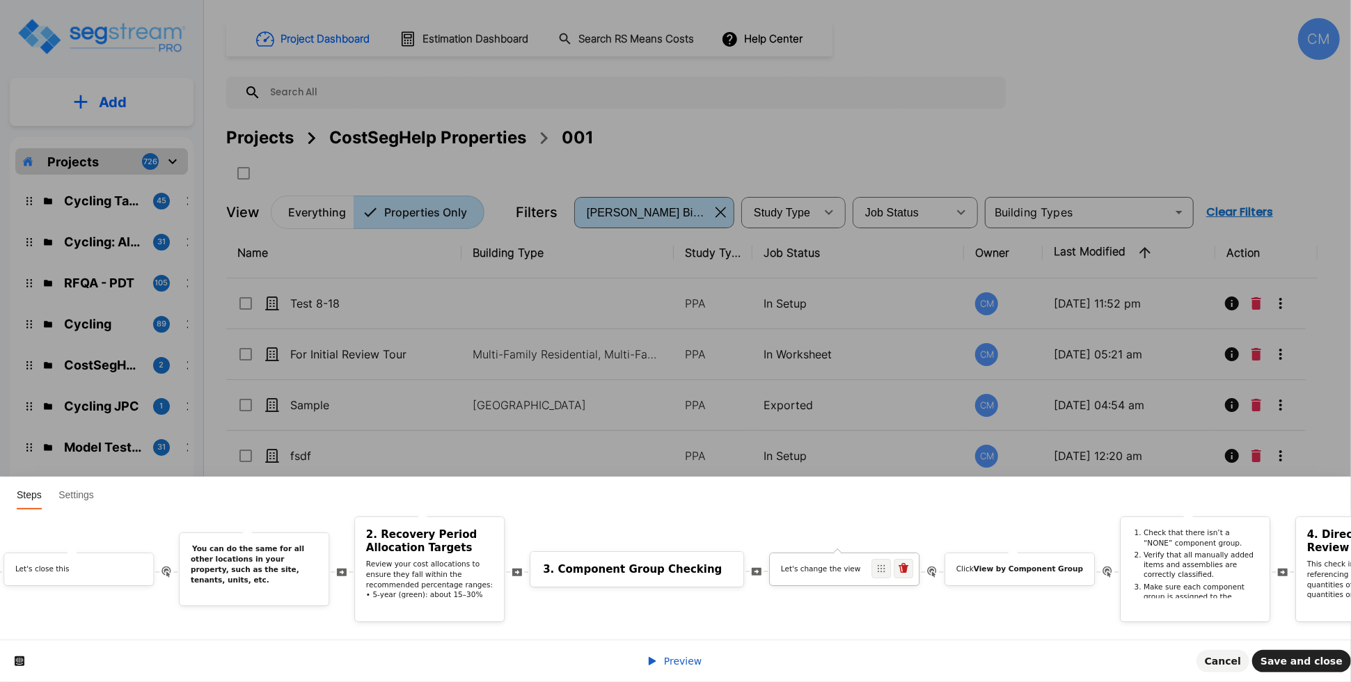
click at [852, 564] on p "Let's change the view" at bounding box center [844, 569] width 127 height 10
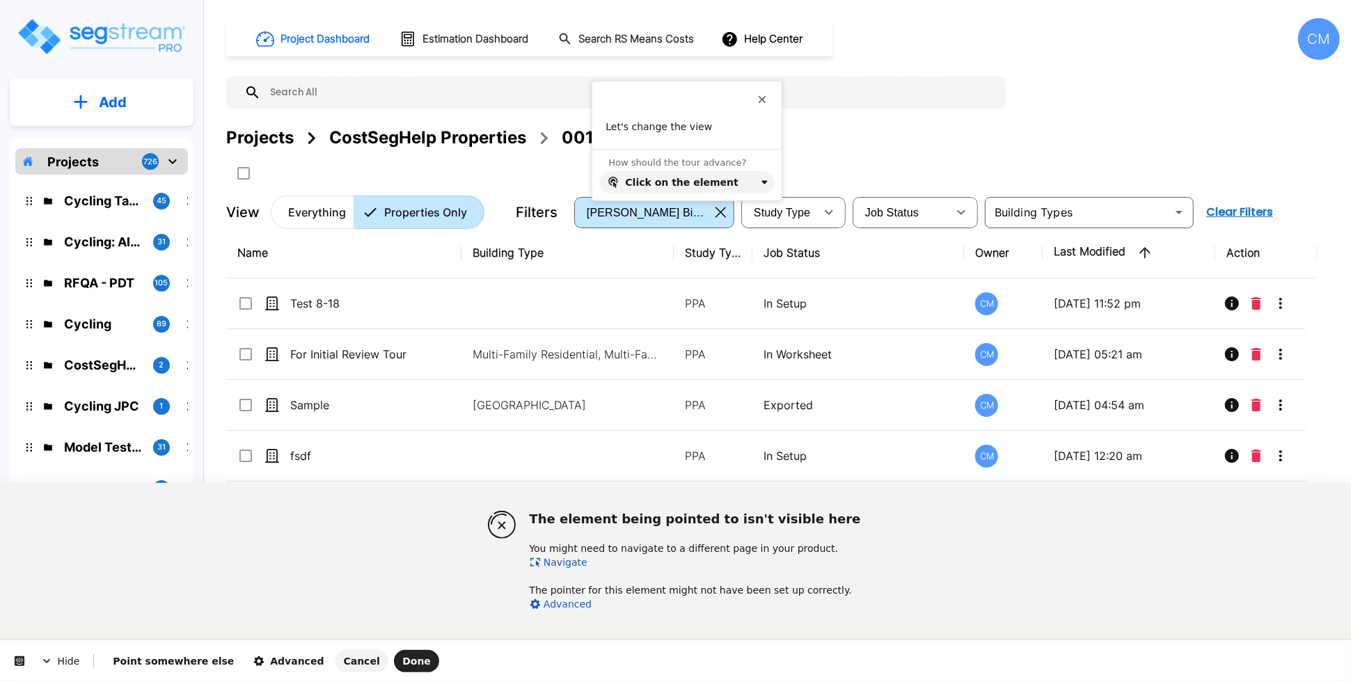
click at [563, 560] on link "Navigate" at bounding box center [559, 562] width 58 height 11
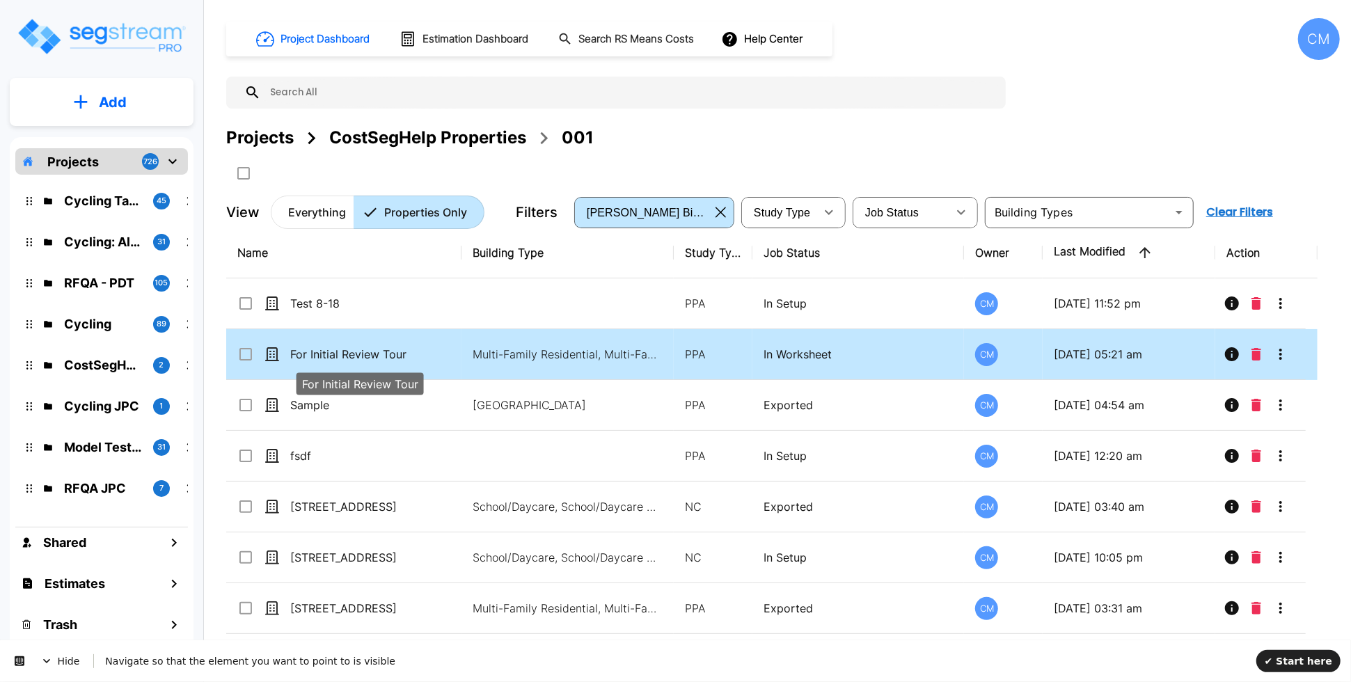
click at [330, 354] on p "For Initial Review Tour" at bounding box center [359, 354] width 139 height 17
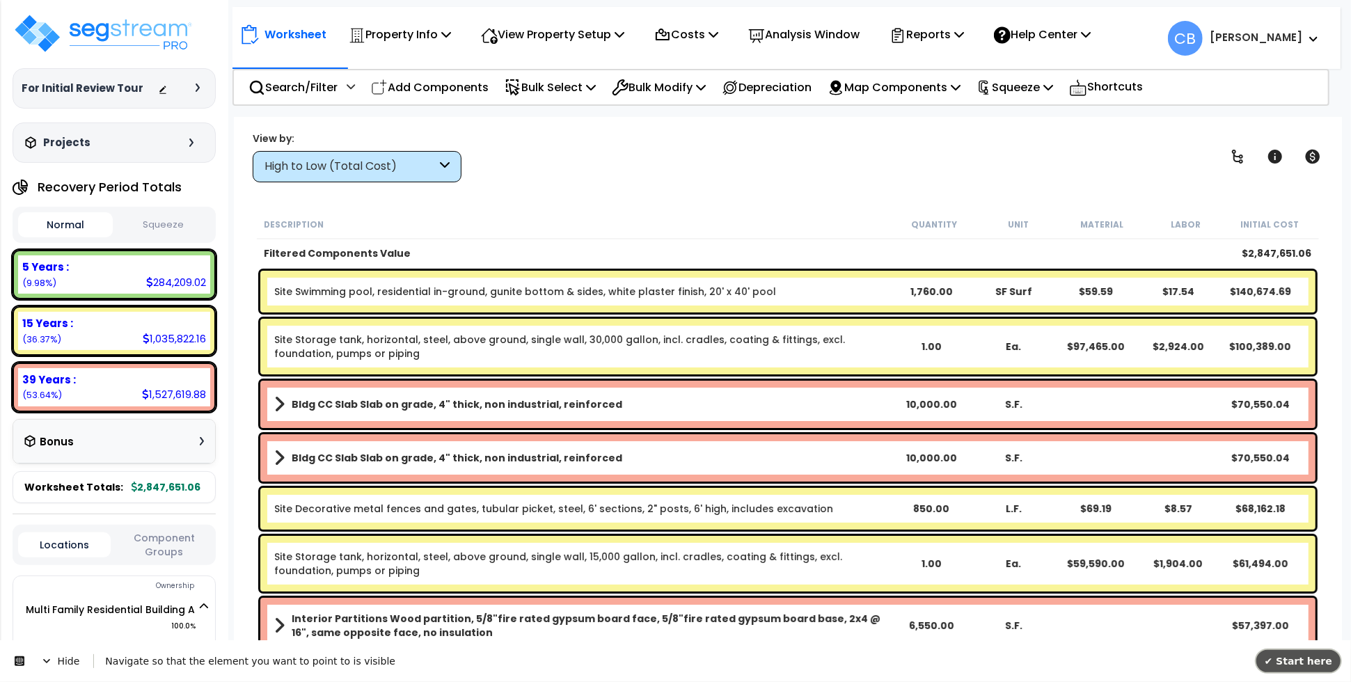
click at [1312, 662] on span "✔ Start here" at bounding box center [1298, 660] width 68 height 11
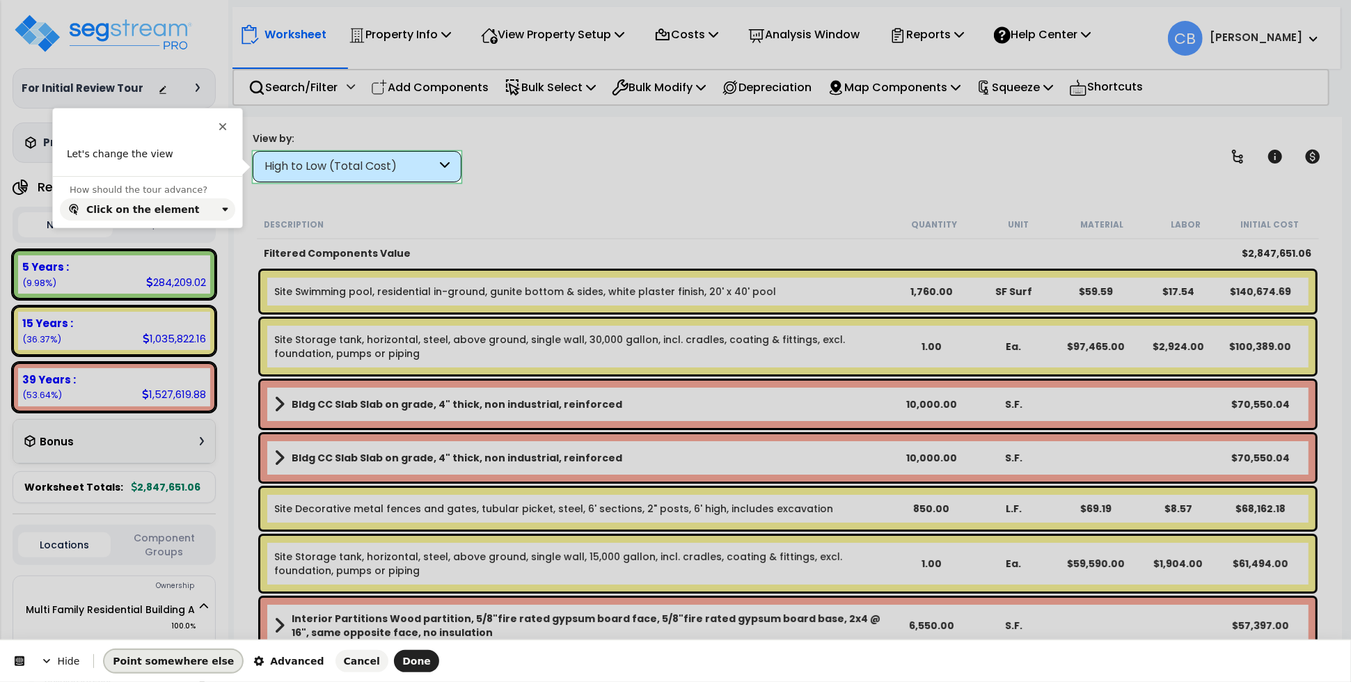
click at [161, 658] on span "Point somewhere else" at bounding box center [173, 661] width 121 height 11
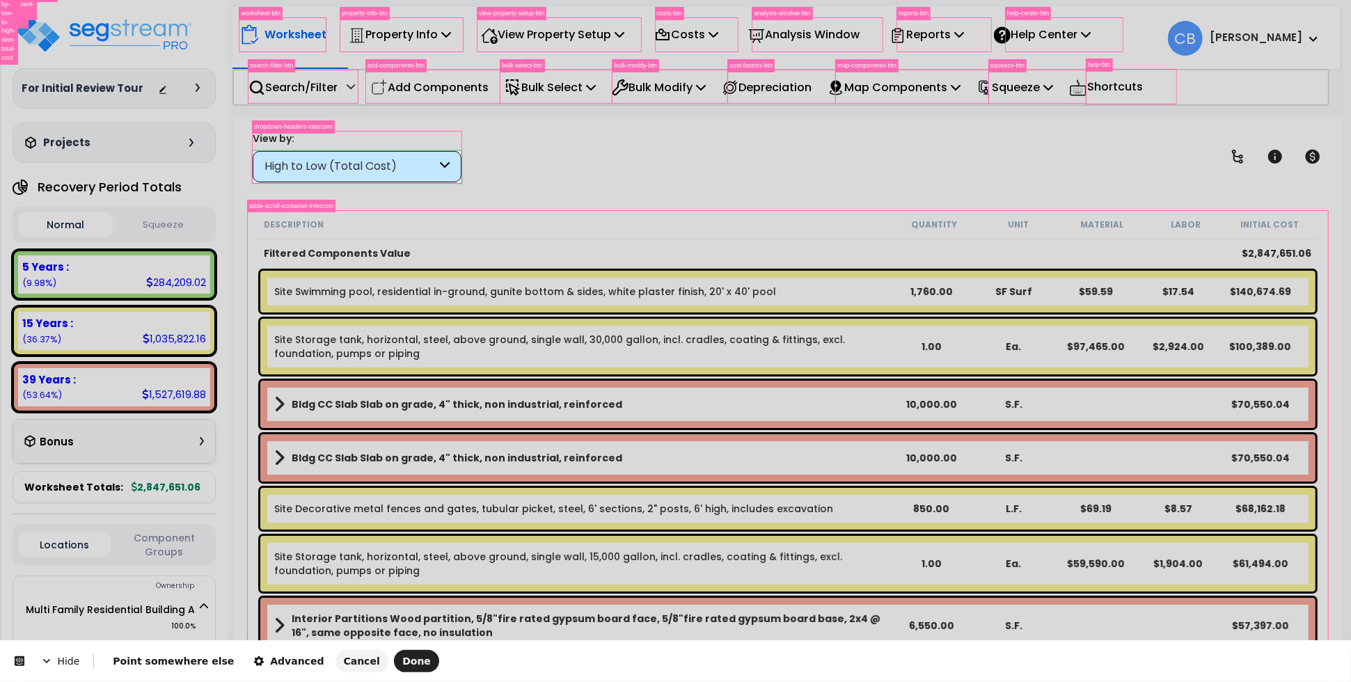
click at [253, 175] on body "We are Building your Property. So please grab a coffee and let us do the heavy …" at bounding box center [675, 402] width 1351 height 682
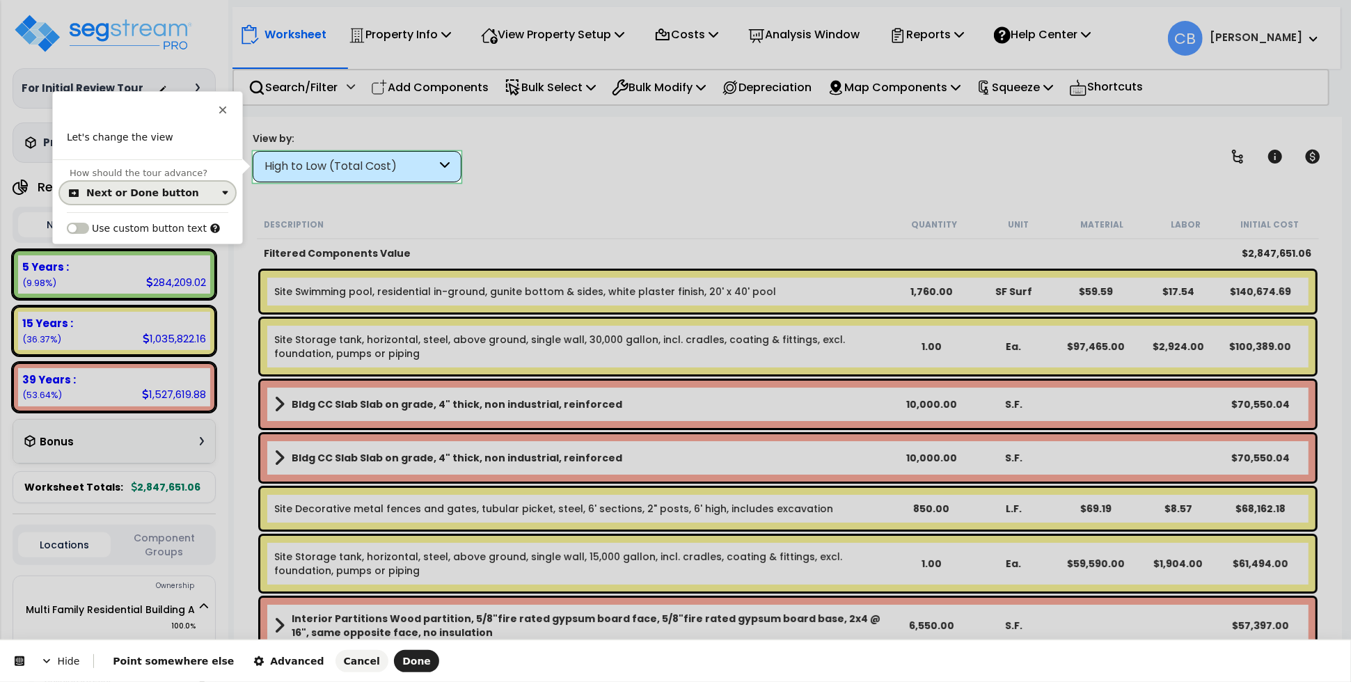
click at [121, 188] on div "Next or Done button" at bounding box center [142, 192] width 113 height 11
click at [114, 244] on div "Click on the element" at bounding box center [140, 250] width 101 height 14
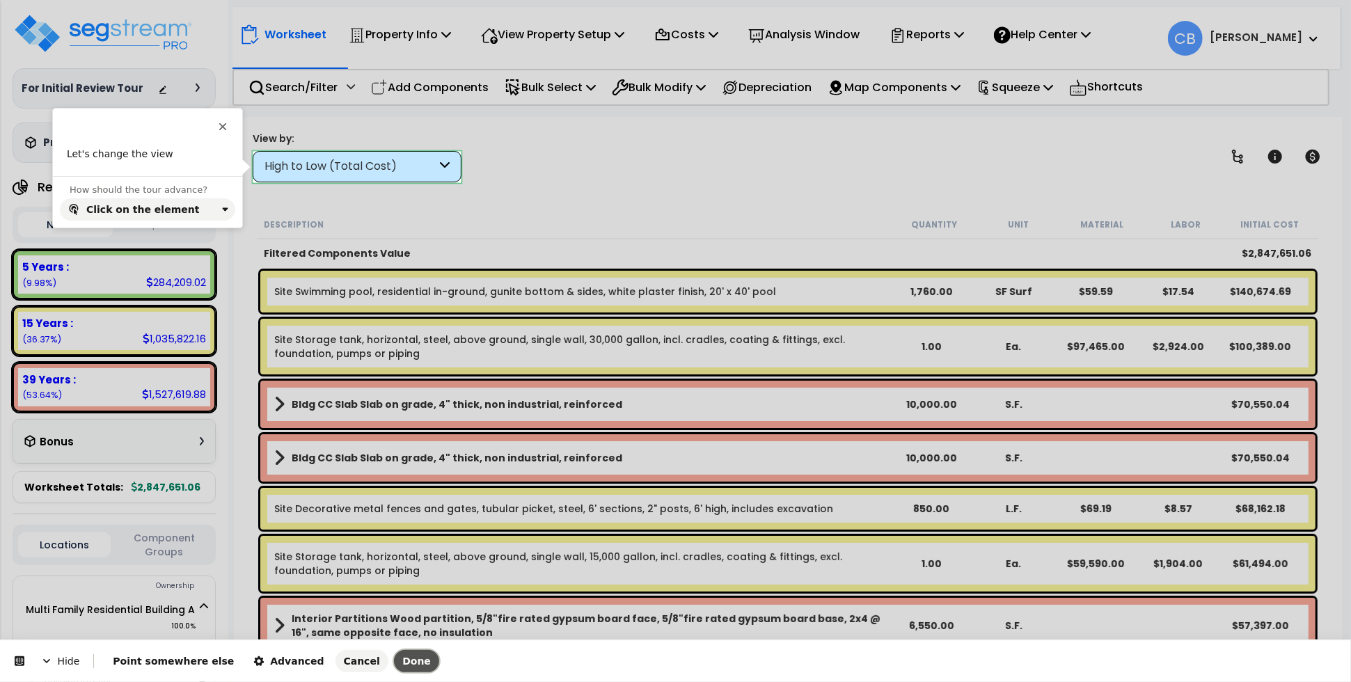
click at [394, 658] on button "Done" at bounding box center [416, 661] width 45 height 22
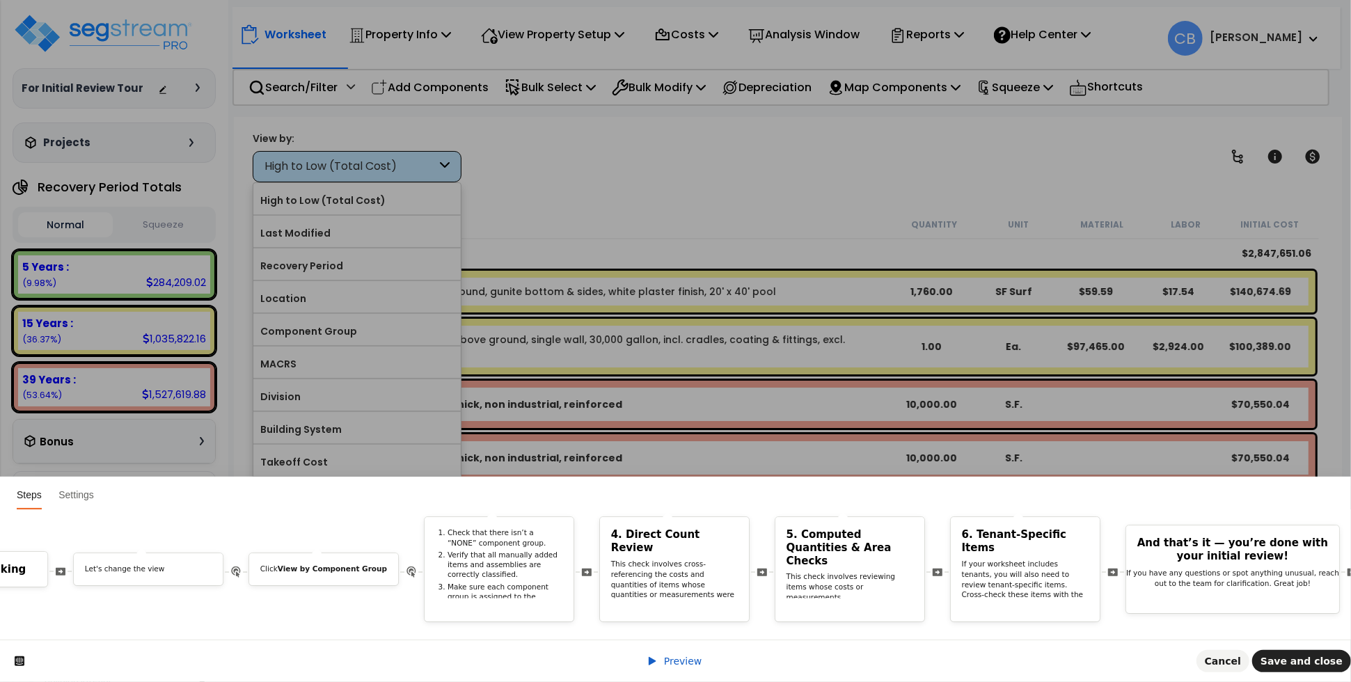
scroll to position [0, 7714]
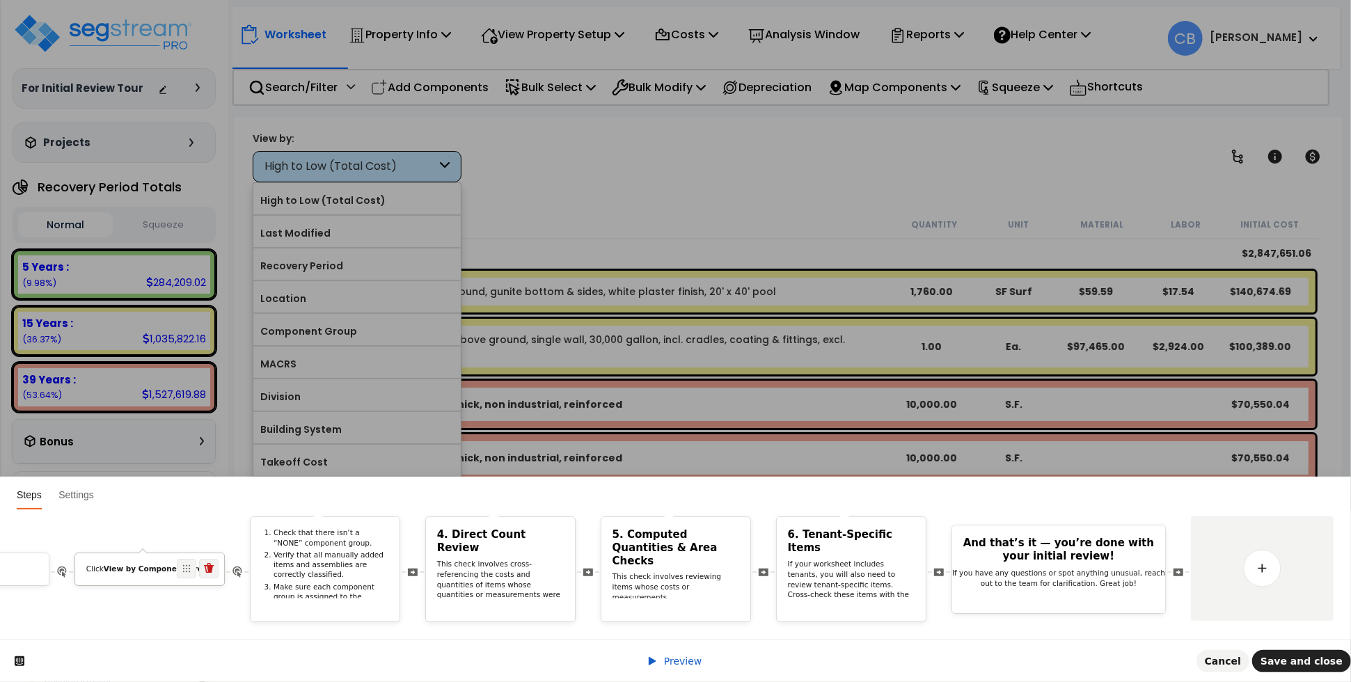
click at [143, 553] on div "Click View by Component Group" at bounding box center [149, 569] width 149 height 32
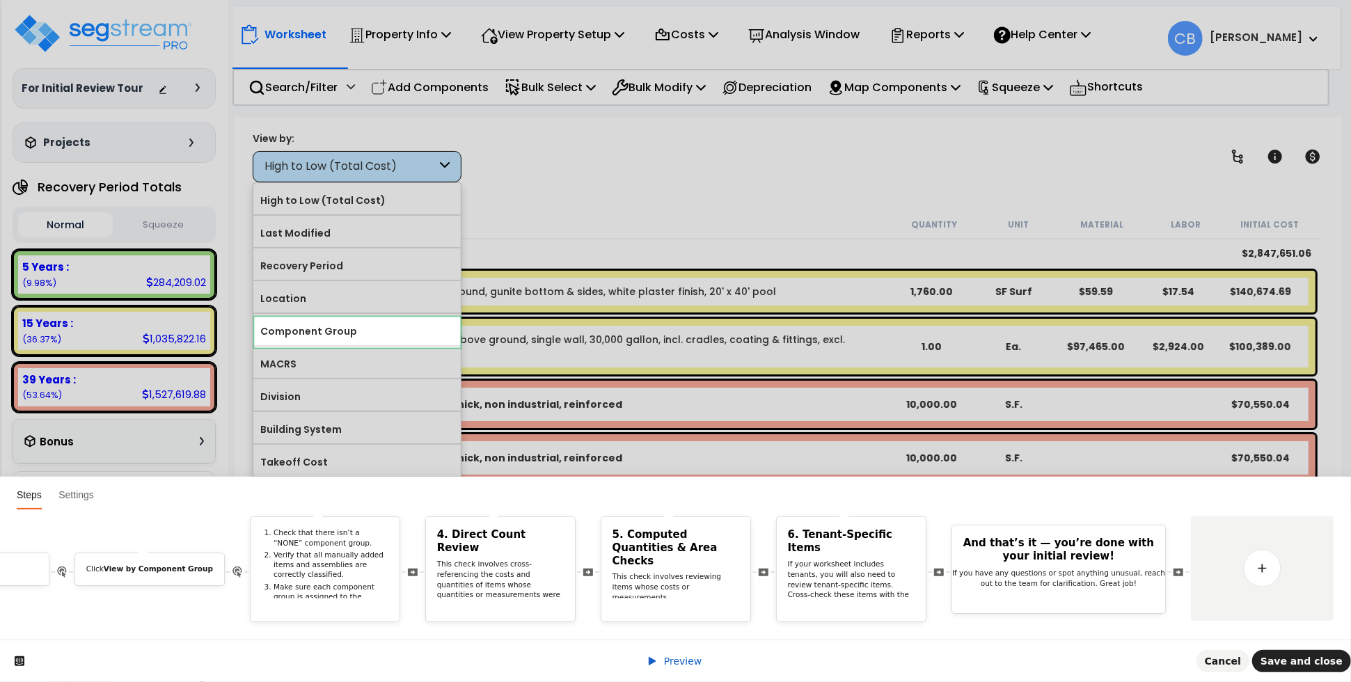
scroll to position [0, 0]
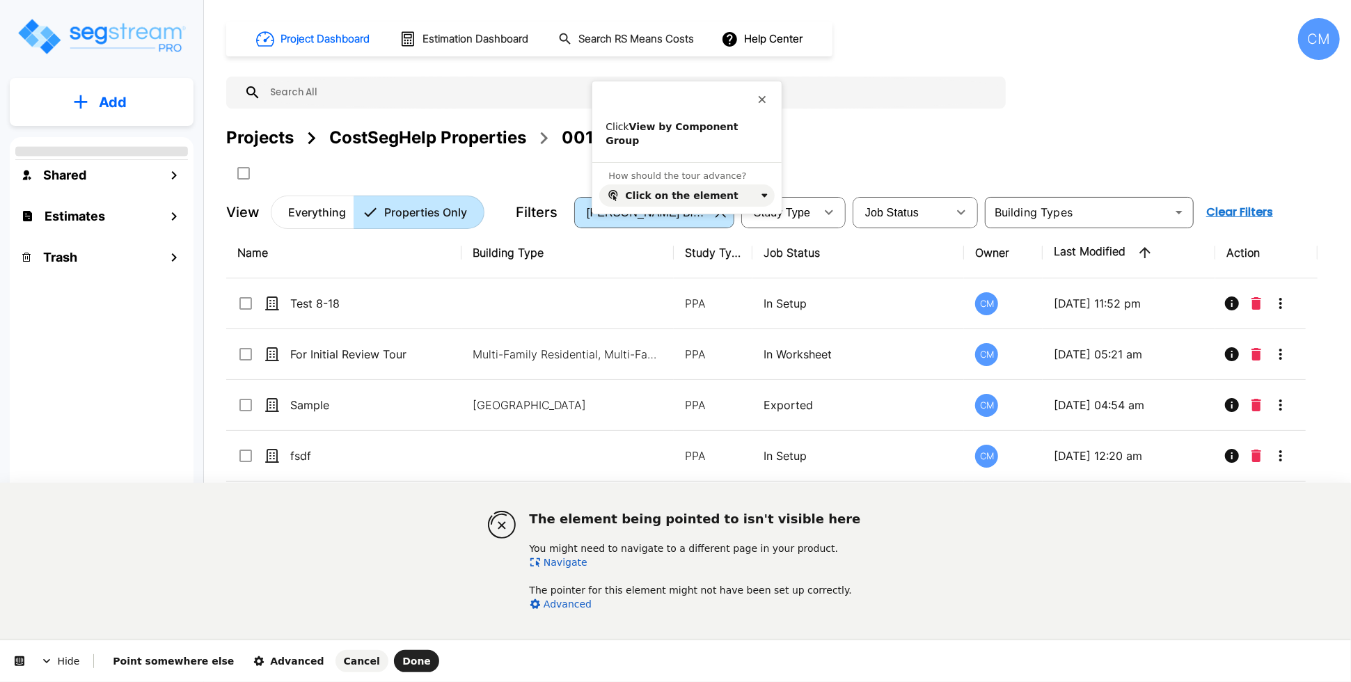
click at [560, 560] on link "Navigate" at bounding box center [559, 562] width 58 height 11
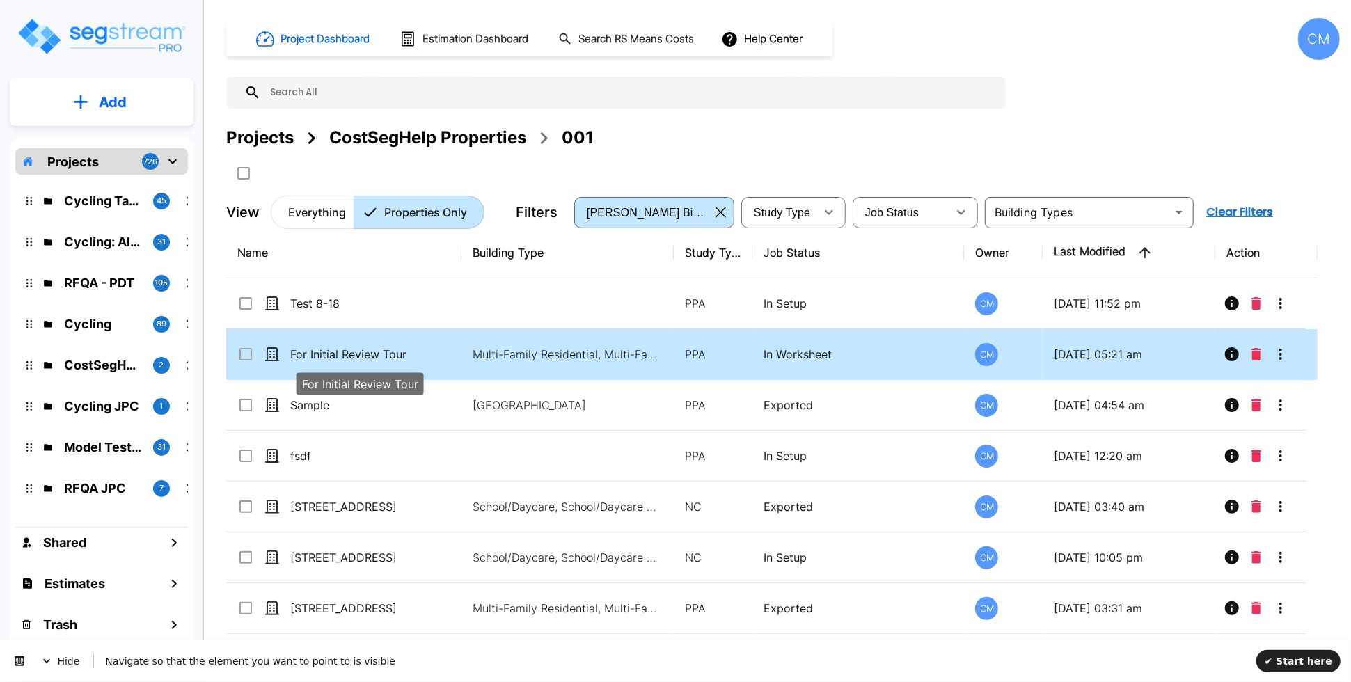
click at [324, 354] on p "For Initial Review Tour" at bounding box center [359, 354] width 139 height 17
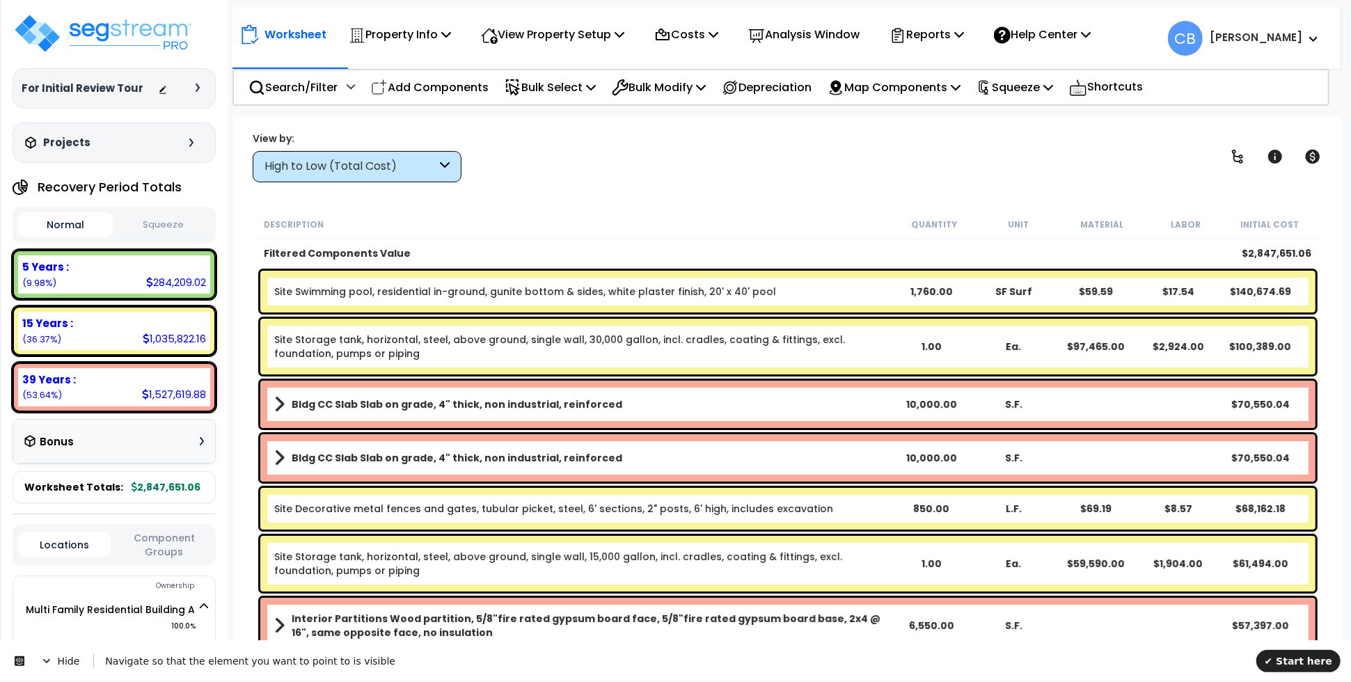
click at [390, 170] on div "High to Low (Total Cost)" at bounding box center [350, 167] width 172 height 16
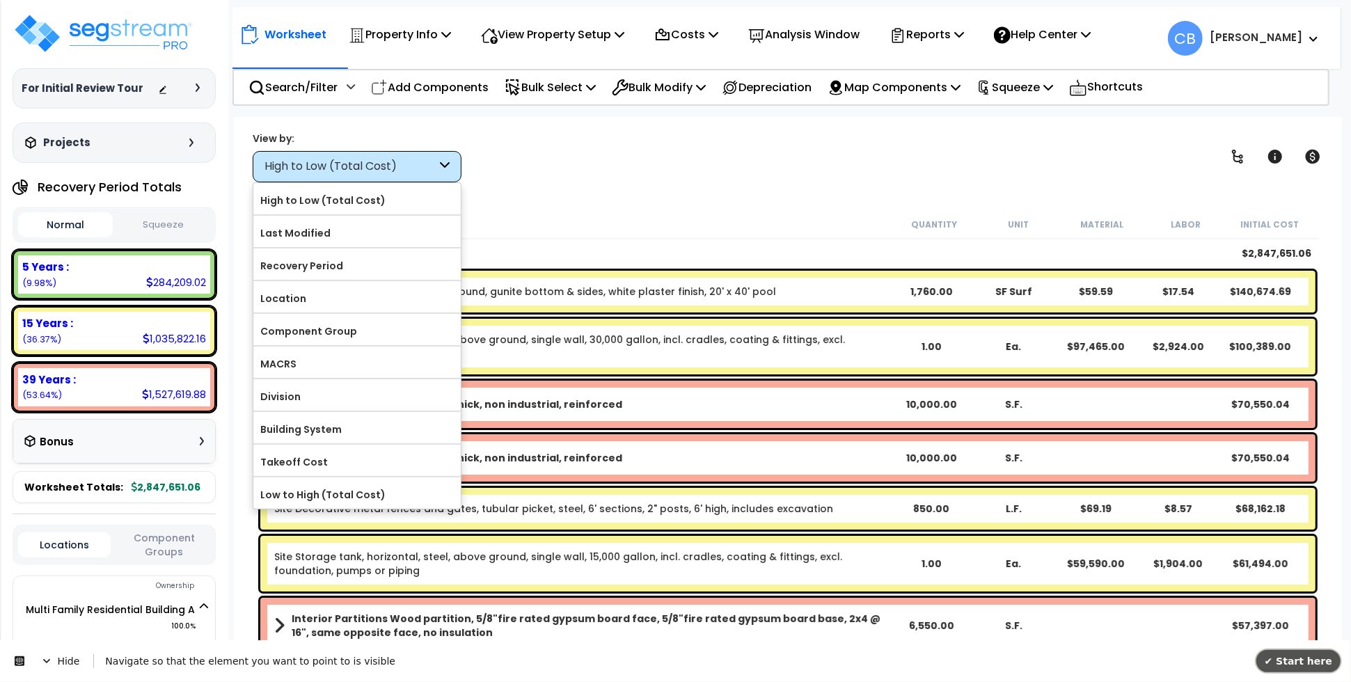
click at [1301, 660] on span "✔ Start here" at bounding box center [1298, 660] width 68 height 11
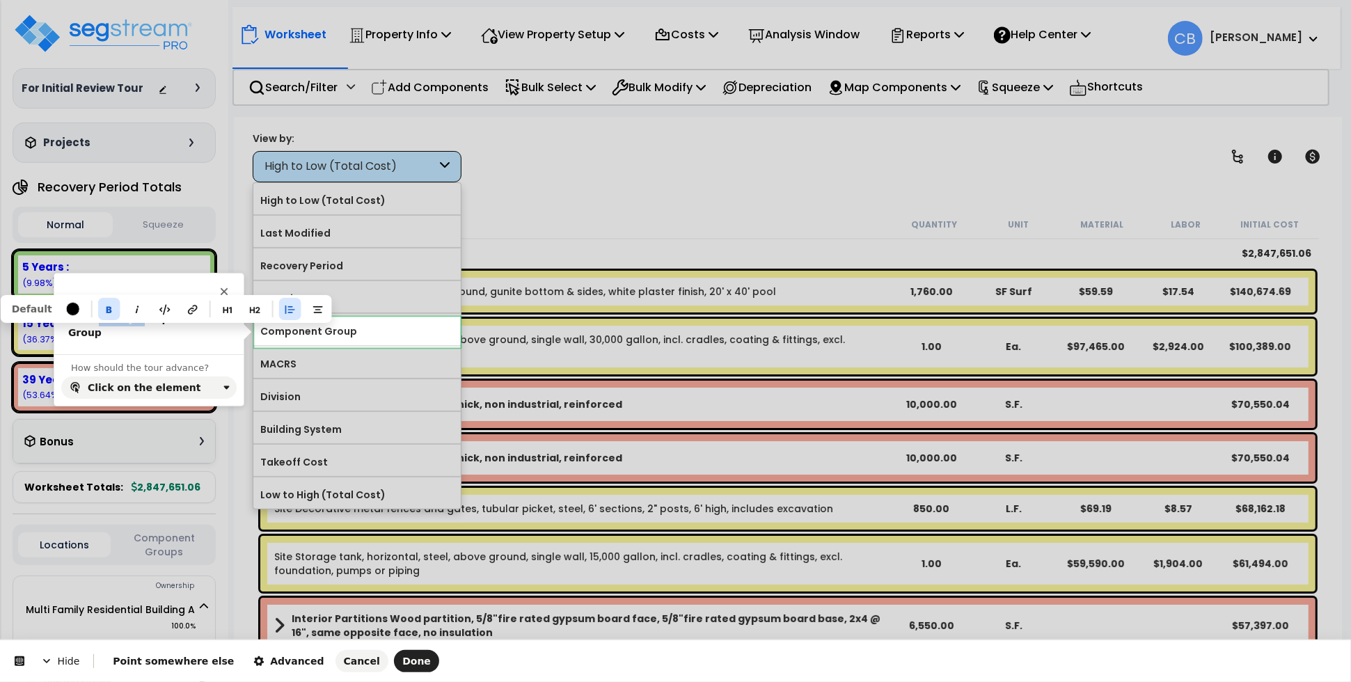
drag, startPoint x: 128, startPoint y: 321, endPoint x: 90, endPoint y: 319, distance: 38.3
click at [90, 319] on b "View by Component Group" at bounding box center [136, 325] width 136 height 25
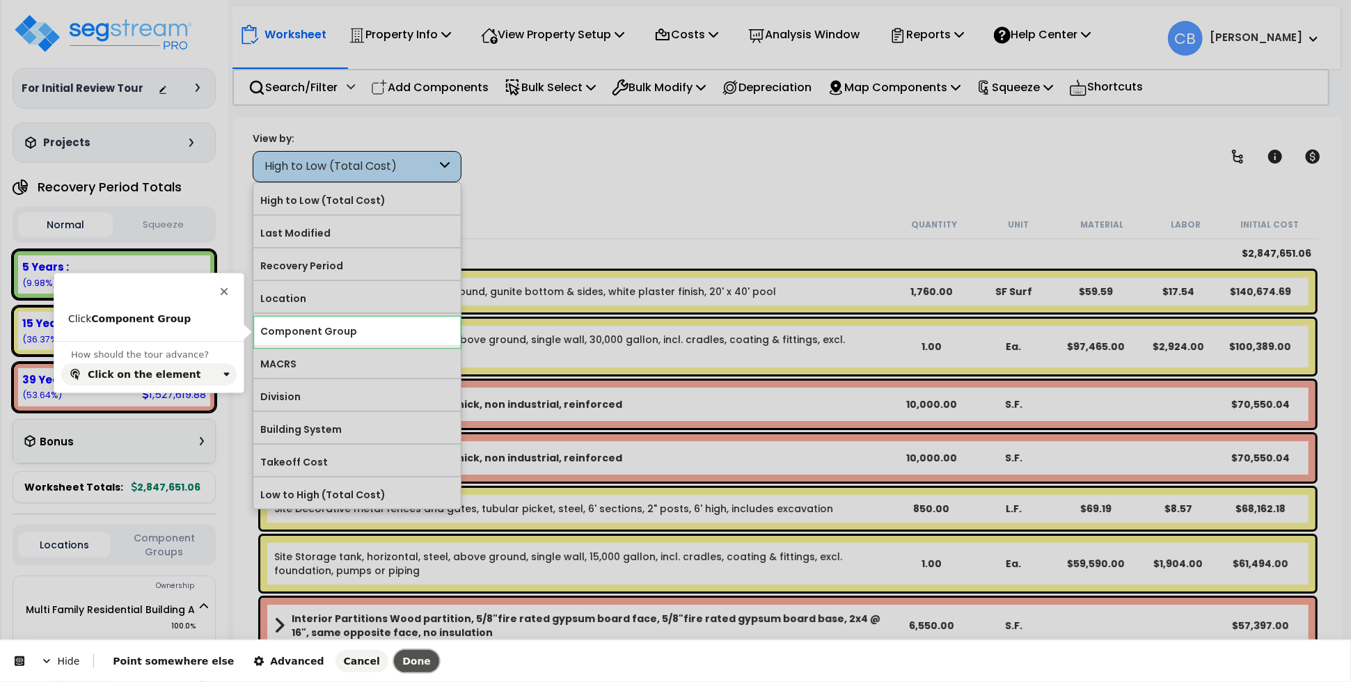
click at [402, 661] on span "Done" at bounding box center [416, 661] width 29 height 11
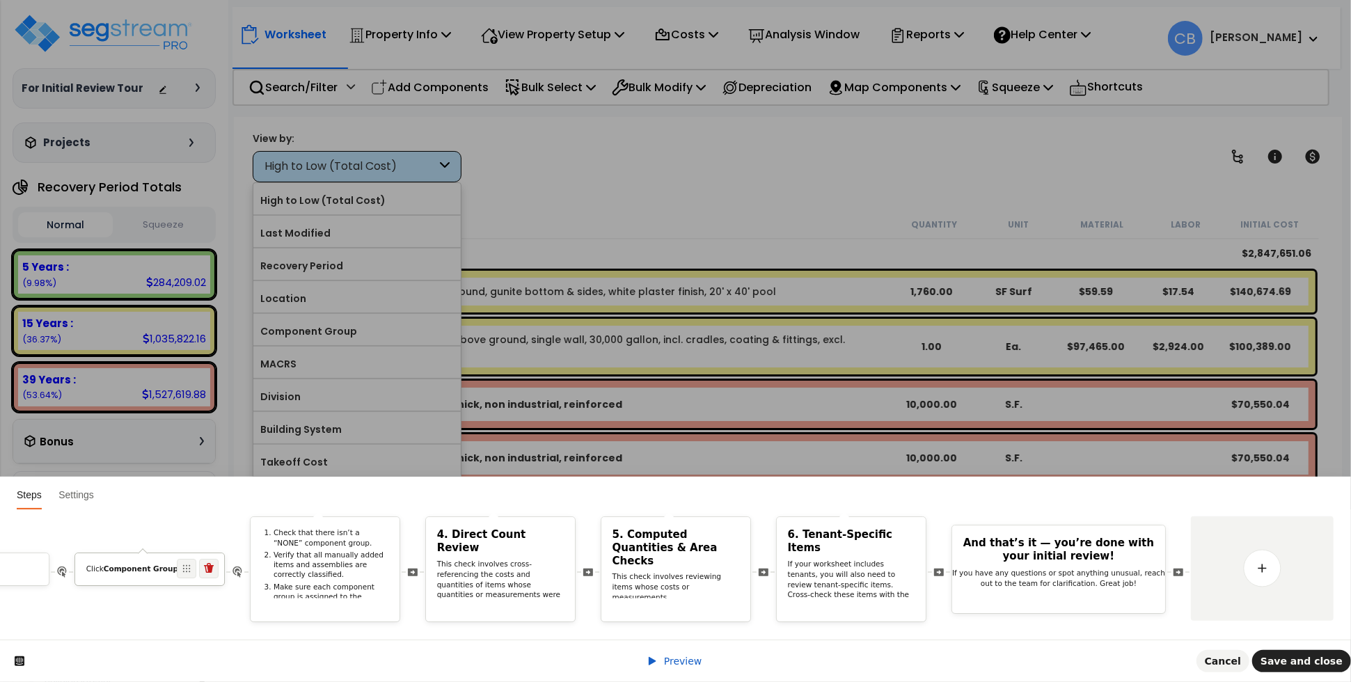
click at [185, 568] on div "Click Component Group" at bounding box center [149, 569] width 149 height 32
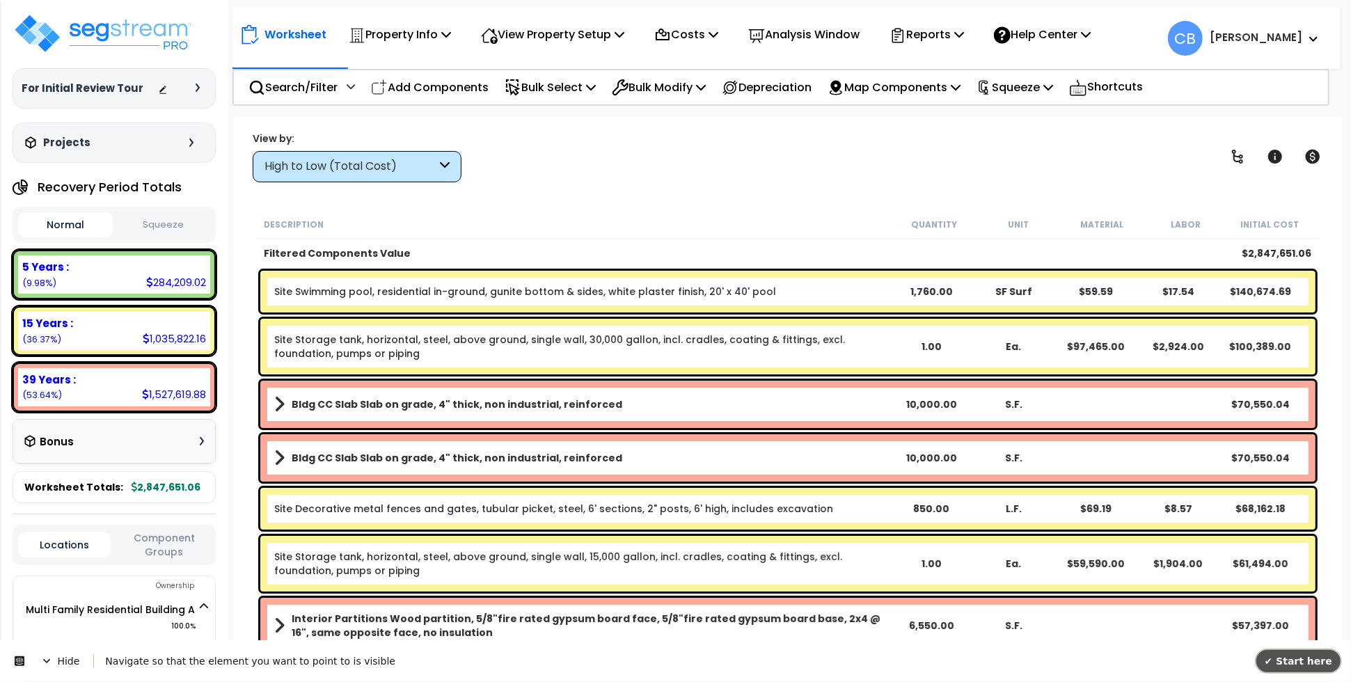
click at [1295, 666] on span "✔ Start here" at bounding box center [1298, 660] width 68 height 11
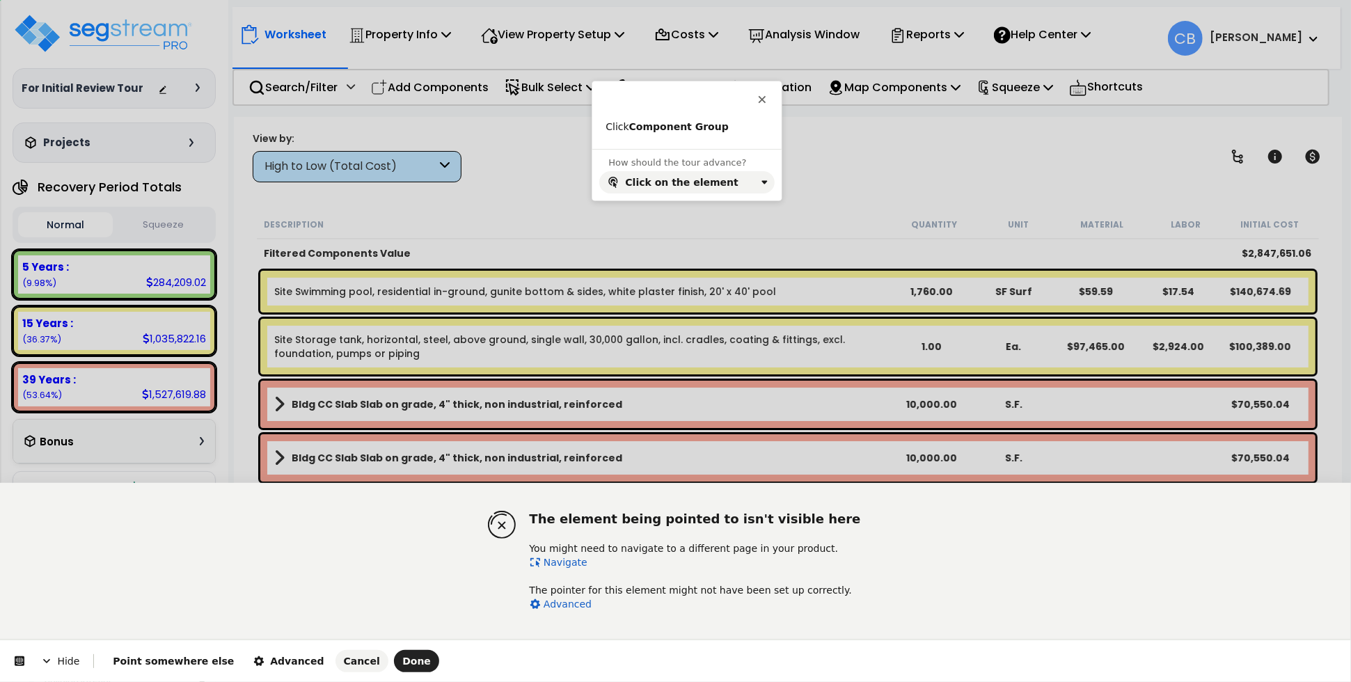
drag, startPoint x: 566, startPoint y: 560, endPoint x: 310, endPoint y: 201, distance: 440.5
click at [566, 560] on link "Navigate" at bounding box center [559, 562] width 58 height 11
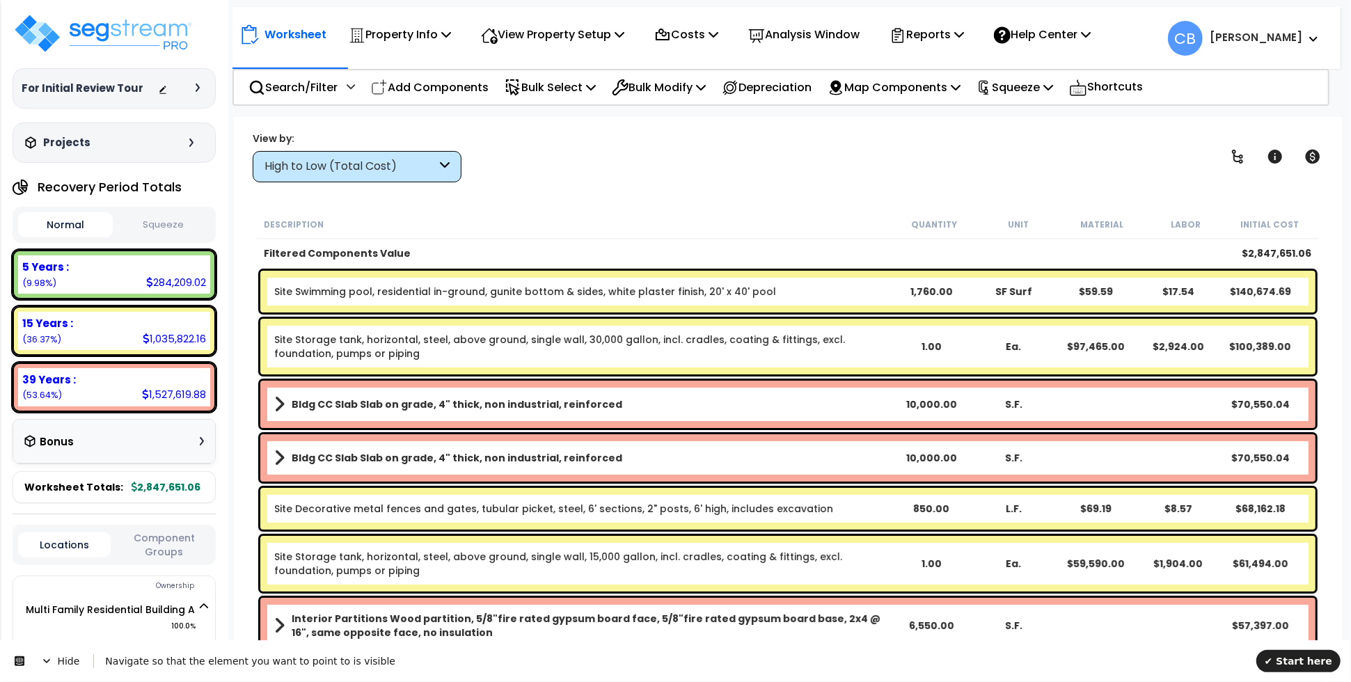
click at [315, 184] on div "Worksheet Property Info Property Setup Add Property Unit Template property Clon…" at bounding box center [788, 458] width 1108 height 682
click at [305, 164] on div "High to Low (Total Cost)" at bounding box center [350, 167] width 172 height 16
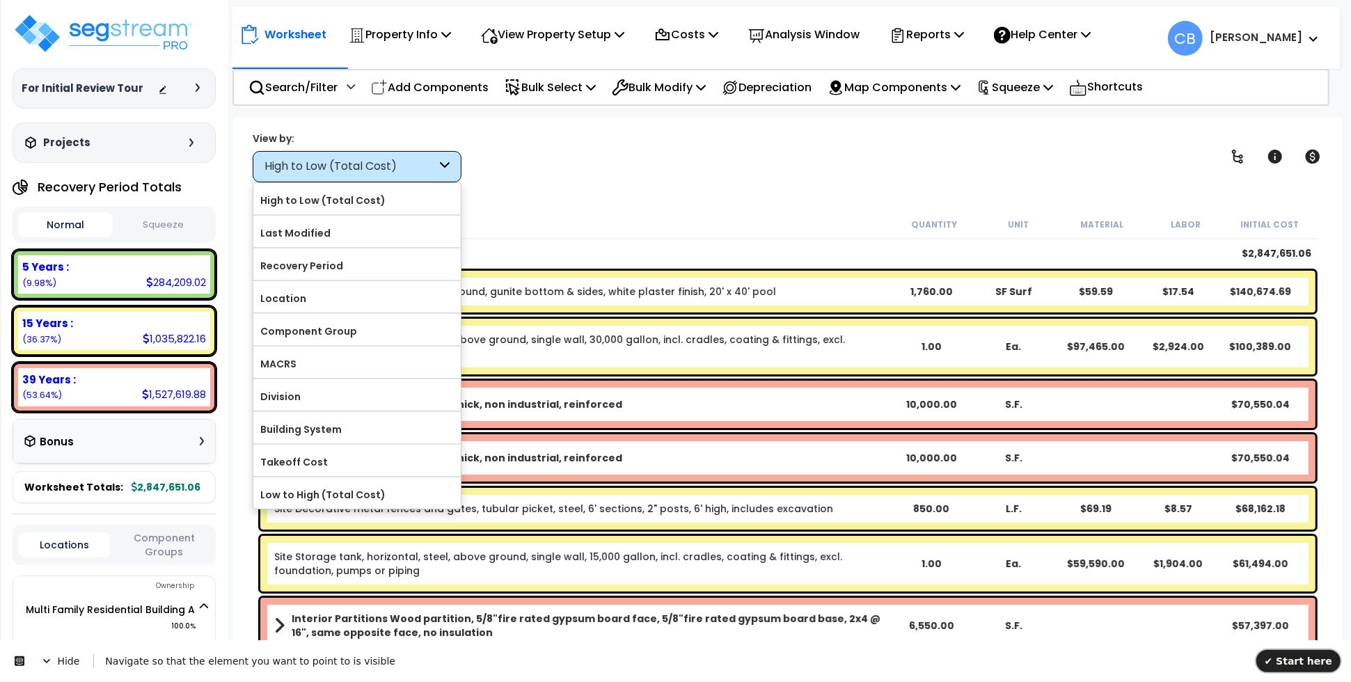
drag, startPoint x: 1304, startPoint y: 662, endPoint x: 1265, endPoint y: 1298, distance: 637.2
click at [1292, 660] on span "✔ Start here" at bounding box center [1298, 660] width 68 height 11
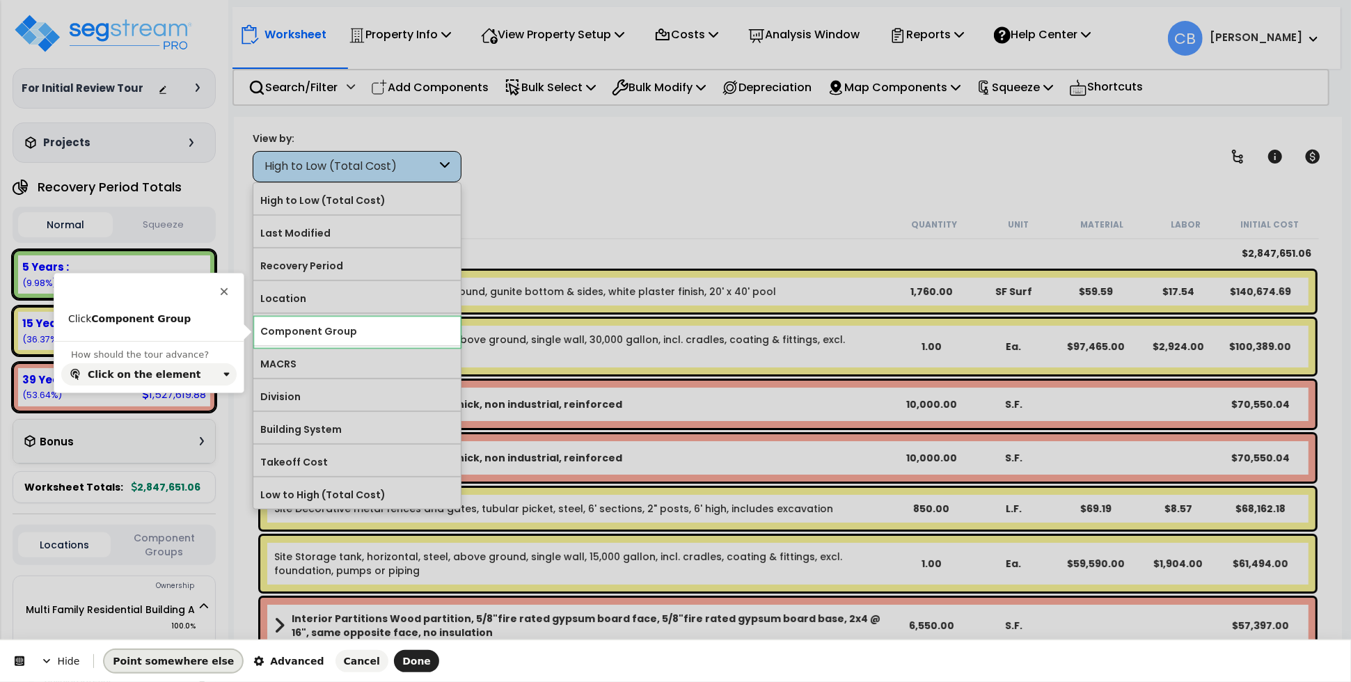
click at [152, 669] on button "Point somewhere else" at bounding box center [173, 661] width 138 height 22
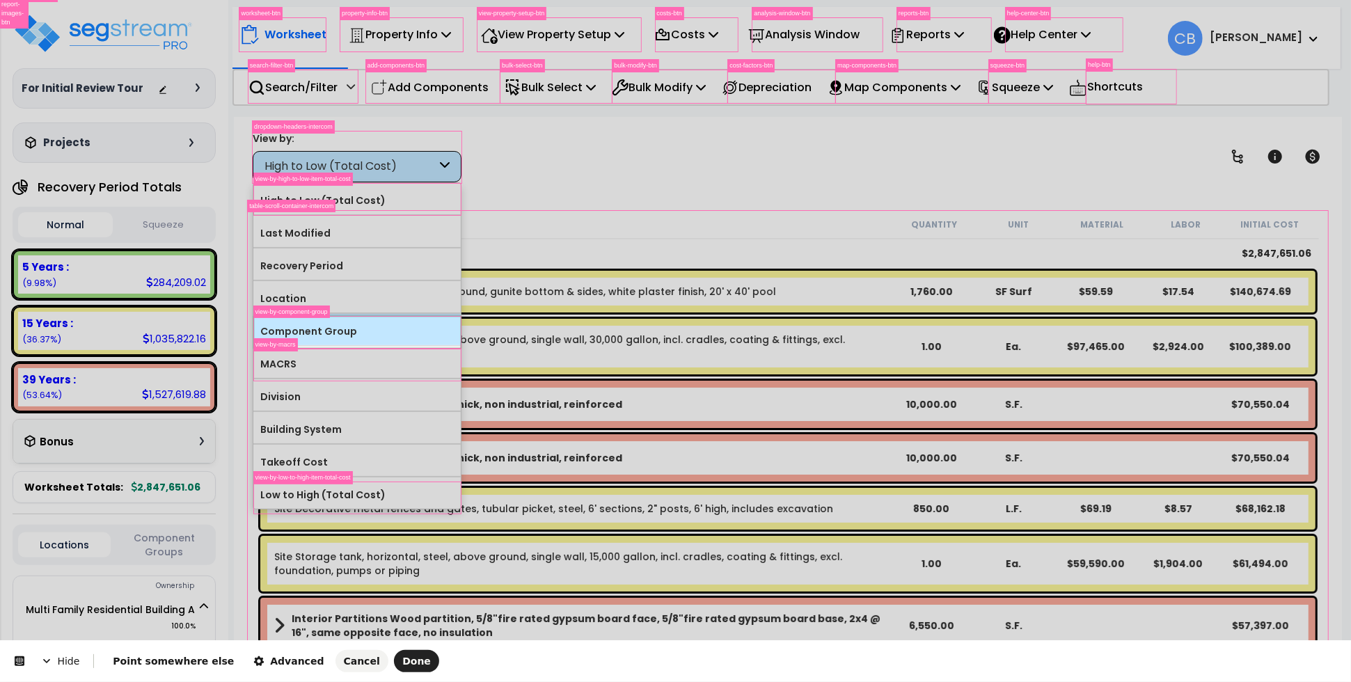
click at [257, 320] on body "We are Building your Property. So please grab a coffee and let us do the heavy …" at bounding box center [675, 402] width 1351 height 682
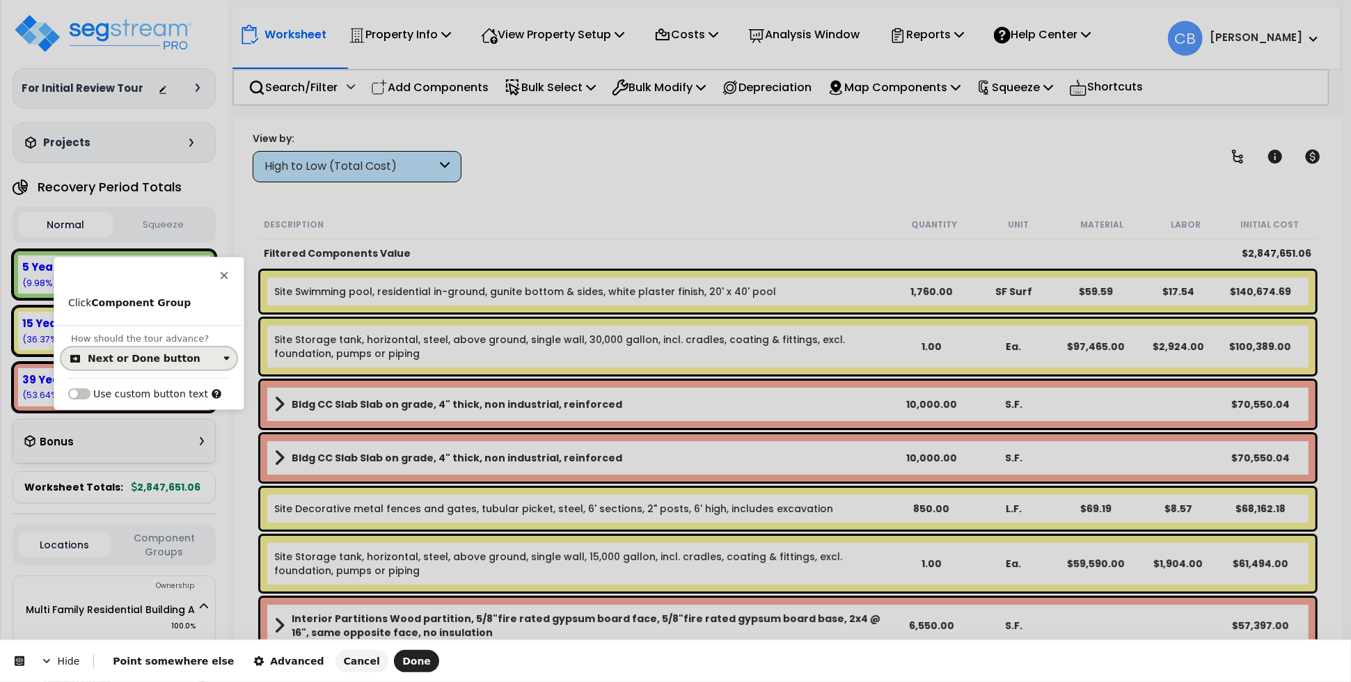
click at [124, 358] on div "Next or Done button" at bounding box center [144, 358] width 113 height 11
click at [121, 408] on div "Click on the element" at bounding box center [149, 416] width 164 height 25
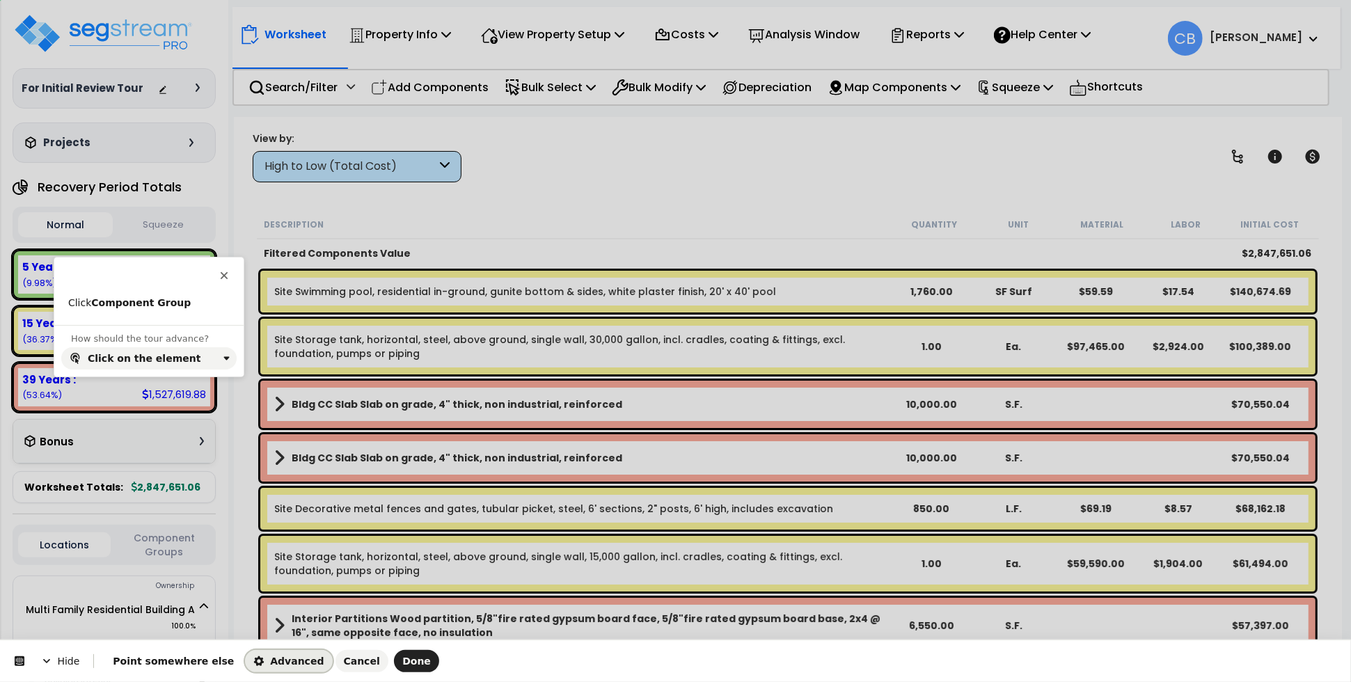
click at [253, 662] on span "Advanced" at bounding box center [288, 661] width 70 height 11
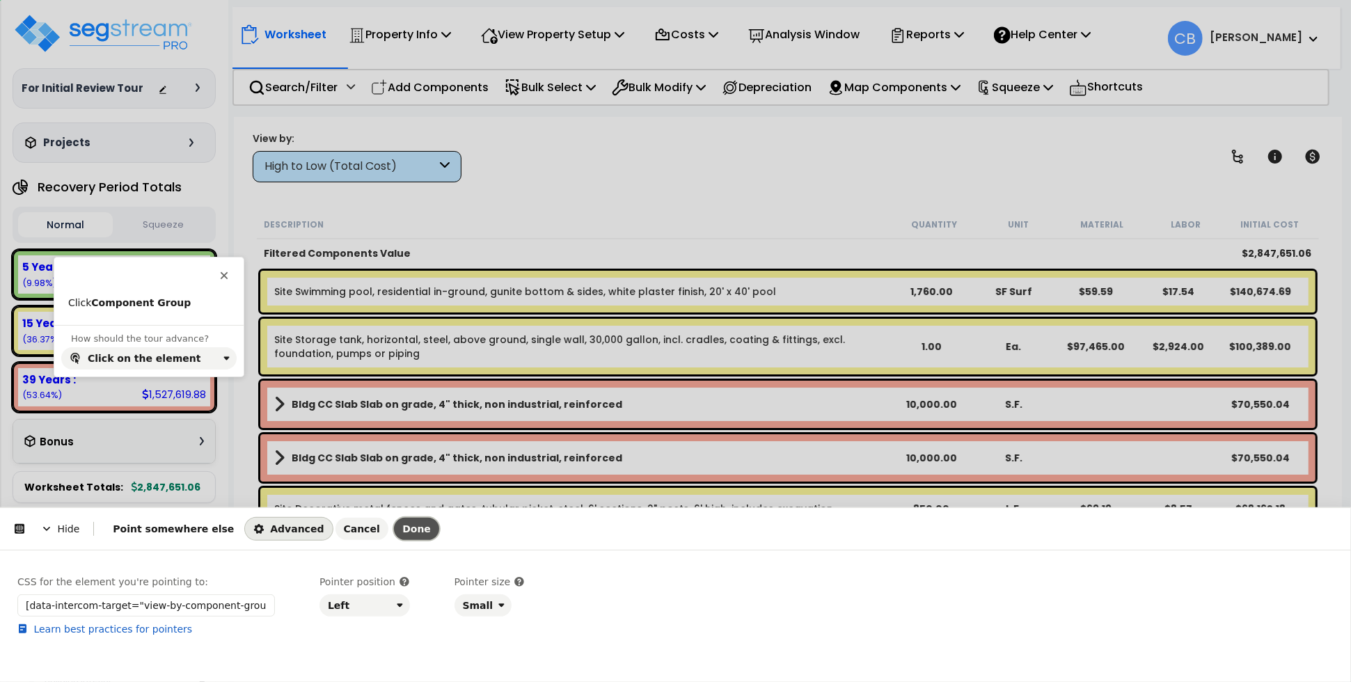
click at [394, 518] on button "Done" at bounding box center [416, 529] width 45 height 22
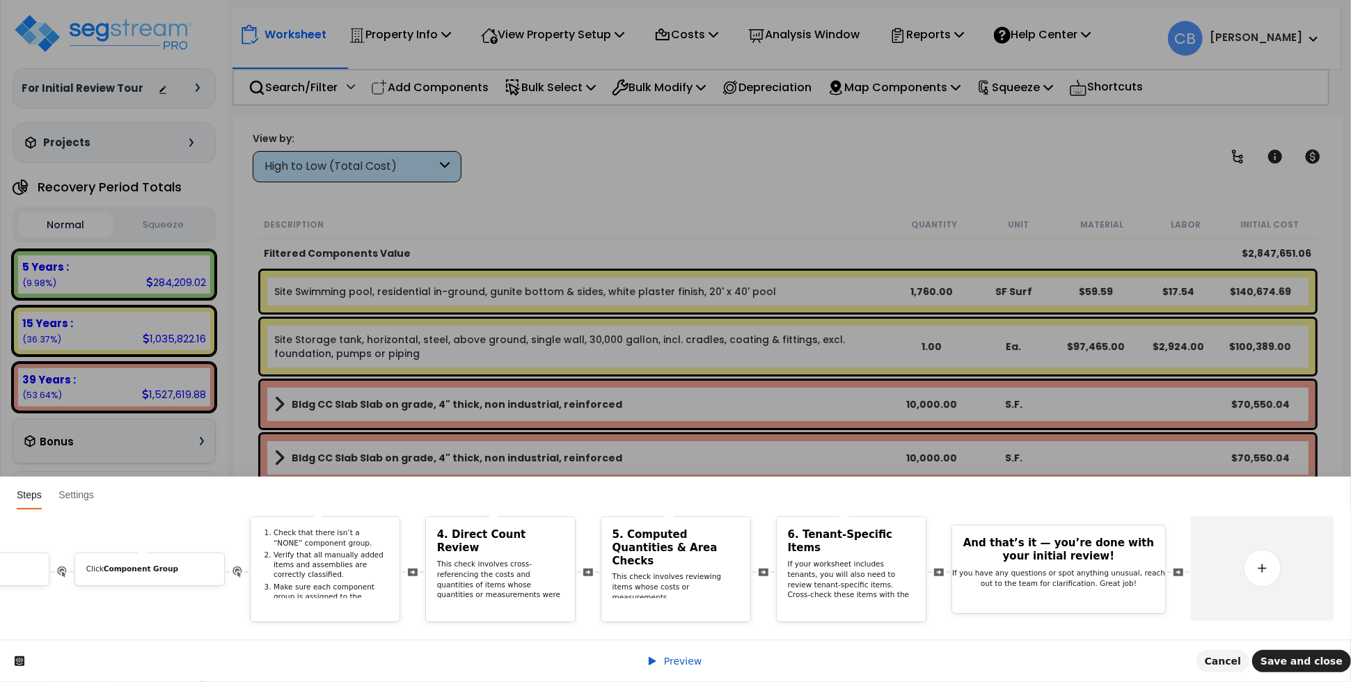
scroll to position [0, 7423]
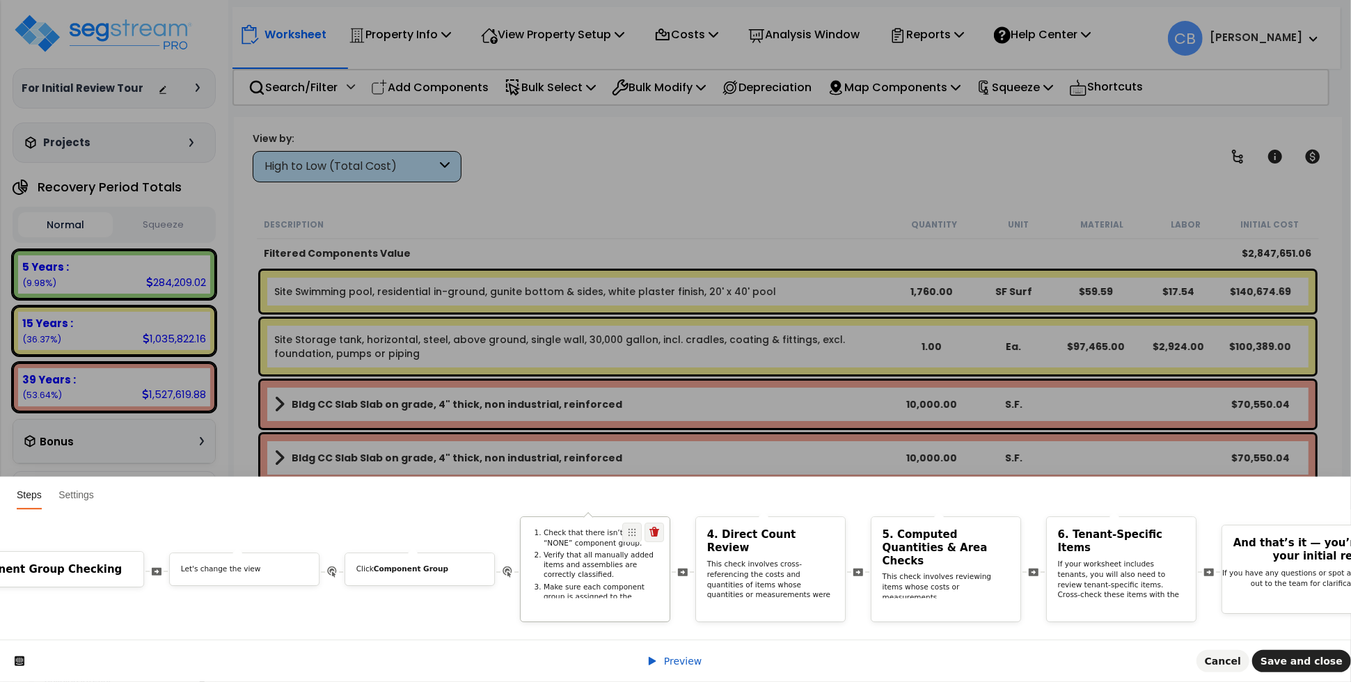
click at [593, 550] on li "Verify that all manually added items and assemblies are correctly classified." at bounding box center [601, 564] width 115 height 29
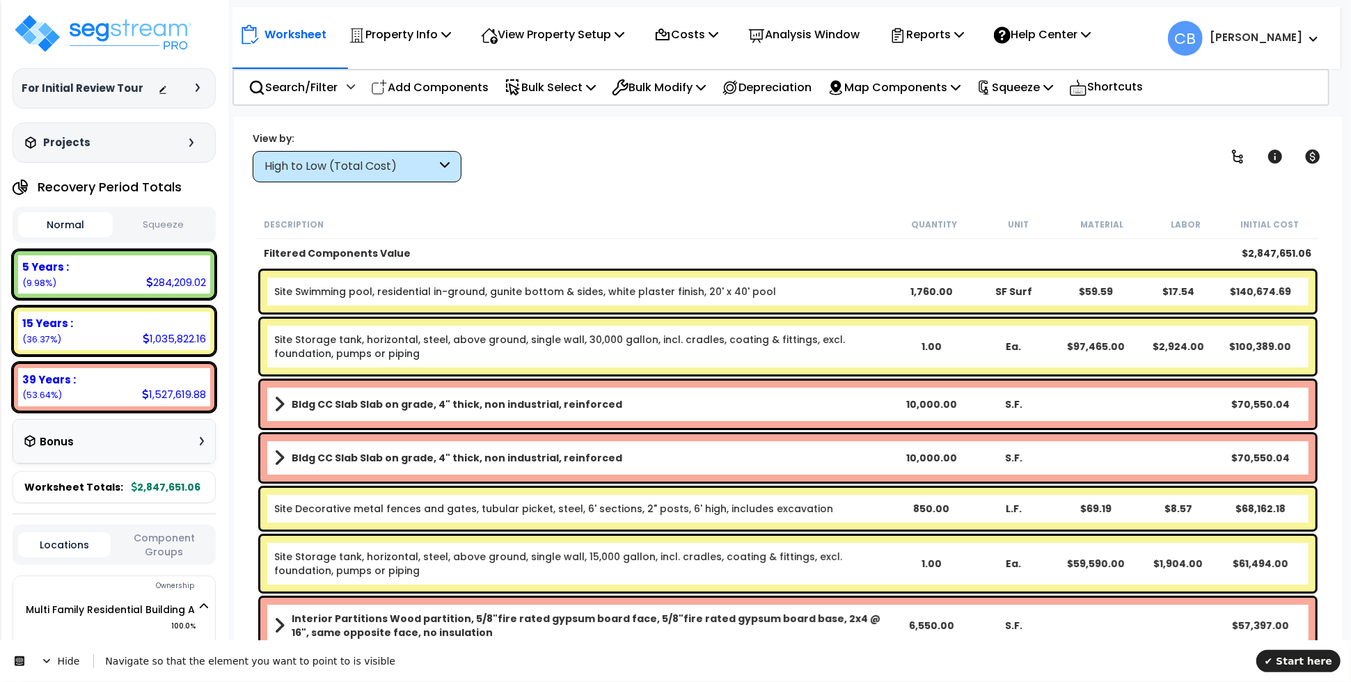
click at [301, 166] on div "High to Low (Total Cost)" at bounding box center [350, 167] width 172 height 16
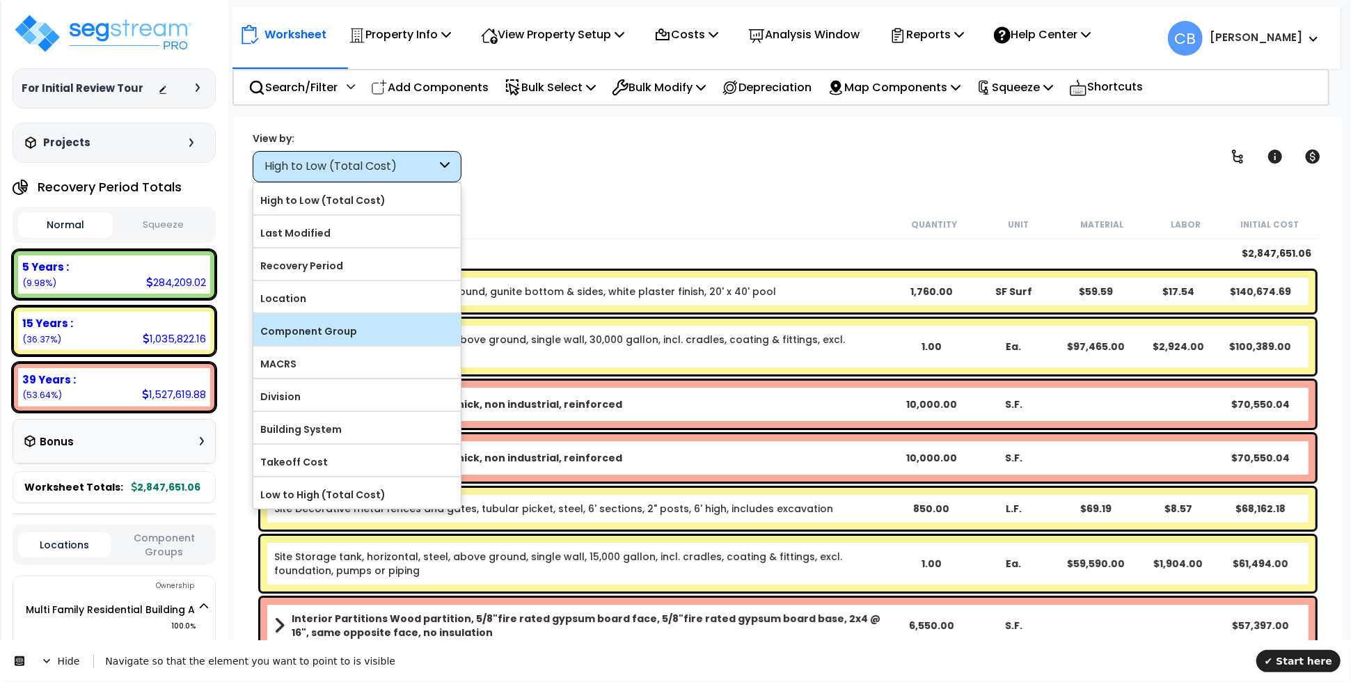
click at [312, 332] on label "Component Group" at bounding box center [356, 331] width 207 height 21
click at [0, 0] on input "Component Group" at bounding box center [0, 0] width 0 height 0
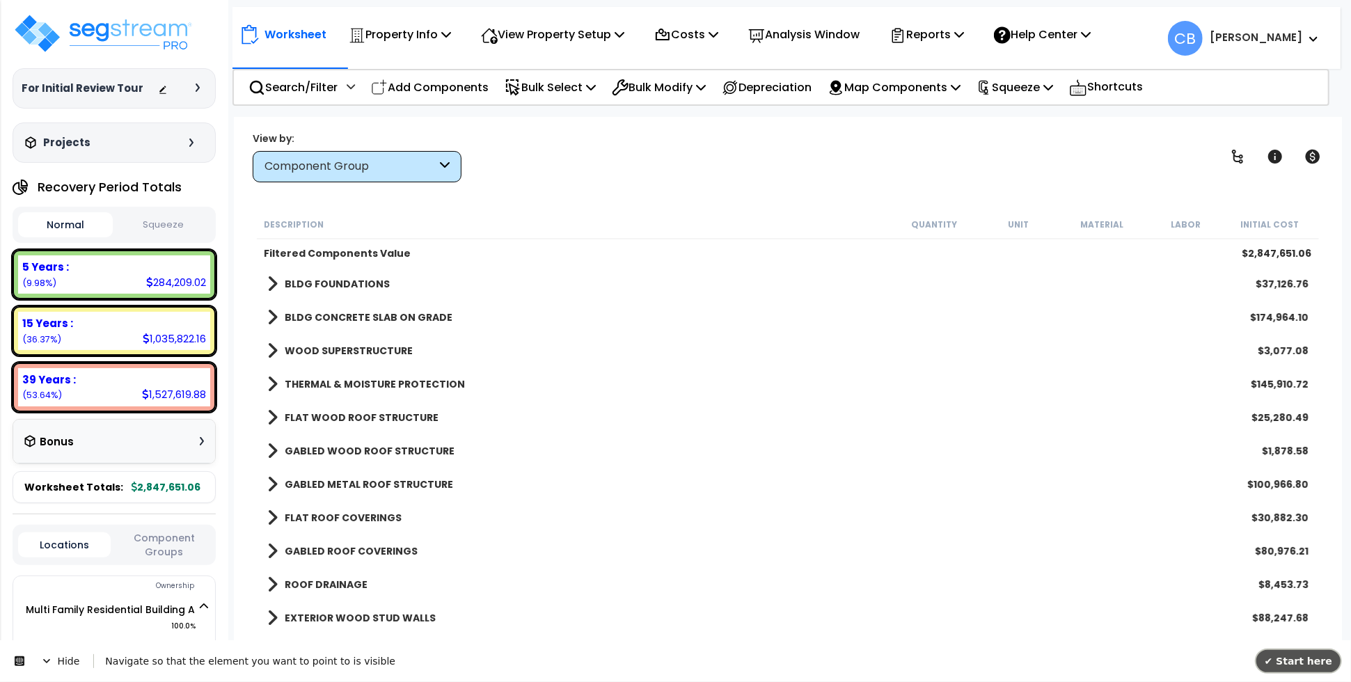
click at [1315, 663] on span "✔ Start here" at bounding box center [1298, 660] width 68 height 11
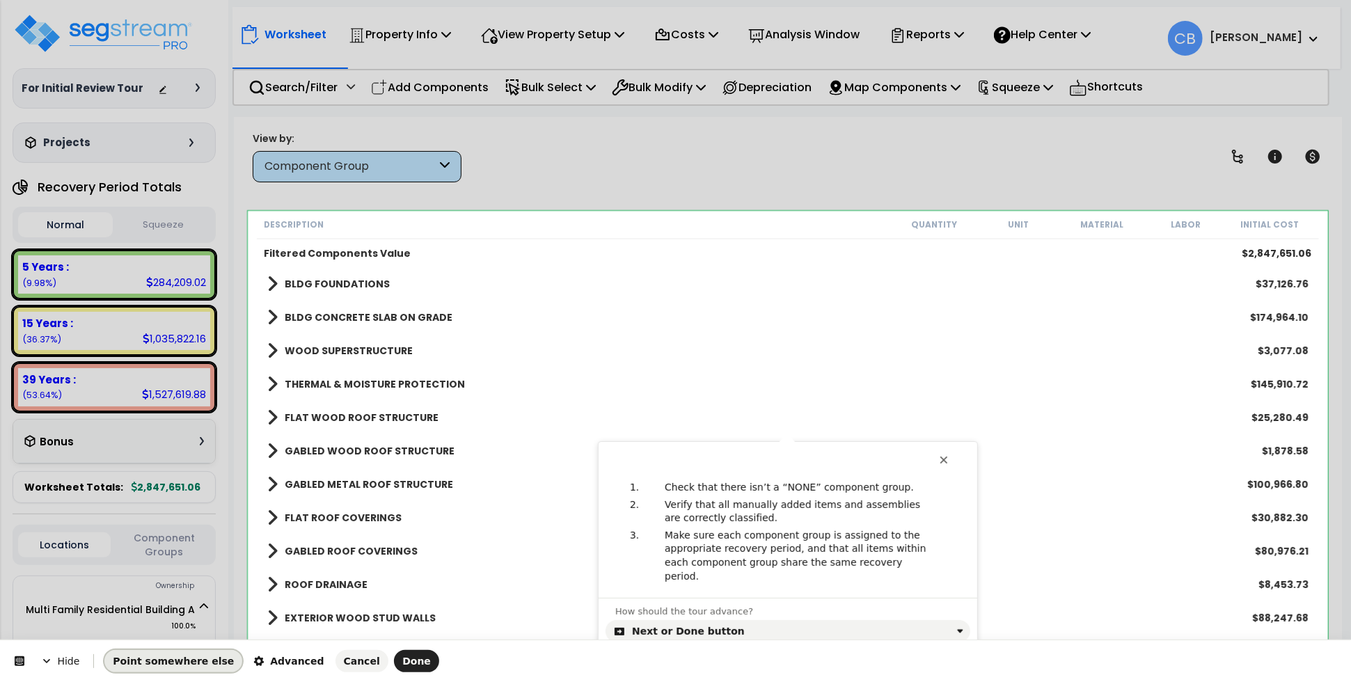
click at [188, 660] on span "Point somewhere else" at bounding box center [173, 661] width 121 height 11
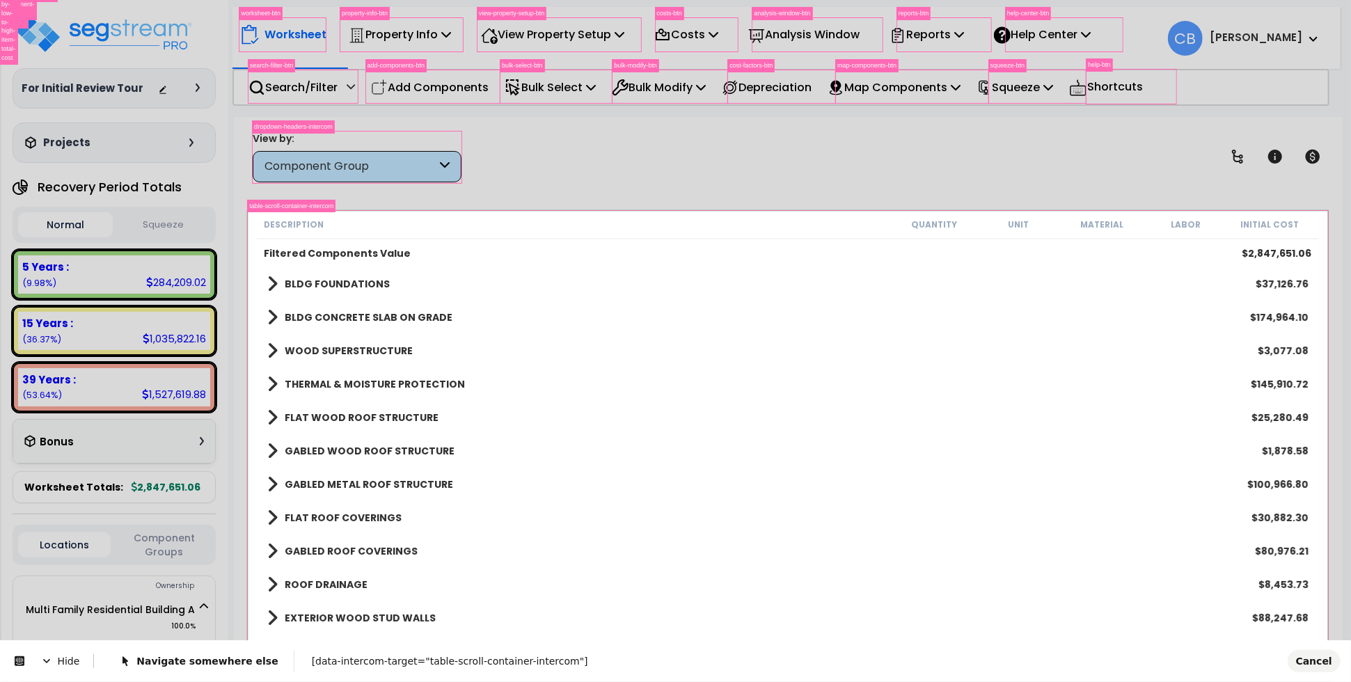
click at [253, 221] on body "We are Building your Property. So please grab a coffee and let us do the heavy …" at bounding box center [675, 402] width 1351 height 682
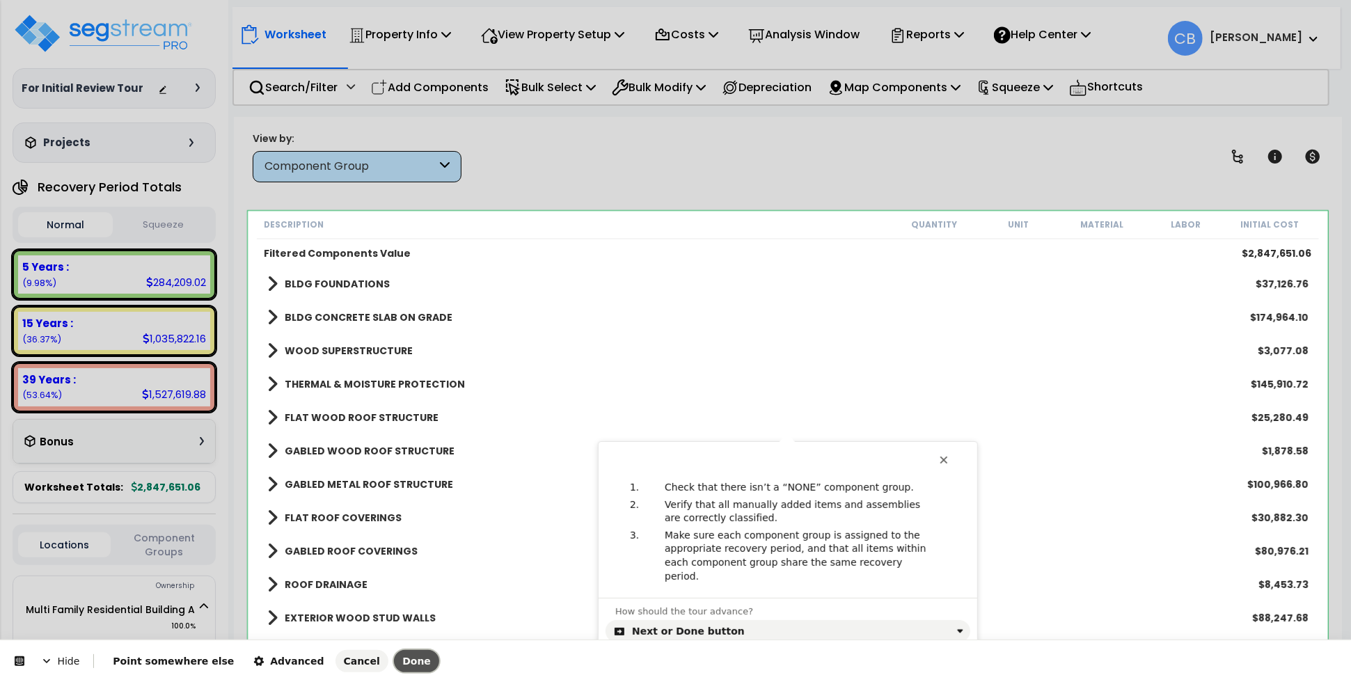
click at [402, 656] on span "Done" at bounding box center [416, 661] width 29 height 11
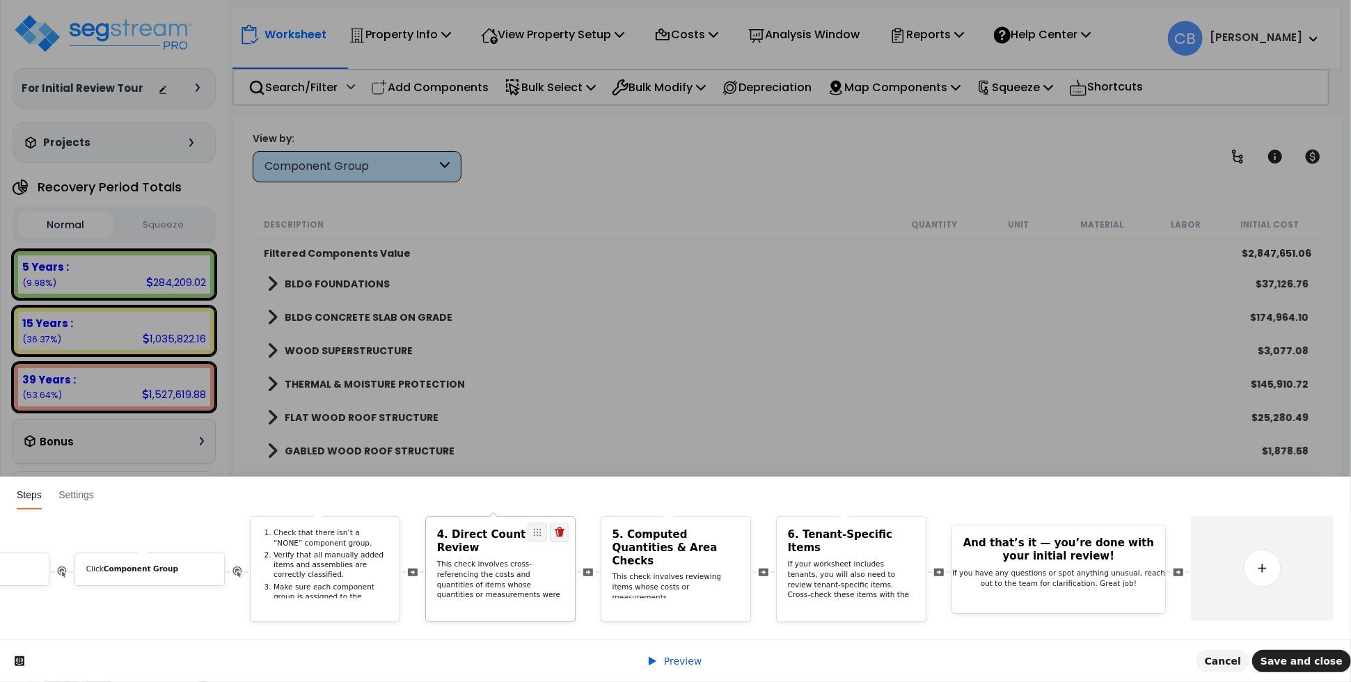
click at [533, 599] on div "4. Direct Count Review This check involves cross-referencing the costs and quan…" at bounding box center [500, 569] width 149 height 104
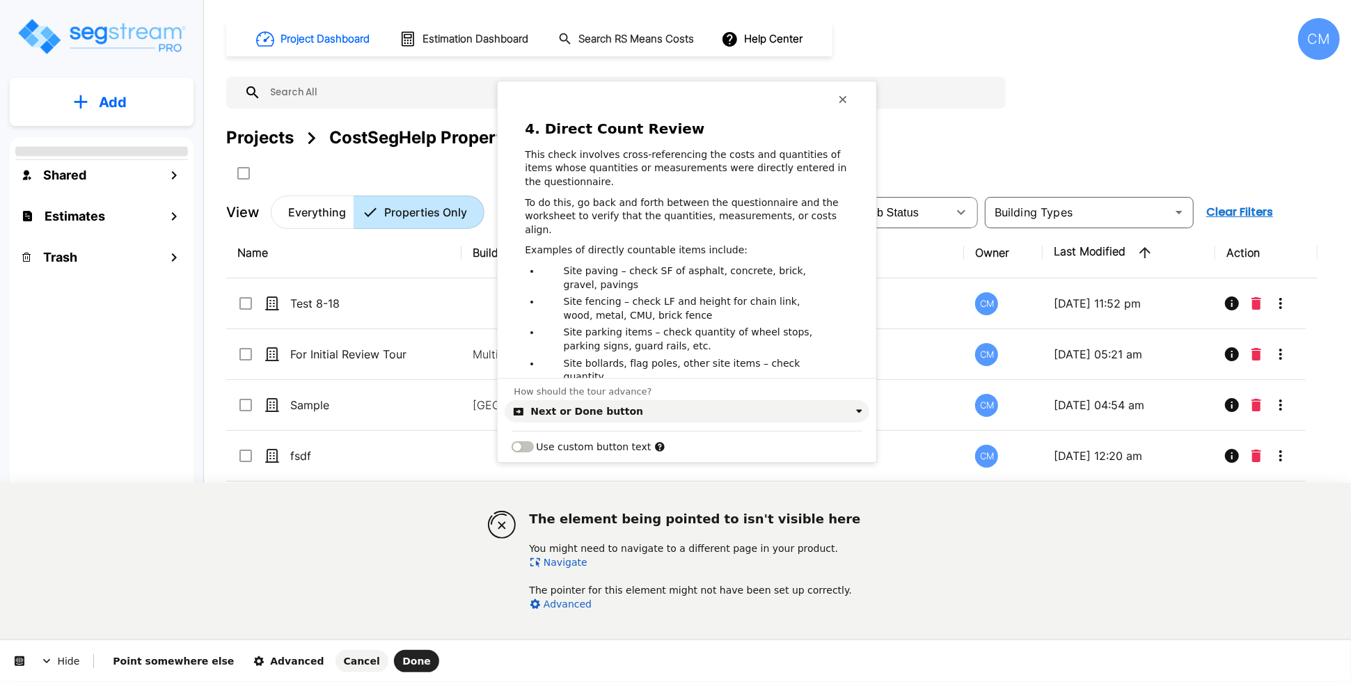
click at [574, 563] on link "Navigate" at bounding box center [559, 562] width 58 height 11
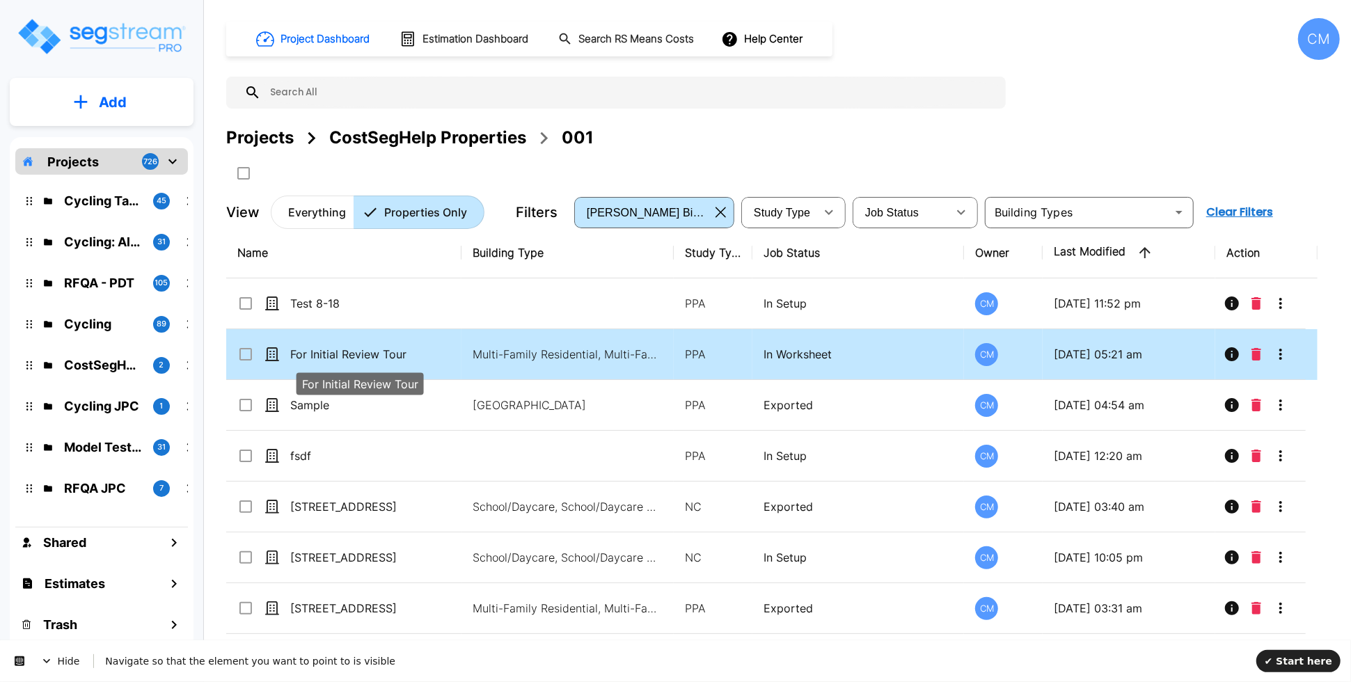
click at [324, 351] on p "For Initial Review Tour" at bounding box center [359, 354] width 139 height 17
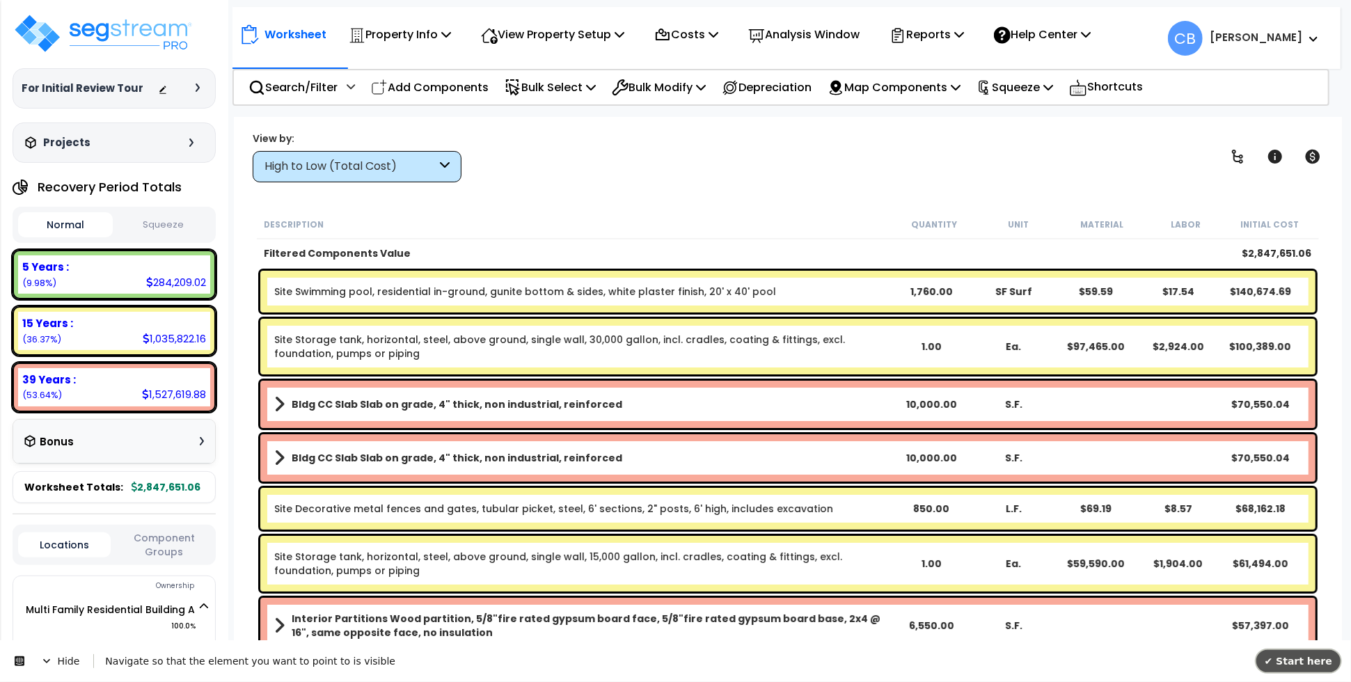
click at [1296, 652] on button "✔ Start here" at bounding box center [1298, 660] width 84 height 22
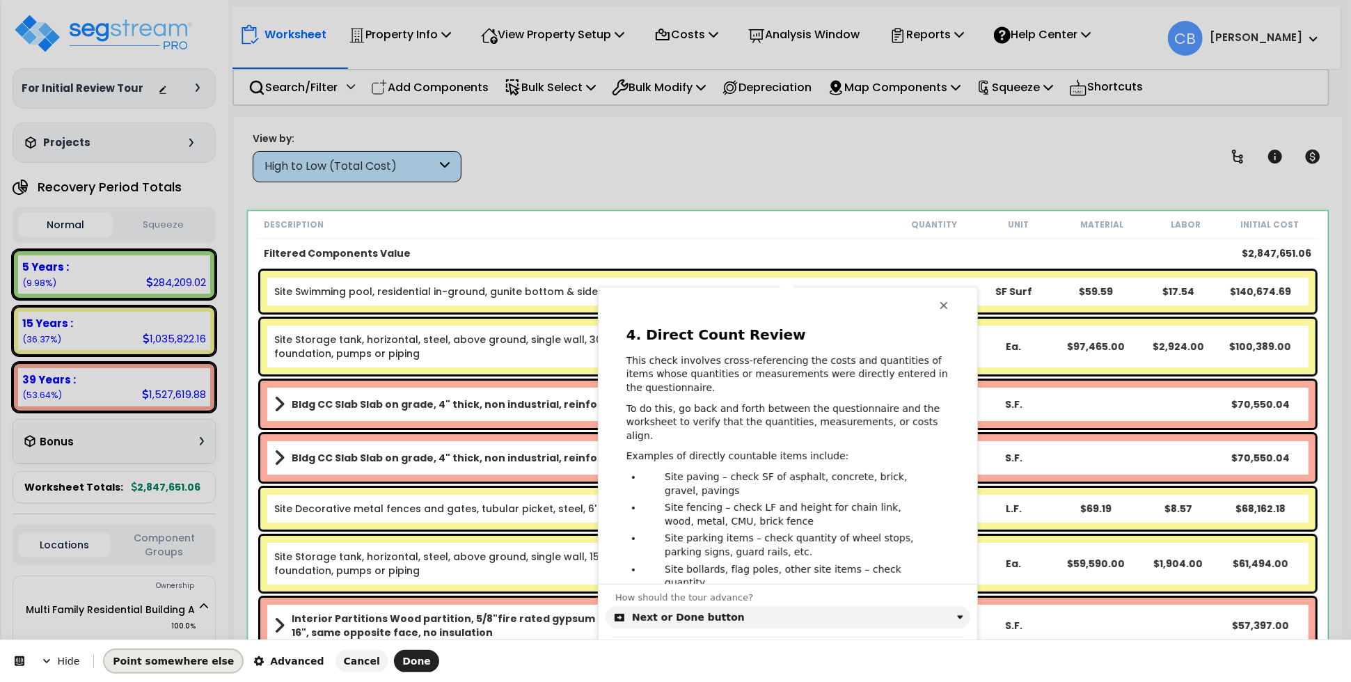
click at [166, 665] on span "Point somewhere else" at bounding box center [173, 661] width 121 height 11
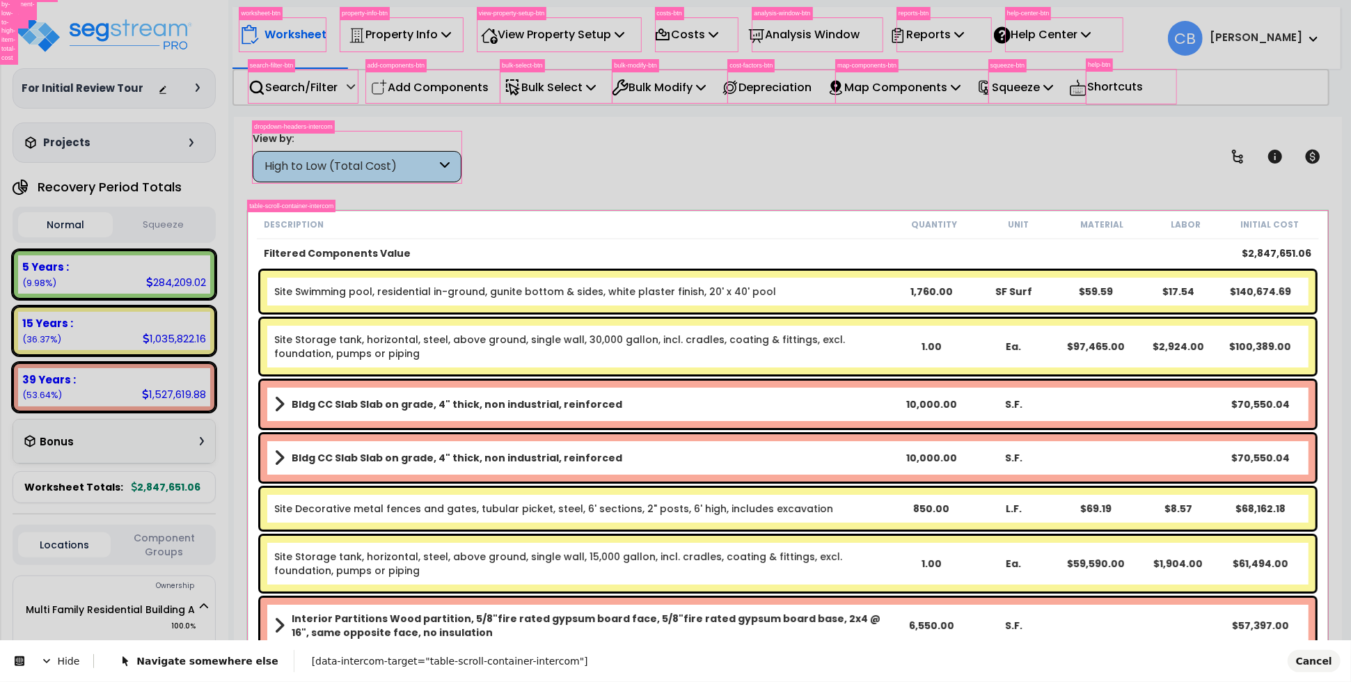
click at [252, 216] on body "We are Building your Property. So please grab a coffee and let us do the heavy …" at bounding box center [675, 402] width 1351 height 682
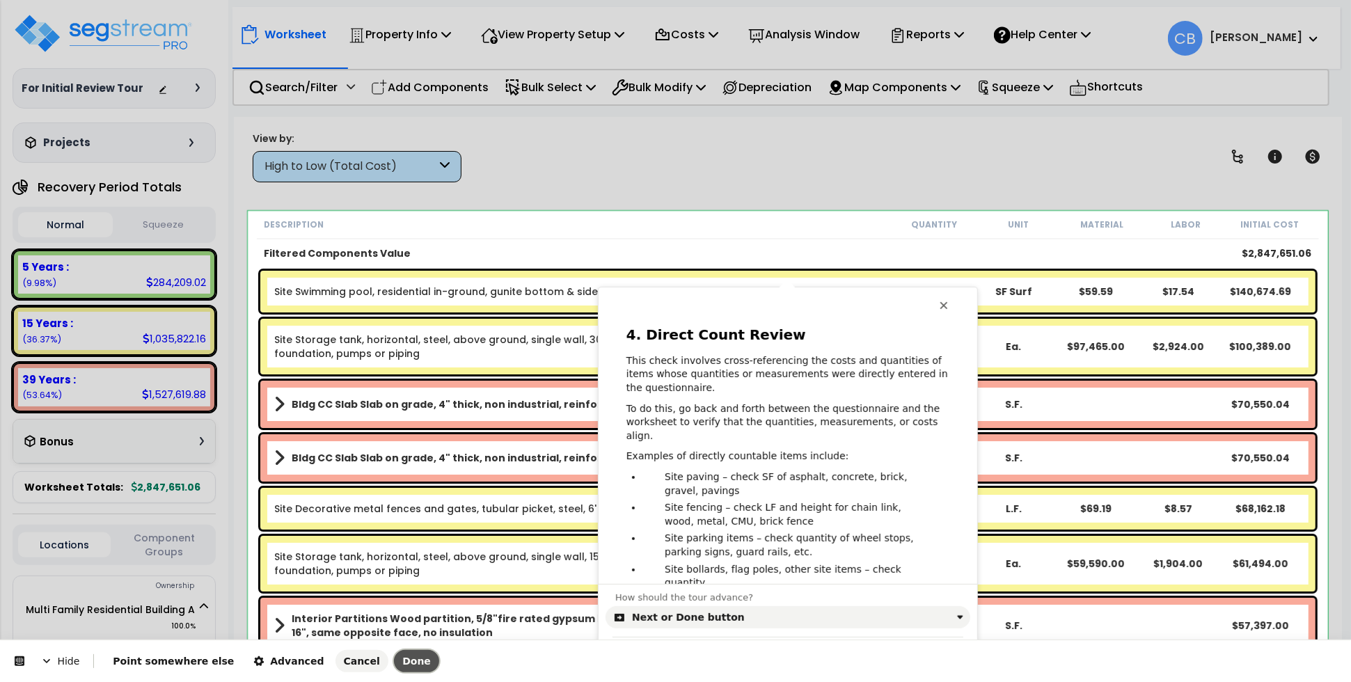
click at [402, 660] on span "Done" at bounding box center [416, 661] width 29 height 11
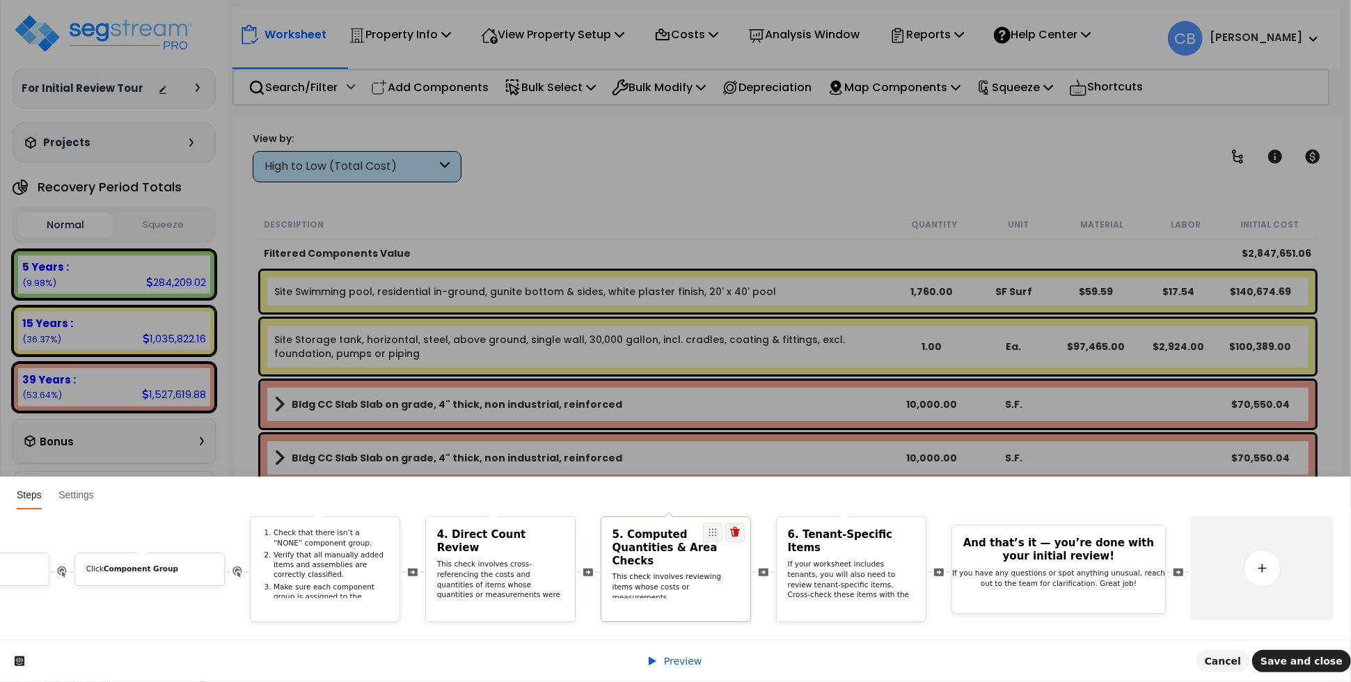
click at [682, 574] on p "This check involves reviewing items whose costs or measurements are calculated …" at bounding box center [675, 602] width 127 height 61
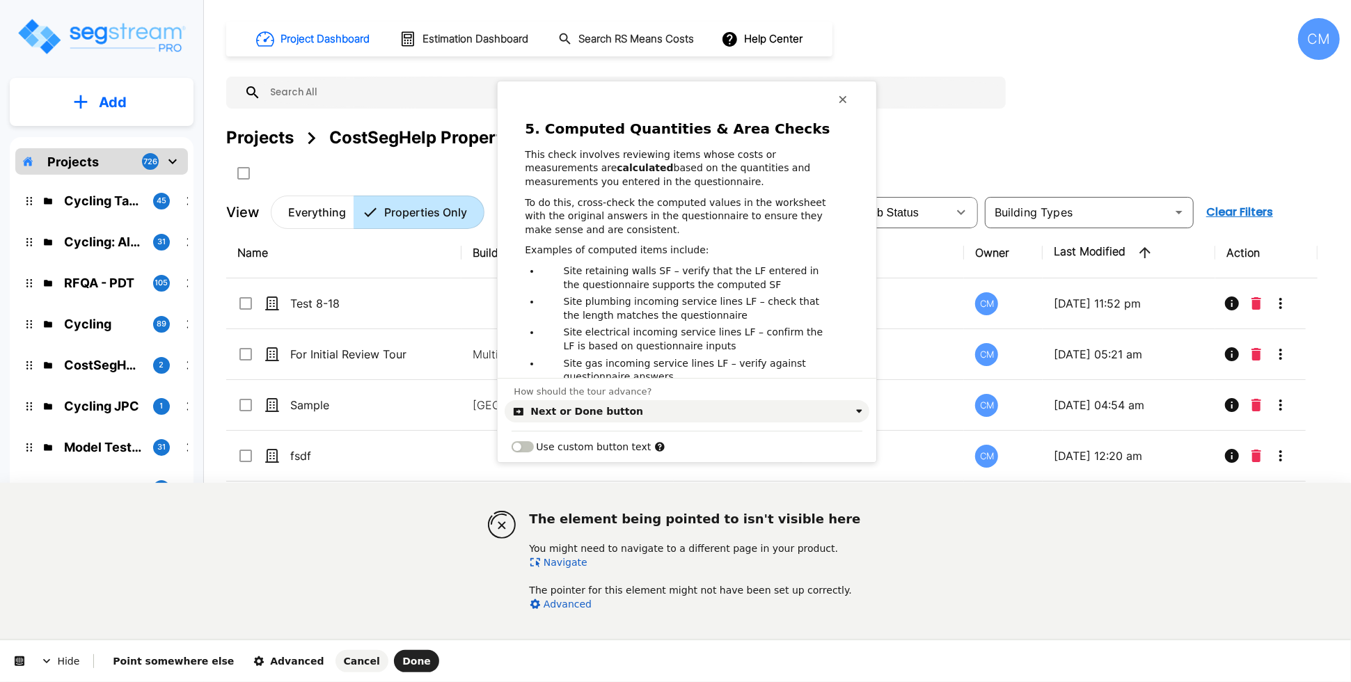
click at [551, 557] on link "Navigate" at bounding box center [559, 562] width 58 height 11
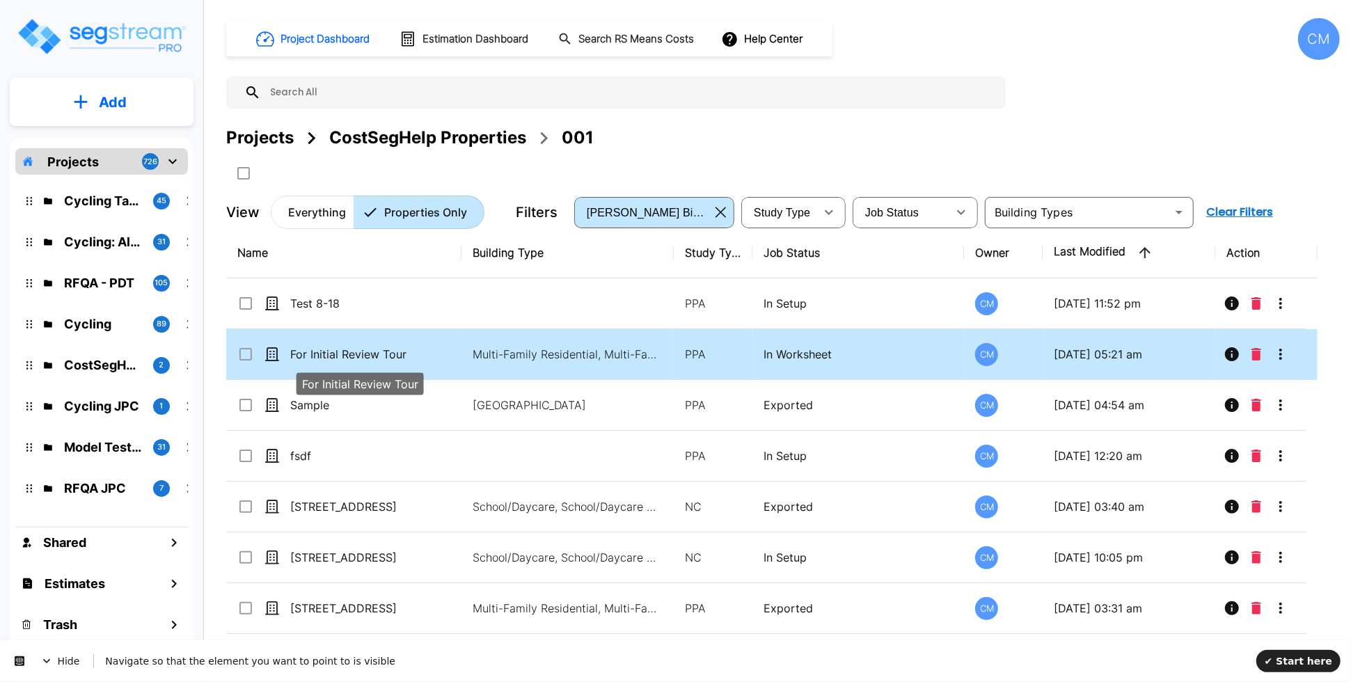
click at [315, 360] on p "For Initial Review Tour" at bounding box center [359, 354] width 139 height 17
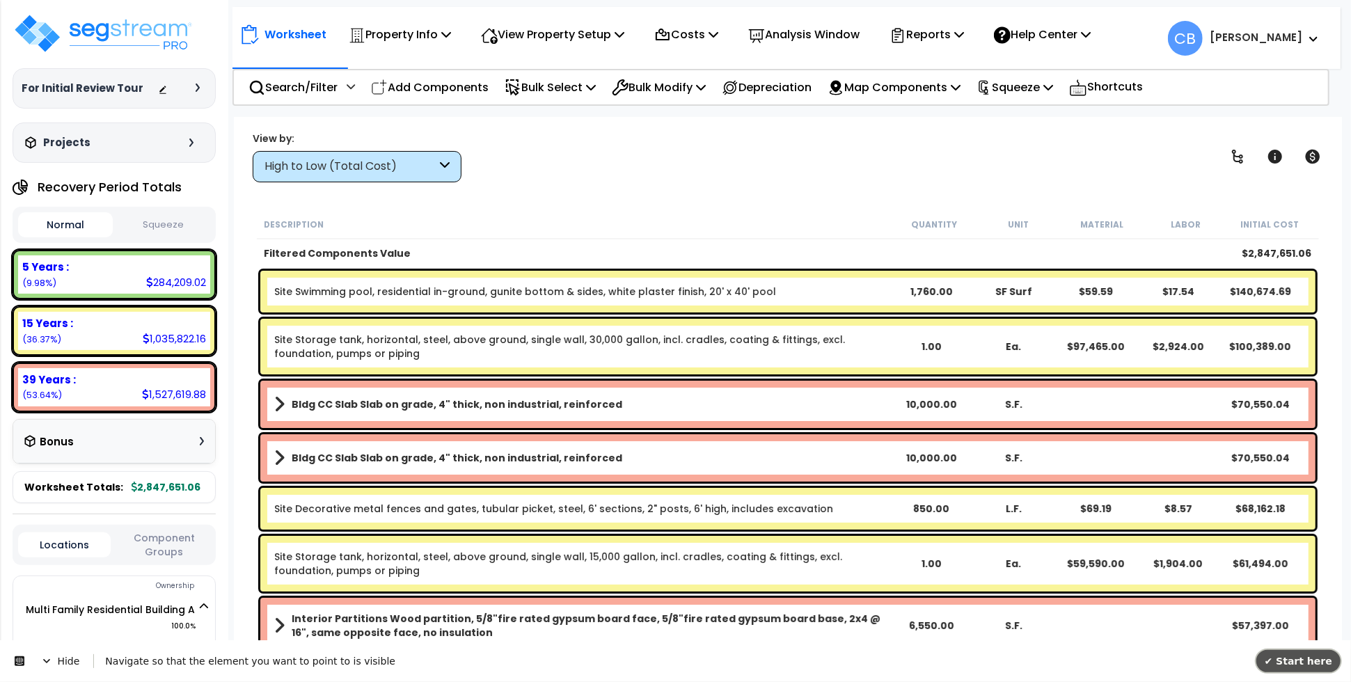
click at [1298, 660] on span "✔ Start here" at bounding box center [1298, 660] width 68 height 11
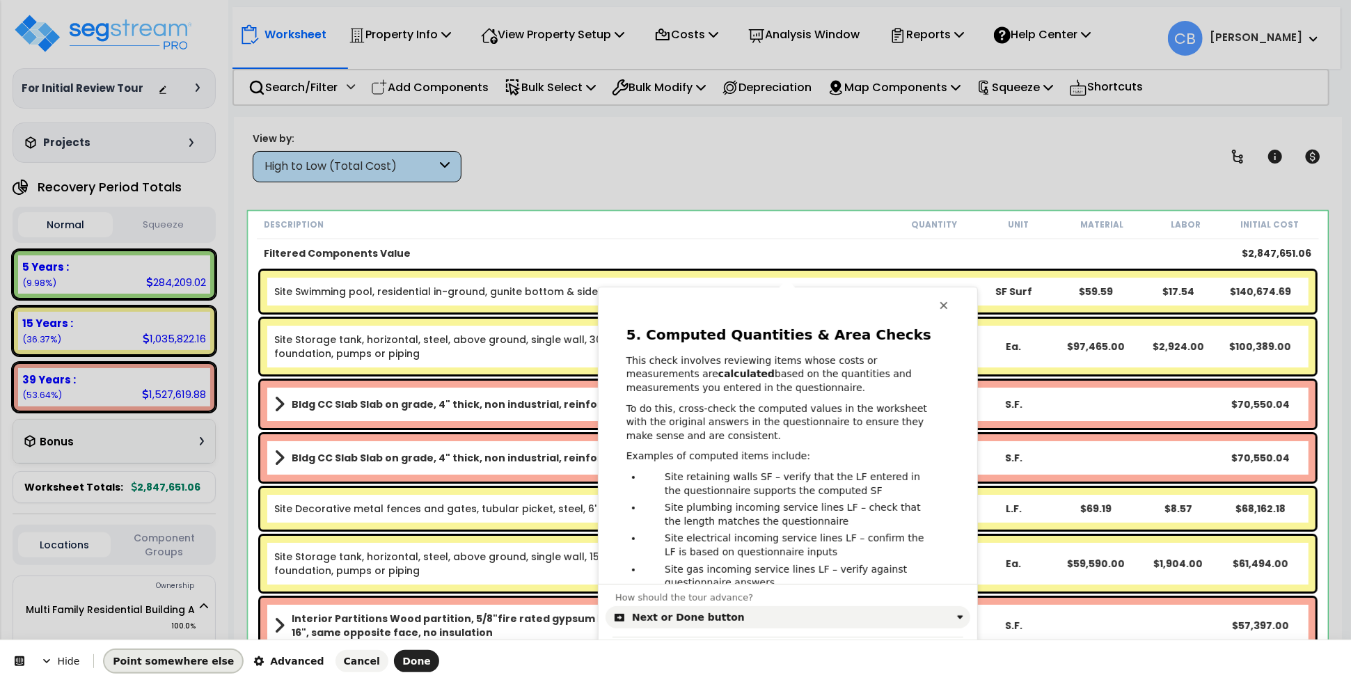
click at [173, 662] on span "Point somewhere else" at bounding box center [173, 661] width 121 height 11
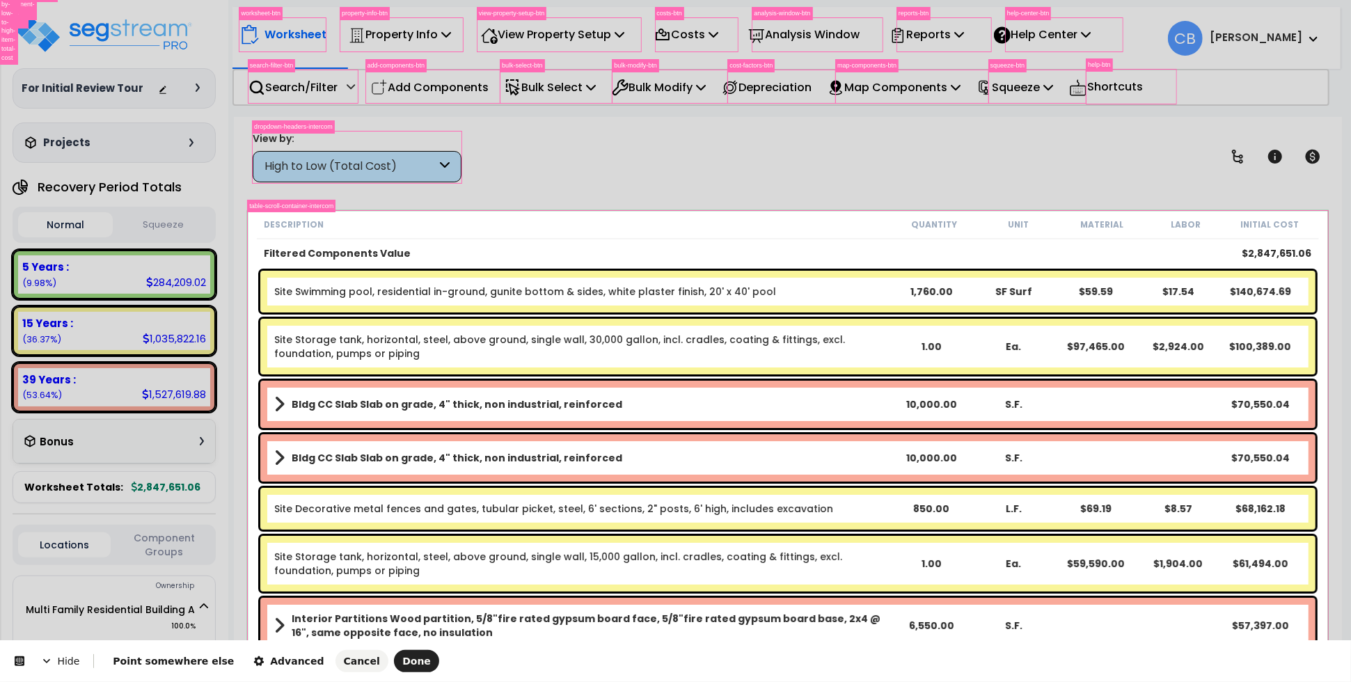
click at [253, 219] on body "We are Building your Property. So please grab a coffee and let us do the heavy …" at bounding box center [675, 402] width 1351 height 682
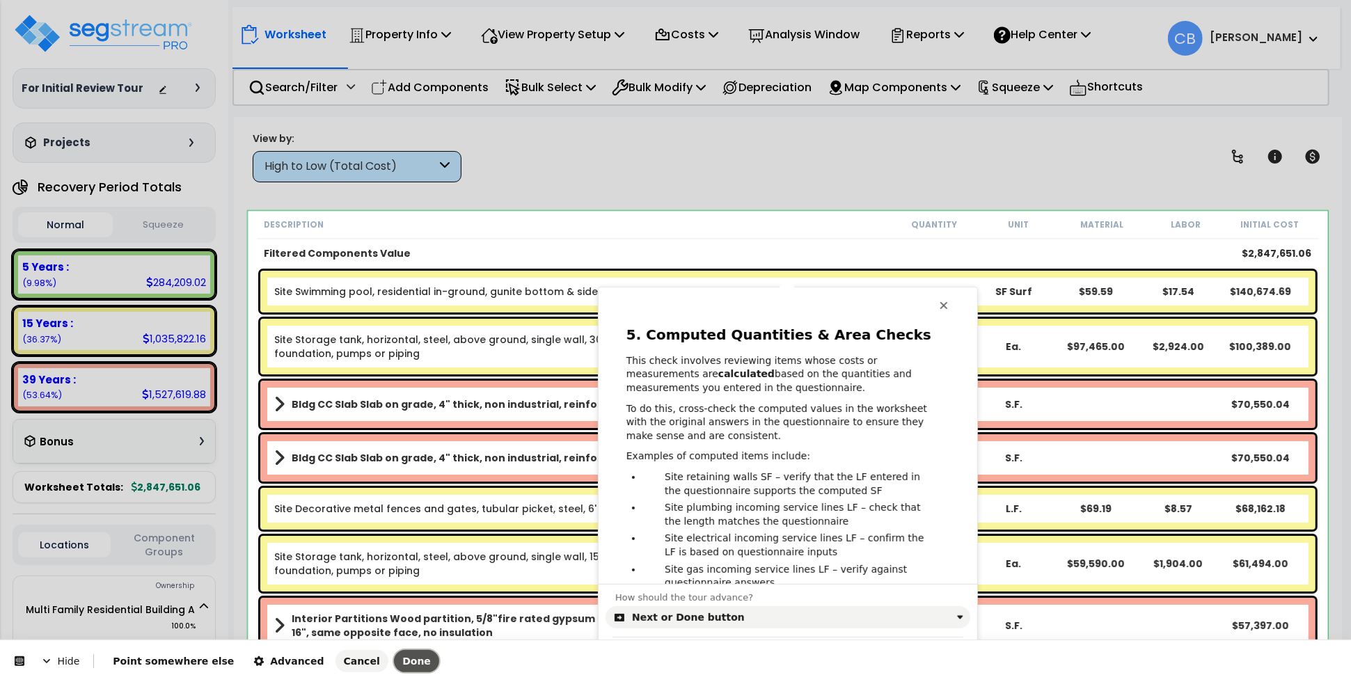
click at [402, 663] on span "Done" at bounding box center [416, 661] width 29 height 11
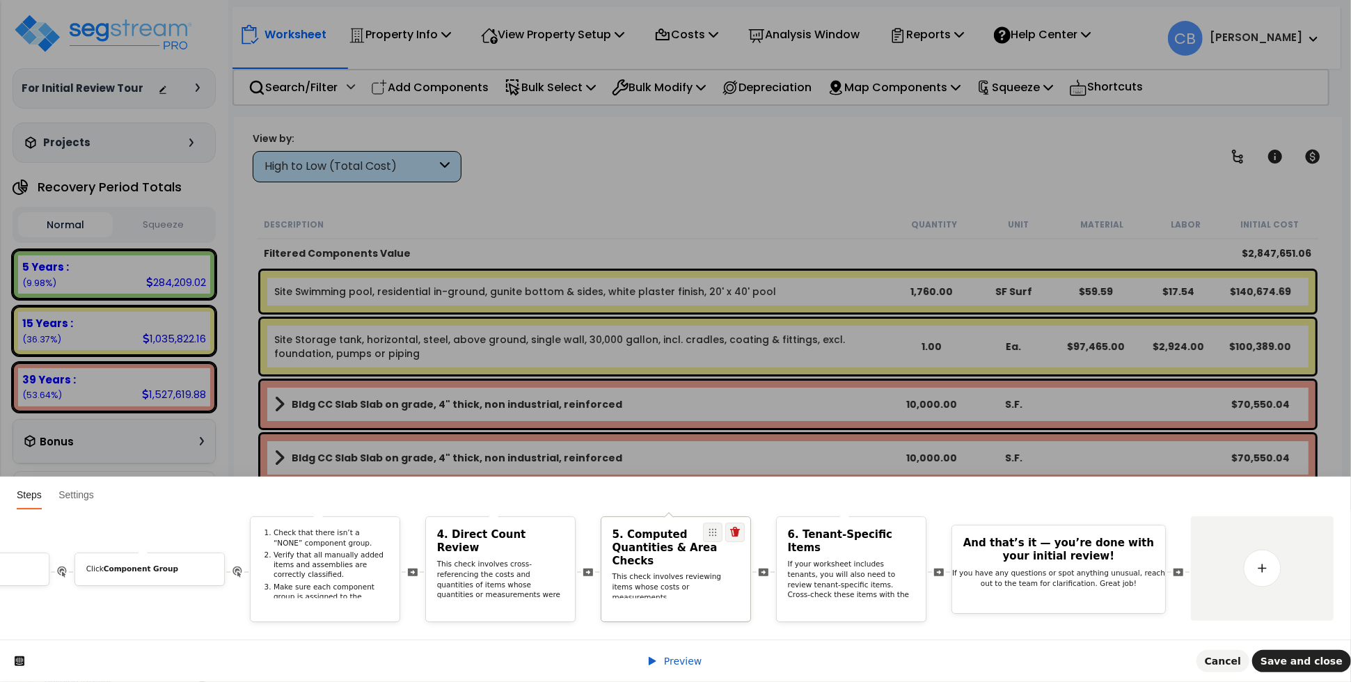
click at [674, 572] on p "This check involves reviewing items whose costs or measurements are calculated …" at bounding box center [675, 602] width 127 height 61
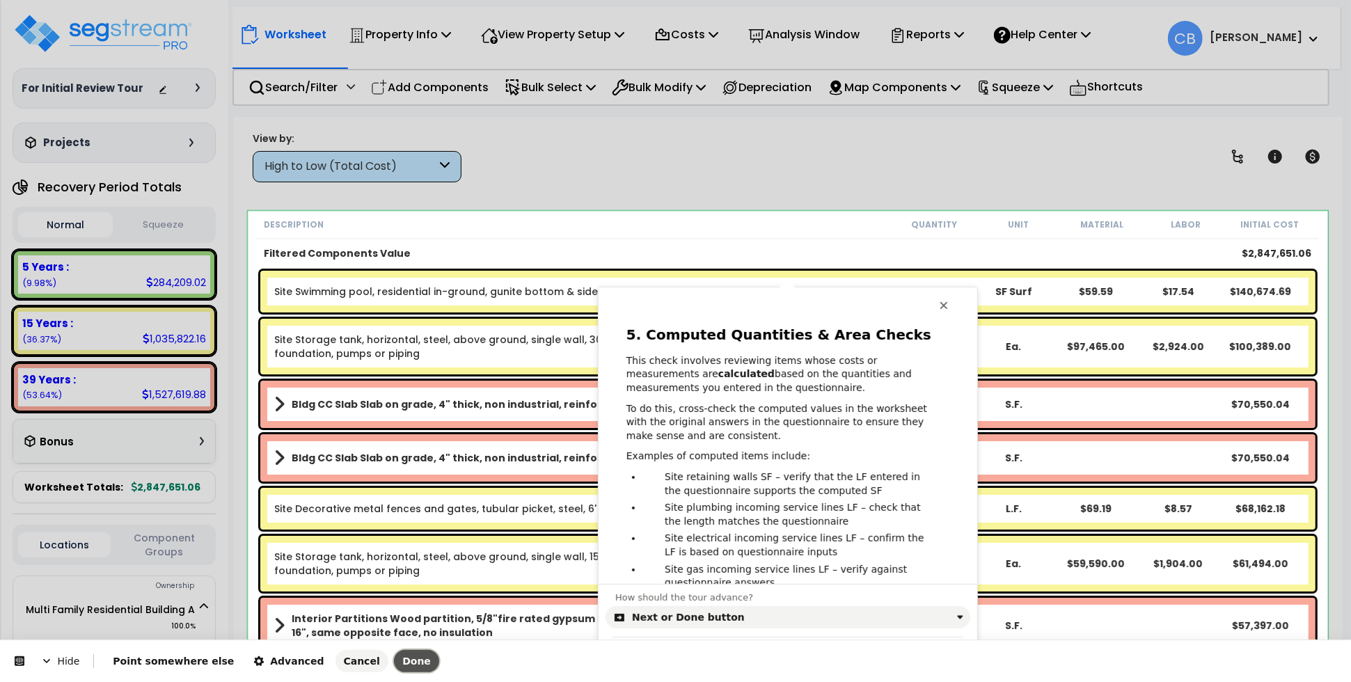
click at [402, 665] on span "Done" at bounding box center [416, 661] width 29 height 11
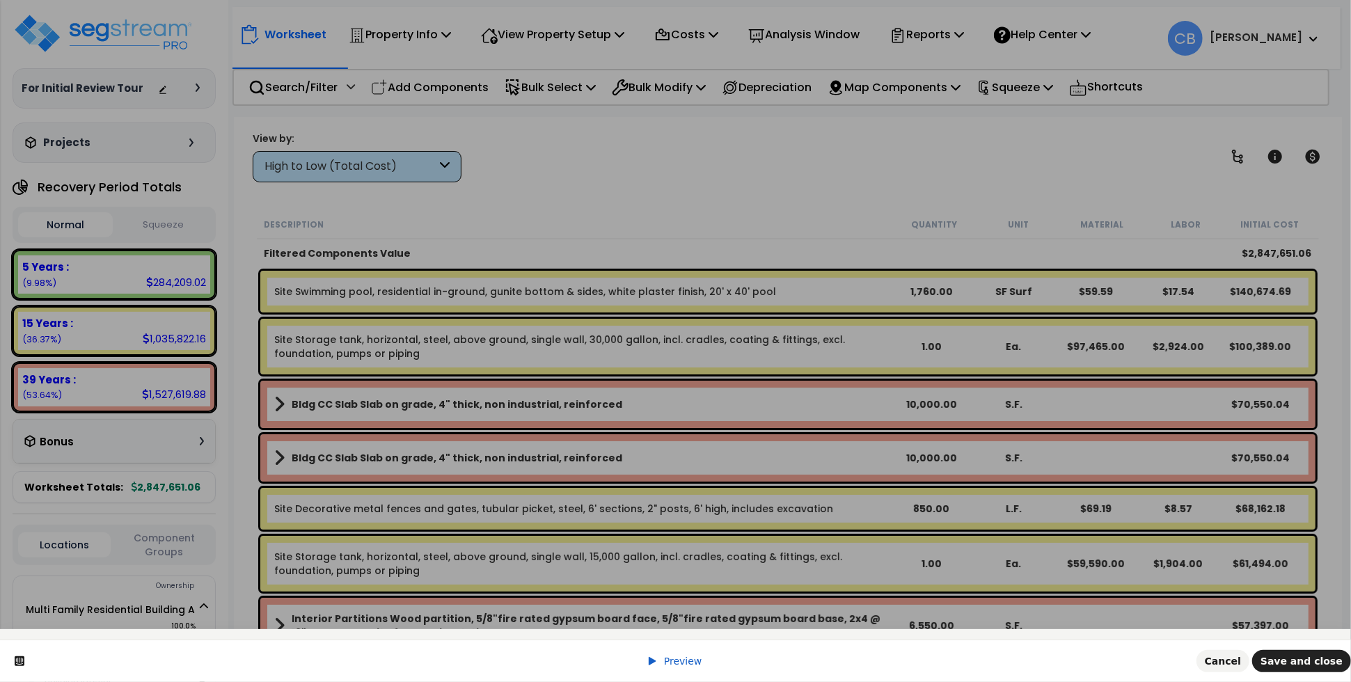
scroll to position [0, 7697]
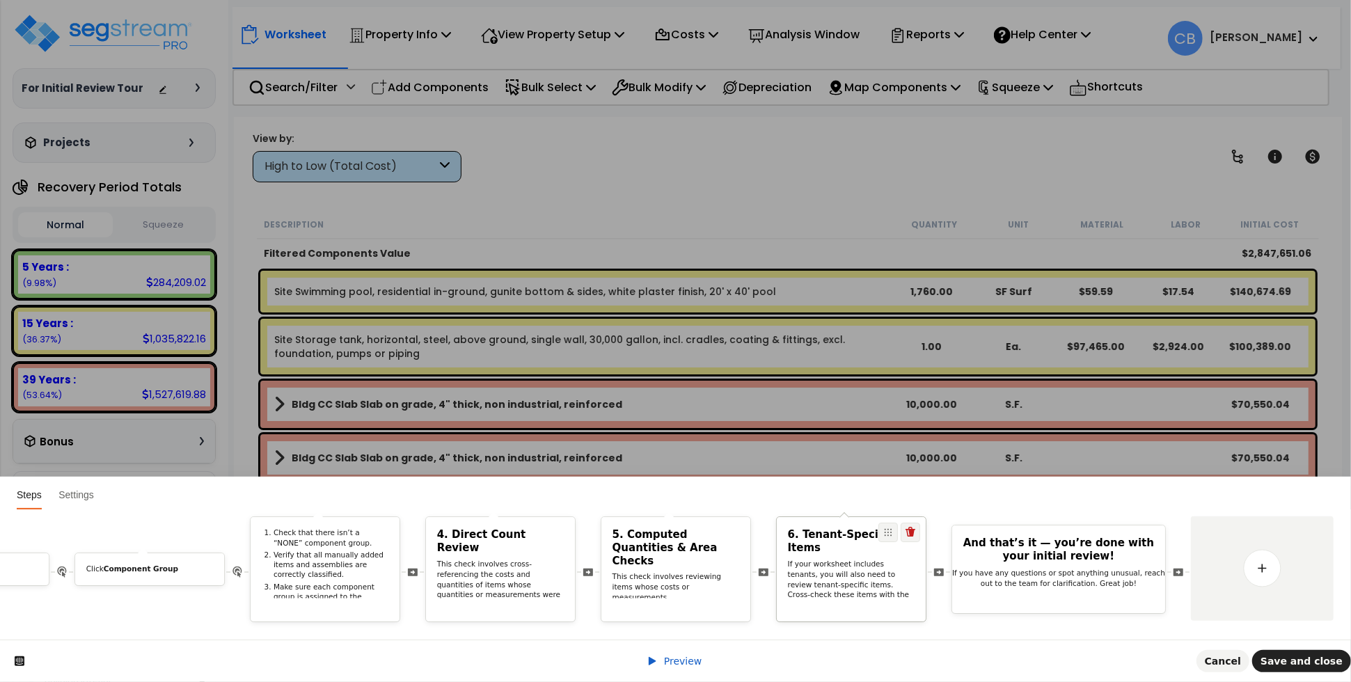
click at [848, 562] on p "If your worksheet includes tenants, you will also need to review tenant-specifi…" at bounding box center [851, 596] width 127 height 72
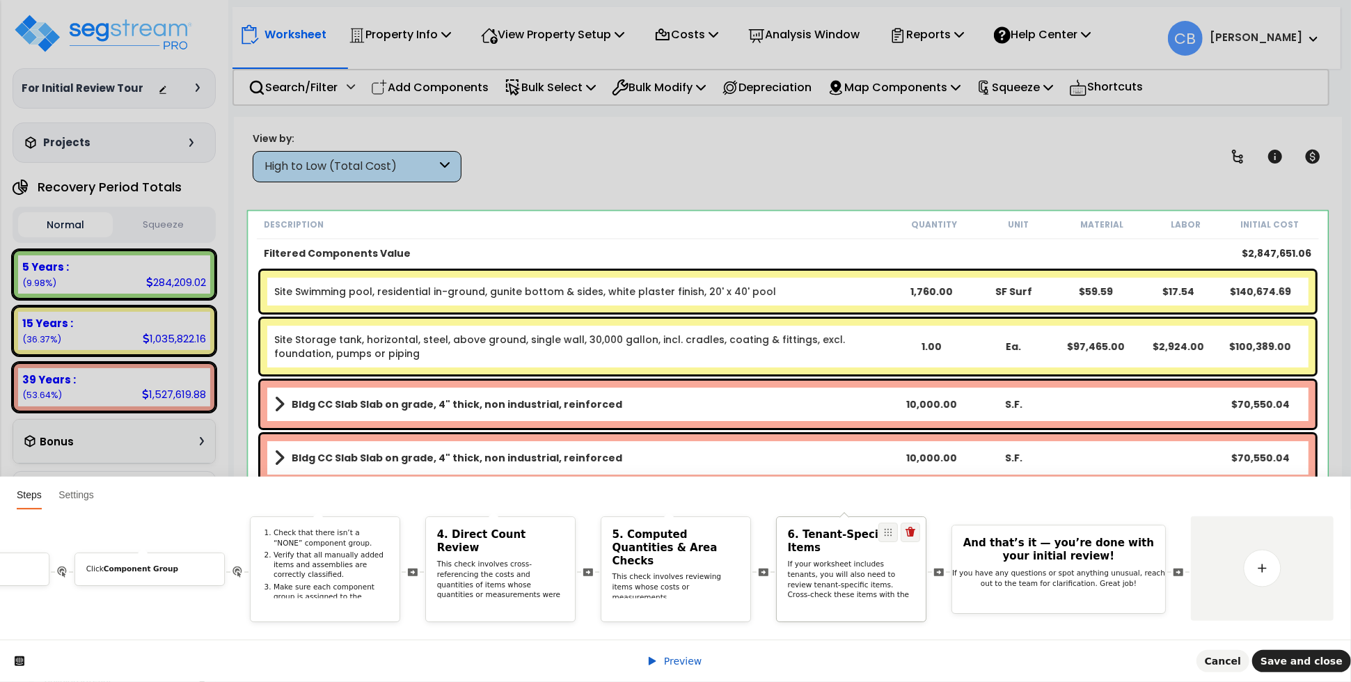
scroll to position [0, 0]
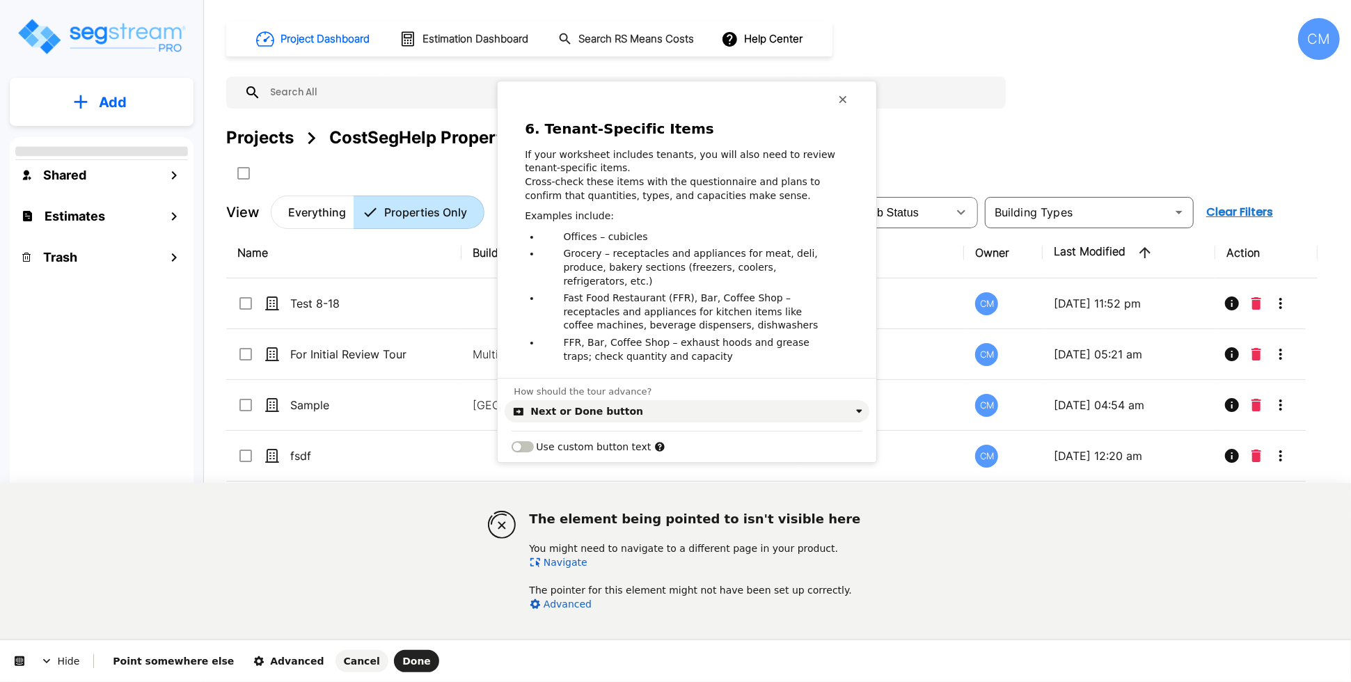
click at [557, 560] on link "Navigate" at bounding box center [559, 562] width 58 height 11
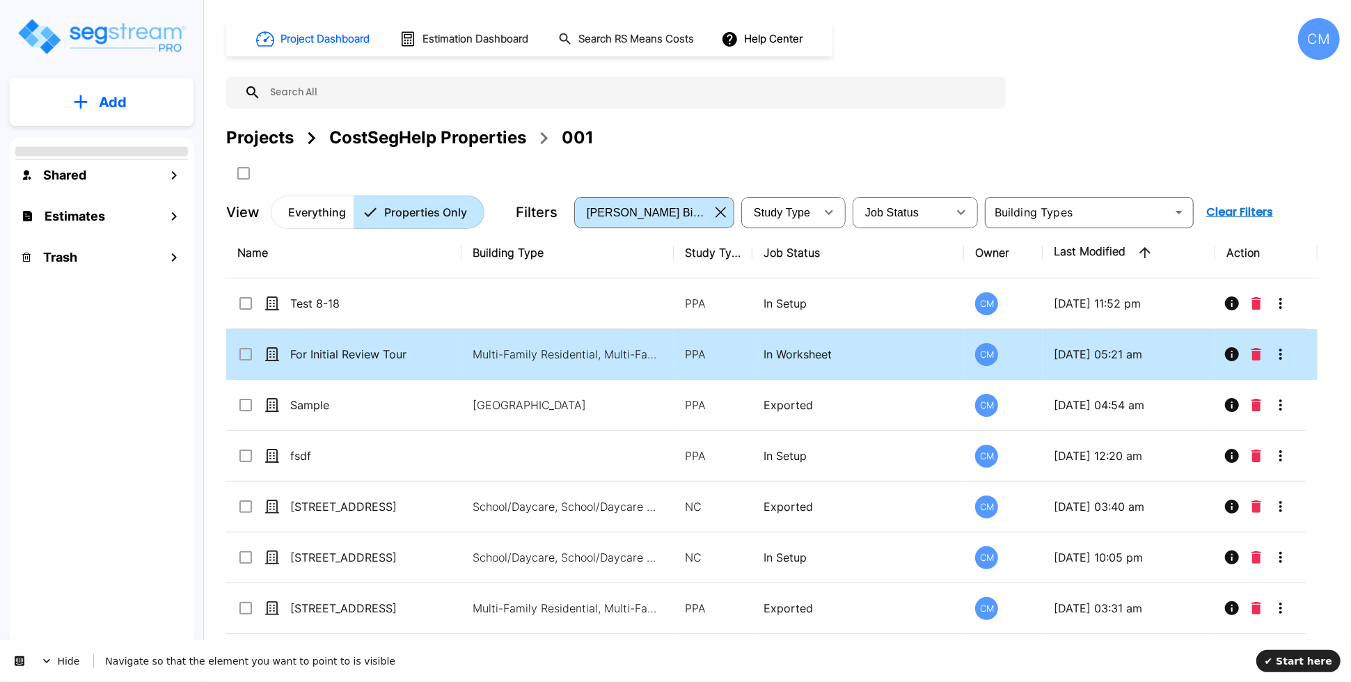
click at [318, 346] on td "For Initial Review Tour" at bounding box center [343, 354] width 235 height 51
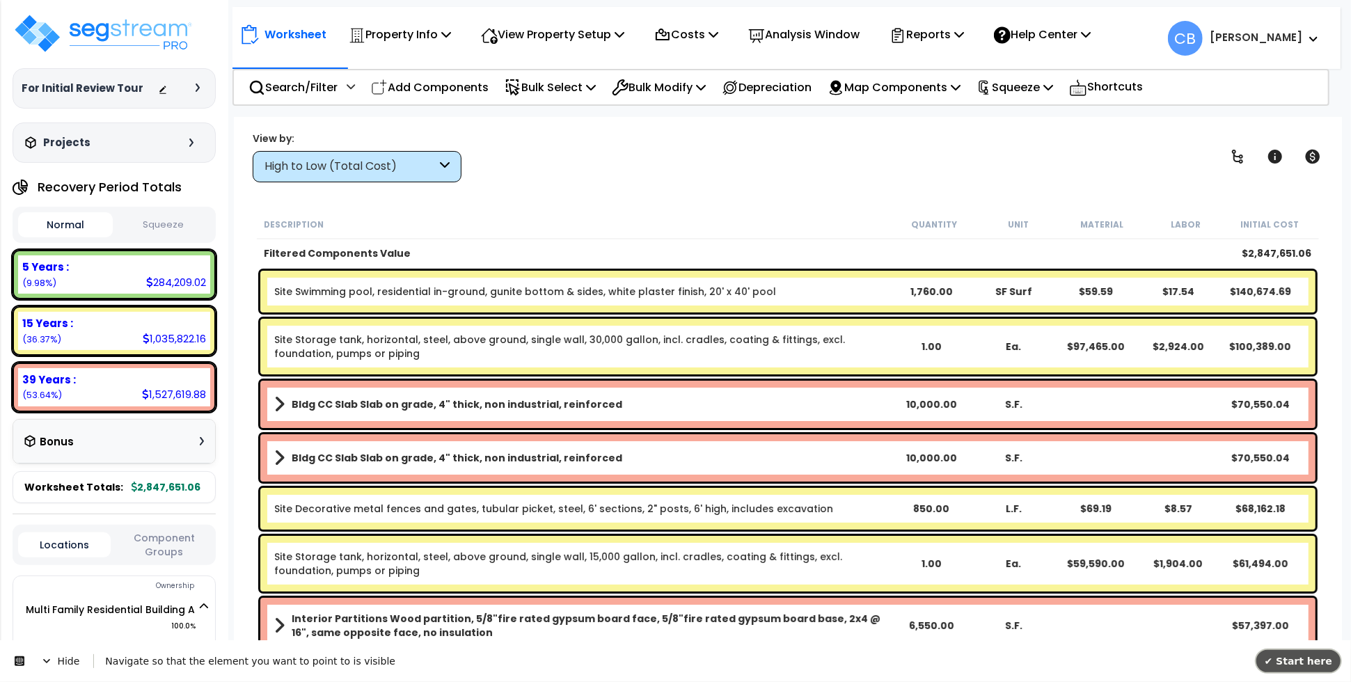
click at [1293, 668] on button "✔ Start here" at bounding box center [1298, 660] width 84 height 22
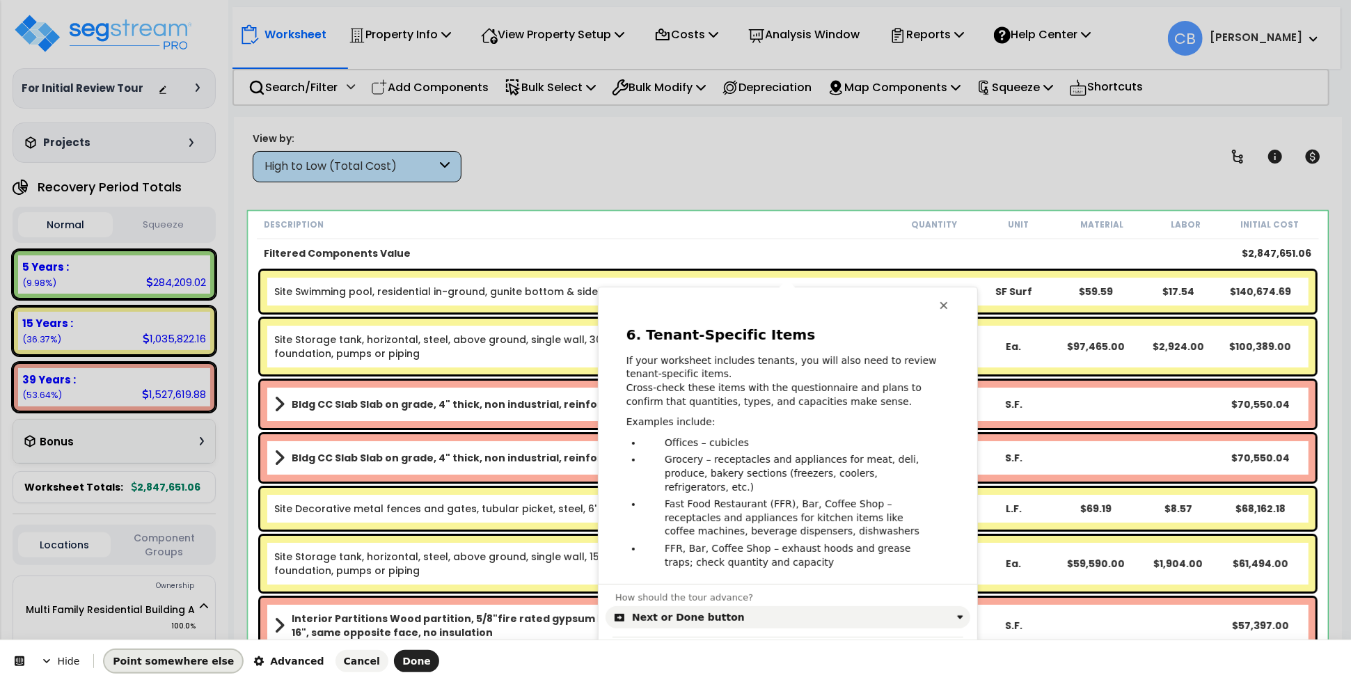
drag, startPoint x: 171, startPoint y: 657, endPoint x: 192, endPoint y: 632, distance: 32.6
click at [171, 657] on span "Point somewhere else" at bounding box center [173, 661] width 121 height 11
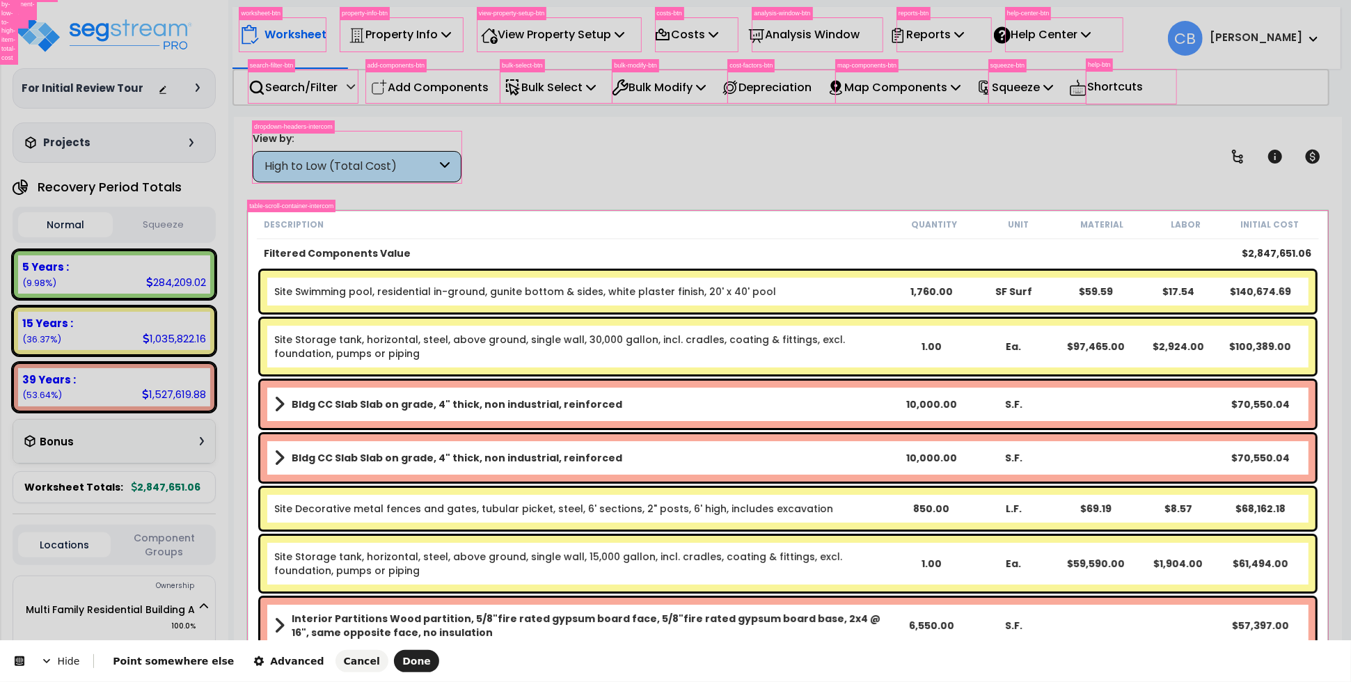
click at [251, 212] on body "We are Building your Property. So please grab a coffee and let us do the heavy …" at bounding box center [675, 402] width 1351 height 682
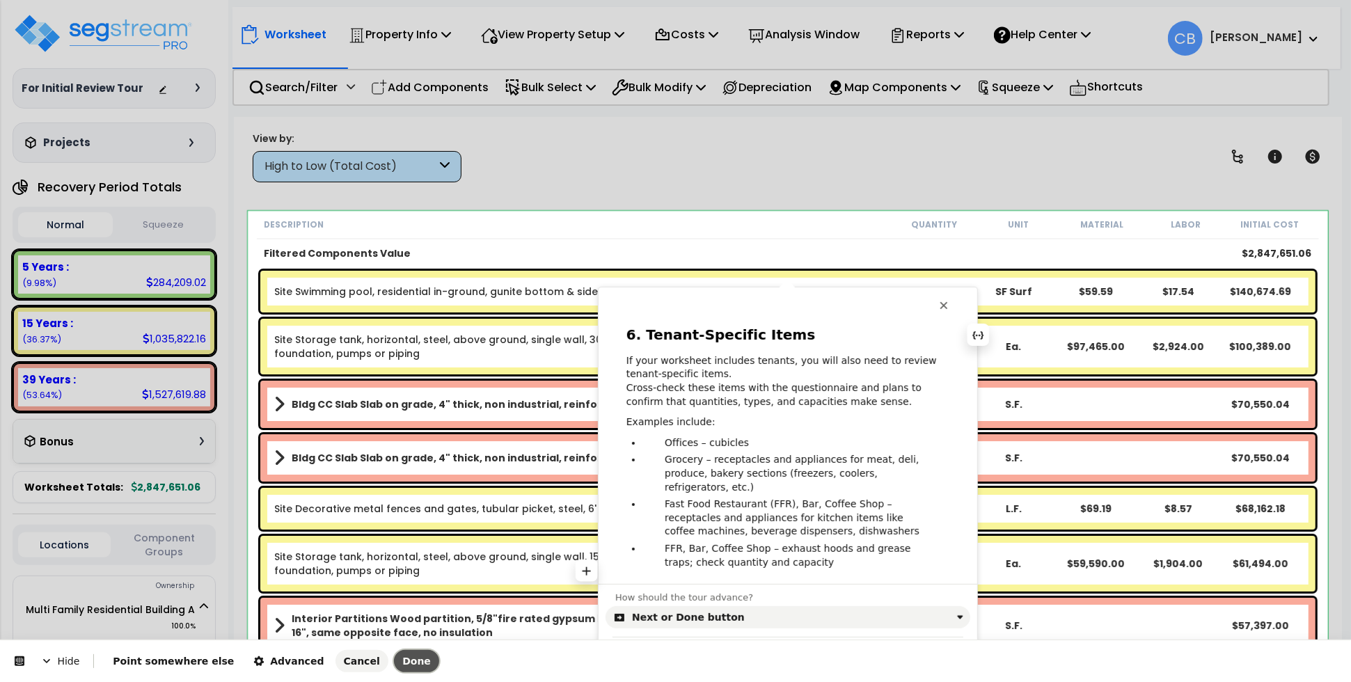
click at [402, 663] on span "Done" at bounding box center [416, 661] width 29 height 11
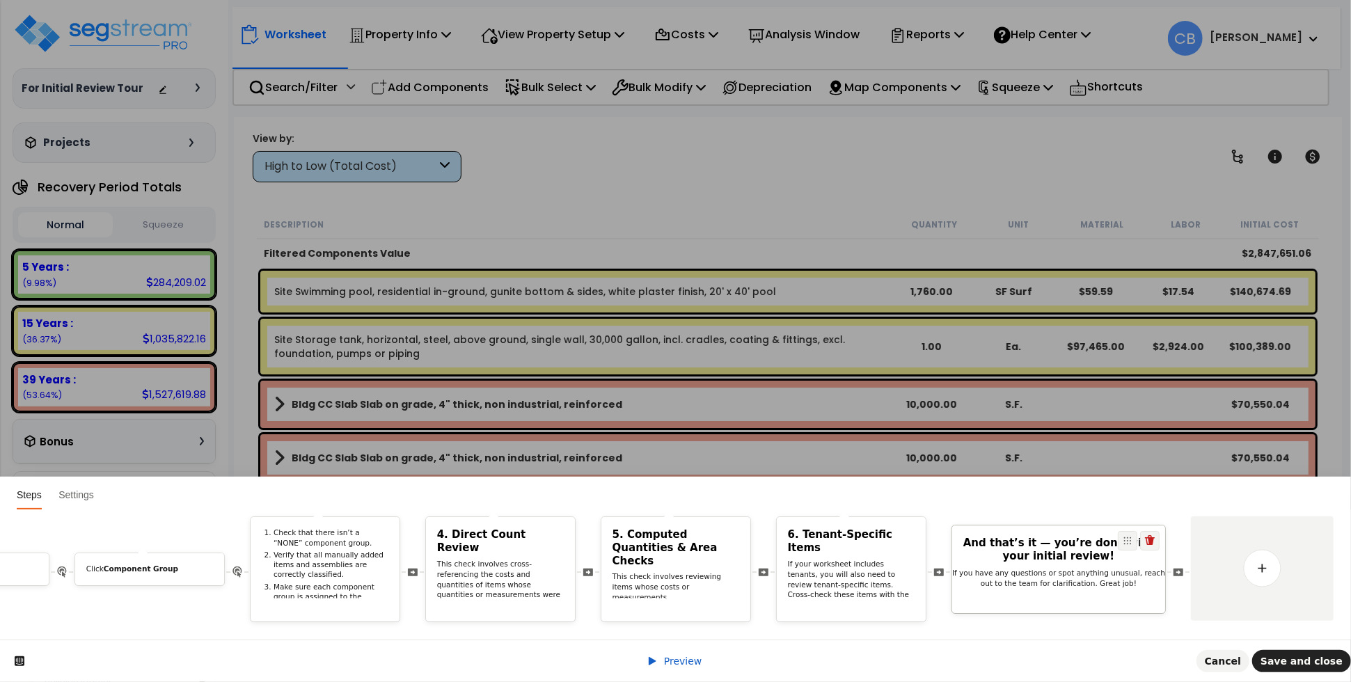
click at [1070, 576] on div "And that’s it — you’re done with your initial review! If you have any questions…" at bounding box center [1058, 565] width 213 height 57
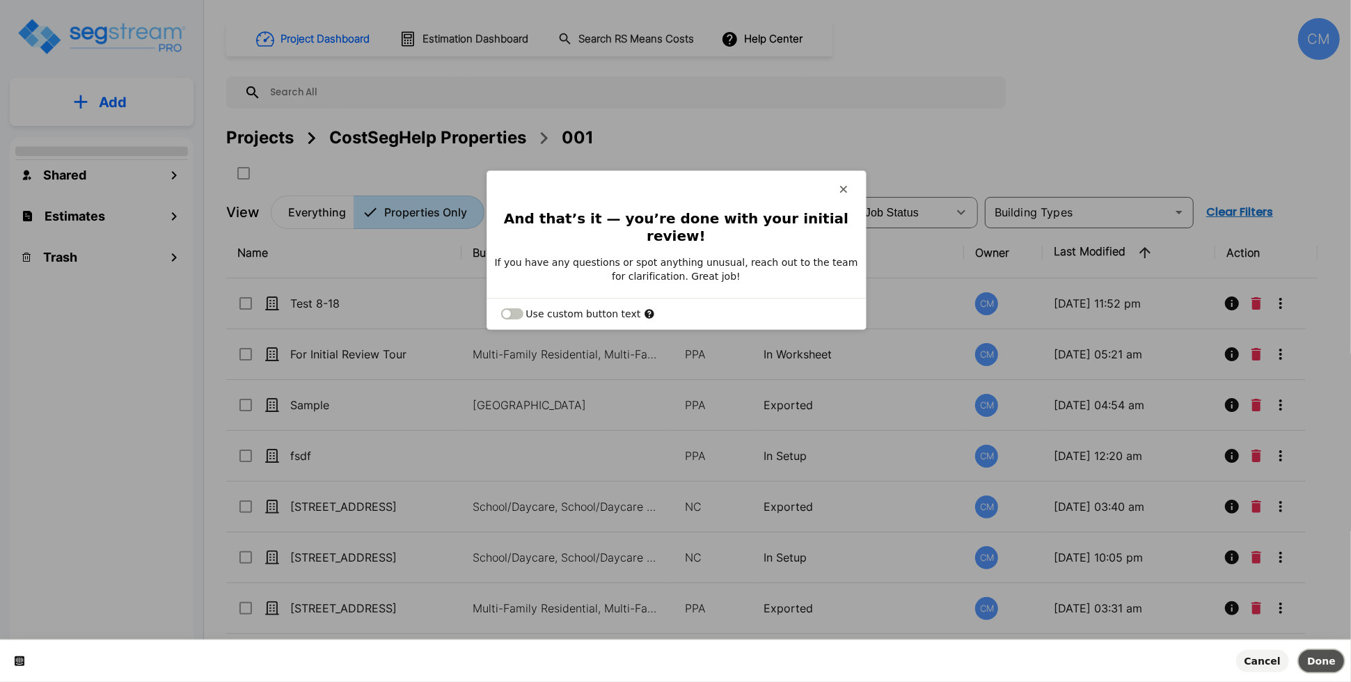
click at [1328, 666] on span "Done" at bounding box center [1321, 661] width 29 height 11
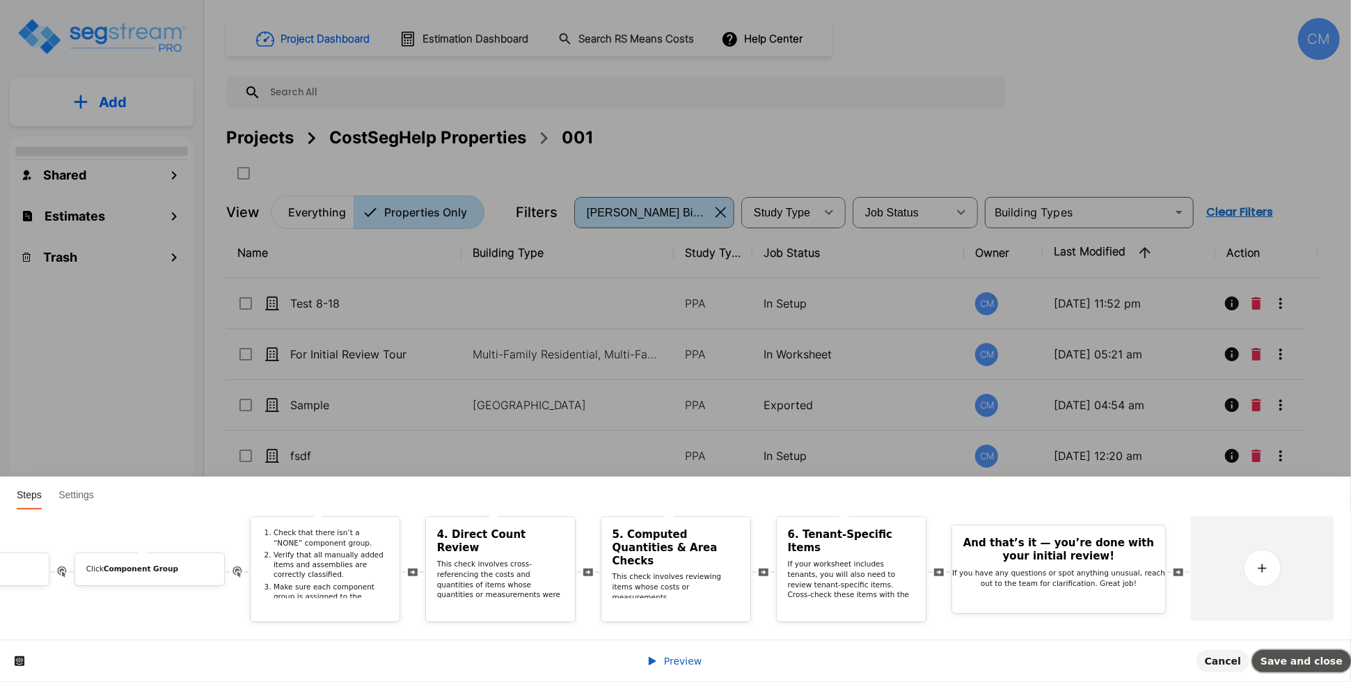
click at [1307, 656] on span "Save and close" at bounding box center [1301, 661] width 82 height 11
